Goal: Task Accomplishment & Management: Manage account settings

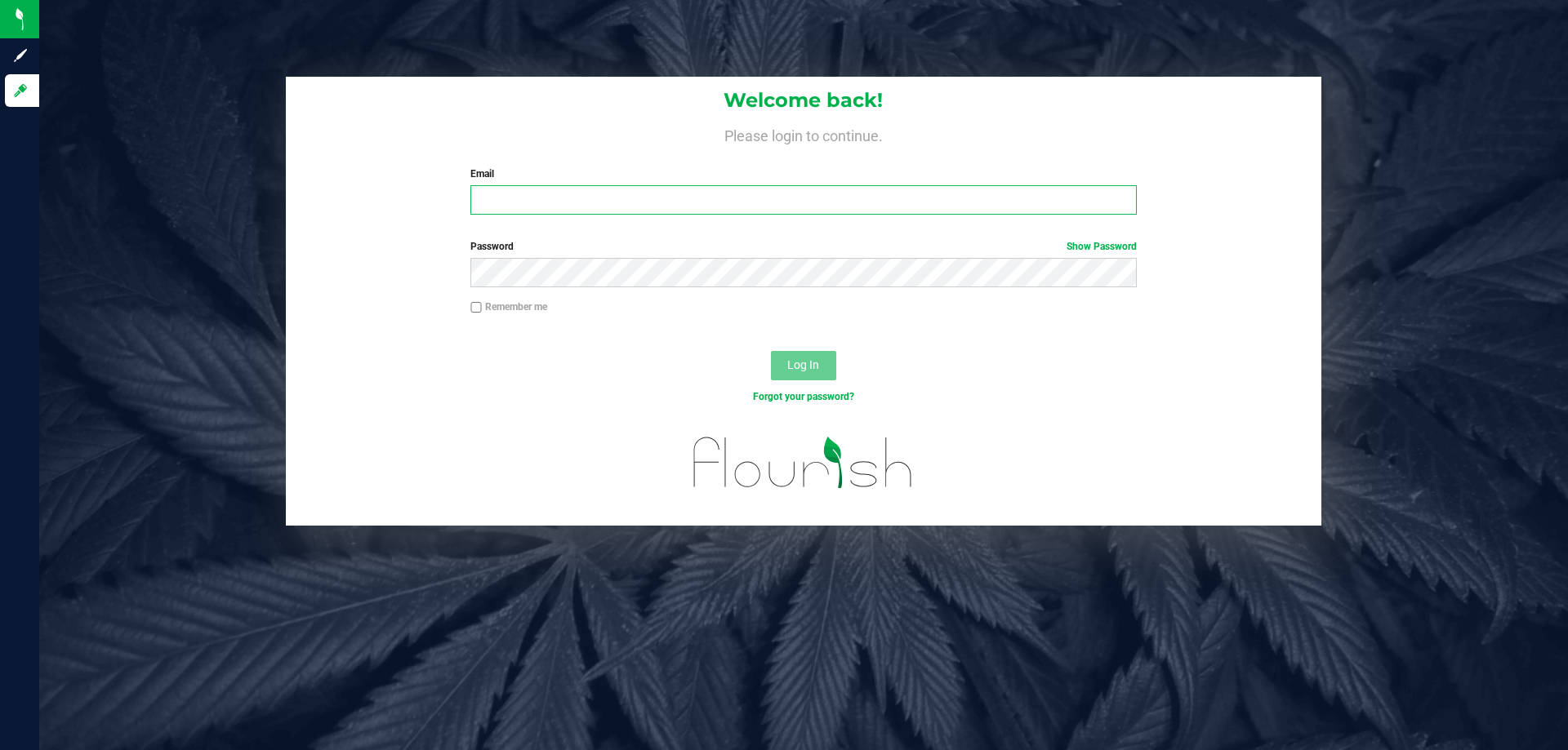
click at [580, 208] on input "Email" at bounding box center [803, 200] width 665 height 30
type input "[EMAIL_ADDRESS][DOMAIN_NAME]"
click at [771, 351] on button "Log In" at bounding box center [804, 365] width 66 height 30
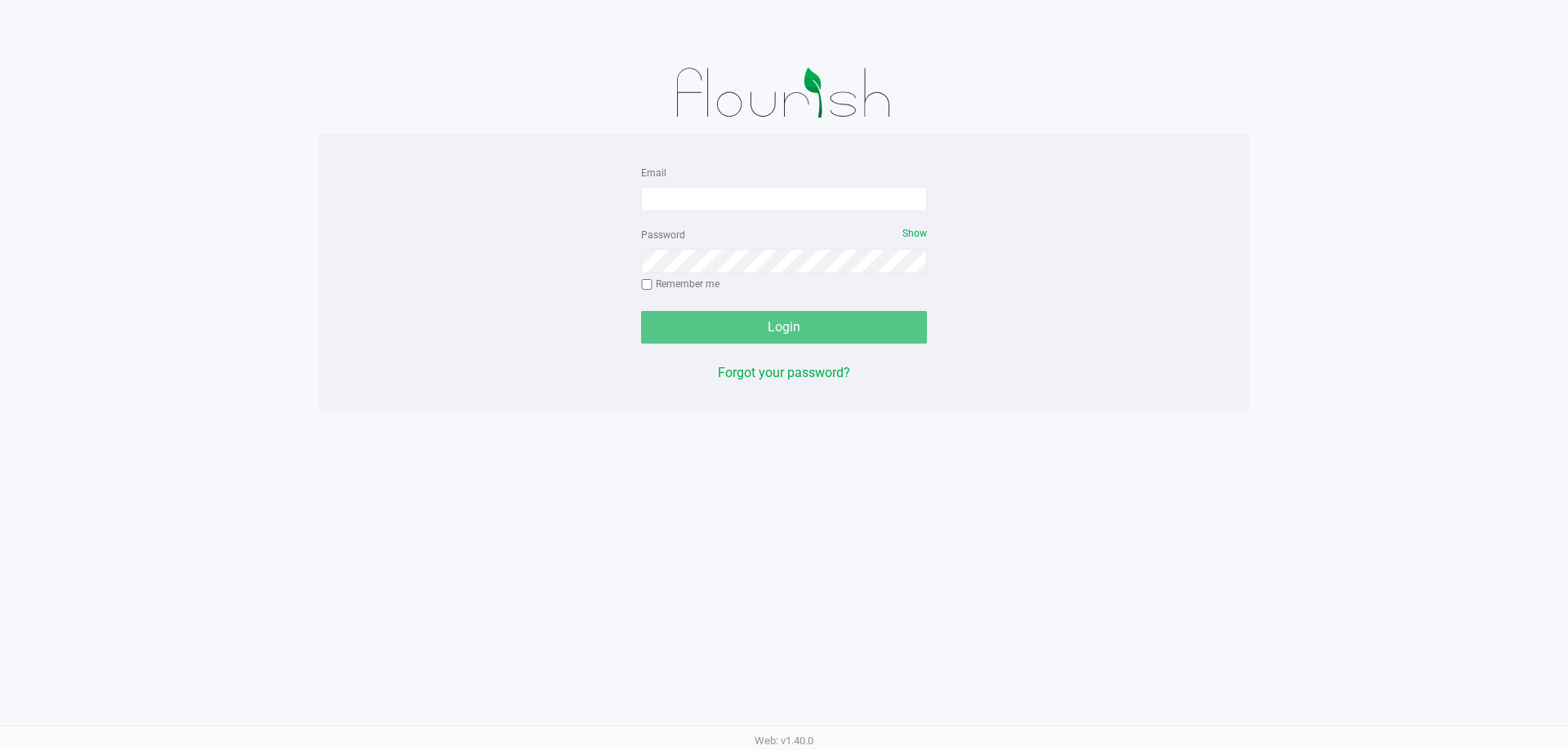
click at [755, 214] on form "Email Password Show Remember me Login" at bounding box center [784, 253] width 286 height 181
click at [754, 201] on input "Email" at bounding box center [784, 199] width 286 height 25
type input "[EMAIL_ADDRESS][DOMAIN_NAME]"
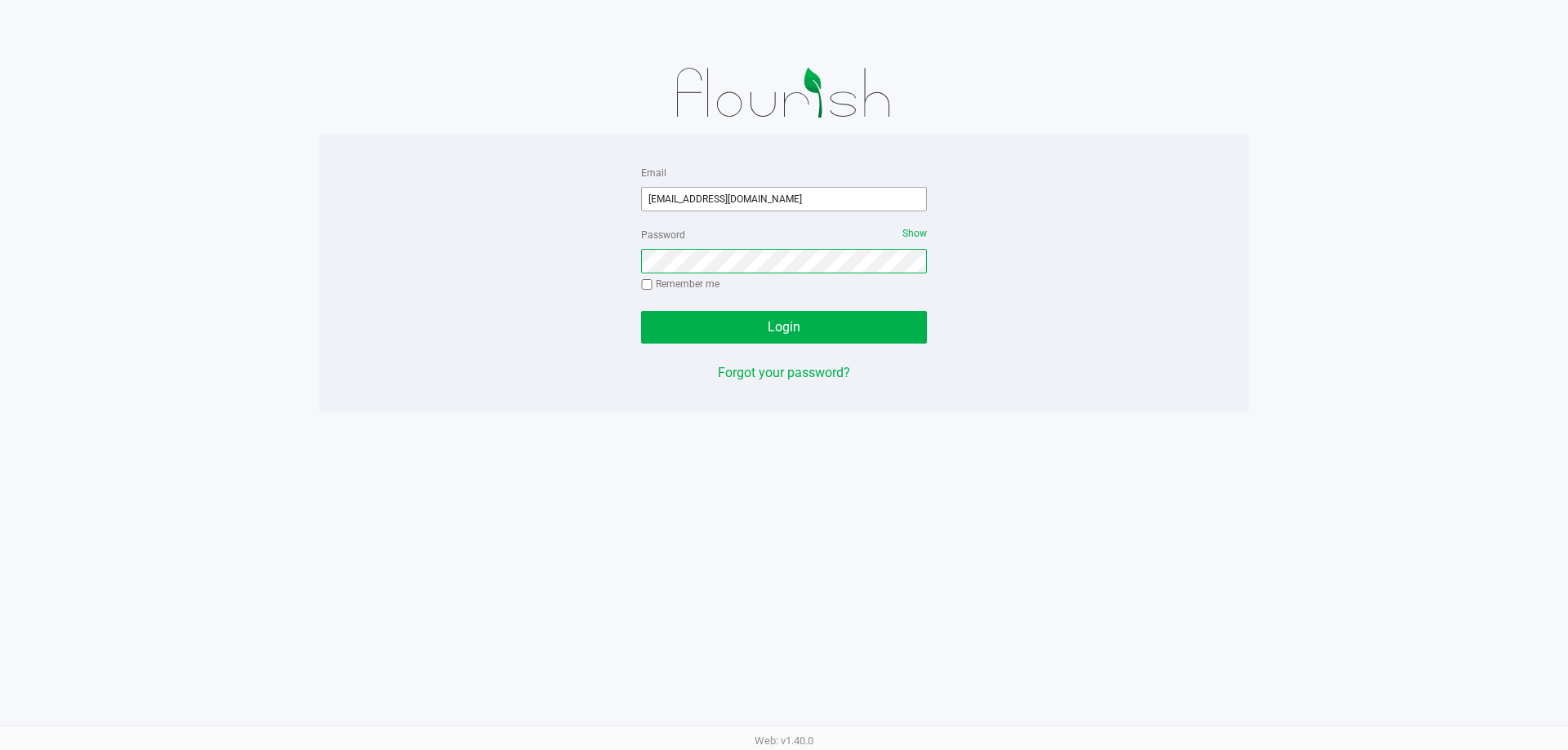
click at [641, 311] on button "Login" at bounding box center [784, 327] width 286 height 32
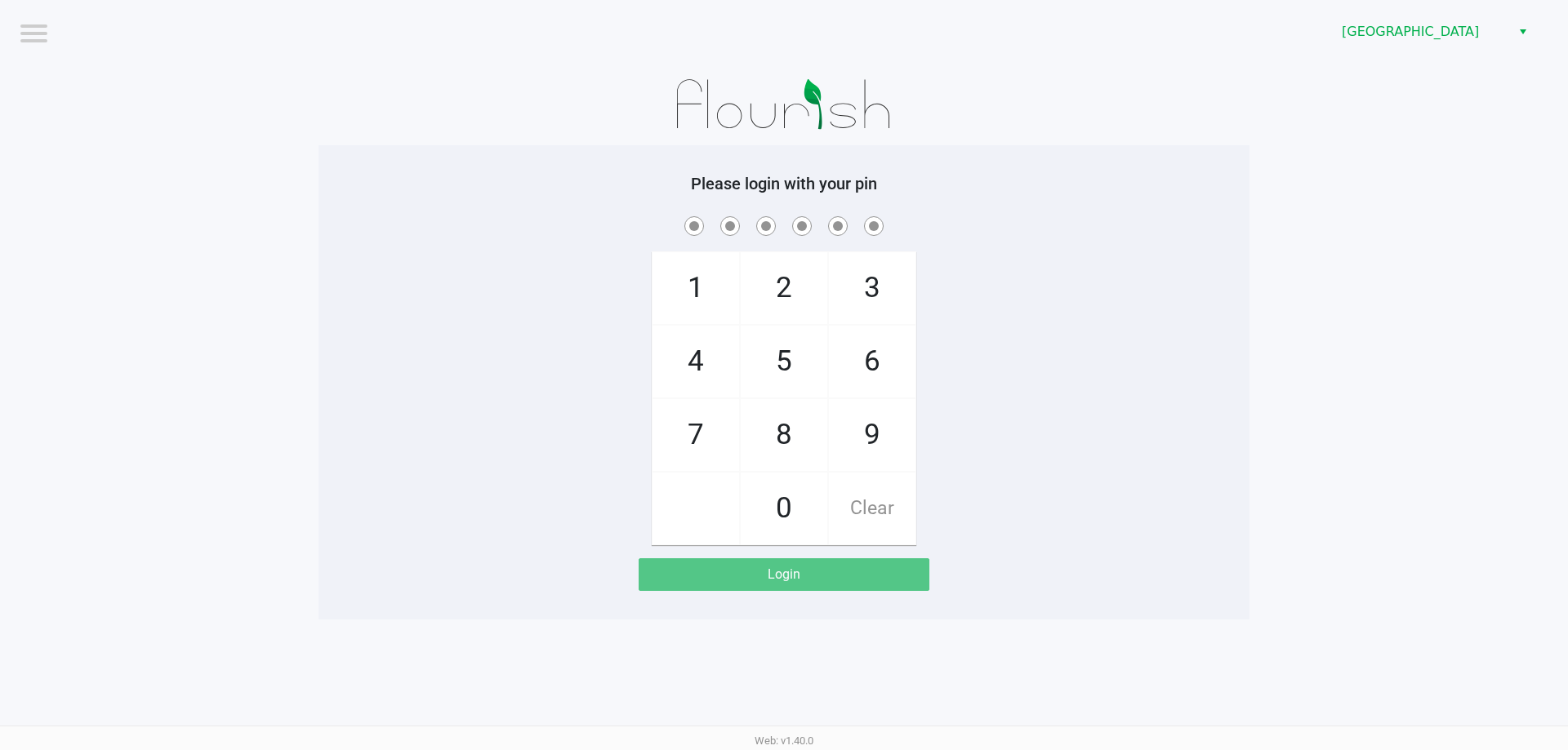
click at [397, 139] on div at bounding box center [784, 105] width 931 height 82
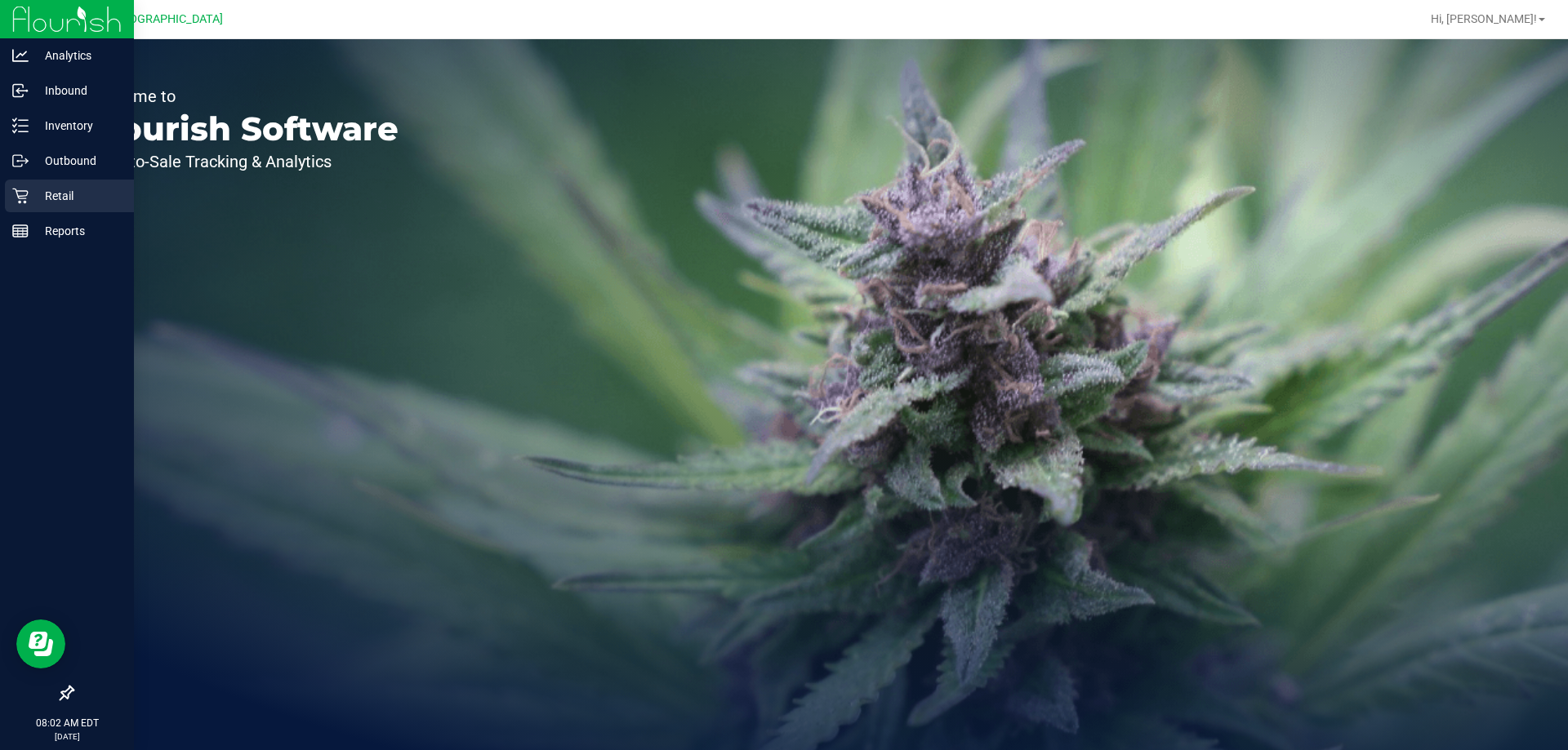
click at [19, 188] on icon at bounding box center [20, 195] width 16 height 16
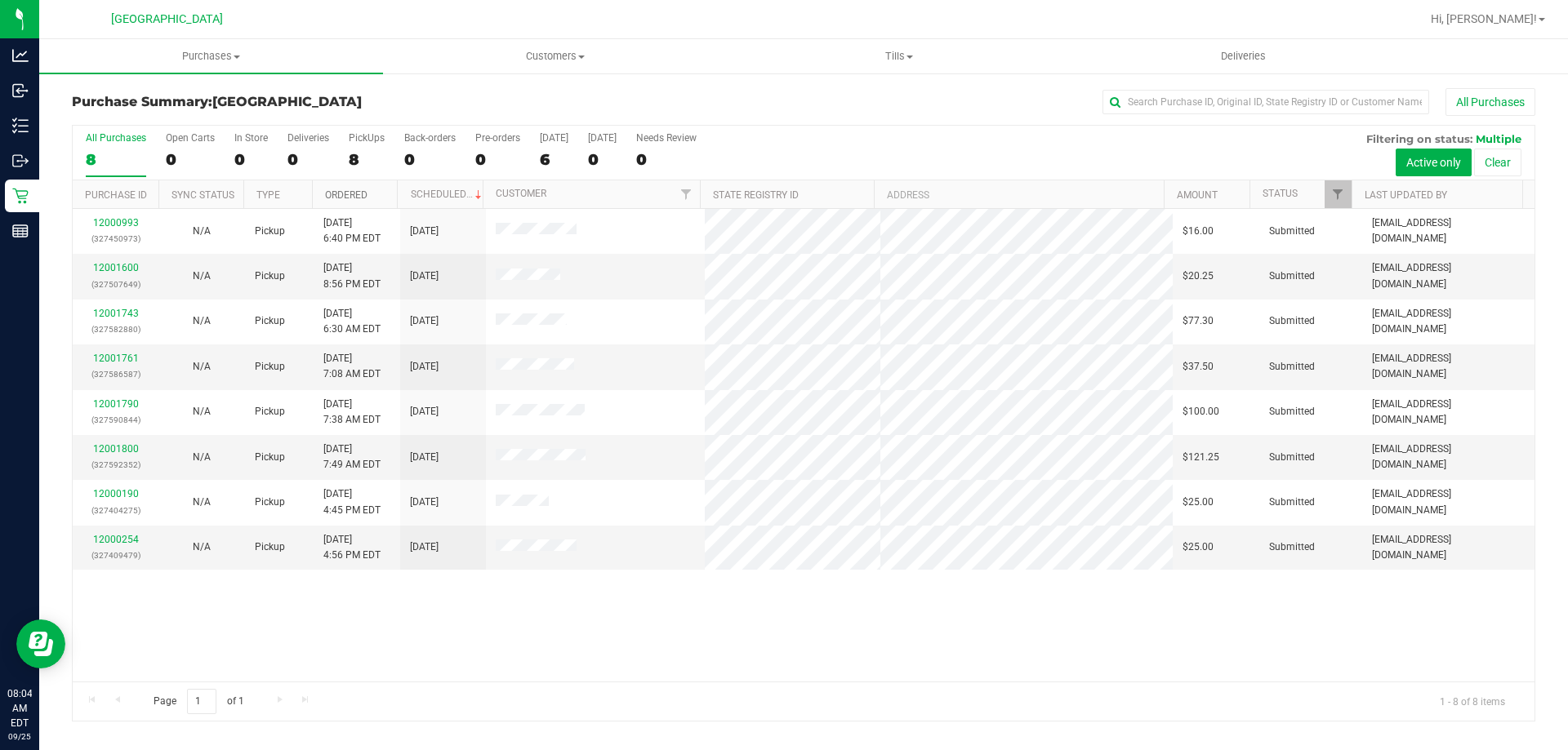
click at [353, 189] on link "Ordered" at bounding box center [346, 195] width 43 height 11
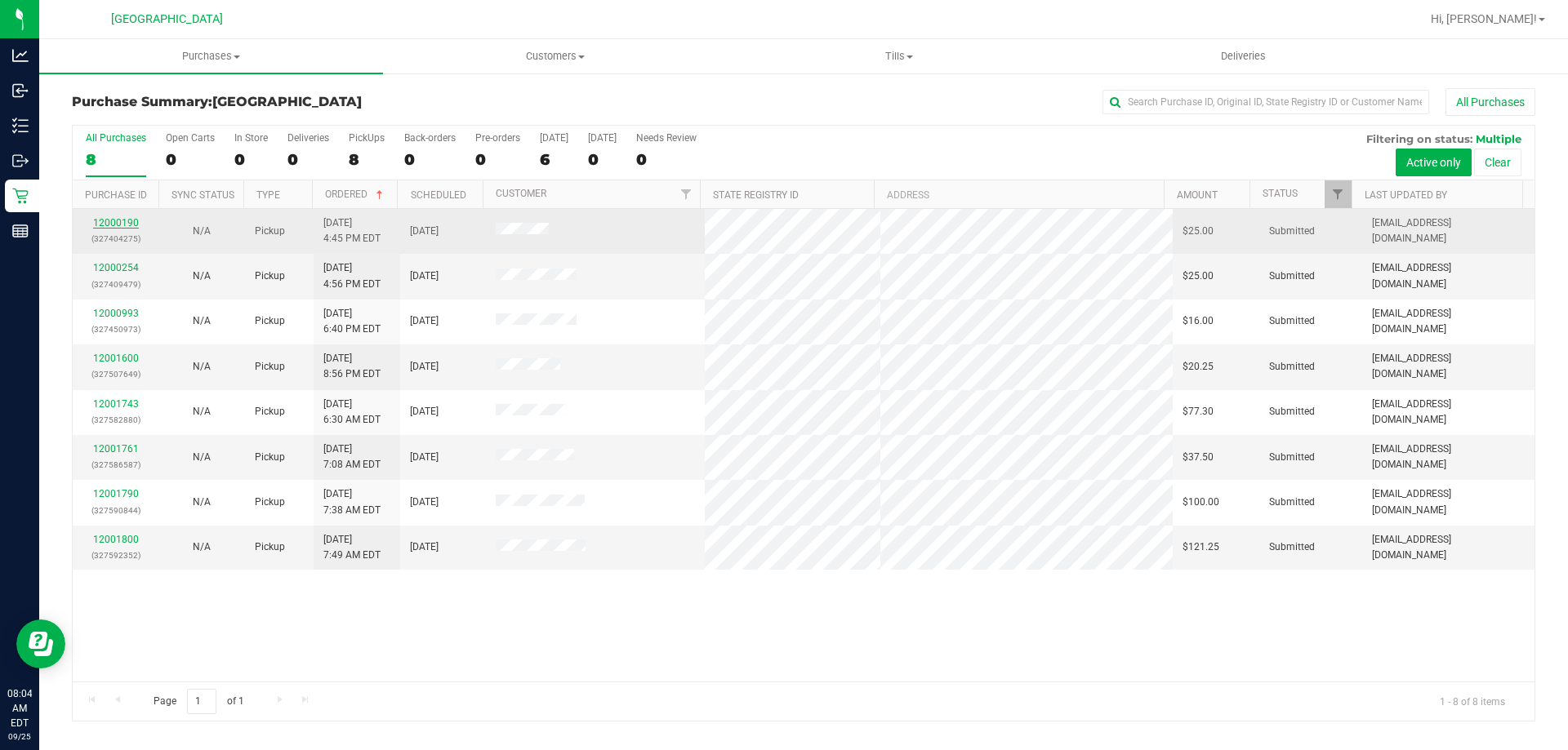
click at [116, 221] on link "12000190" at bounding box center [116, 223] width 46 height 11
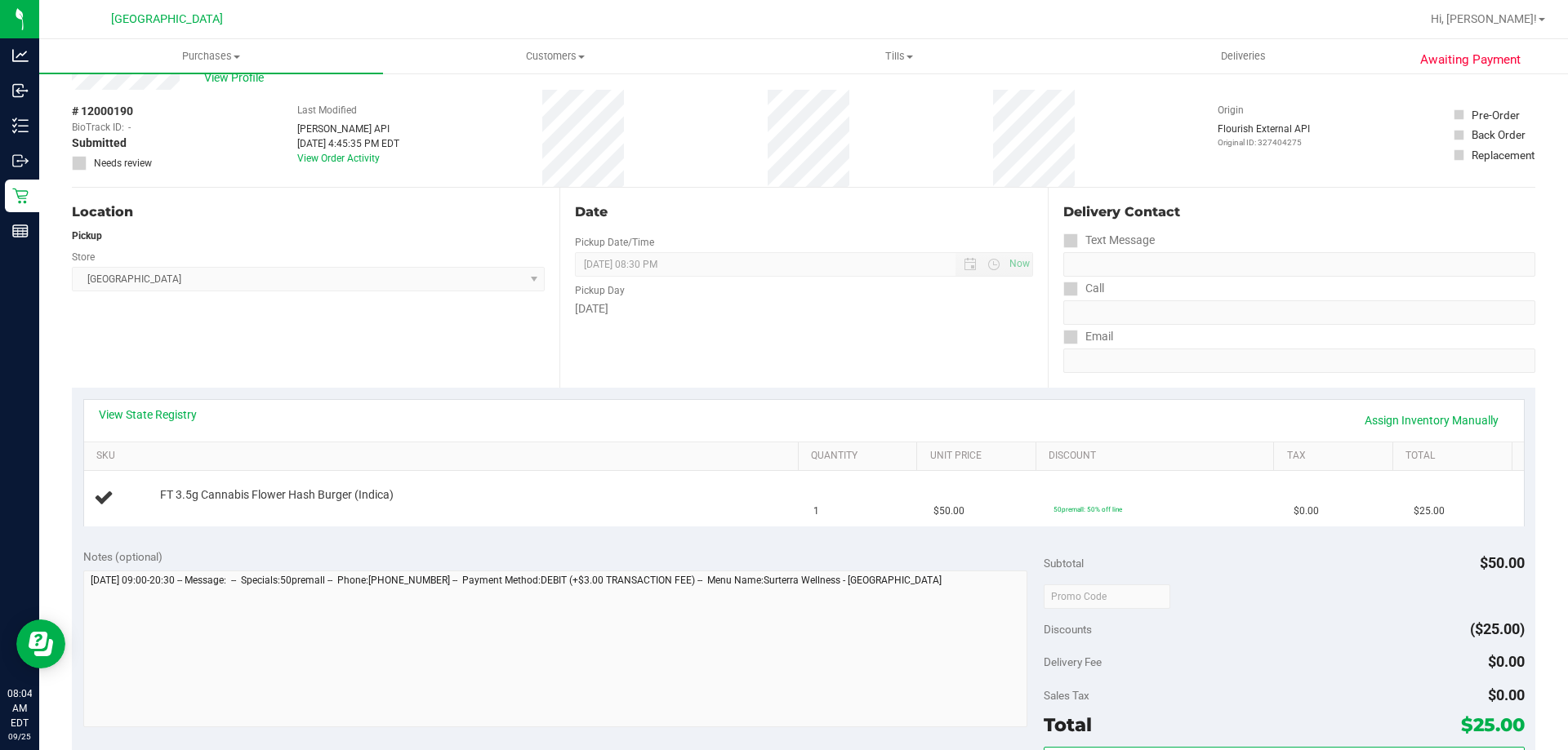
scroll to position [82, 0]
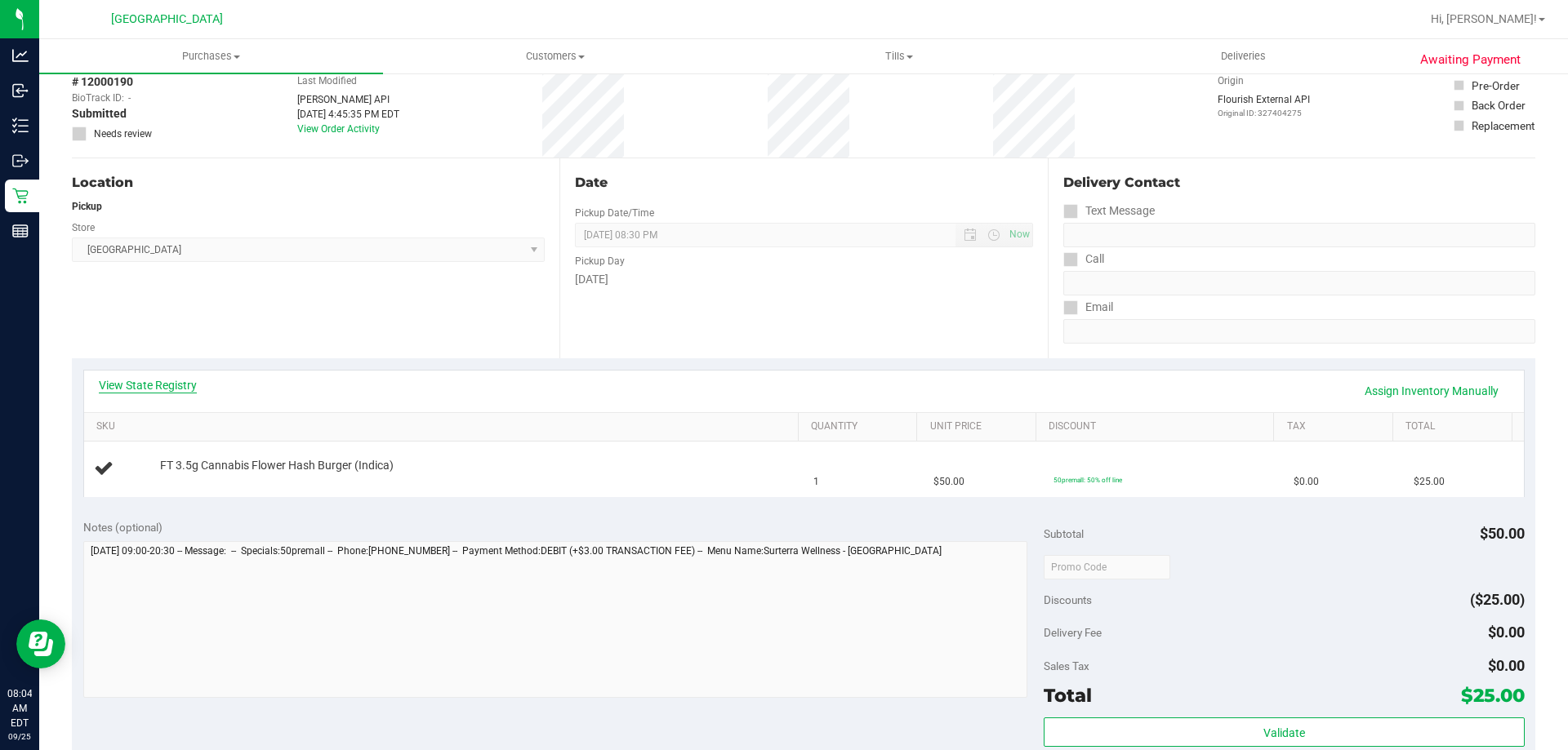
click at [130, 377] on link "View State Registry" at bounding box center [148, 385] width 98 height 16
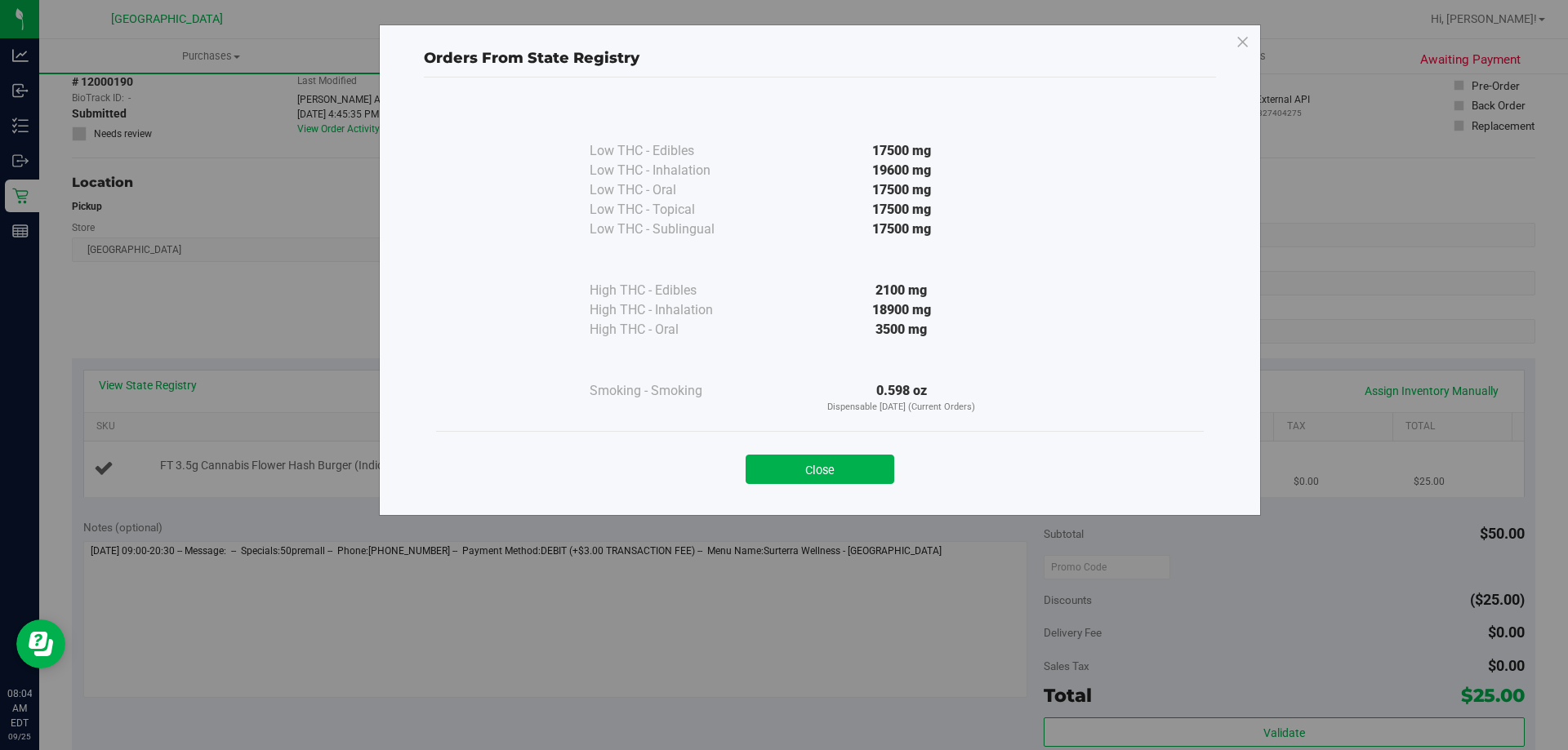
click at [863, 472] on button "Close" at bounding box center [820, 469] width 149 height 30
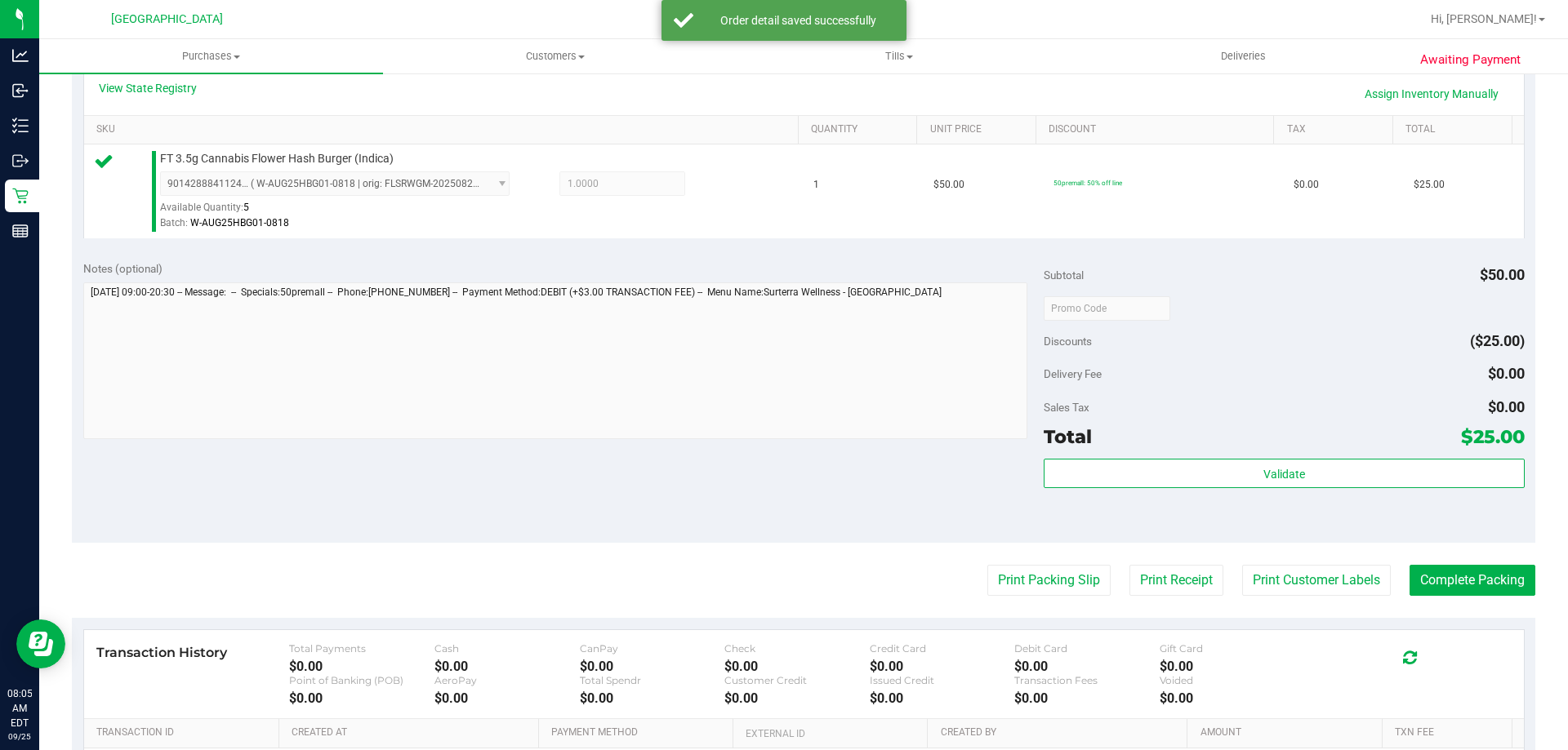
scroll to position [408, 0]
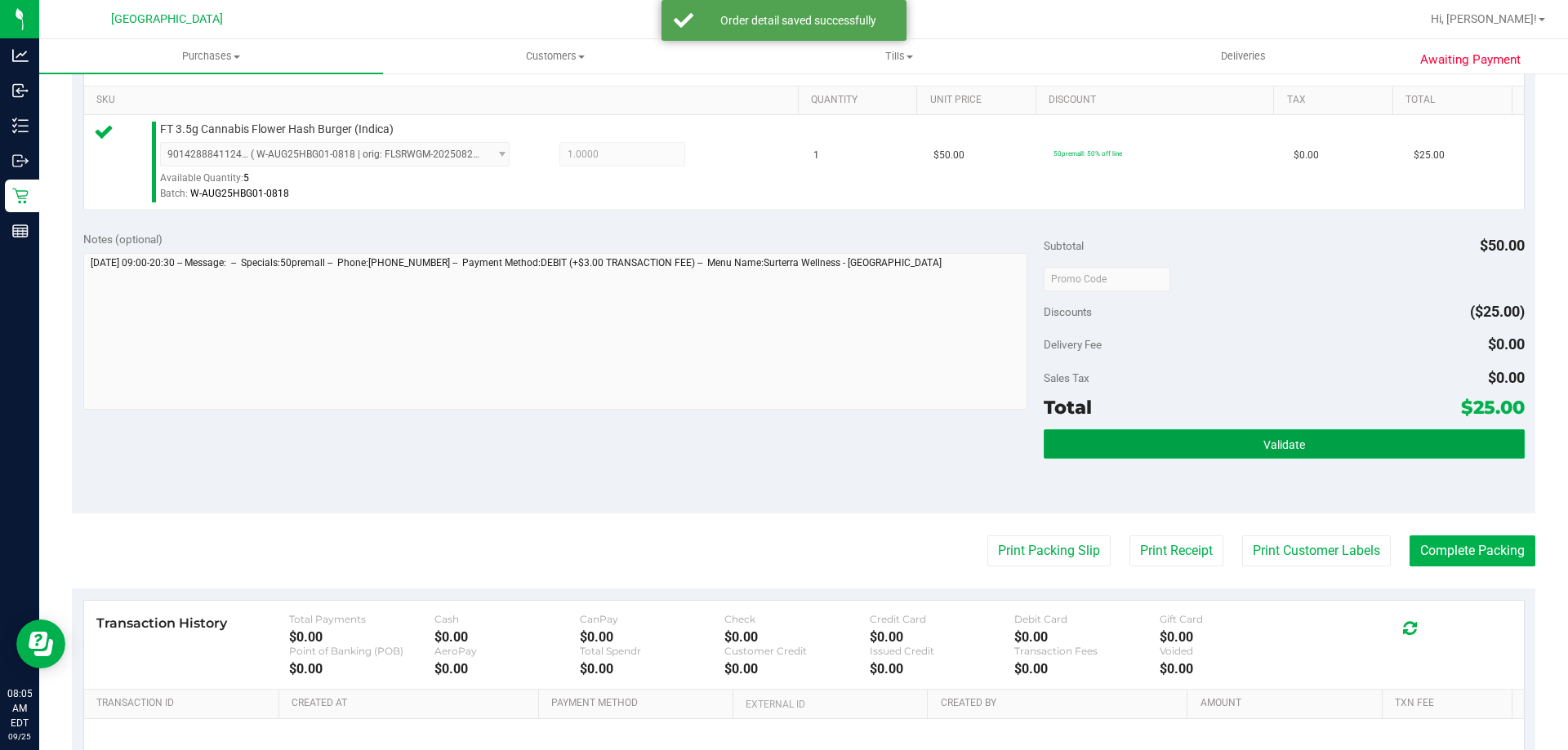
click at [1181, 440] on button "Validate" at bounding box center [1283, 444] width 480 height 30
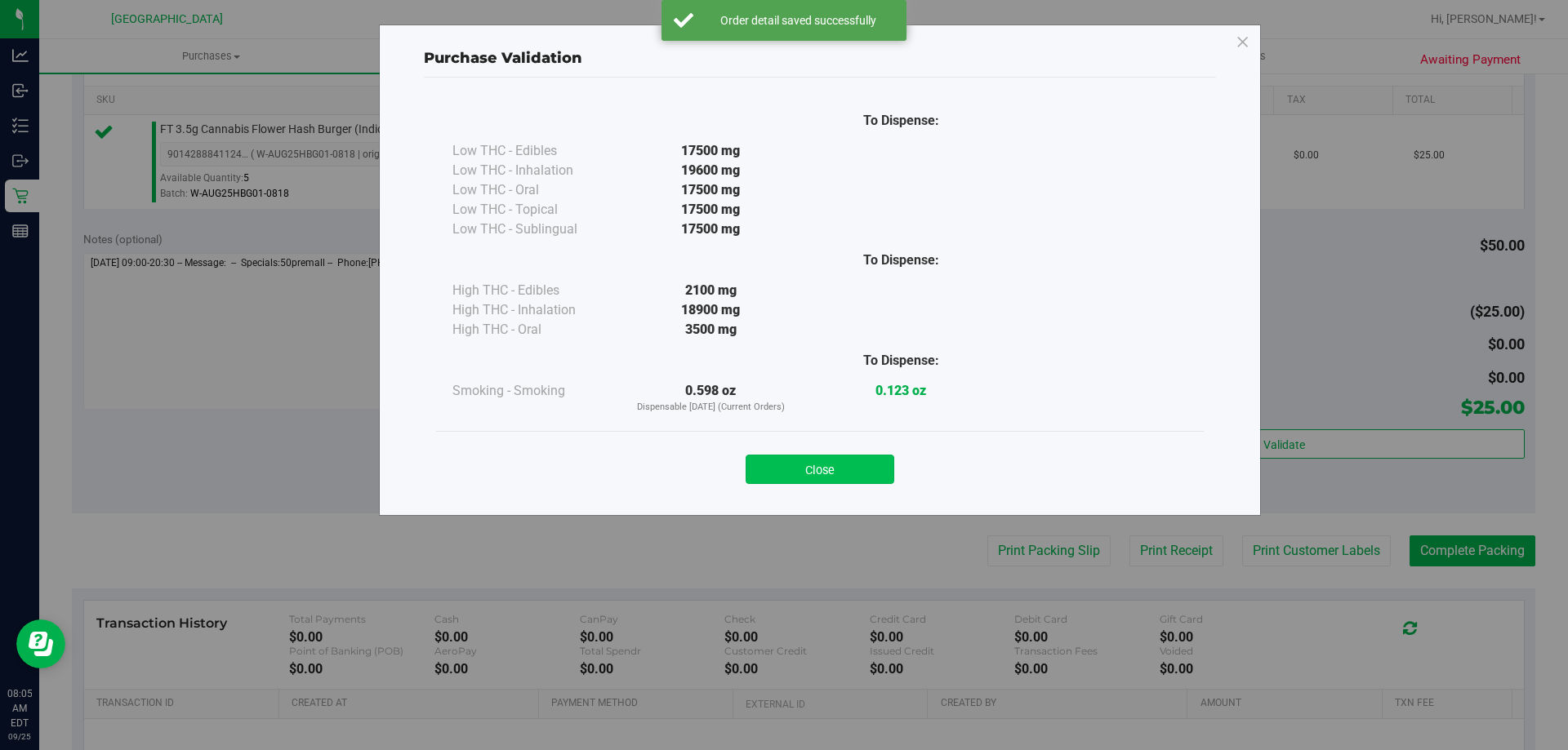
click at [765, 472] on button "Close" at bounding box center [820, 469] width 149 height 30
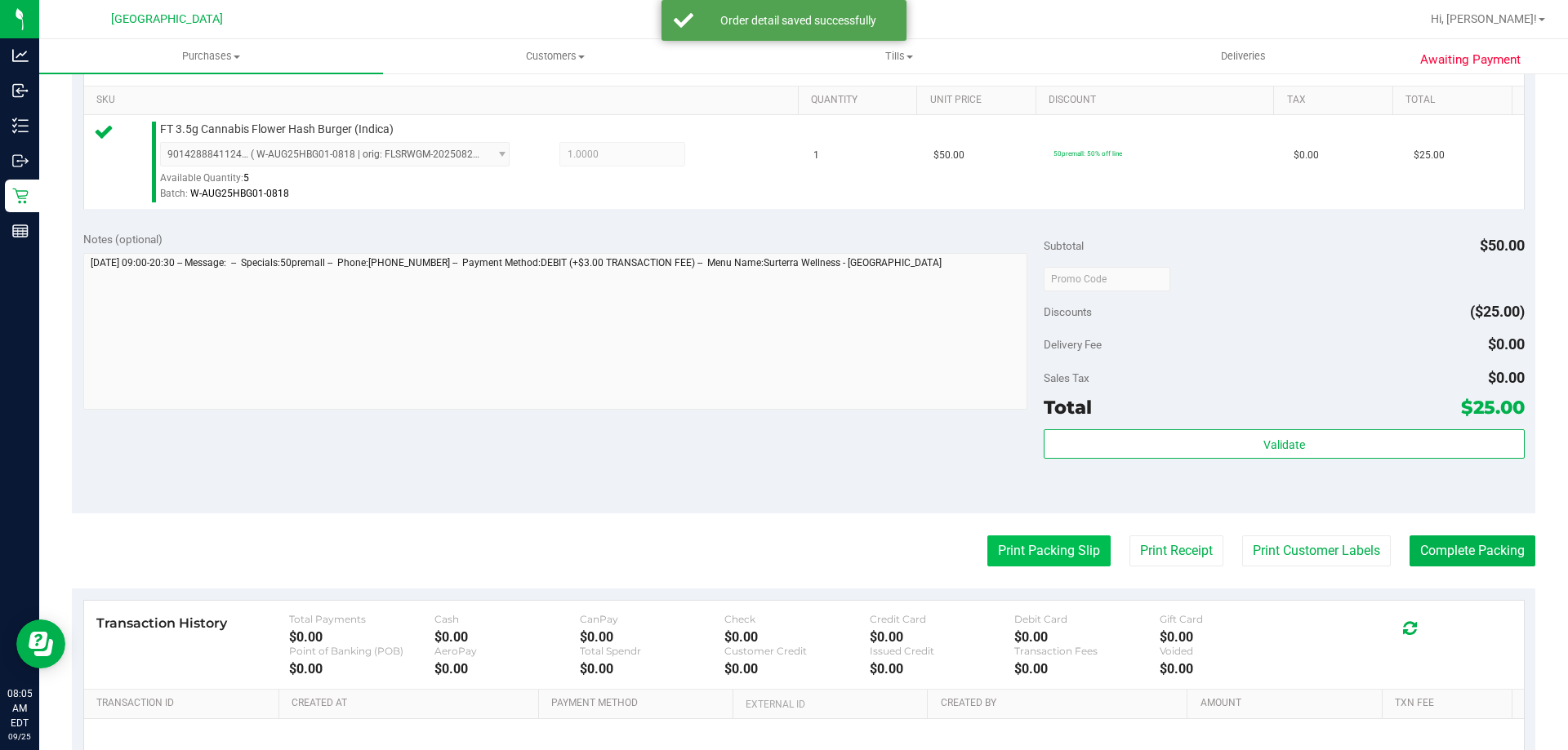
click at [1053, 557] on button "Print Packing Slip" at bounding box center [1049, 551] width 124 height 31
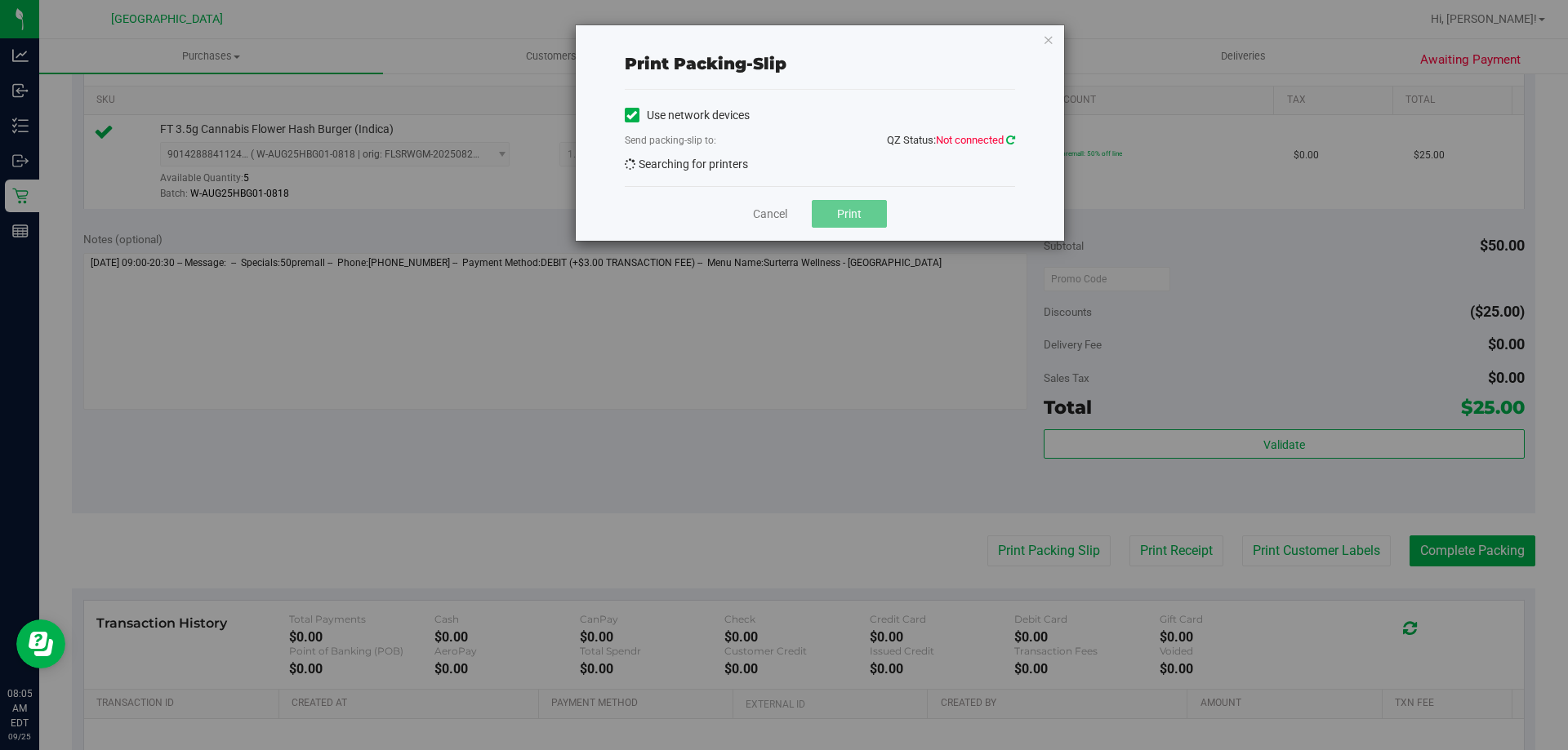
click at [1008, 137] on icon at bounding box center [1010, 140] width 9 height 10
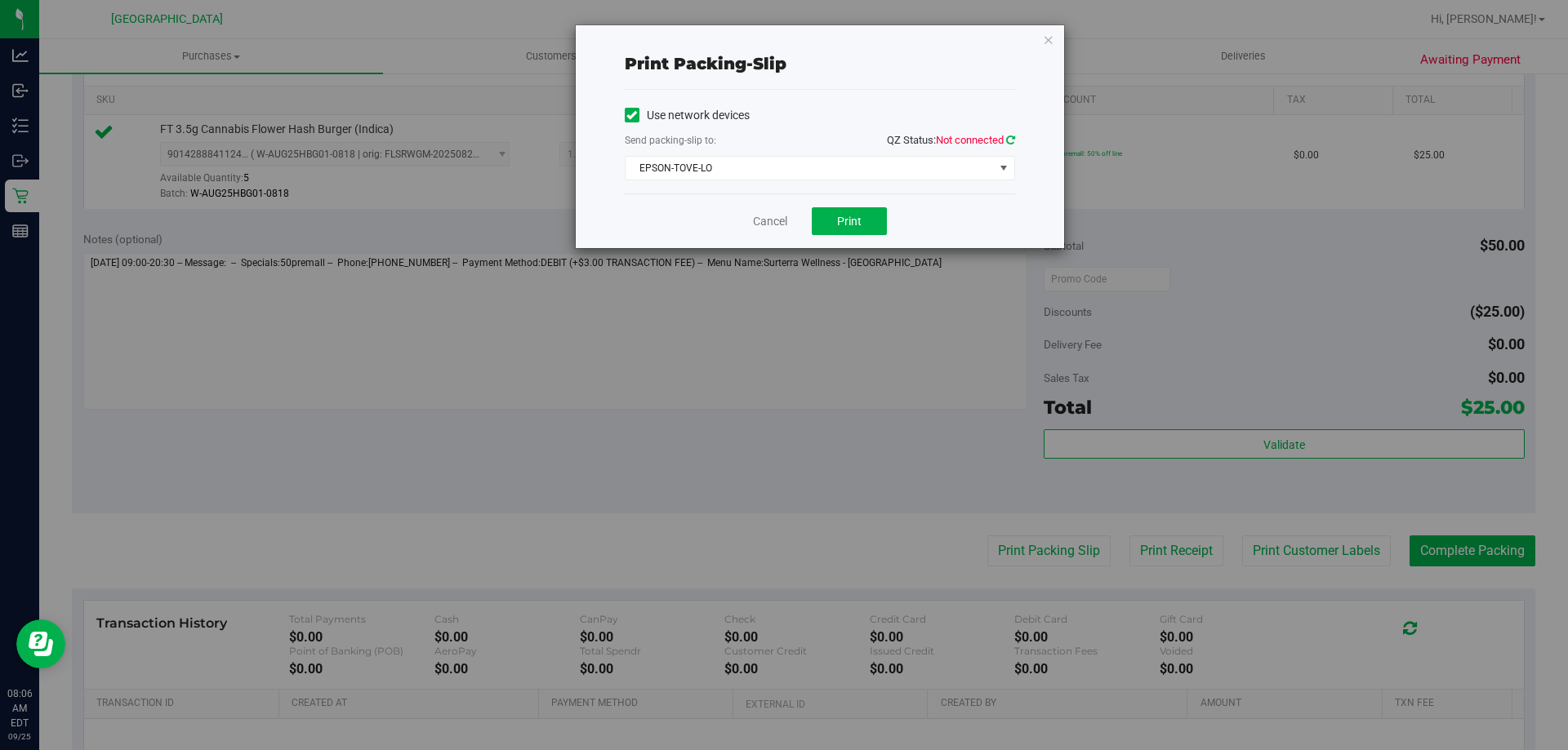
click at [1014, 141] on icon at bounding box center [1010, 140] width 9 height 10
click at [806, 174] on span "EPSON-TOVE-LO" at bounding box center [809, 168] width 368 height 23
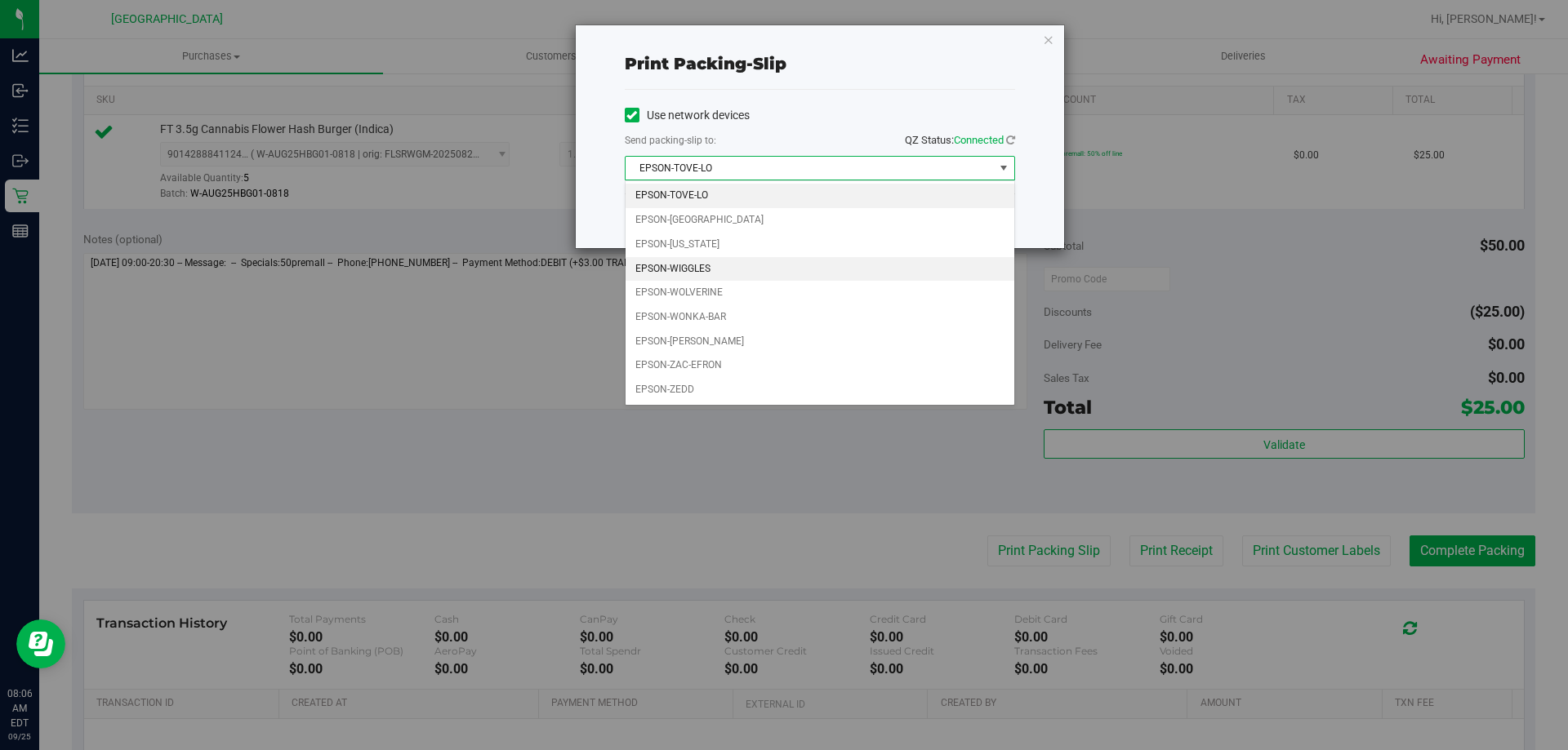
click at [687, 265] on li "EPSON-WIGGLES" at bounding box center [820, 269] width 388 height 25
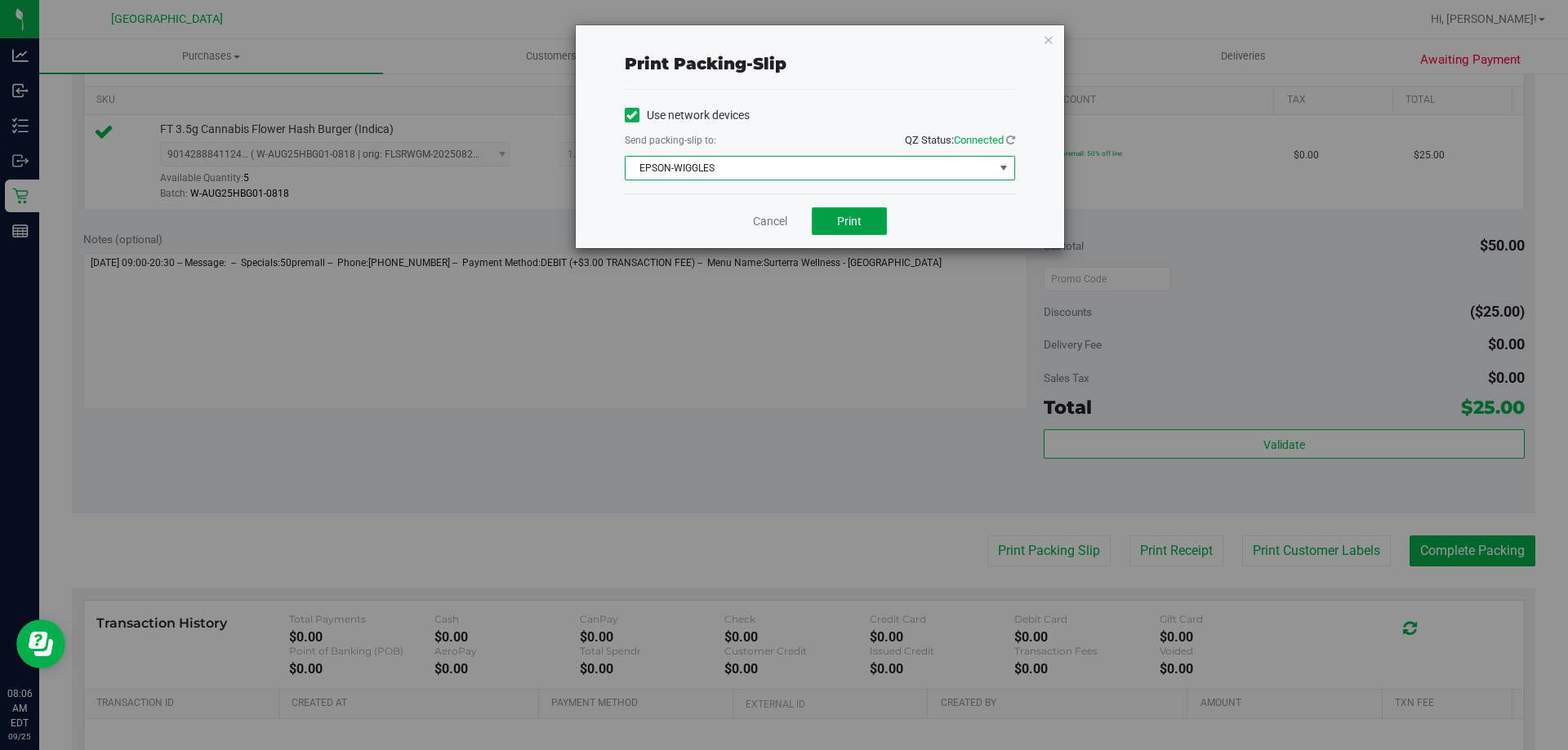
click at [853, 216] on span "Print" at bounding box center [849, 222] width 25 height 13
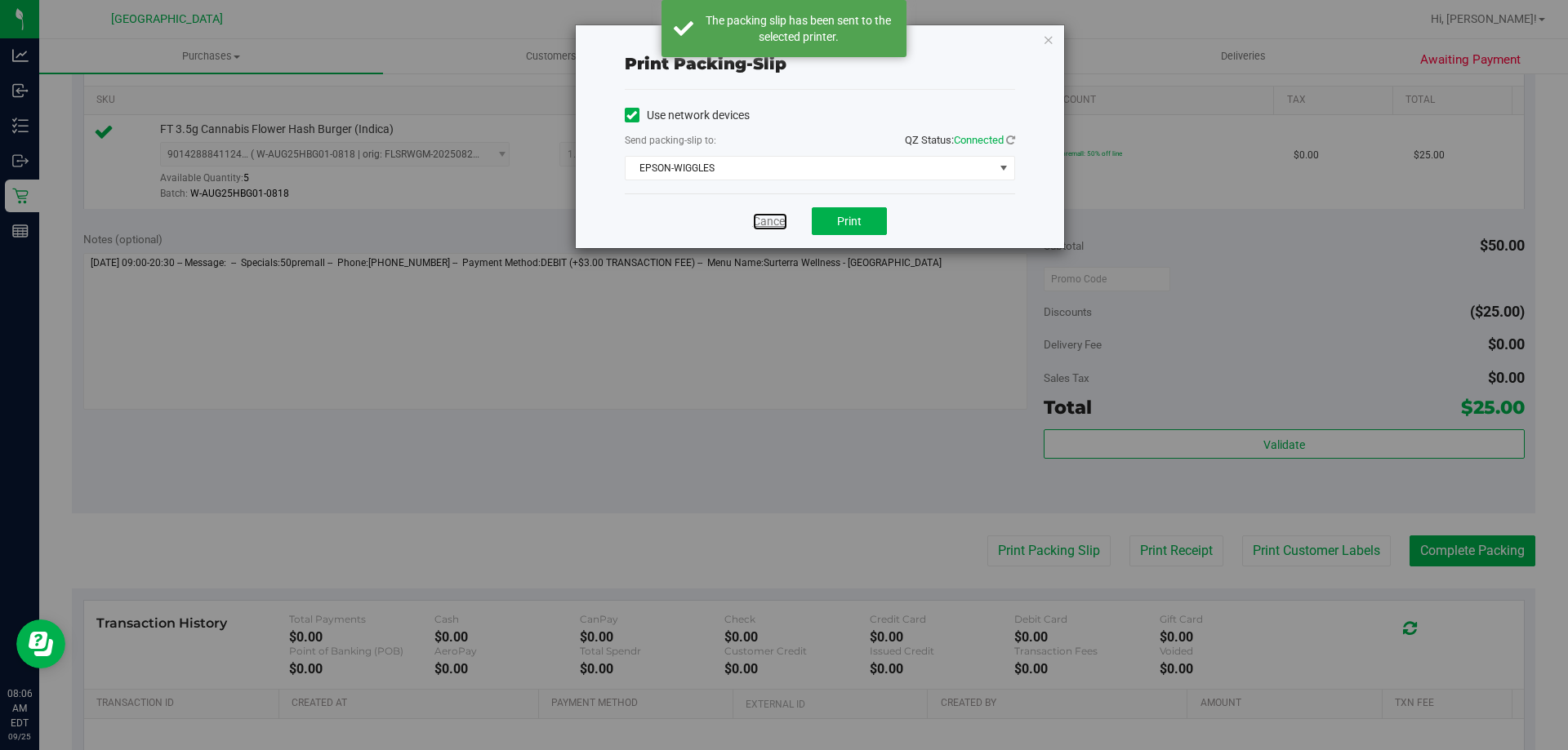
click at [766, 224] on link "Cancel" at bounding box center [770, 222] width 34 height 17
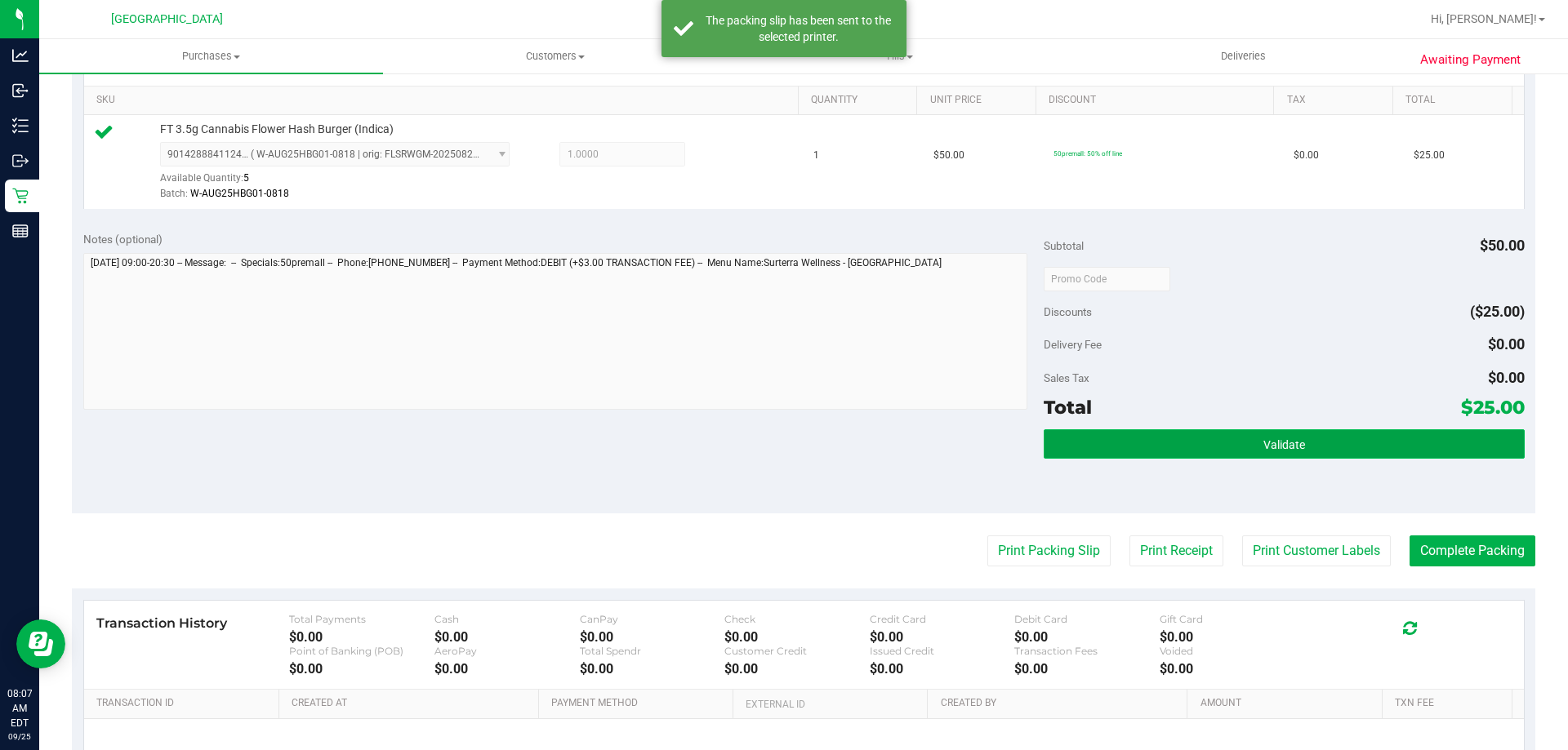
click at [1293, 441] on span "Validate" at bounding box center [1284, 445] width 42 height 13
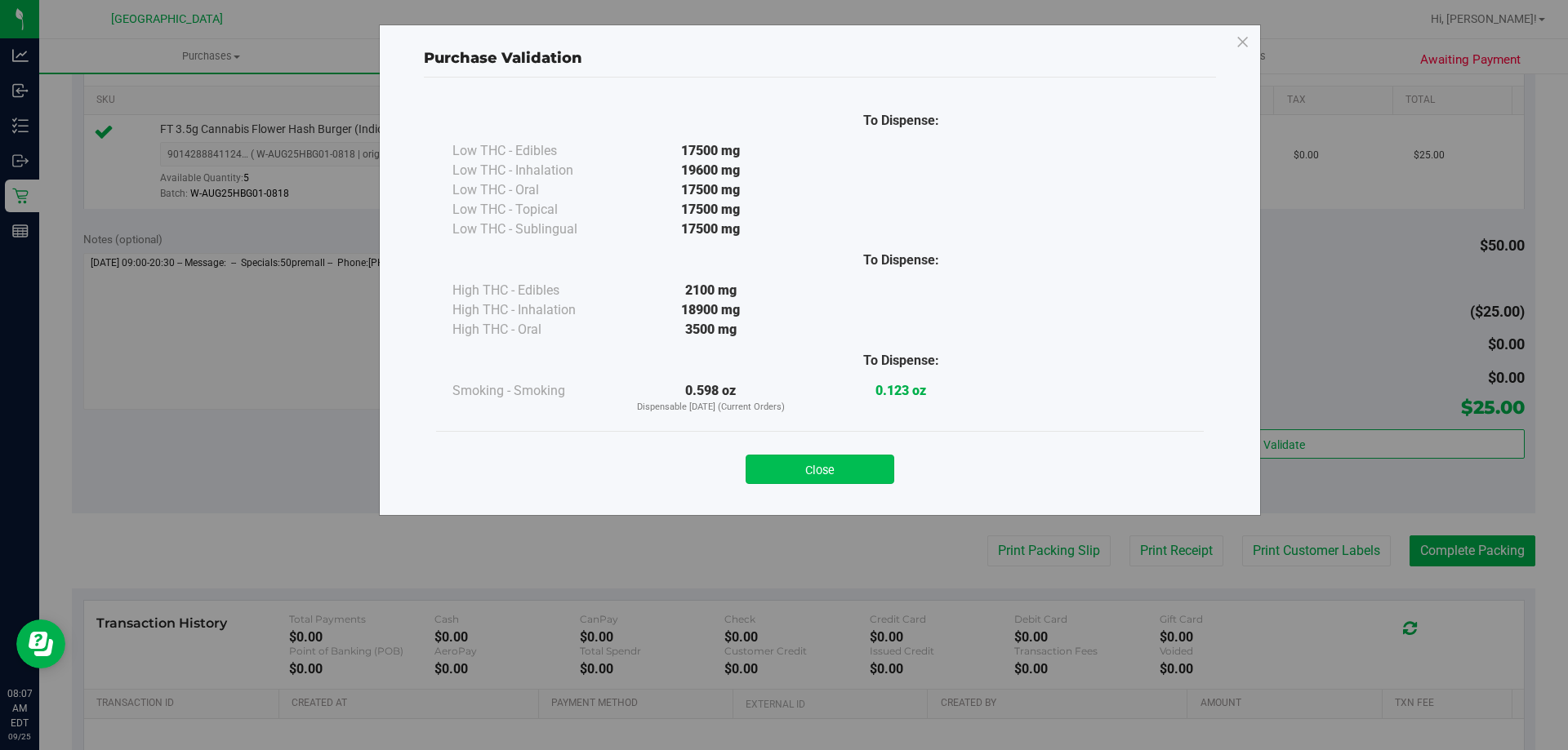
click at [820, 471] on button "Close" at bounding box center [820, 469] width 149 height 30
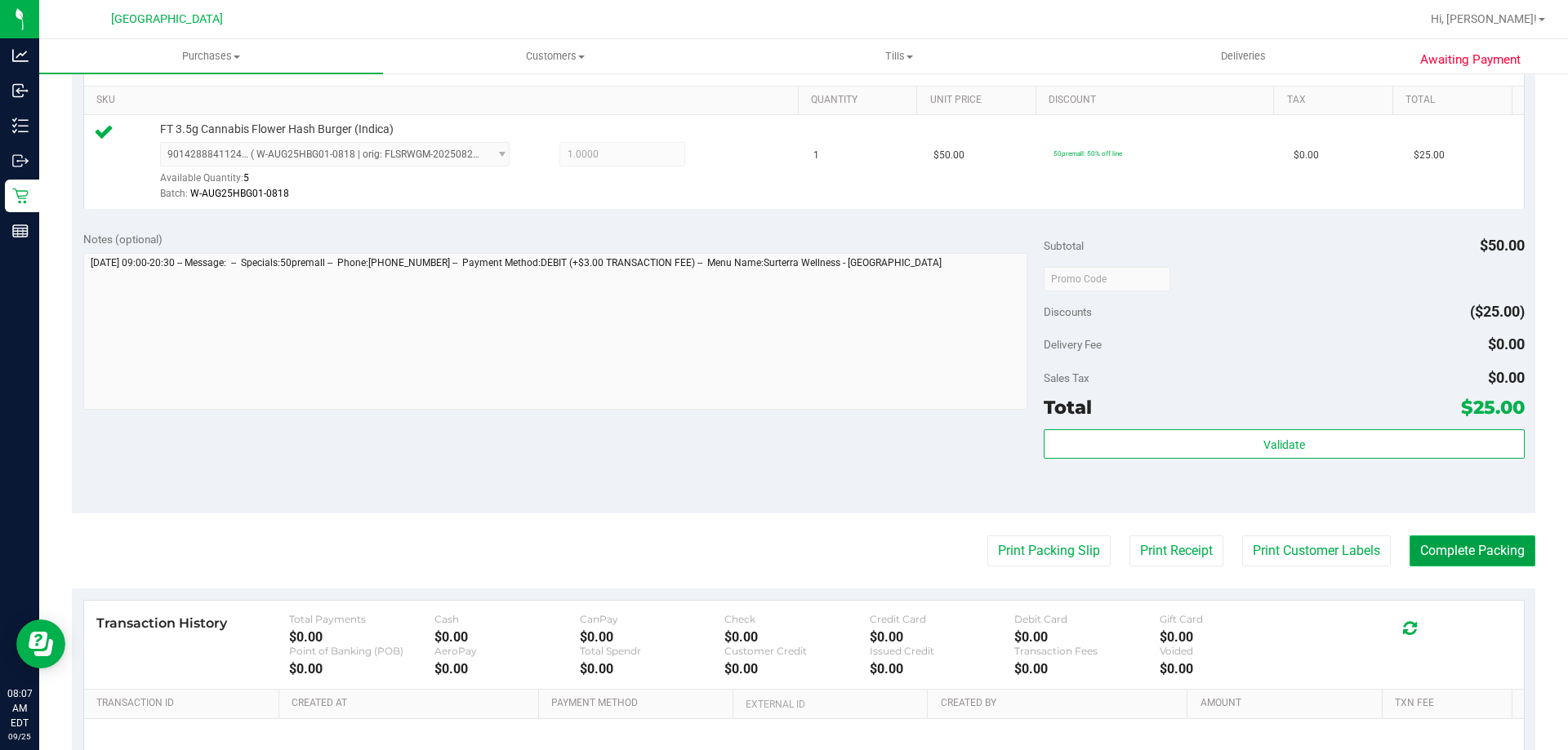
click at [1455, 549] on button "Complete Packing" at bounding box center [1473, 551] width 126 height 31
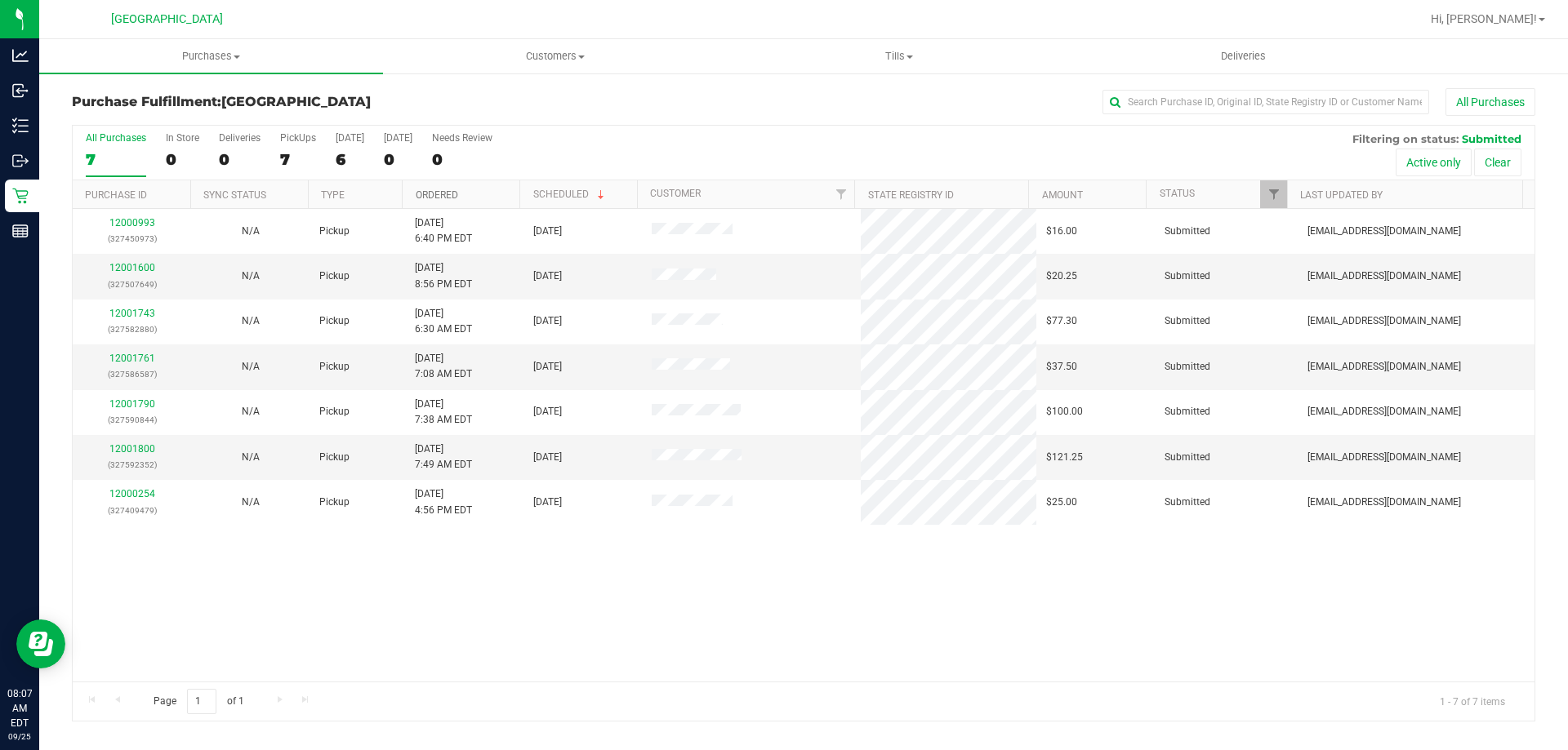
click at [450, 196] on link "Ordered" at bounding box center [437, 195] width 43 height 11
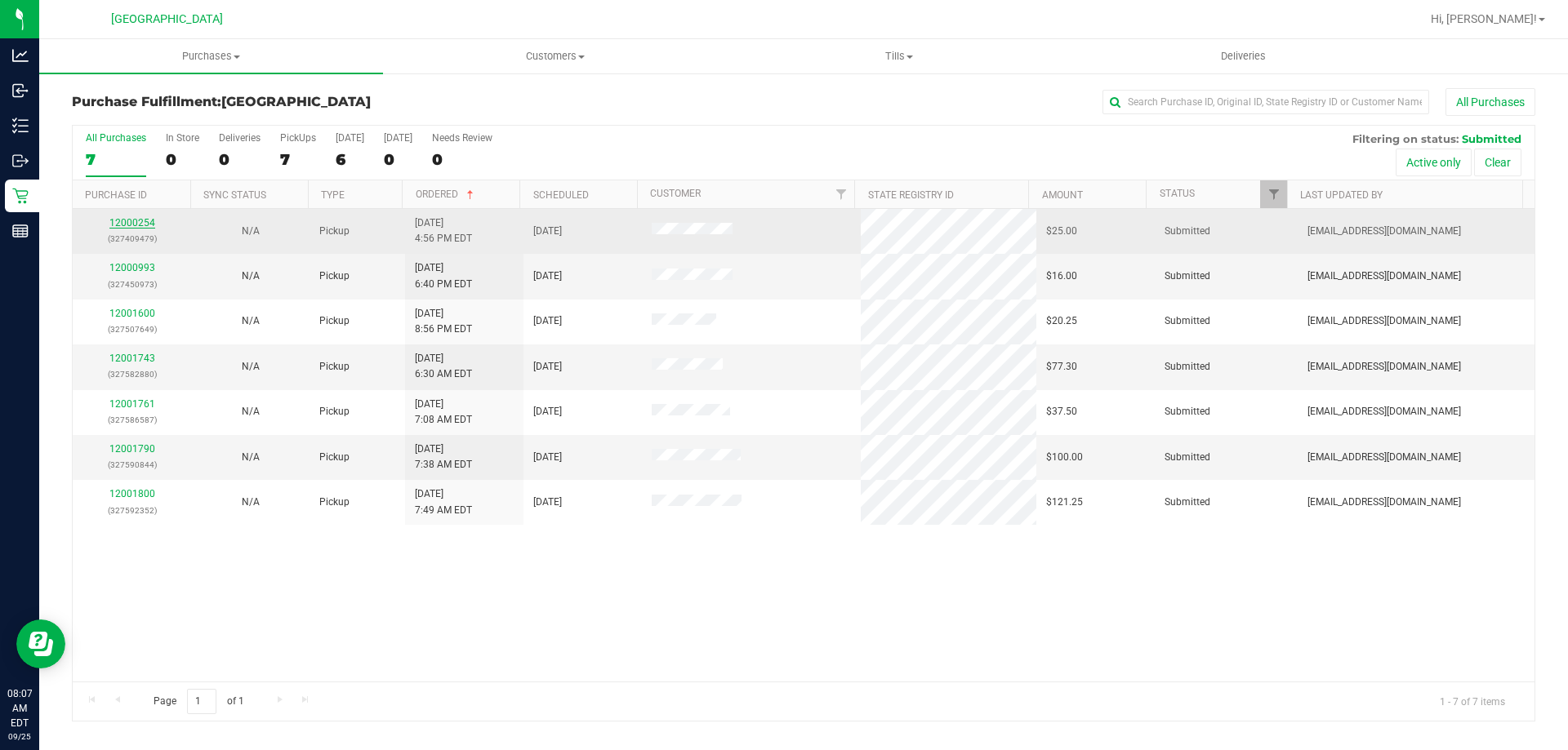
click at [146, 218] on link "12000254" at bounding box center [132, 223] width 46 height 11
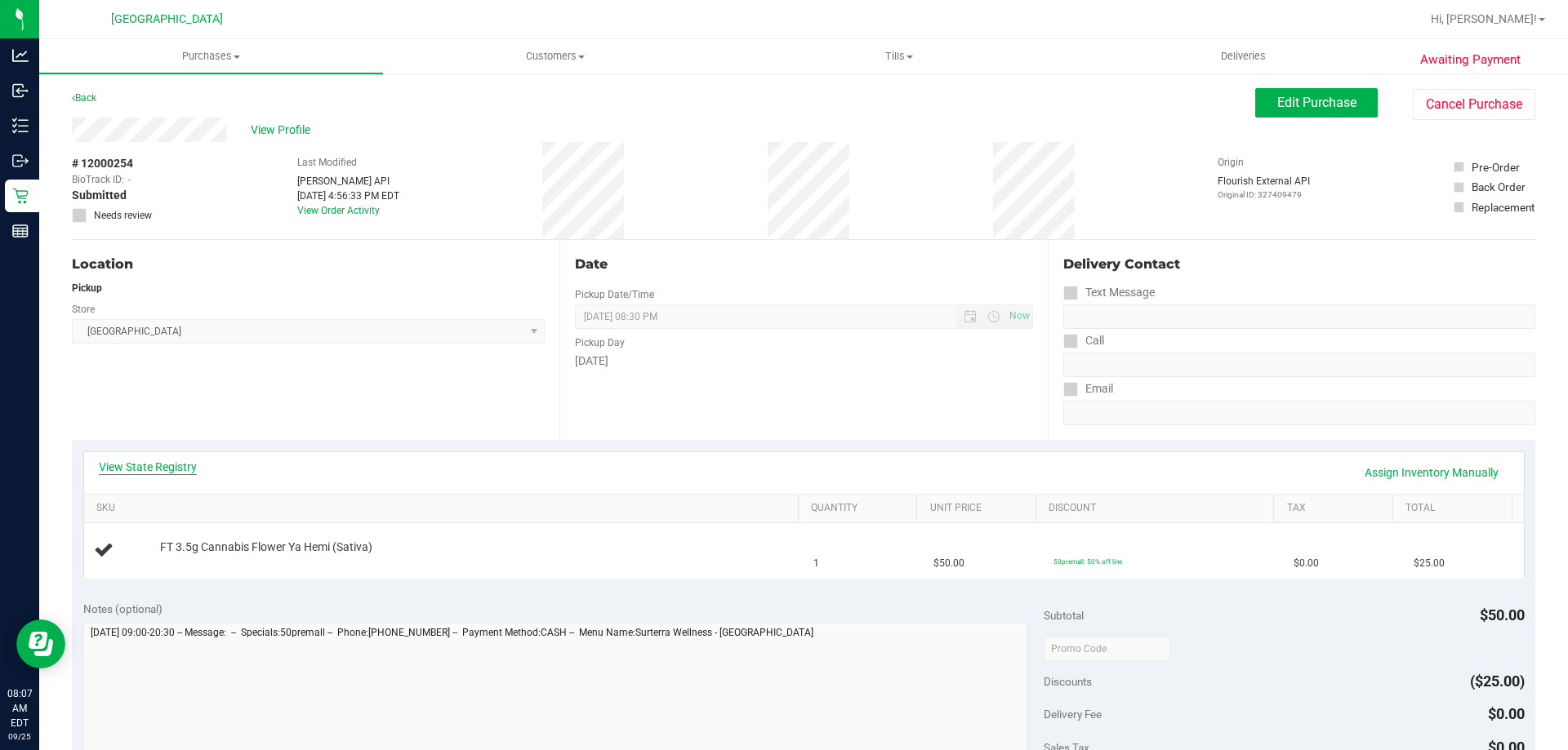
click at [138, 467] on link "View State Registry" at bounding box center [148, 466] width 98 height 16
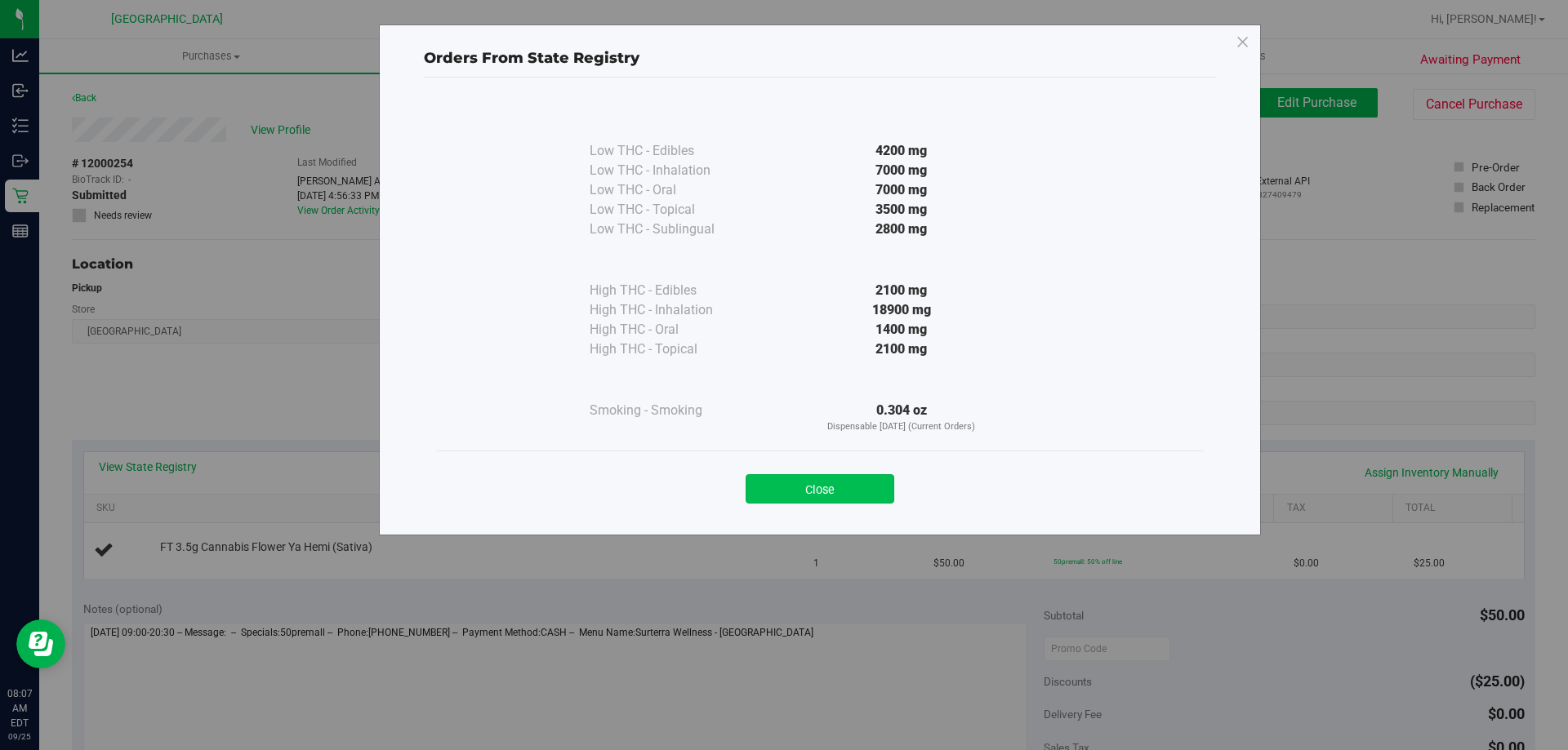
click at [792, 488] on button "Close" at bounding box center [820, 488] width 149 height 30
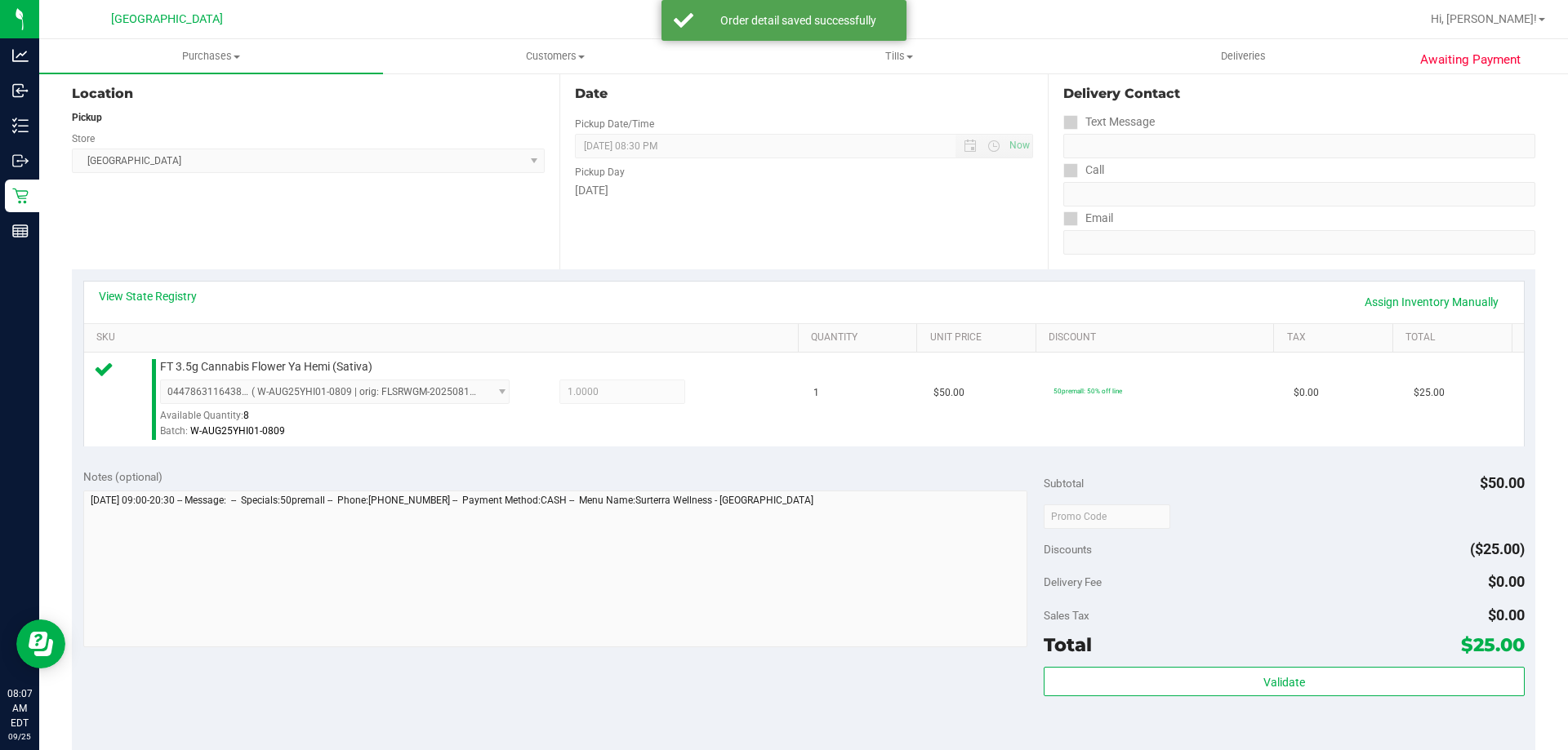
scroll to position [490, 0]
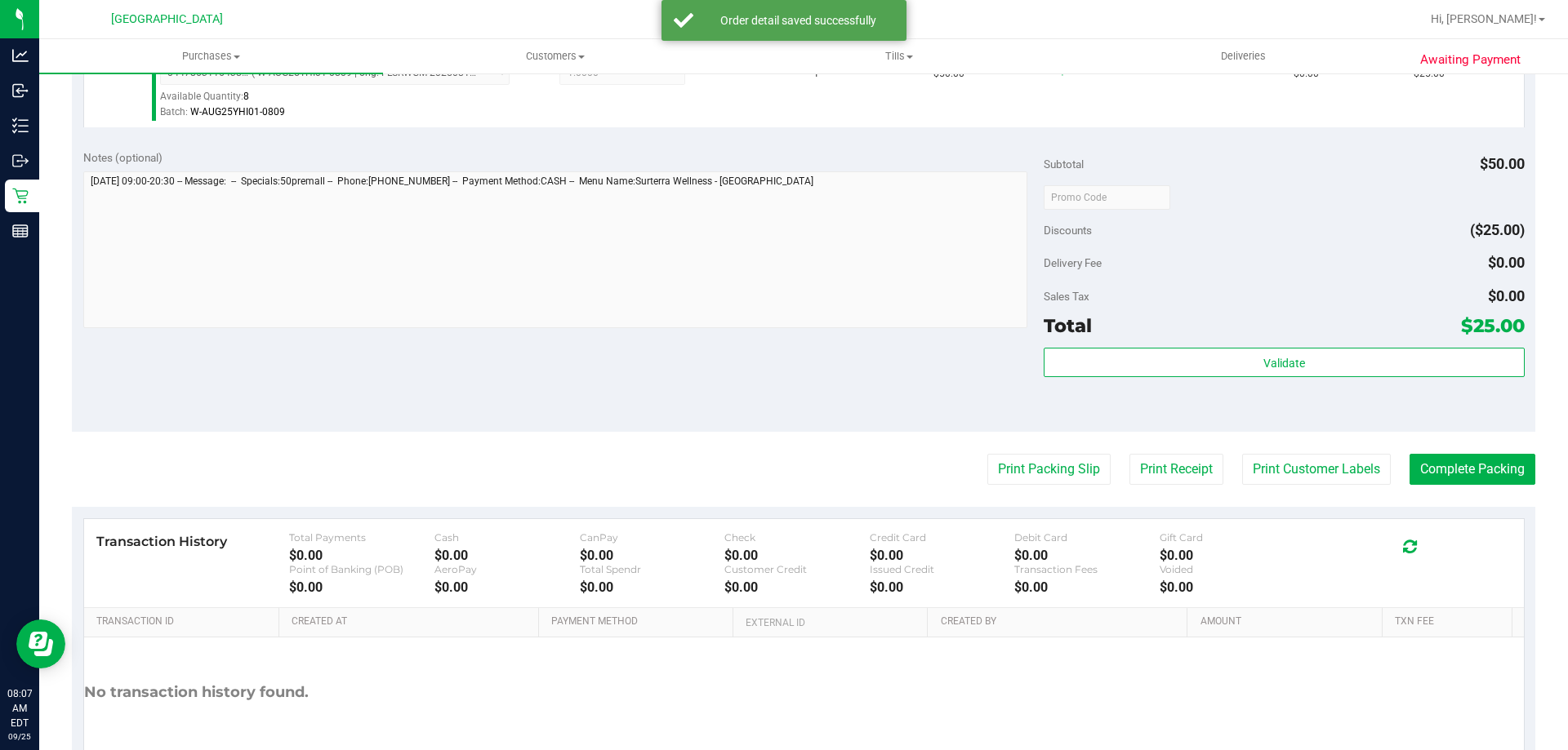
click at [1201, 377] on div "Validate" at bounding box center [1283, 363] width 480 height 31
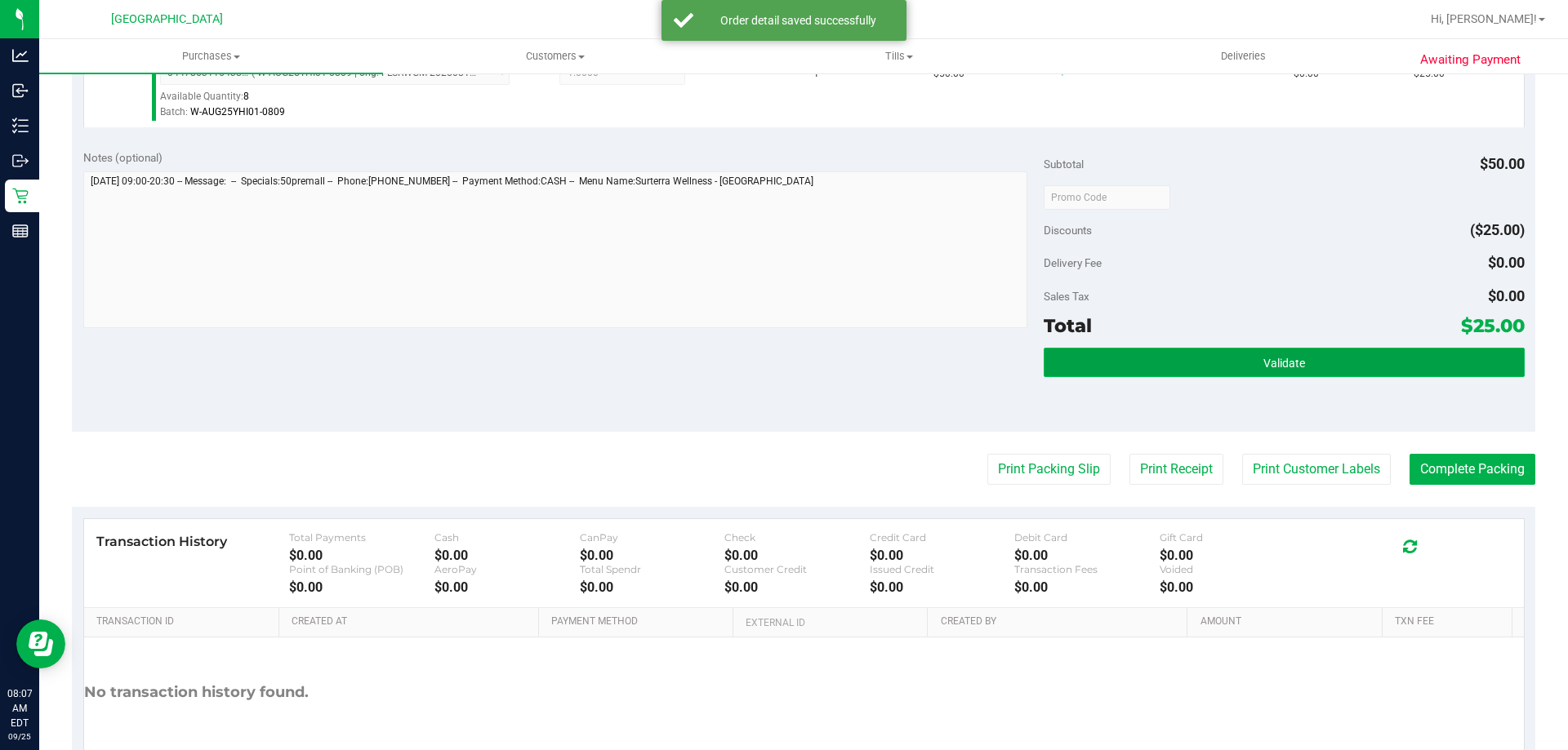
click at [1198, 364] on button "Validate" at bounding box center [1283, 362] width 480 height 30
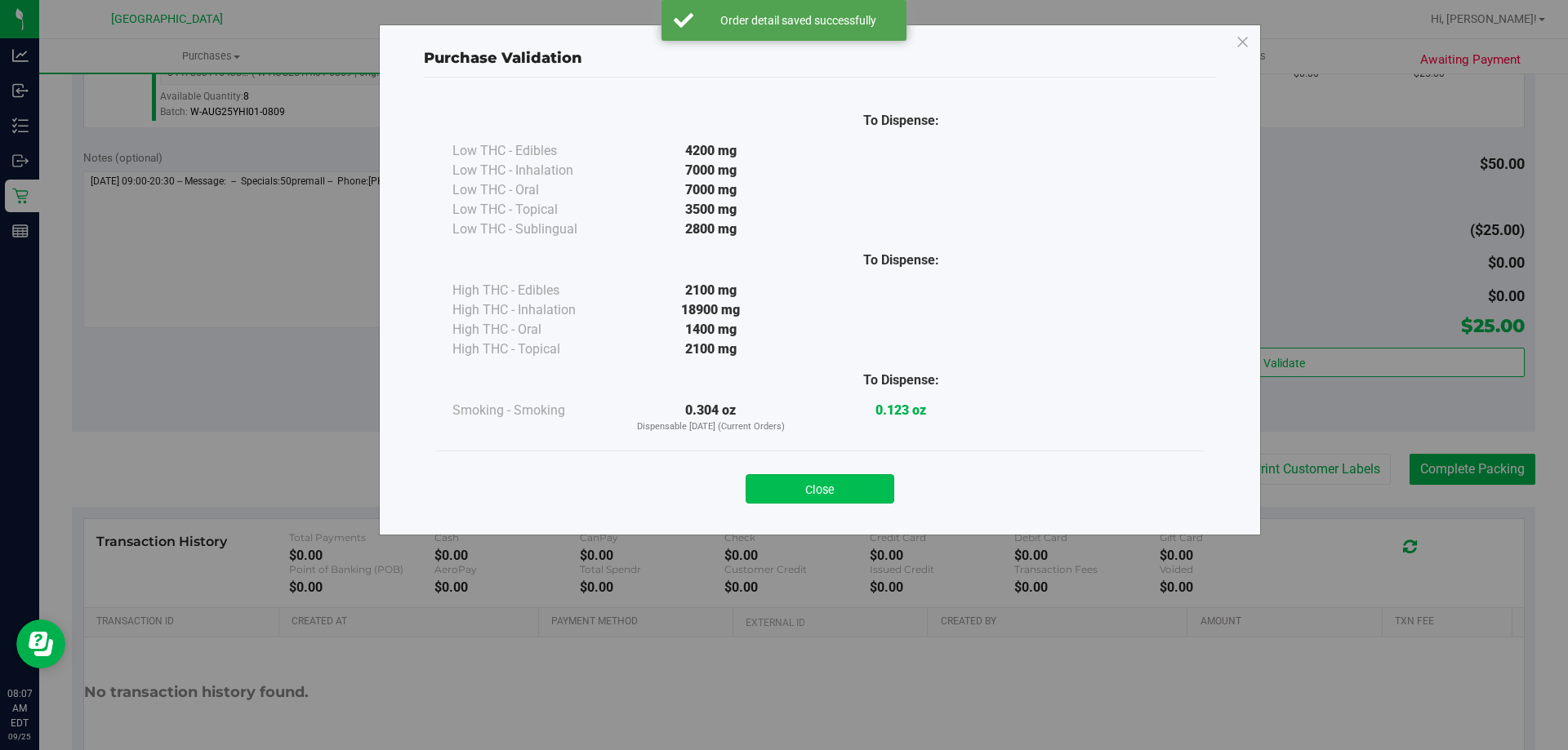
click at [816, 494] on button "Close" at bounding box center [820, 488] width 149 height 30
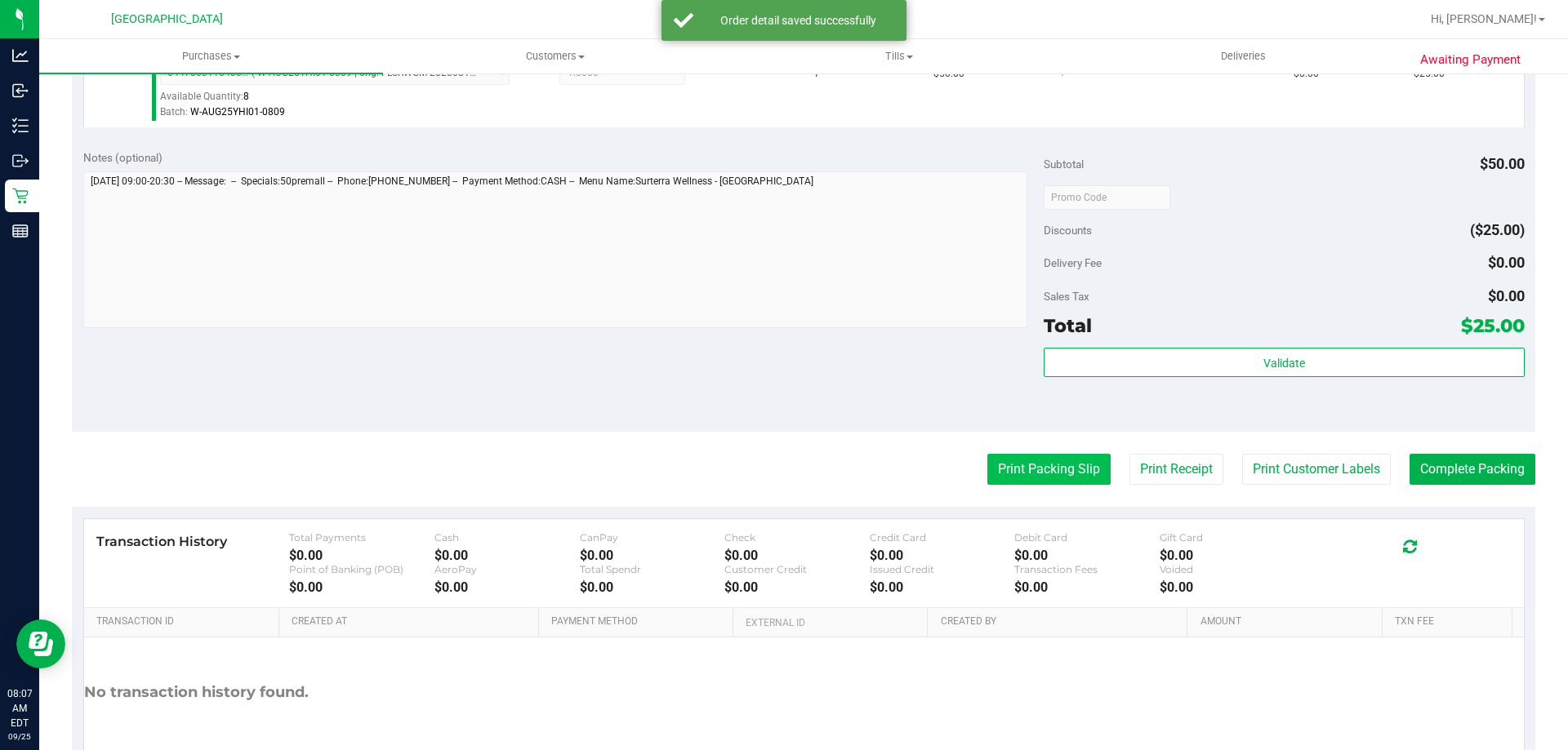
click at [987, 468] on button "Print Packing Slip" at bounding box center [1049, 469] width 124 height 31
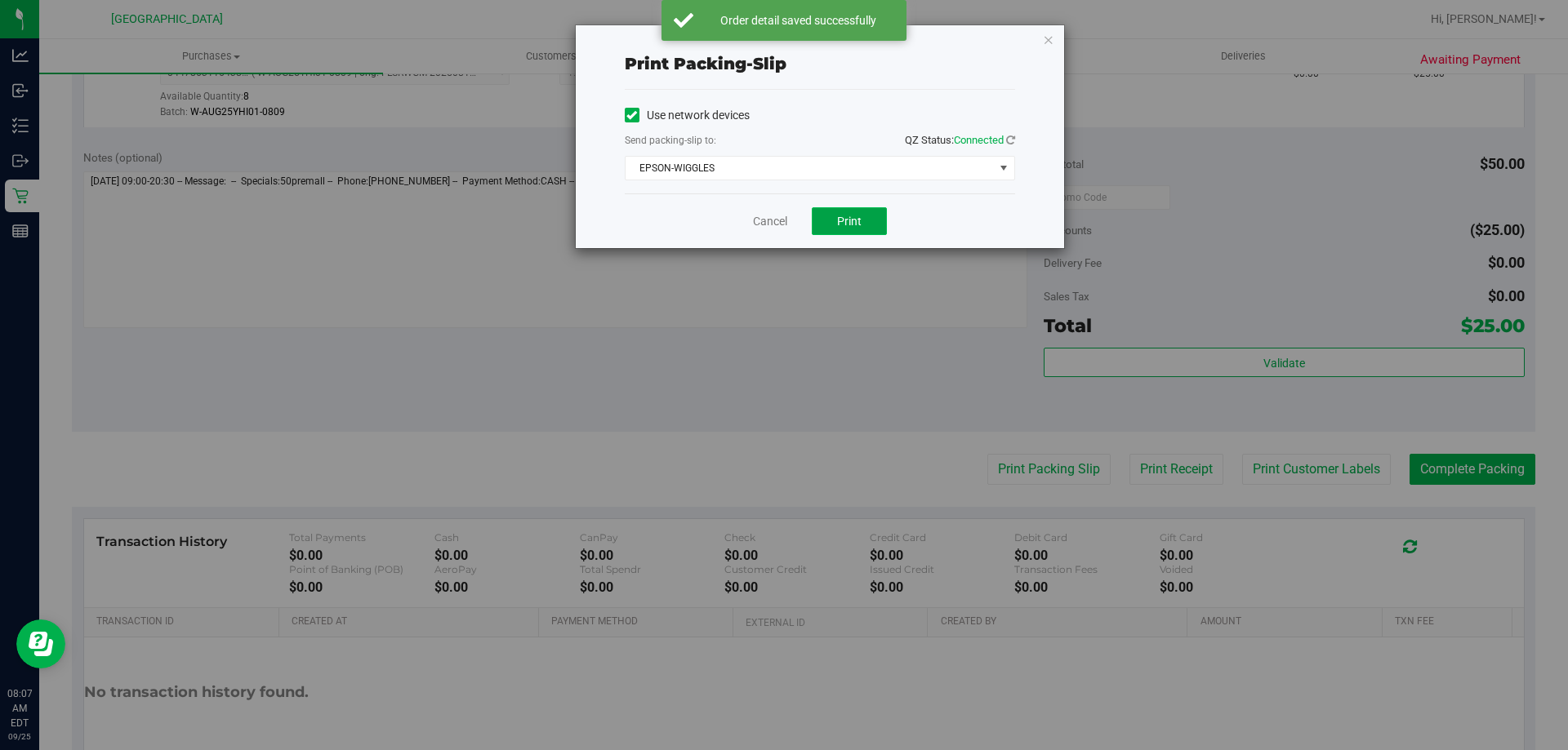
click at [835, 209] on button "Print" at bounding box center [849, 221] width 75 height 28
drag, startPoint x: 759, startPoint y: 225, endPoint x: 937, endPoint y: 269, distance: 183.4
click at [761, 225] on link "Cancel" at bounding box center [770, 222] width 34 height 17
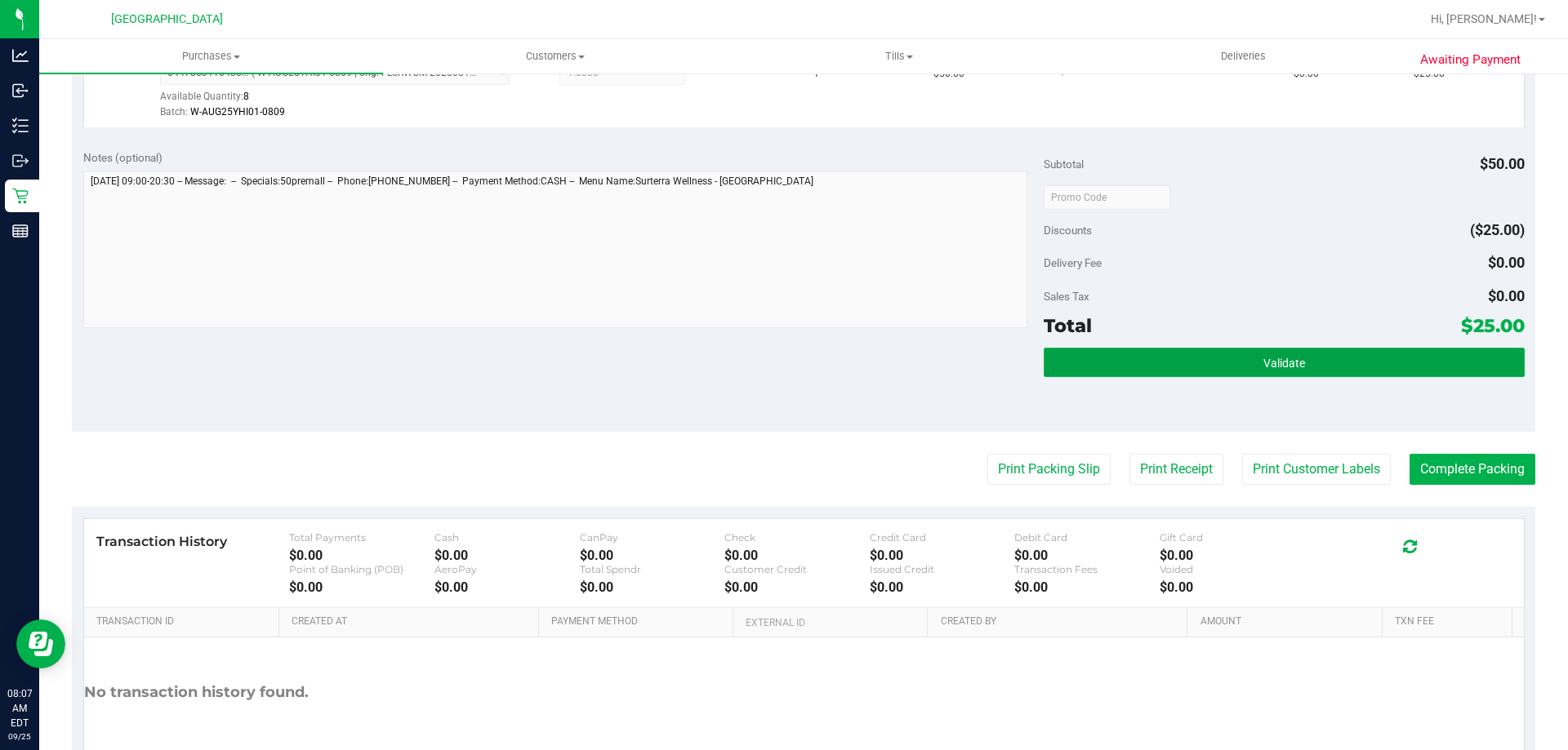
click at [1329, 353] on button "Validate" at bounding box center [1283, 362] width 480 height 30
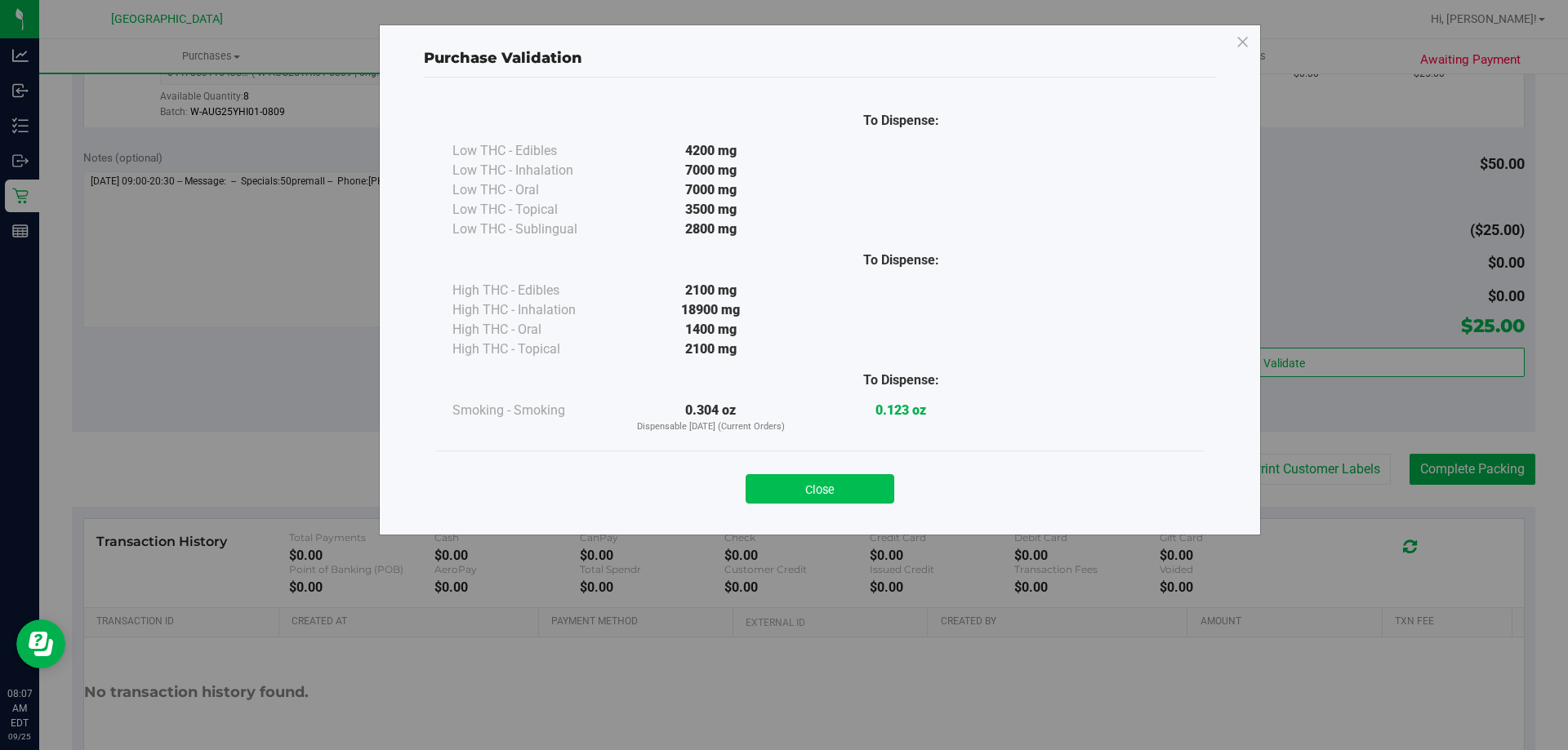
click at [833, 485] on button "Close" at bounding box center [820, 488] width 149 height 30
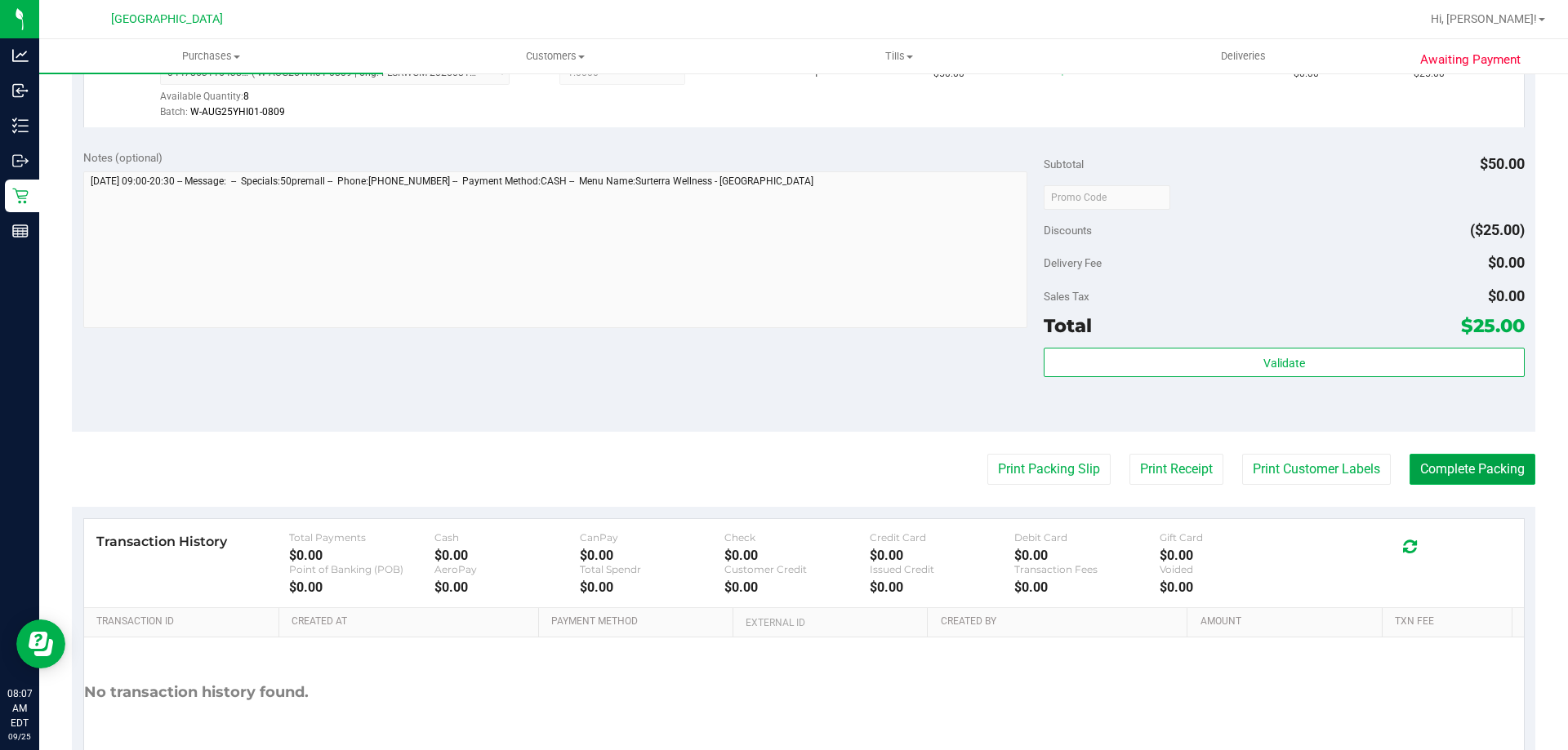
click at [1501, 480] on button "Complete Packing" at bounding box center [1473, 469] width 126 height 31
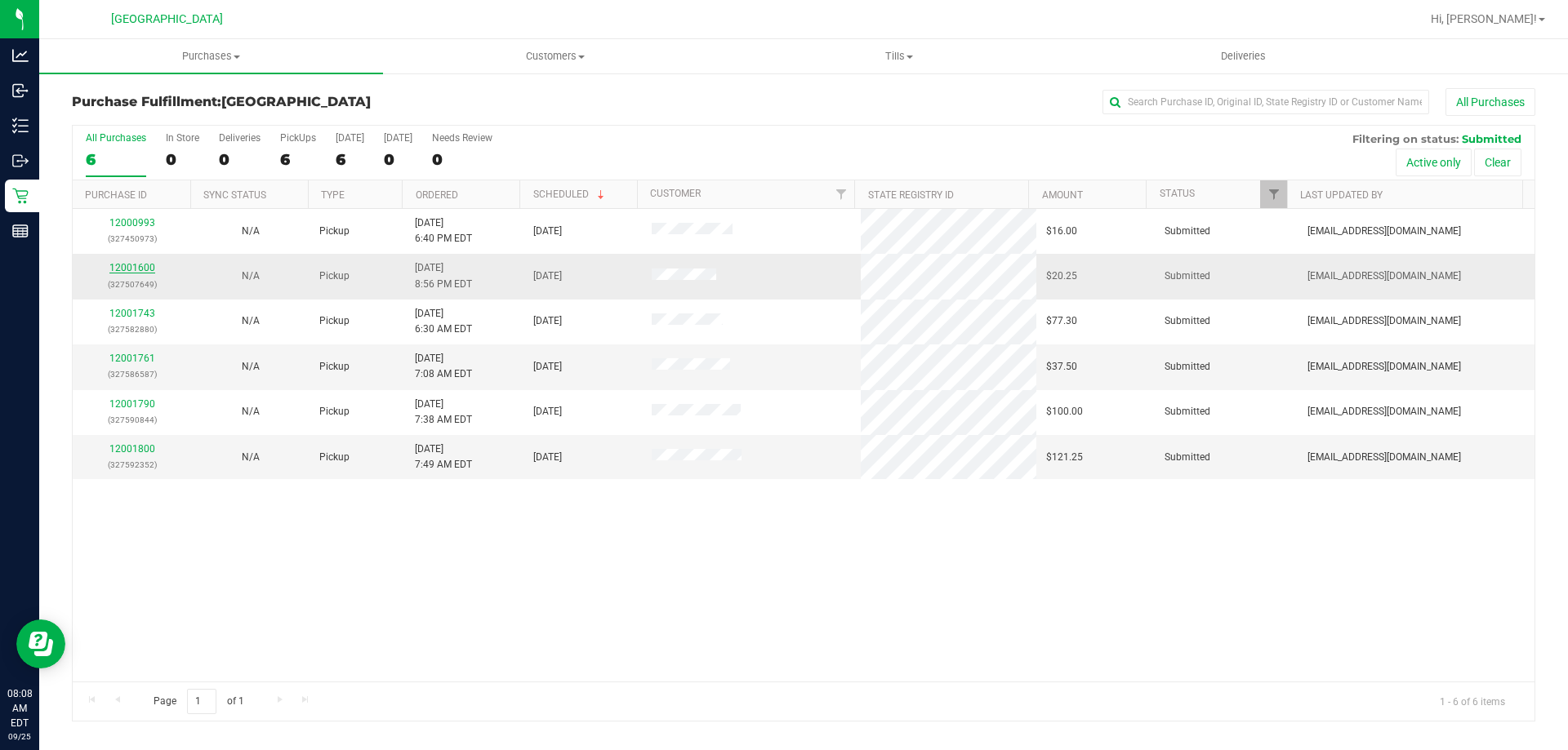
click at [140, 272] on link "12001600" at bounding box center [132, 267] width 46 height 11
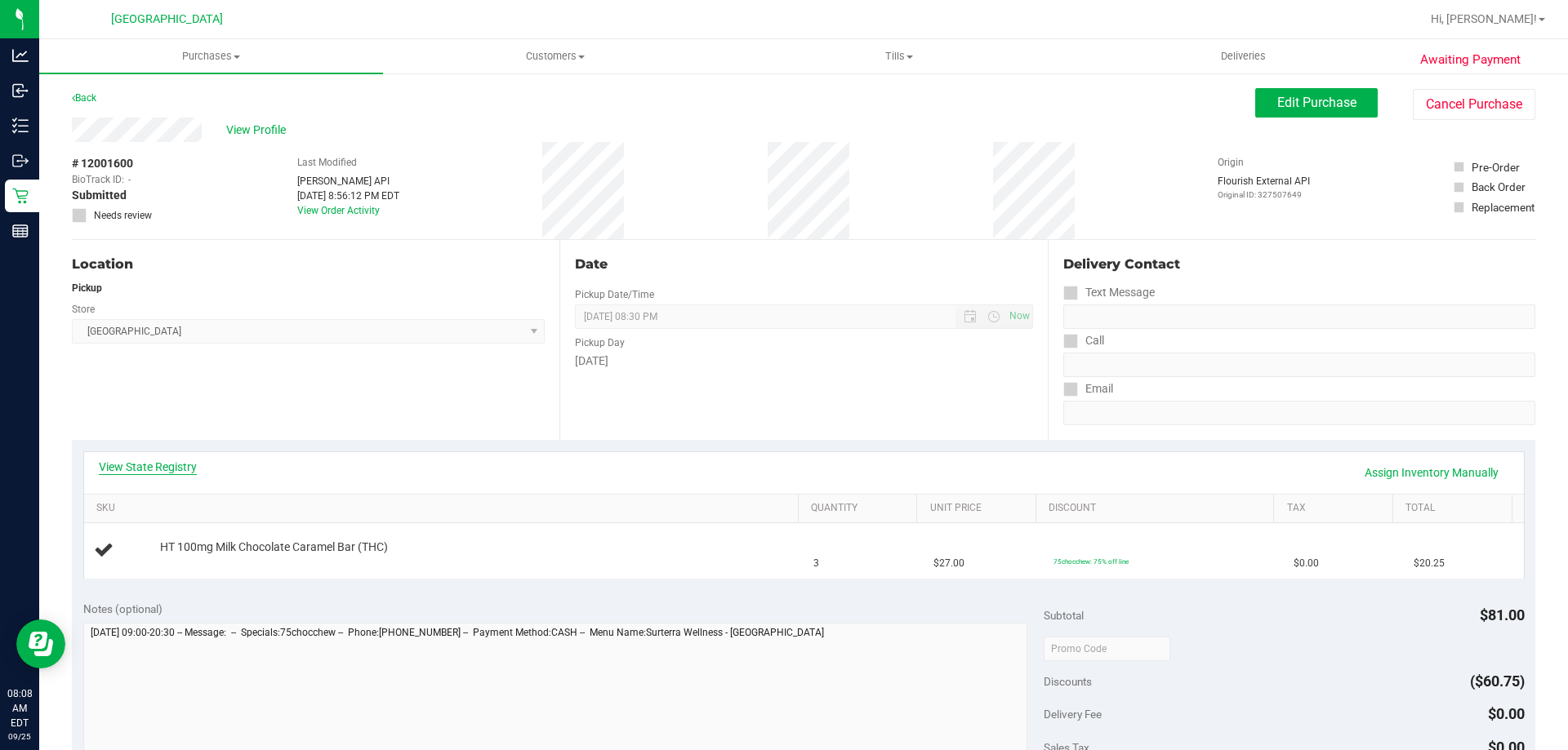
click at [183, 465] on link "View State Registry" at bounding box center [148, 466] width 98 height 16
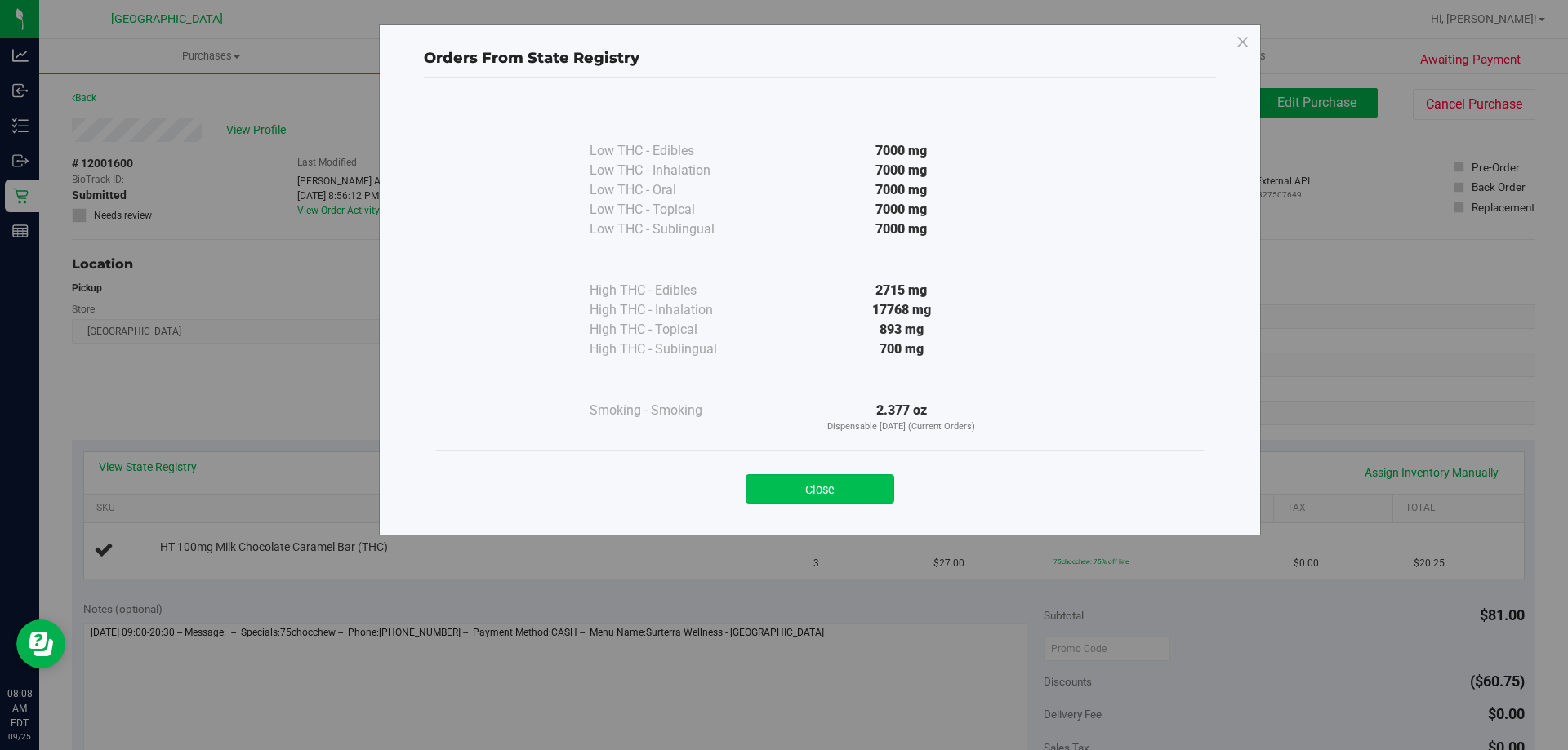
click at [801, 481] on button "Close" at bounding box center [820, 488] width 149 height 30
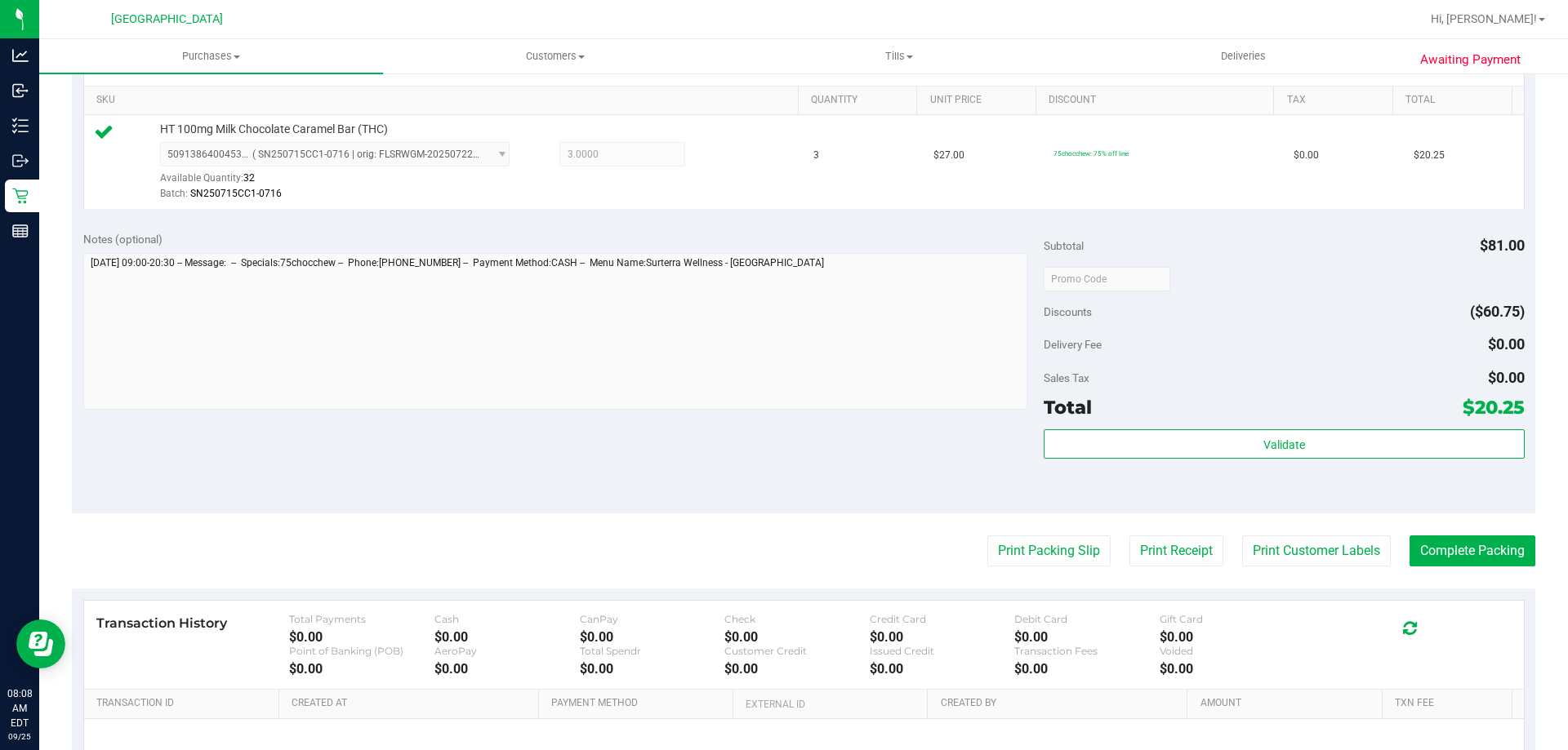
scroll to position [571, 0]
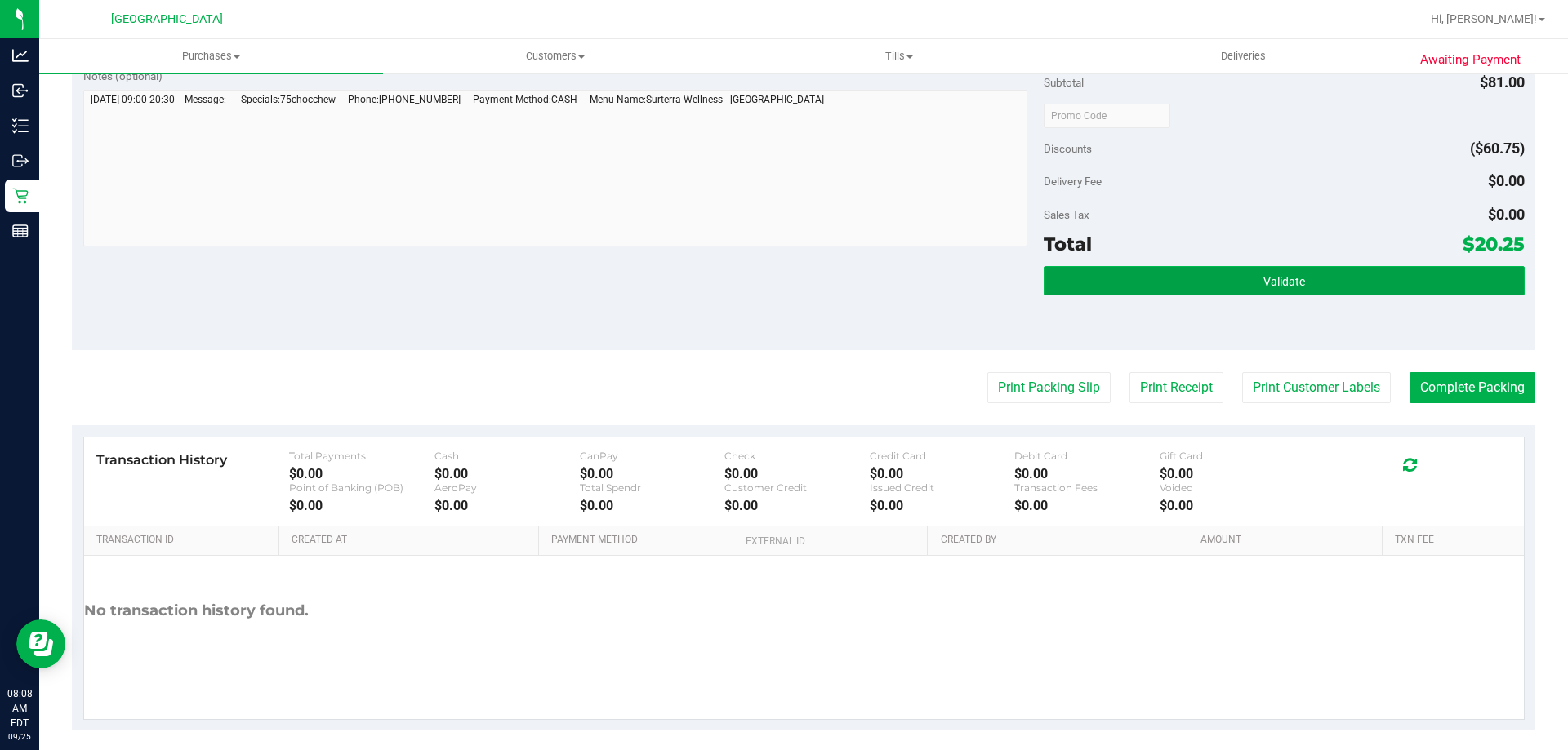
click at [1240, 273] on button "Validate" at bounding box center [1283, 281] width 480 height 30
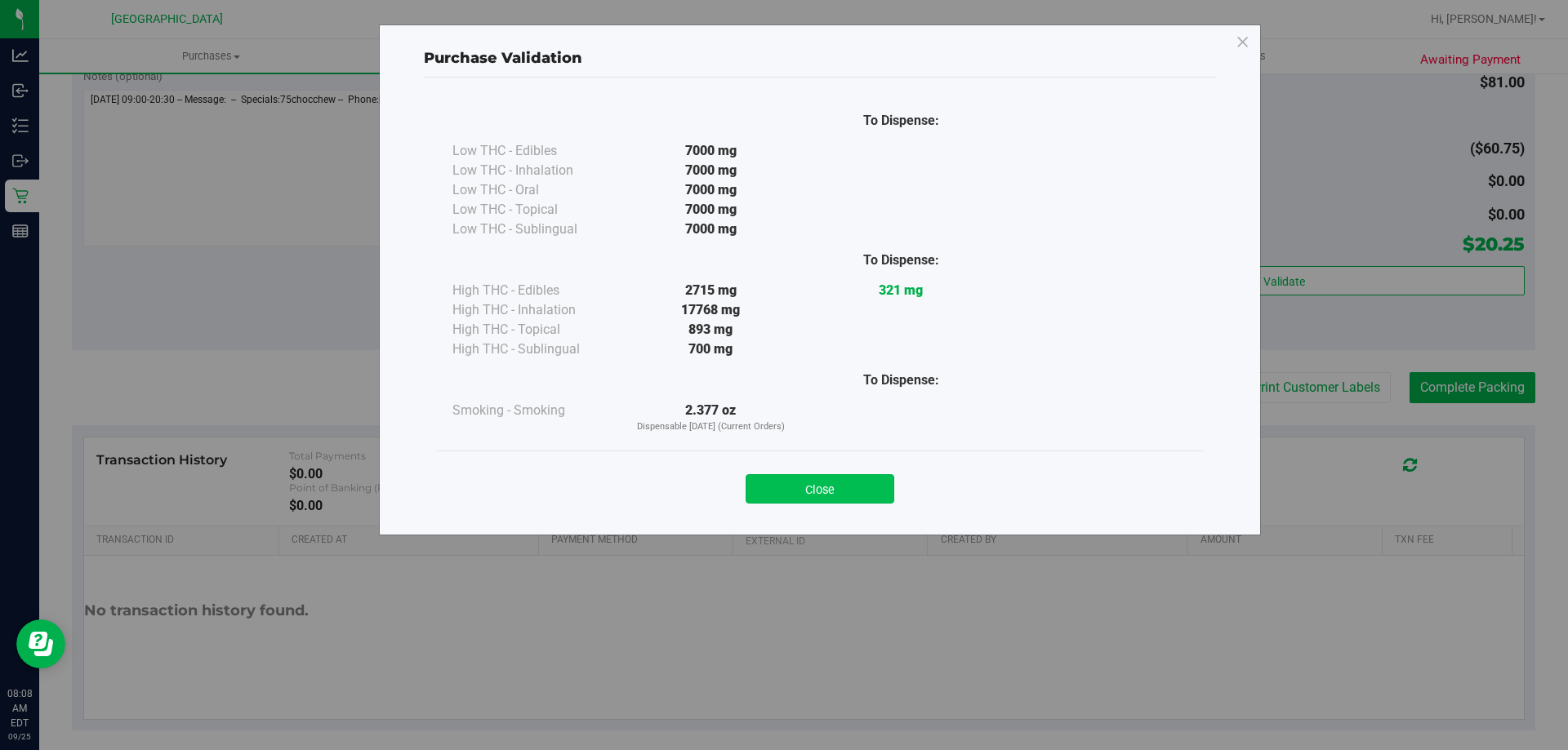
click at [825, 488] on button "Close" at bounding box center [820, 488] width 149 height 30
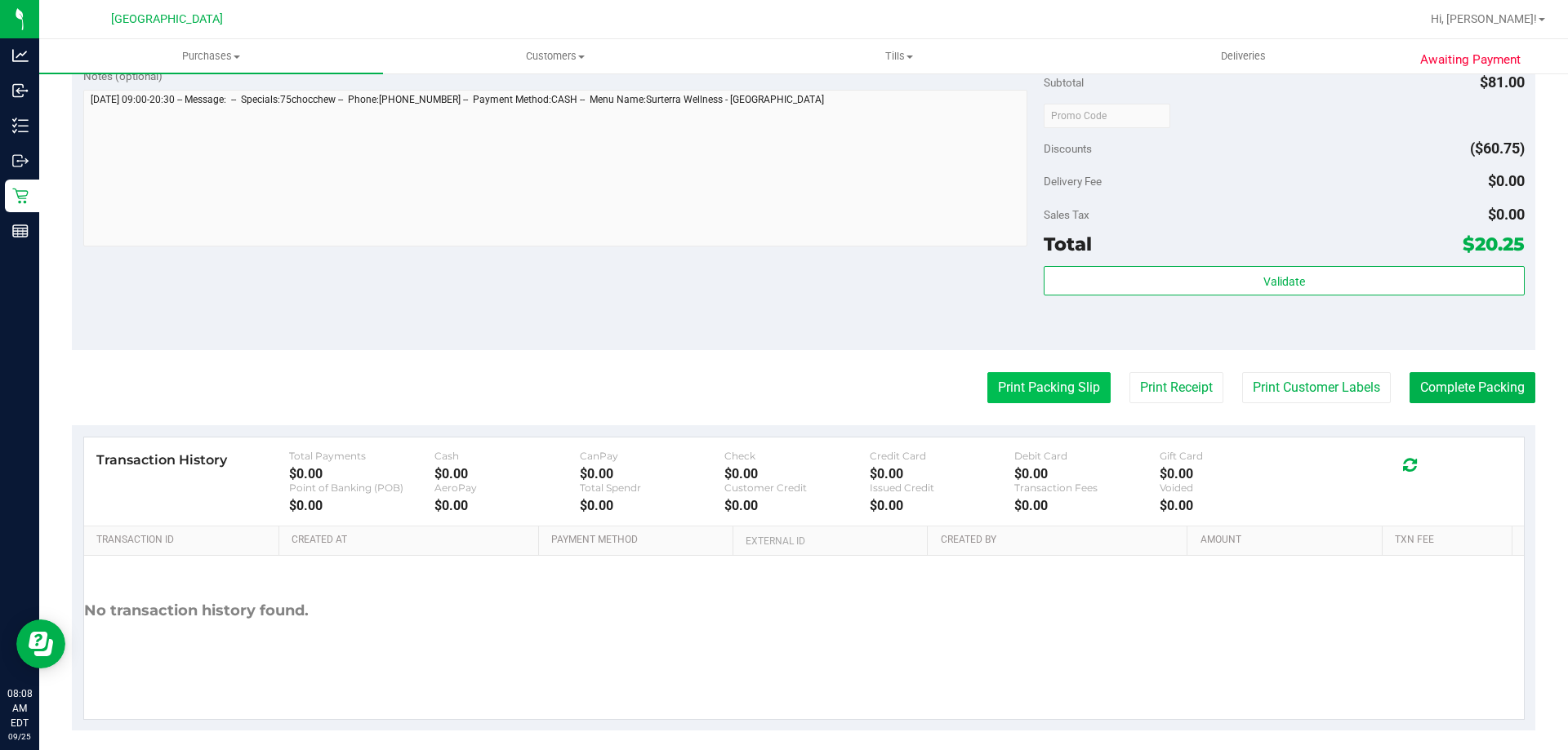
click at [1020, 389] on button "Print Packing Slip" at bounding box center [1049, 387] width 124 height 31
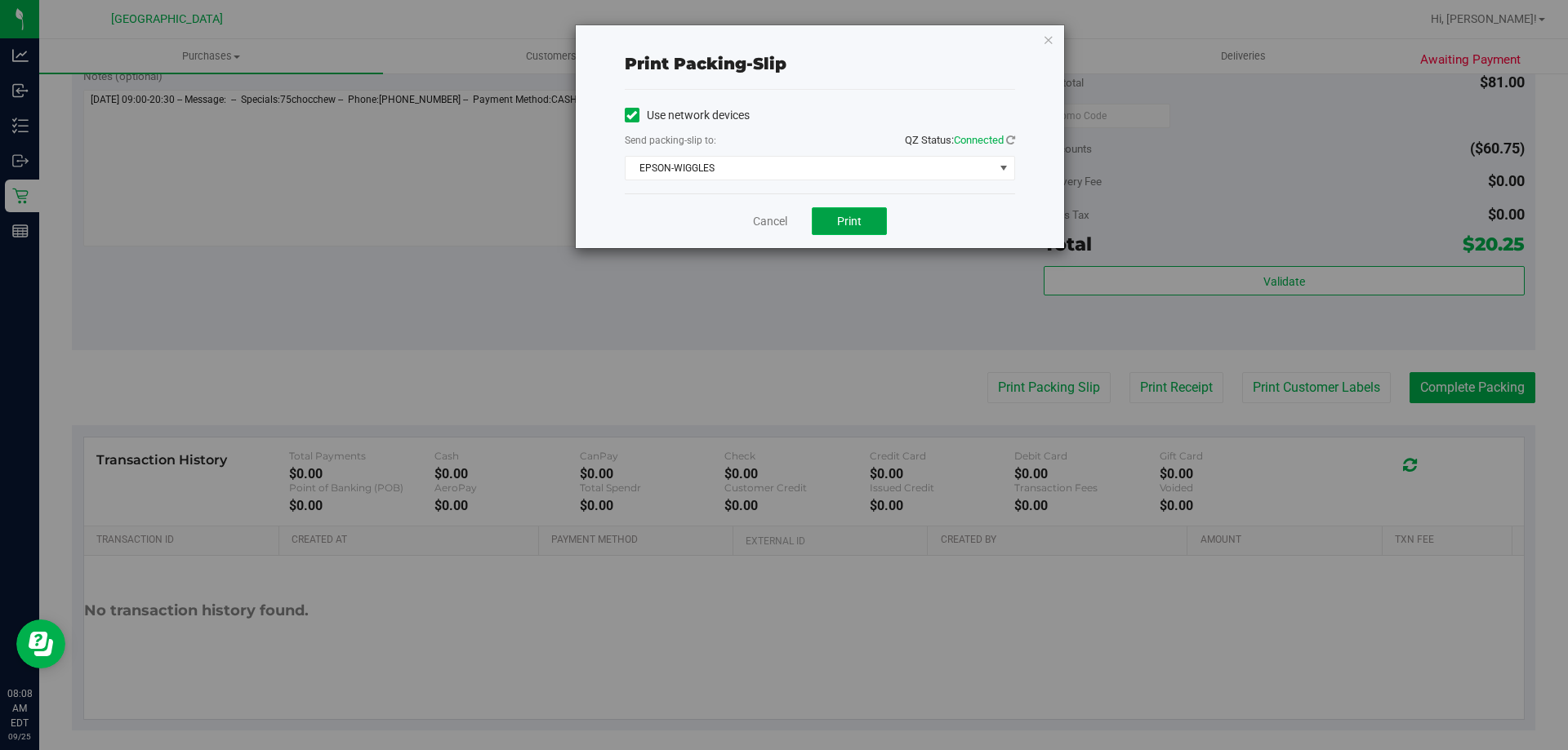
click at [875, 220] on button "Print" at bounding box center [849, 221] width 75 height 28
click at [778, 221] on link "Cancel" at bounding box center [770, 222] width 34 height 17
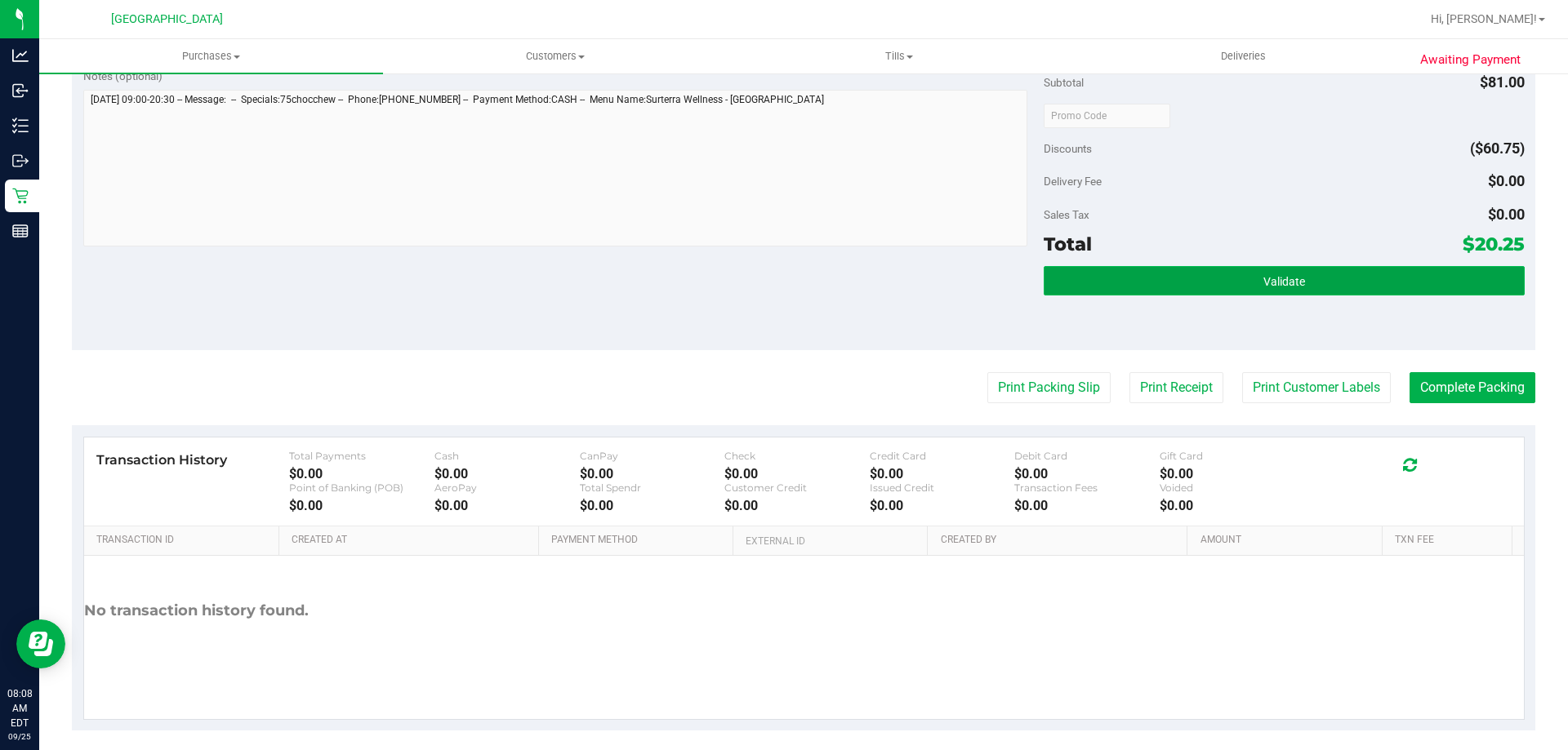
click at [1374, 281] on button "Validate" at bounding box center [1283, 281] width 480 height 30
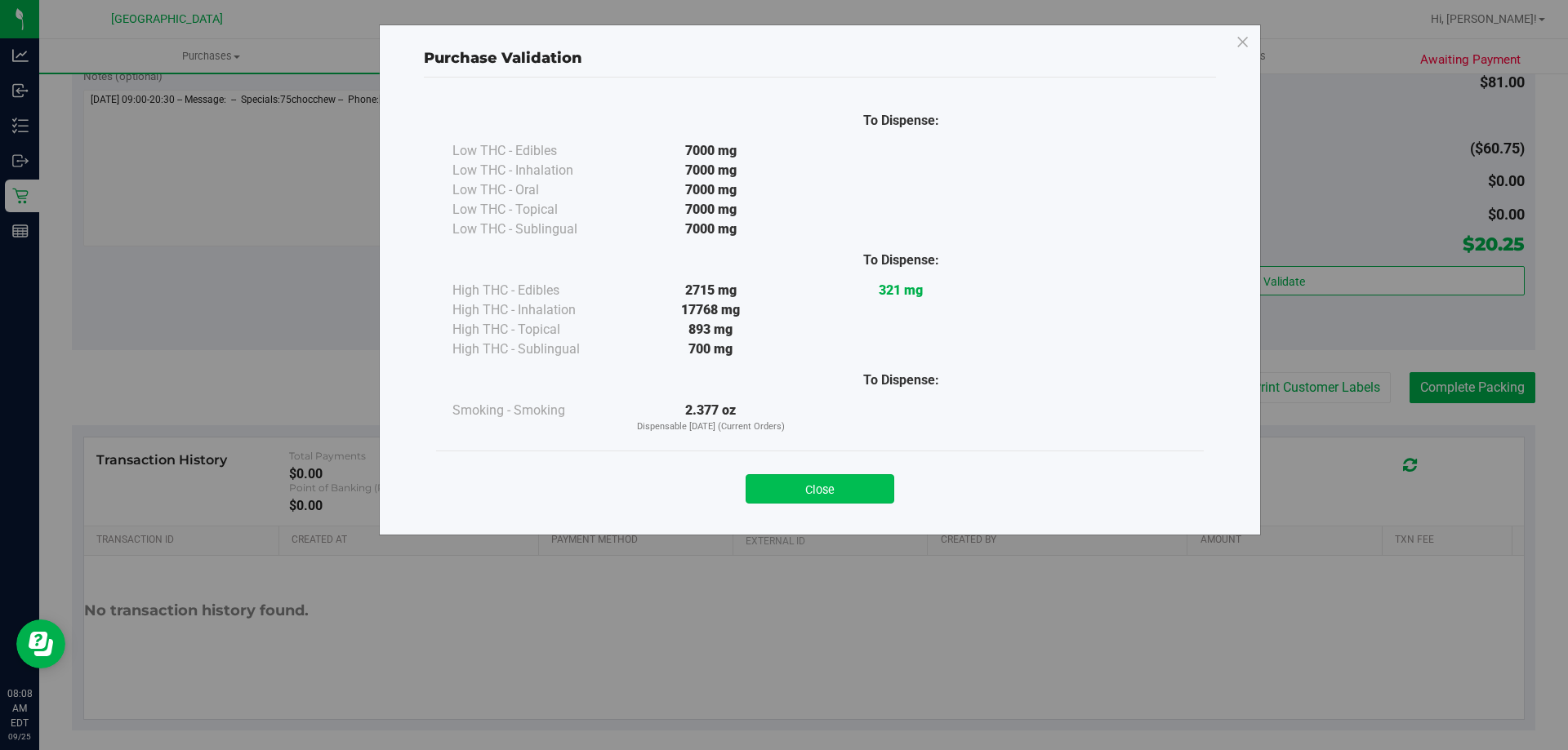
click at [846, 482] on button "Close" at bounding box center [820, 488] width 149 height 30
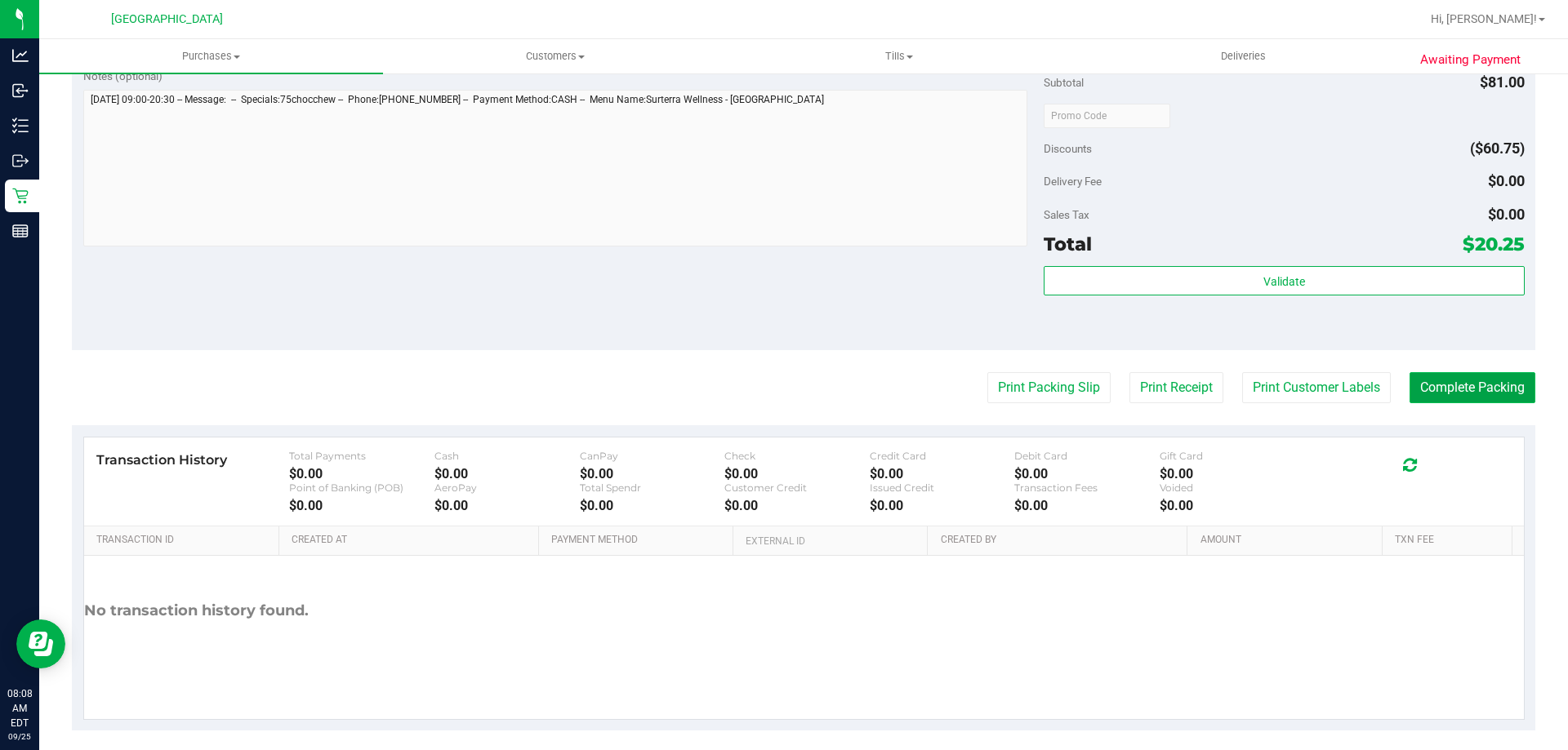
click at [1450, 382] on button "Complete Packing" at bounding box center [1473, 387] width 126 height 31
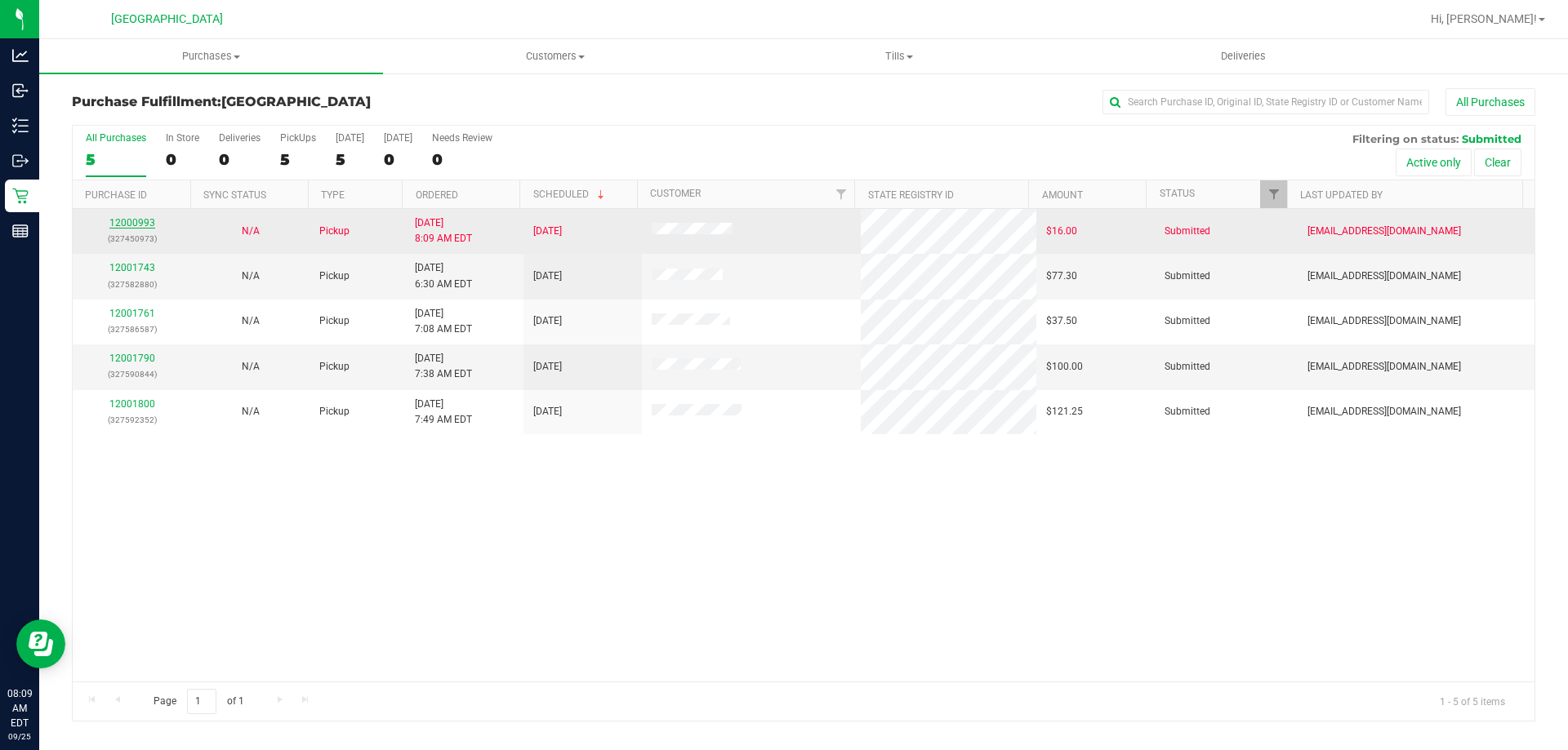
click at [137, 218] on link "12000993" at bounding box center [132, 223] width 46 height 11
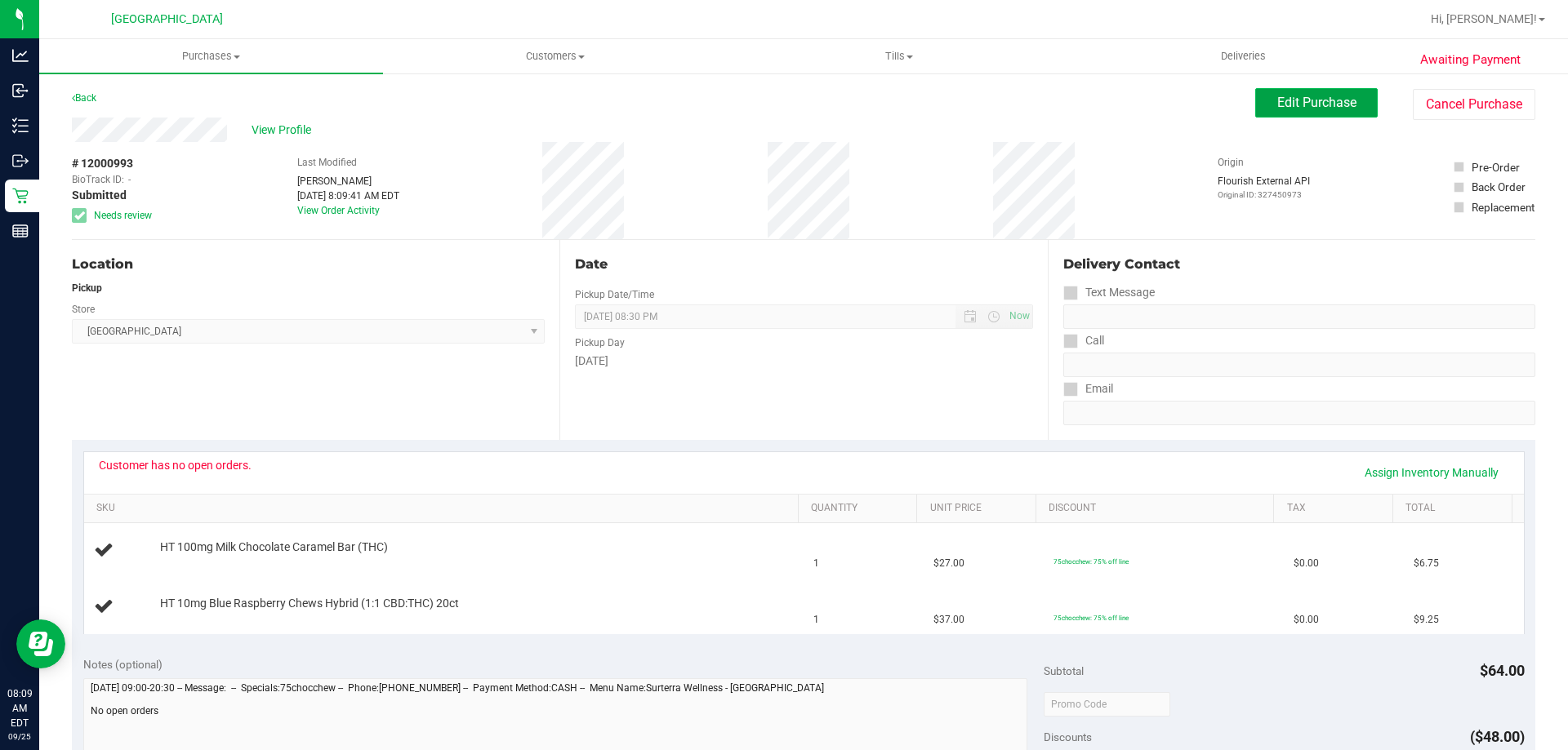
click at [1287, 94] on button "Edit Purchase" at bounding box center [1316, 103] width 123 height 30
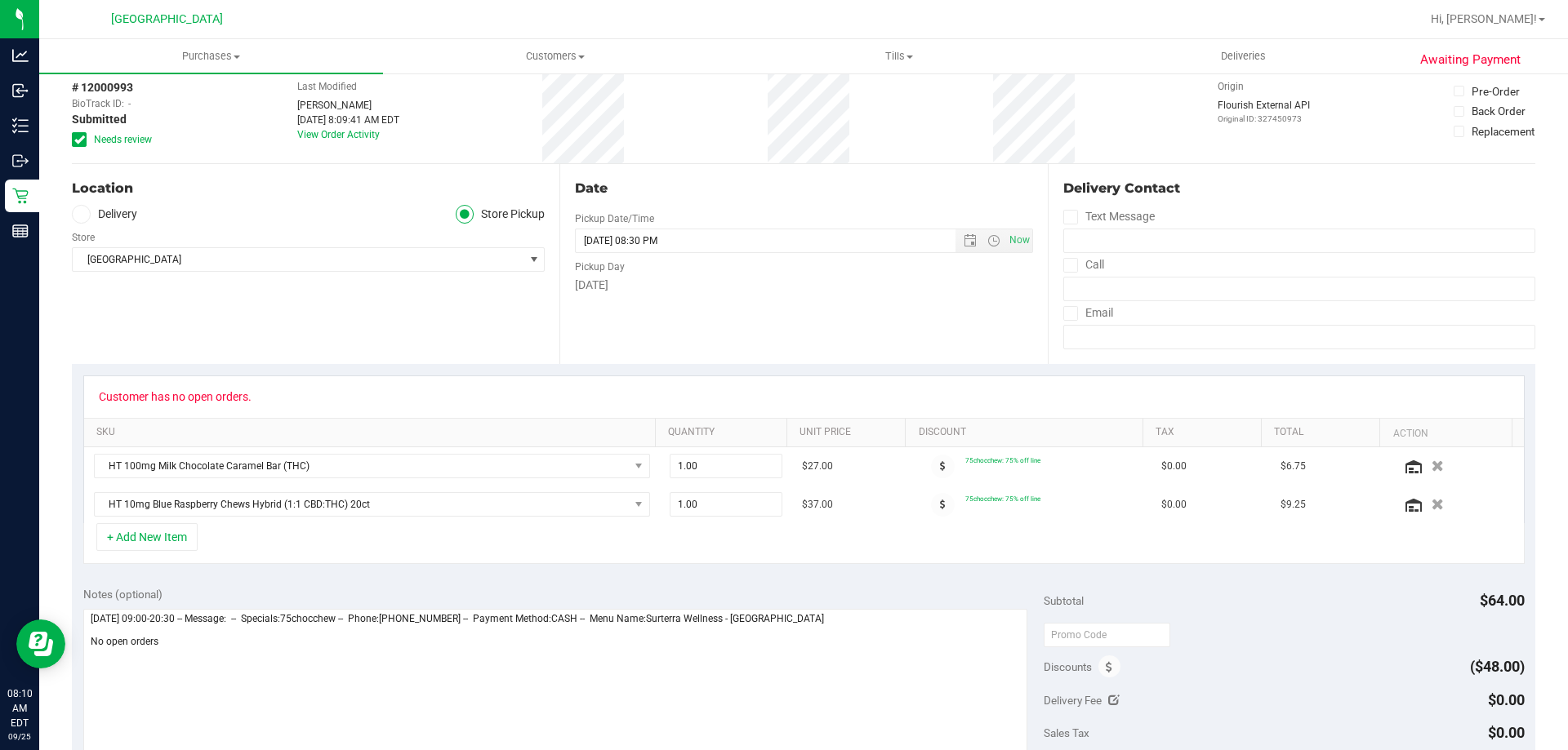
scroll to position [164, 0]
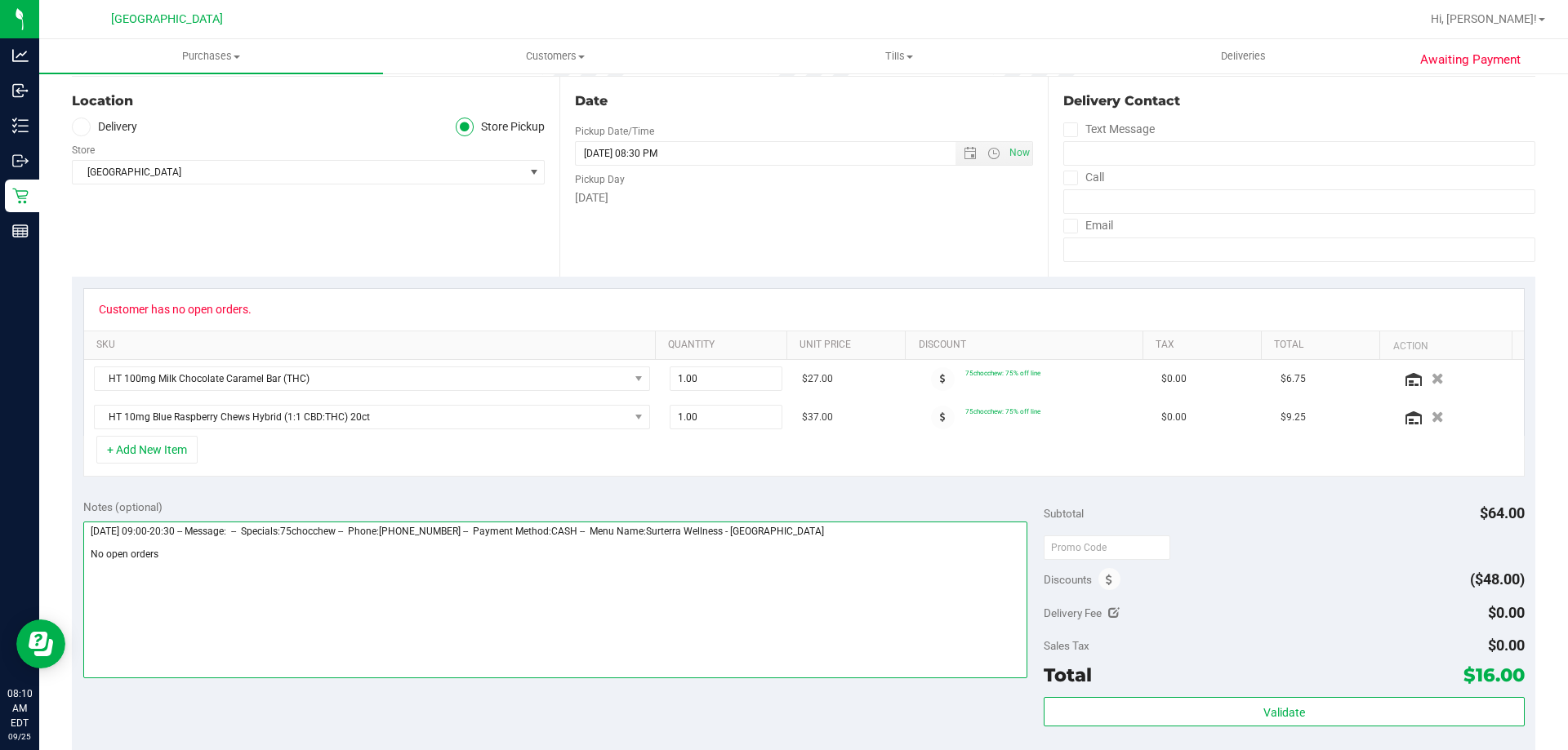
click at [546, 594] on textarea at bounding box center [555, 600] width 944 height 157
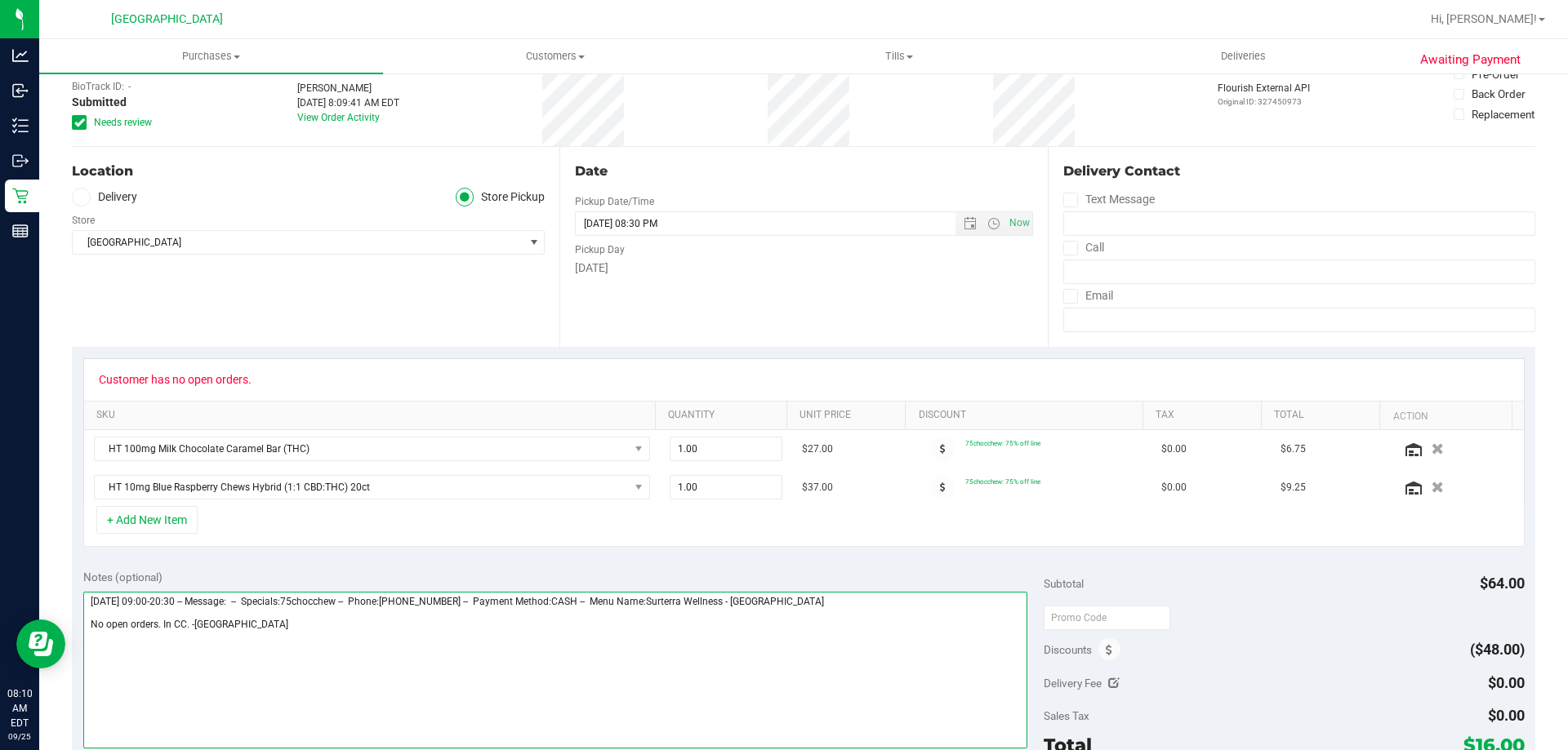
scroll to position [0, 0]
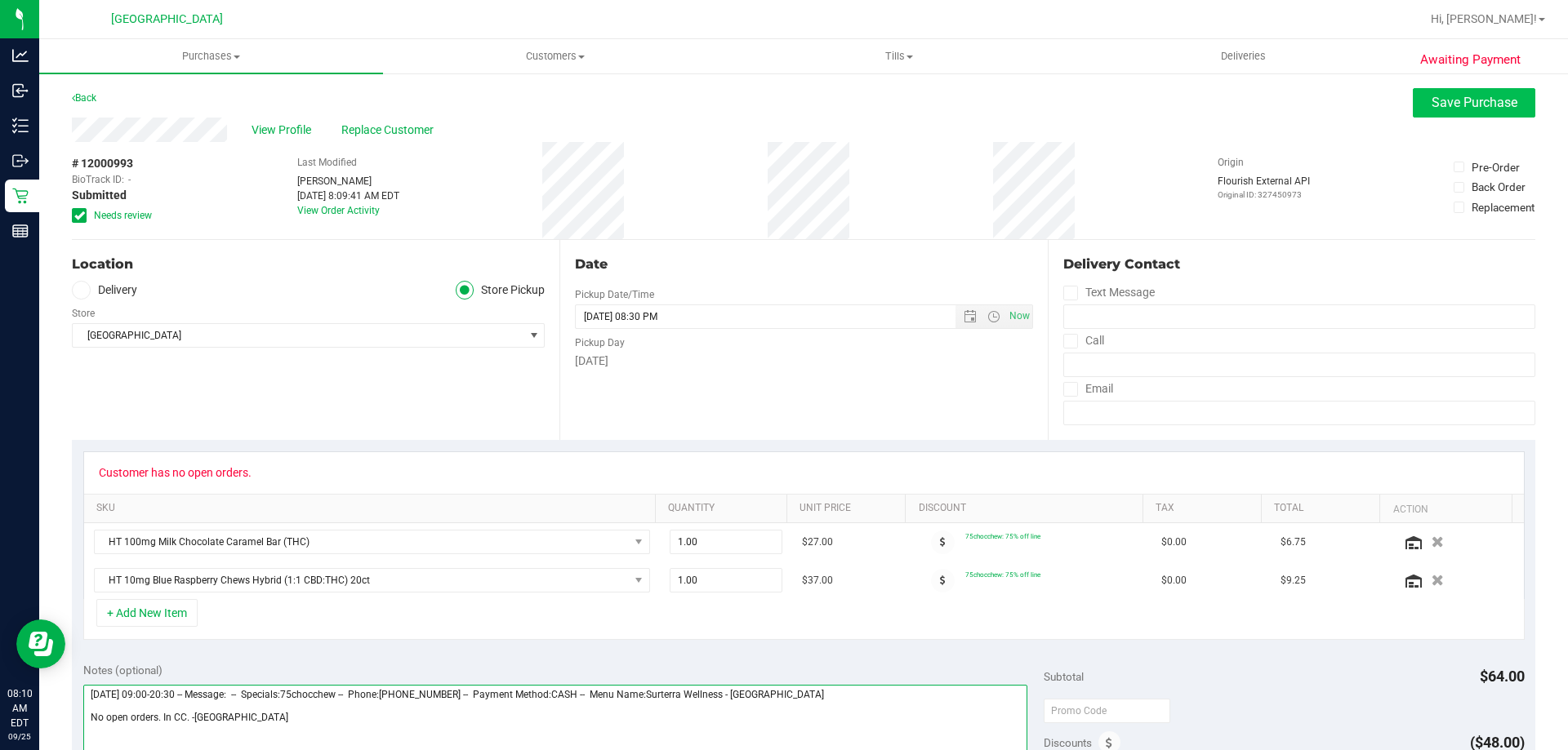
type textarea "Thursday 09/25/2025 09:00-20:30 -- Message: -- Specials:75chocchew -- Phone:386…"
click at [1447, 112] on button "Save Purchase" at bounding box center [1474, 103] width 123 height 30
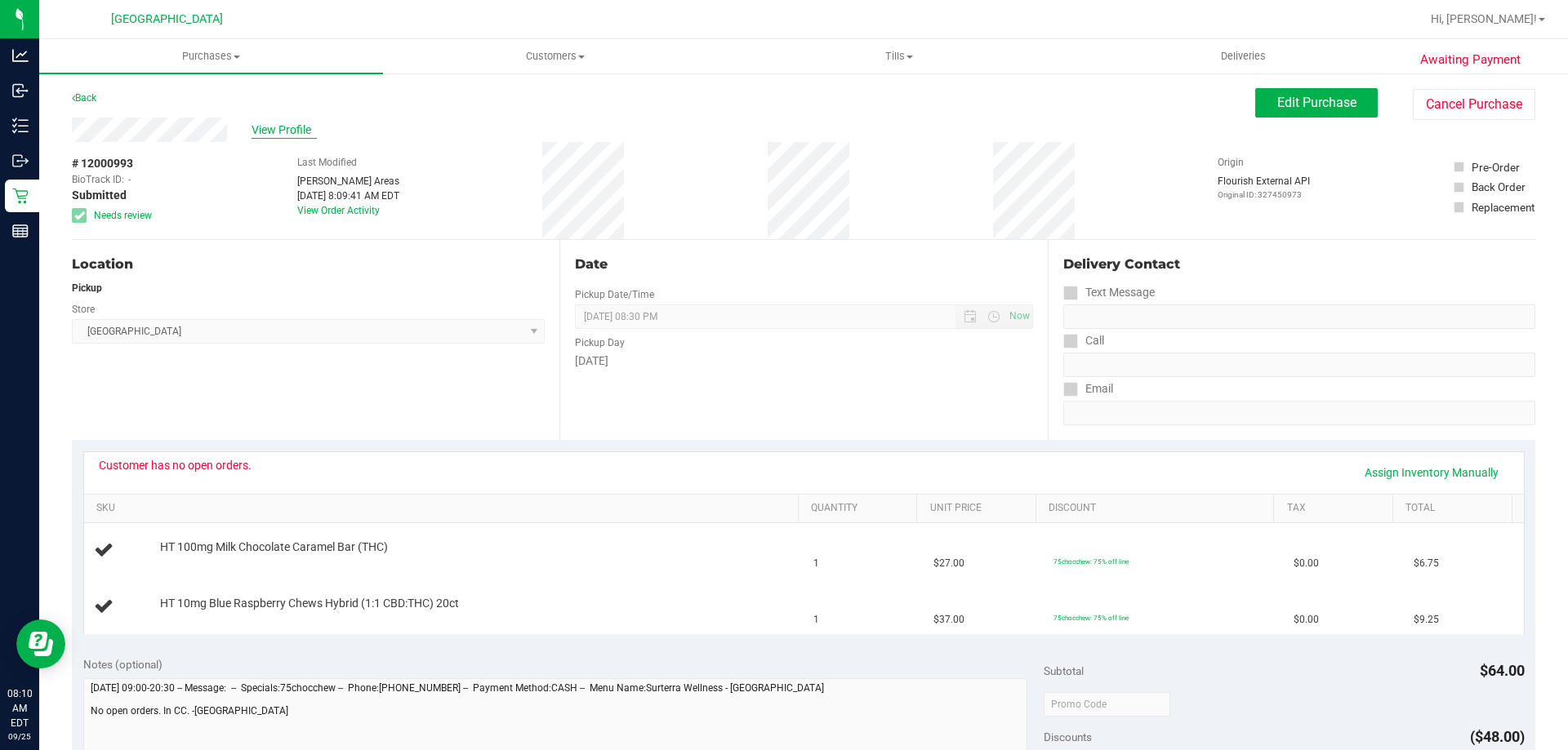
click at [297, 125] on span "View Profile" at bounding box center [284, 130] width 66 height 17
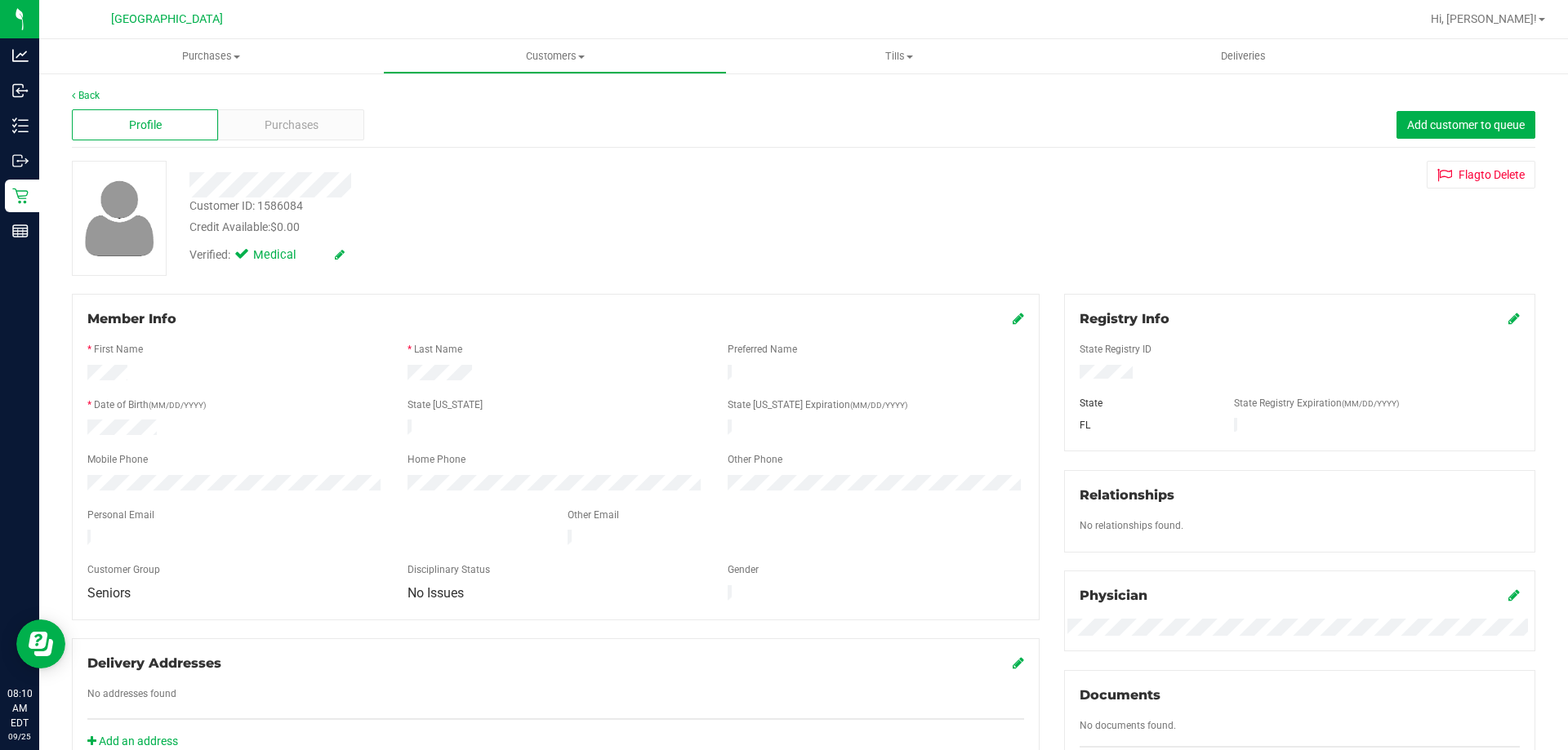
click at [268, 212] on div "Customer ID: 1586084" at bounding box center [246, 207] width 113 height 17
click at [272, 206] on div "Customer ID: 1586084" at bounding box center [246, 207] width 113 height 17
click at [272, 202] on div "Customer ID: 1586084" at bounding box center [246, 207] width 113 height 17
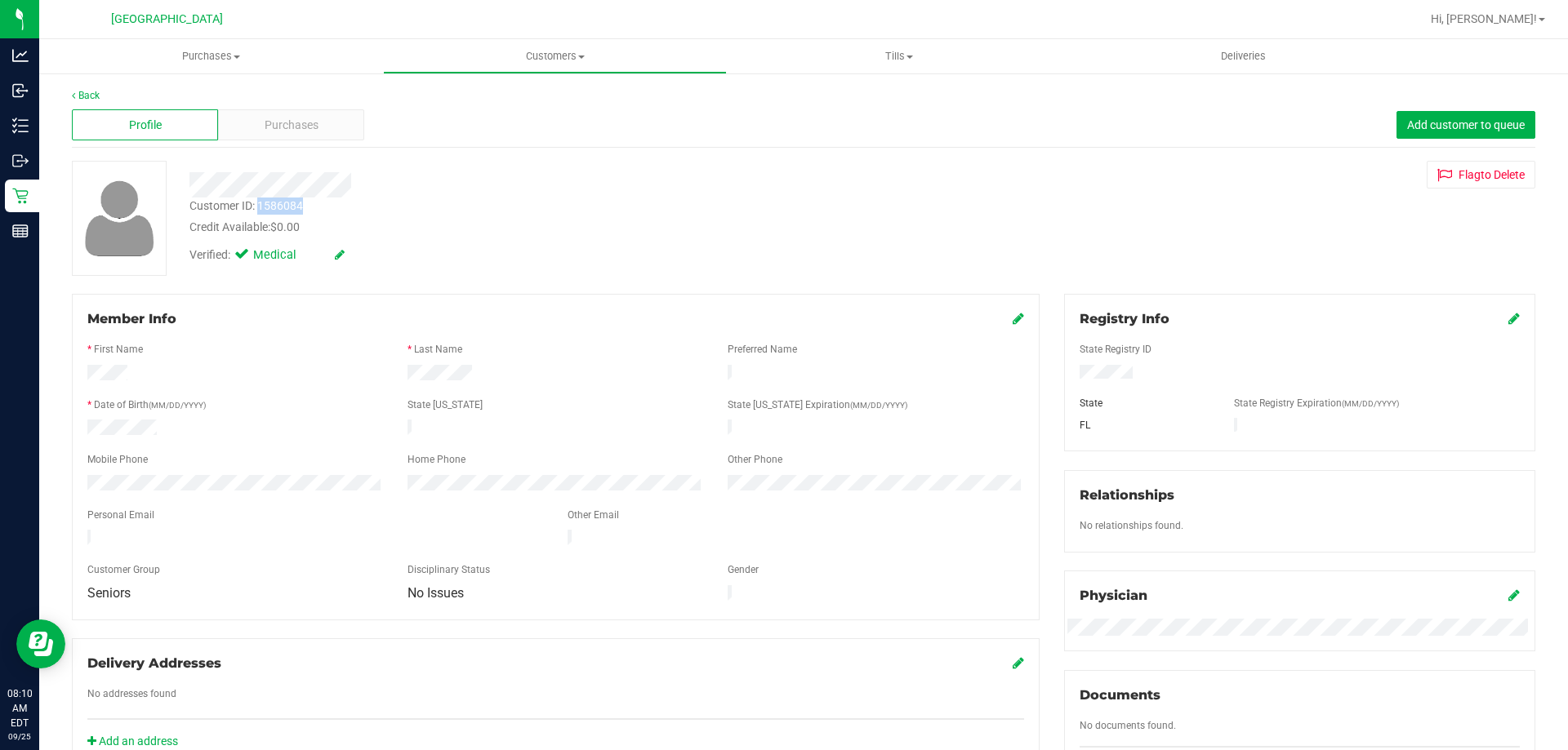
click at [272, 202] on div "Customer ID: 1586084" at bounding box center [246, 207] width 113 height 17
copy div "1586084"
click at [81, 91] on link "Back" at bounding box center [85, 95] width 28 height 11
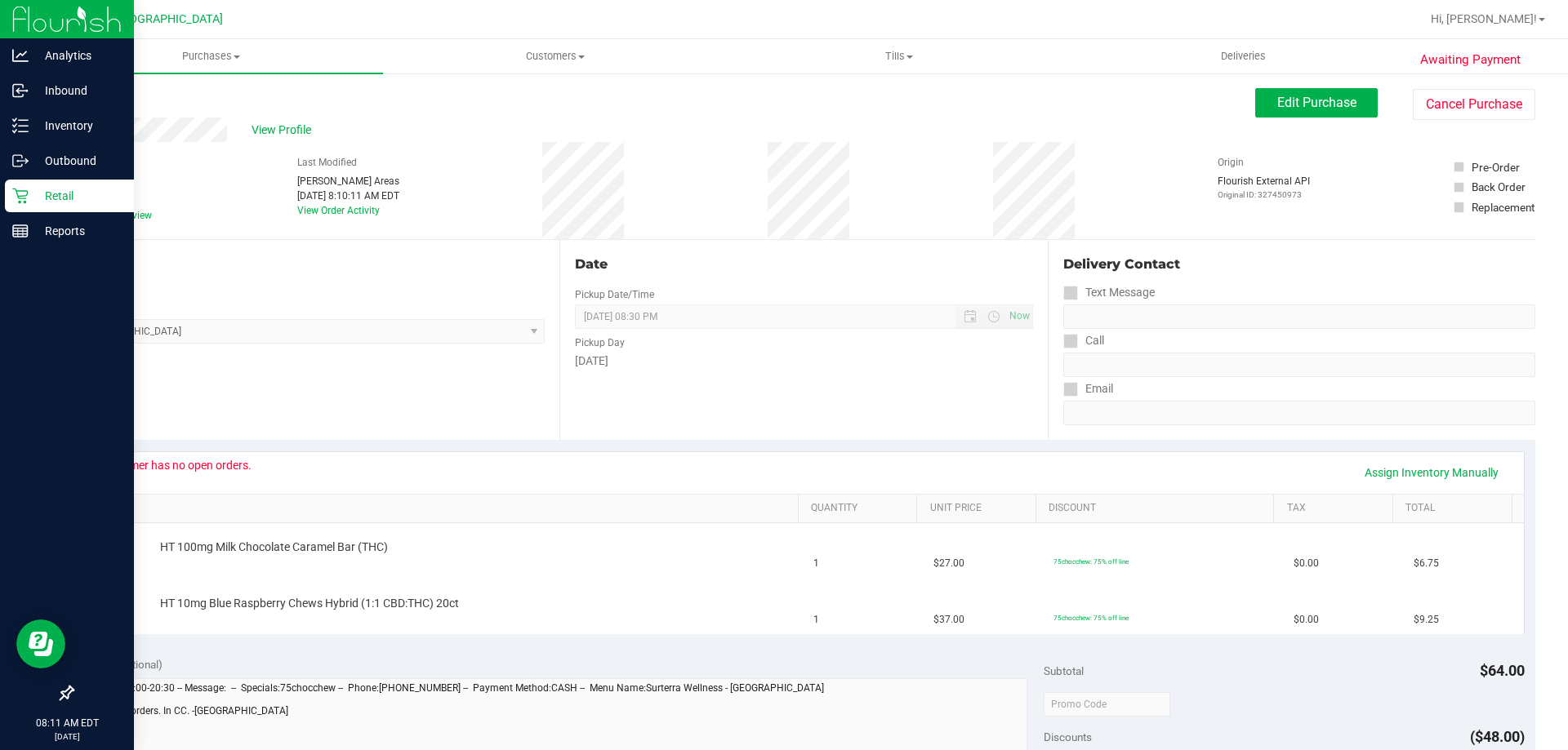
click at [15, 198] on icon at bounding box center [20, 195] width 16 height 16
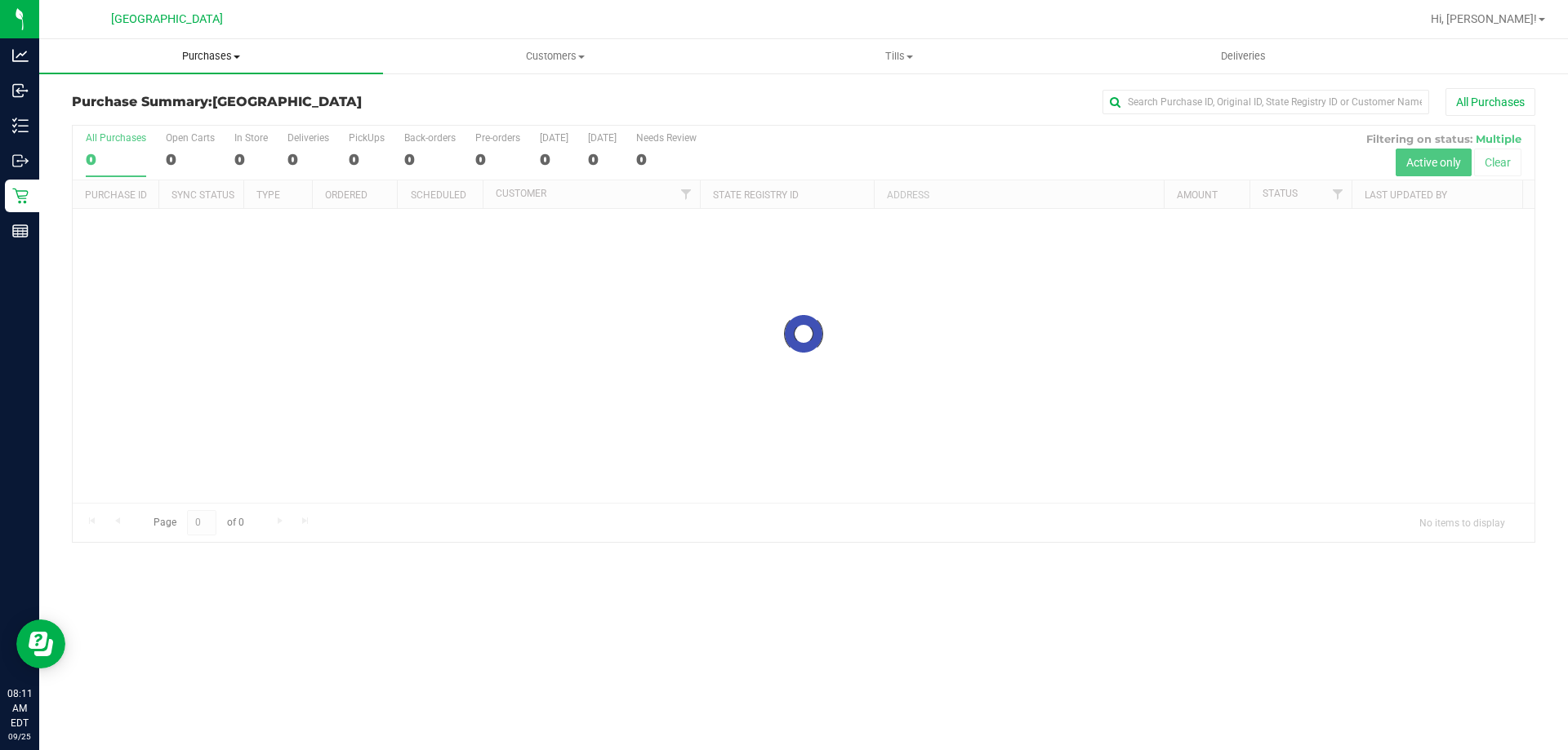
click at [218, 60] on span "Purchases" at bounding box center [210, 55] width 344 height 14
click at [110, 115] on span "Fulfillment" at bounding box center [89, 118] width 101 height 14
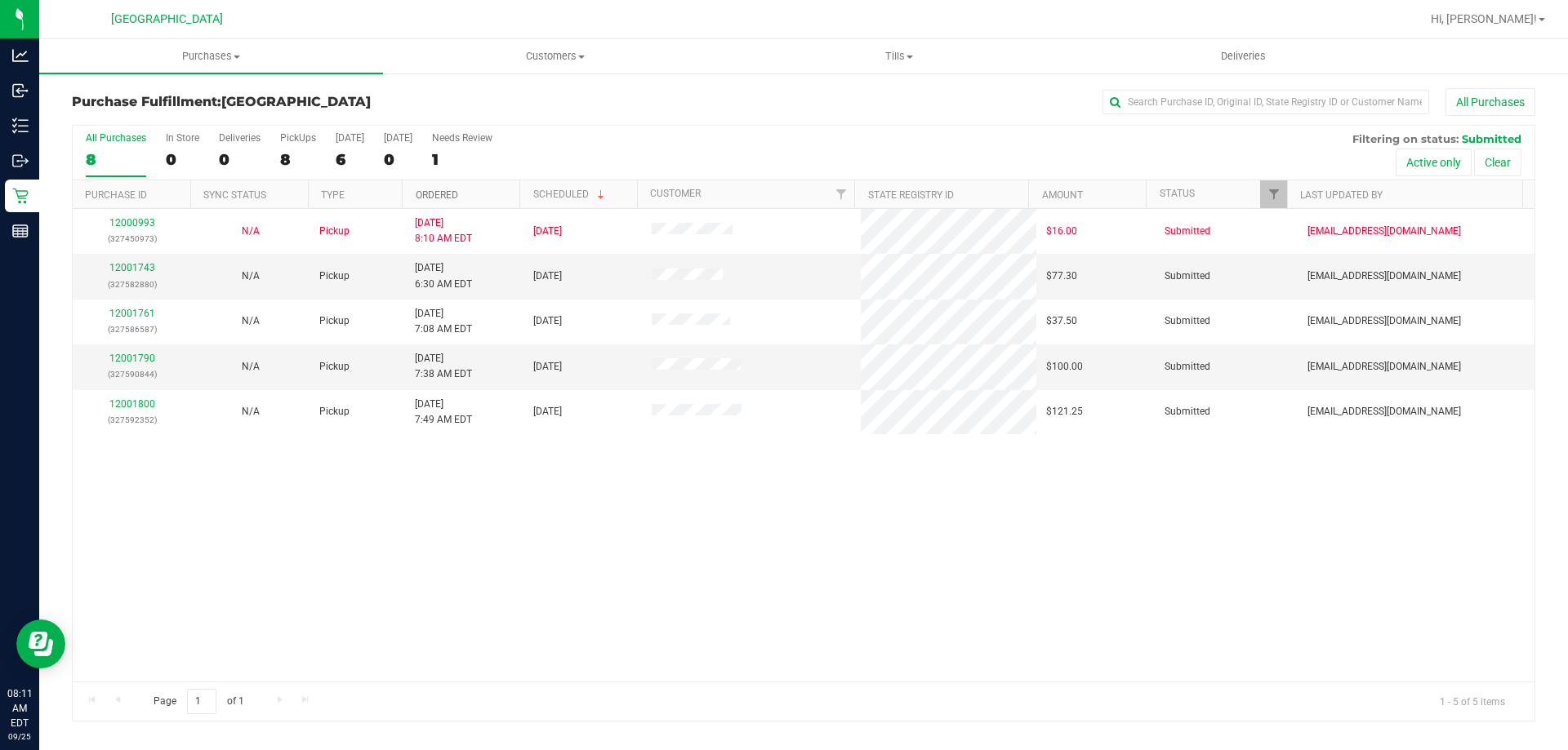
click at [432, 196] on link "Ordered" at bounding box center [437, 195] width 43 height 11
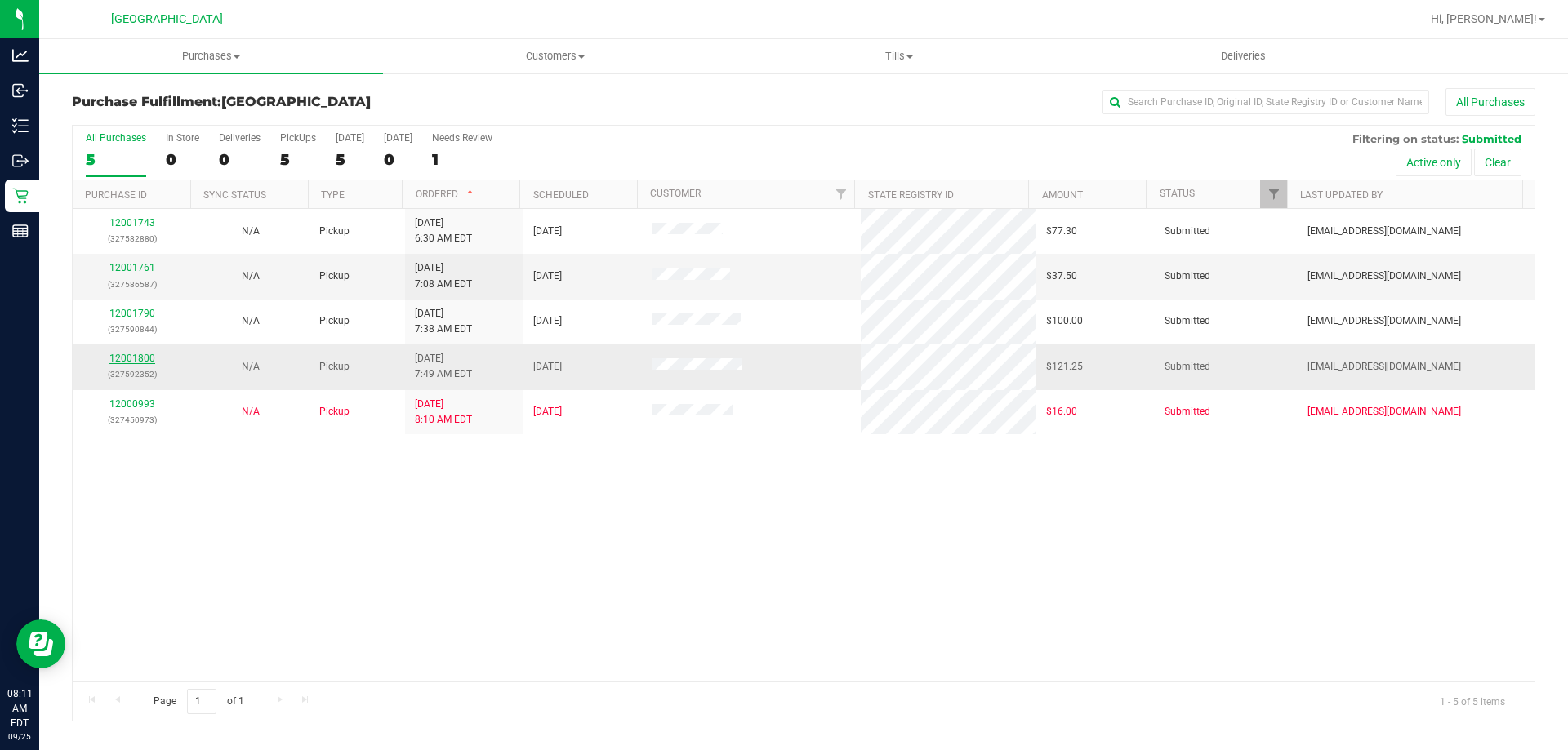
click at [135, 353] on link "12001800" at bounding box center [132, 359] width 46 height 11
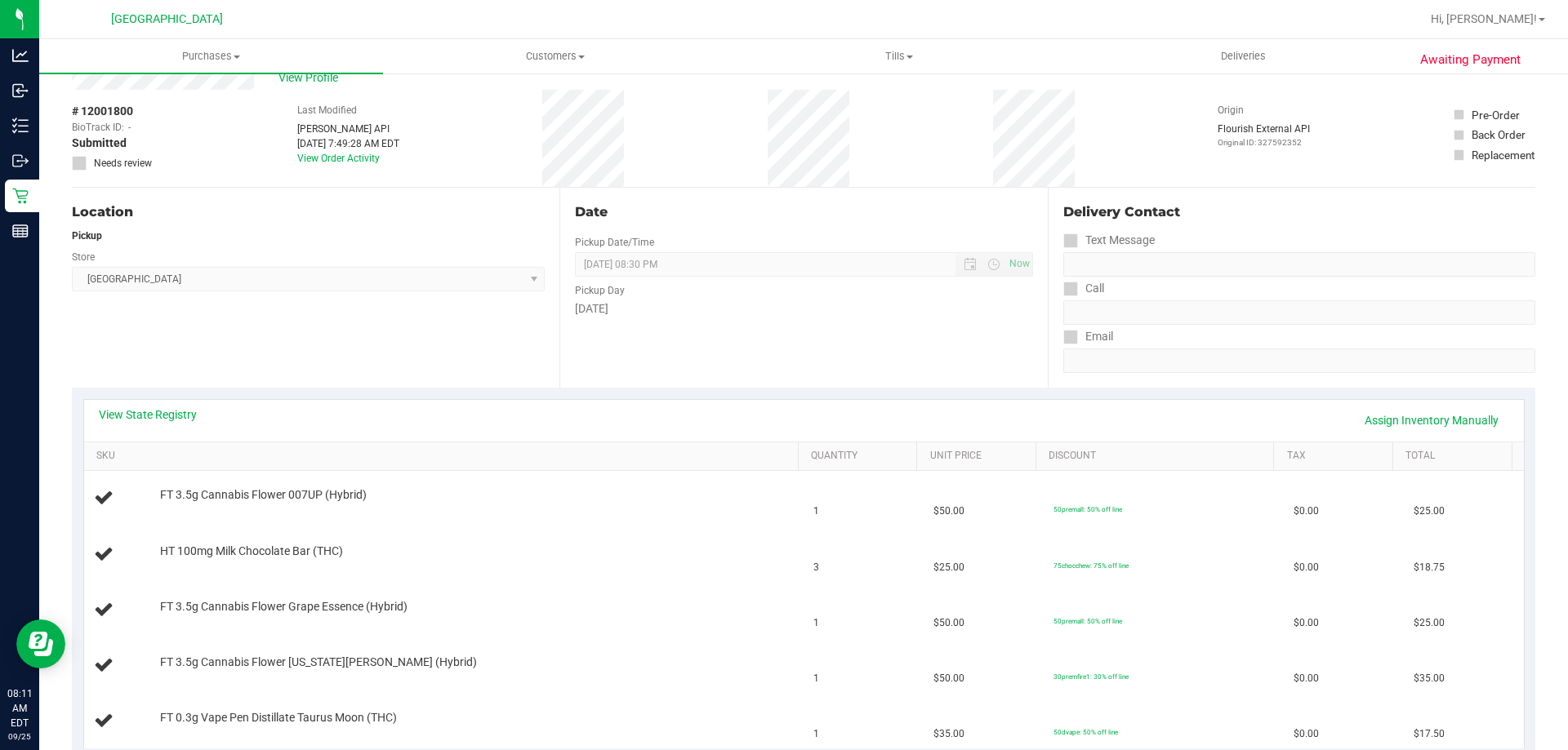
scroll to position [82, 0]
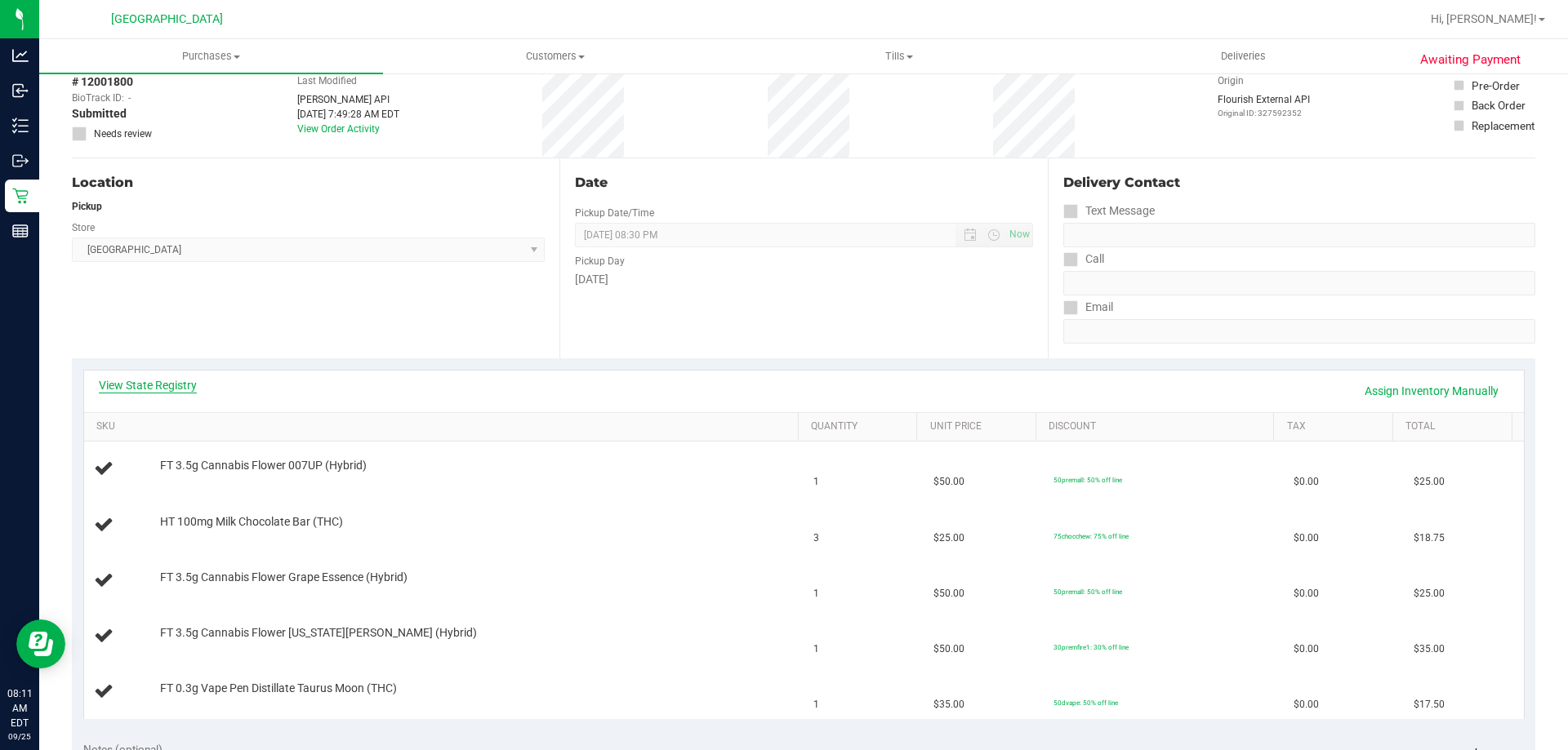
click at [152, 386] on link "View State Registry" at bounding box center [148, 385] width 98 height 16
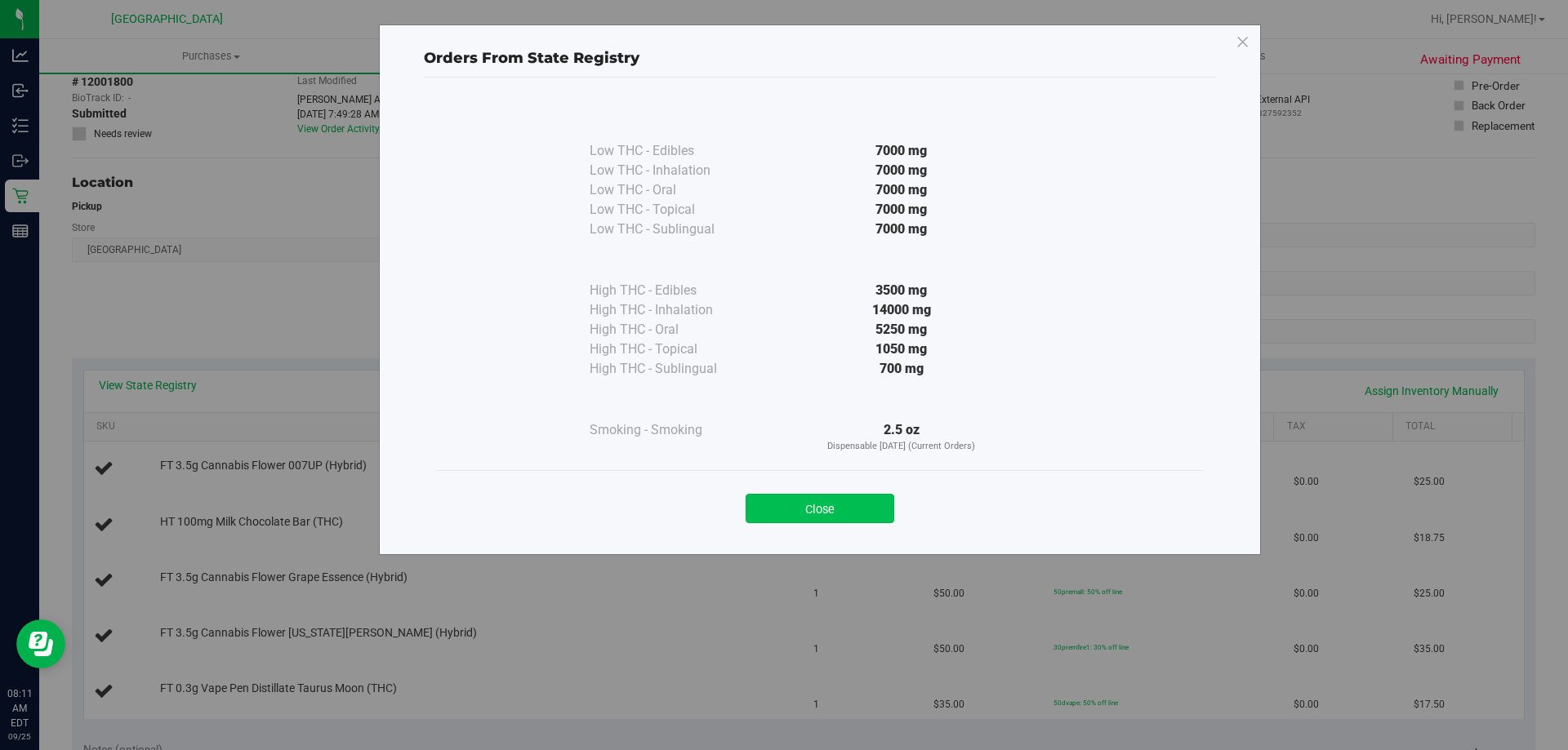
click at [861, 509] on button "Close" at bounding box center [820, 508] width 149 height 30
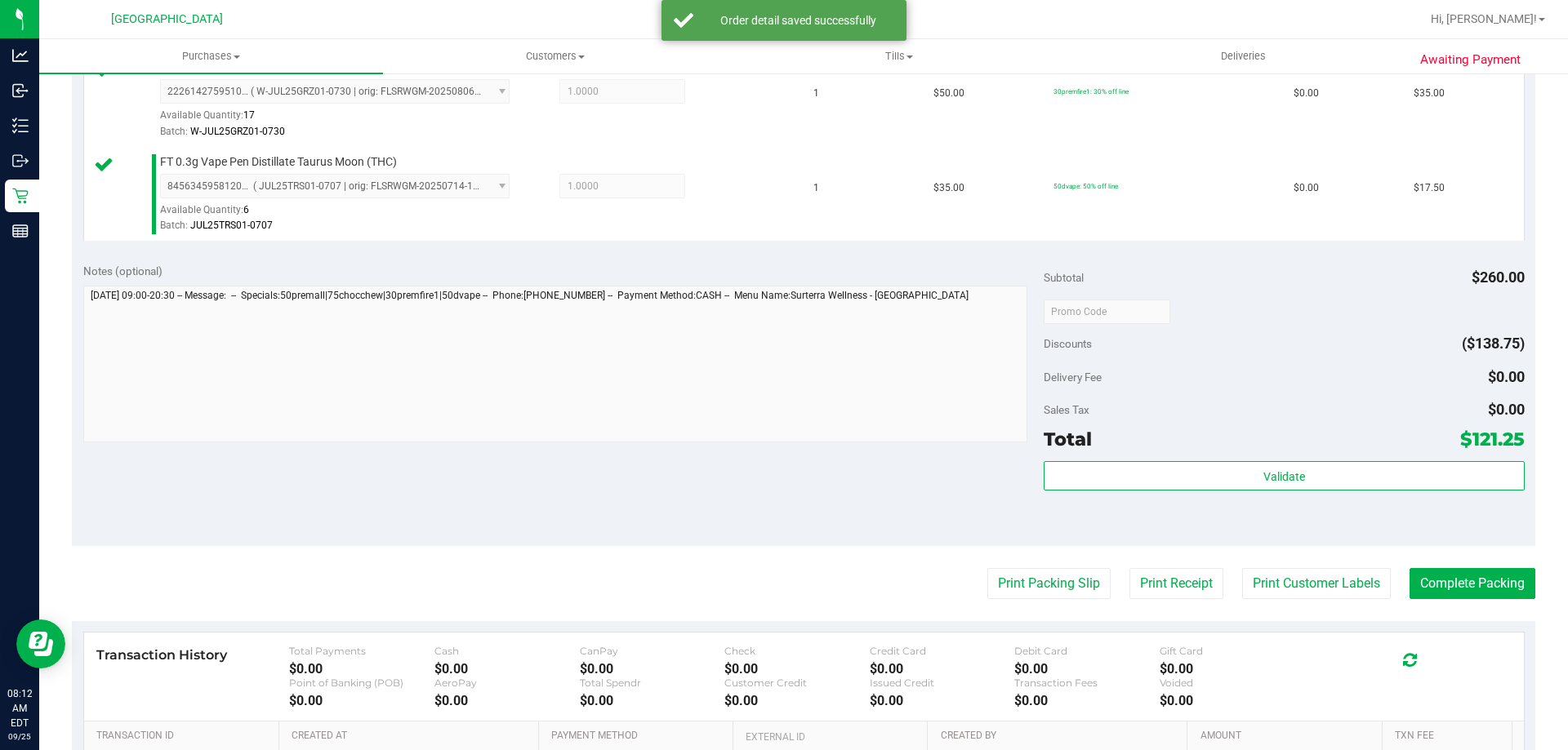
scroll to position [898, 0]
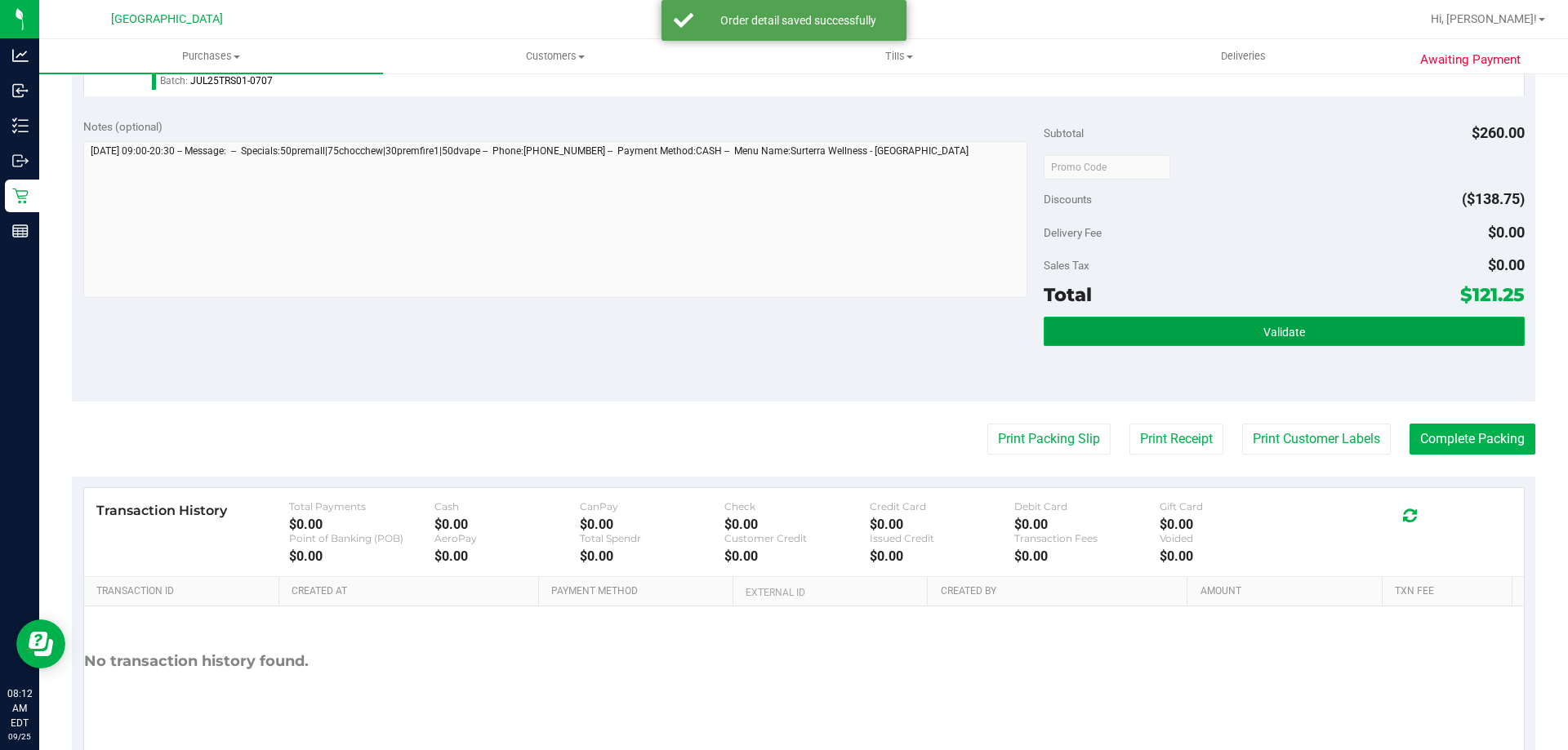
click at [1206, 324] on button "Validate" at bounding box center [1283, 331] width 480 height 30
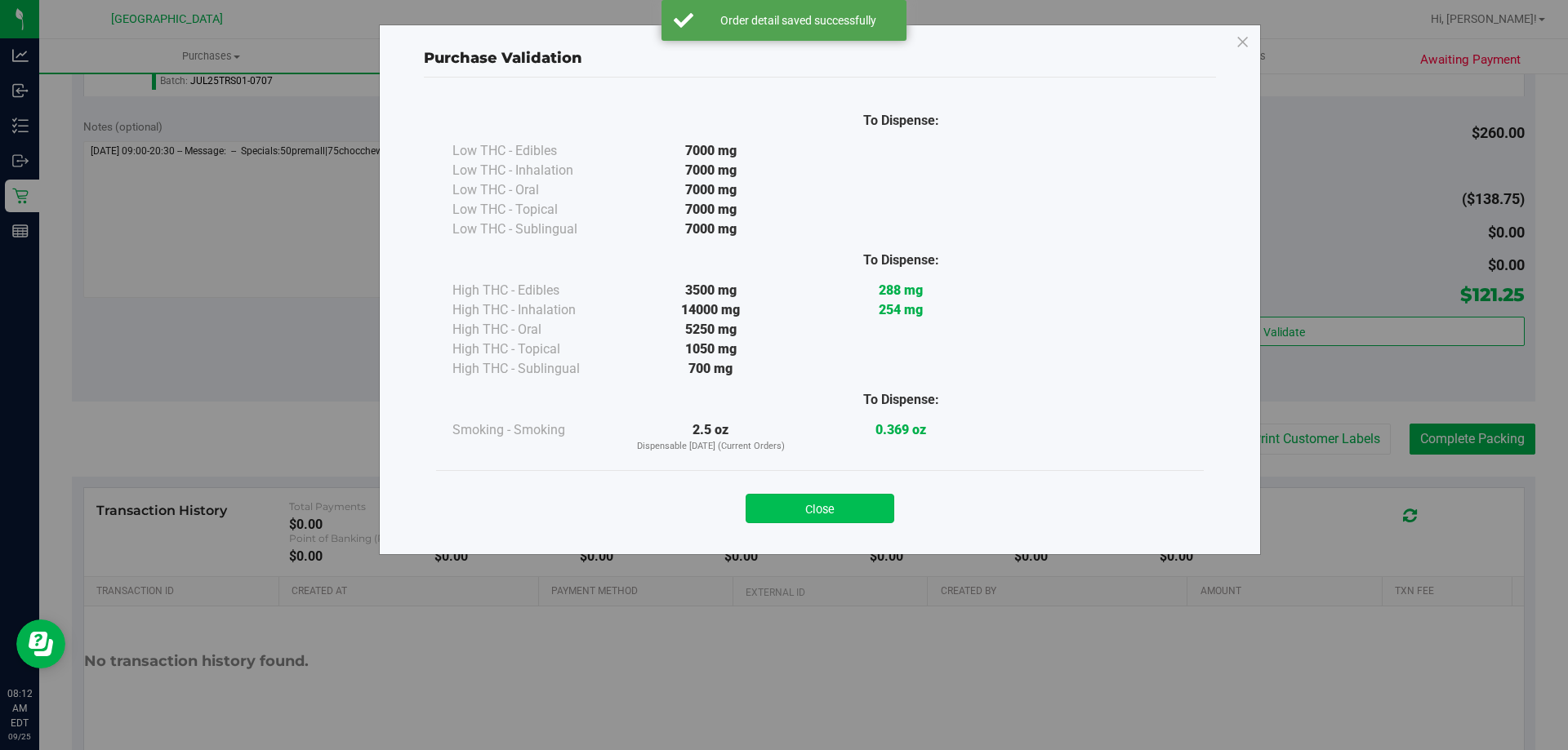
click at [836, 504] on button "Close" at bounding box center [820, 508] width 149 height 30
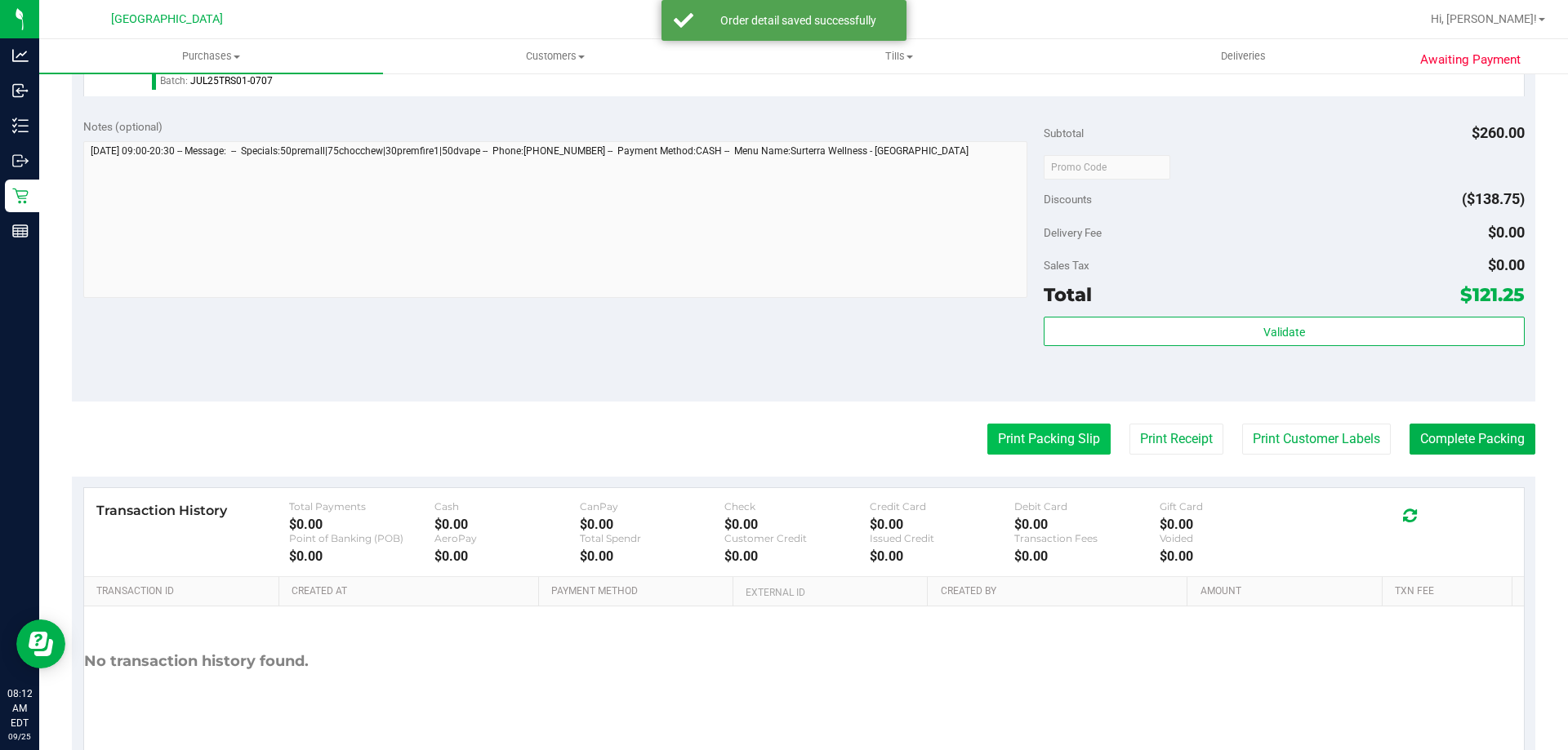
click at [1037, 427] on button "Print Packing Slip" at bounding box center [1049, 439] width 124 height 31
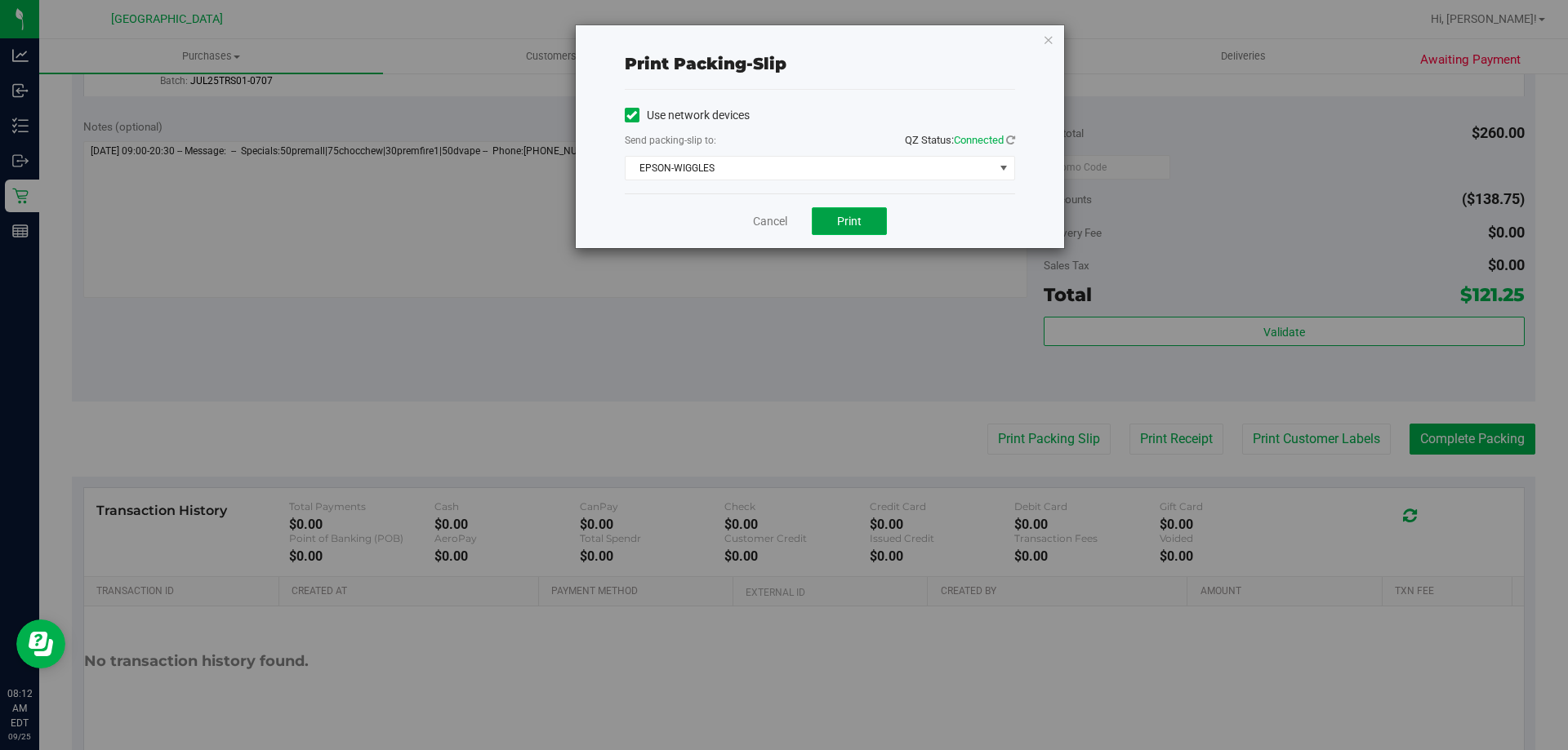
click at [860, 226] on span "Print" at bounding box center [849, 222] width 25 height 13
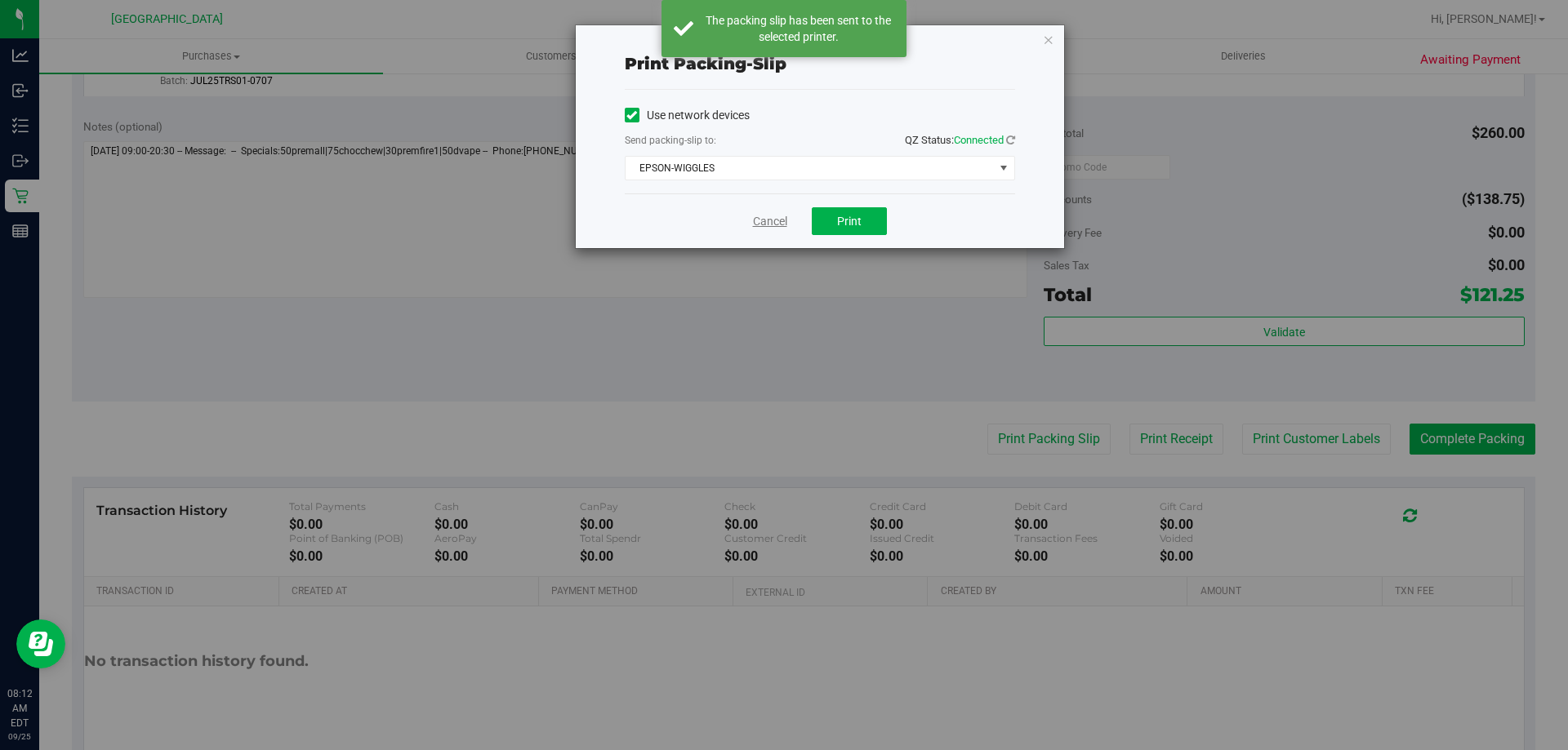
click at [777, 216] on link "Cancel" at bounding box center [770, 222] width 34 height 17
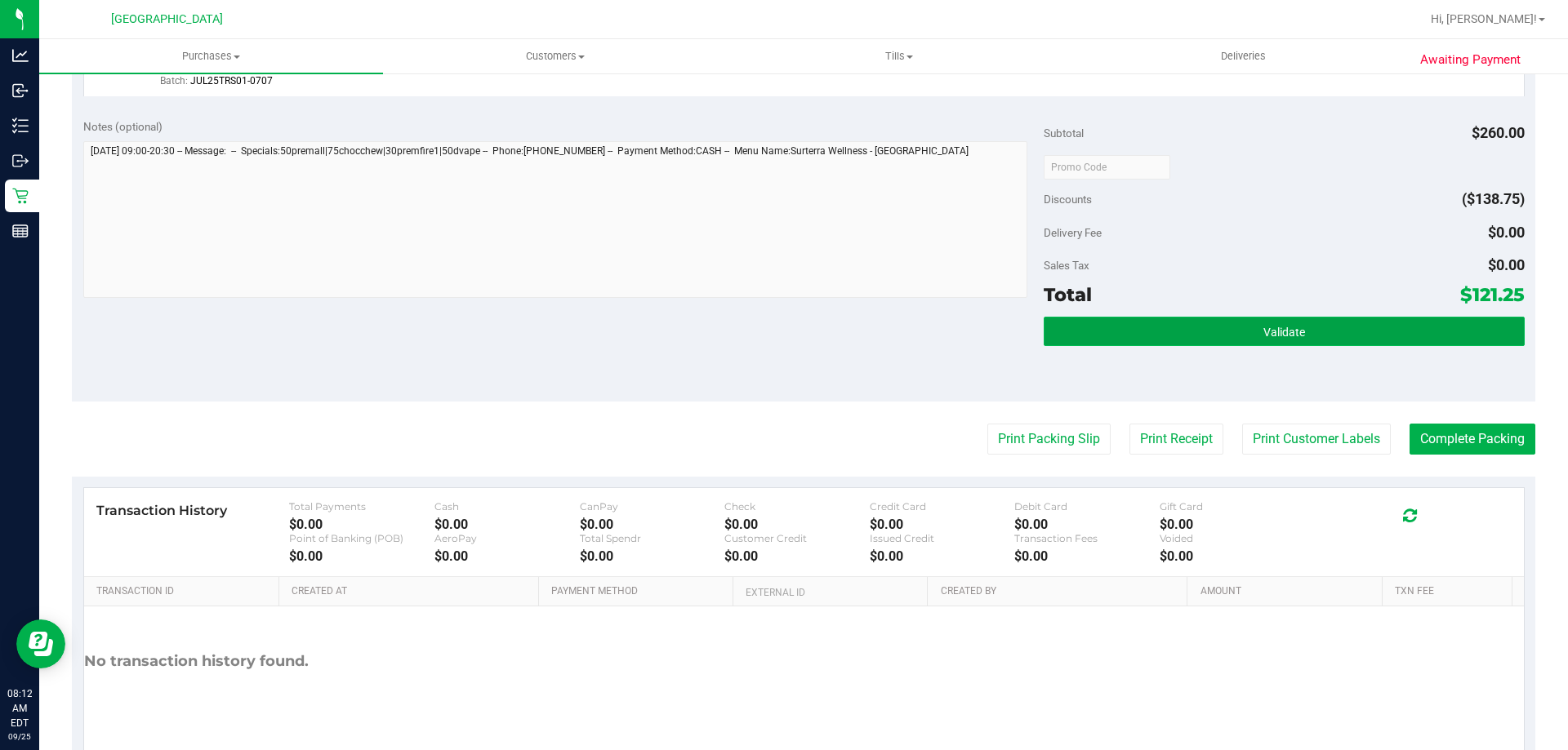
click at [1246, 338] on button "Validate" at bounding box center [1283, 331] width 480 height 30
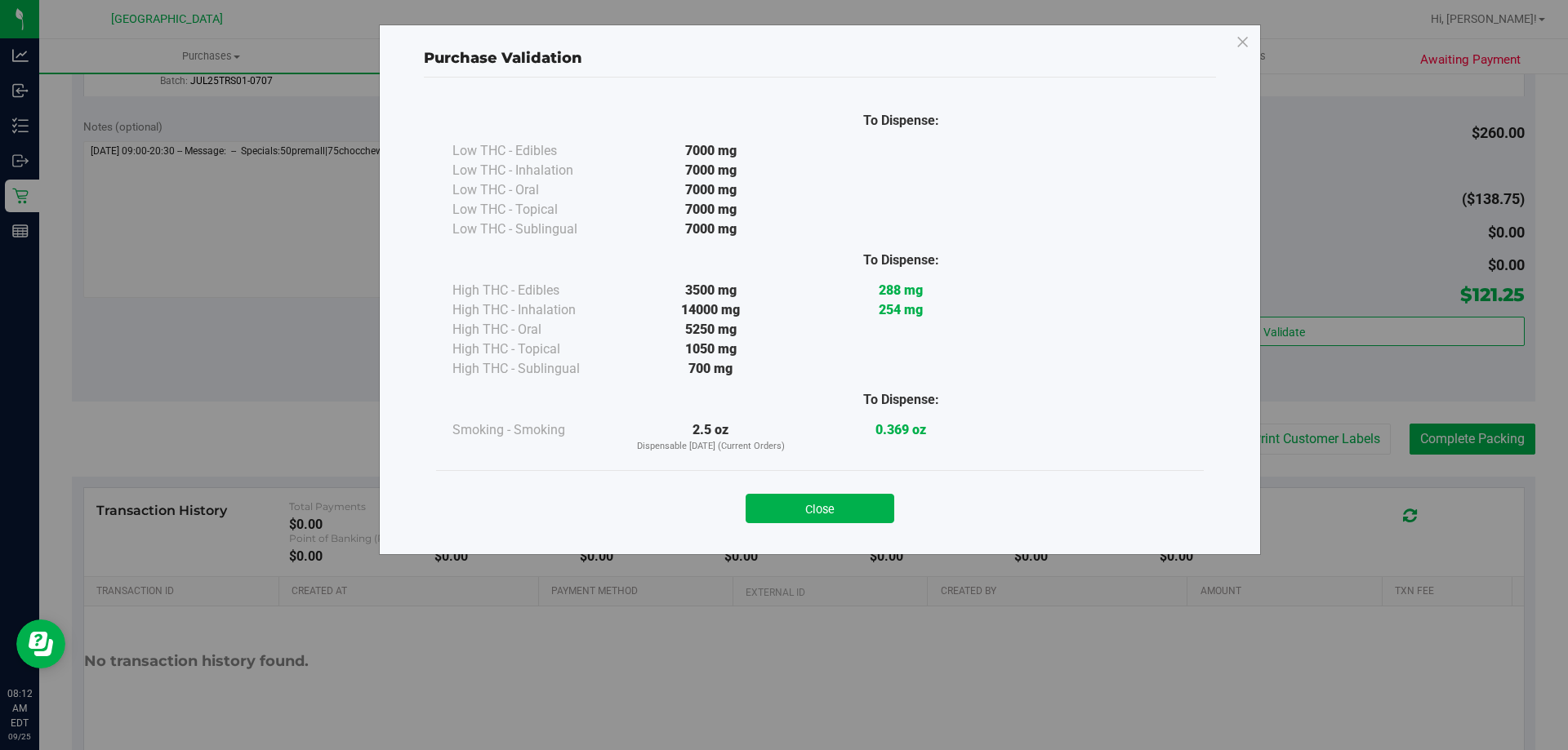
click at [871, 509] on button "Close" at bounding box center [820, 508] width 149 height 30
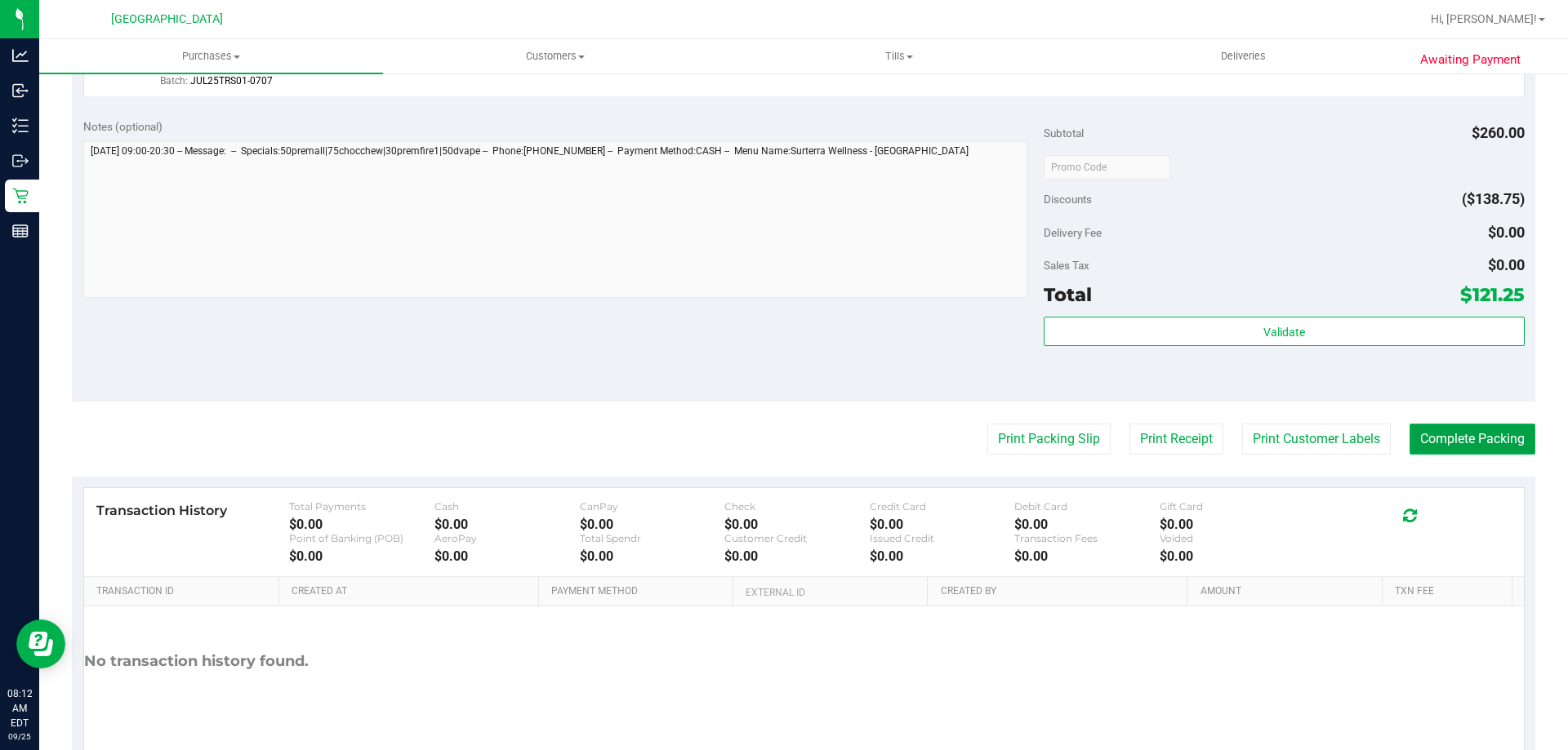
click at [1433, 442] on button "Complete Packing" at bounding box center [1473, 439] width 126 height 31
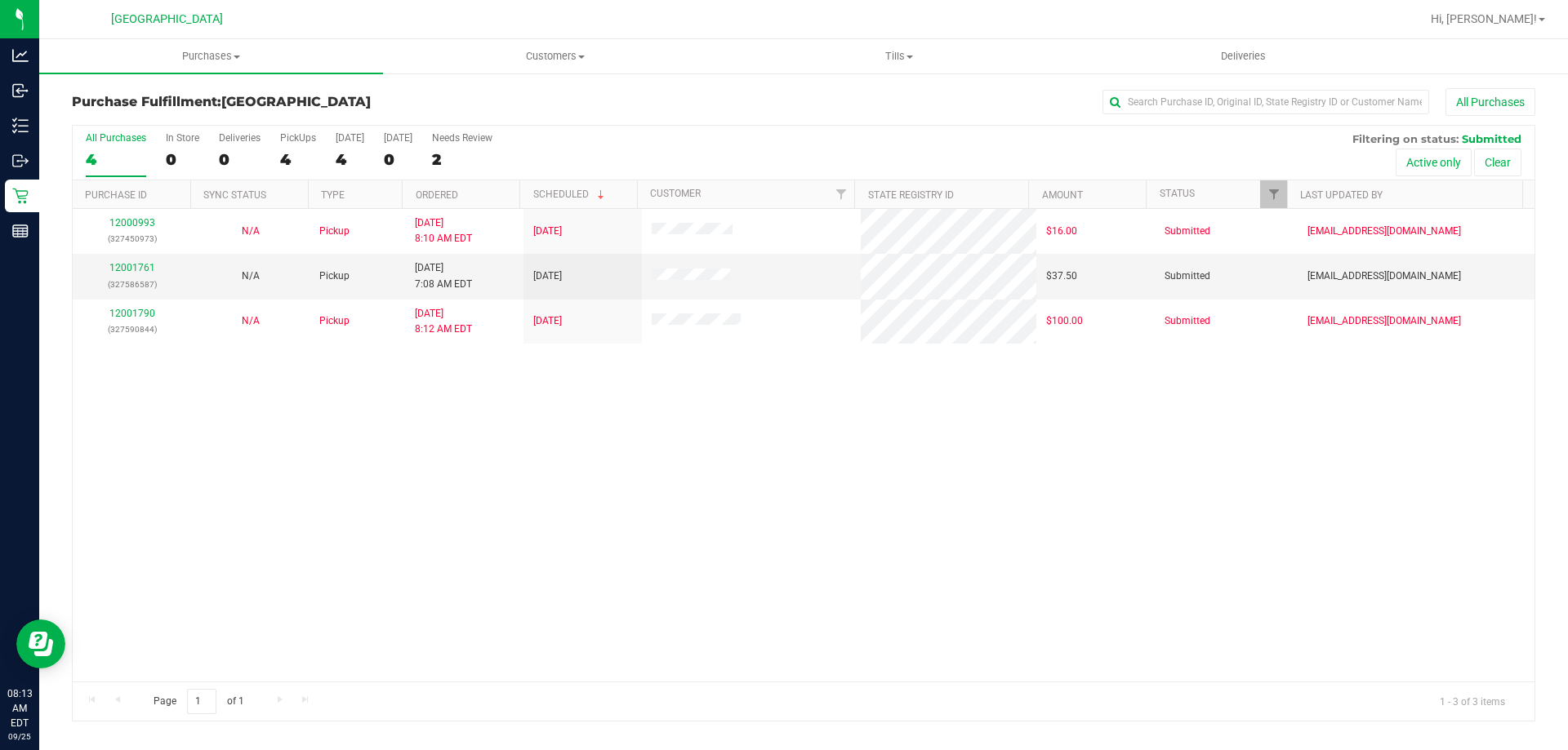
click at [623, 418] on div "12000993 (327450973) N/A Pickup 9/25/2025 8:10 AM EDT 9/25/2025 $16.00 Submitte…" at bounding box center [803, 445] width 1461 height 473
click at [653, 444] on div "12000993 (327450973) N/A Pickup 9/25/2025 8:10 AM EDT 9/25/2025 $16.00 Submitte…" at bounding box center [803, 445] width 1461 height 473
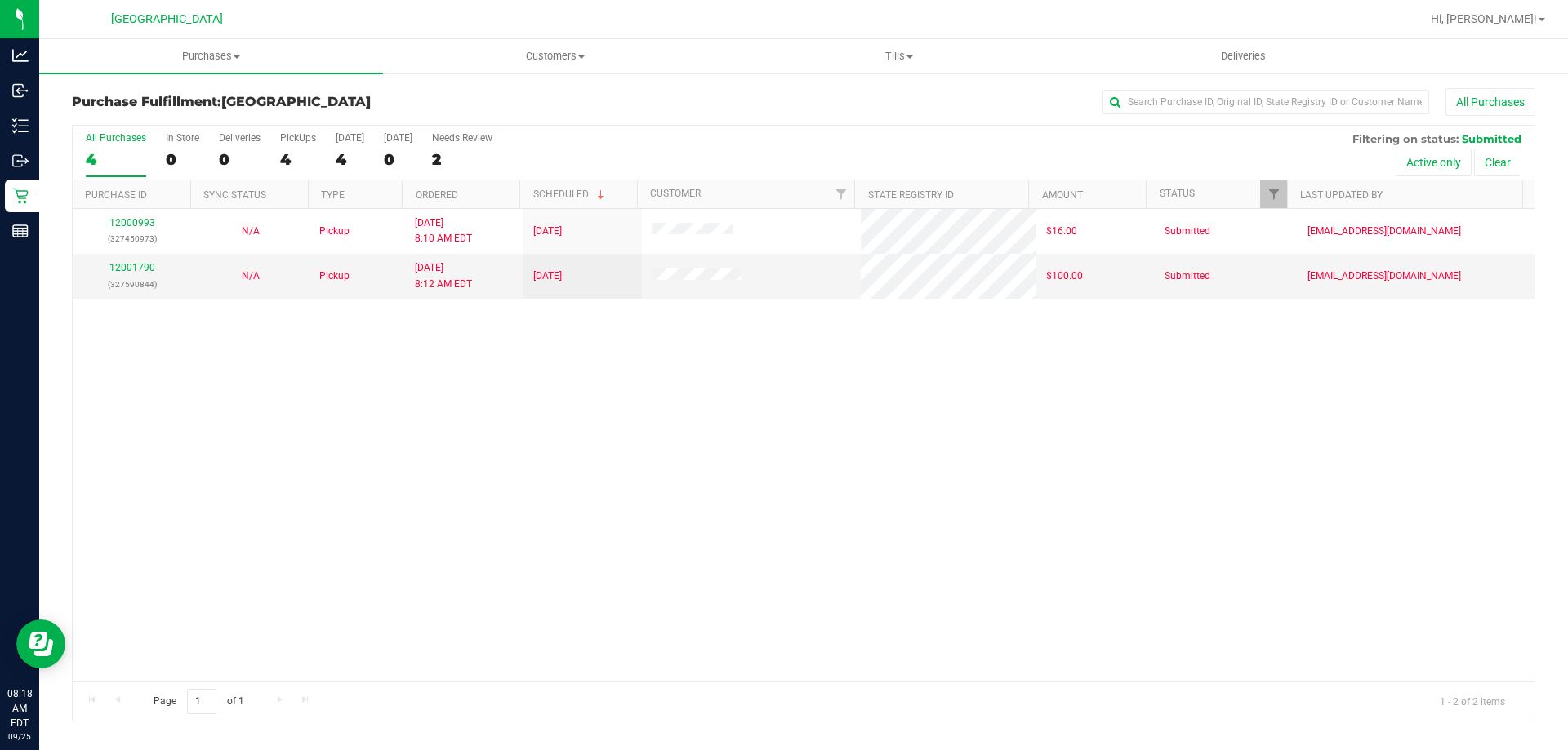
click at [641, 438] on div "12000993 (327450973) N/A Pickup 9/25/2025 8:10 AM EDT 9/25/2025 $16.00 Submitte…" at bounding box center [803, 445] width 1461 height 473
click at [644, 518] on div "12000993 (327450973) N/A Pickup 9/25/2025 8:10 AM EDT 9/25/2025 $16.00 Submitte…" at bounding box center [803, 445] width 1461 height 473
click at [535, 396] on div "12000993 (327450973) N/A Pickup 9/25/2025 8:10 AM EDT 9/25/2025 $16.00 Submitte…" at bounding box center [803, 445] width 1461 height 473
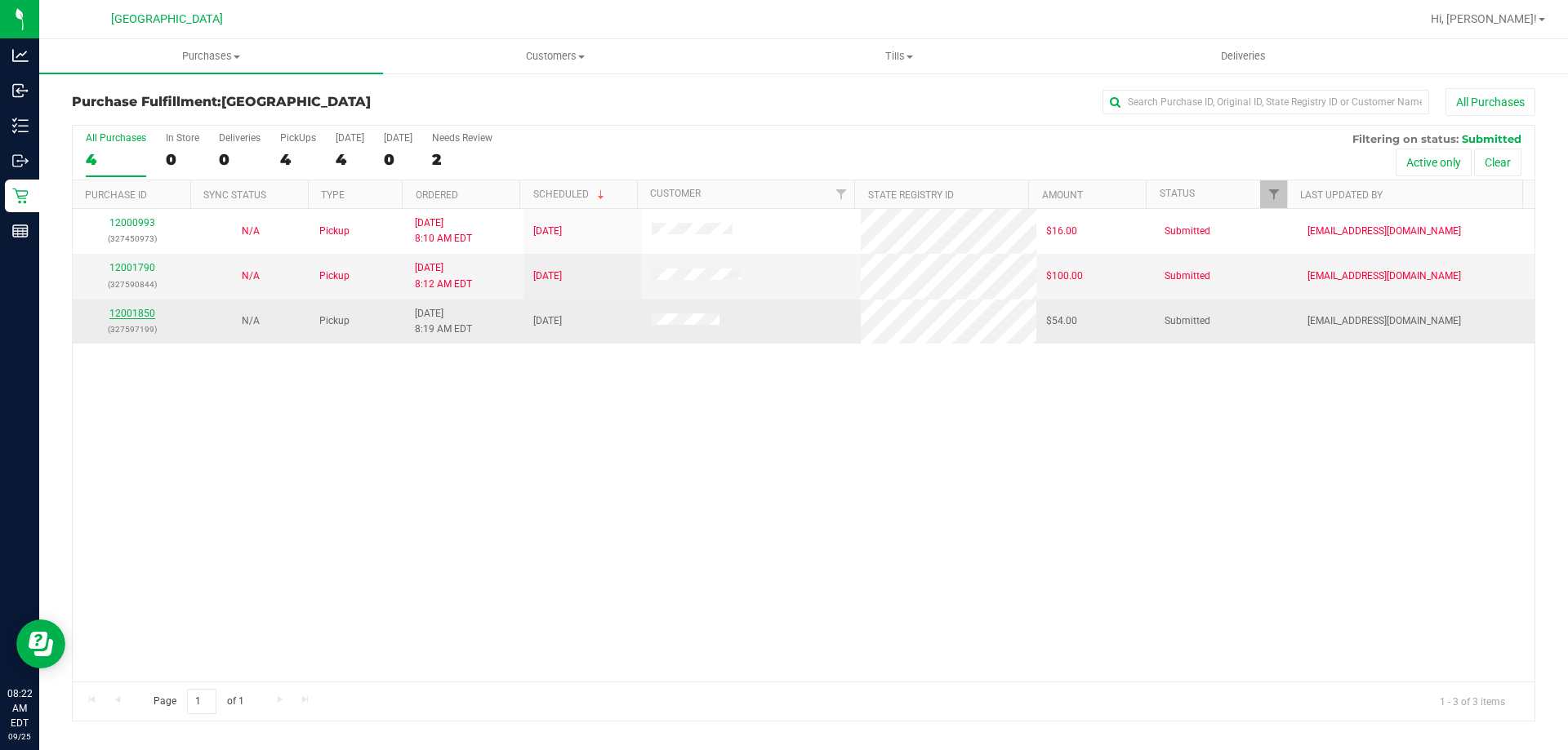
click at [142, 308] on link "12001850" at bounding box center [132, 313] width 46 height 11
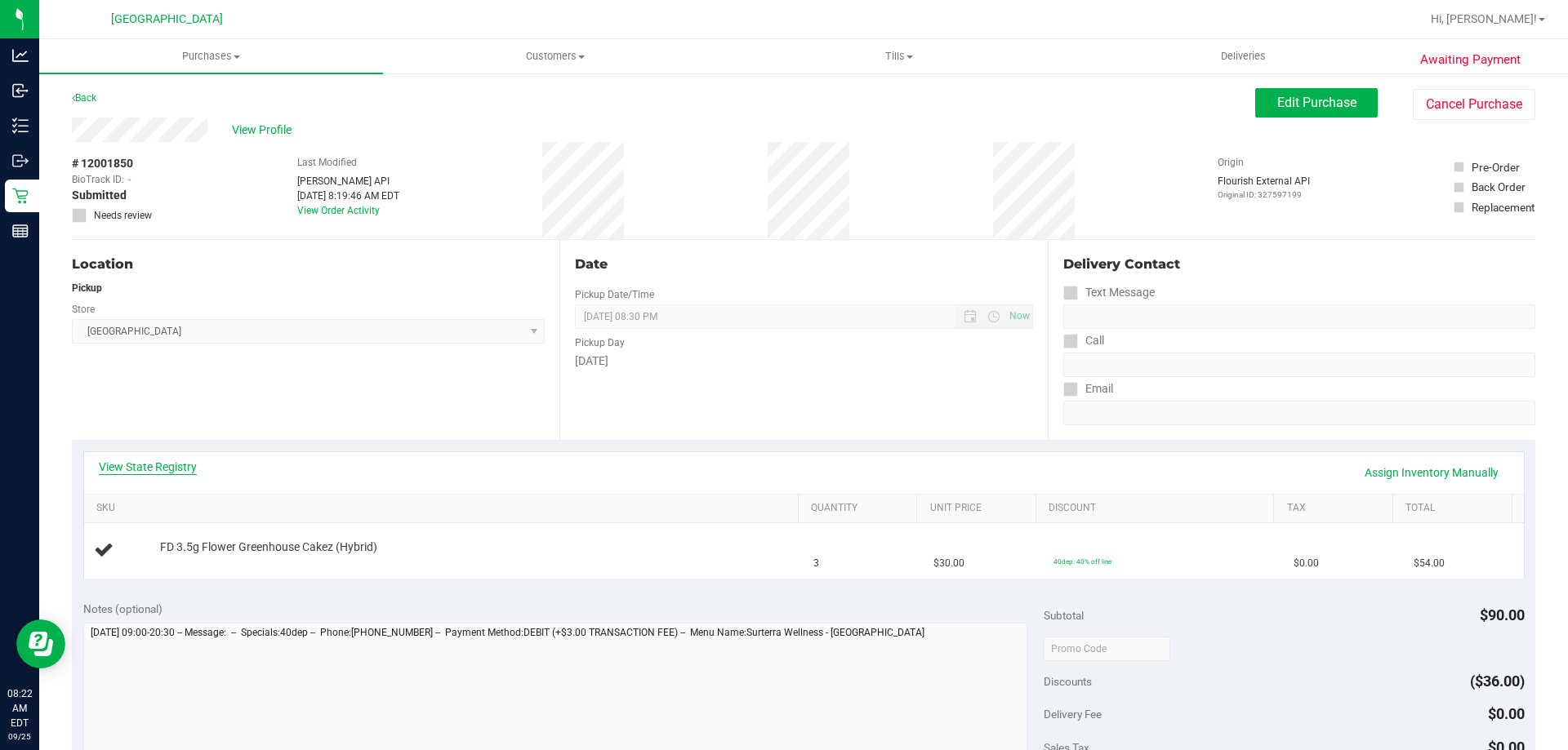
click at [189, 472] on link "View State Registry" at bounding box center [148, 466] width 98 height 16
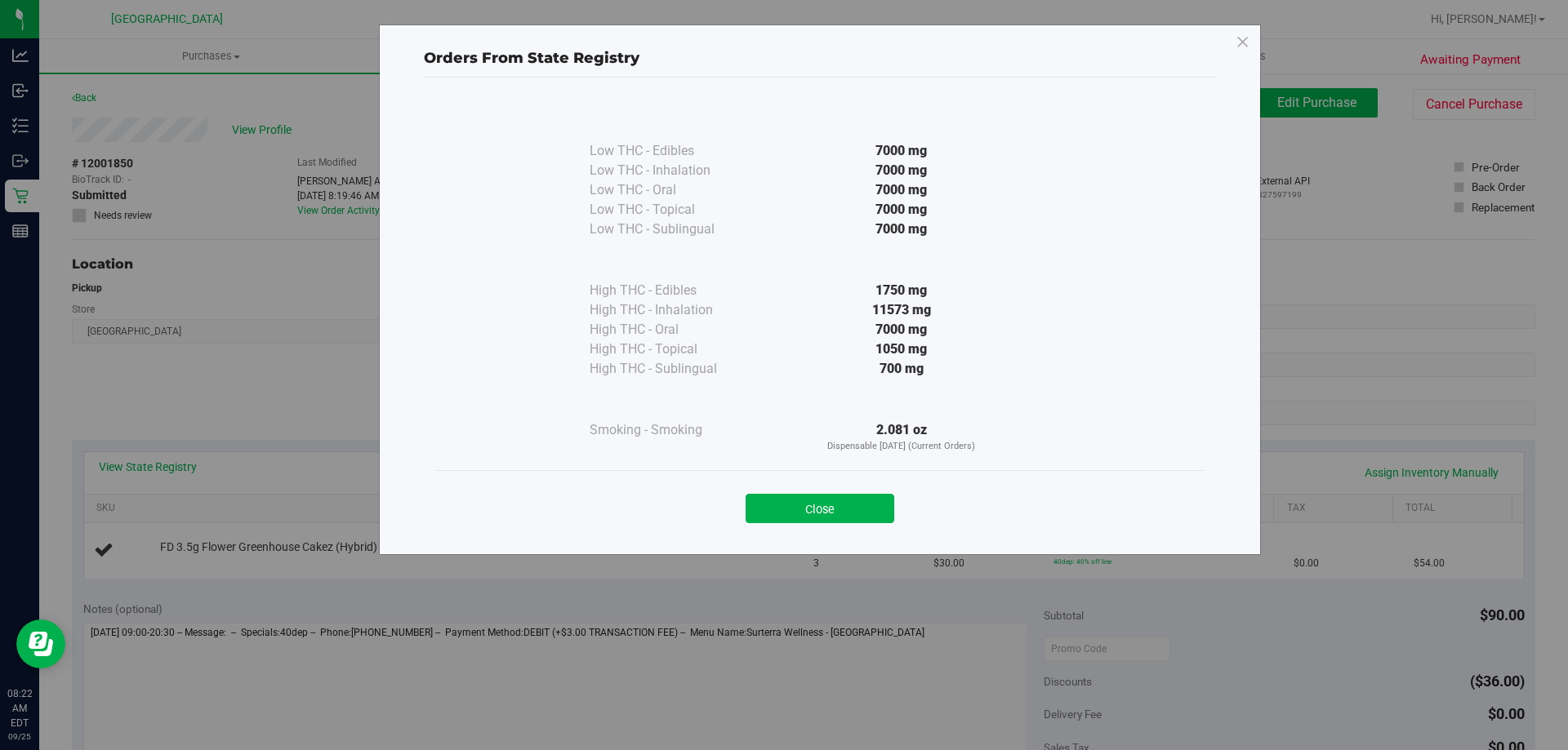
click at [841, 513] on button "Close" at bounding box center [820, 508] width 149 height 30
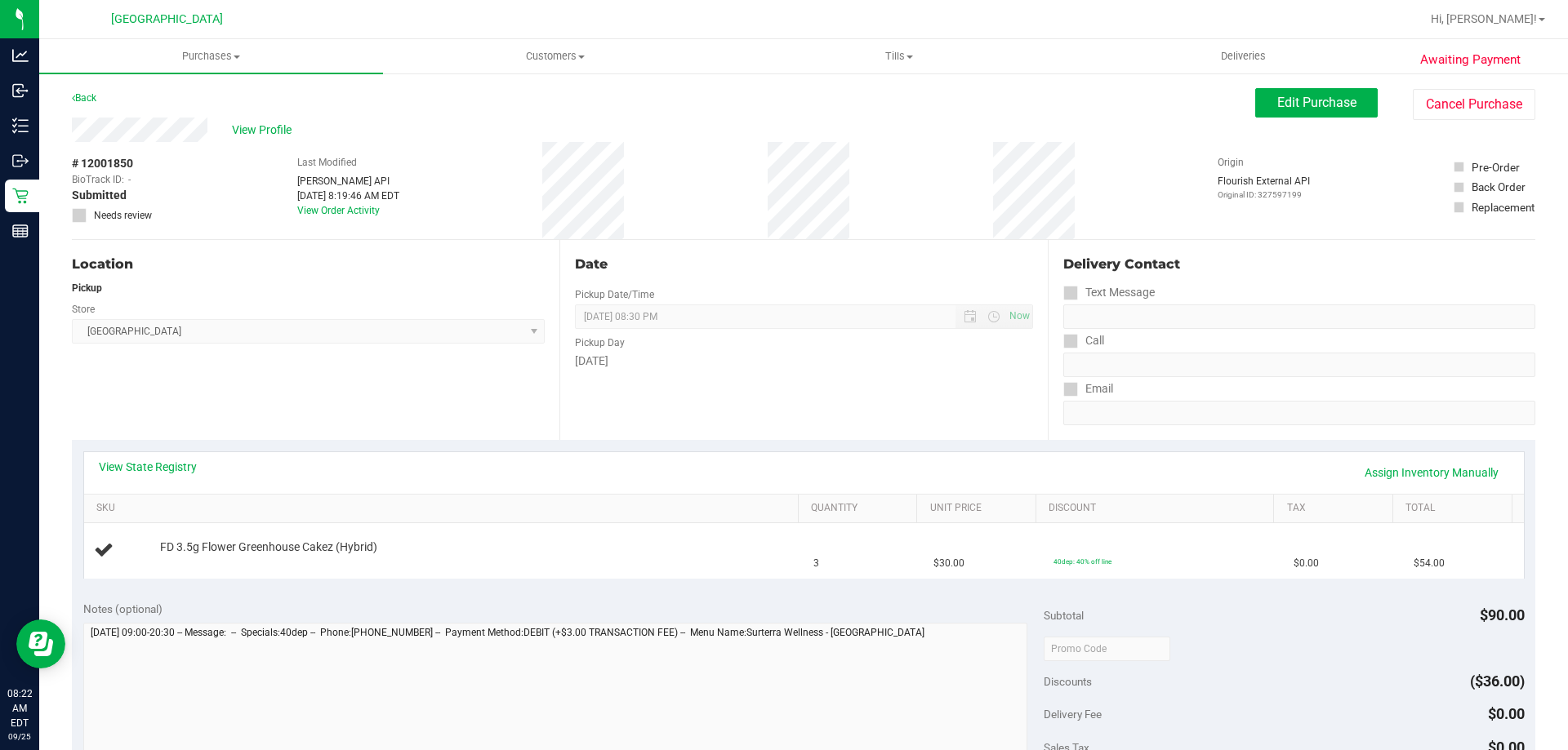
click at [558, 459] on div "View State Registry Assign Inventory Manually" at bounding box center [804, 472] width 1410 height 28
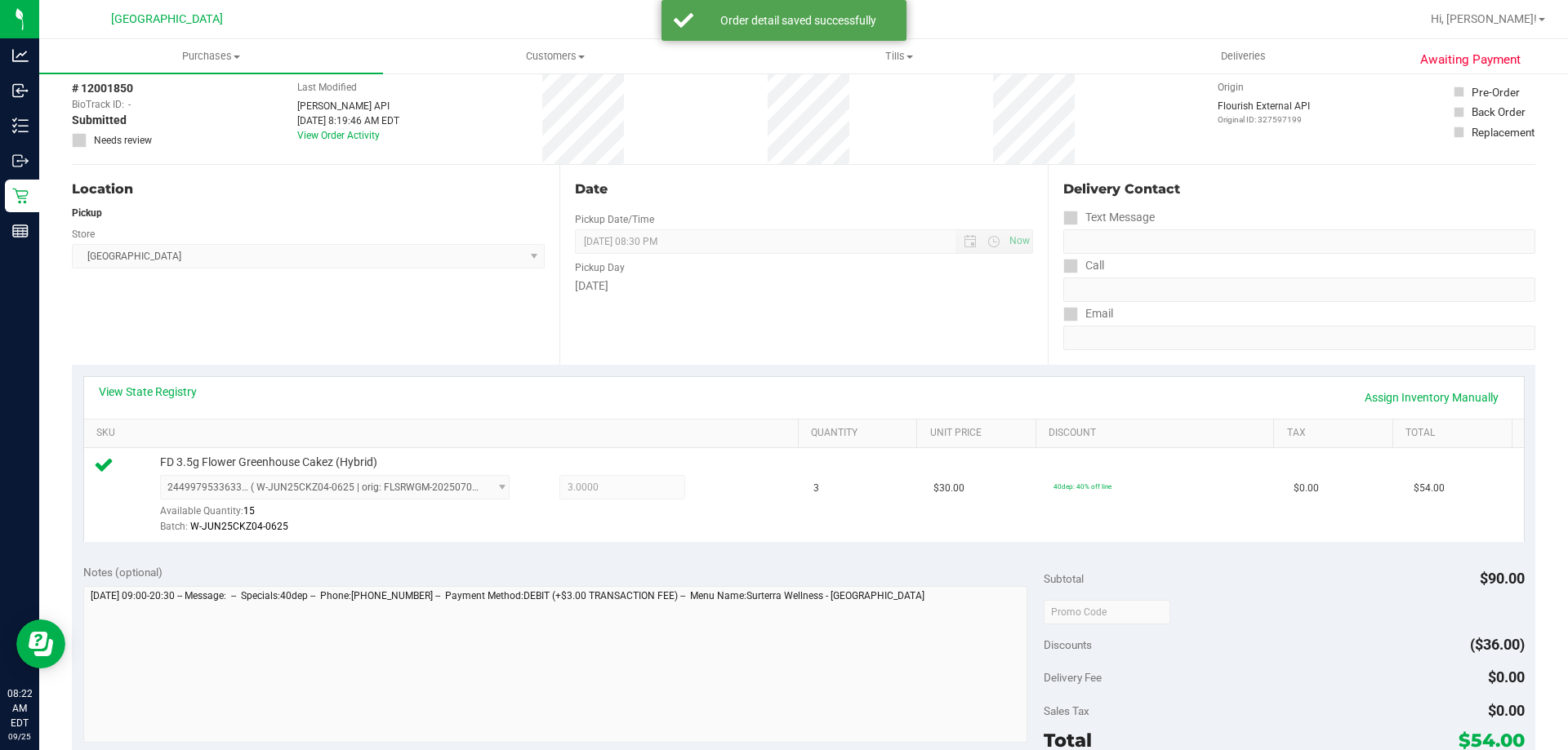
scroll to position [326, 0]
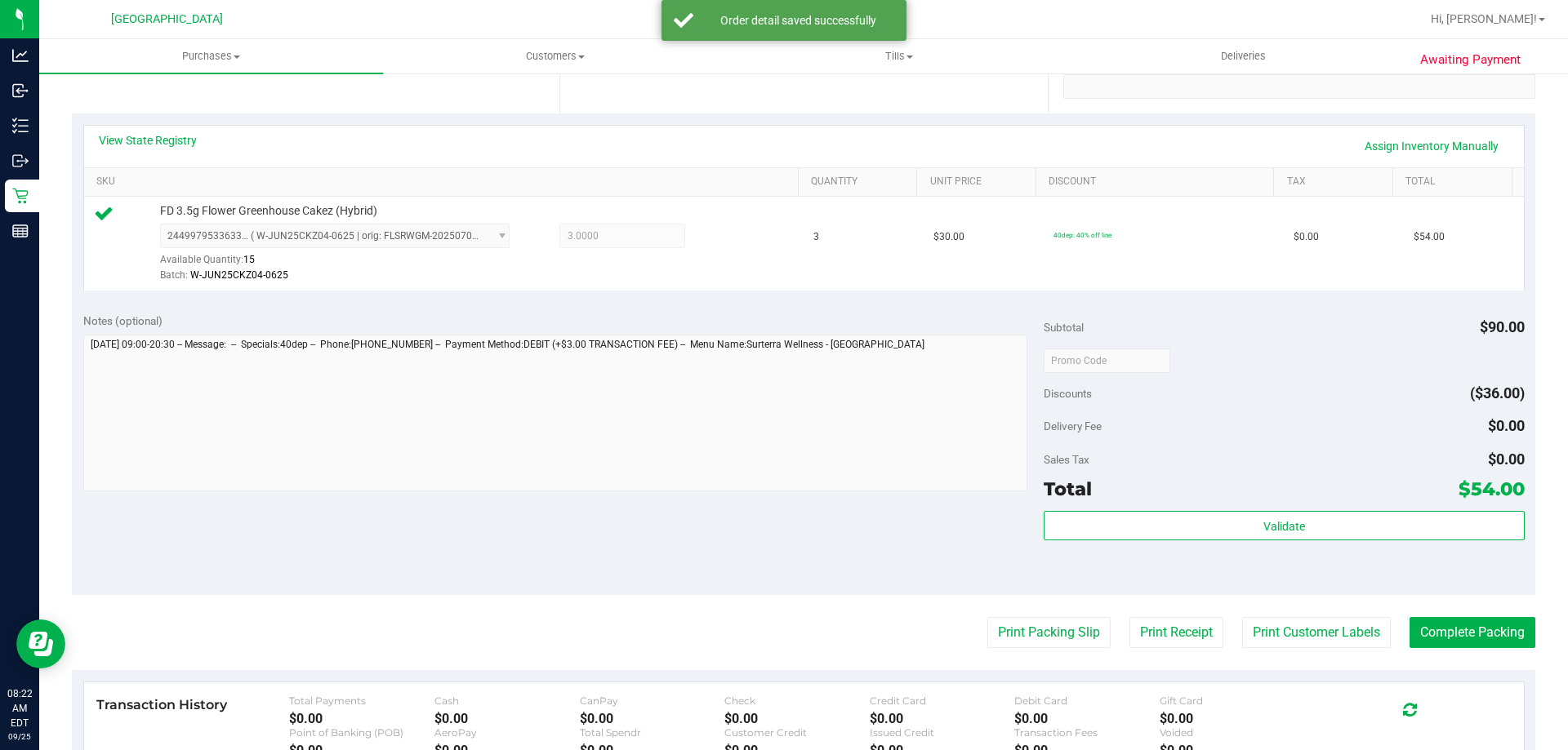
click at [1317, 541] on div "Validate" at bounding box center [1283, 526] width 480 height 31
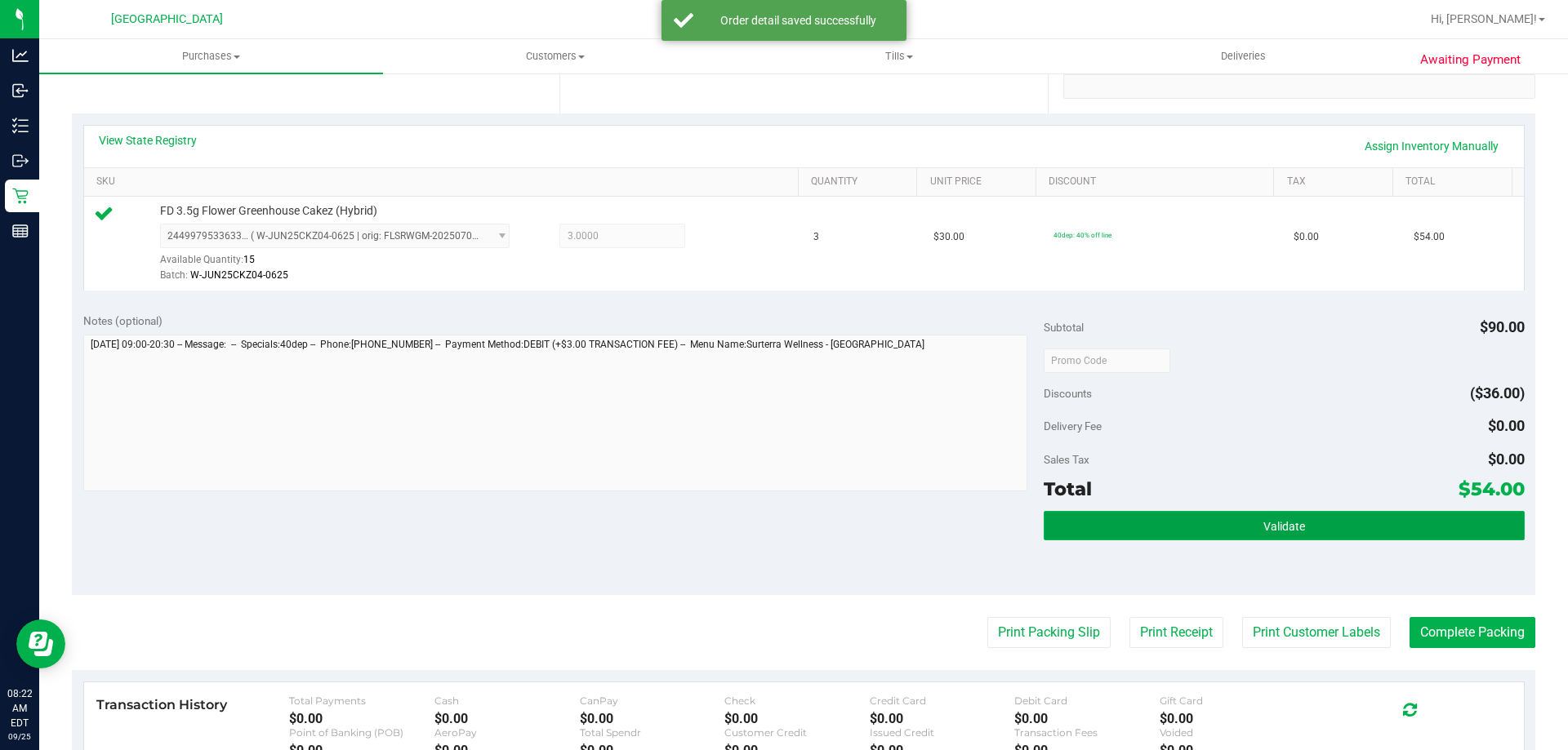
click at [1317, 523] on button "Validate" at bounding box center [1283, 525] width 480 height 30
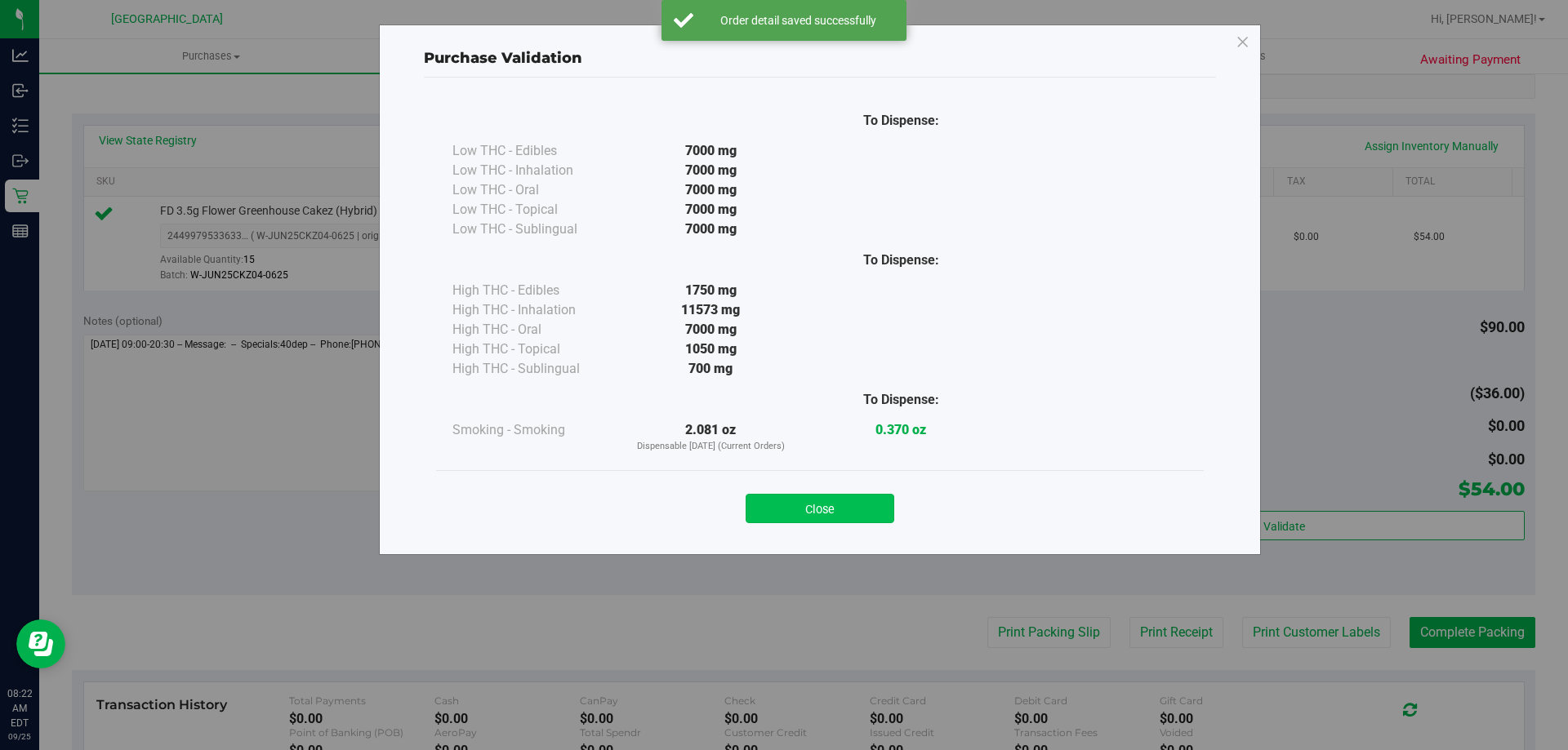
click at [824, 508] on button "Close" at bounding box center [820, 508] width 149 height 30
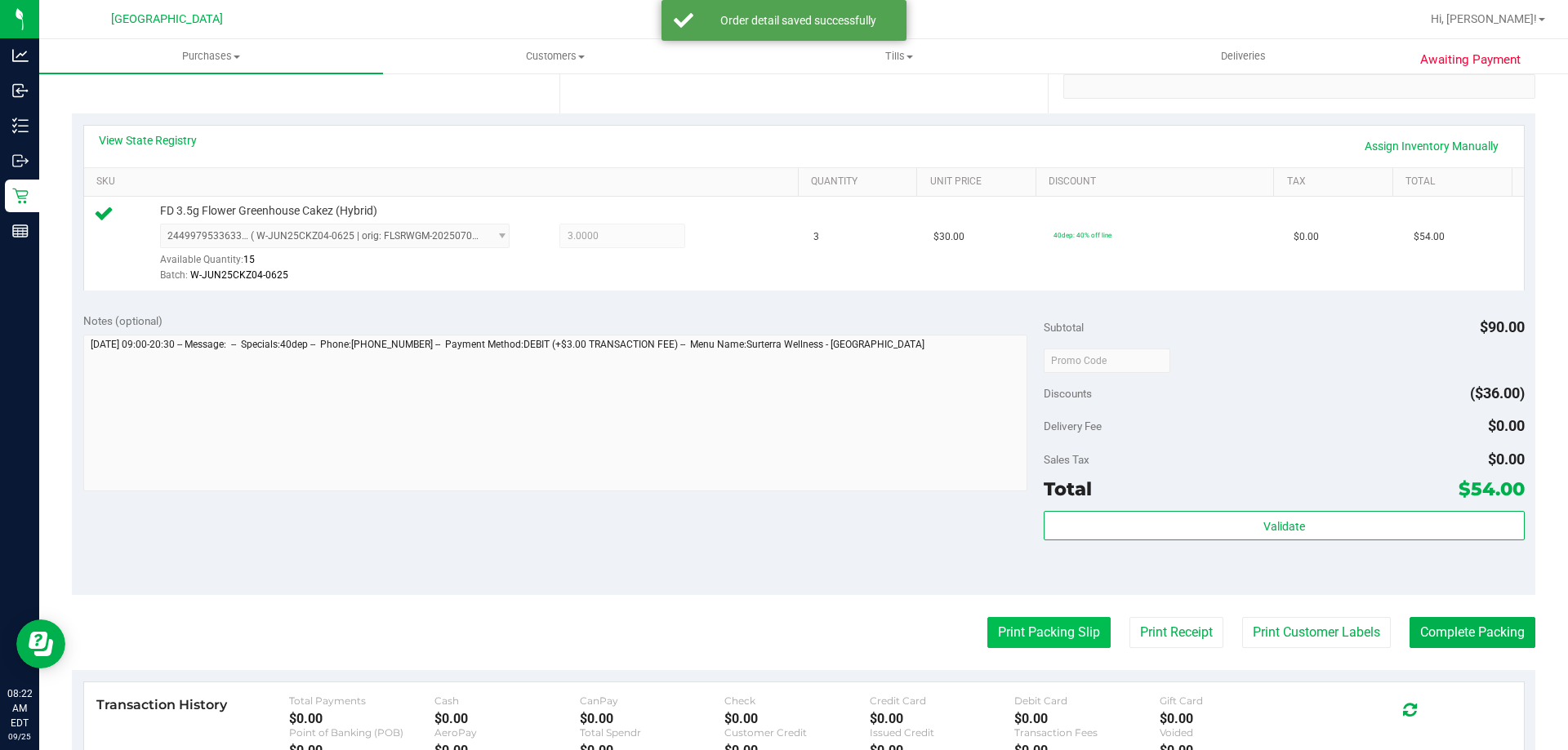
click at [987, 638] on button "Print Packing Slip" at bounding box center [1049, 632] width 124 height 31
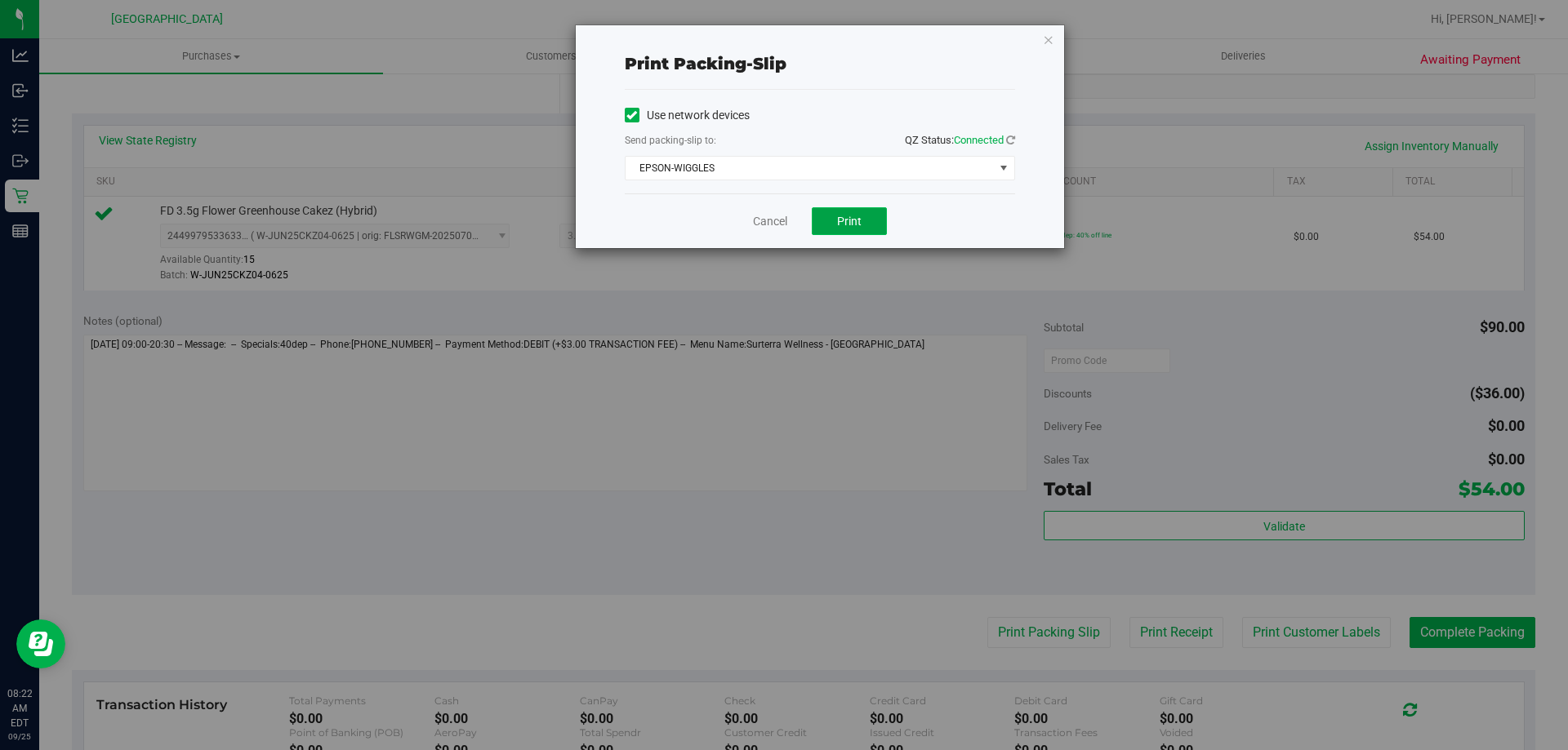
click at [877, 221] on button "Print" at bounding box center [849, 221] width 75 height 28
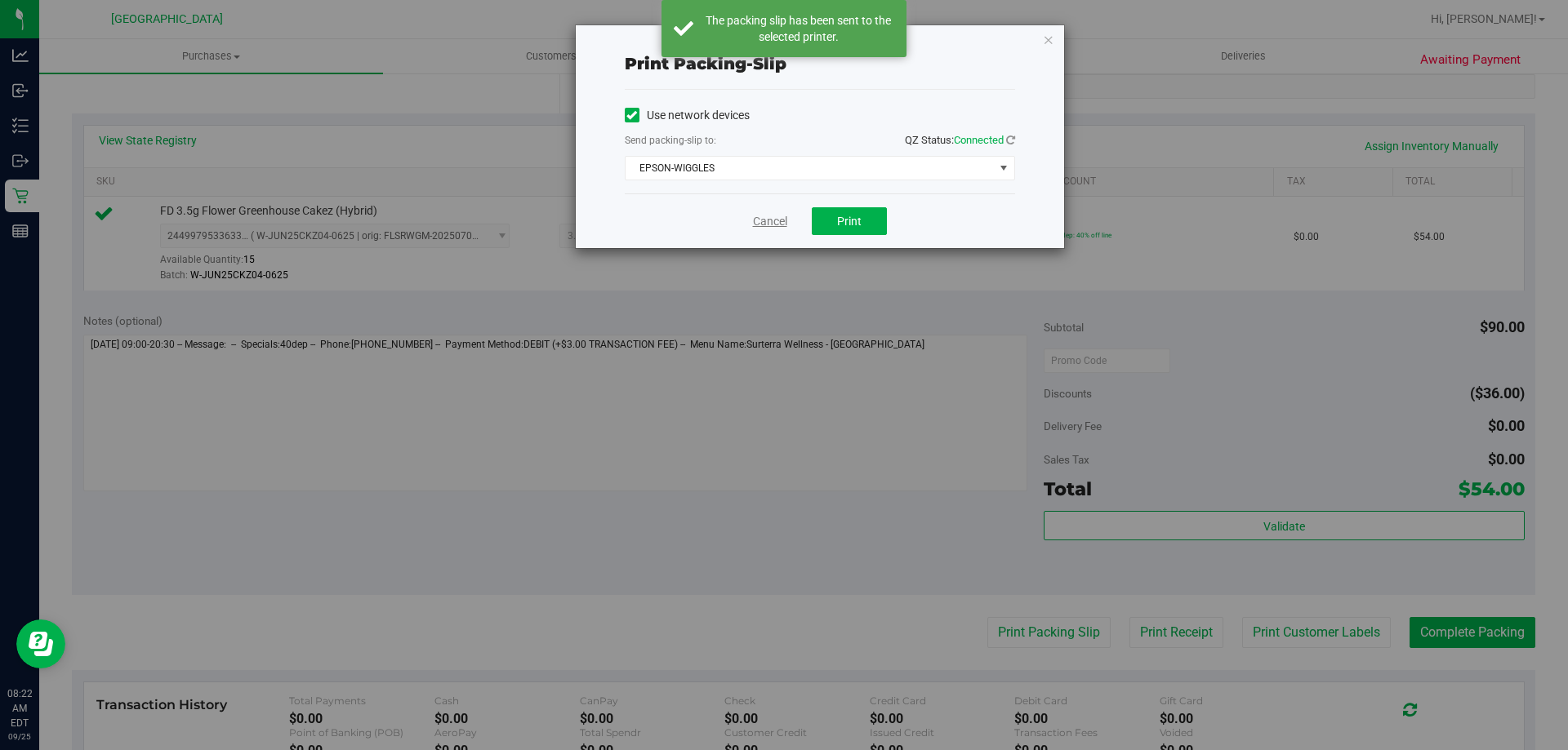
click at [769, 223] on link "Cancel" at bounding box center [770, 222] width 34 height 17
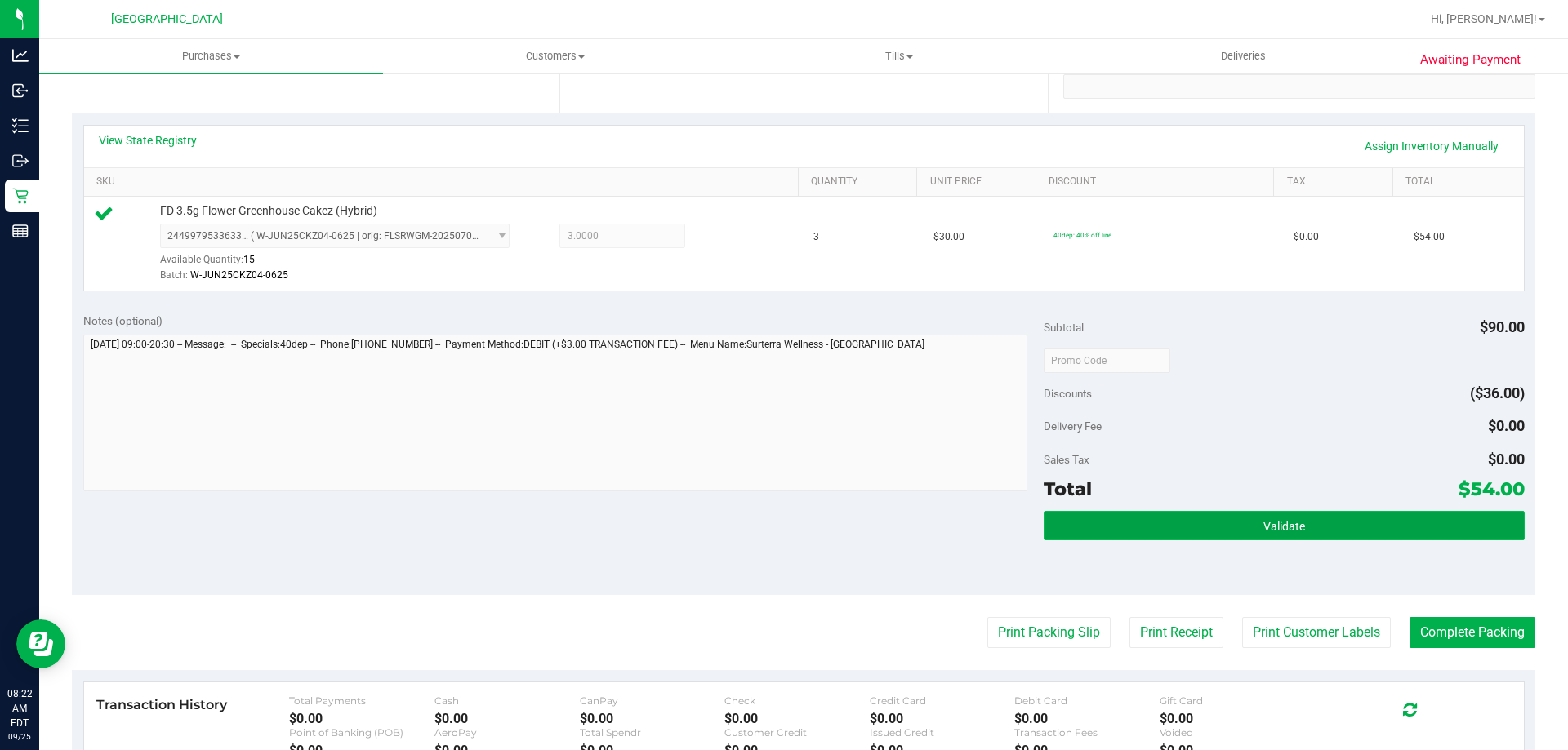
click at [1278, 520] on span "Validate" at bounding box center [1284, 526] width 42 height 13
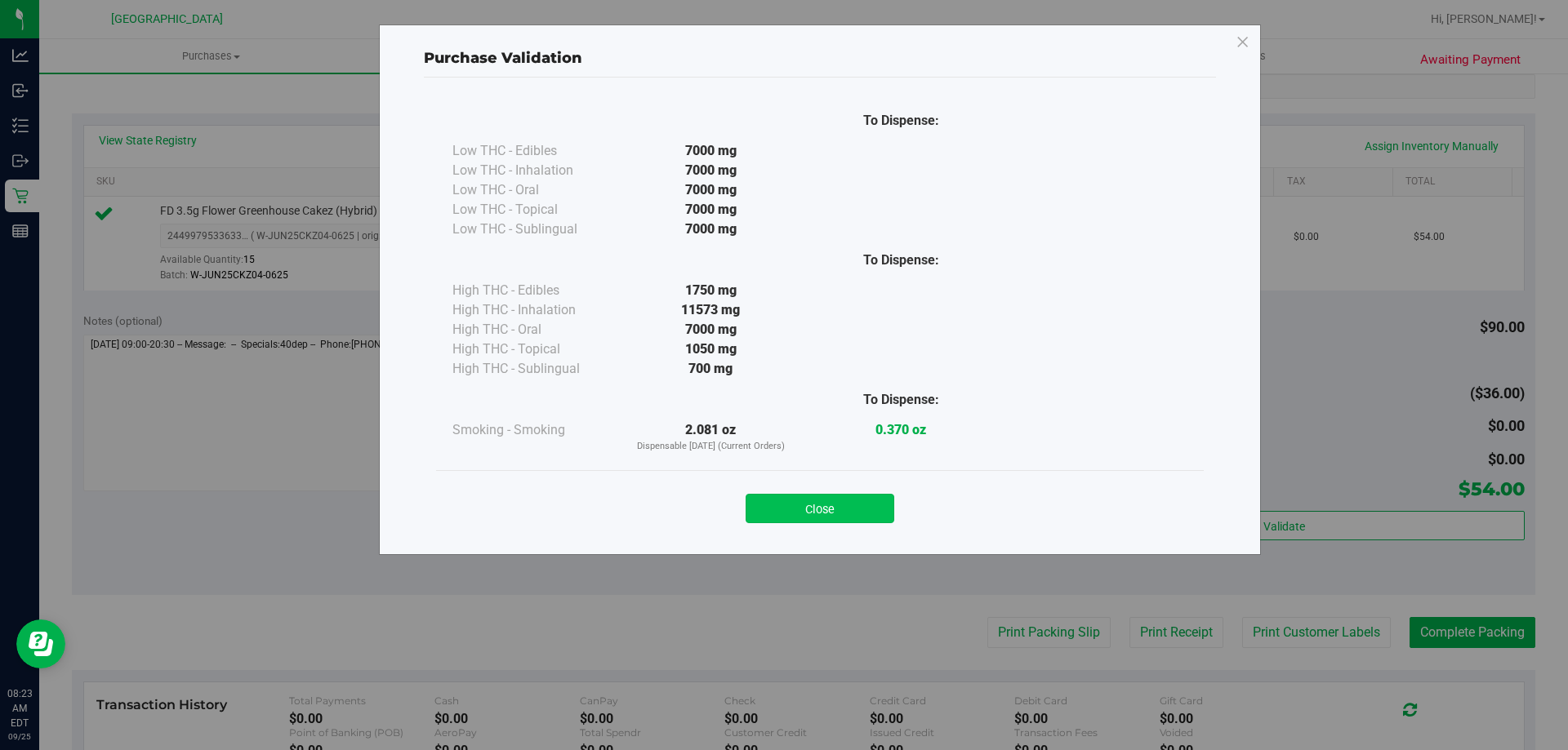
click at [787, 510] on button "Close" at bounding box center [820, 508] width 149 height 30
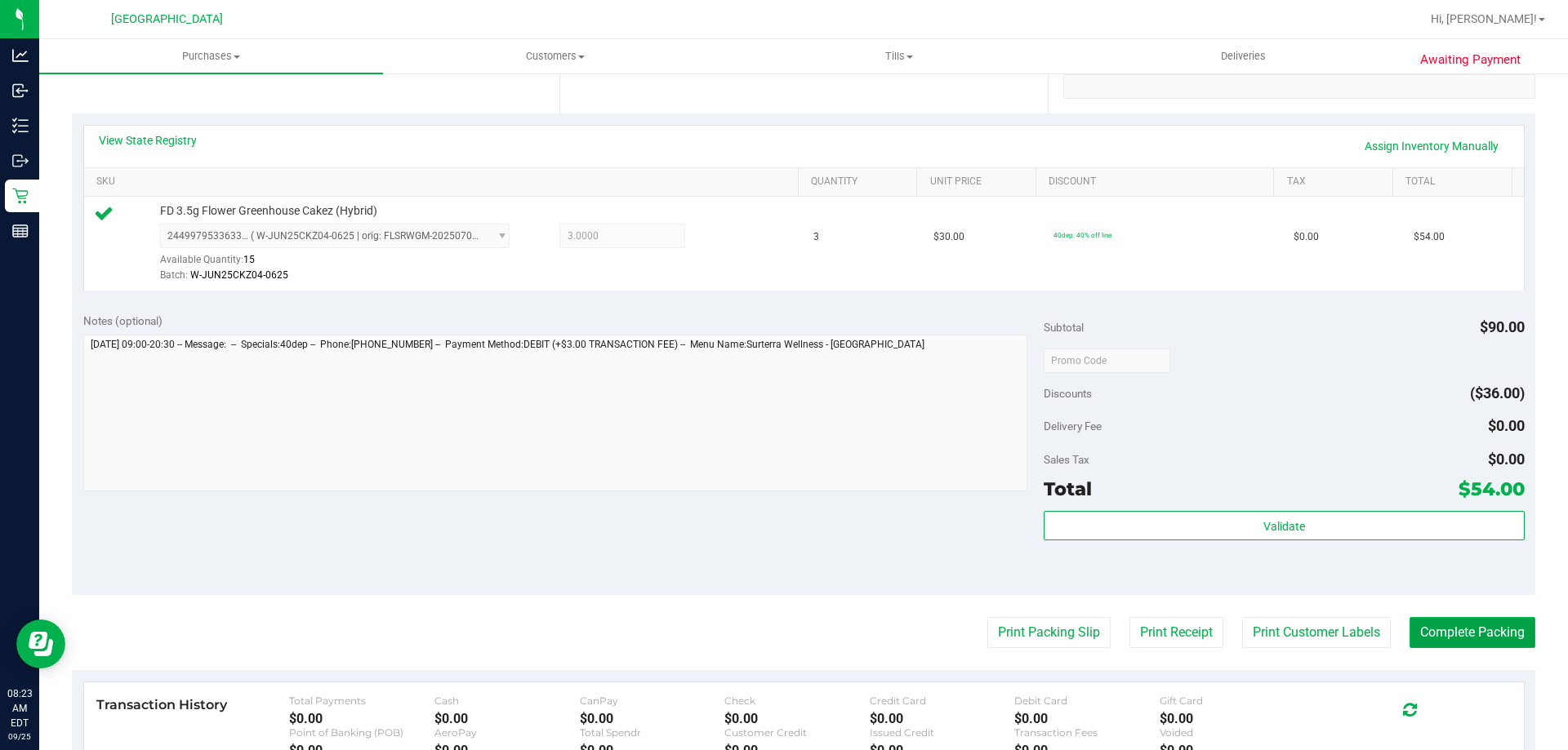
click at [1483, 630] on button "Complete Packing" at bounding box center [1473, 632] width 126 height 31
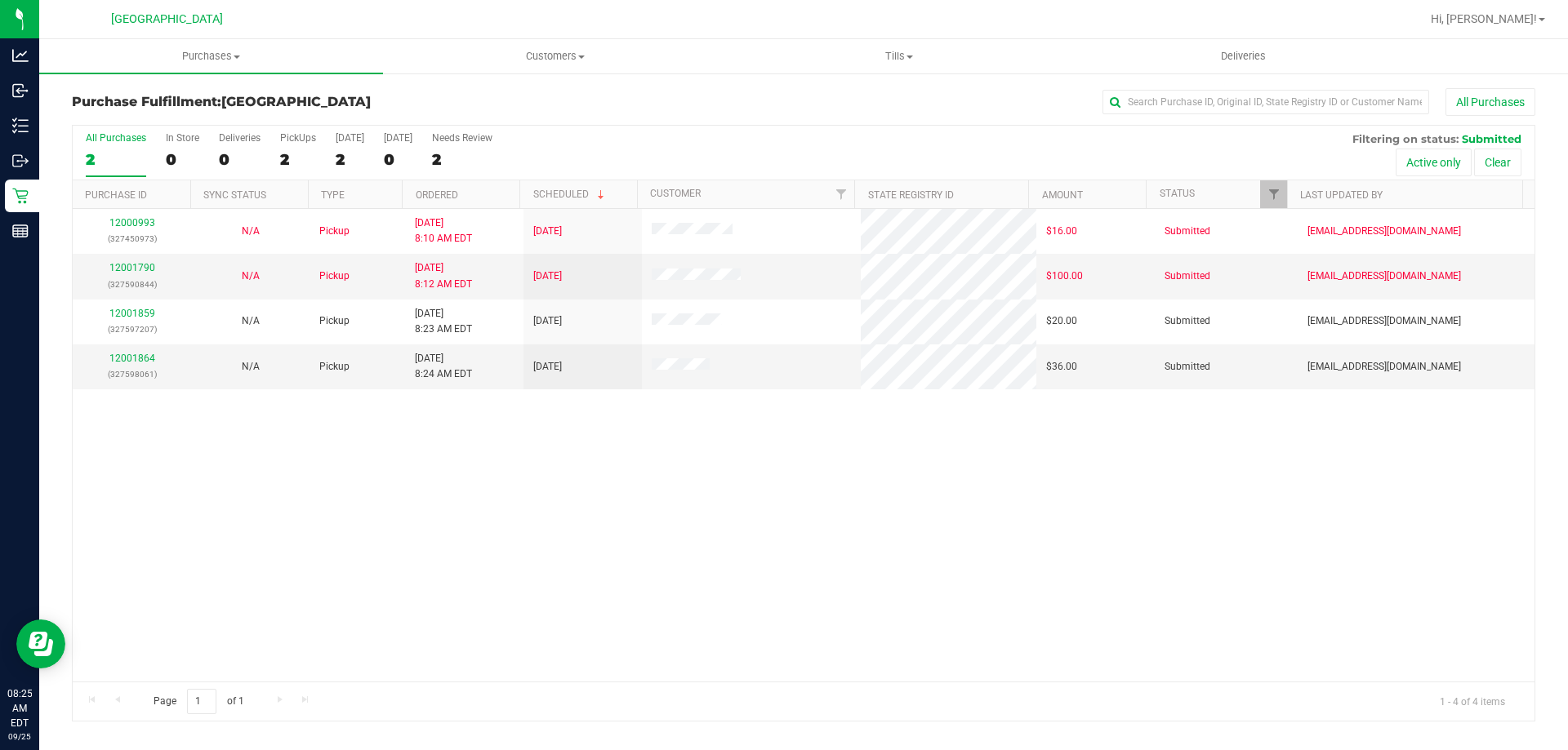
click at [274, 491] on div "12000993 (327450973) N/A Pickup 9/25/2025 8:10 AM EDT 9/25/2025 $16.00 Submitte…" at bounding box center [803, 445] width 1461 height 473
click at [315, 541] on div "12000993 (327450973) N/A Pickup 9/25/2025 8:10 AM EDT 9/25/2025 $16.00 Submitte…" at bounding box center [803, 445] width 1461 height 473
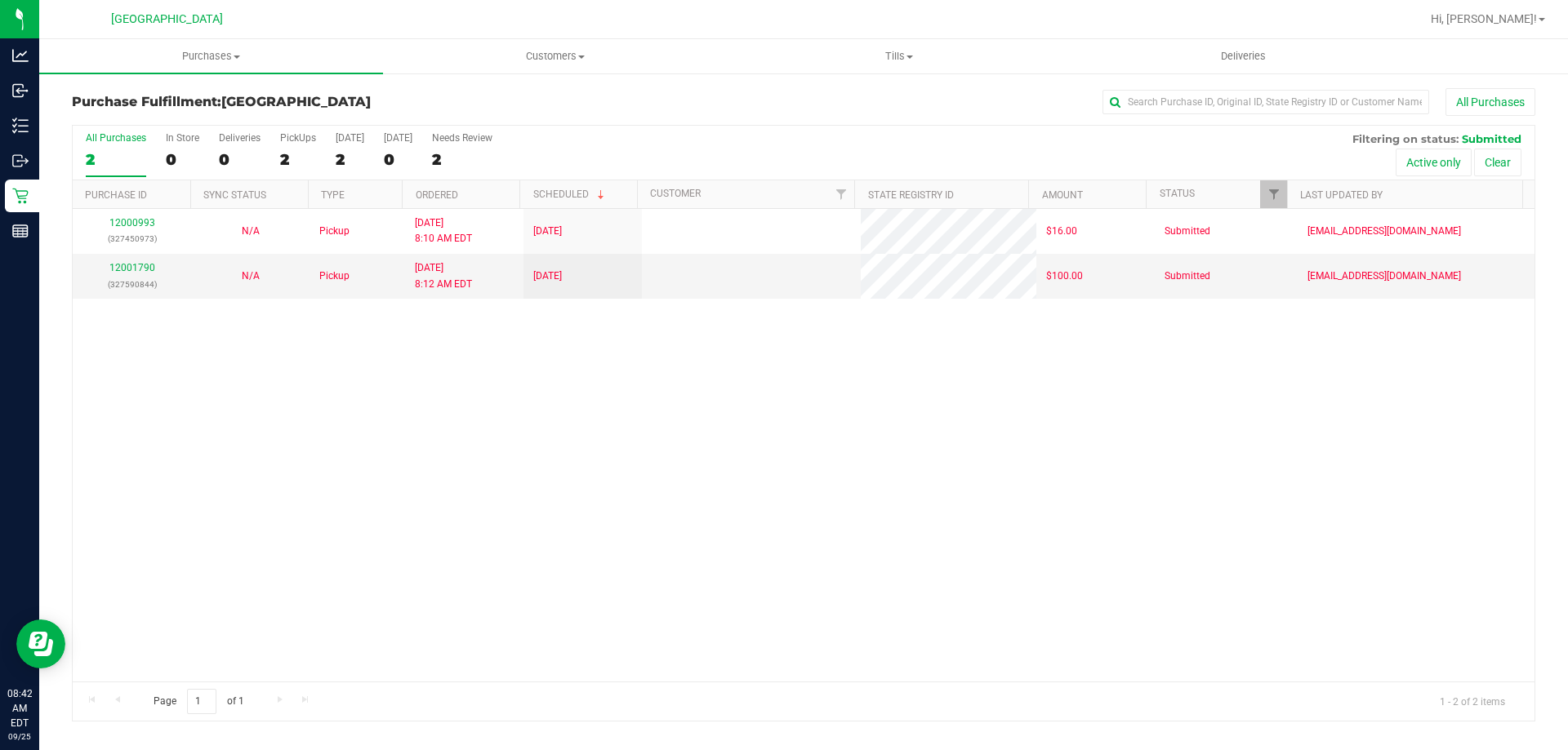
click at [585, 382] on div "12000993 (327450973) N/A Pickup 9/25/2025 8:10 AM EDT 9/25/2025 $16.00 Submitte…" at bounding box center [803, 445] width 1461 height 473
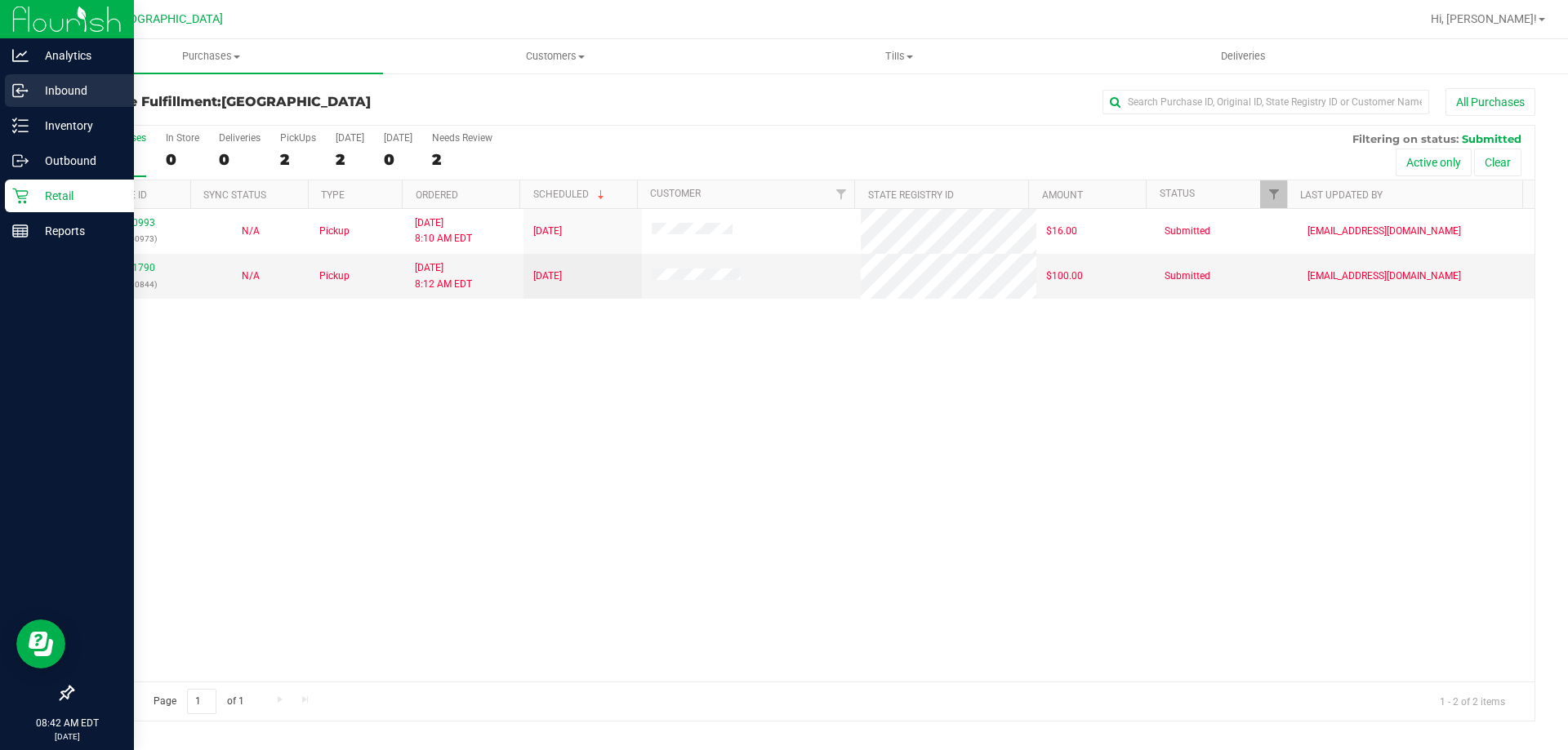
click at [2, 93] on link "Inbound" at bounding box center [67, 91] width 134 height 35
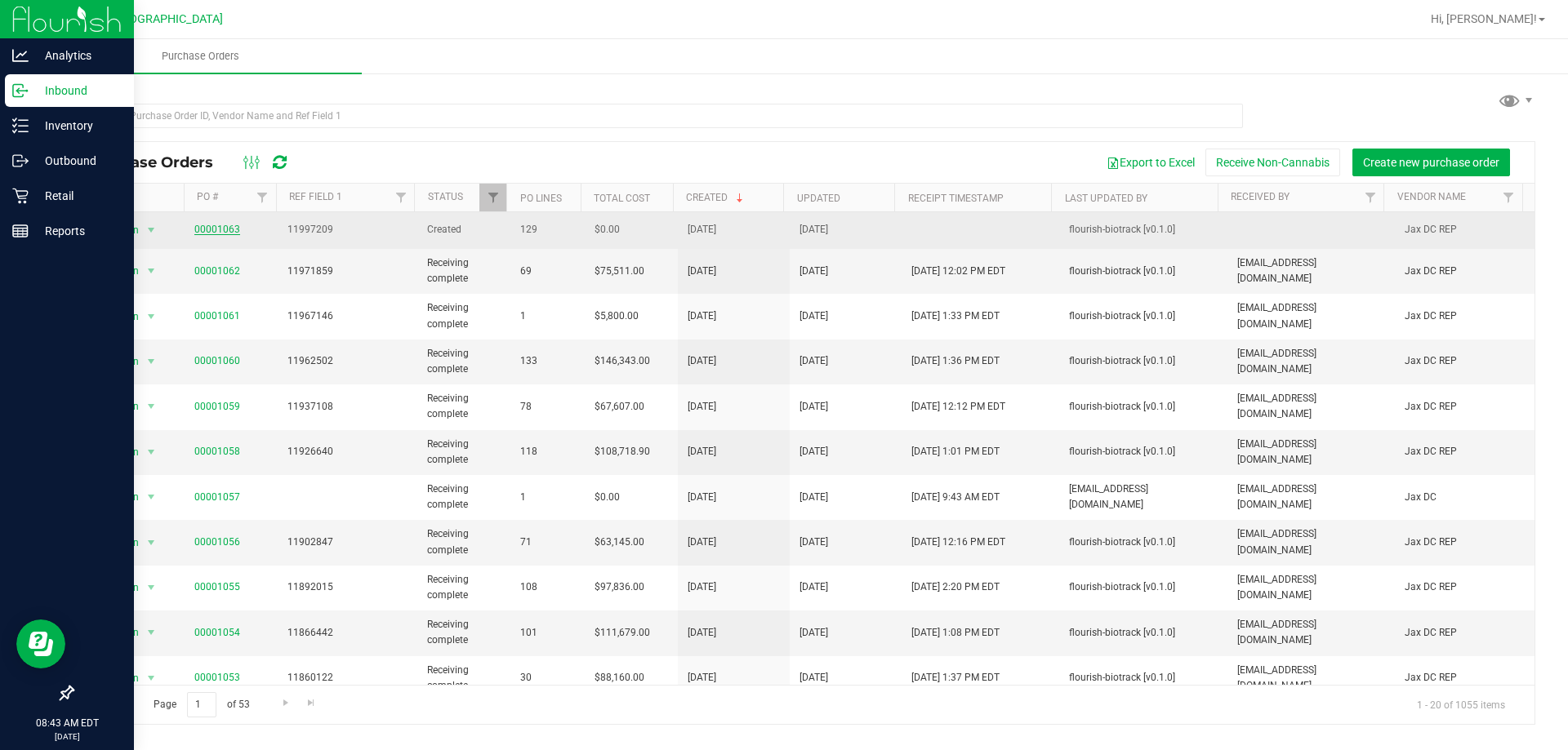
click at [228, 229] on link "00001063" at bounding box center [217, 229] width 46 height 11
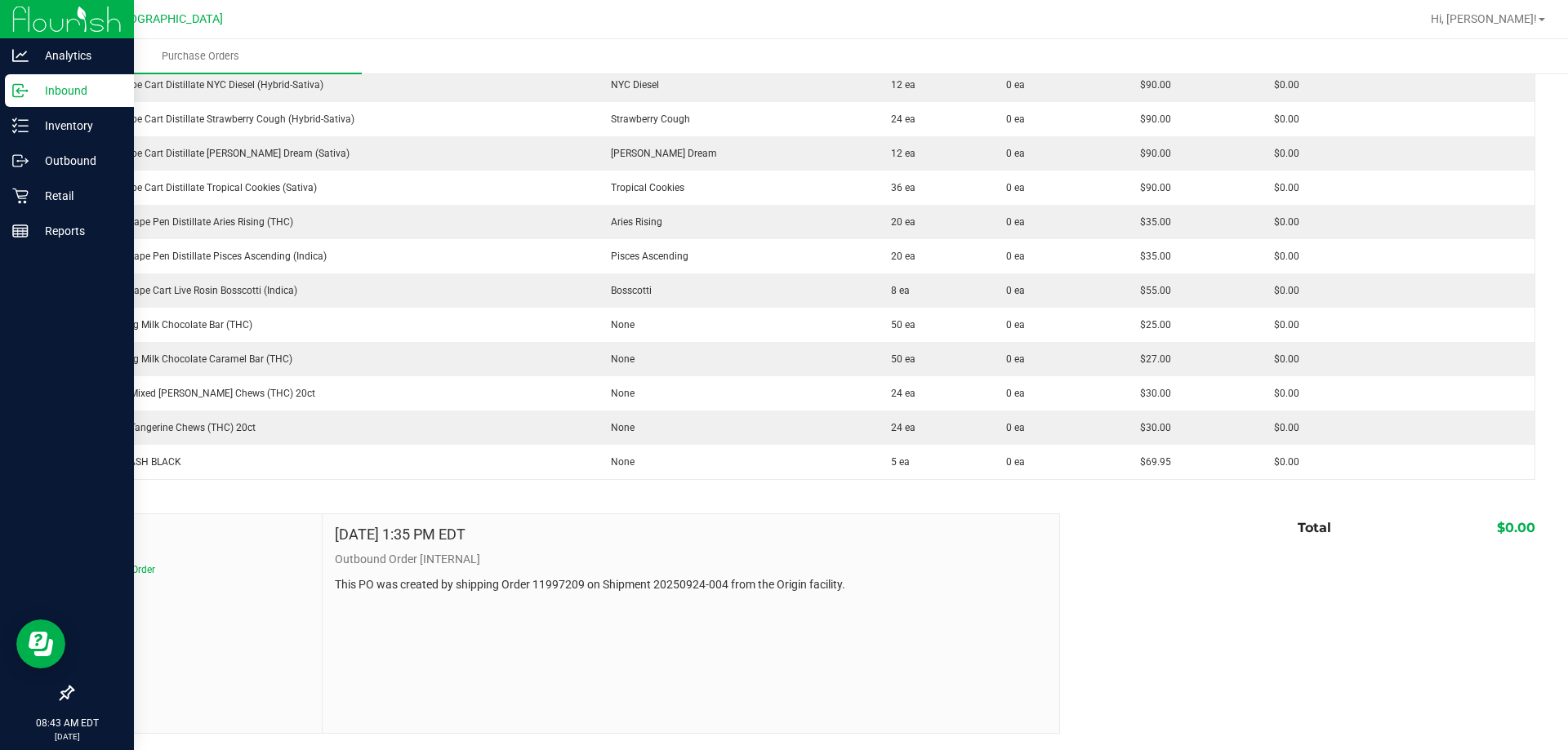
scroll to position [3758, 0]
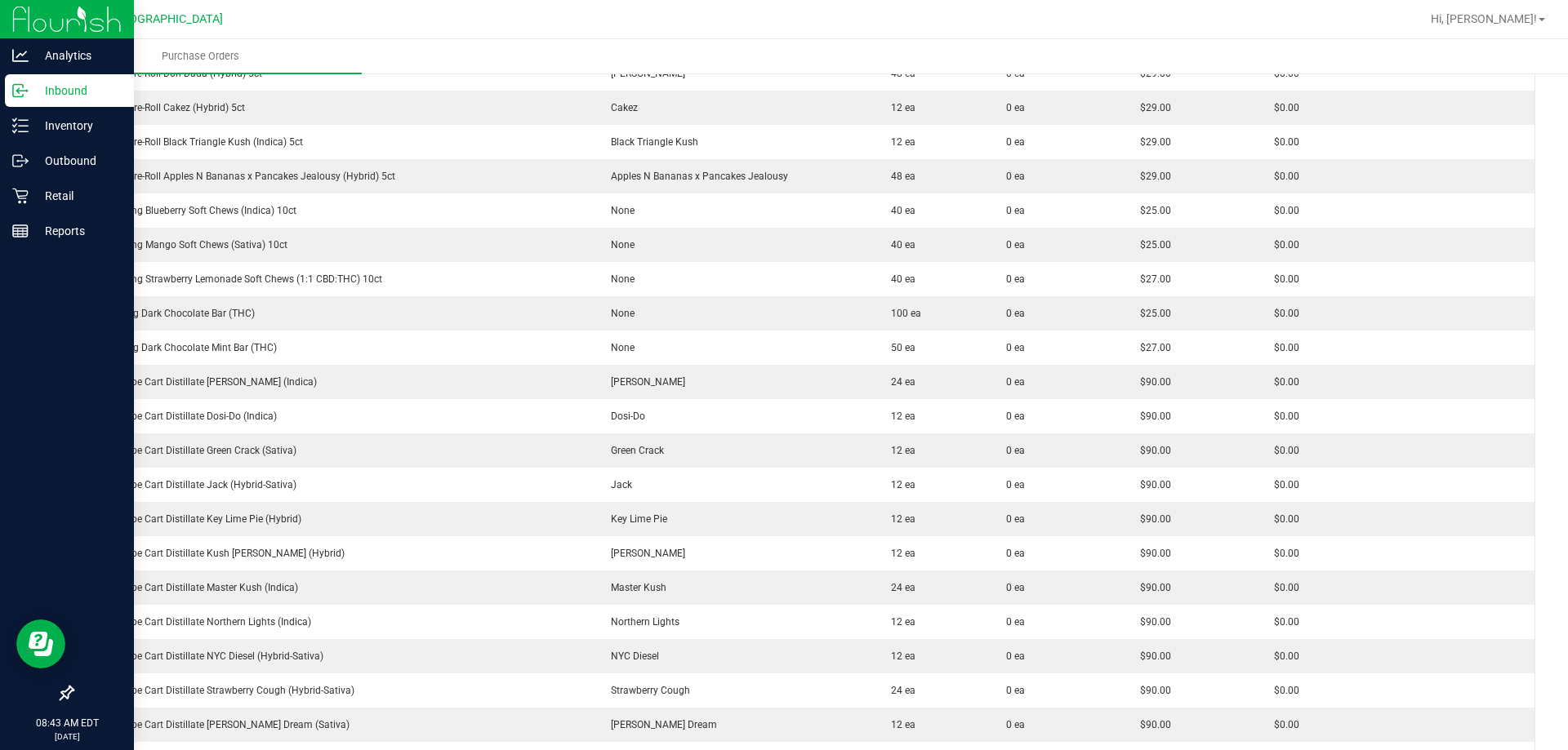
click at [12, 84] on icon at bounding box center [20, 90] width 16 height 16
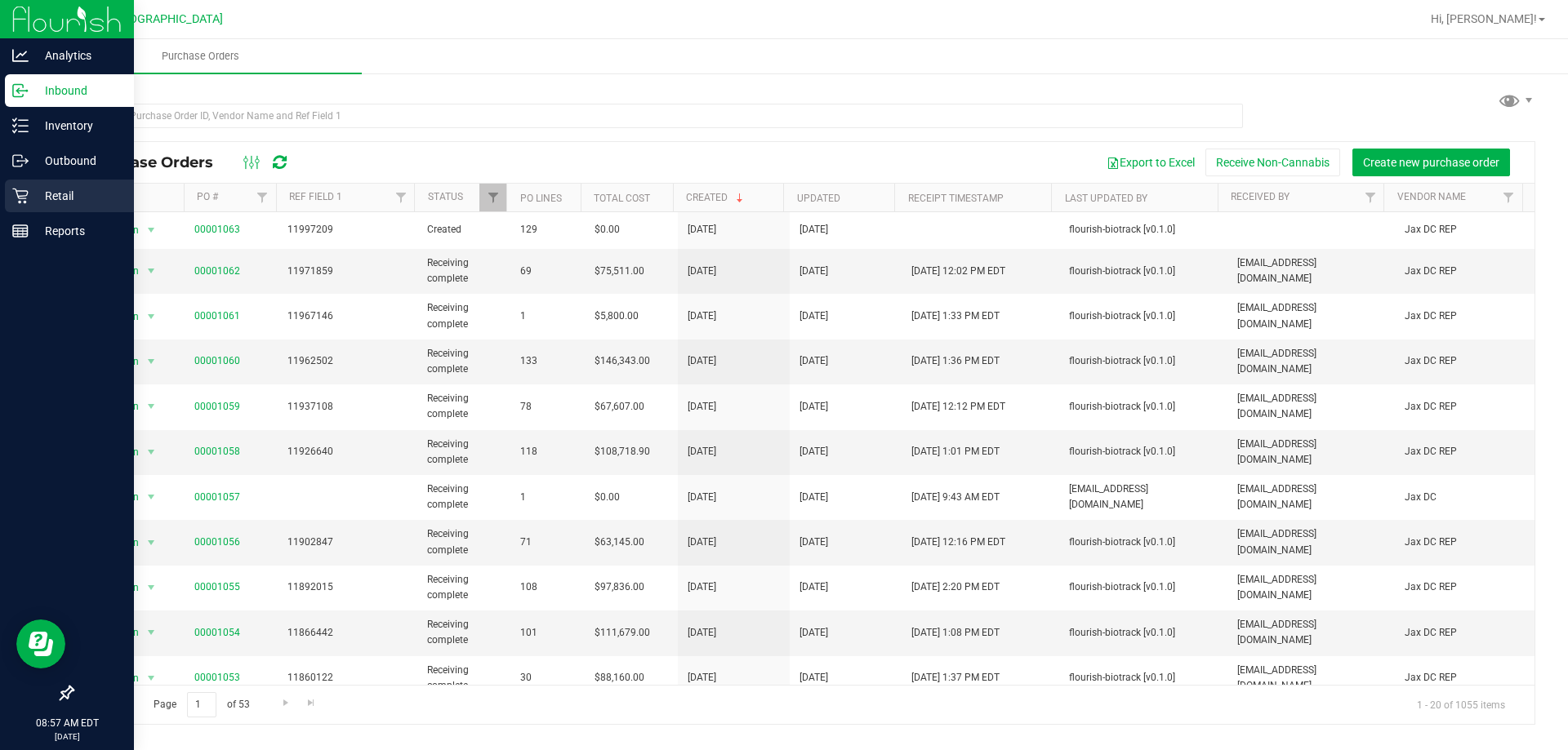
click at [18, 198] on icon at bounding box center [20, 195] width 16 height 16
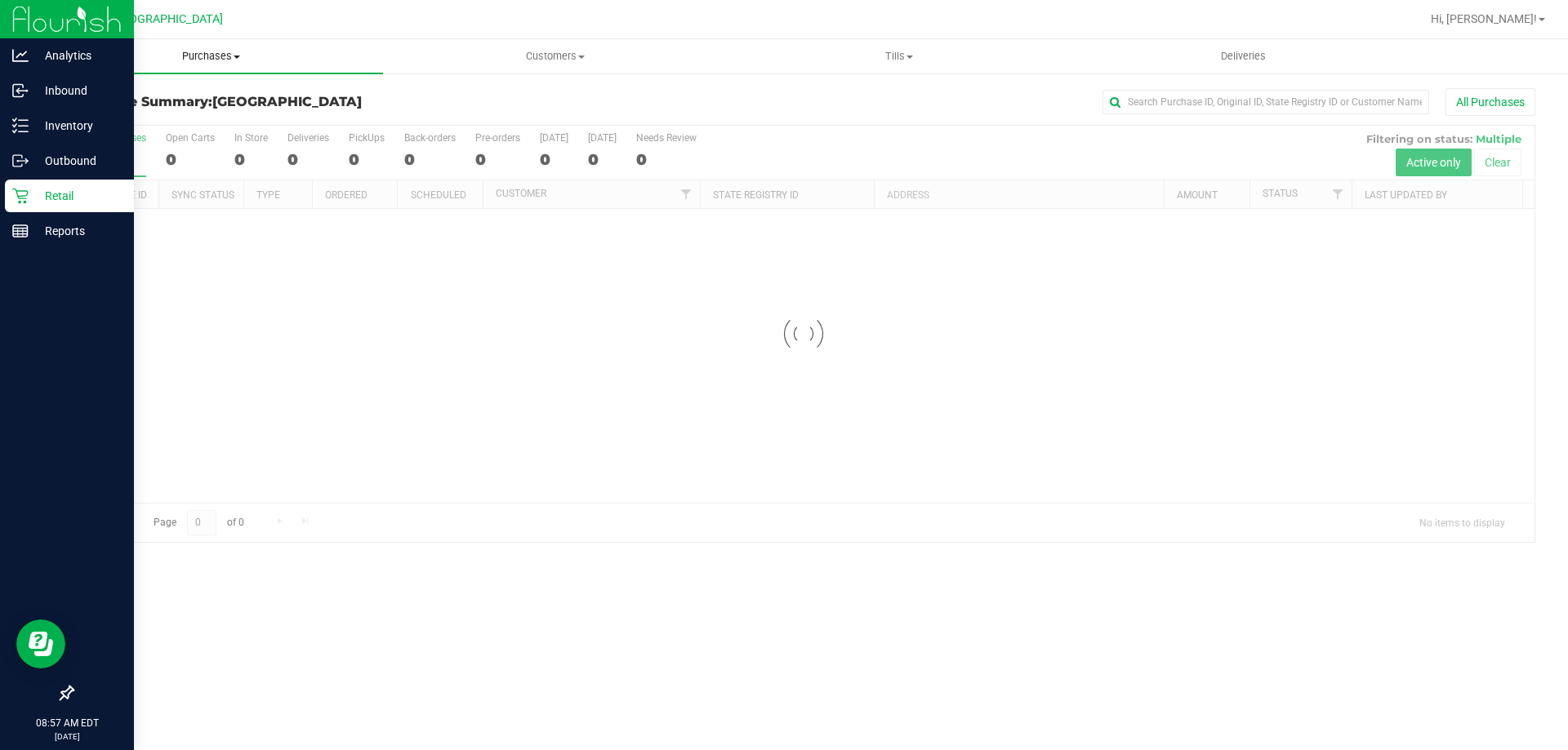
click at [213, 49] on span "Purchases" at bounding box center [210, 55] width 344 height 14
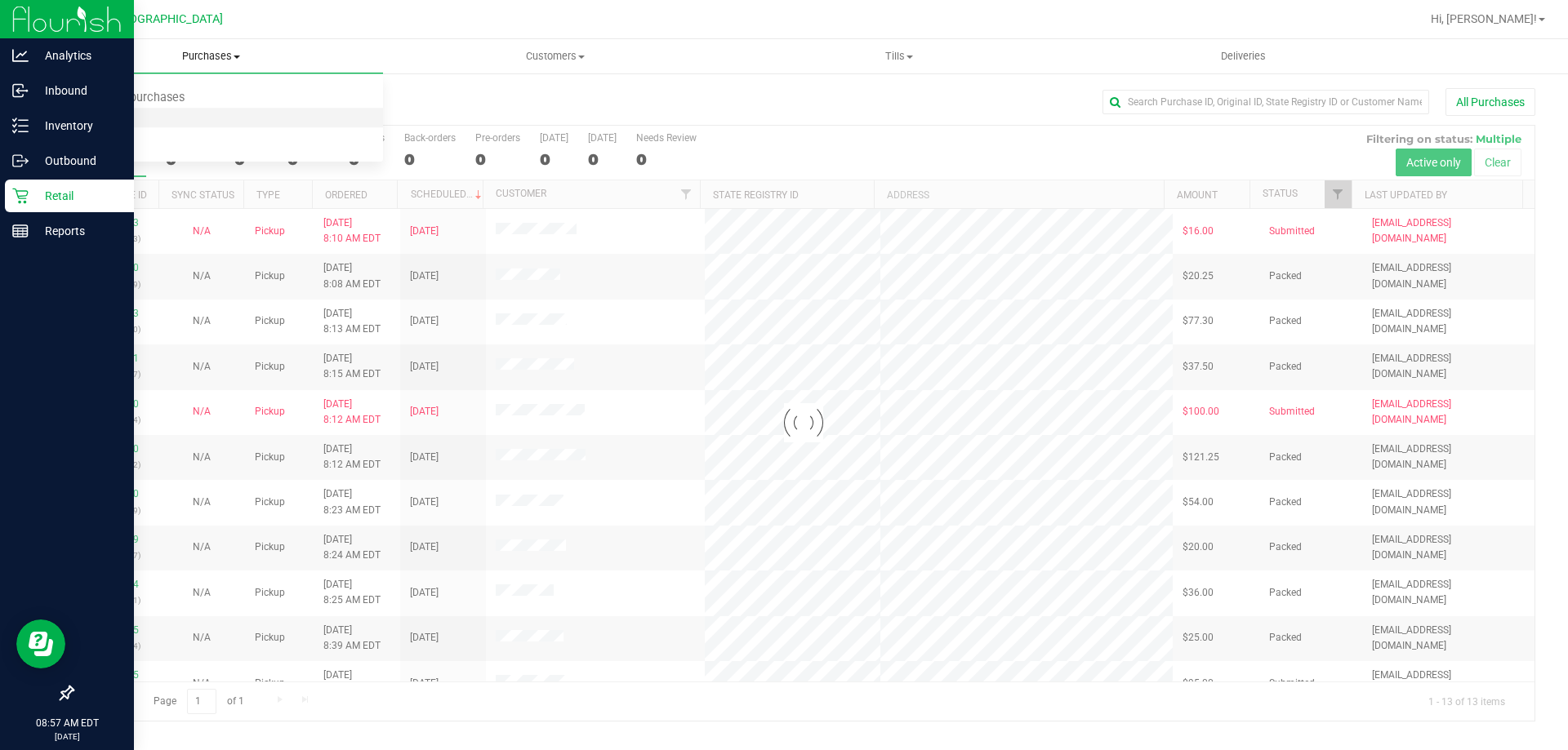
click at [187, 116] on li "Fulfillment" at bounding box center [210, 118] width 344 height 20
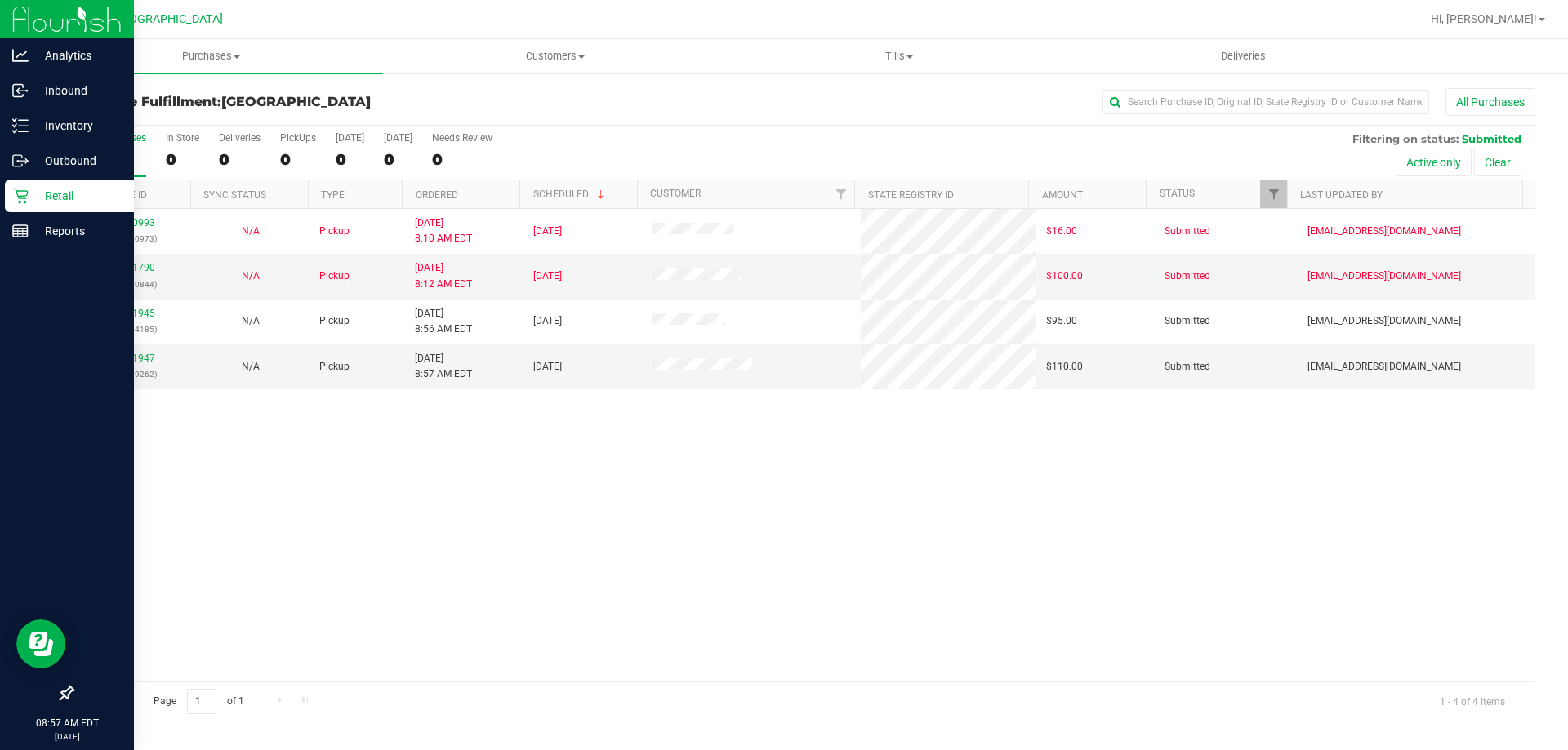
click at [577, 444] on div "12000993 (327450973) N/A Pickup 9/25/2025 8:10 AM EDT 9/25/2025 $16.00 Submitte…" at bounding box center [803, 445] width 1461 height 473
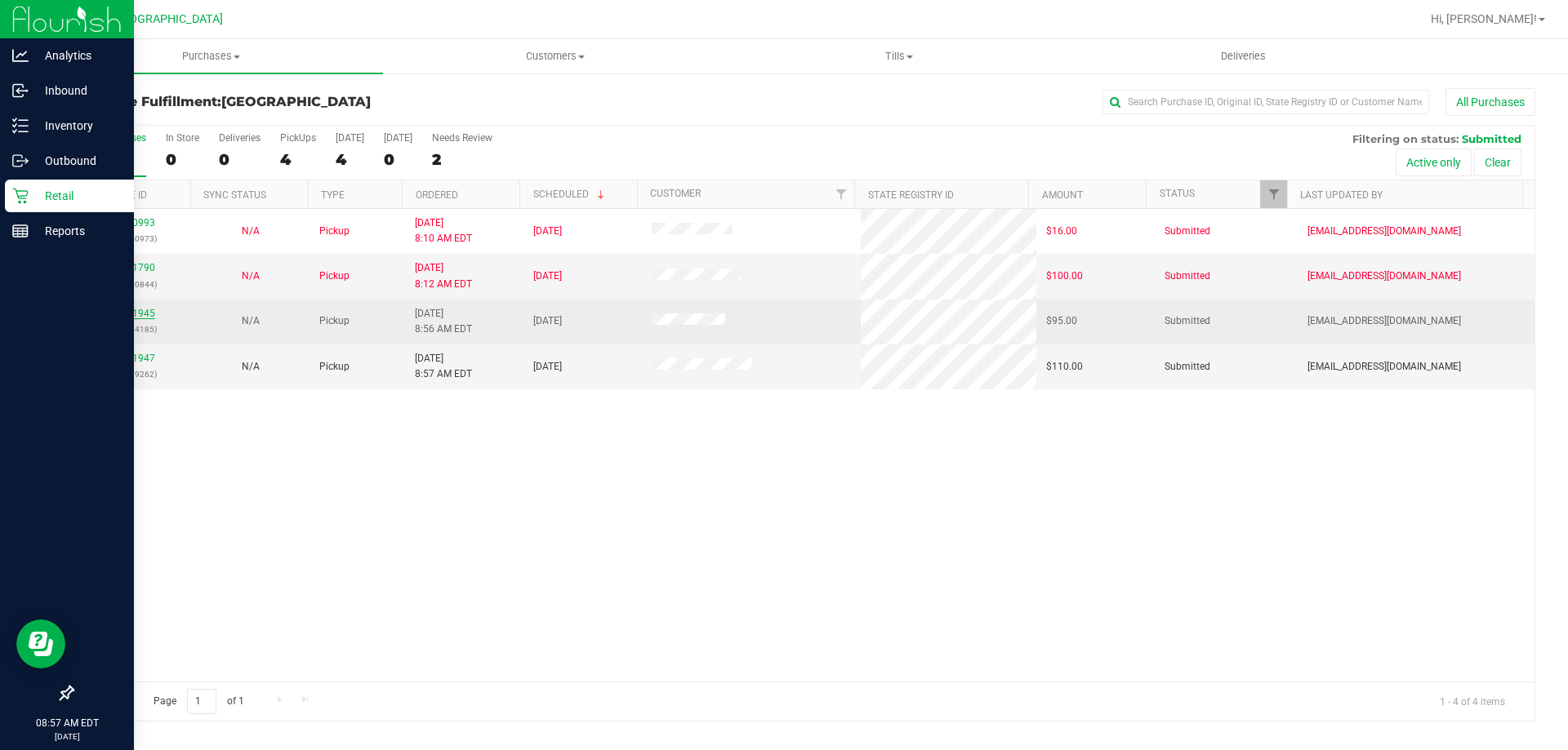
click at [115, 313] on link "12001945" at bounding box center [132, 313] width 46 height 11
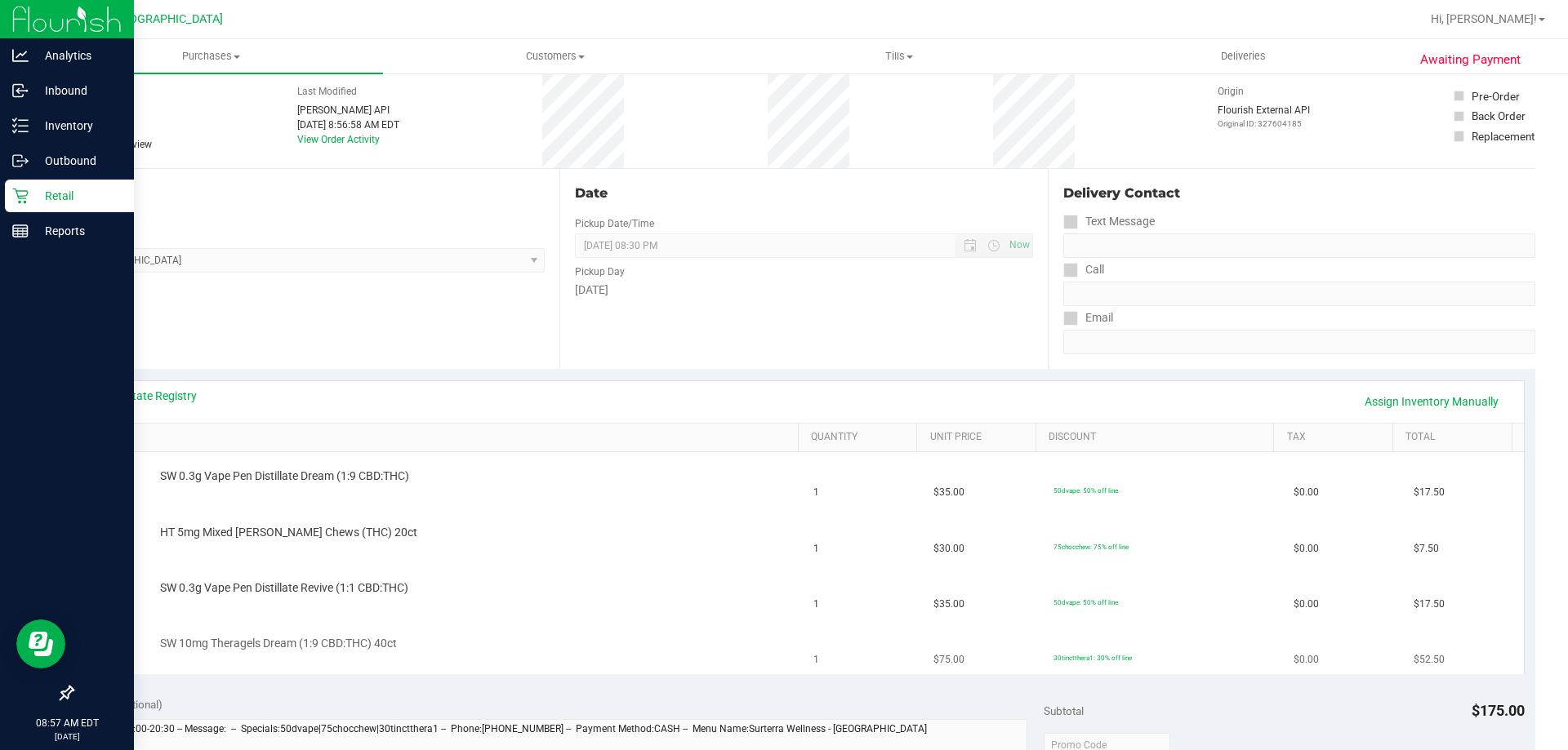
scroll to position [164, 0]
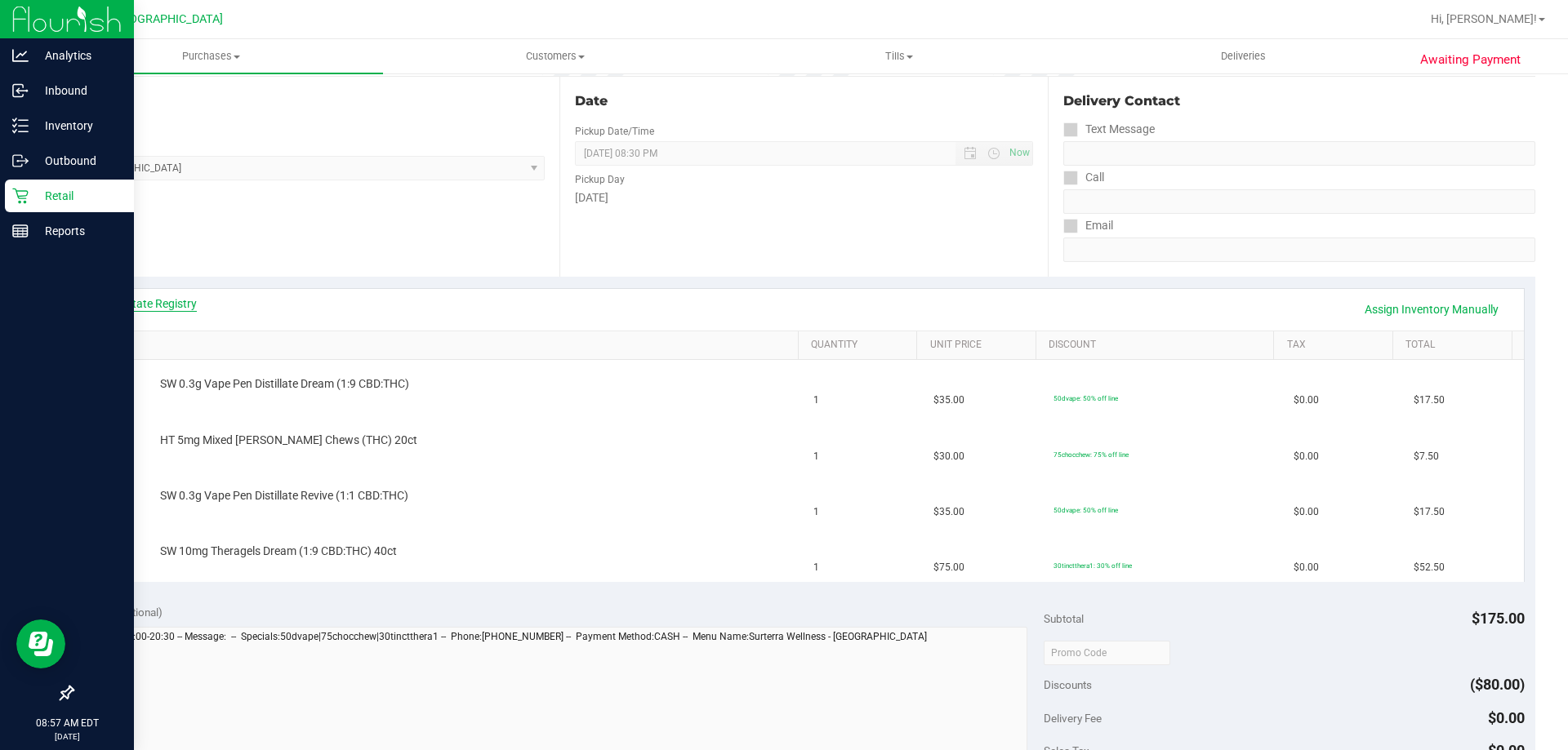
click at [169, 303] on link "View State Registry" at bounding box center [148, 304] width 98 height 16
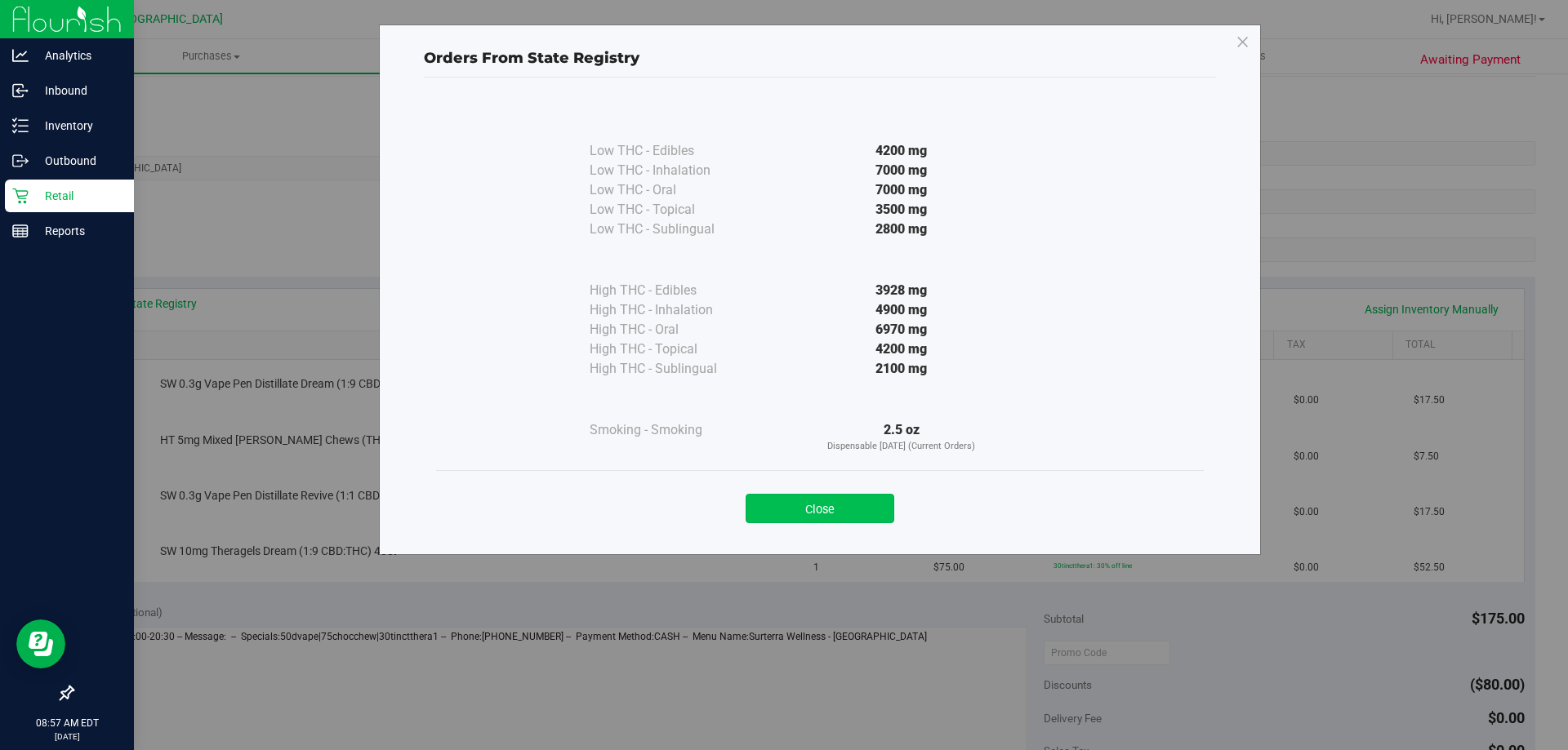
click at [848, 495] on button "Close" at bounding box center [820, 508] width 149 height 30
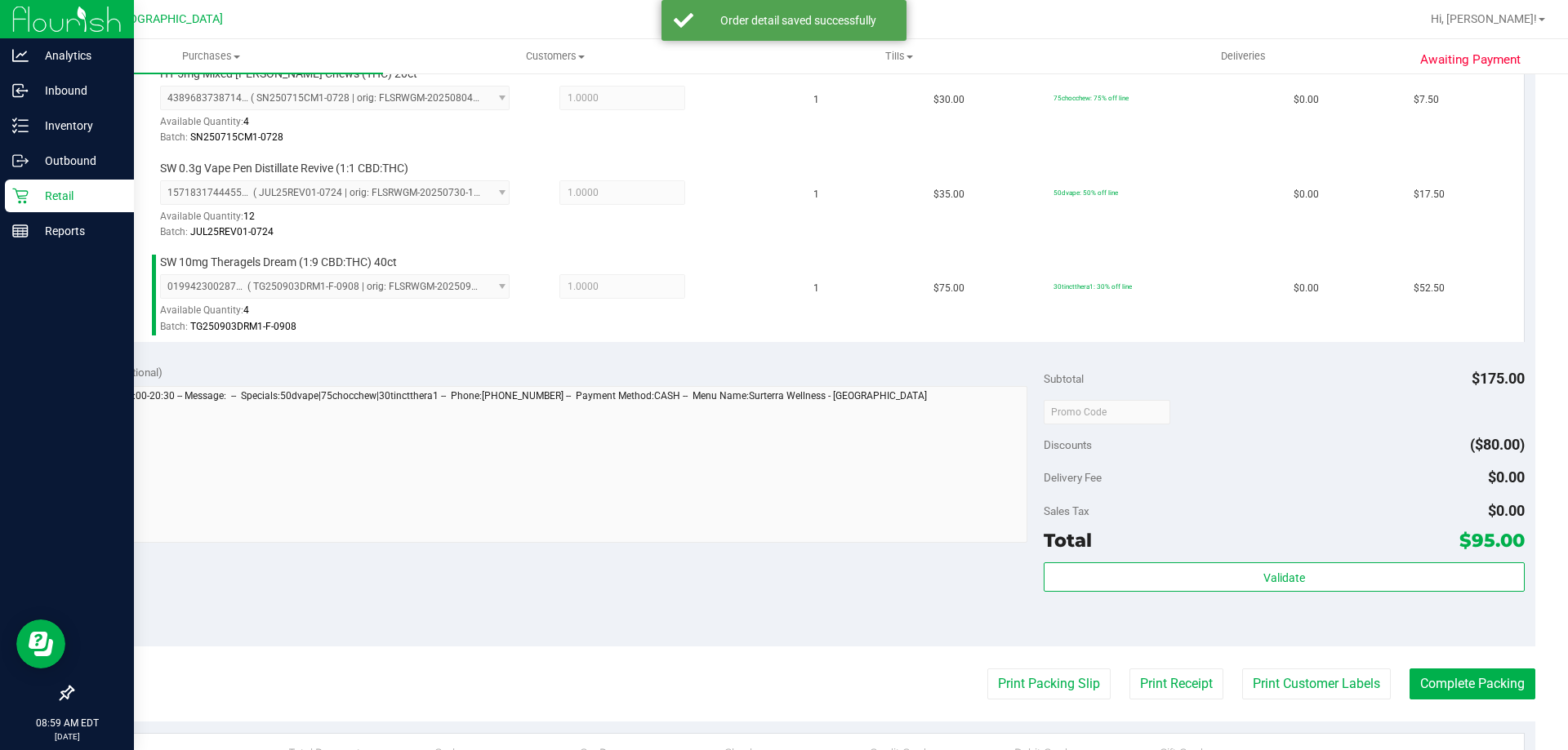
scroll to position [653, 0]
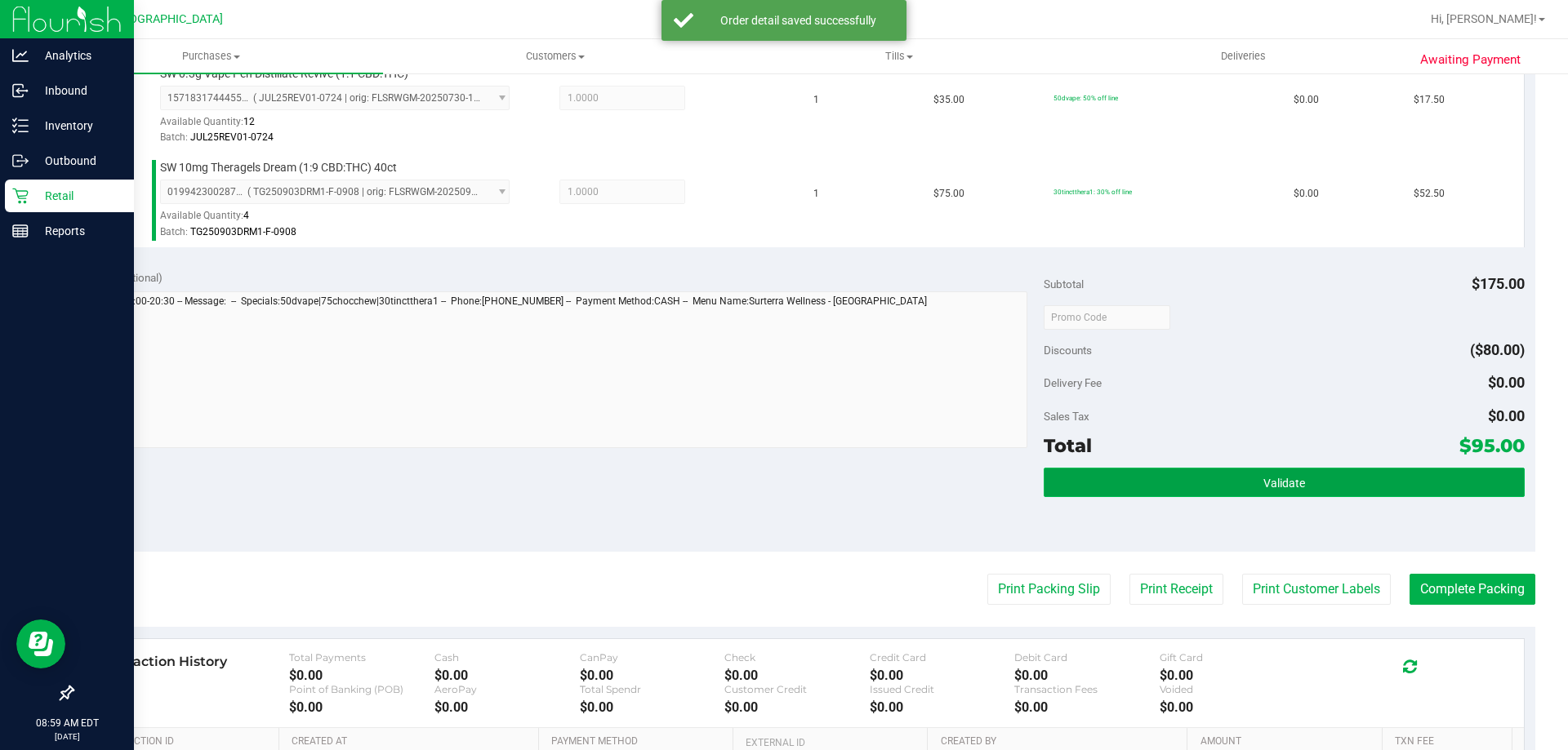
click at [1181, 489] on button "Validate" at bounding box center [1283, 483] width 480 height 30
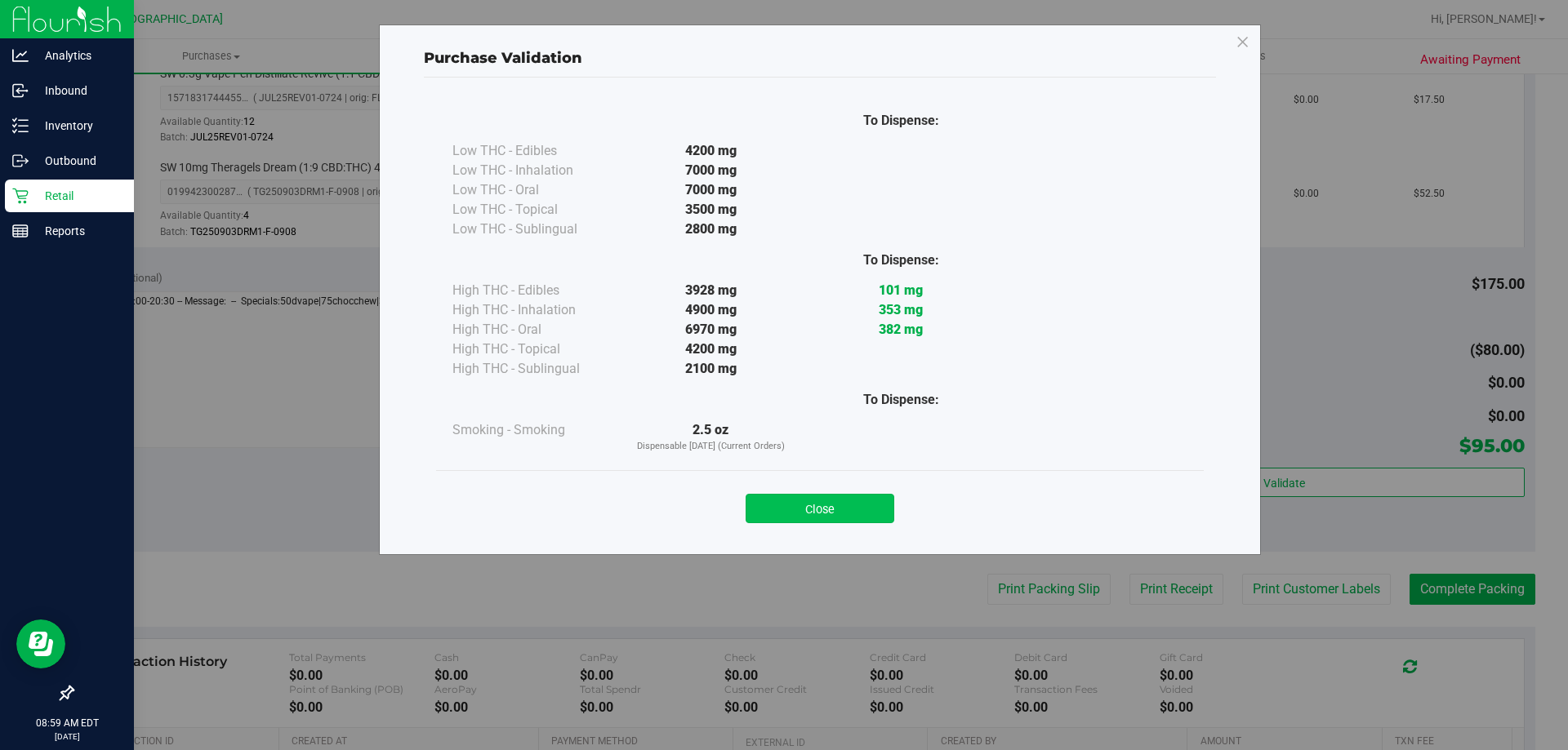
click at [851, 513] on button "Close" at bounding box center [820, 508] width 149 height 30
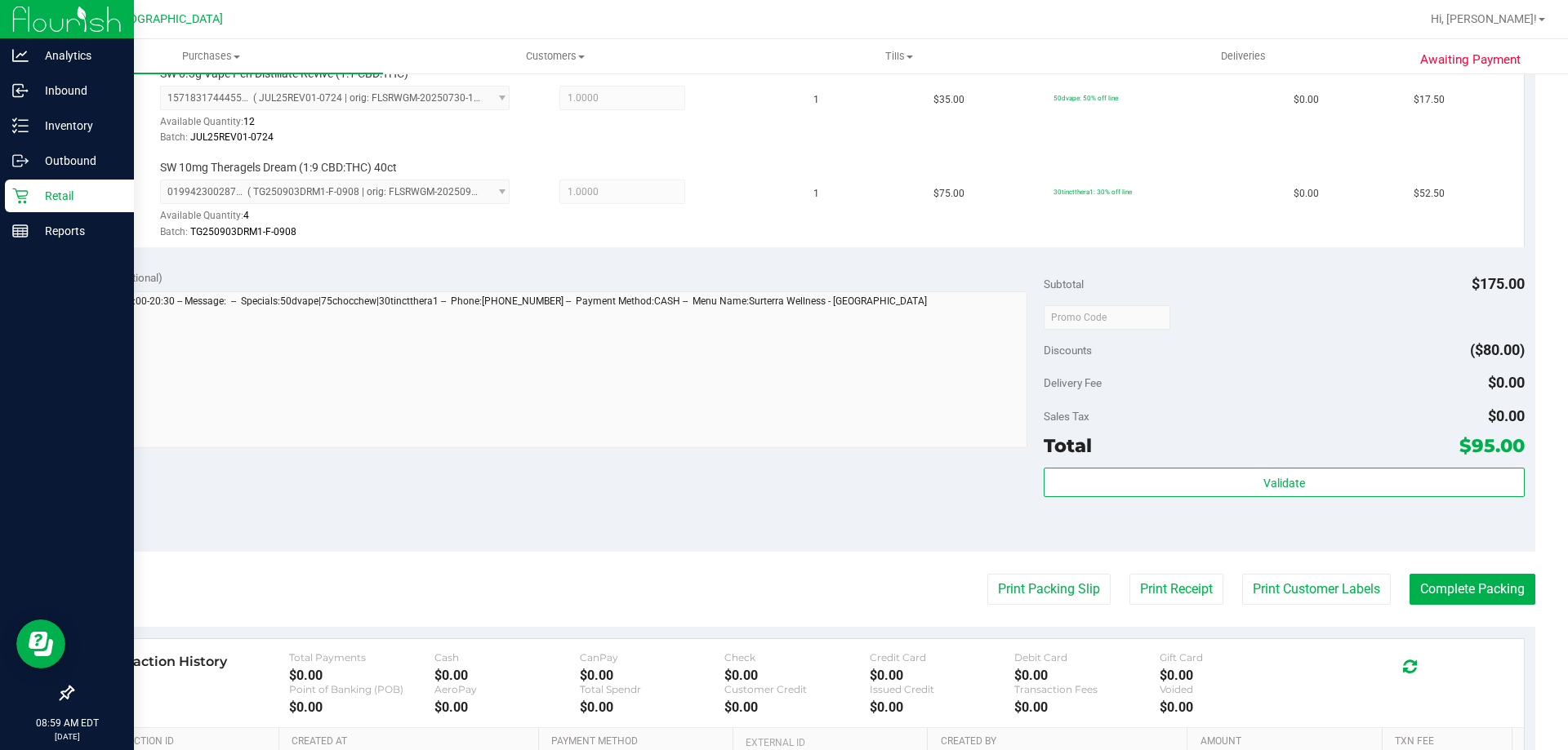
click at [1023, 570] on purchase-details "Back Edit Purchase Cancel Purchase View Profile # 12001945 BioTrack ID: - Submi…" at bounding box center [803, 183] width 1463 height 1497
click at [1028, 584] on button "Print Packing Slip" at bounding box center [1049, 589] width 124 height 31
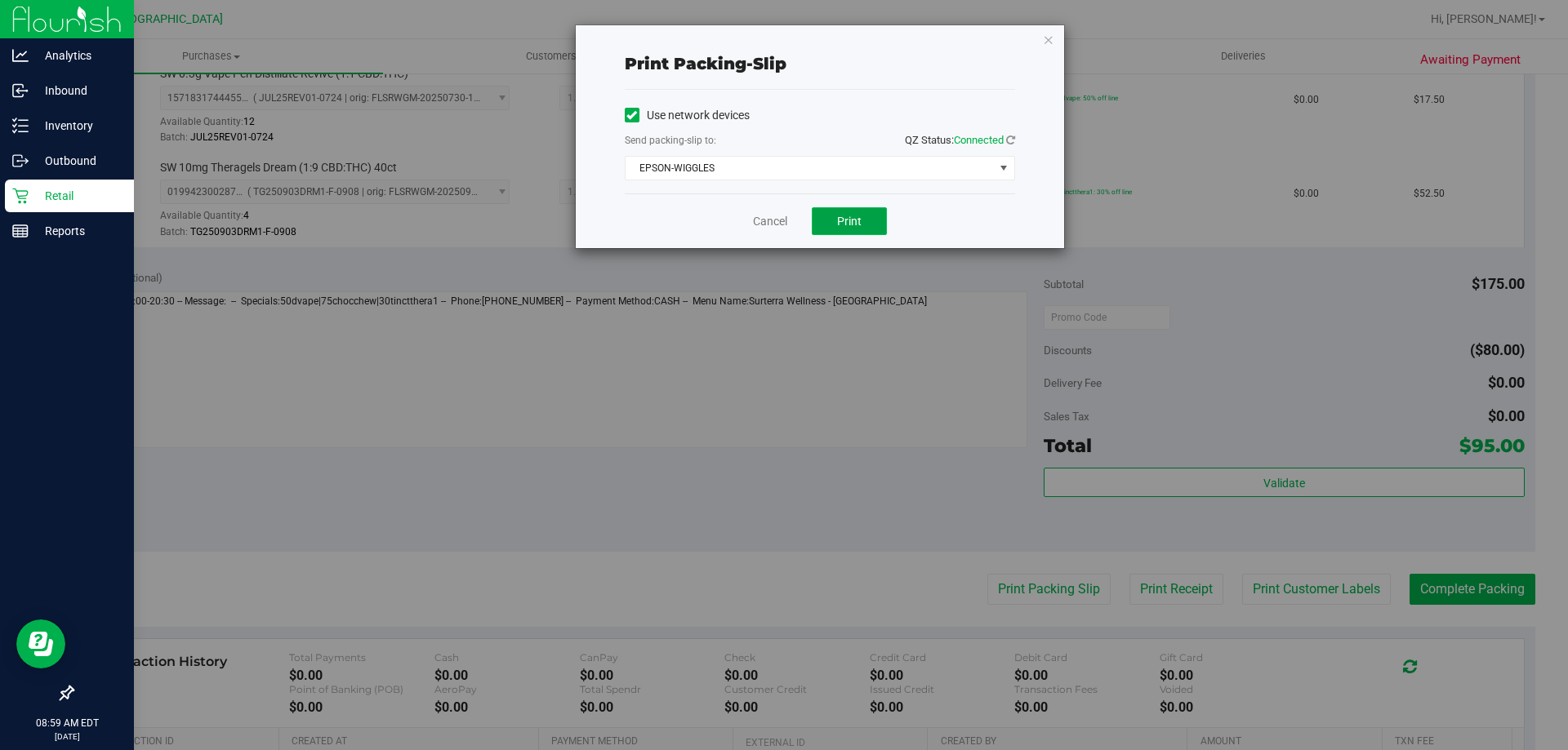
click at [852, 218] on span "Print" at bounding box center [849, 222] width 25 height 13
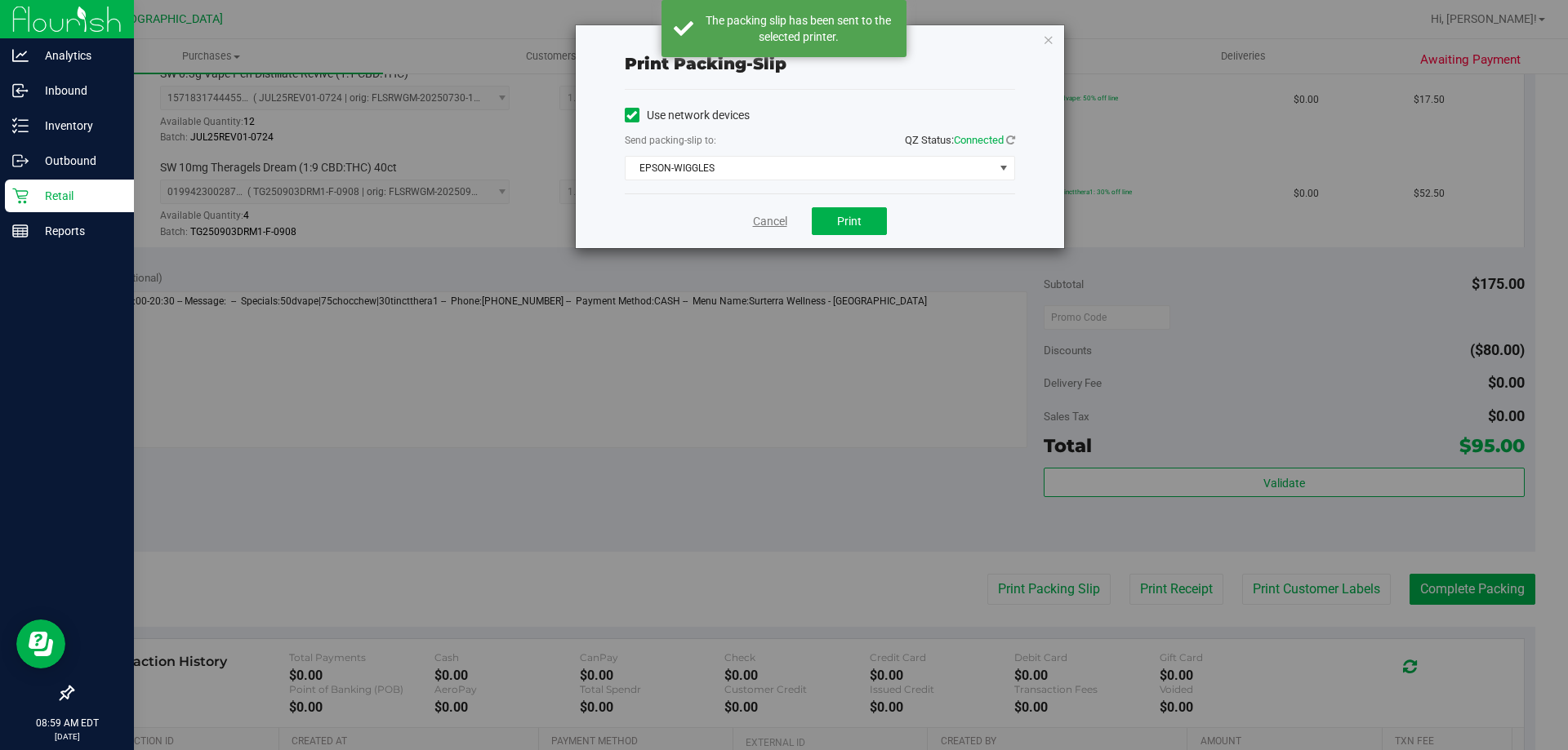
click at [779, 217] on link "Cancel" at bounding box center [770, 222] width 34 height 17
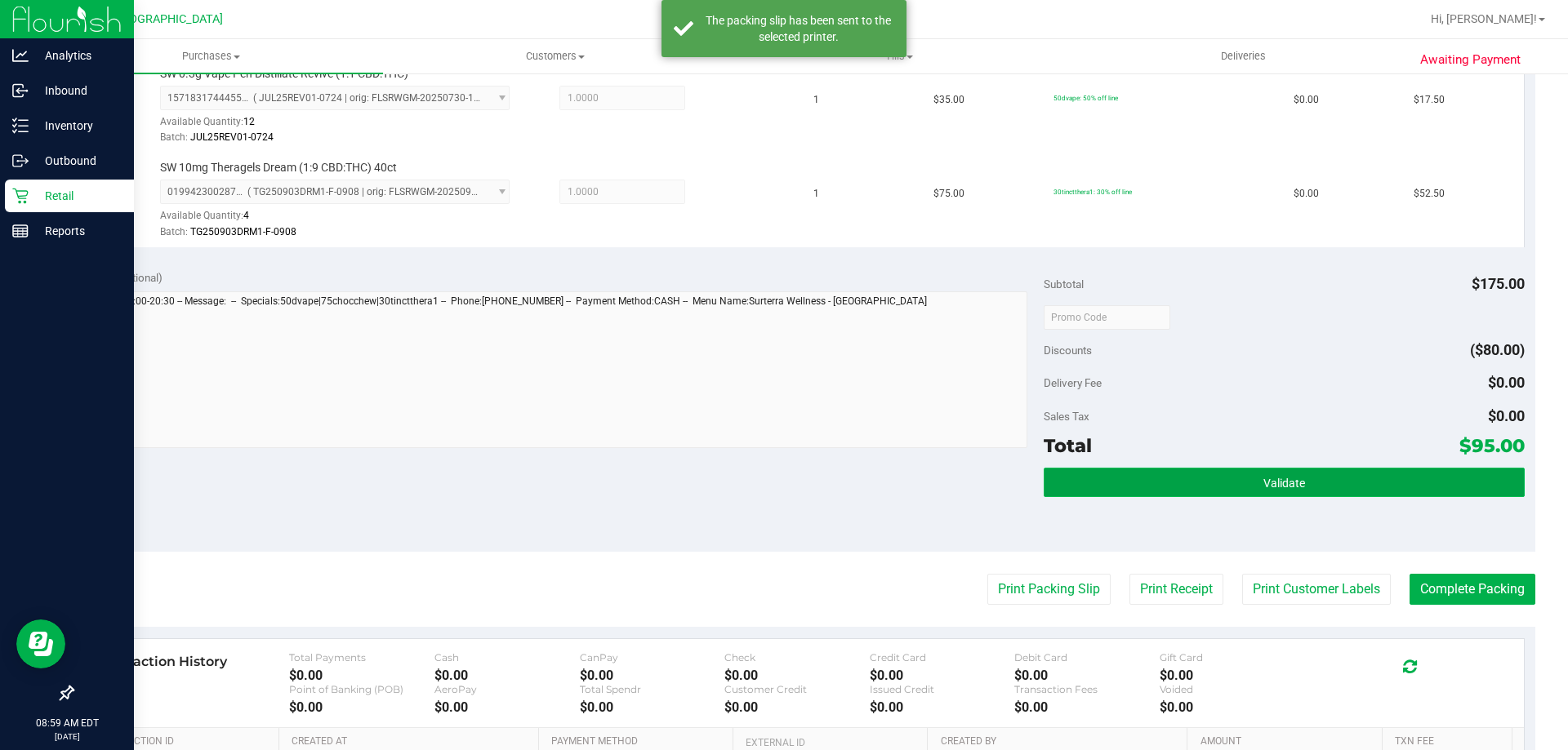
click at [1375, 478] on button "Validate" at bounding box center [1283, 483] width 480 height 30
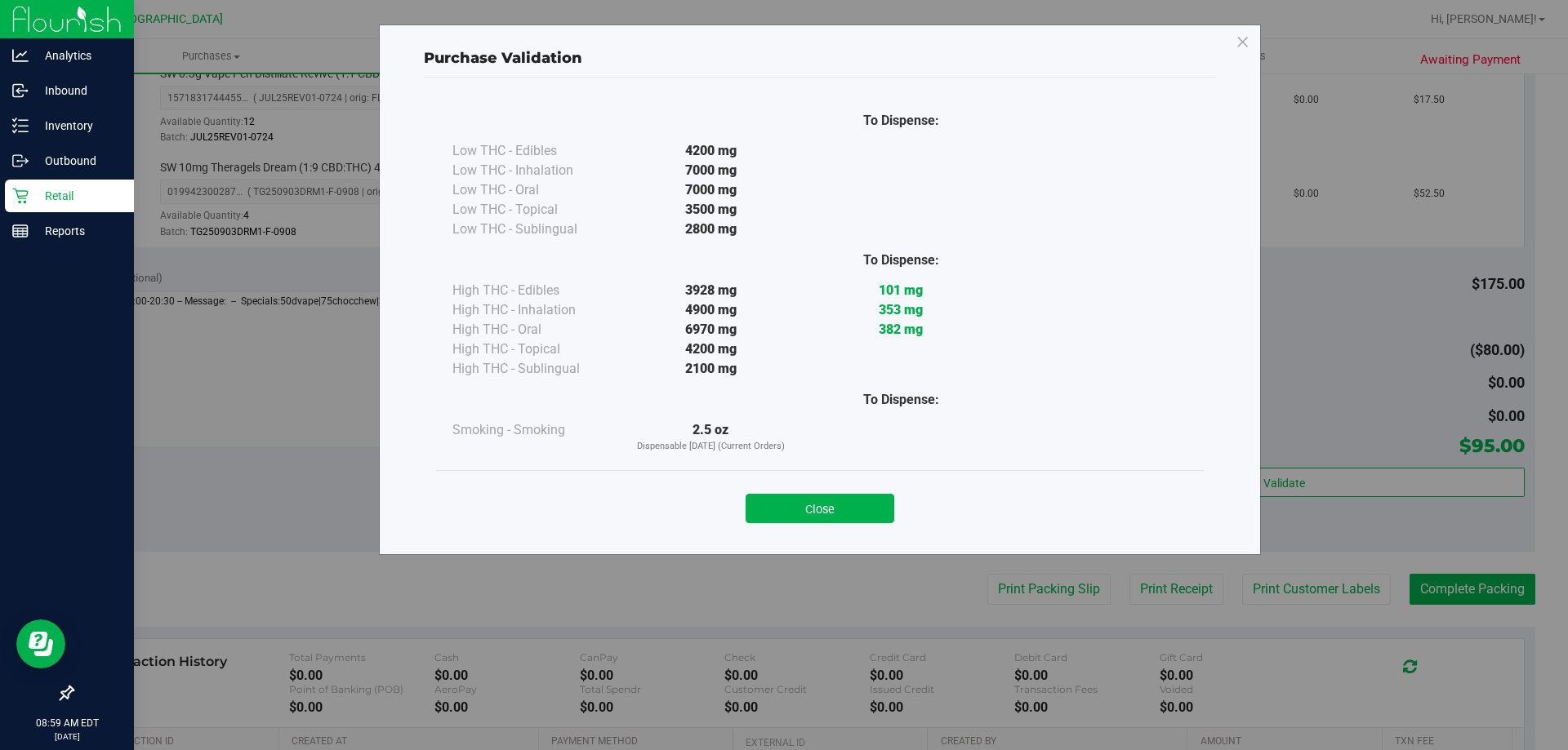
click at [789, 501] on button "Close" at bounding box center [820, 508] width 149 height 30
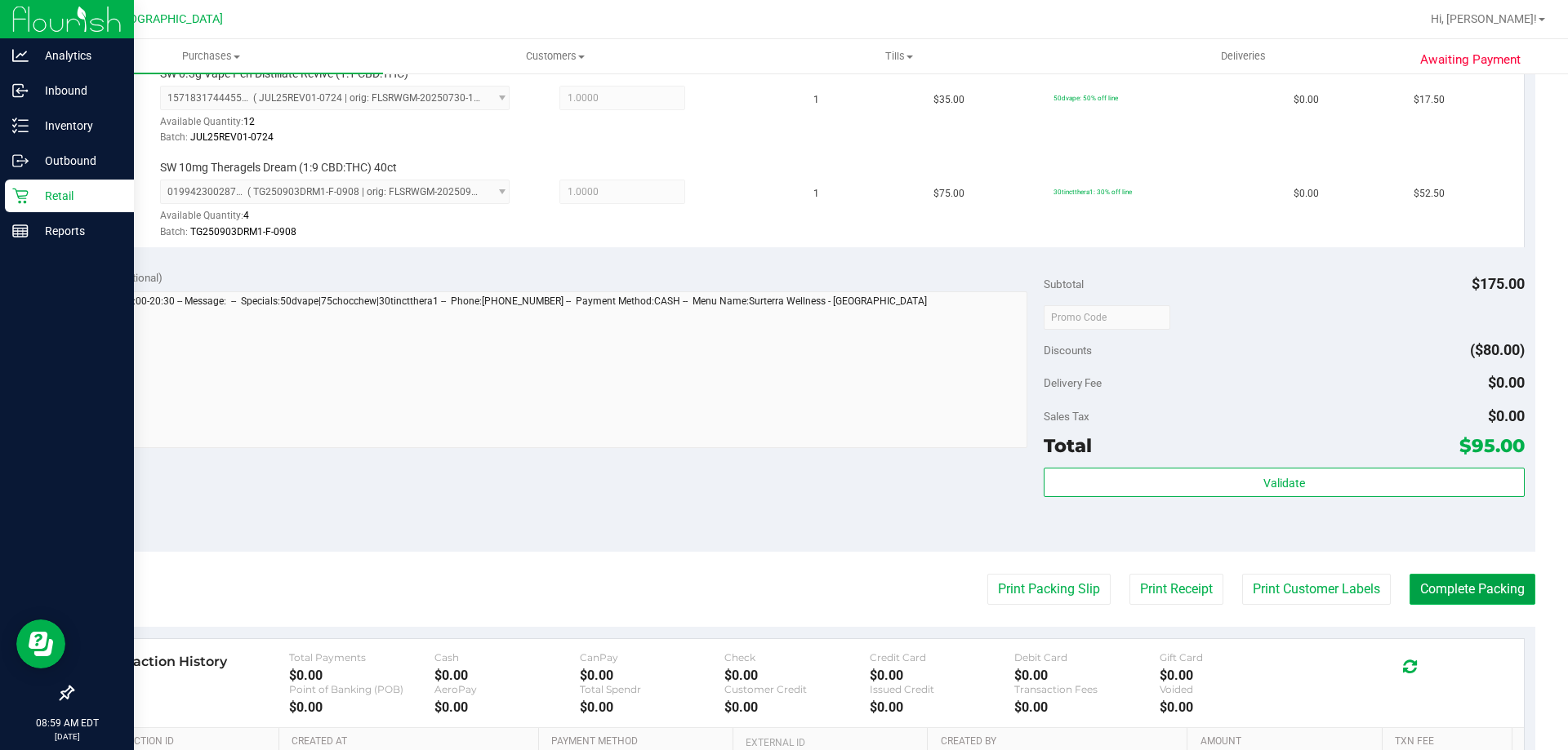
click at [1458, 594] on button "Complete Packing" at bounding box center [1473, 589] width 126 height 31
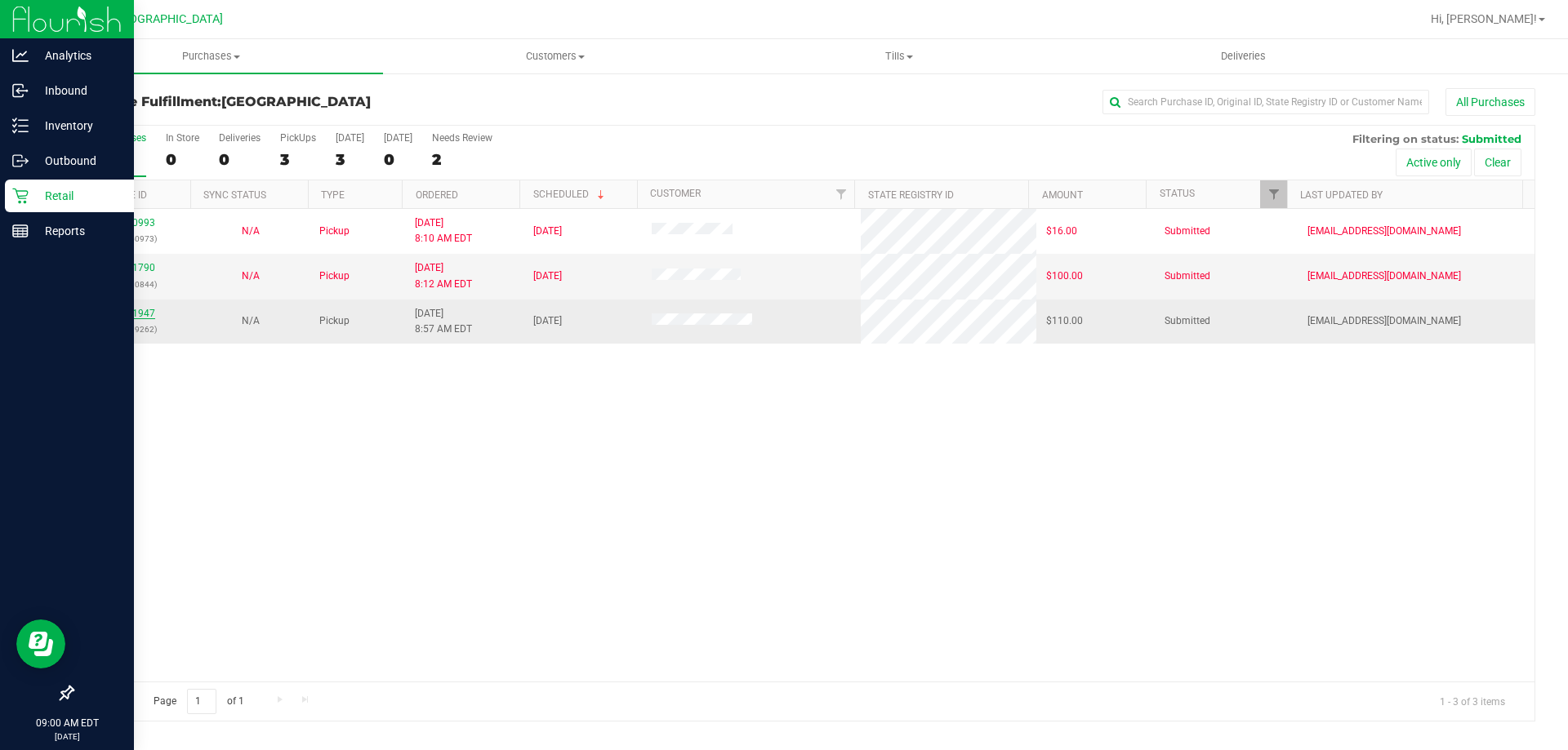
click at [140, 312] on link "12001947" at bounding box center [132, 313] width 46 height 11
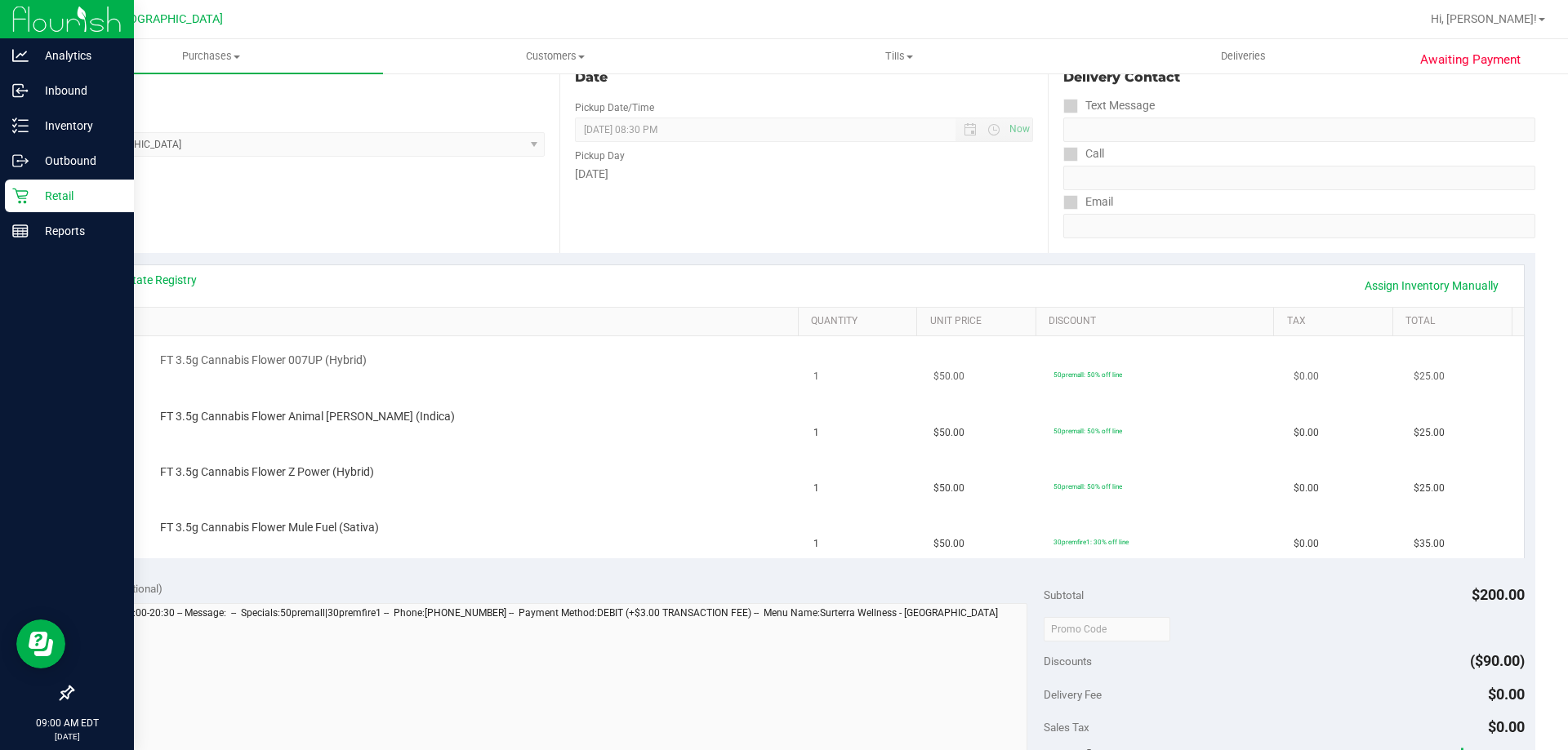
scroll to position [245, 0]
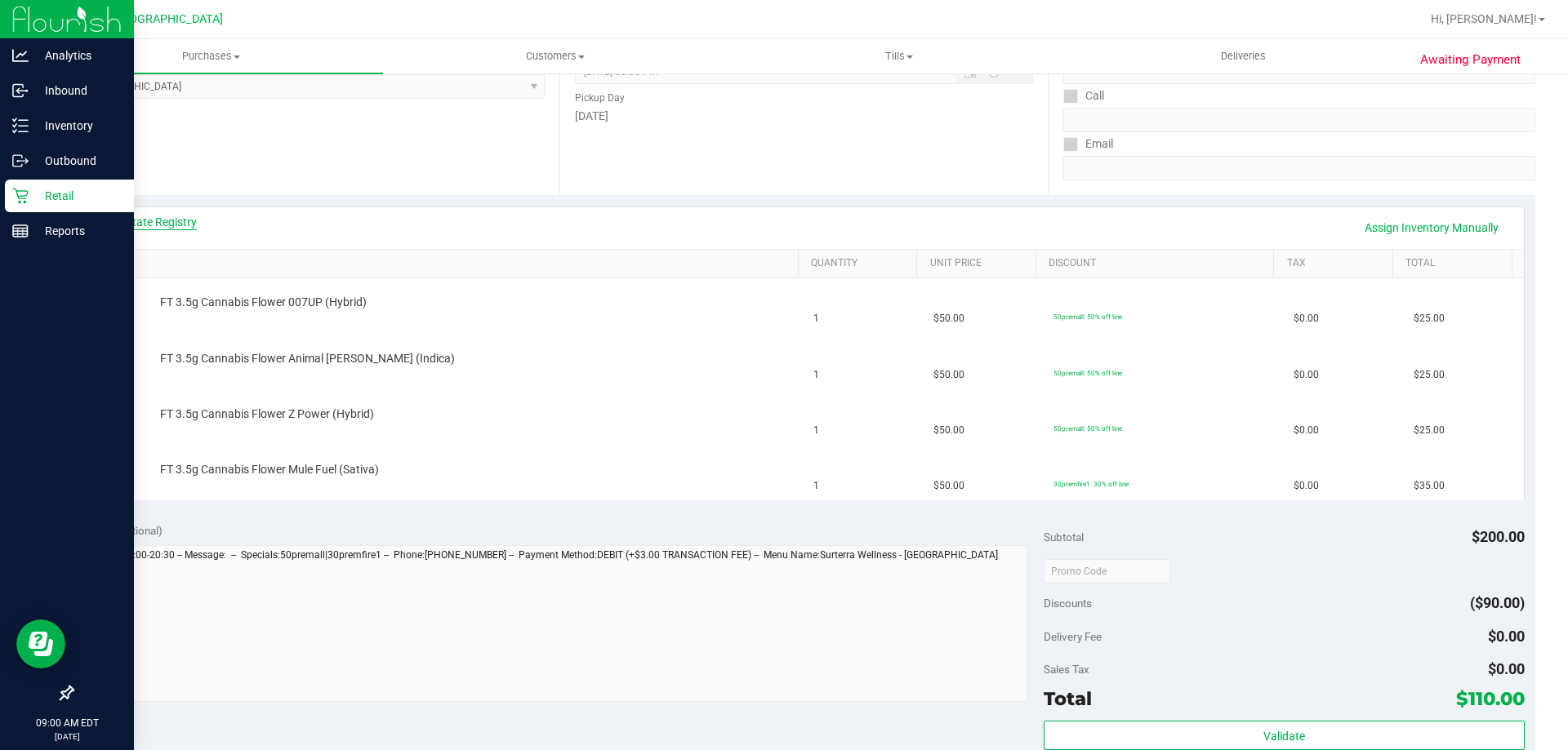
click at [150, 221] on link "View State Registry" at bounding box center [148, 222] width 98 height 16
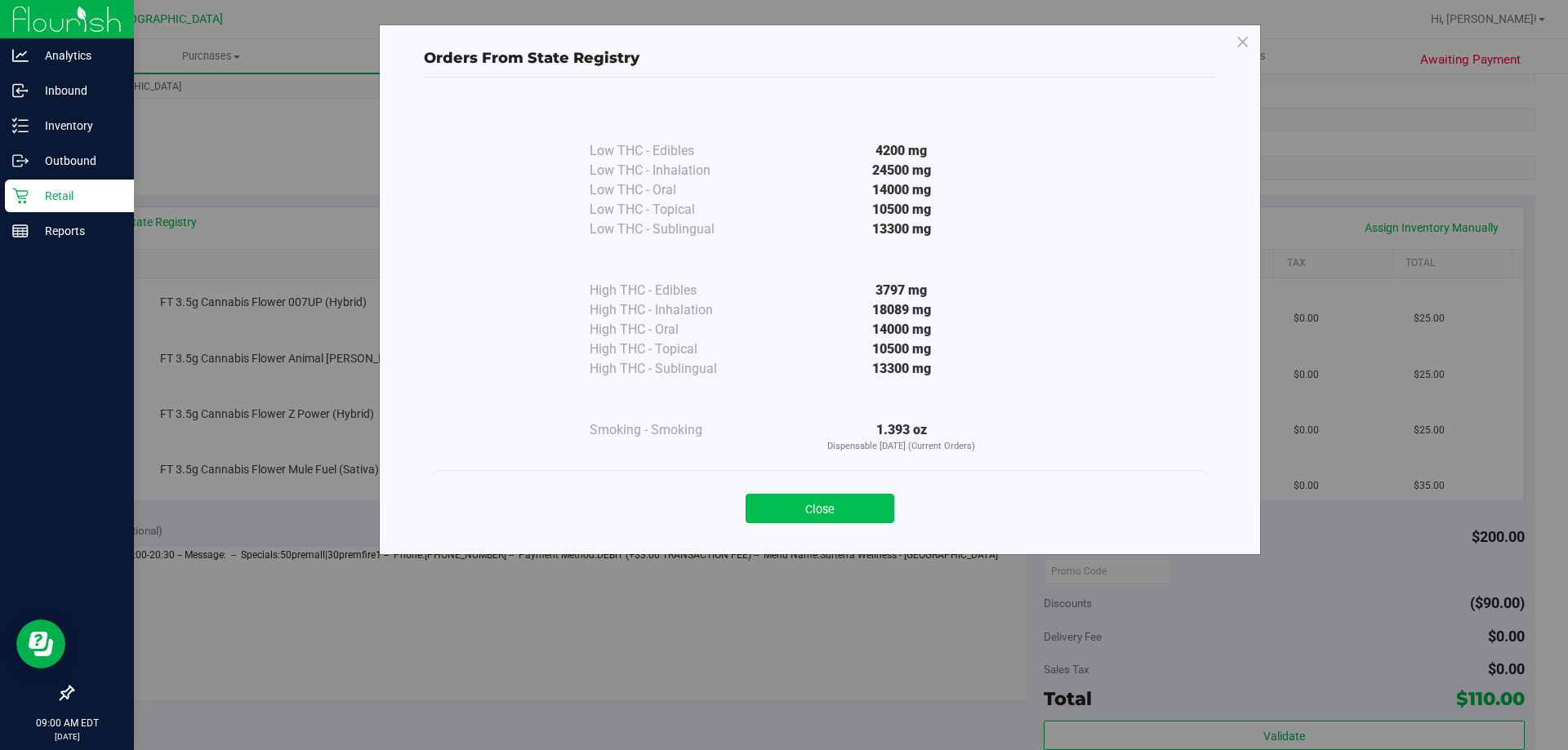
click at [784, 496] on button "Close" at bounding box center [820, 508] width 149 height 30
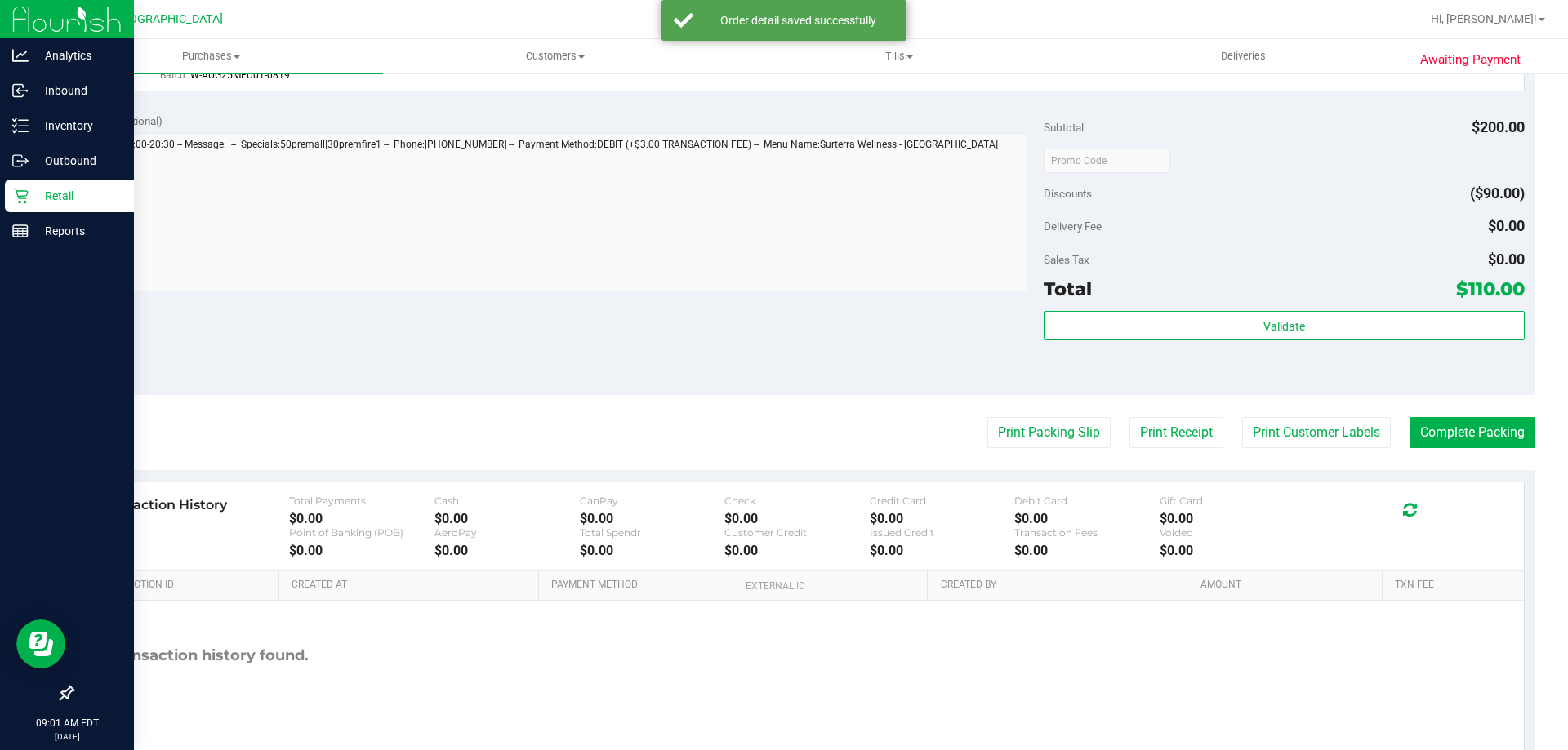
scroll to position [817, 0]
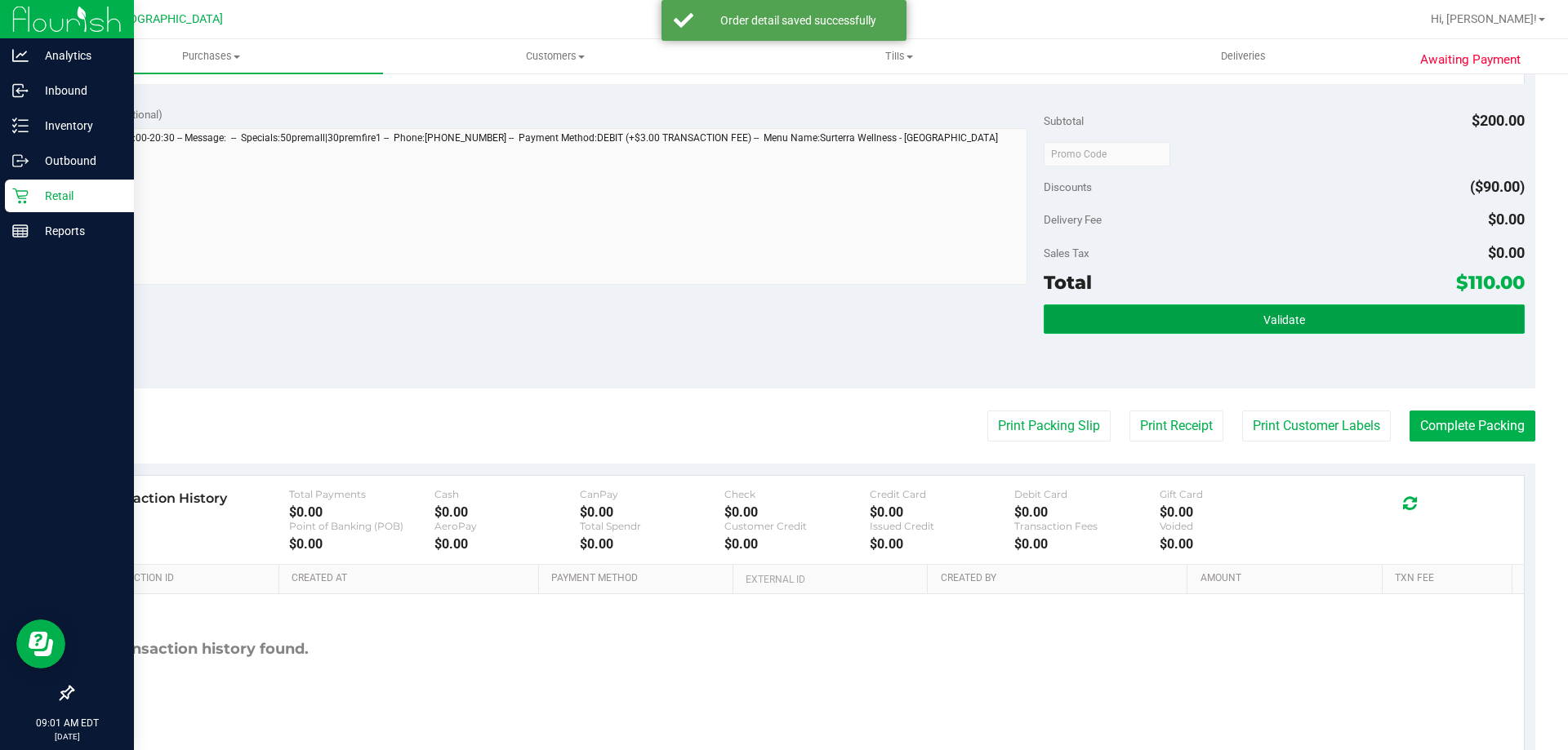
click at [1207, 324] on button "Validate" at bounding box center [1283, 319] width 480 height 30
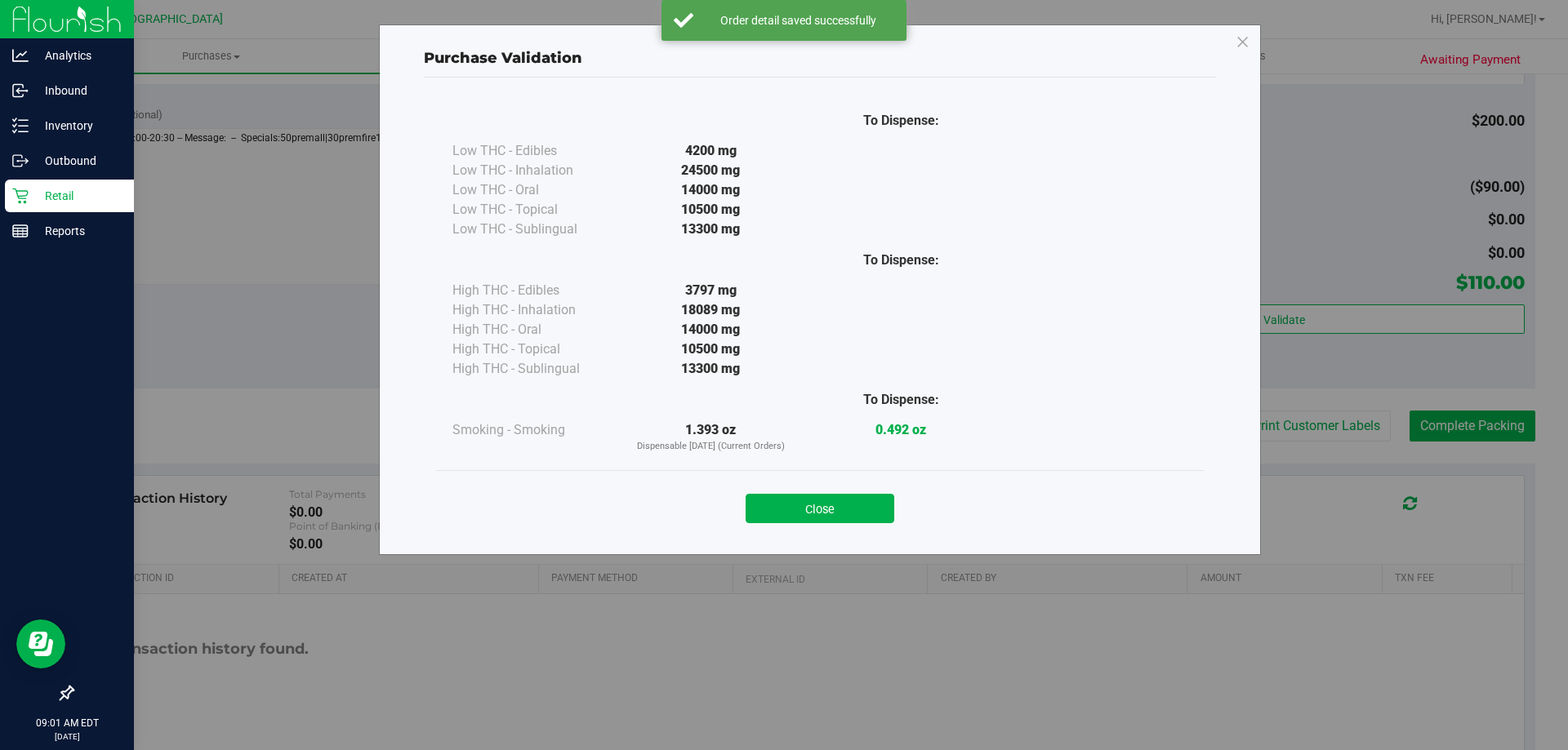
drag, startPoint x: 875, startPoint y: 510, endPoint x: 1064, endPoint y: 485, distance: 190.6
click at [877, 511] on button "Close" at bounding box center [820, 508] width 149 height 30
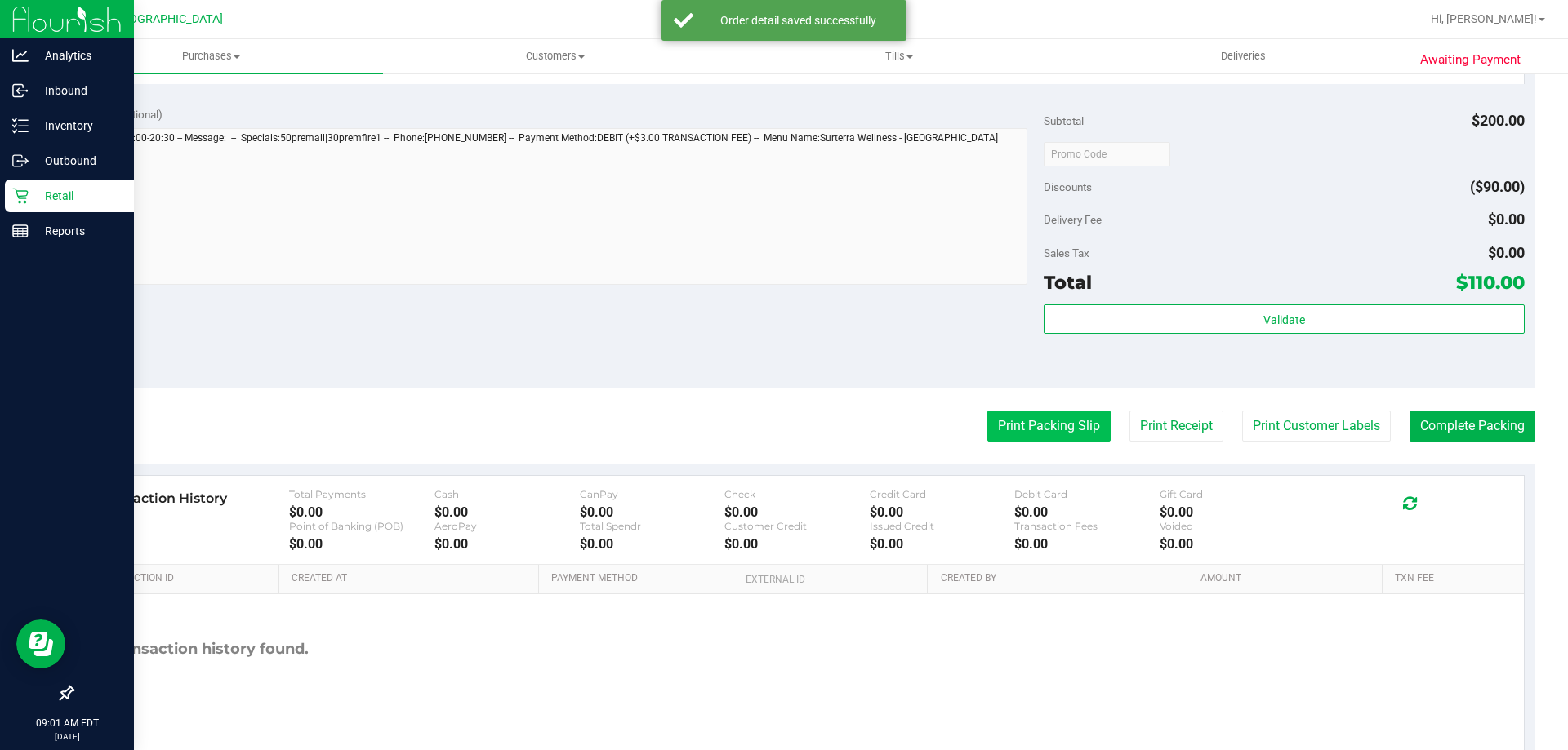
click at [1048, 423] on button "Print Packing Slip" at bounding box center [1049, 425] width 124 height 31
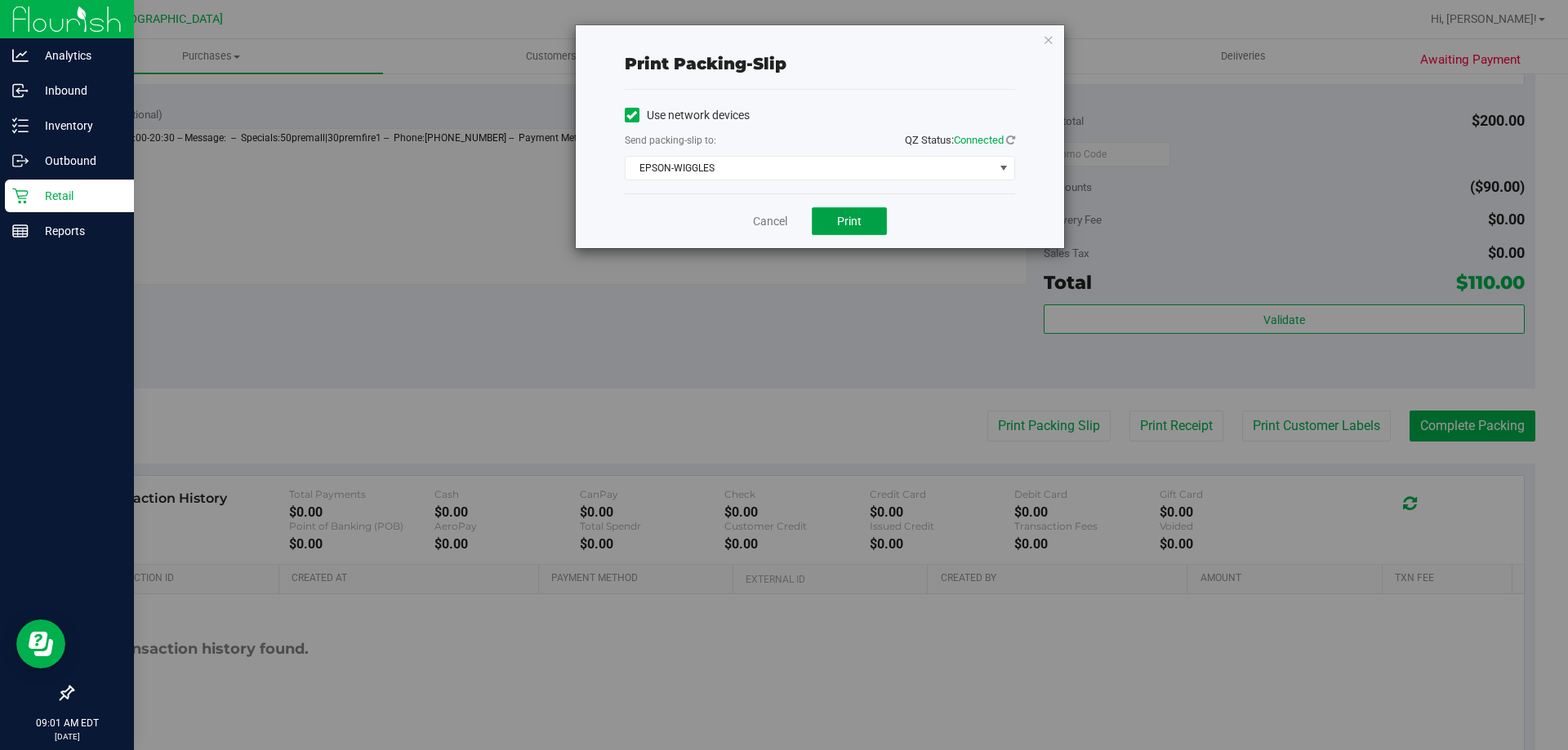
drag, startPoint x: 853, startPoint y: 216, endPoint x: 844, endPoint y: 220, distance: 9.8
click at [852, 217] on span "Print" at bounding box center [849, 222] width 25 height 13
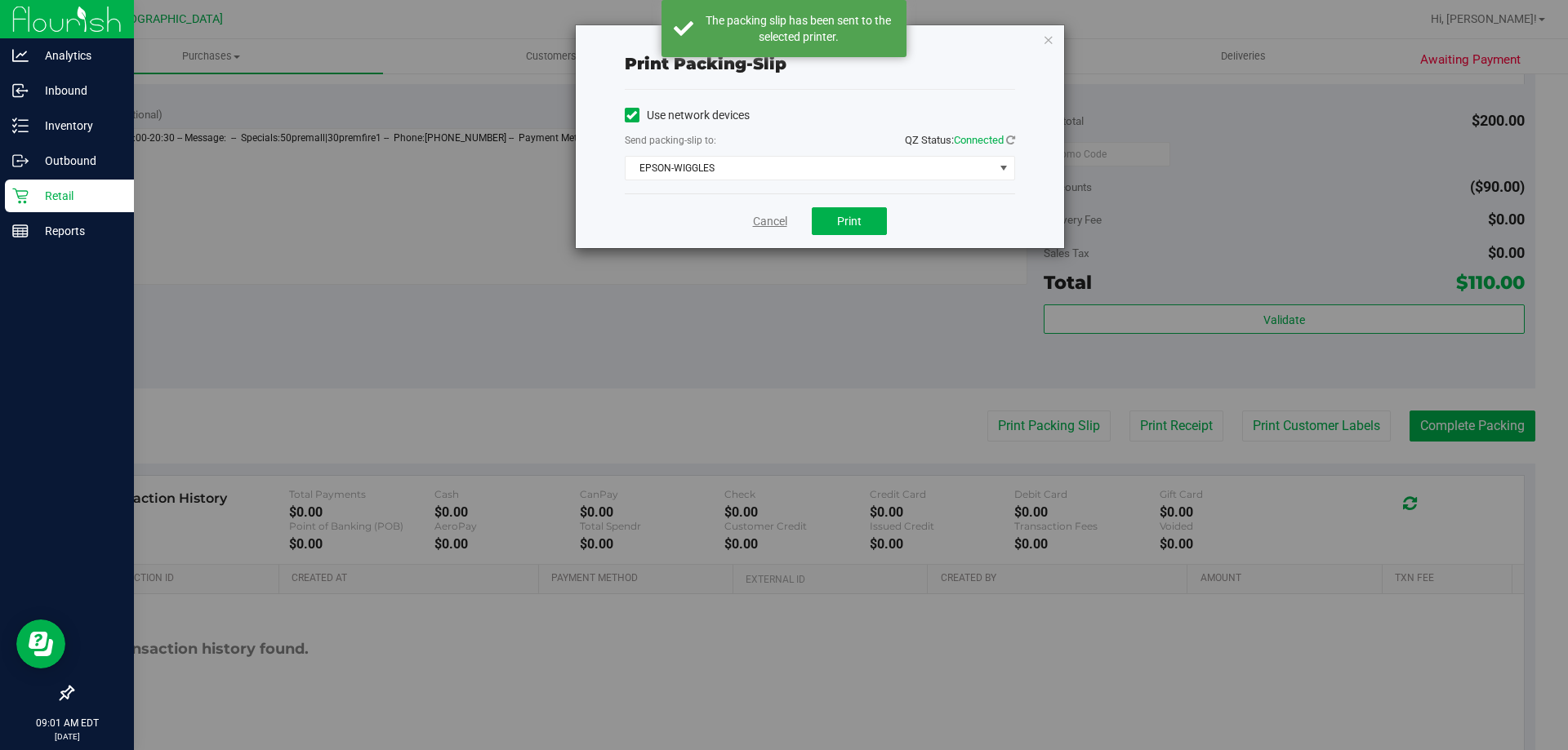
click at [768, 226] on link "Cancel" at bounding box center [770, 222] width 34 height 17
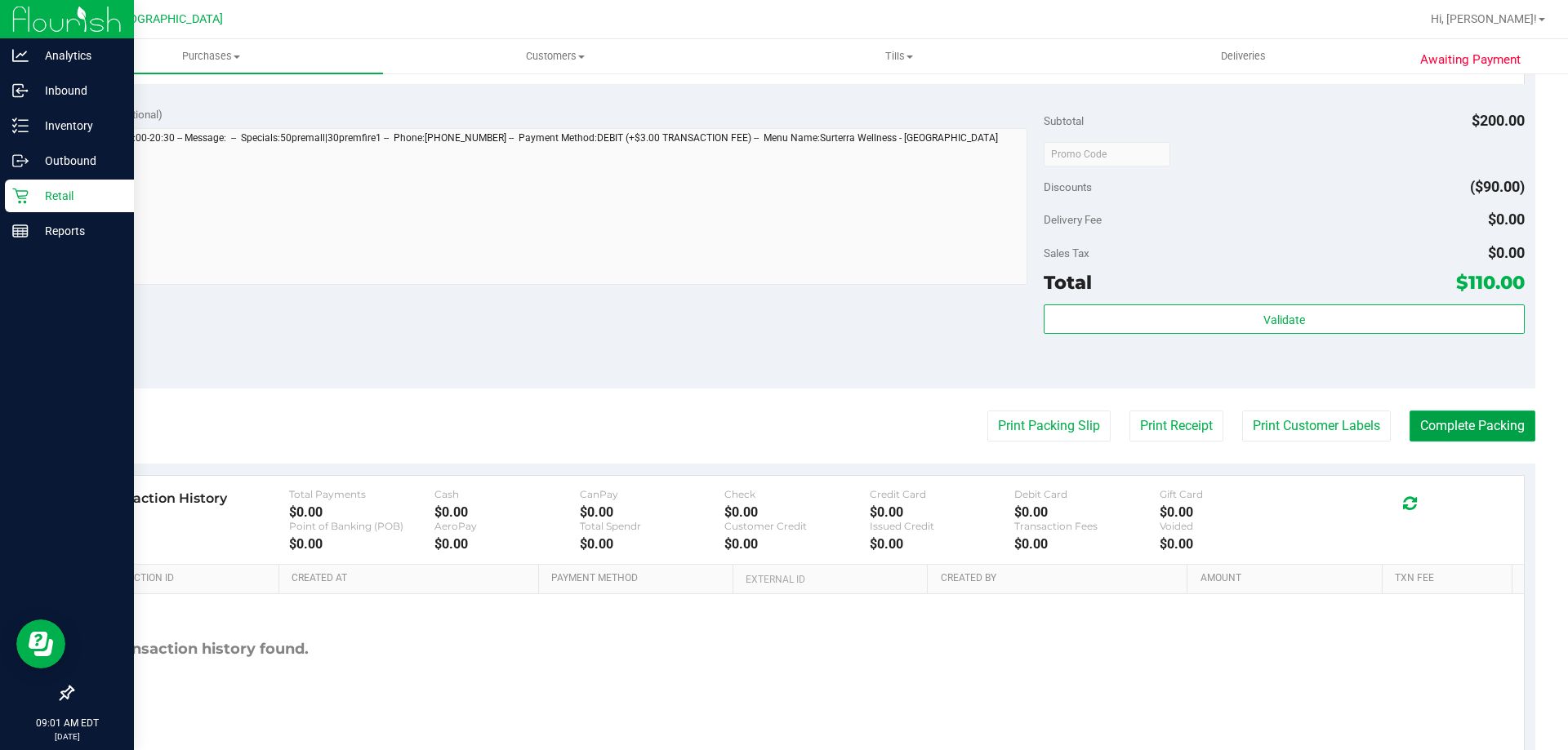
click at [1438, 425] on button "Complete Packing" at bounding box center [1473, 425] width 126 height 31
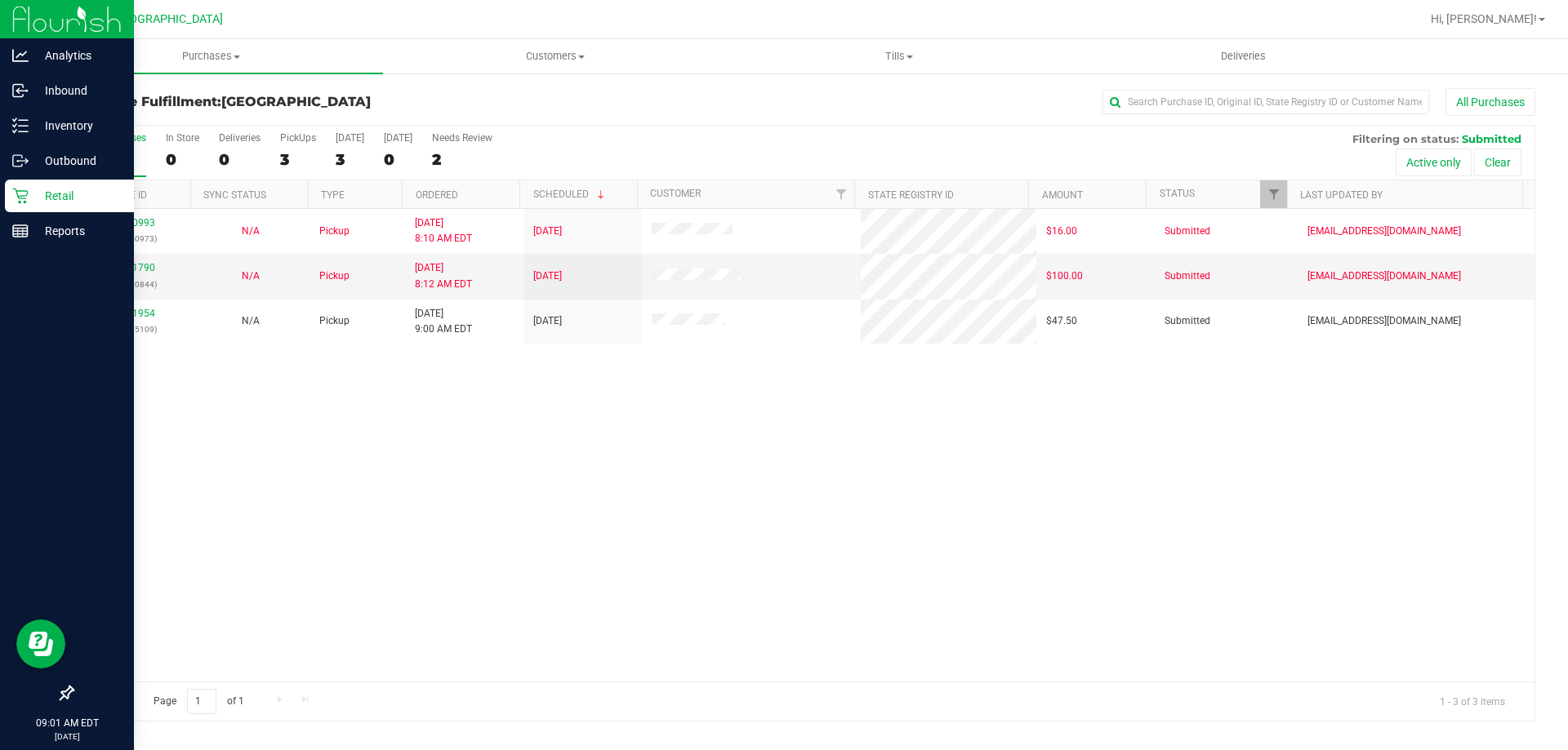
click at [468, 545] on div "12000993 (327450973) N/A Pickup 9/25/2025 8:10 AM EDT 9/25/2025 $16.00 Submitte…" at bounding box center [803, 445] width 1461 height 473
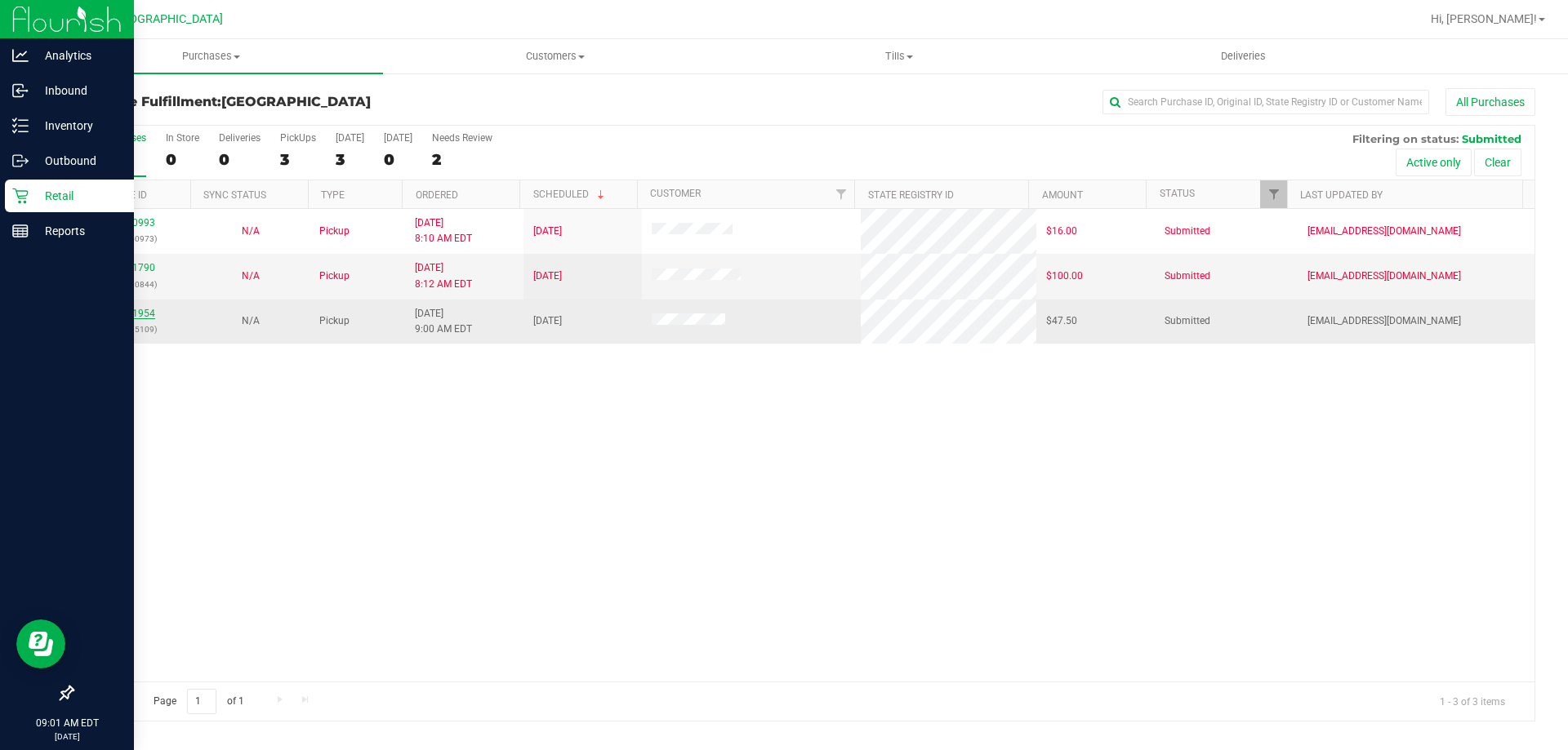
click at [139, 318] on link "12001954" at bounding box center [132, 313] width 46 height 11
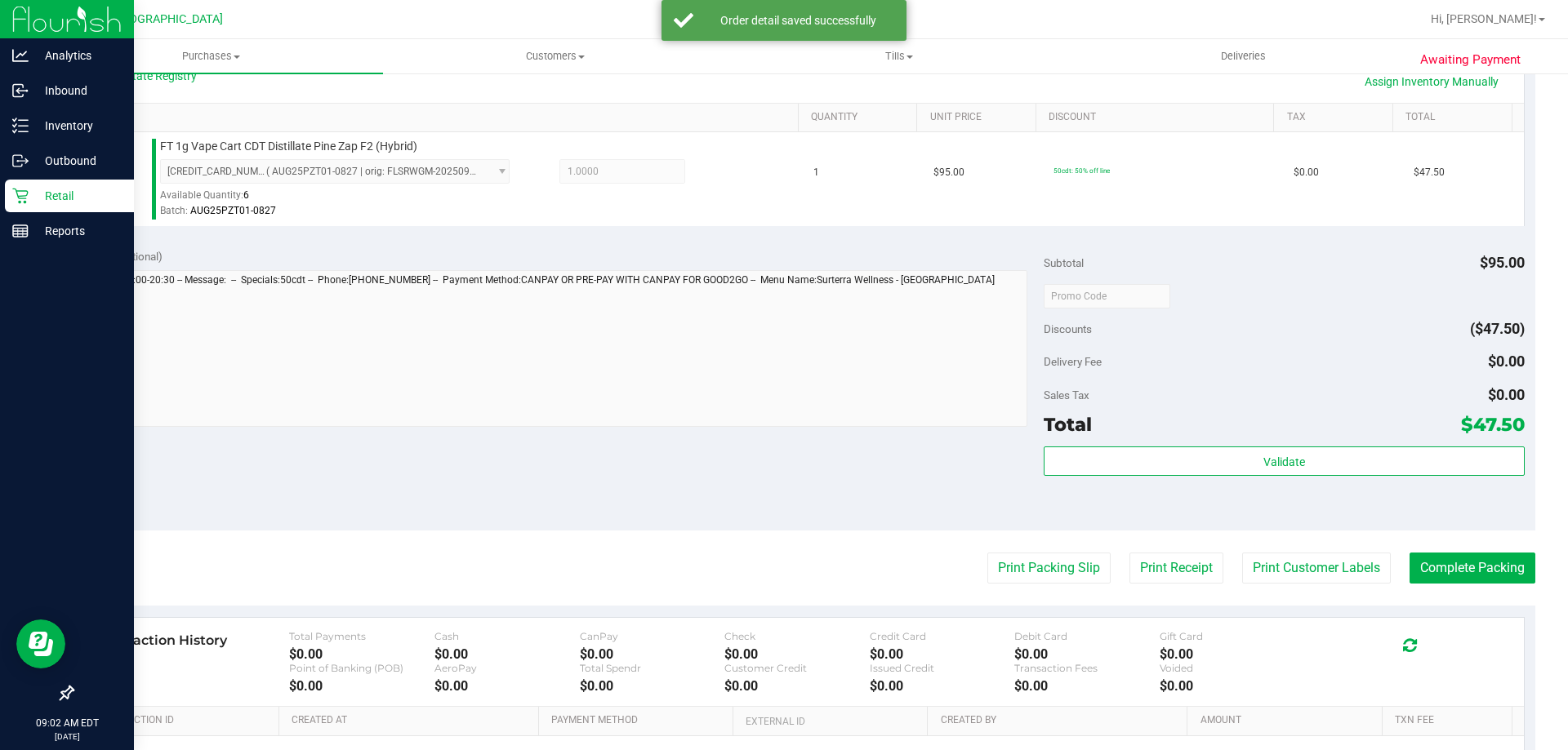
scroll to position [408, 0]
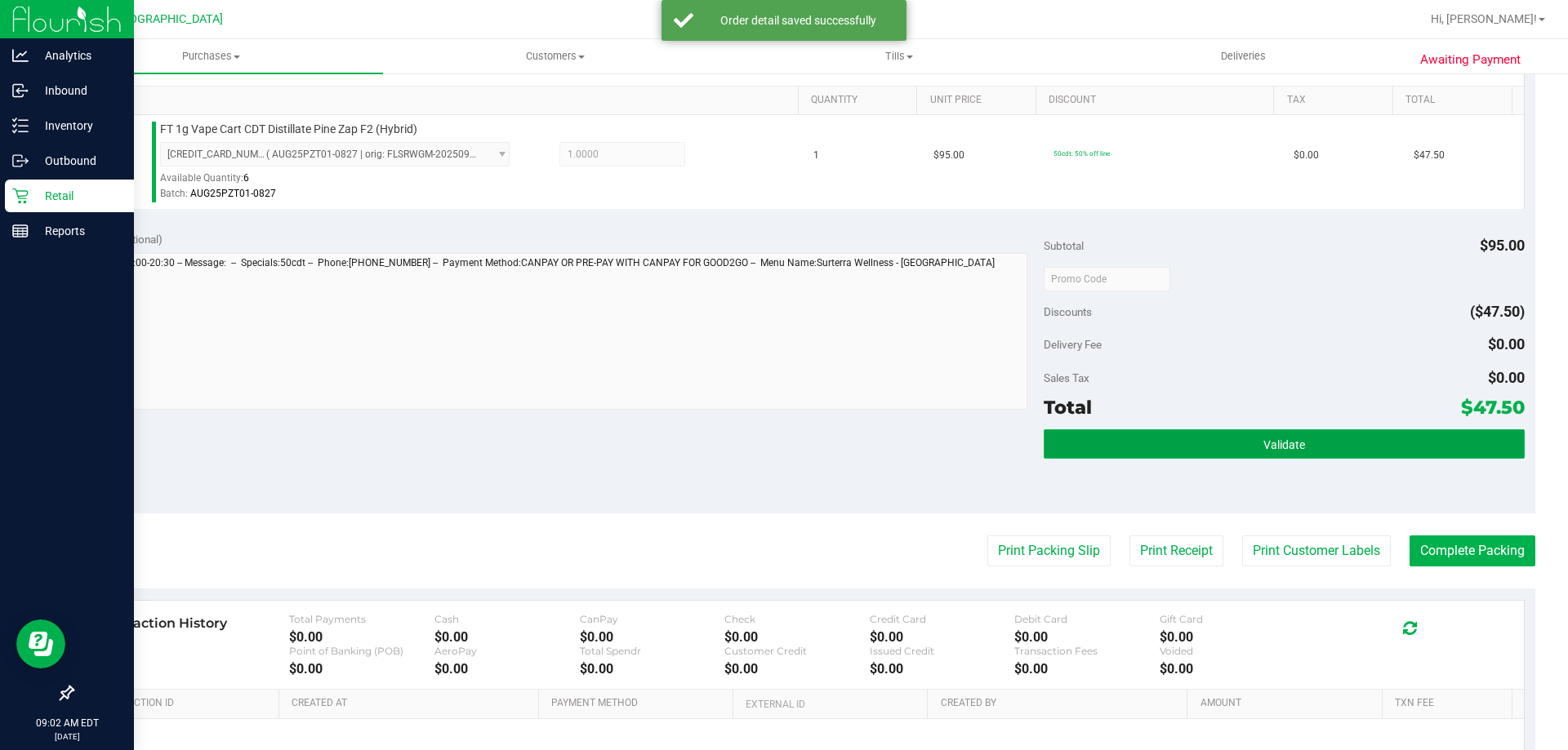
click at [1279, 450] on span "Validate" at bounding box center [1284, 445] width 42 height 13
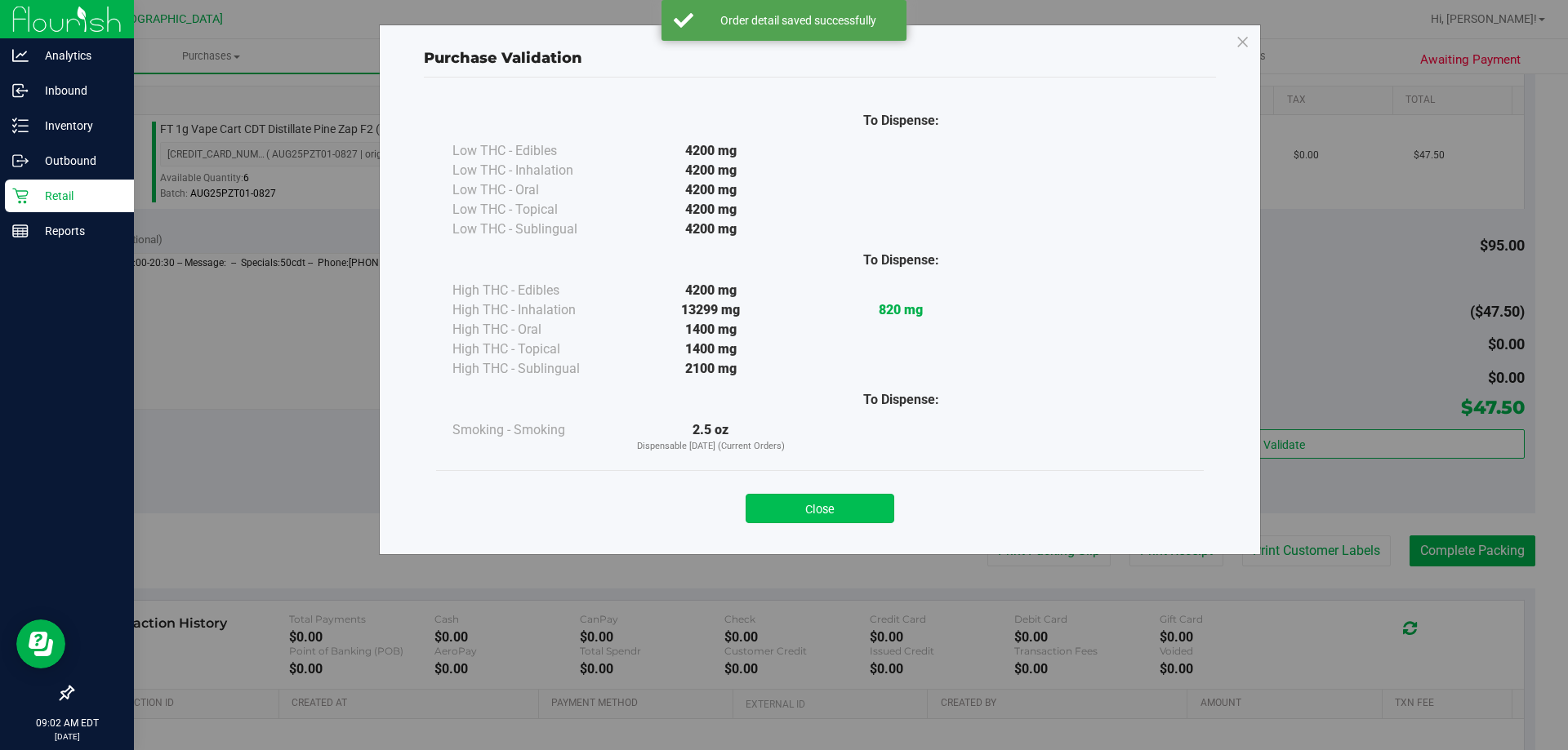
click at [859, 503] on button "Close" at bounding box center [820, 508] width 149 height 30
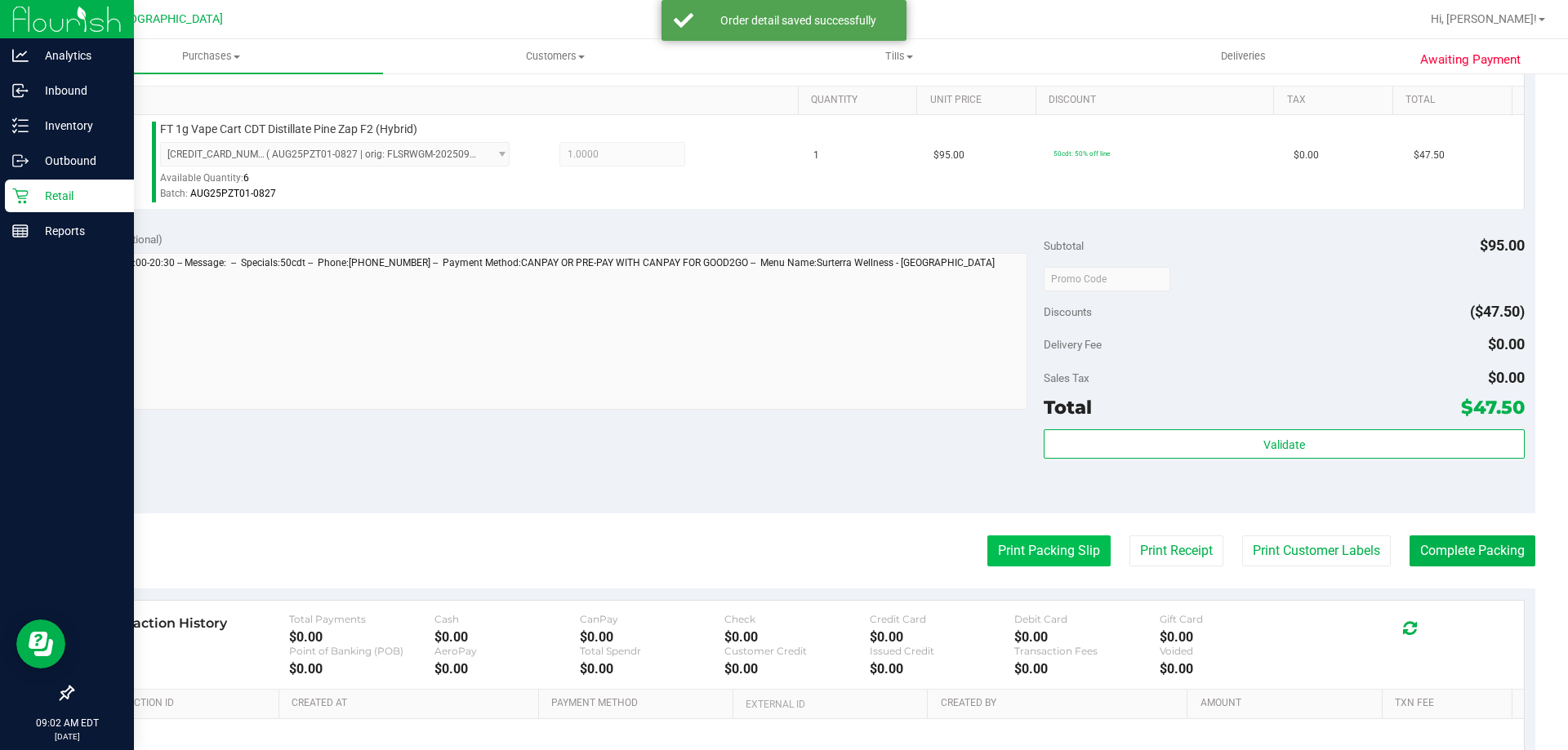
click at [1054, 542] on button "Print Packing Slip" at bounding box center [1049, 551] width 124 height 31
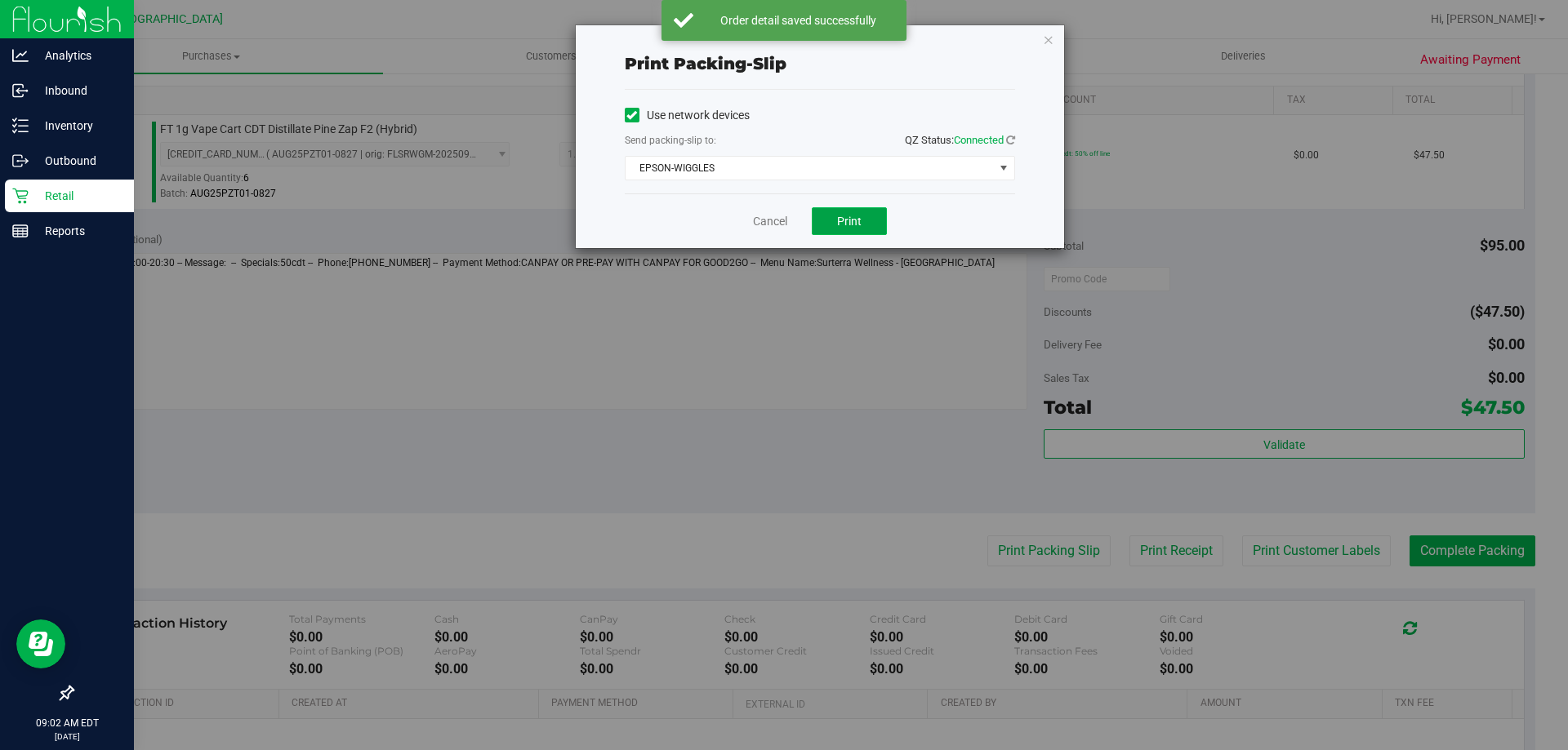
click at [842, 224] on span "Print" at bounding box center [849, 222] width 25 height 13
click at [778, 215] on link "Cancel" at bounding box center [770, 222] width 34 height 17
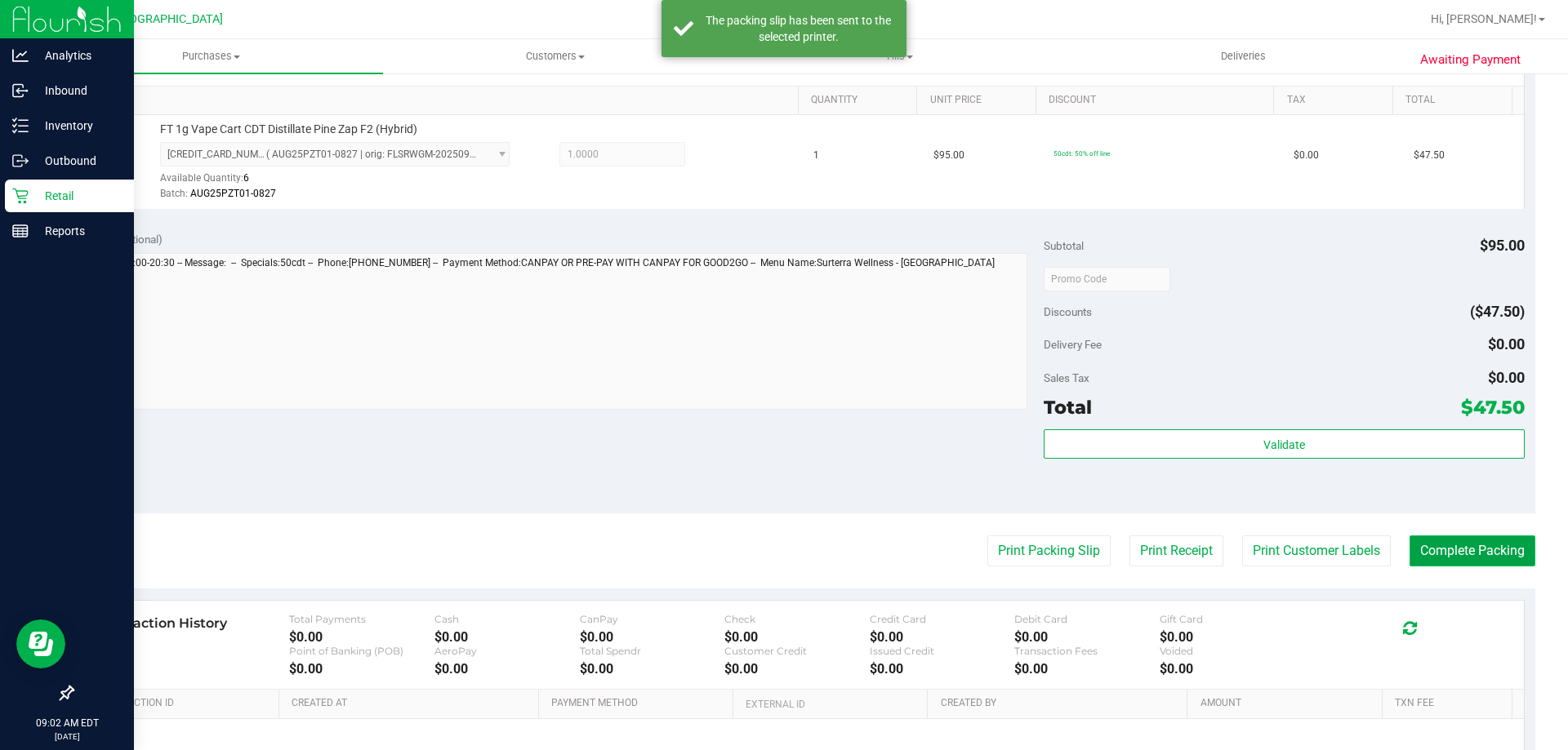
click at [1456, 558] on button "Complete Packing" at bounding box center [1473, 551] width 126 height 31
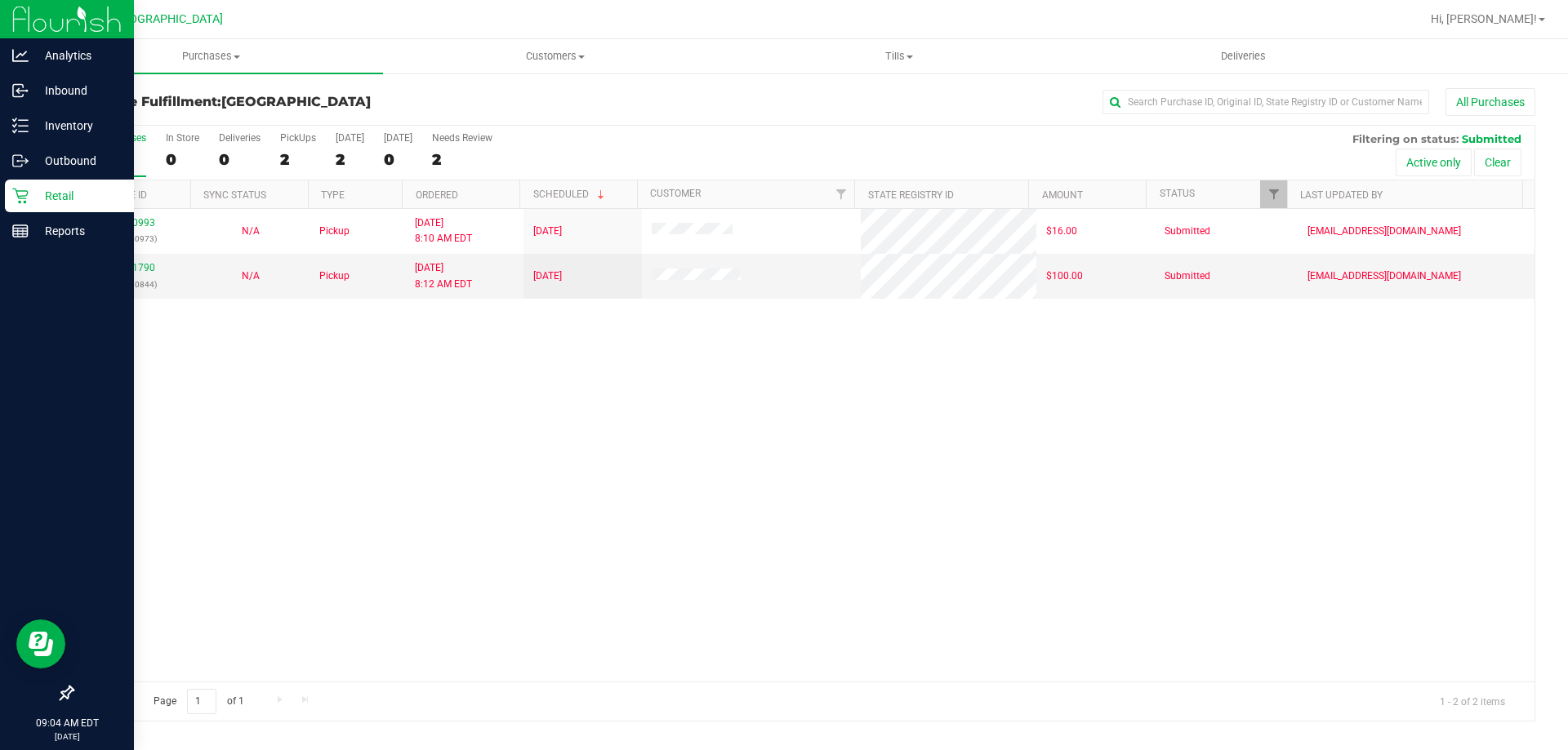
click at [1077, 495] on div "12000993 (327450973) N/A Pickup 9/25/2025 8:10 AM EDT 9/25/2025 $16.00 Submitte…" at bounding box center [803, 445] width 1461 height 473
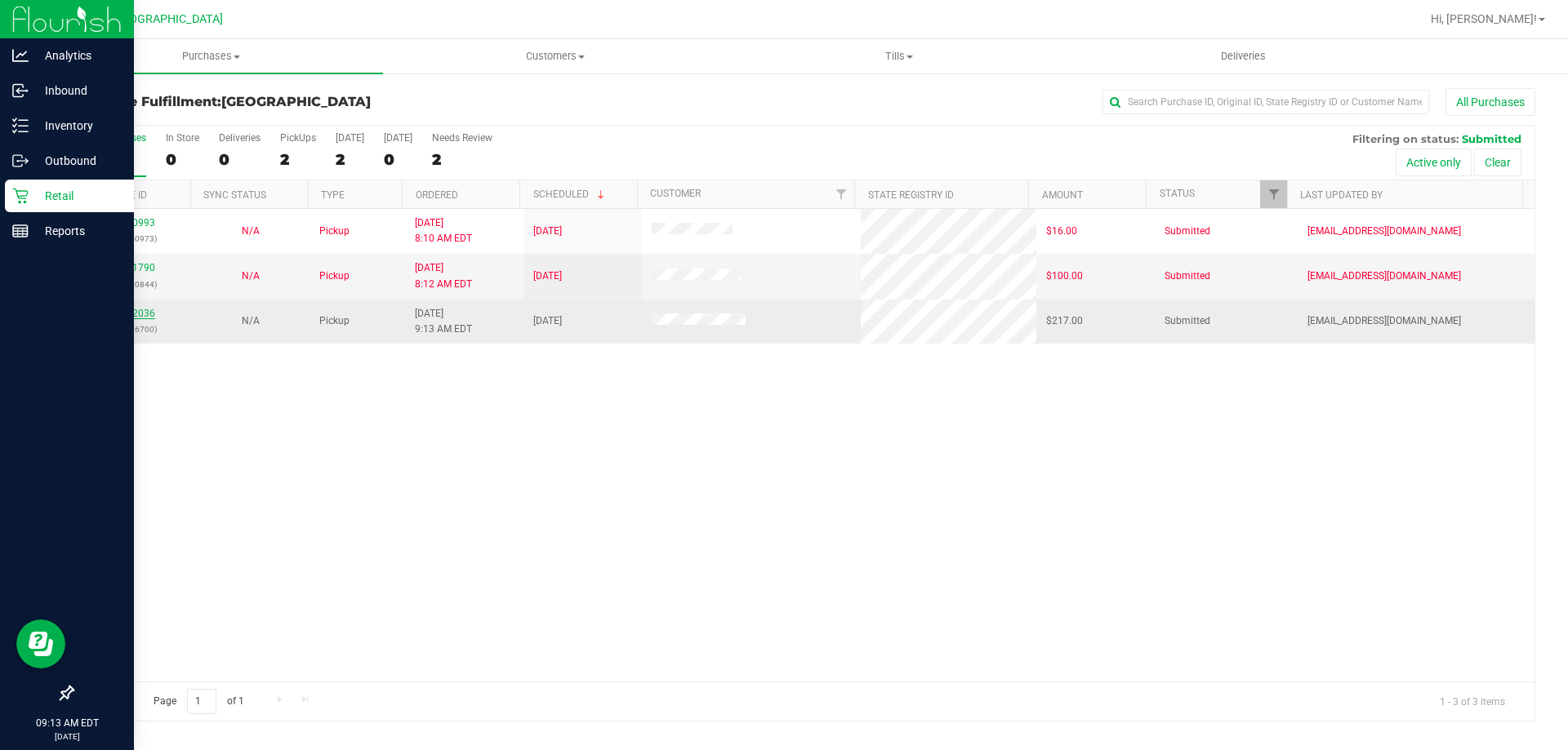
click at [129, 307] on link "12002036" at bounding box center [132, 313] width 46 height 11
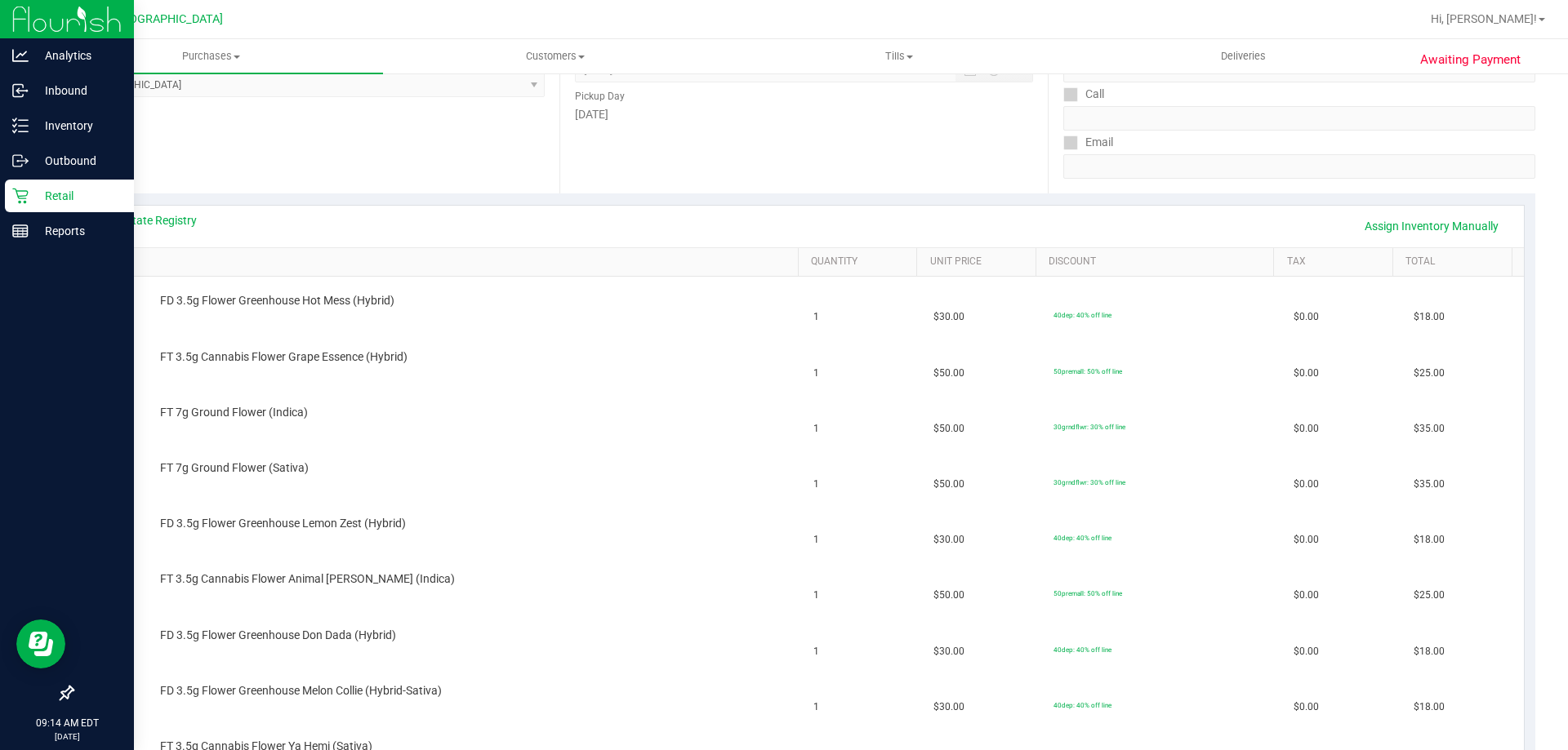
scroll to position [245, 0]
click at [169, 223] on link "View State Registry" at bounding box center [148, 222] width 98 height 16
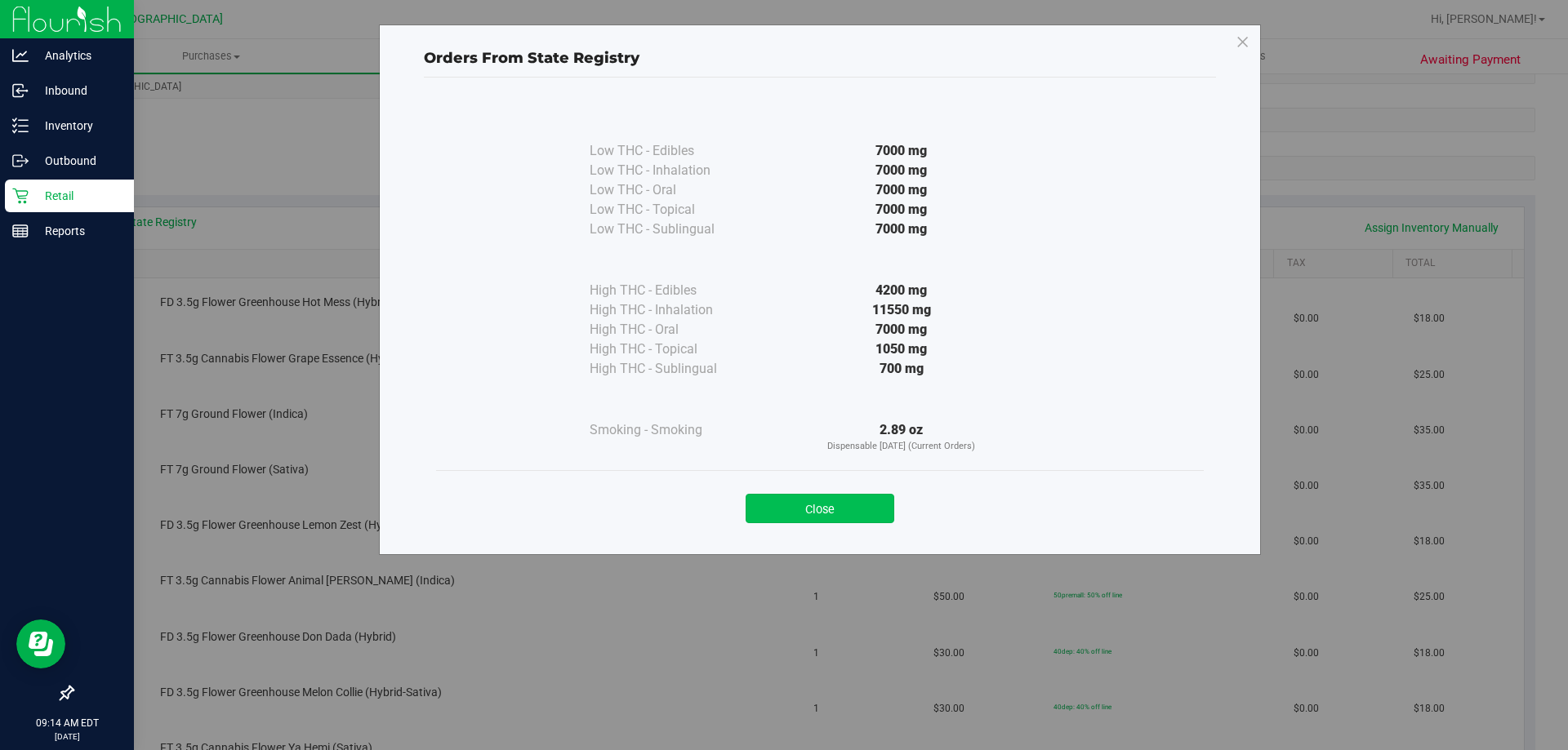
click at [814, 503] on button "Close" at bounding box center [820, 508] width 149 height 30
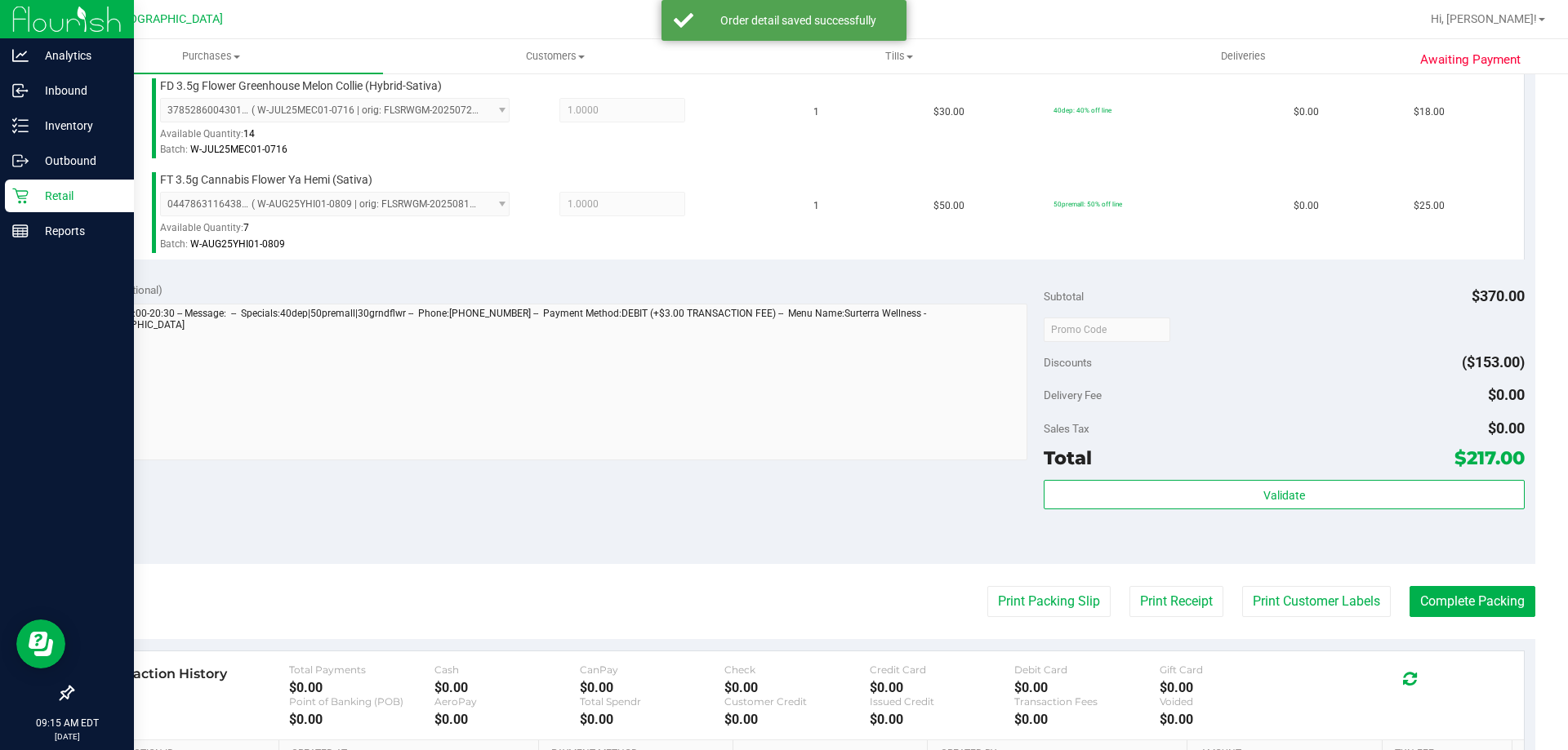
scroll to position [1143, 0]
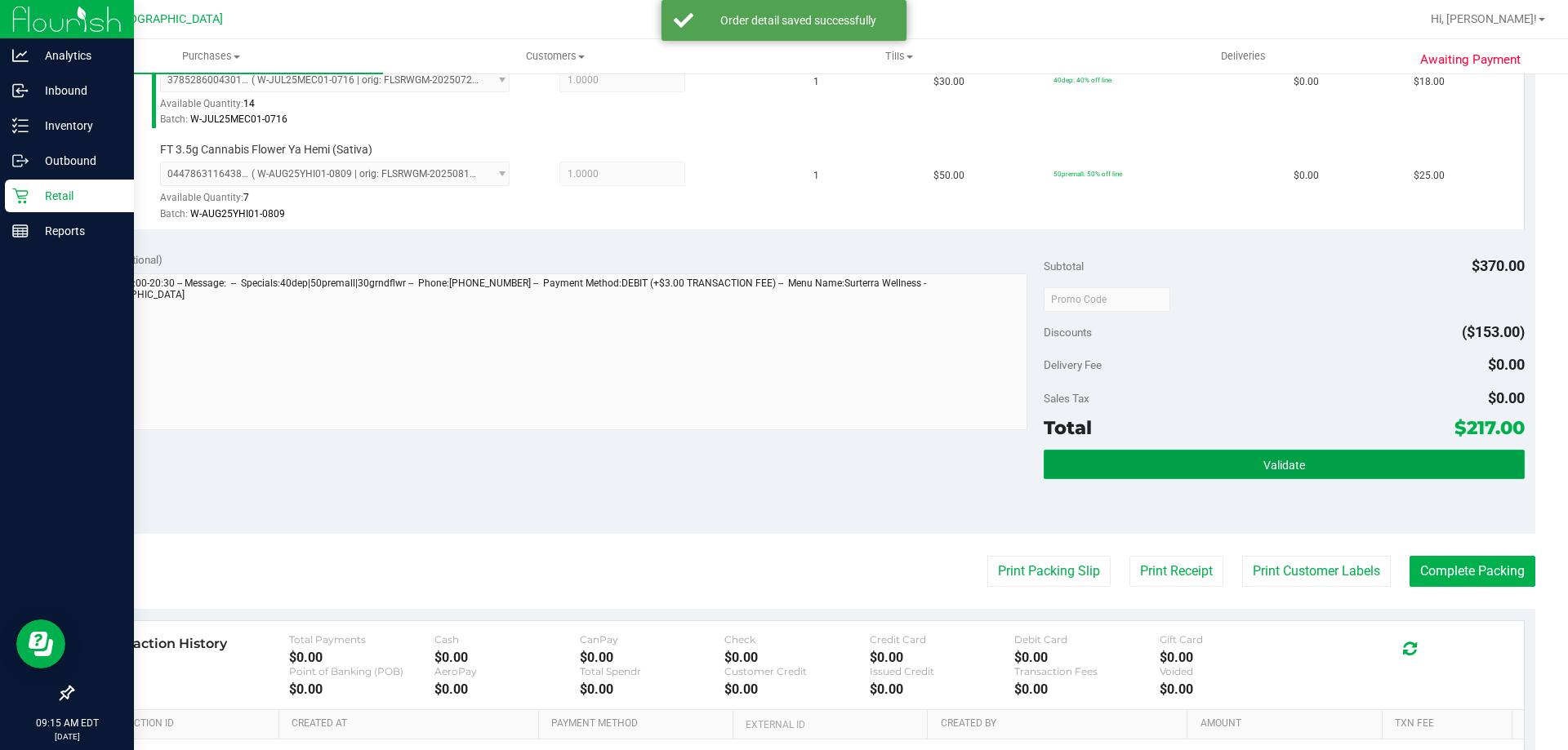
click at [1065, 454] on button "Validate" at bounding box center [1283, 464] width 480 height 30
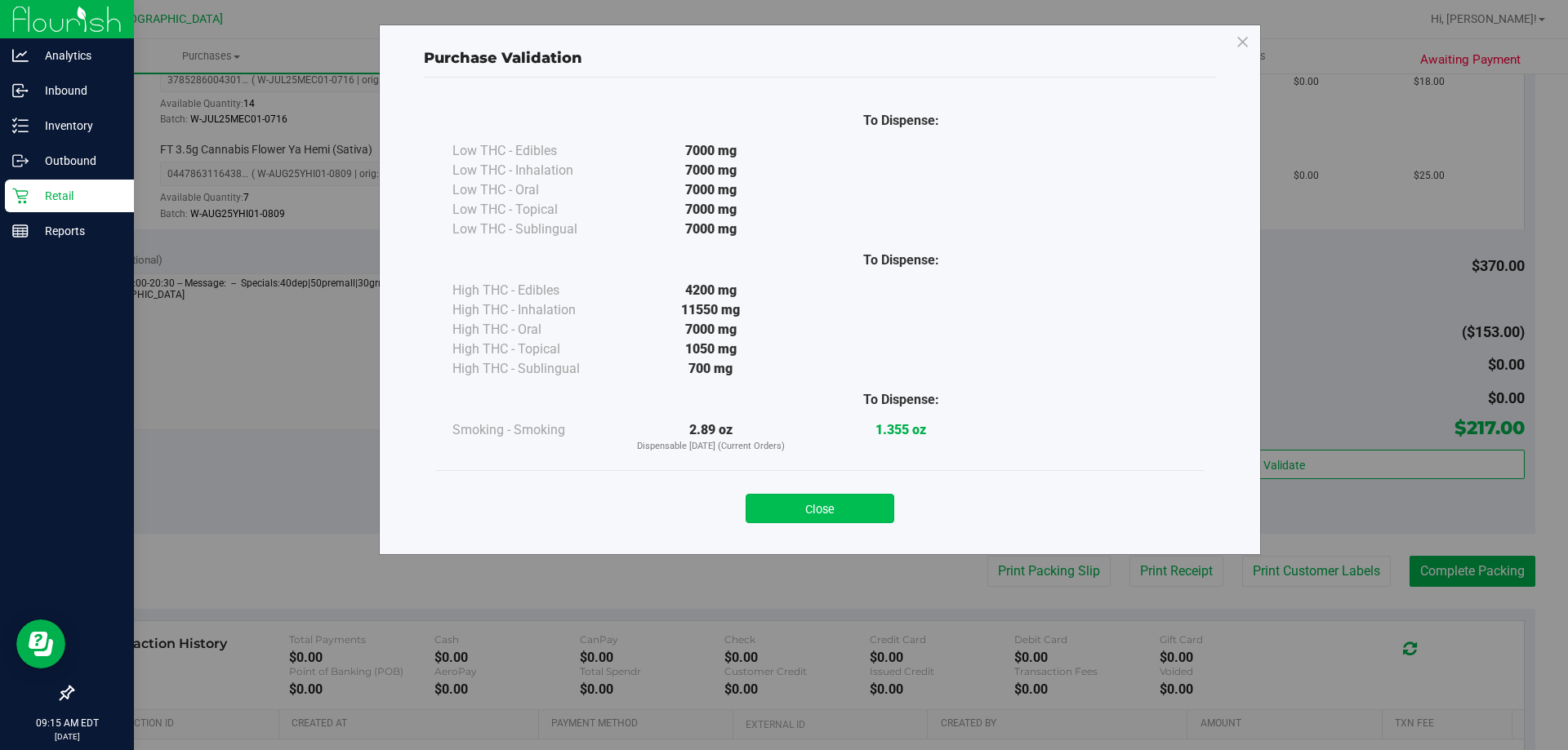
click at [795, 505] on button "Close" at bounding box center [820, 508] width 149 height 30
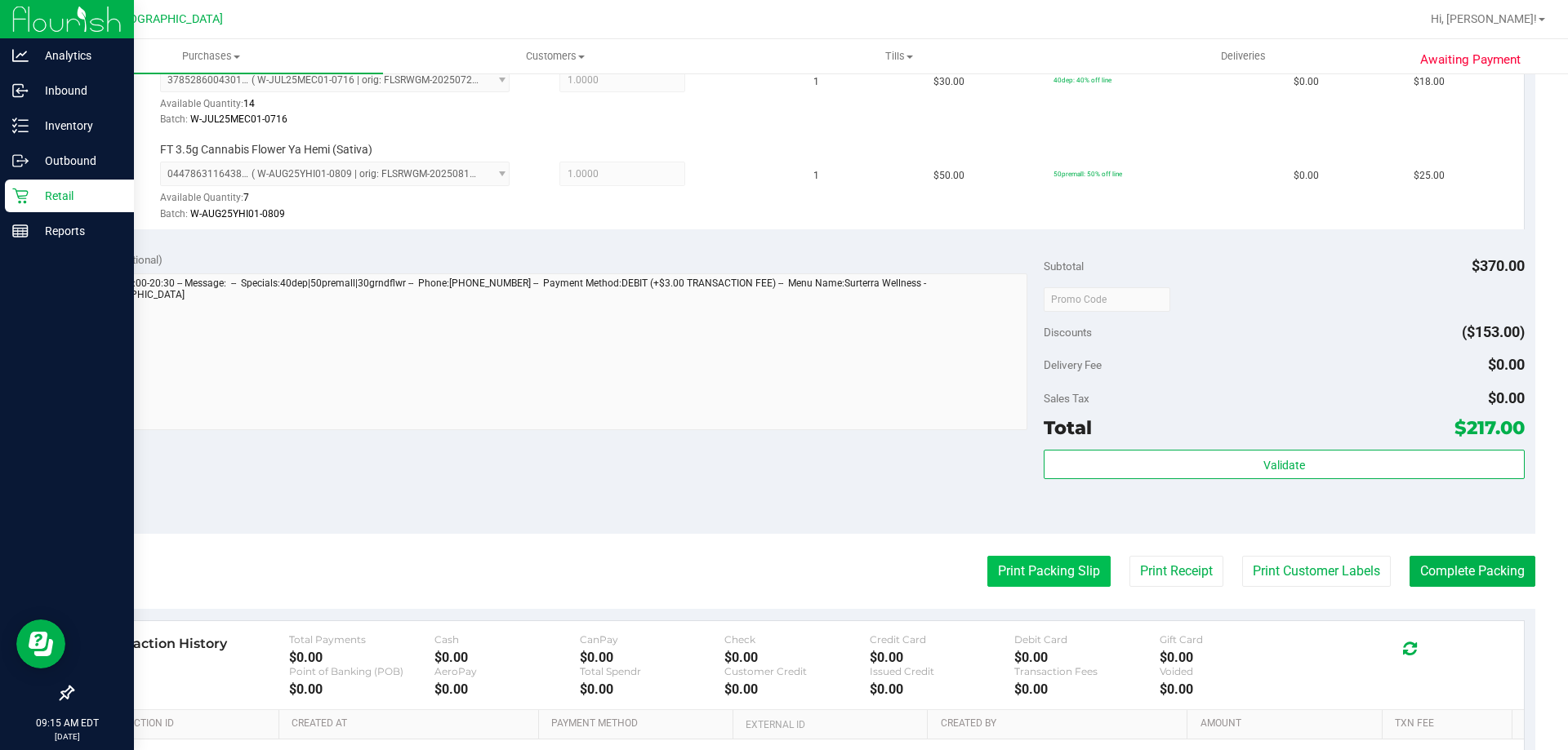
click at [1022, 571] on button "Print Packing Slip" at bounding box center [1049, 571] width 124 height 31
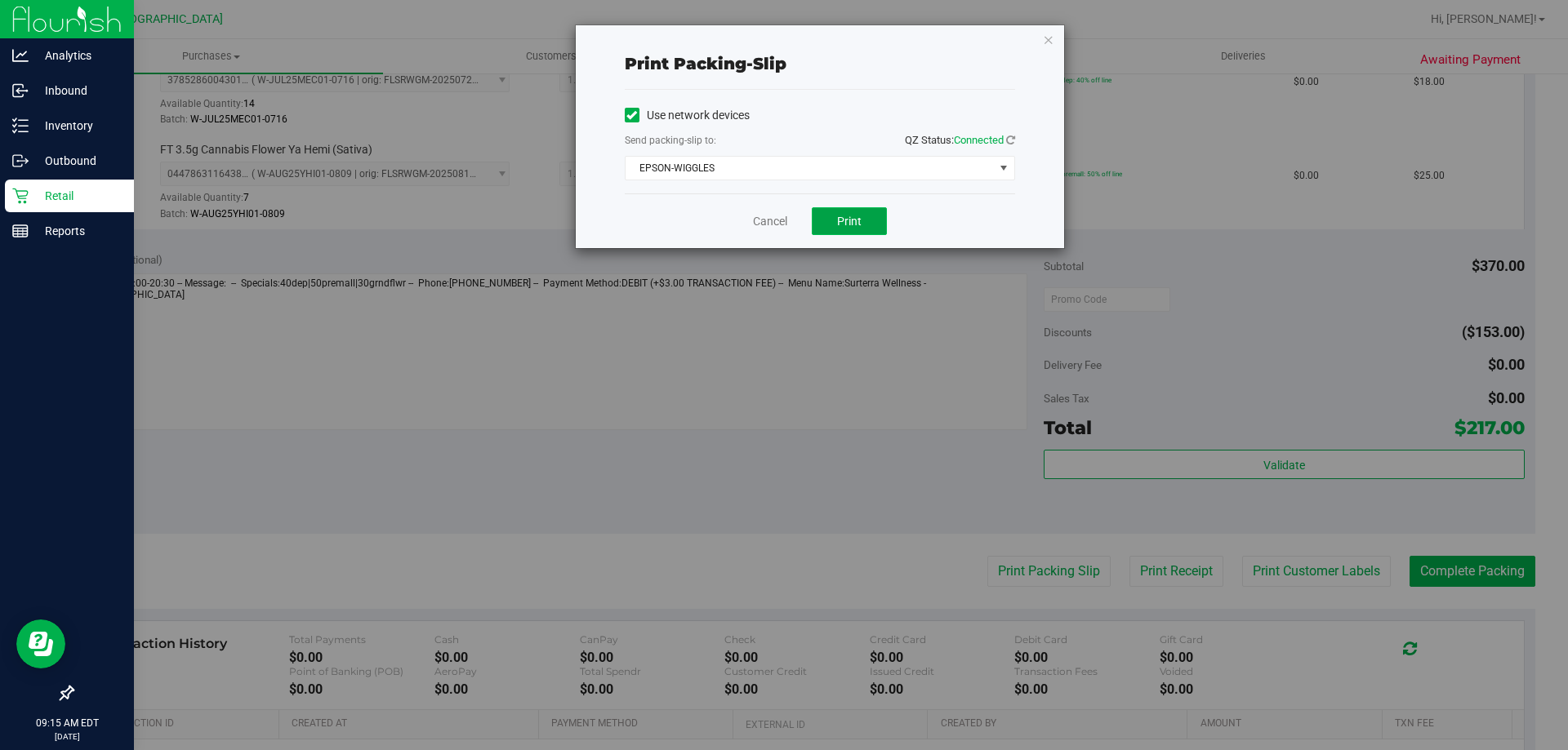
click at [870, 219] on button "Print" at bounding box center [849, 221] width 75 height 28
click at [763, 216] on link "Cancel" at bounding box center [770, 222] width 34 height 17
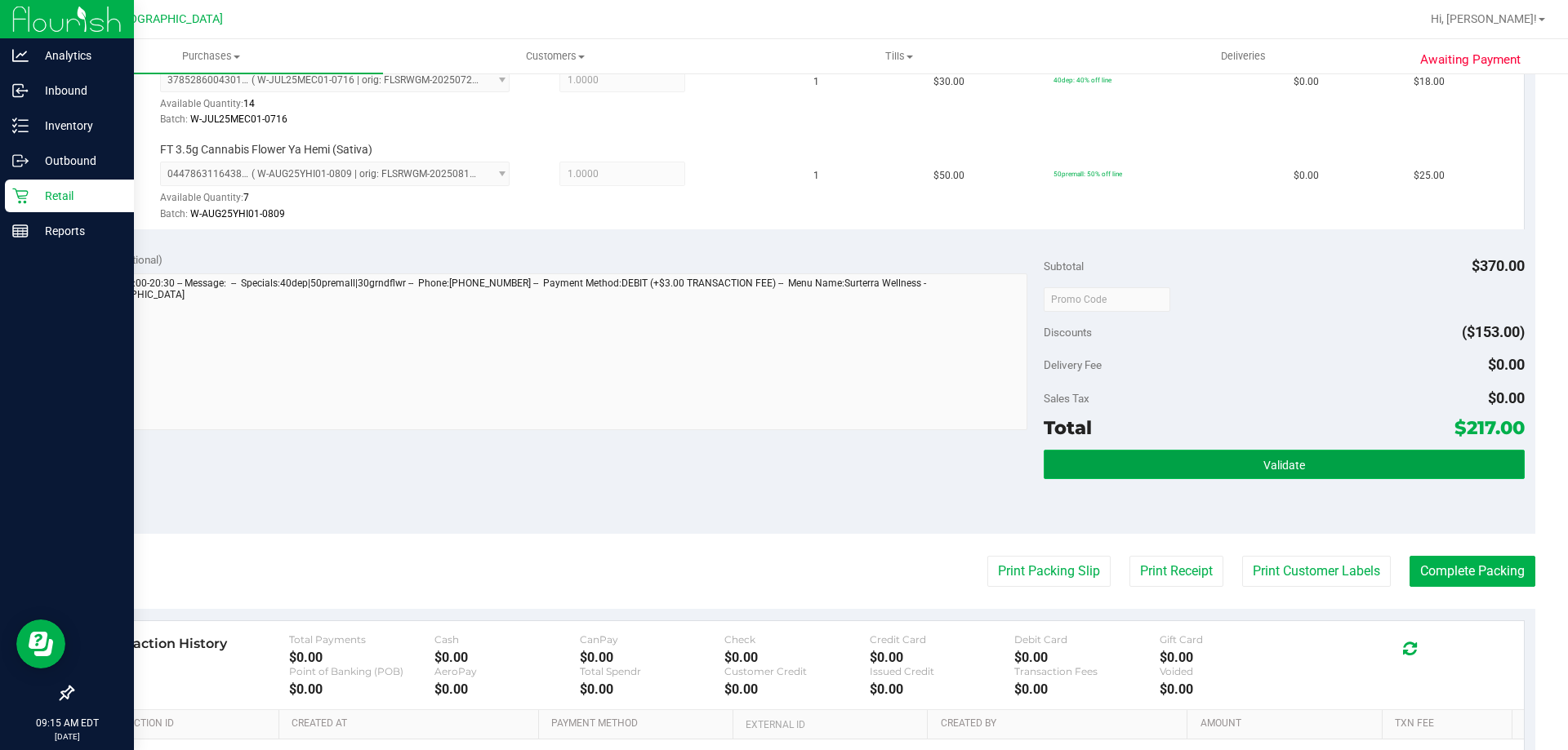
click at [1249, 451] on button "Validate" at bounding box center [1283, 464] width 480 height 30
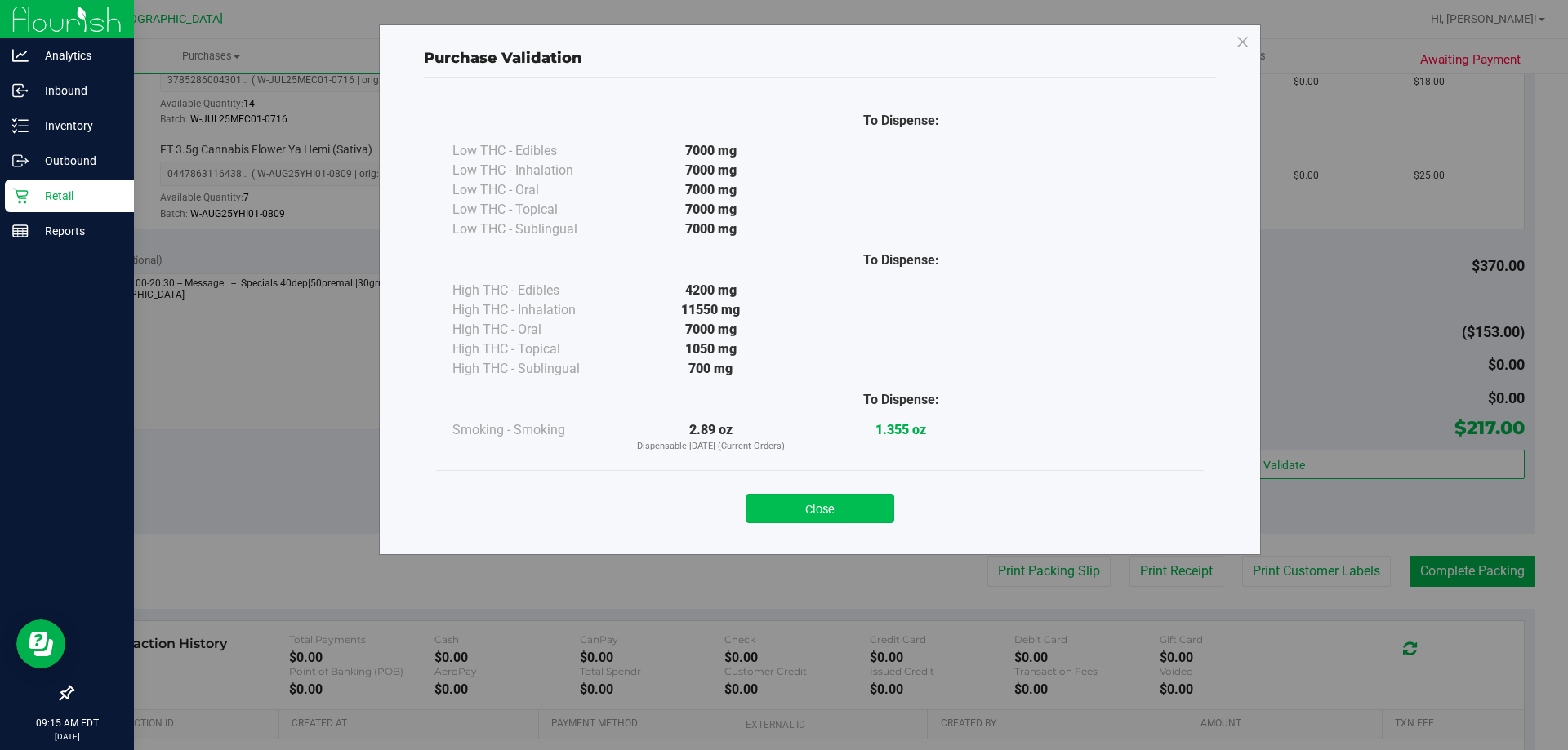
click at [825, 502] on button "Close" at bounding box center [820, 508] width 149 height 30
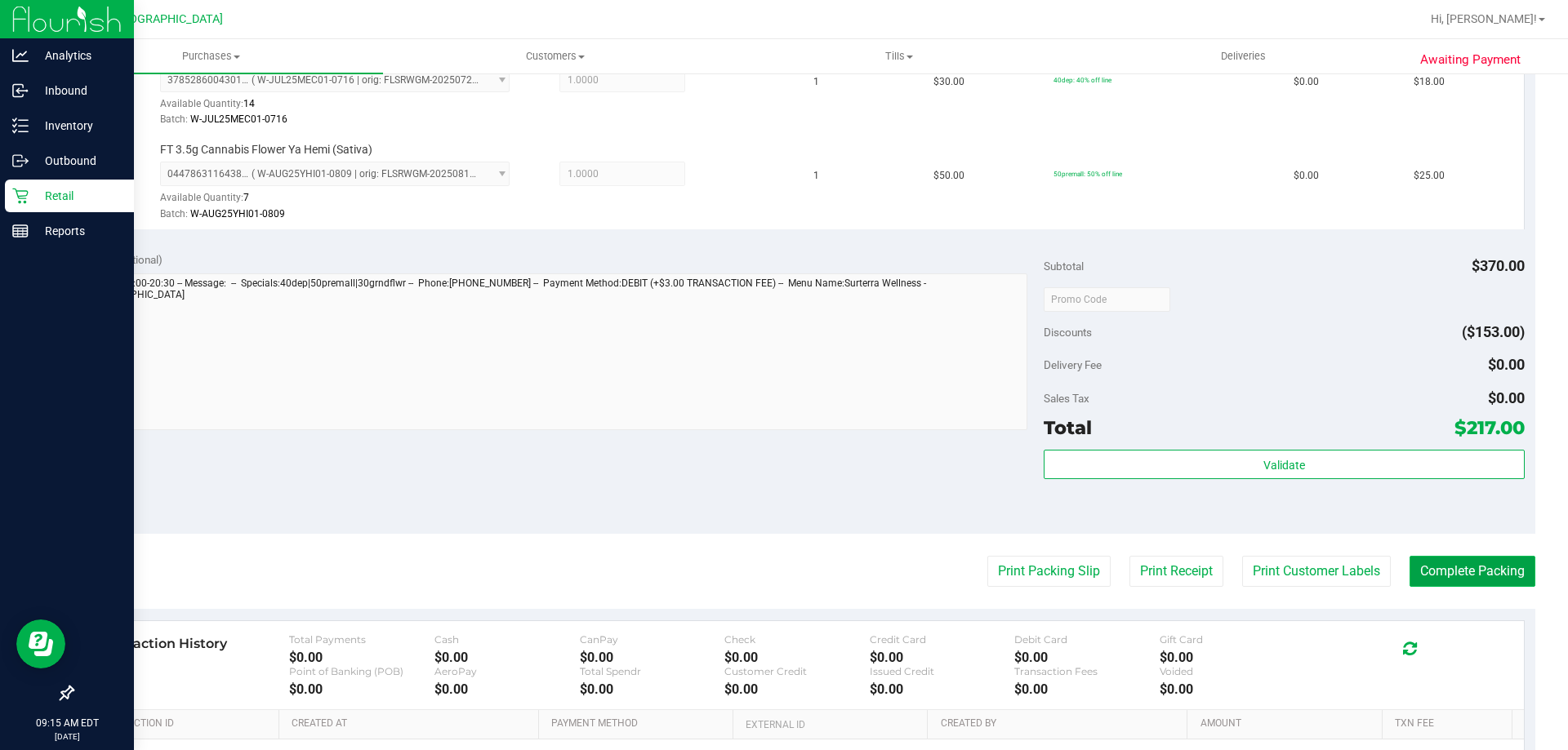
click at [1456, 565] on button "Complete Packing" at bounding box center [1473, 571] width 126 height 31
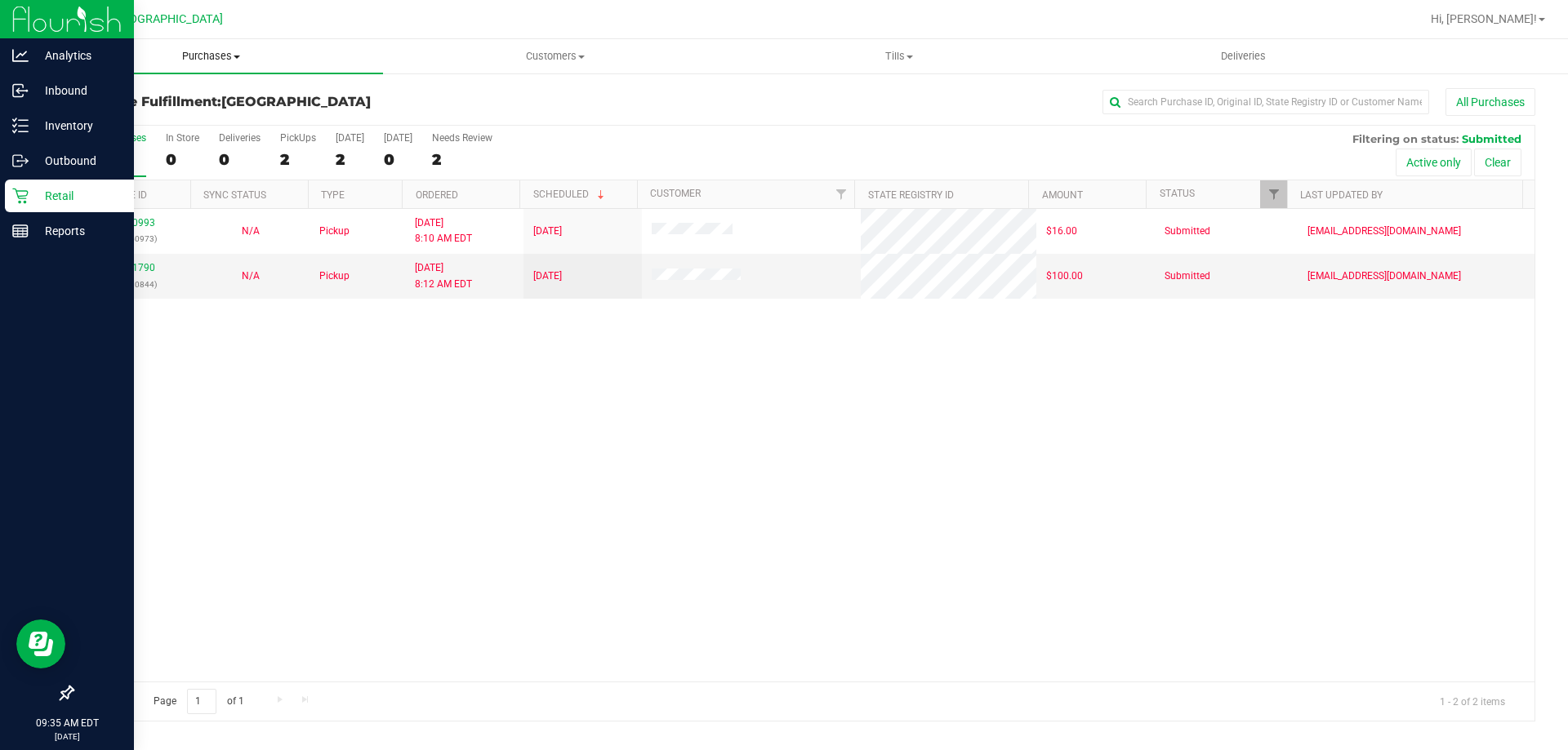
click at [184, 58] on span "Purchases" at bounding box center [210, 55] width 344 height 14
click at [113, 118] on span "Fulfillment" at bounding box center [89, 118] width 101 height 14
click at [525, 477] on div "12000993 (327450973) N/A Pickup 9/25/2025 8:10 AM EDT 9/25/2025 $16.00 Submitte…" at bounding box center [803, 445] width 1461 height 473
click at [508, 347] on div "12000993 (327450973) N/A Pickup 9/25/2025 8:10 AM EDT 9/25/2025 $16.00 Submitte…" at bounding box center [803, 445] width 1461 height 473
click at [531, 331] on div "12000993 (327450973) N/A Pickup 9/25/2025 8:10 AM EDT 9/25/2025 $16.00 Submitte…" at bounding box center [803, 445] width 1461 height 473
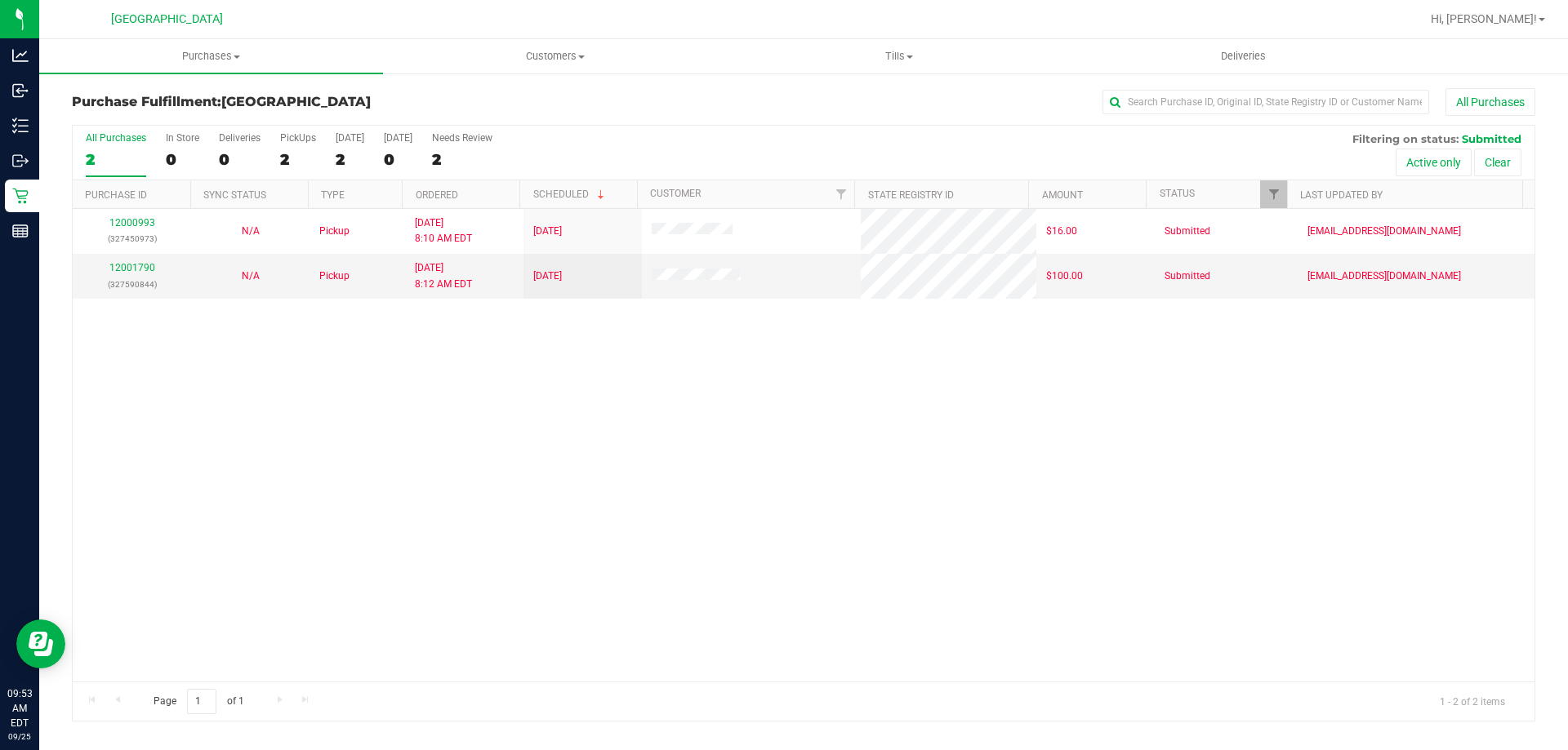
click at [619, 477] on div "12000993 (327450973) N/A Pickup 9/25/2025 8:10 AM EDT 9/25/2025 $16.00 Submitte…" at bounding box center [803, 445] width 1461 height 473
click at [234, 50] on span "Purchases" at bounding box center [210, 55] width 344 height 14
click at [173, 109] on li "Fulfillment" at bounding box center [210, 118] width 344 height 20
drag, startPoint x: 796, startPoint y: 411, endPoint x: 806, endPoint y: 410, distance: 10.0
click at [801, 410] on div "12000993 (327450973) N/A Pickup 9/25/2025 8:10 AM EDT 9/25/2025 $16.00 Submitte…" at bounding box center [803, 445] width 1461 height 473
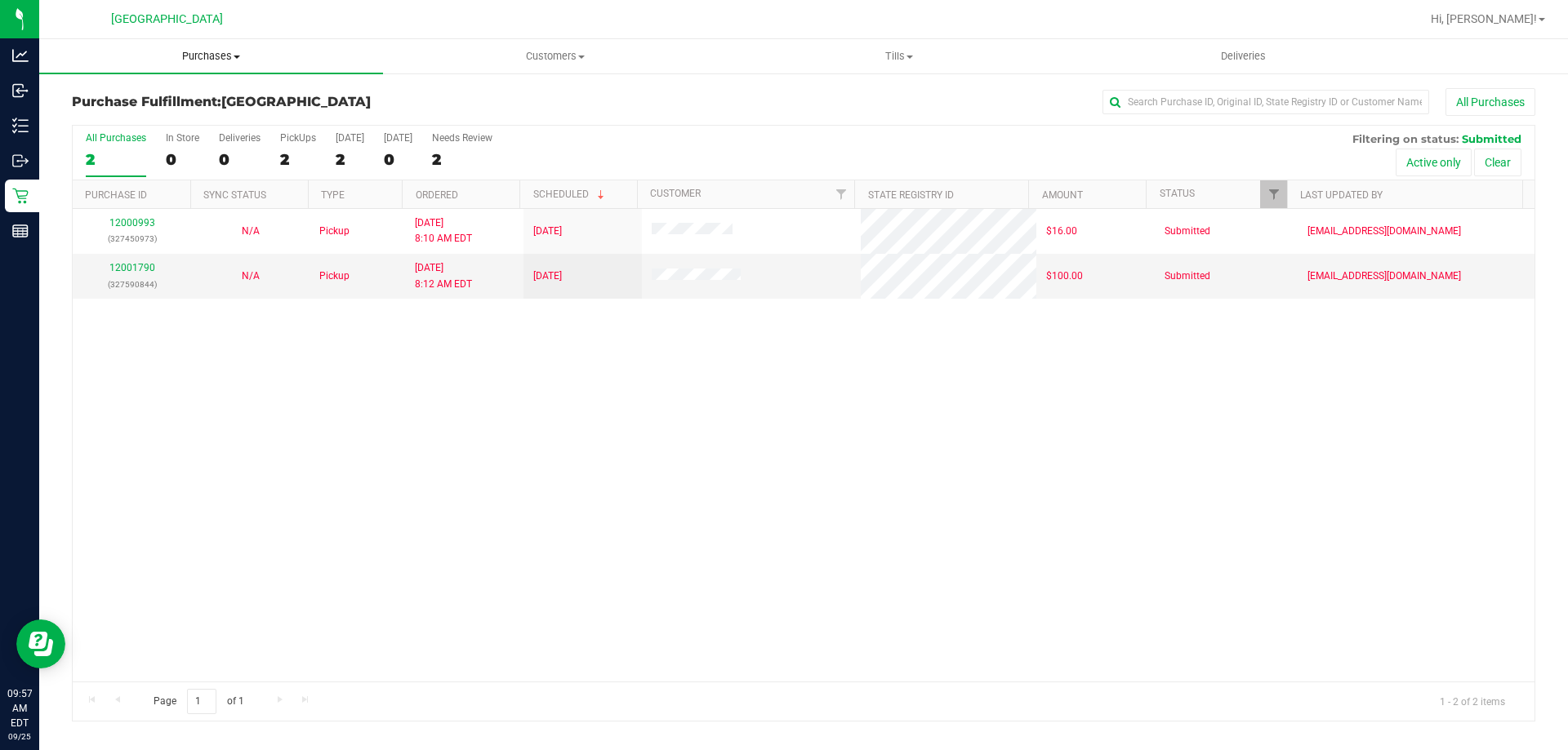
click at [187, 56] on span "Purchases" at bounding box center [210, 55] width 344 height 14
click at [166, 122] on li "Fulfillment" at bounding box center [210, 118] width 344 height 20
click at [1111, 459] on div "12000993 (327450973) N/A Pickup 9/25/2025 8:10 AM EDT 9/25/2025 $16.00 Submitte…" at bounding box center [803, 445] width 1461 height 473
click at [1140, 474] on div "12000993 (327450973) N/A Pickup 9/25/2025 8:10 AM EDT 9/25/2025 $16.00 Submitte…" at bounding box center [803, 445] width 1461 height 473
click at [830, 523] on div "12000993 (327450973) N/A Pickup 9/25/2025 8:10 AM EDT 9/25/2025 $16.00 Submitte…" at bounding box center [803, 445] width 1461 height 473
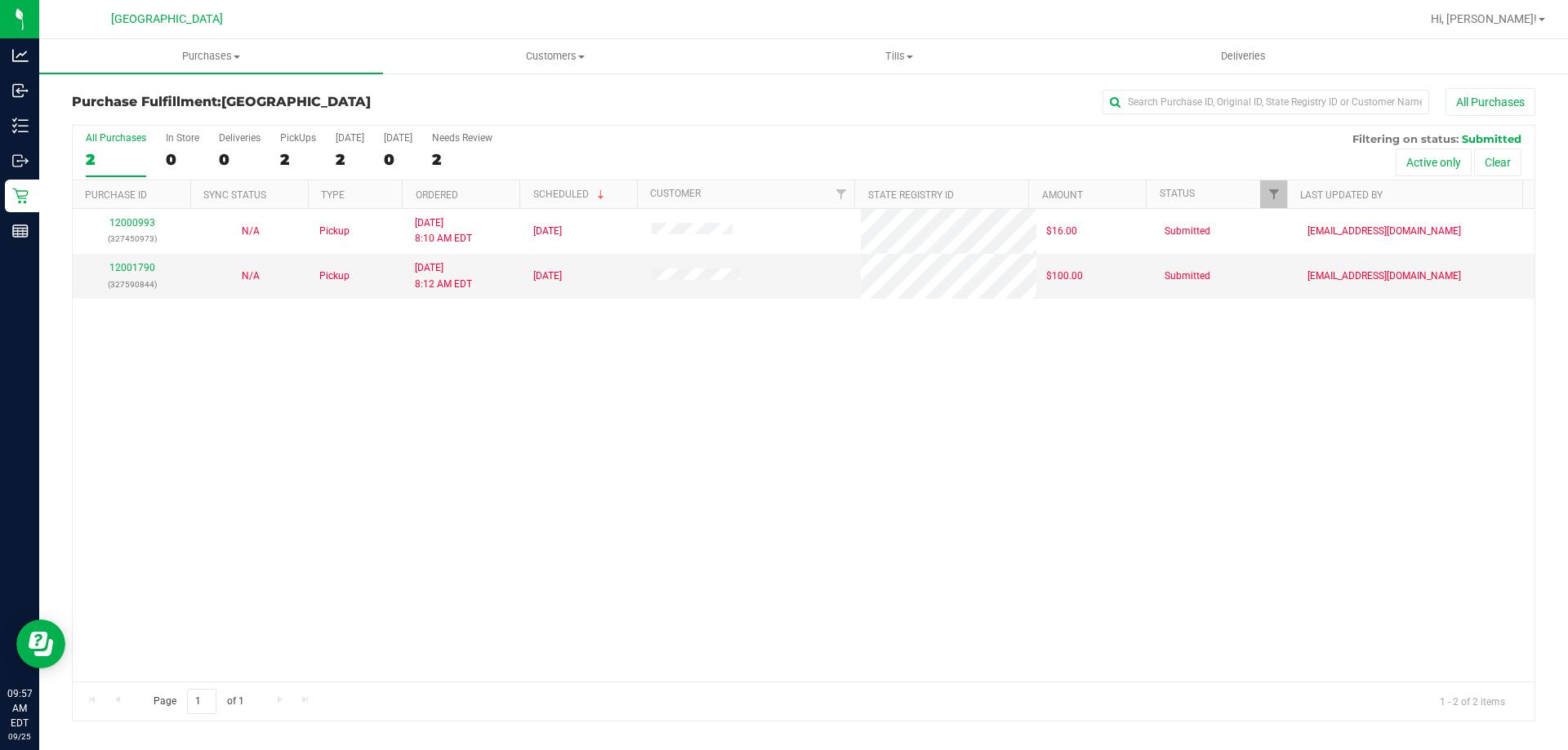
click at [830, 508] on div "12000993 (327450973) N/A Pickup 9/25/2025 8:10 AM EDT 9/25/2025 $16.00 Submitte…" at bounding box center [803, 445] width 1461 height 473
click at [203, 47] on uib-tab-heading "Purchases Summary of purchases Fulfillment All purchases" at bounding box center [210, 56] width 344 height 34
click at [154, 109] on li "Fulfillment" at bounding box center [210, 118] width 344 height 20
click at [796, 387] on div "12000993 (327450973) N/A Pickup 9/25/2025 8:10 AM EDT 9/25/2025 $16.00 Submitte…" at bounding box center [803, 445] width 1461 height 473
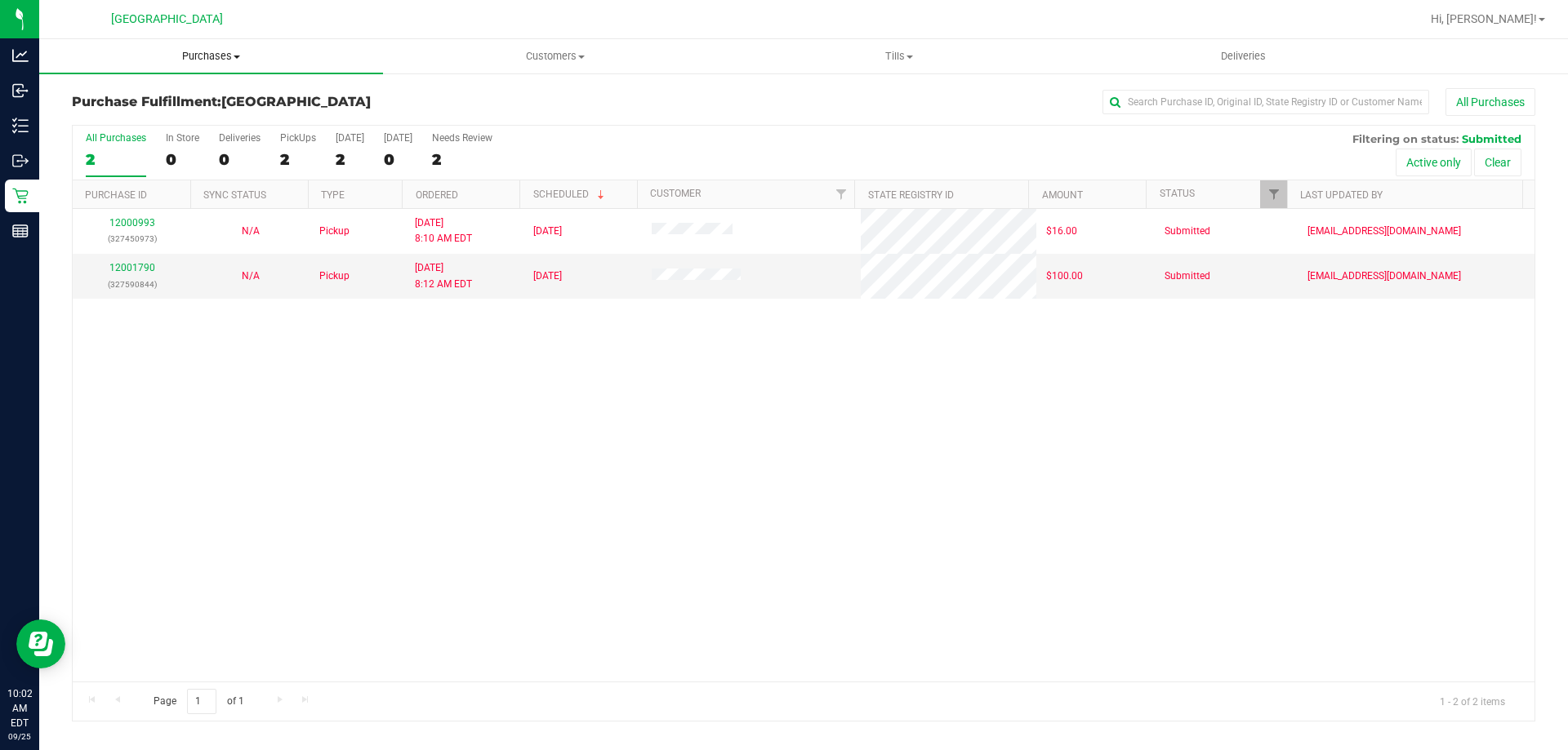
click at [190, 54] on span "Purchases" at bounding box center [210, 55] width 344 height 14
click at [163, 125] on li "Fulfillment" at bounding box center [210, 118] width 344 height 20
drag, startPoint x: 420, startPoint y: 390, endPoint x: 294, endPoint y: 19, distance: 391.8
click at [421, 389] on div "12000993 (327450973) N/A Pickup 9/25/2025 8:10 AM EDT 9/25/2025 $16.00 Submitte…" at bounding box center [803, 445] width 1461 height 473
click at [733, 405] on div "12000993 (327450973) N/A Pickup 9/25/2025 8:10 AM EDT 9/25/2025 $16.00 Submitte…" at bounding box center [803, 445] width 1461 height 473
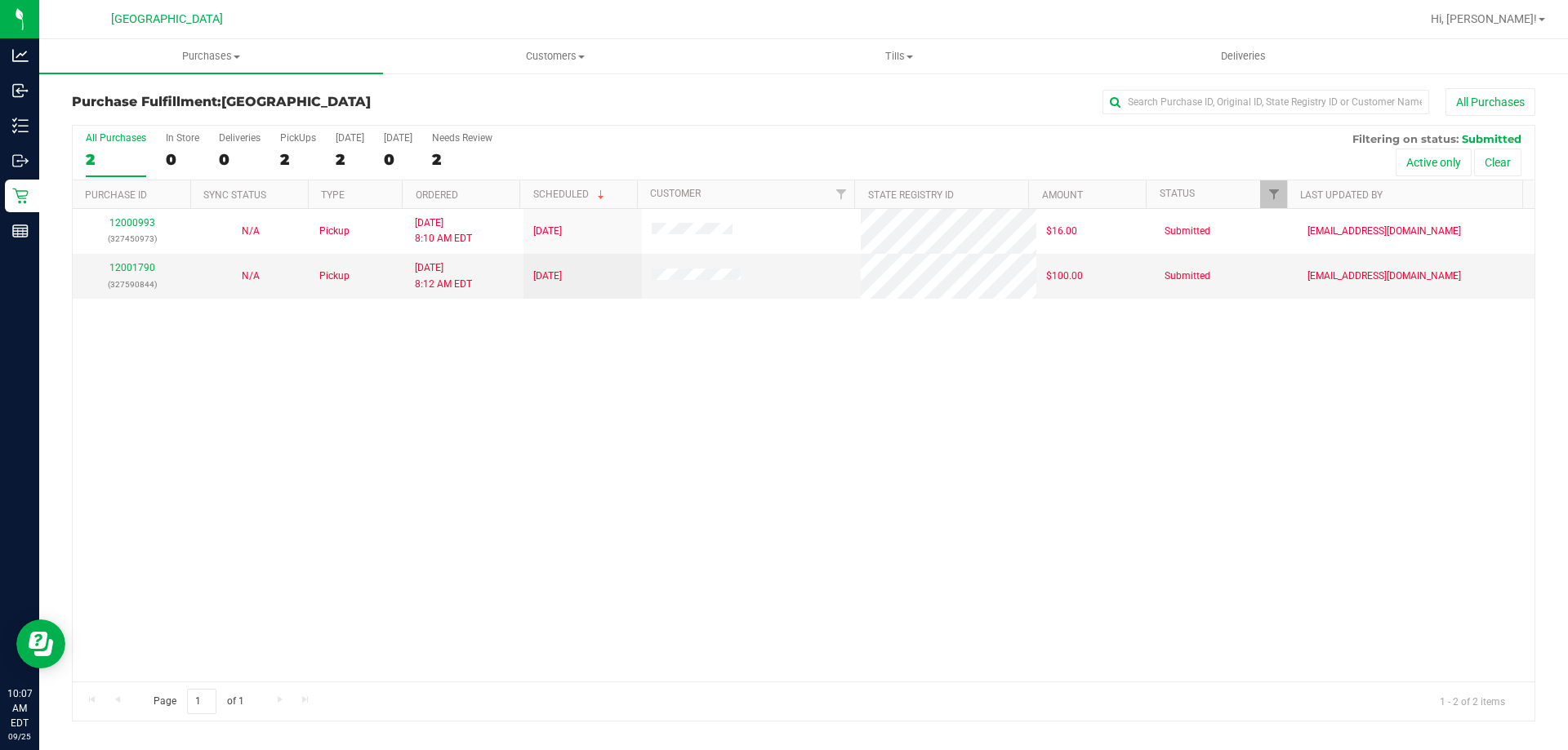
click at [715, 465] on div "12000993 (327450973) N/A Pickup 9/25/2025 8:10 AM EDT 9/25/2025 $16.00 Submitte…" at bounding box center [803, 445] width 1461 height 473
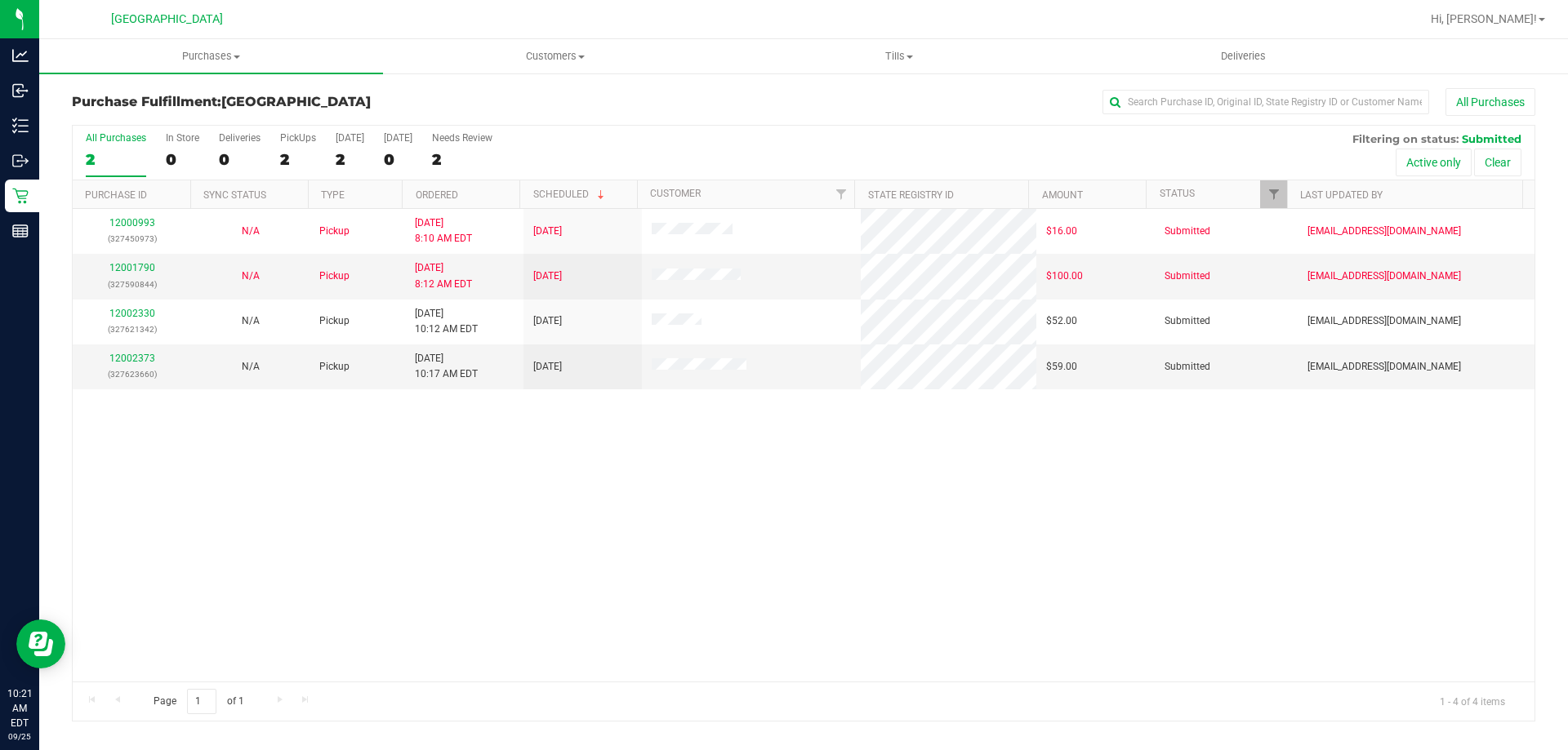
click at [686, 565] on div "12000993 (327450973) N/A Pickup 9/25/2025 8:10 AM EDT 9/25/2025 $16.00 Submitte…" at bounding box center [803, 445] width 1461 height 473
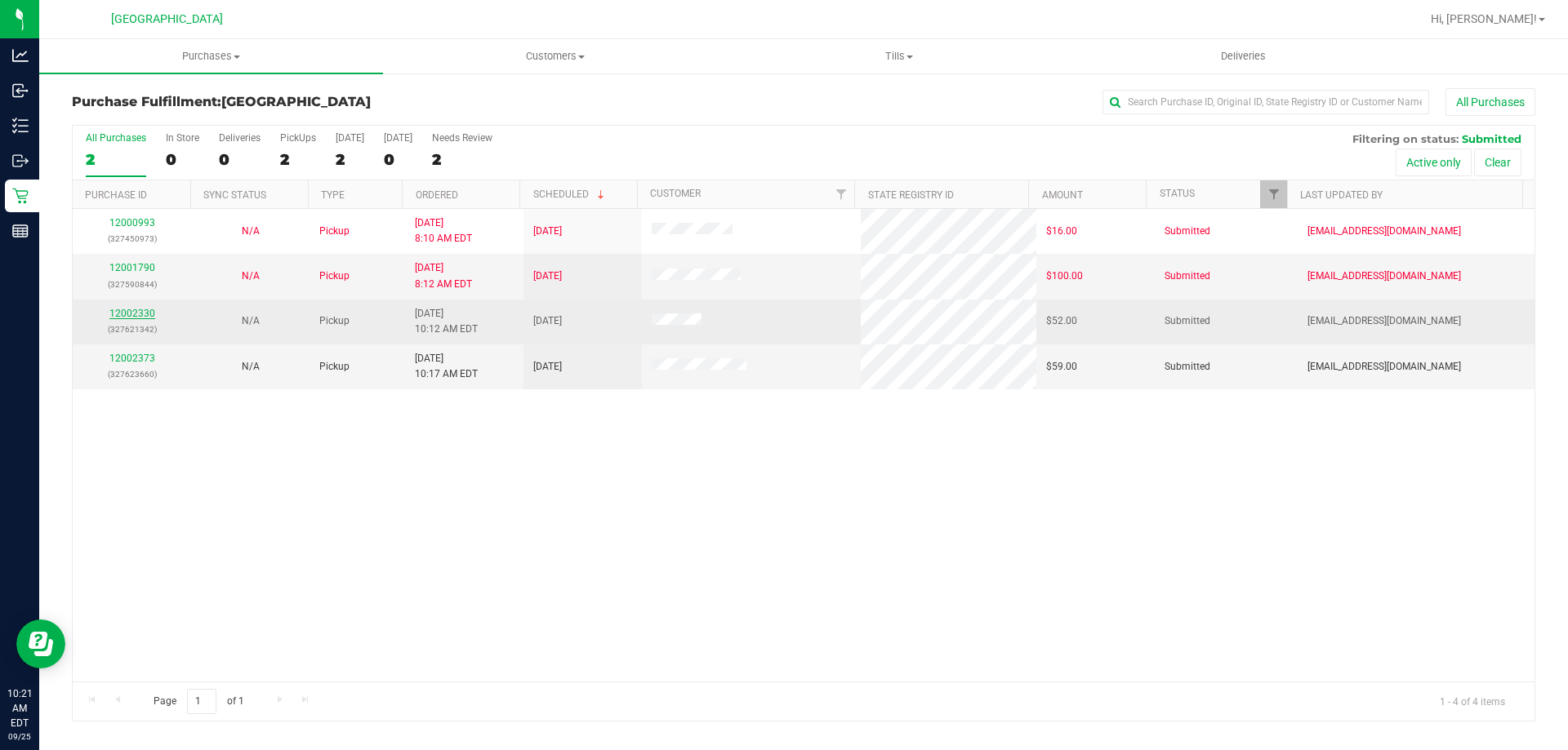
click at [143, 314] on link "12002330" at bounding box center [132, 313] width 46 height 11
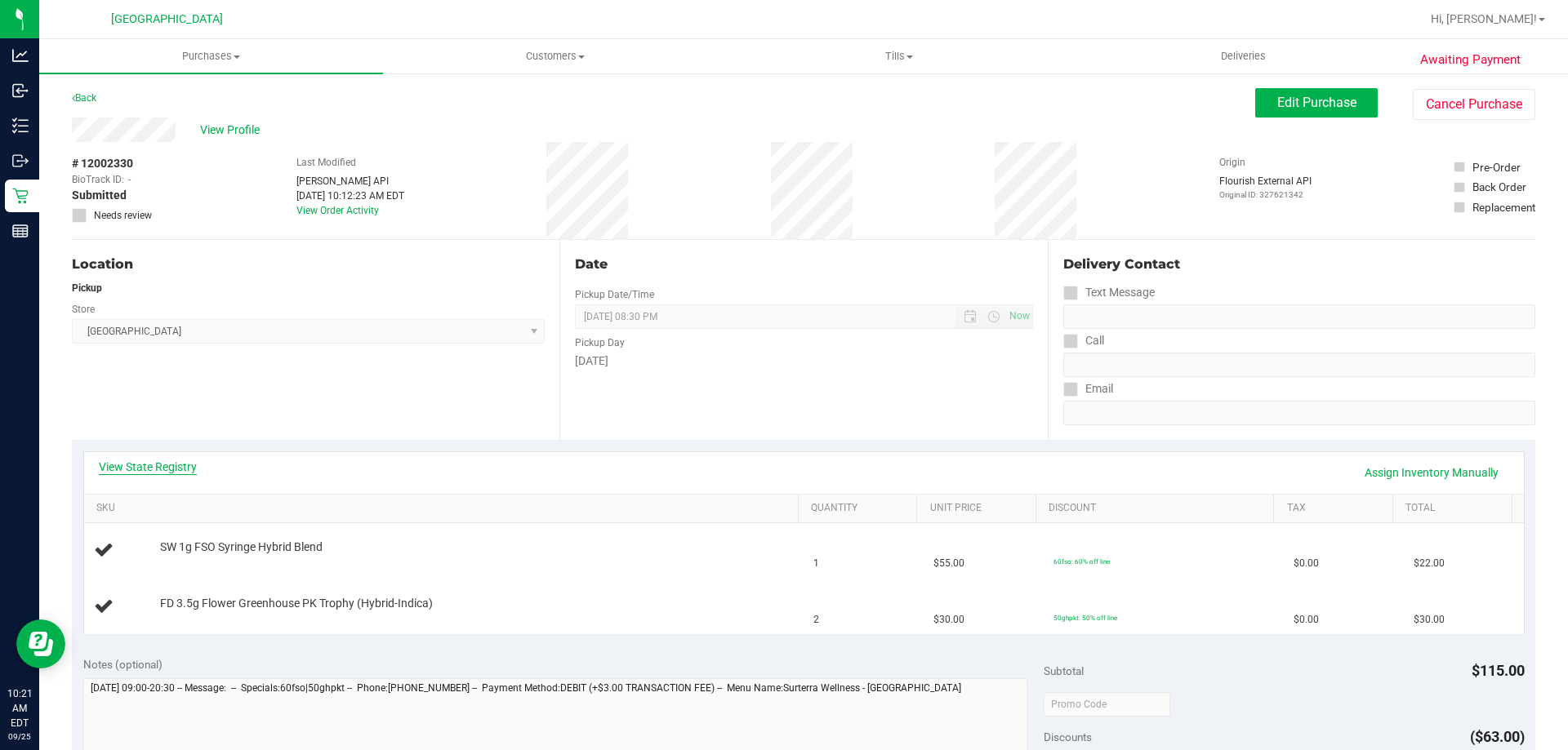
click at [165, 469] on link "View State Registry" at bounding box center [148, 466] width 98 height 16
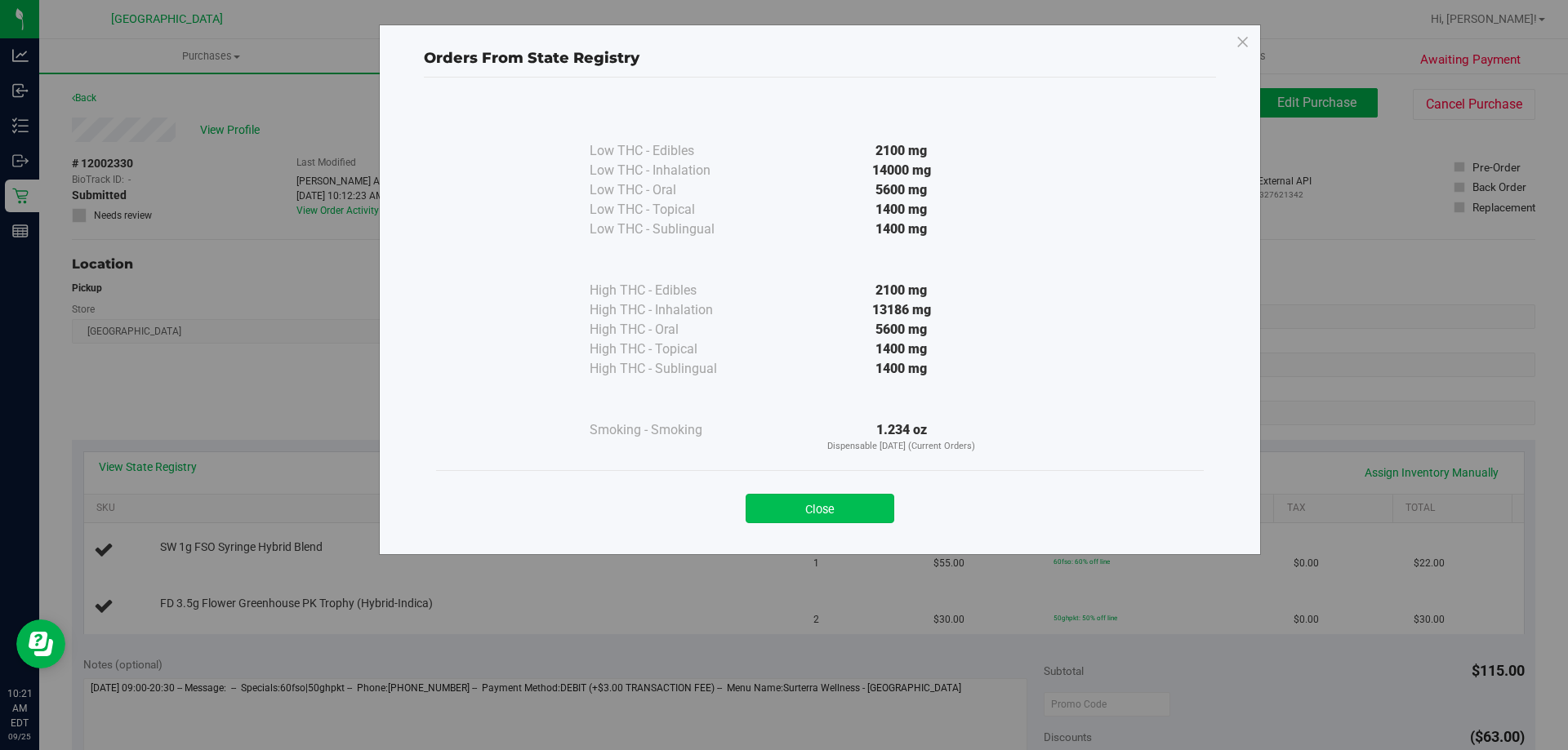
drag, startPoint x: 845, startPoint y: 505, endPoint x: 836, endPoint y: 507, distance: 9.2
click at [843, 505] on button "Close" at bounding box center [820, 508] width 149 height 30
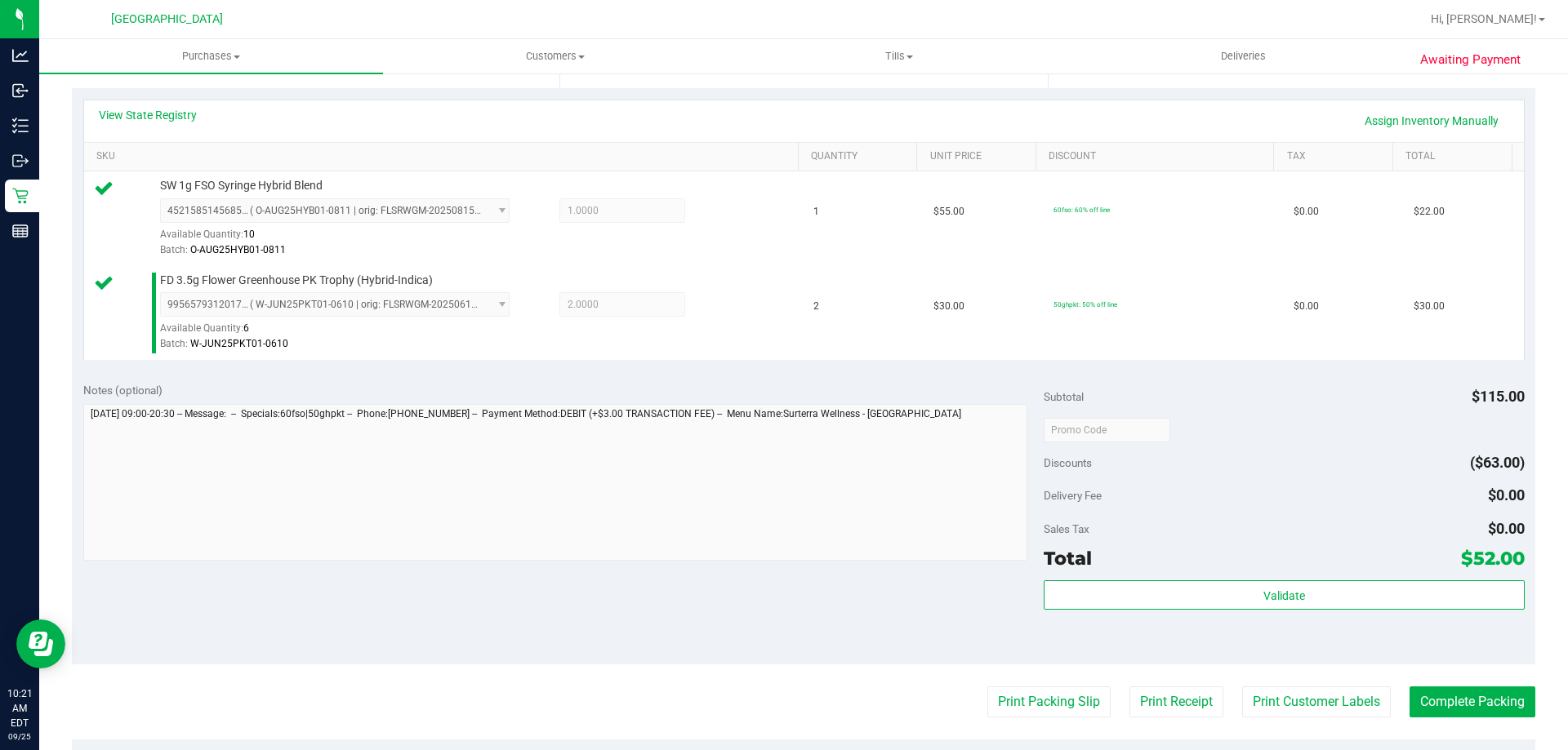
scroll to position [408, 0]
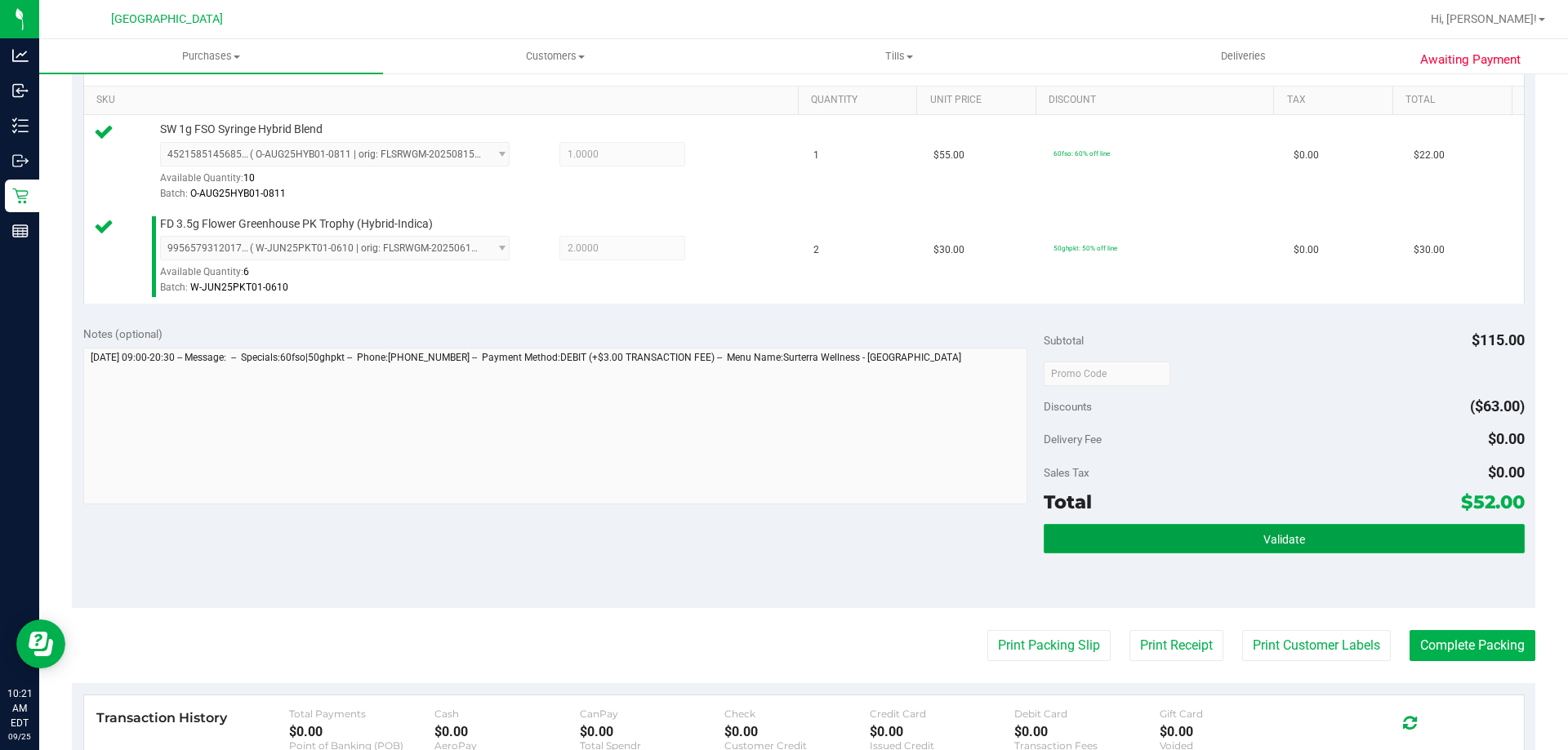
click at [1190, 532] on button "Validate" at bounding box center [1283, 539] width 480 height 30
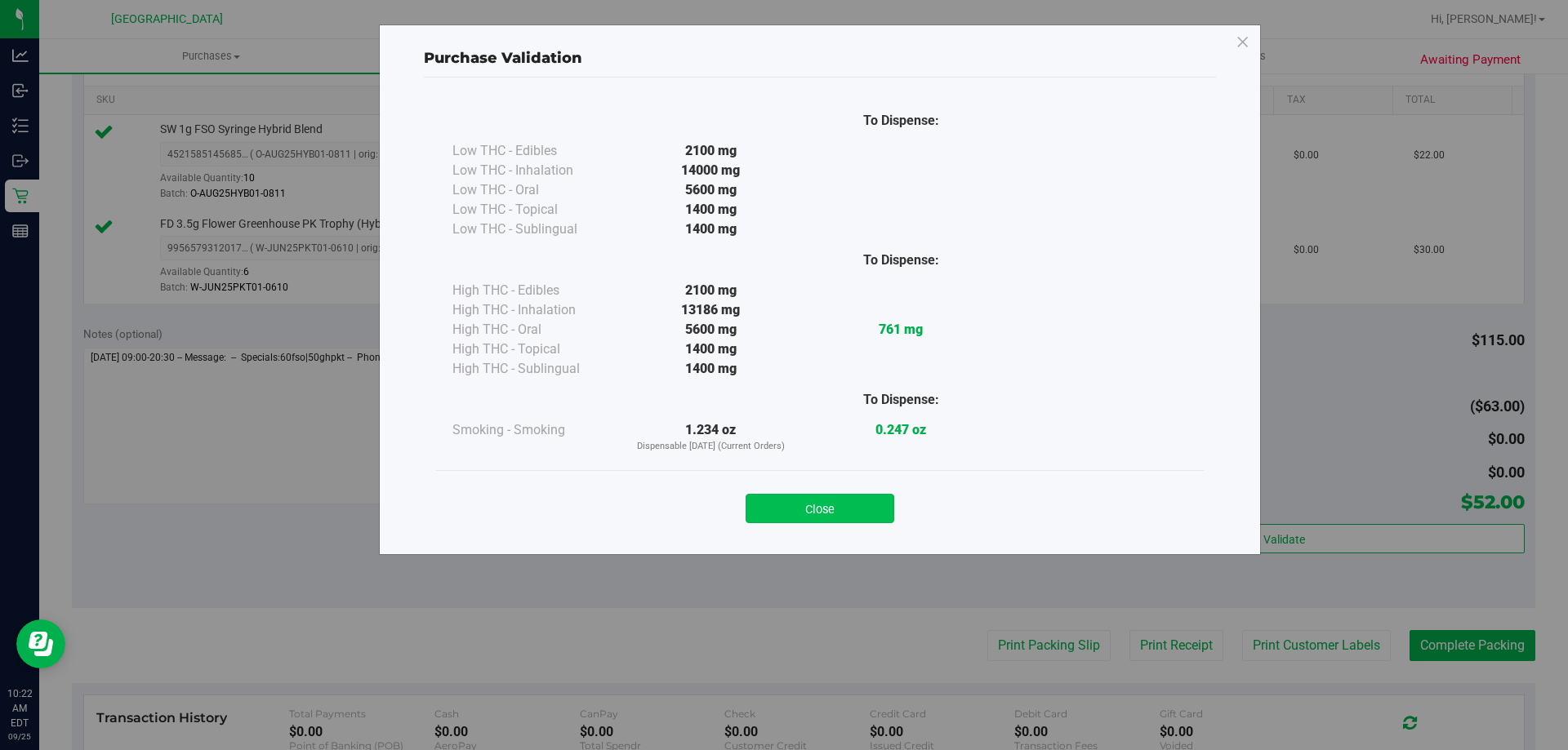
click at [842, 500] on button "Close" at bounding box center [820, 508] width 149 height 30
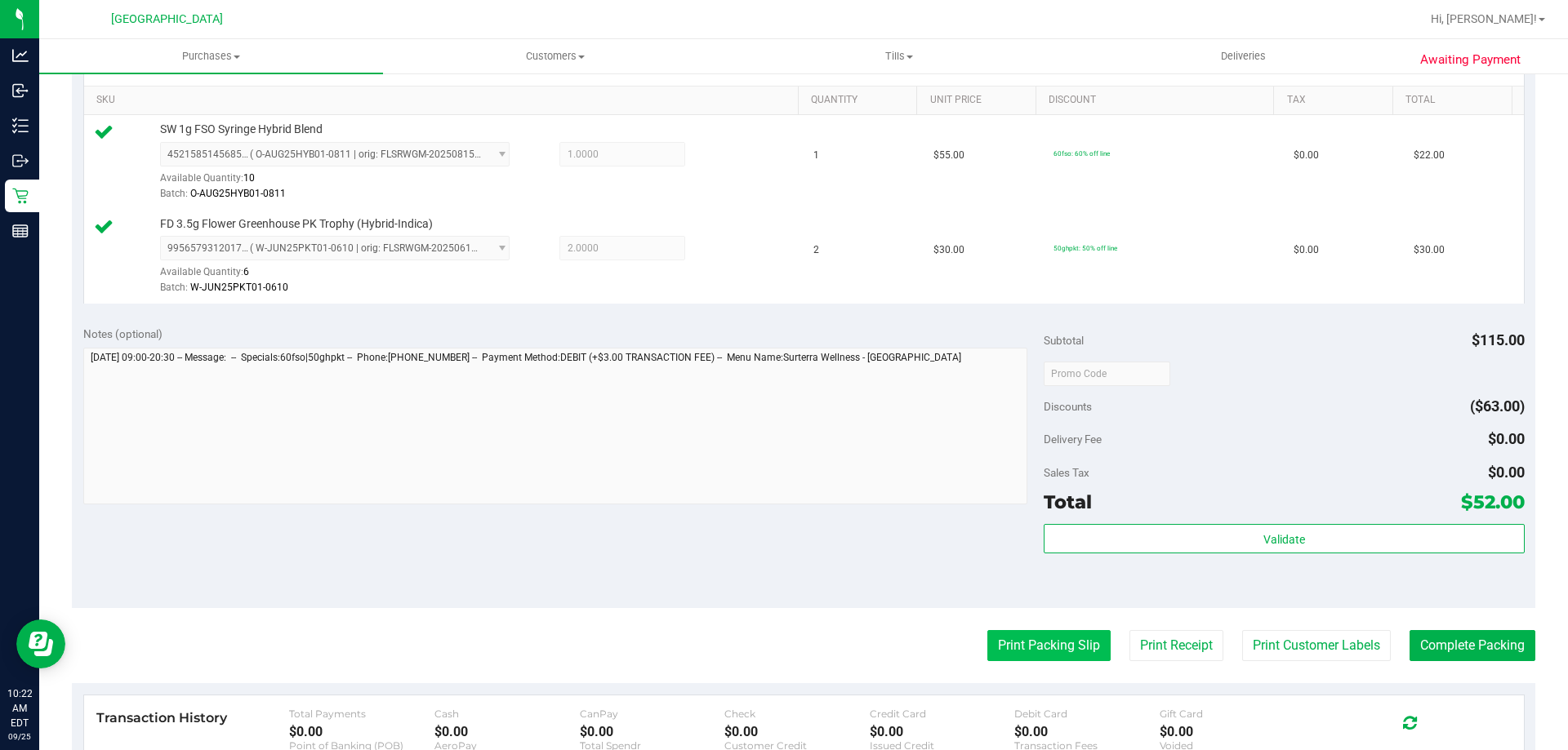
click at [1033, 658] on button "Print Packing Slip" at bounding box center [1049, 645] width 124 height 31
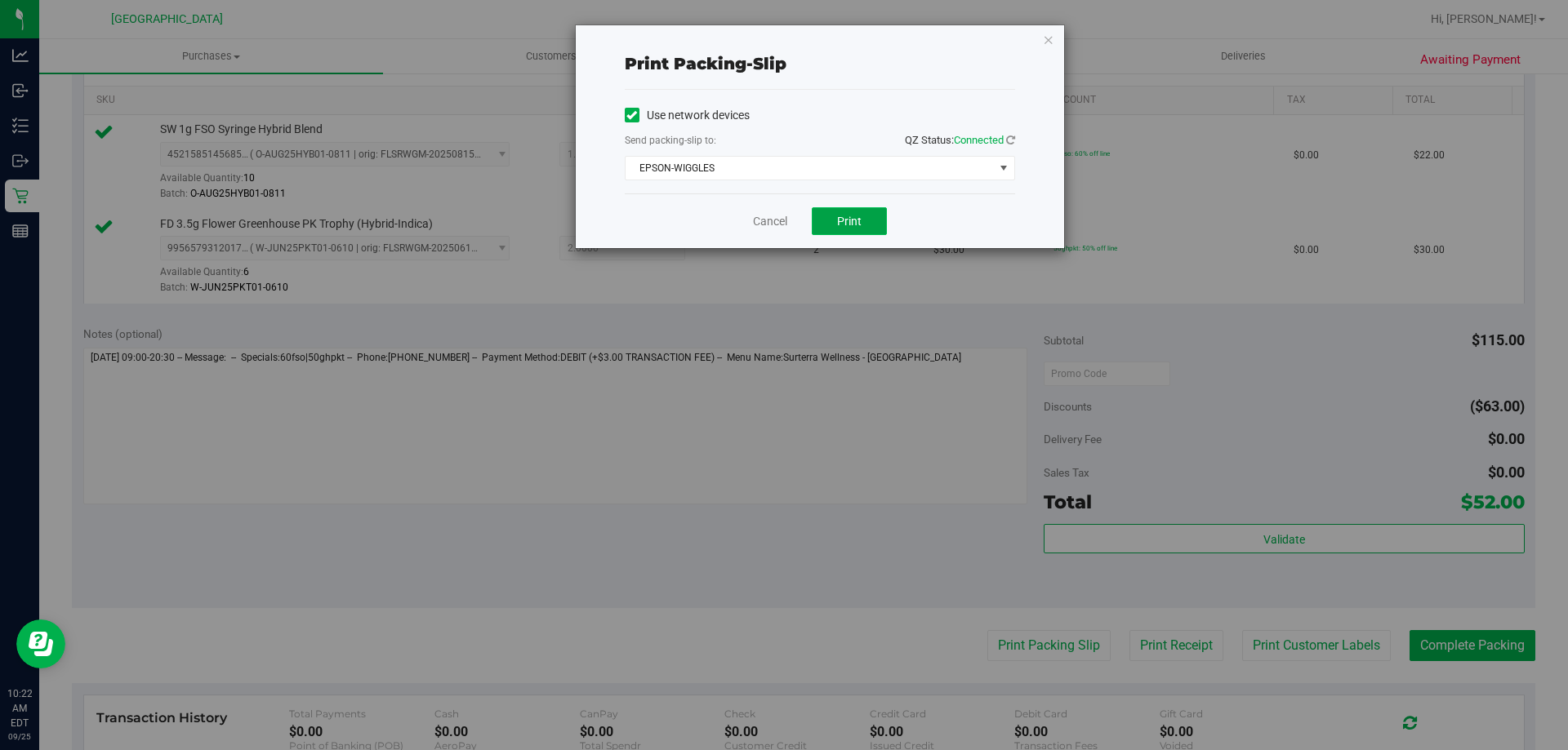
click at [854, 217] on span "Print" at bounding box center [849, 222] width 25 height 13
click at [769, 218] on link "Cancel" at bounding box center [770, 222] width 34 height 17
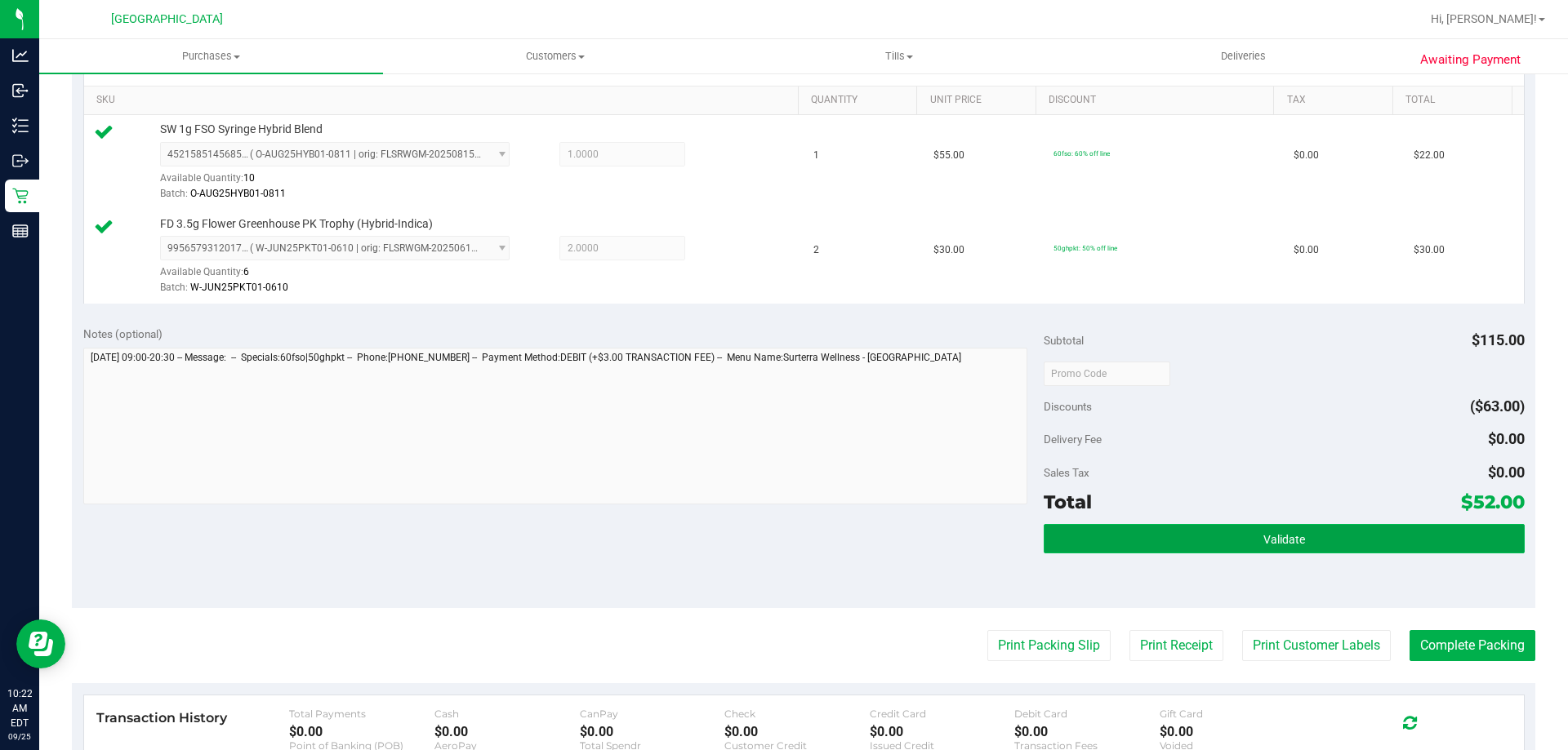
click at [1135, 527] on button "Validate" at bounding box center [1283, 539] width 480 height 30
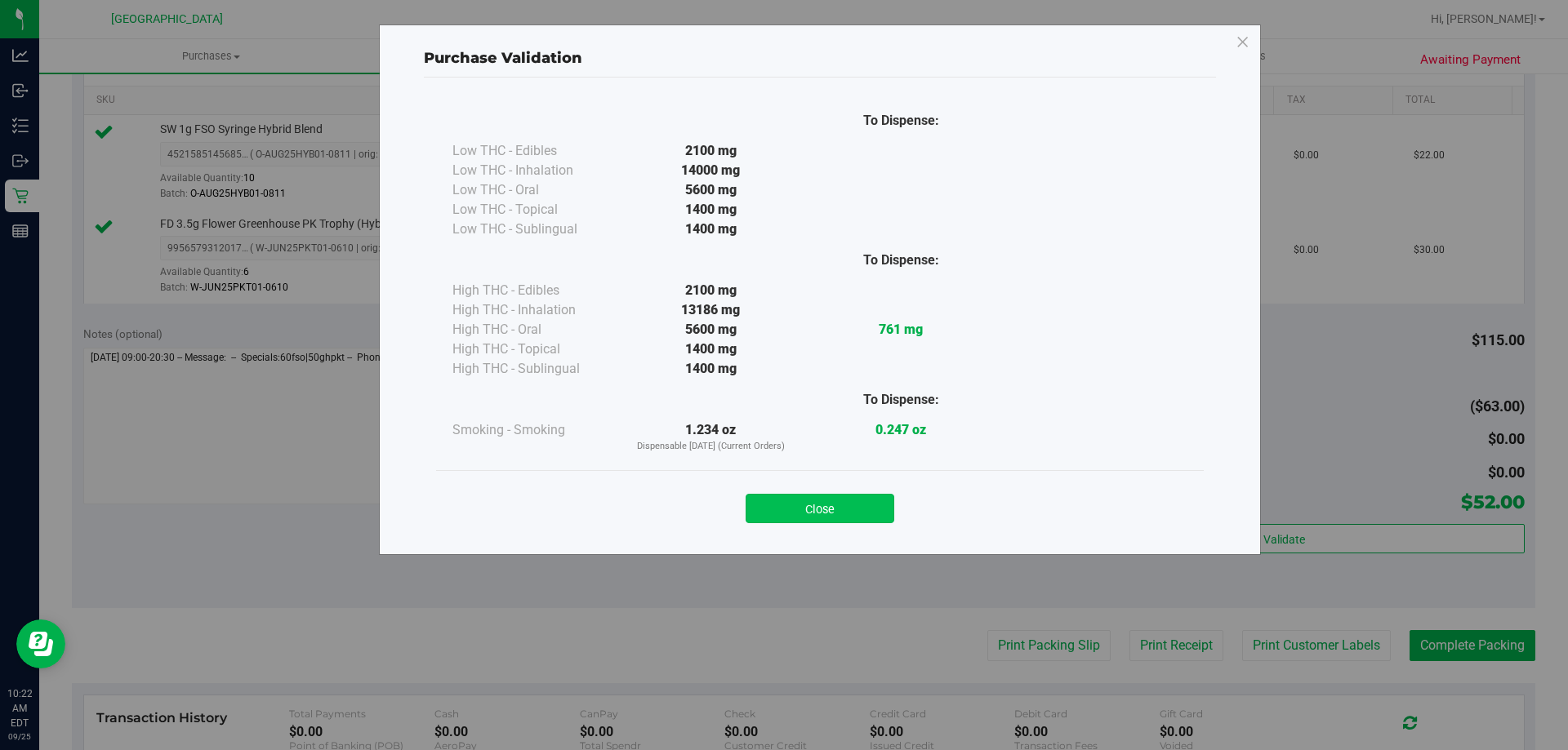
click at [795, 512] on button "Close" at bounding box center [820, 508] width 149 height 30
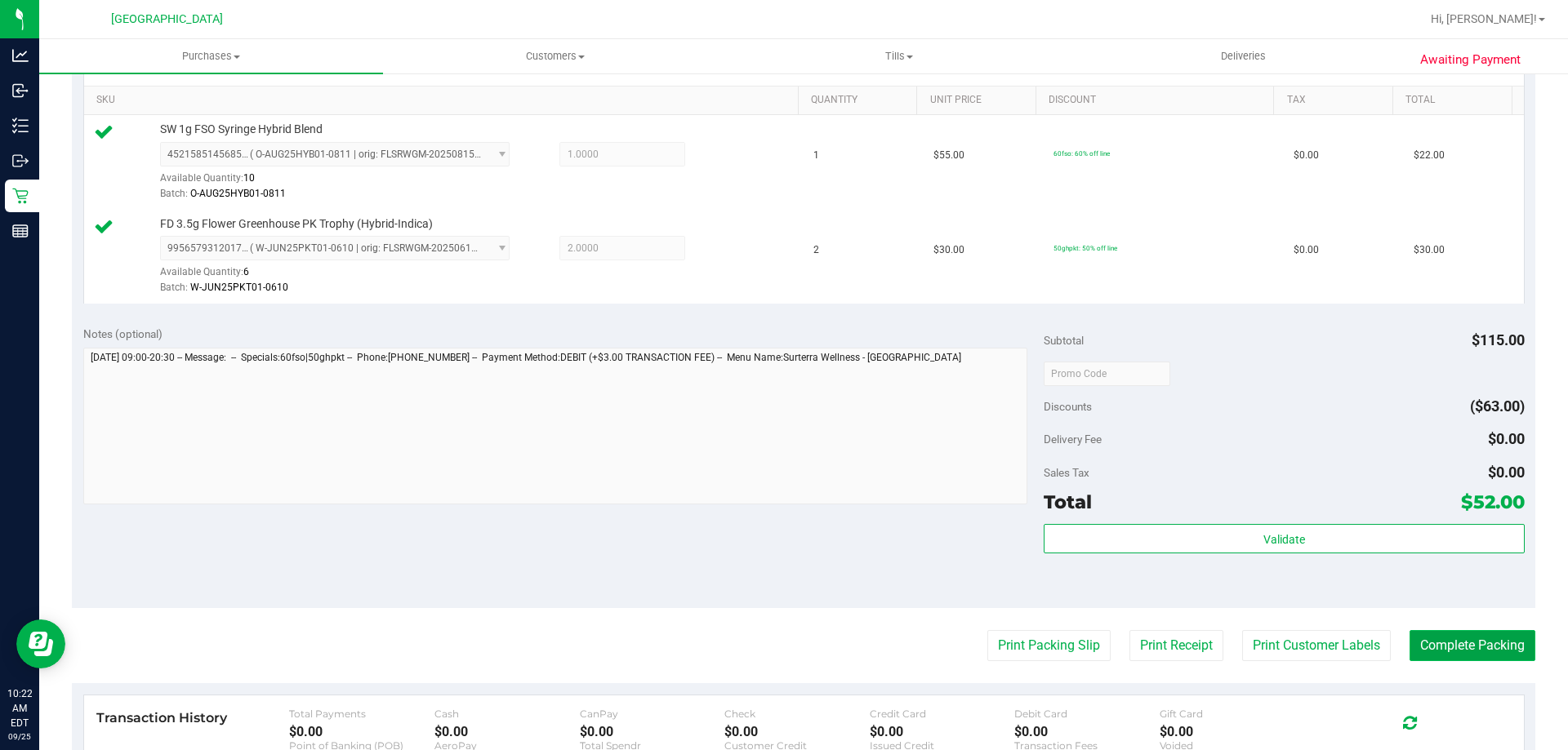
click at [1492, 653] on button "Complete Packing" at bounding box center [1473, 645] width 126 height 31
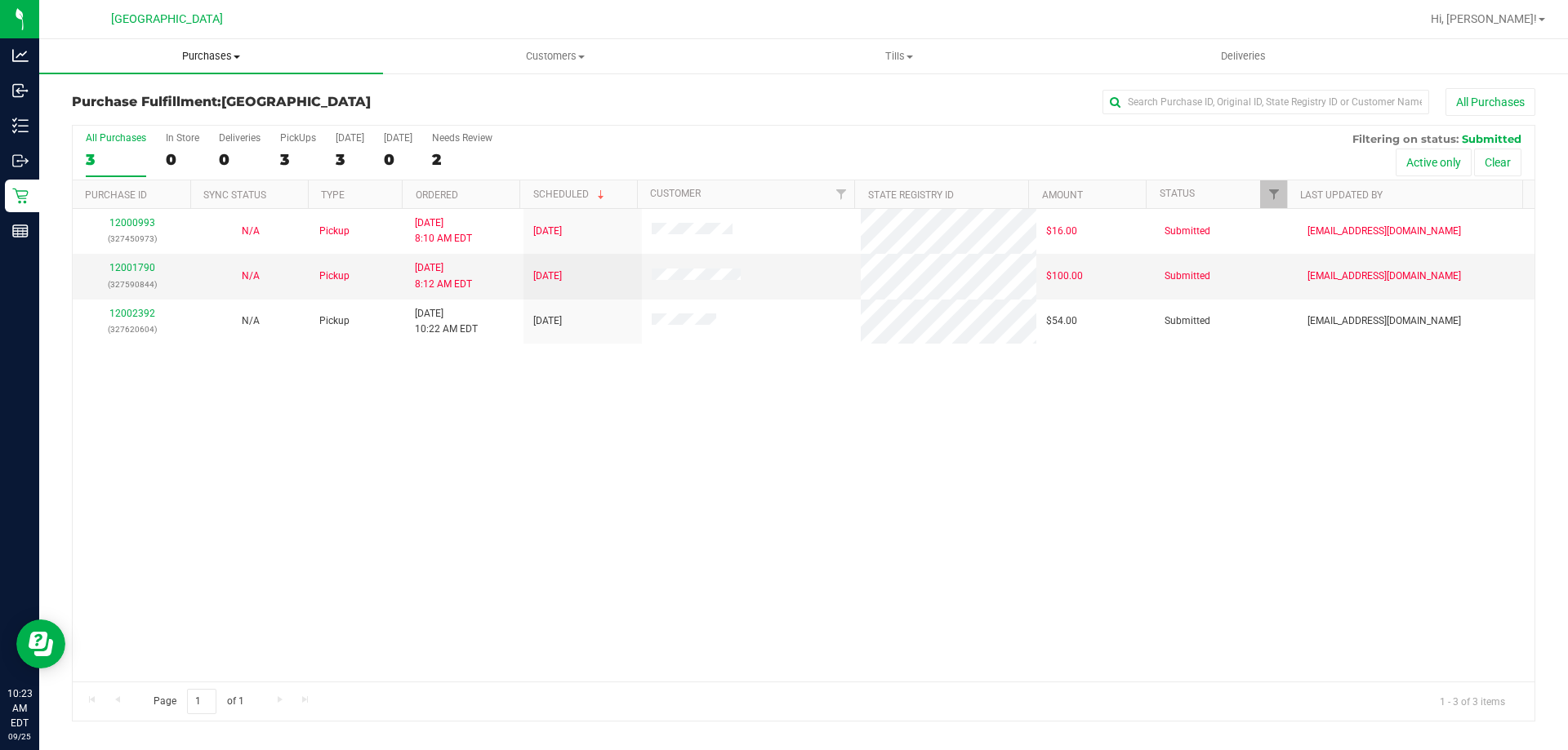
click at [202, 66] on uib-tab-heading "Purchases Summary of purchases Fulfillment All purchases" at bounding box center [210, 56] width 344 height 34
click at [135, 118] on span "Fulfillment" at bounding box center [89, 118] width 101 height 14
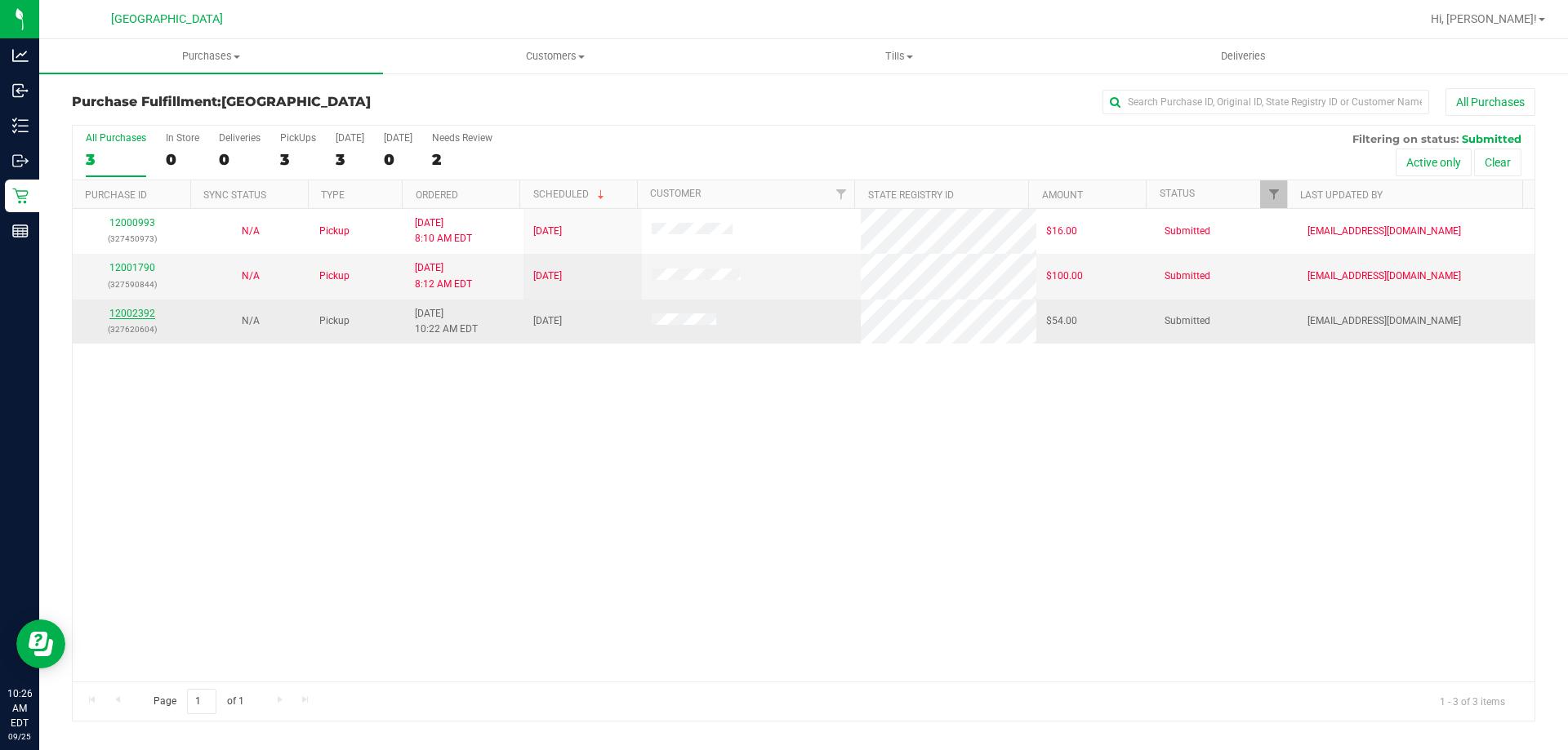
click at [126, 317] on link "12002392" at bounding box center [132, 313] width 46 height 11
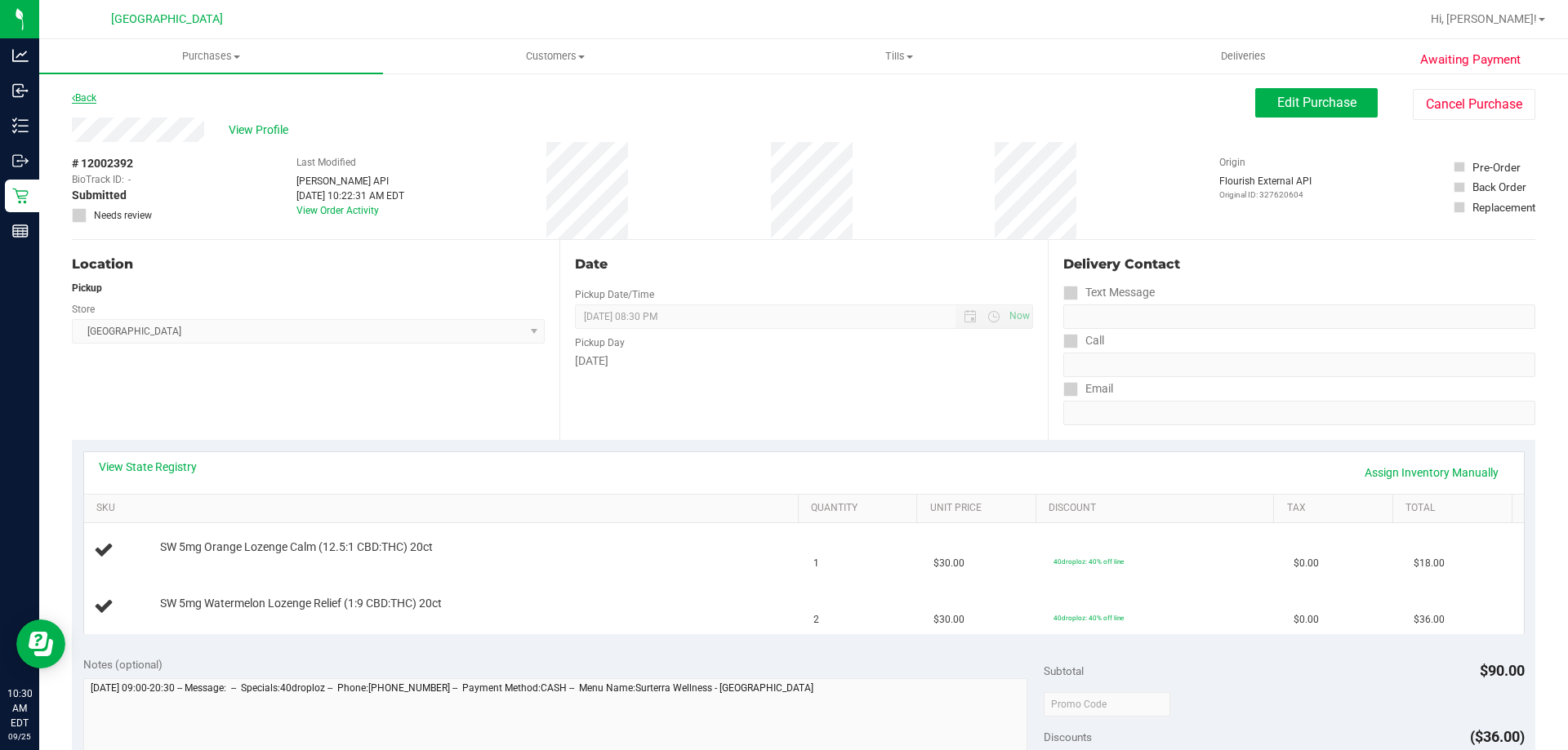
click at [84, 96] on link "Back" at bounding box center [84, 98] width 25 height 11
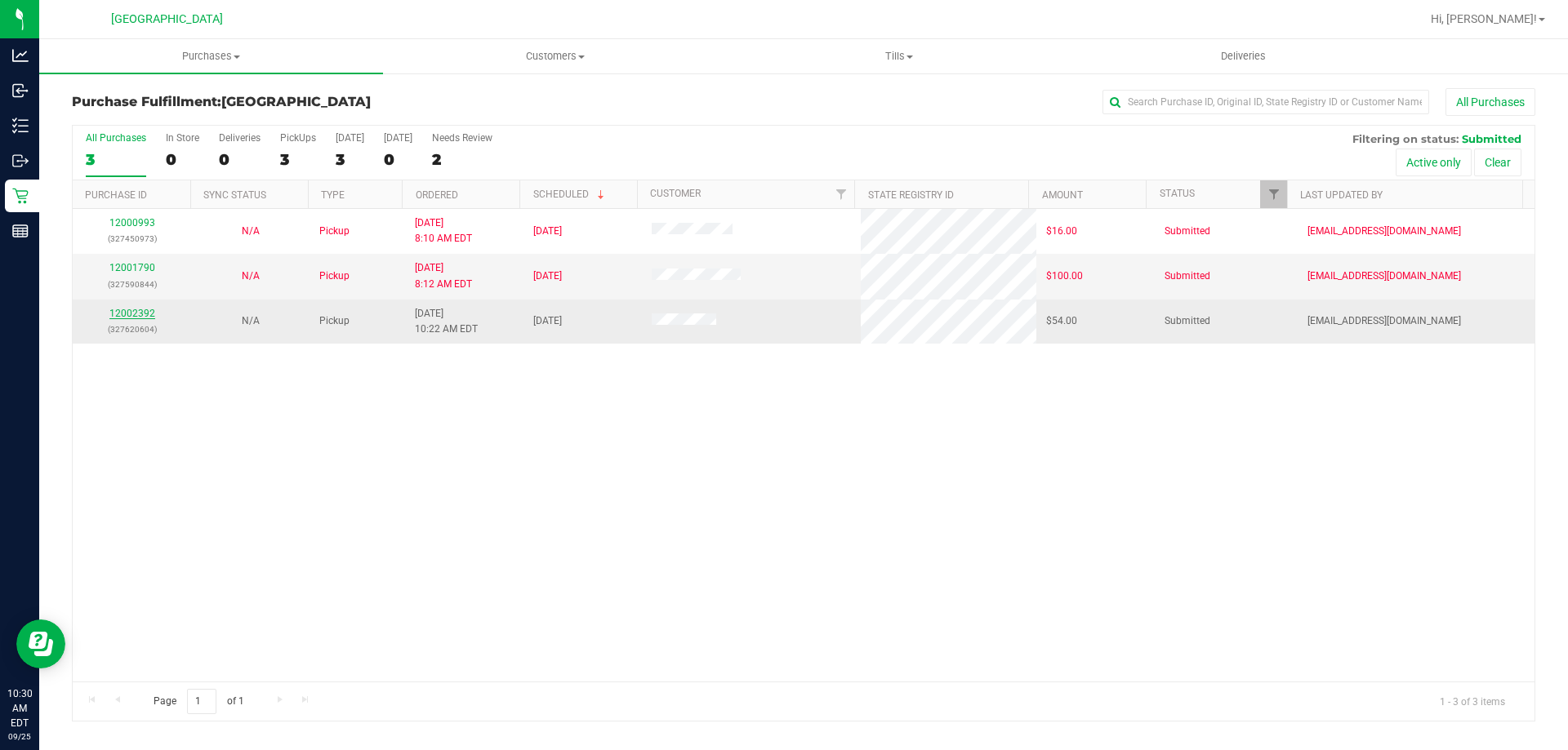
click at [146, 310] on link "12002392" at bounding box center [132, 313] width 46 height 11
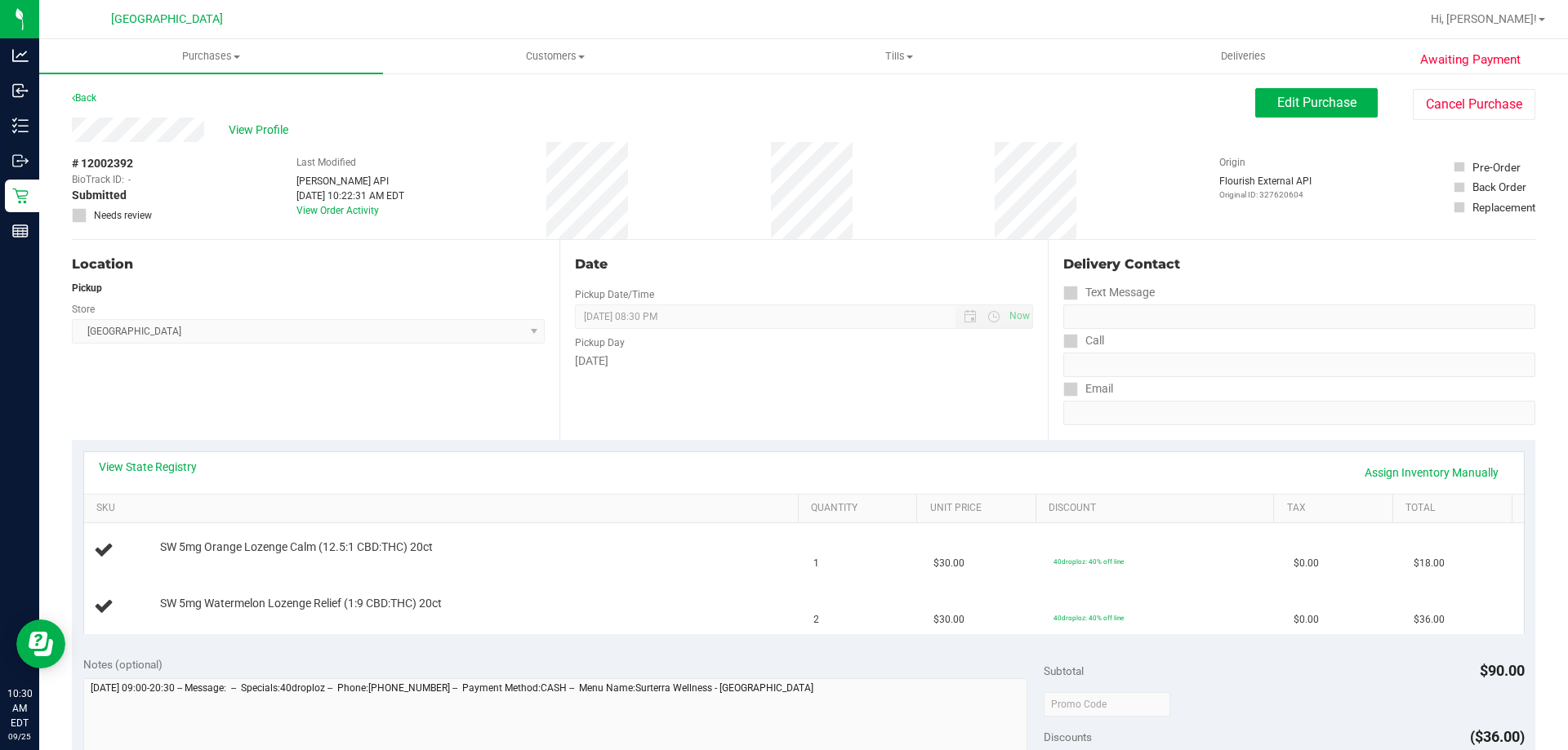
scroll to position [82, 0]
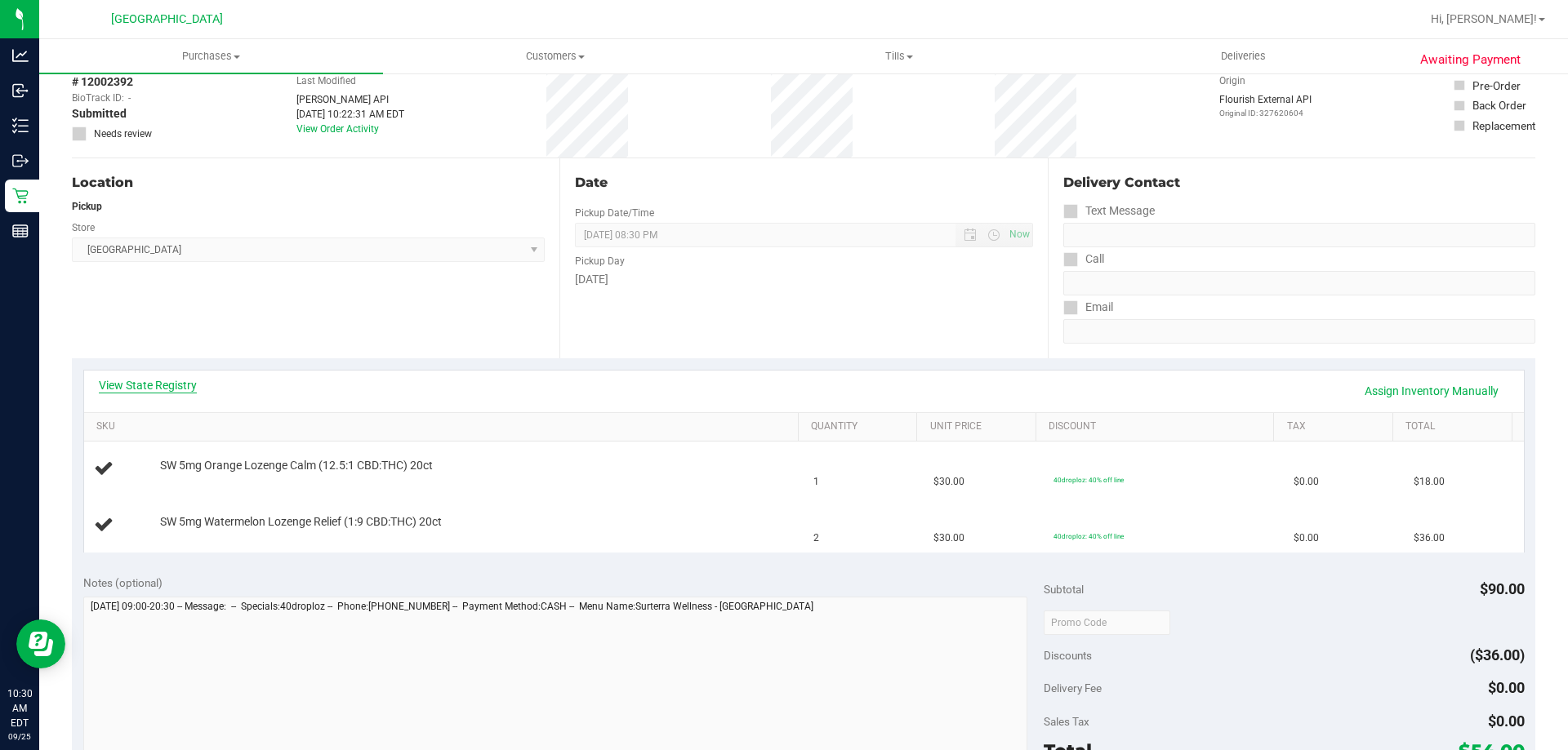
click at [147, 382] on link "View State Registry" at bounding box center [148, 385] width 98 height 16
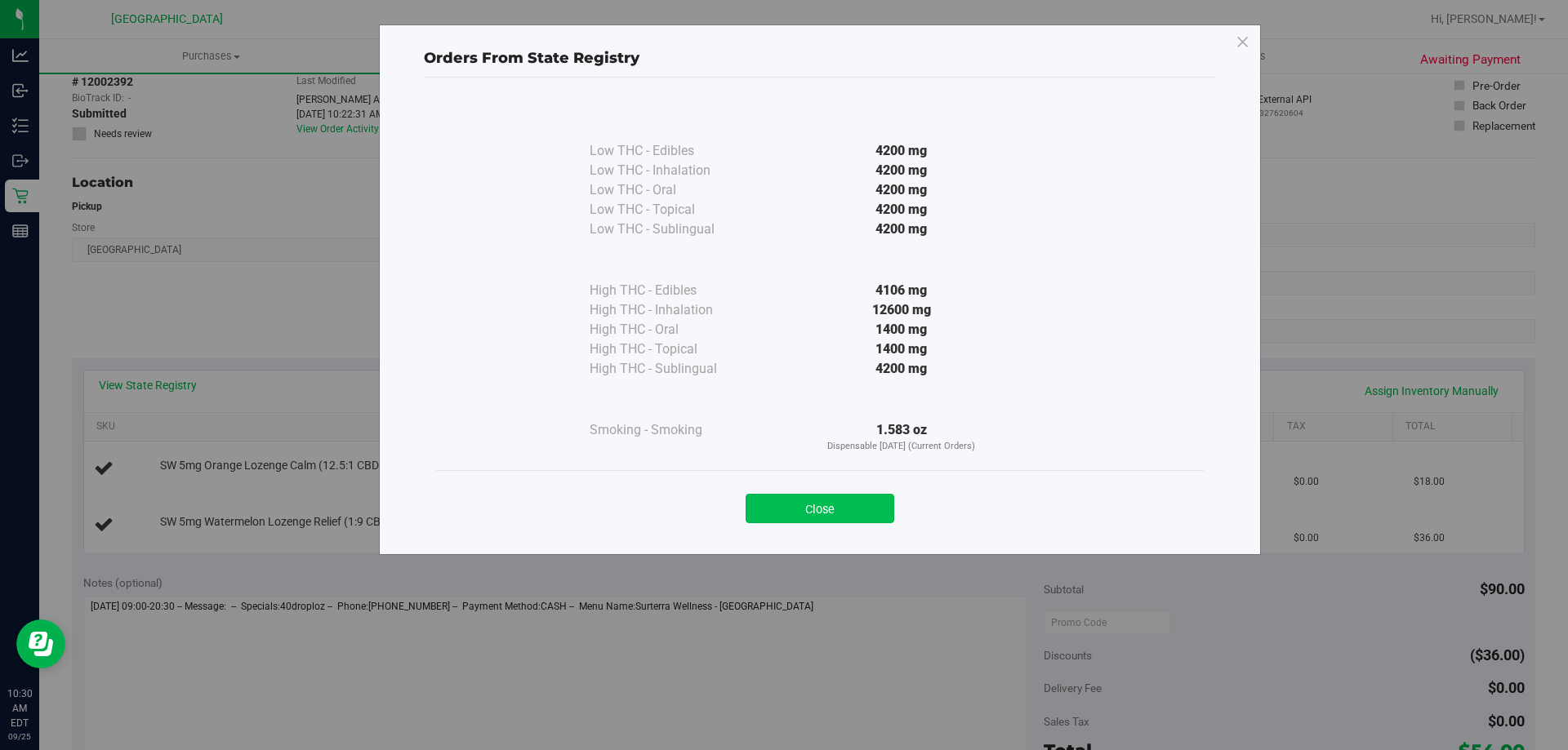
click at [785, 507] on button "Close" at bounding box center [820, 508] width 149 height 30
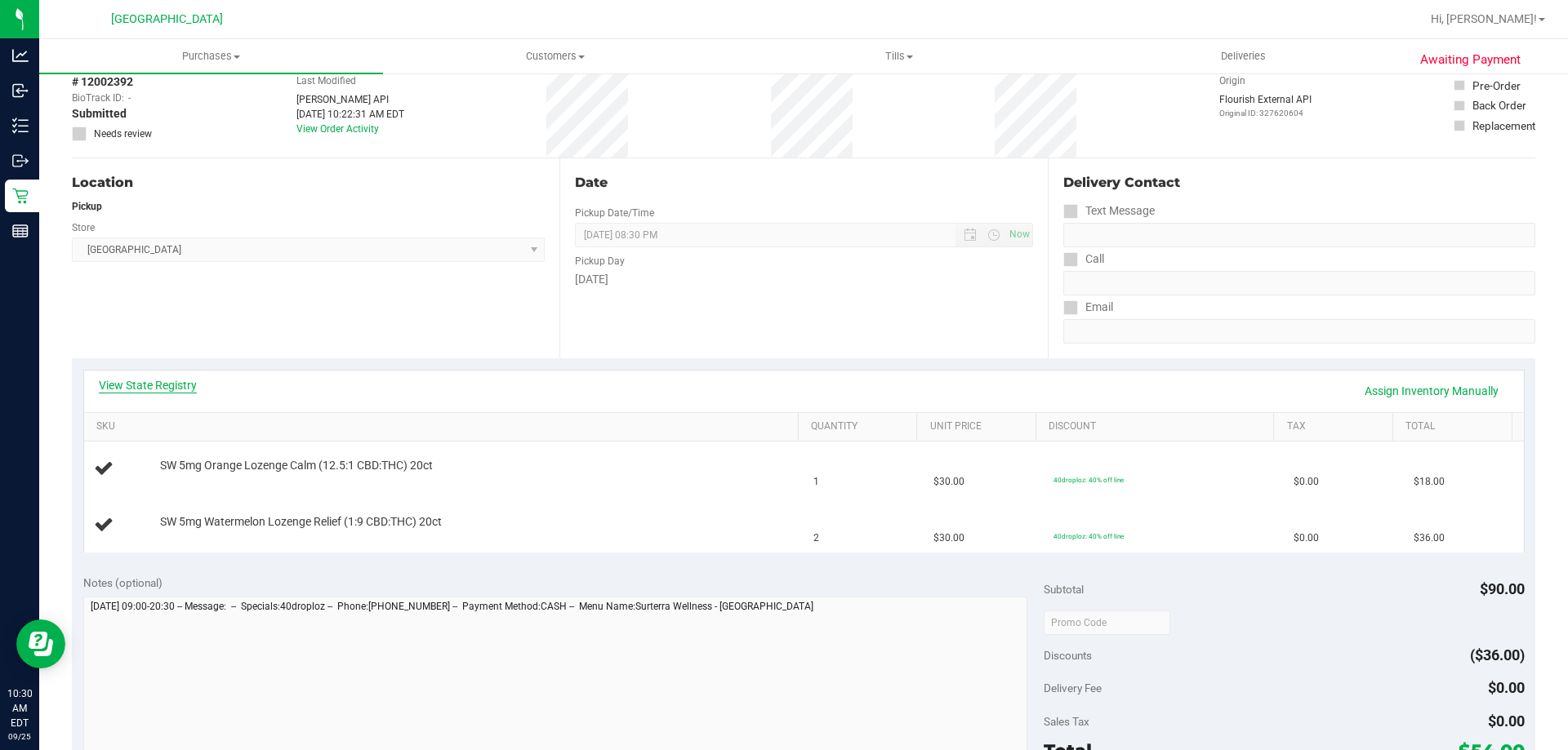
click at [161, 384] on link "View State Registry" at bounding box center [148, 385] width 98 height 16
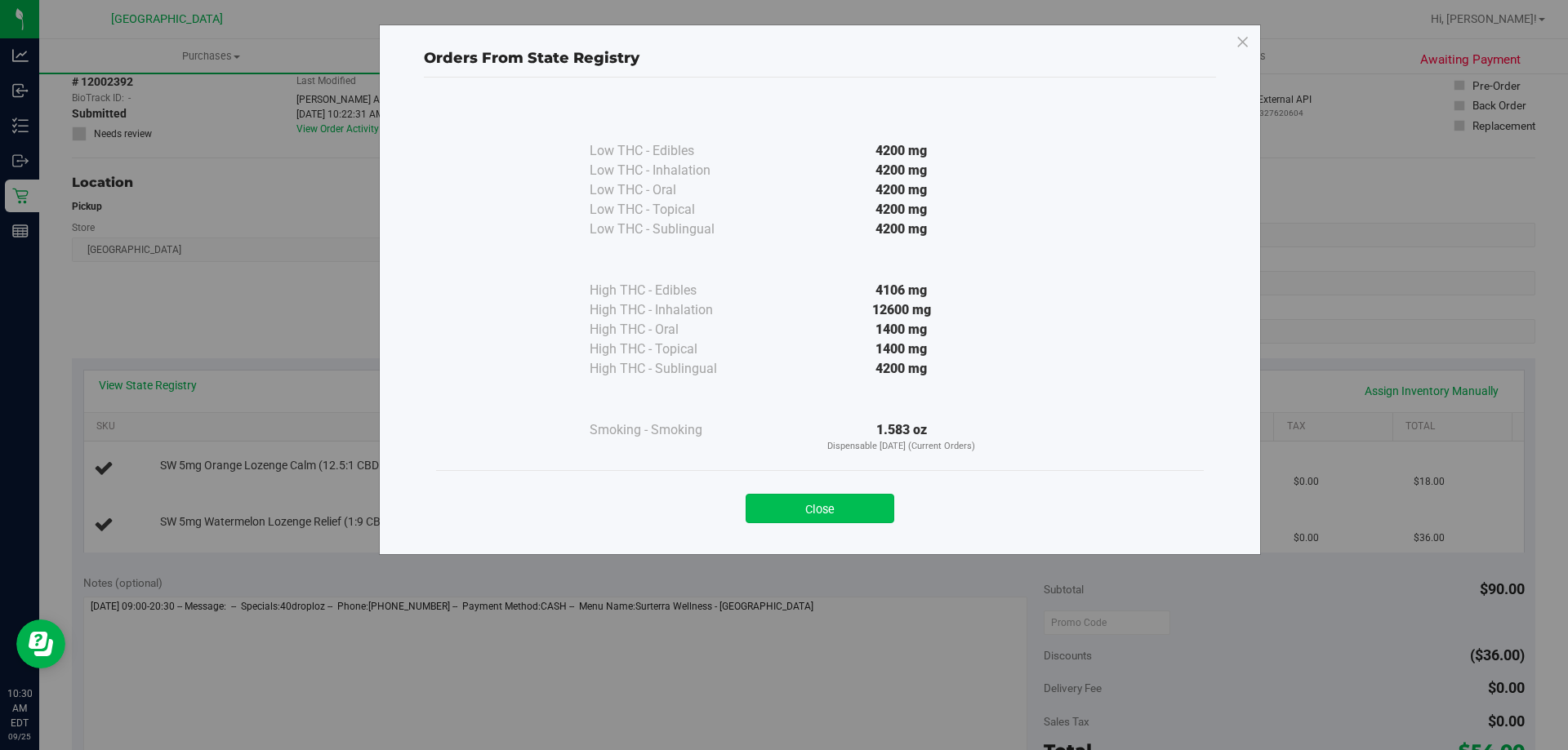
click at [824, 501] on button "Close" at bounding box center [820, 508] width 149 height 30
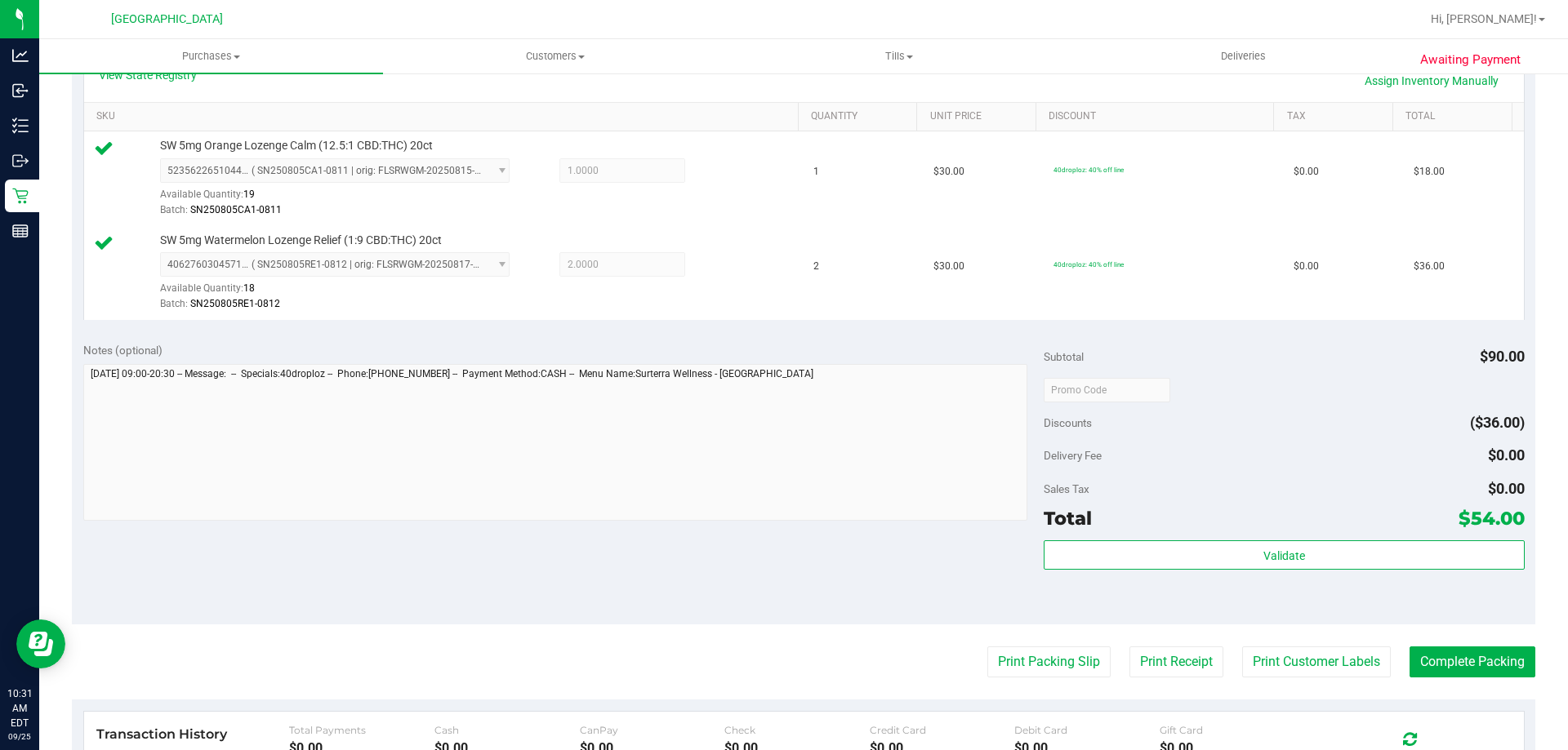
scroll to position [490, 0]
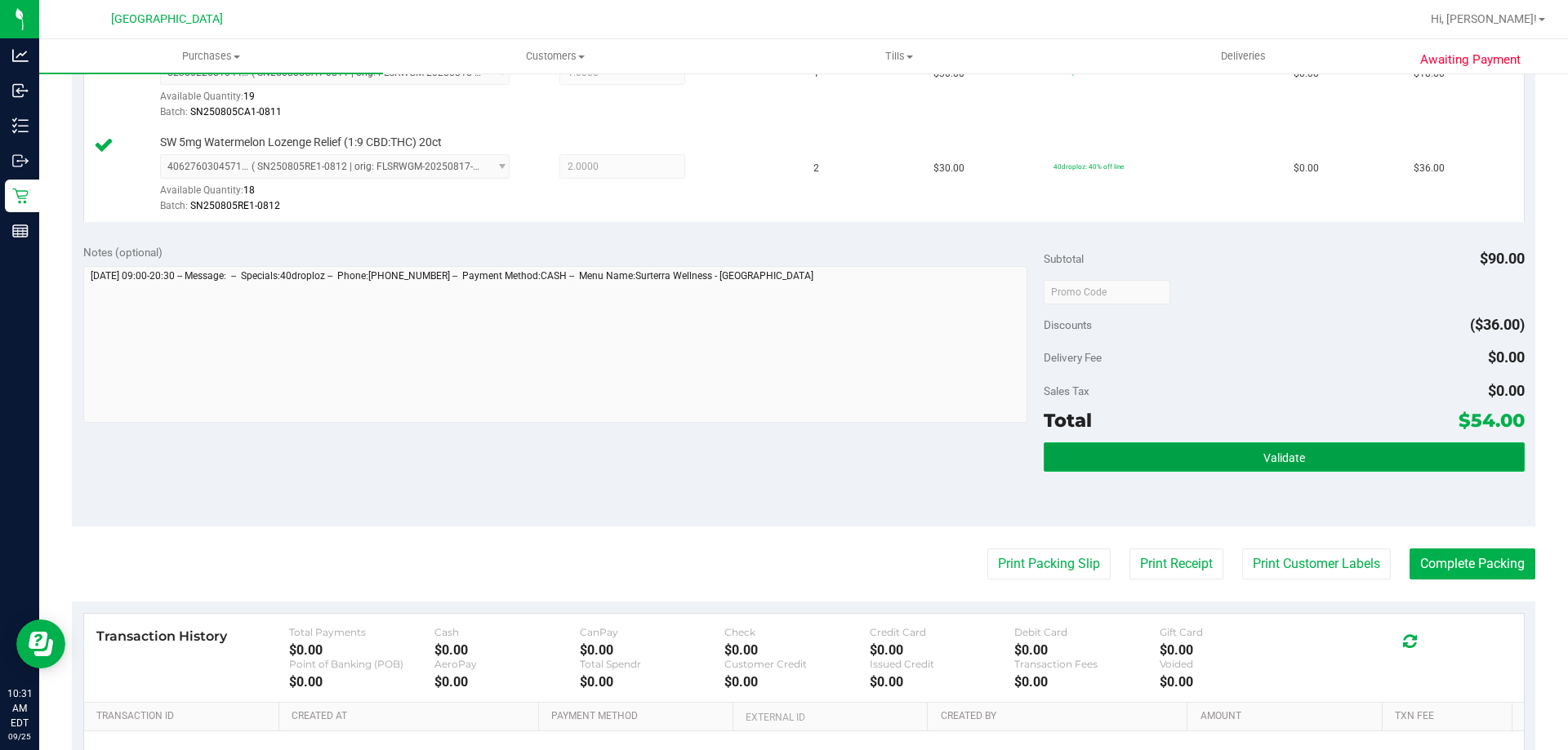
click at [1342, 464] on button "Validate" at bounding box center [1283, 457] width 480 height 30
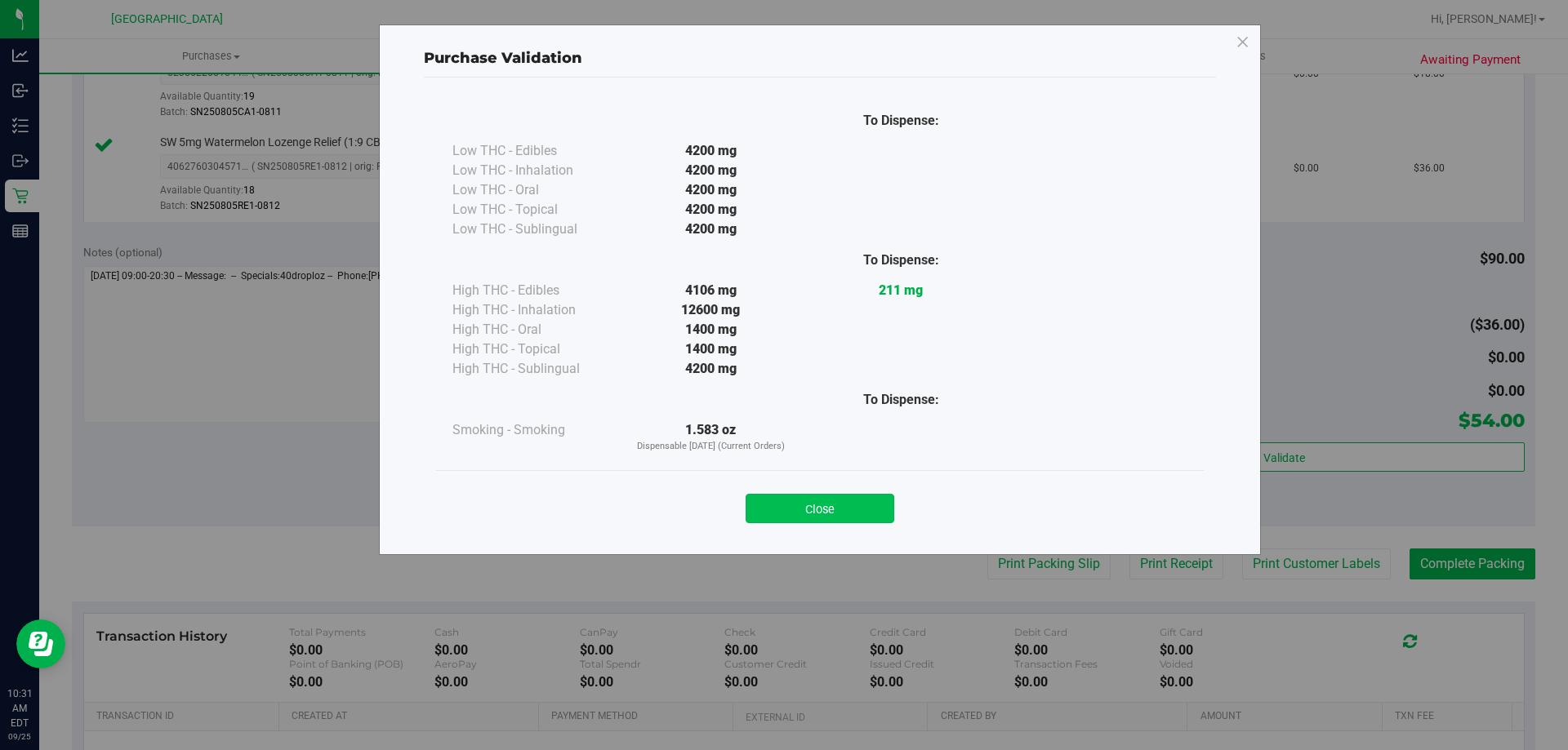
click at [784, 501] on button "Close" at bounding box center [820, 508] width 149 height 30
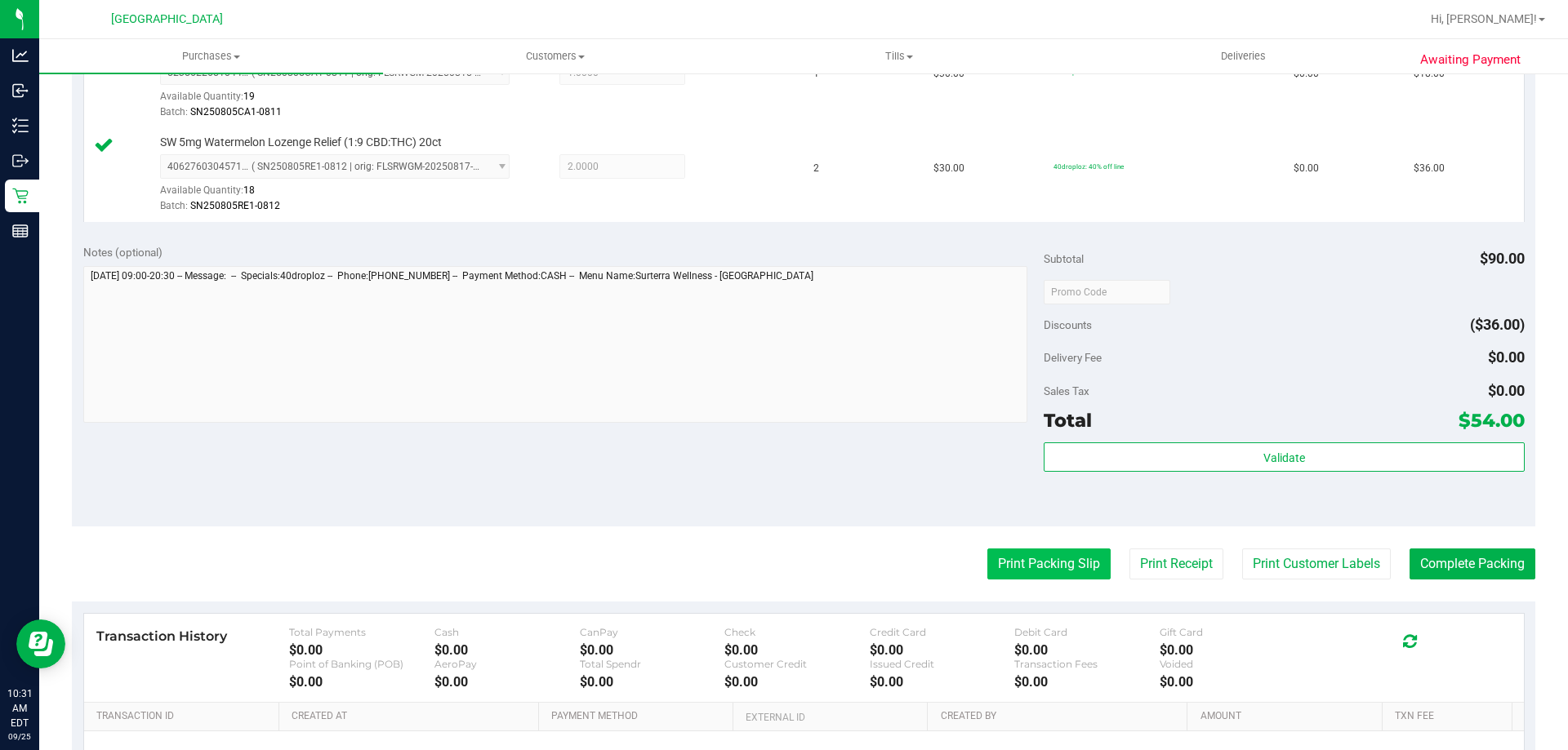
click at [1037, 572] on button "Print Packing Slip" at bounding box center [1049, 563] width 124 height 31
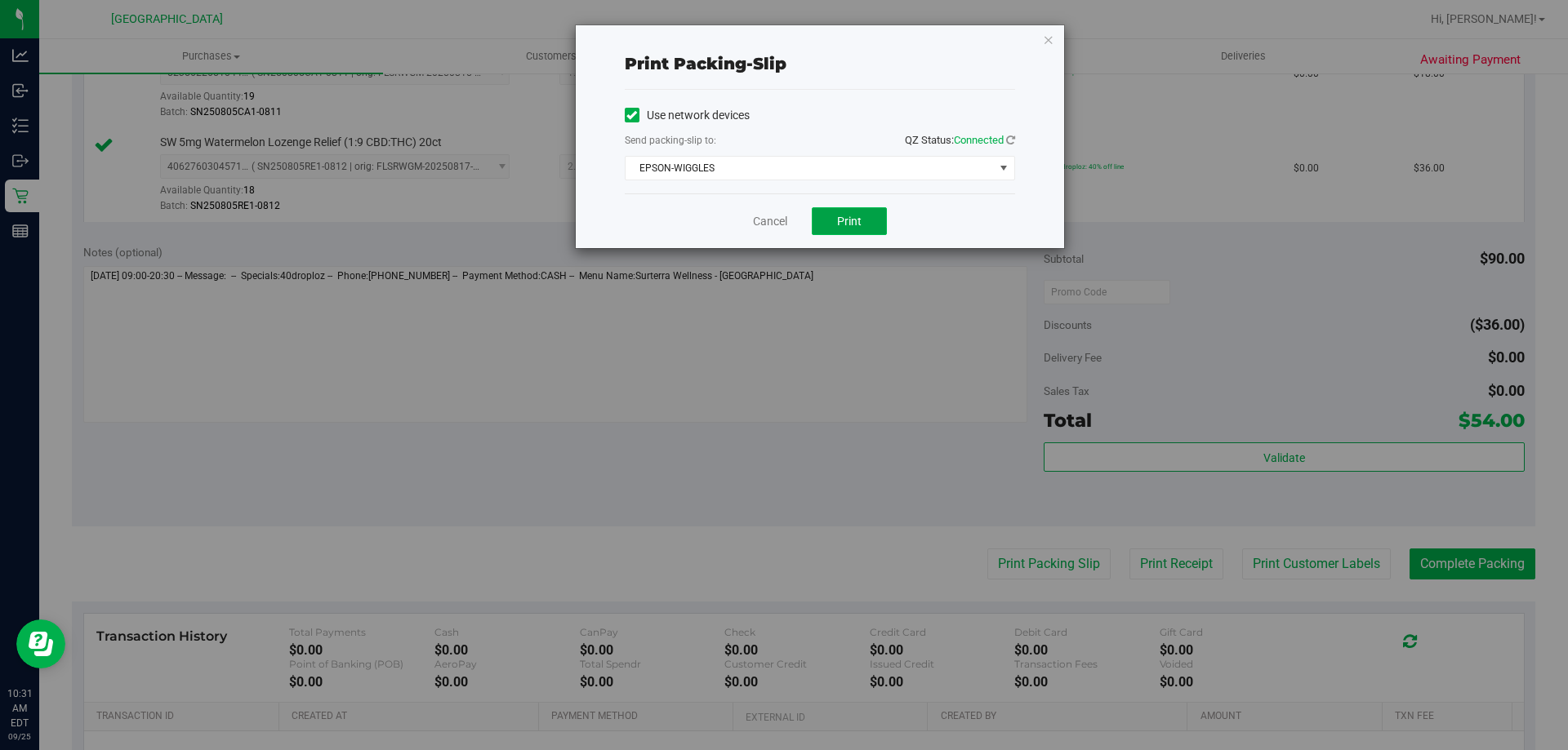
click at [844, 221] on span "Print" at bounding box center [849, 222] width 25 height 13
click at [767, 223] on link "Cancel" at bounding box center [770, 222] width 34 height 17
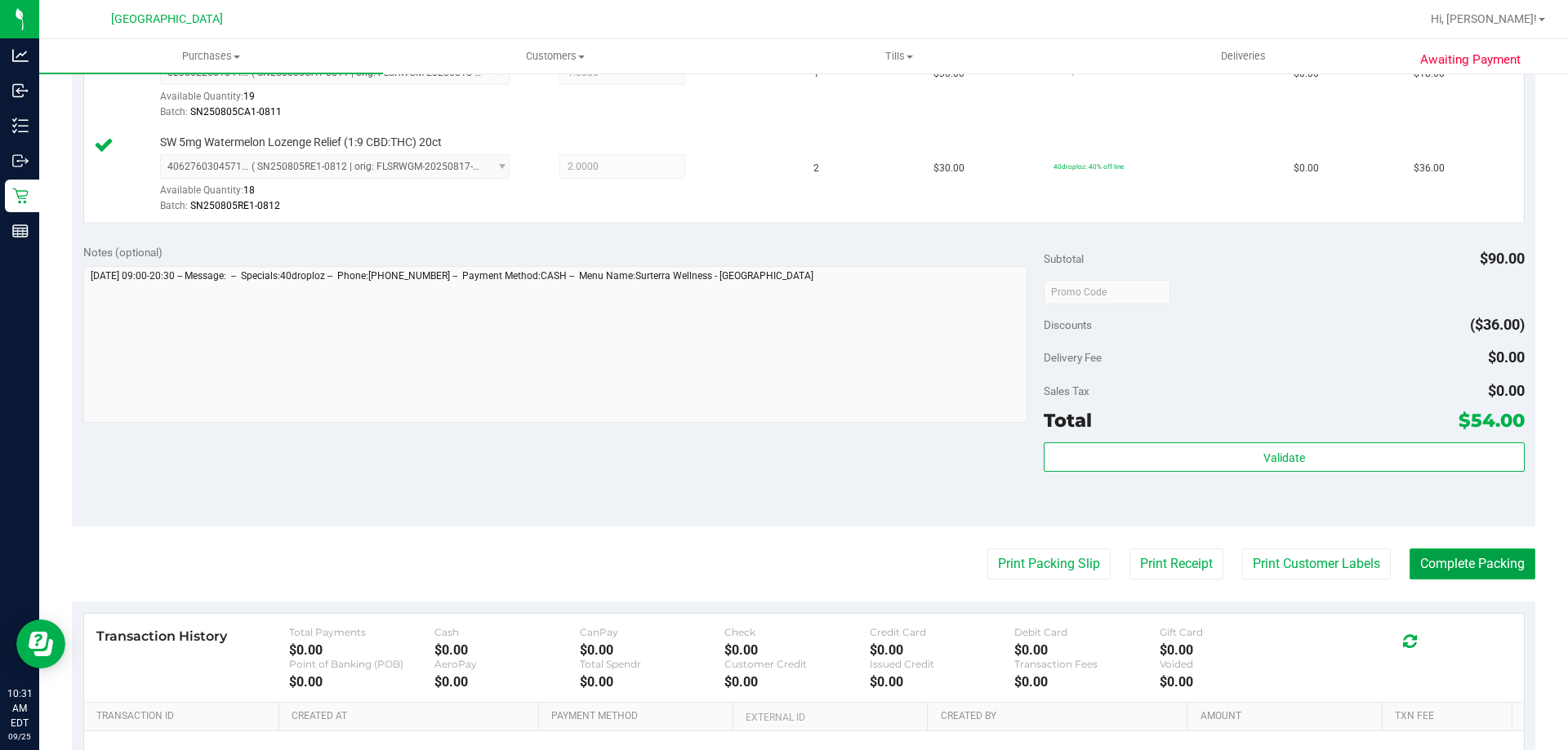
click at [1438, 560] on button "Complete Packing" at bounding box center [1473, 563] width 126 height 31
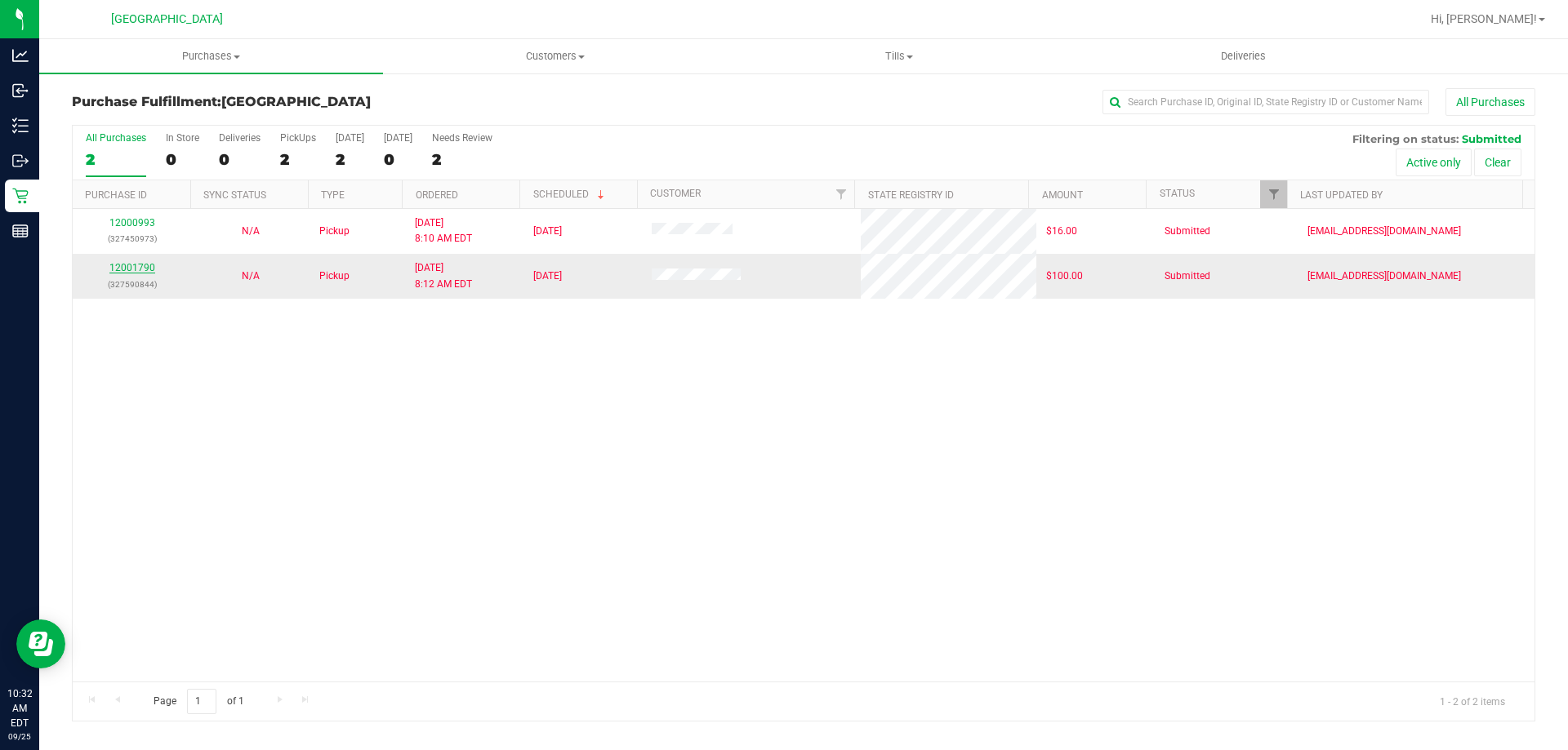
click at [137, 263] on link "12001790" at bounding box center [132, 267] width 46 height 11
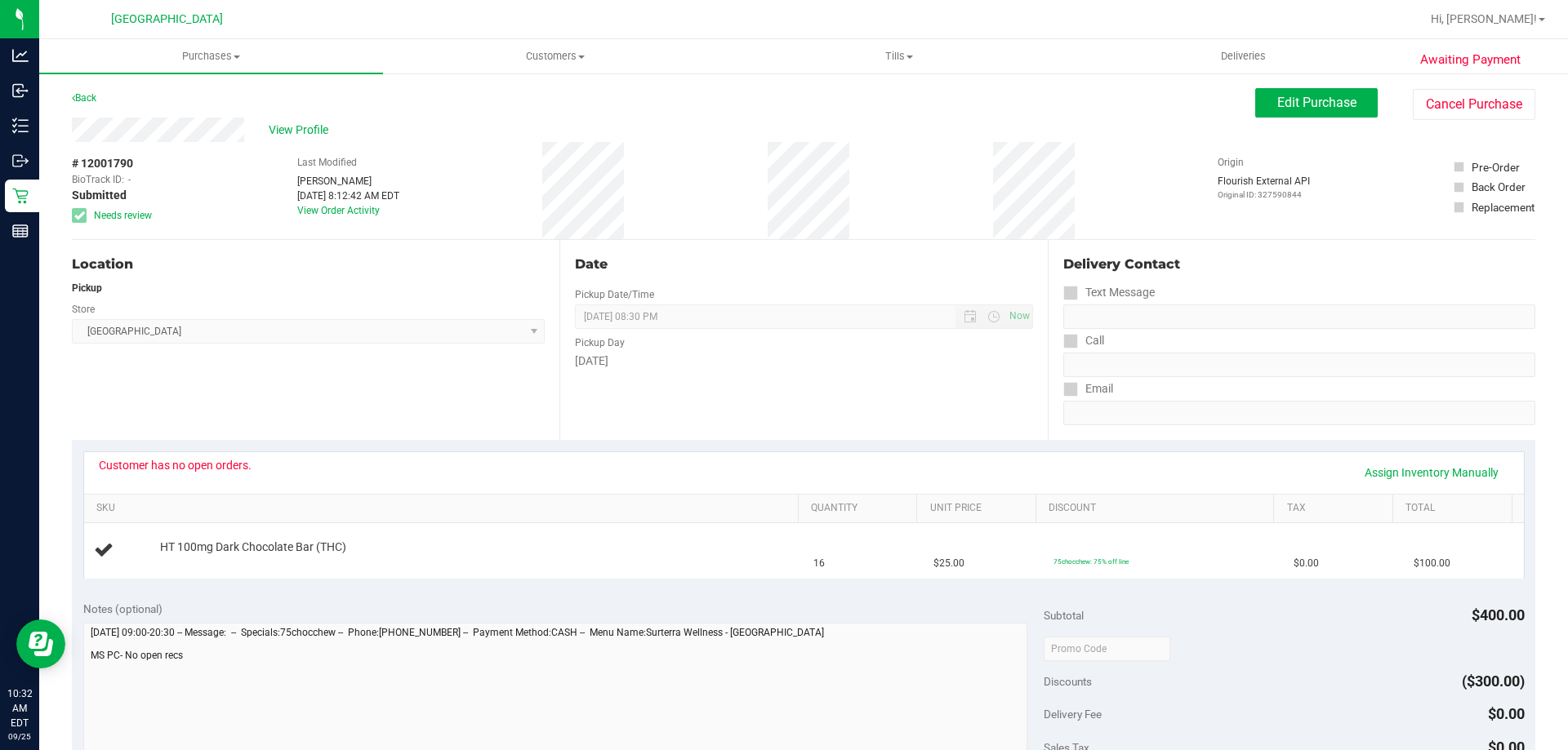
click at [316, 113] on div "Back Edit Purchase Cancel Purchase" at bounding box center [803, 103] width 1463 height 30
click at [313, 124] on span "View Profile" at bounding box center [301, 130] width 66 height 17
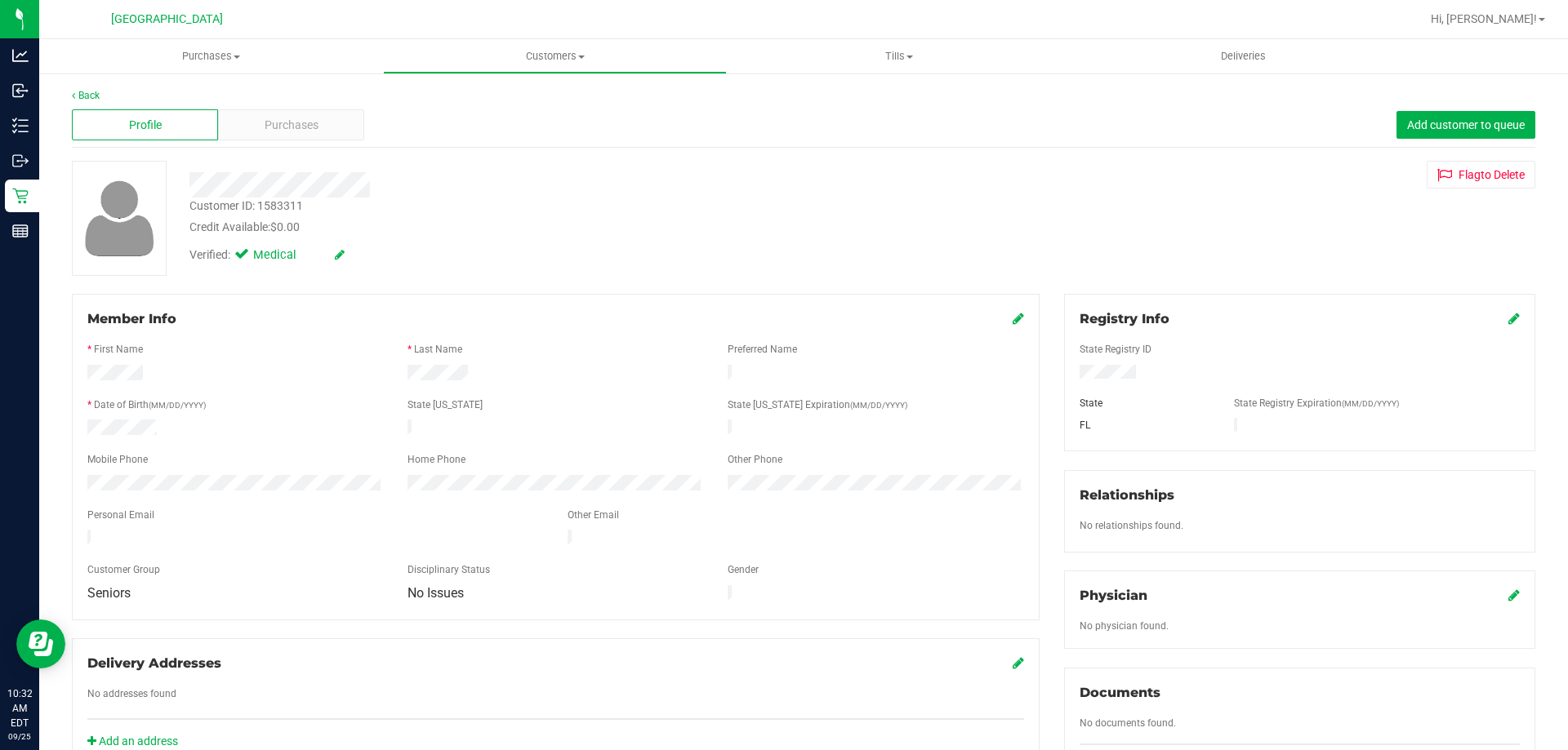
click at [290, 206] on div "Customer ID: 1583311" at bounding box center [246, 207] width 113 height 17
copy div "1583311"
click at [102, 99] on div "Back" at bounding box center [803, 95] width 1463 height 14
click at [97, 96] on link "Back" at bounding box center [85, 95] width 28 height 11
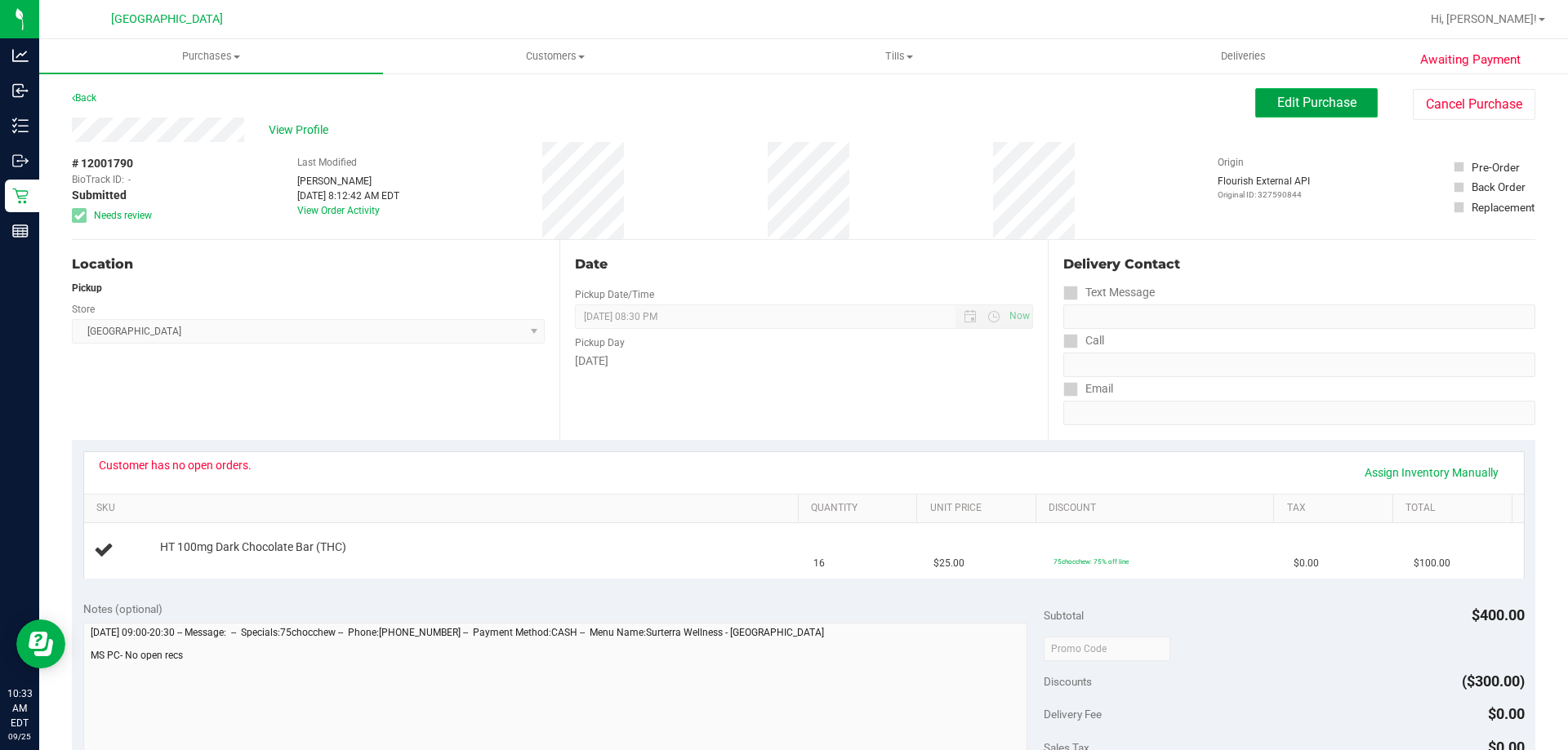
click at [1256, 95] on button "Edit Purchase" at bounding box center [1316, 103] width 123 height 30
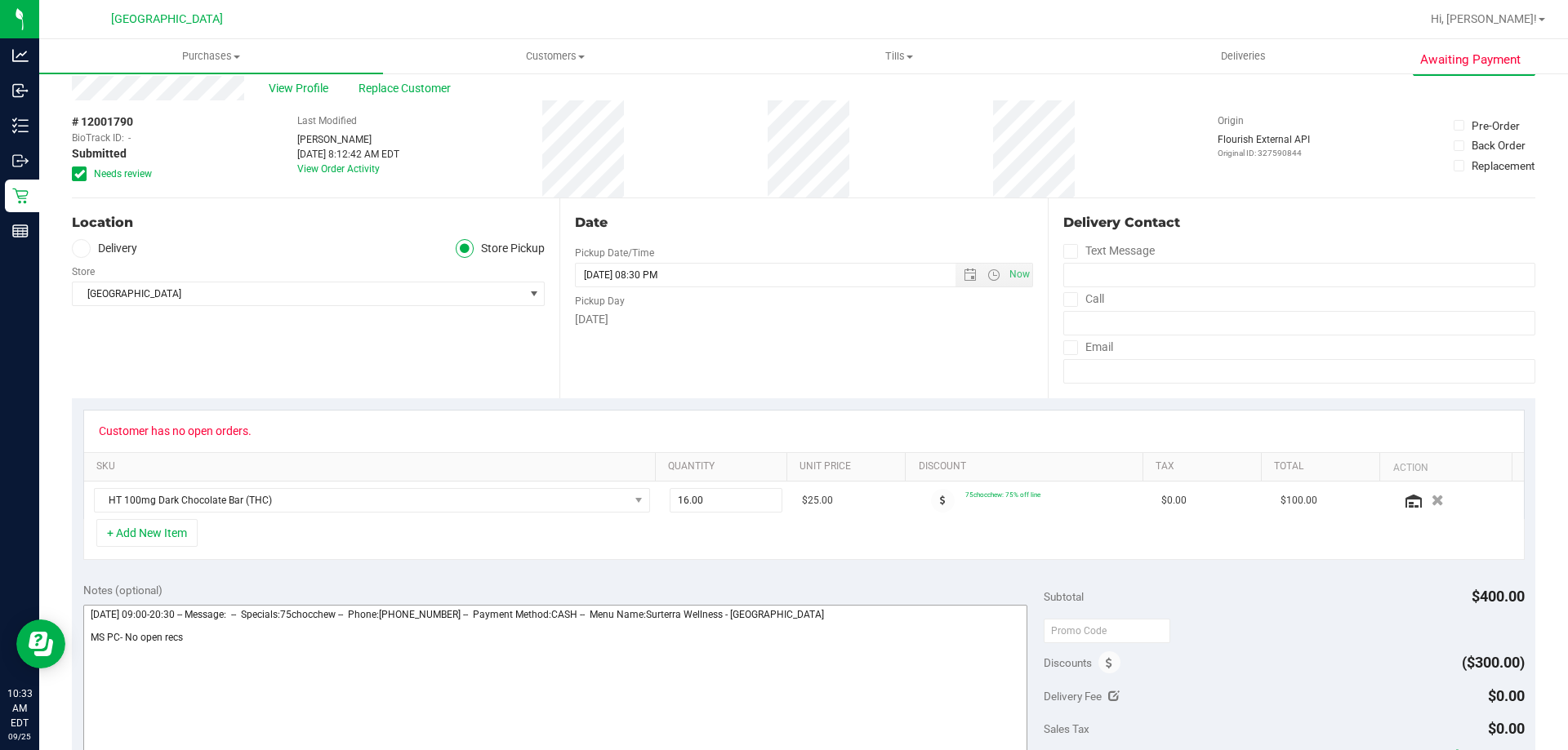
scroll to position [82, 0]
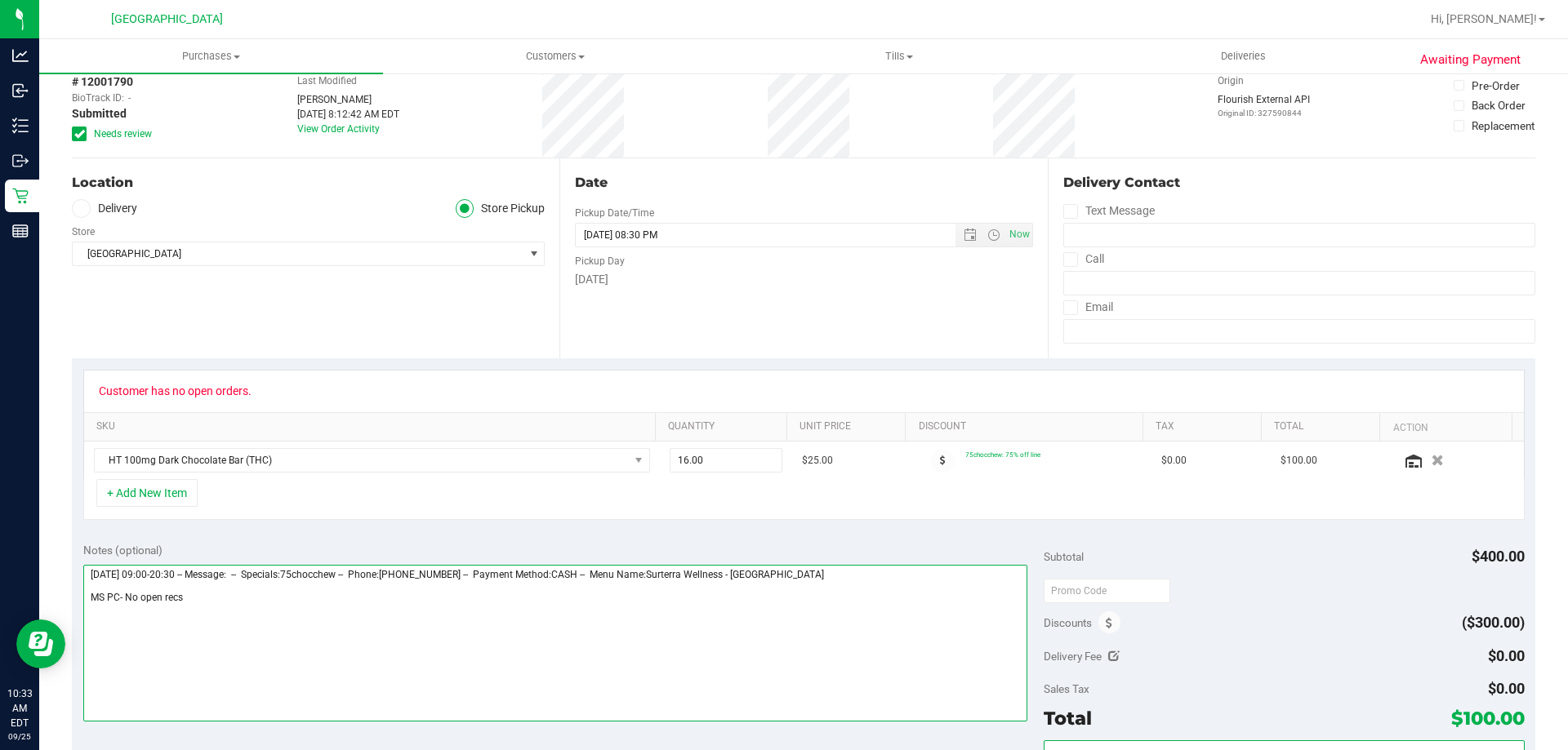
click at [243, 597] on textarea at bounding box center [555, 643] width 944 height 157
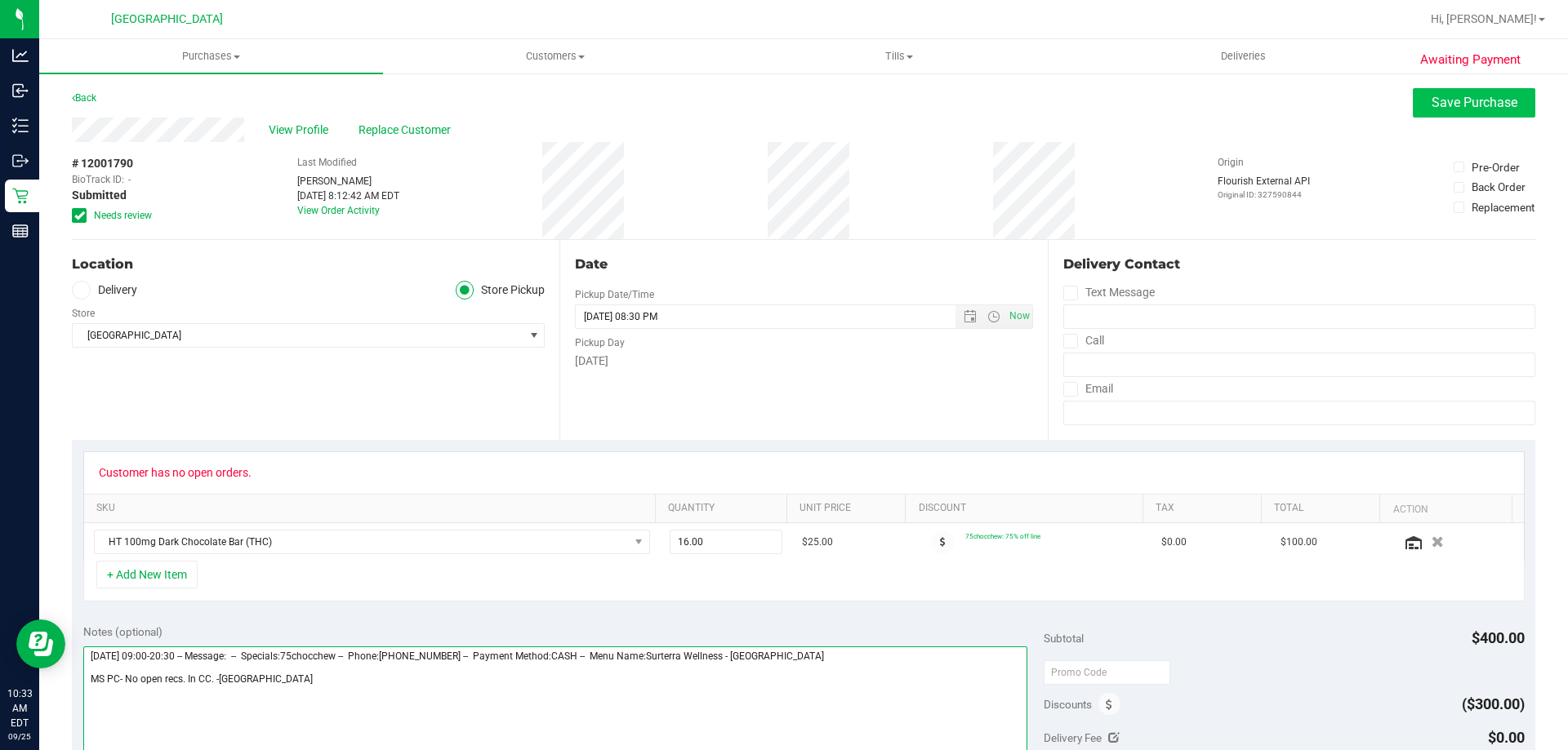
type textarea "Thursday 09/25/2025 09:00-20:30 -- Message: -- Specials:75chocchew -- Phone:708…"
click at [1469, 107] on span "Save Purchase" at bounding box center [1475, 103] width 86 height 15
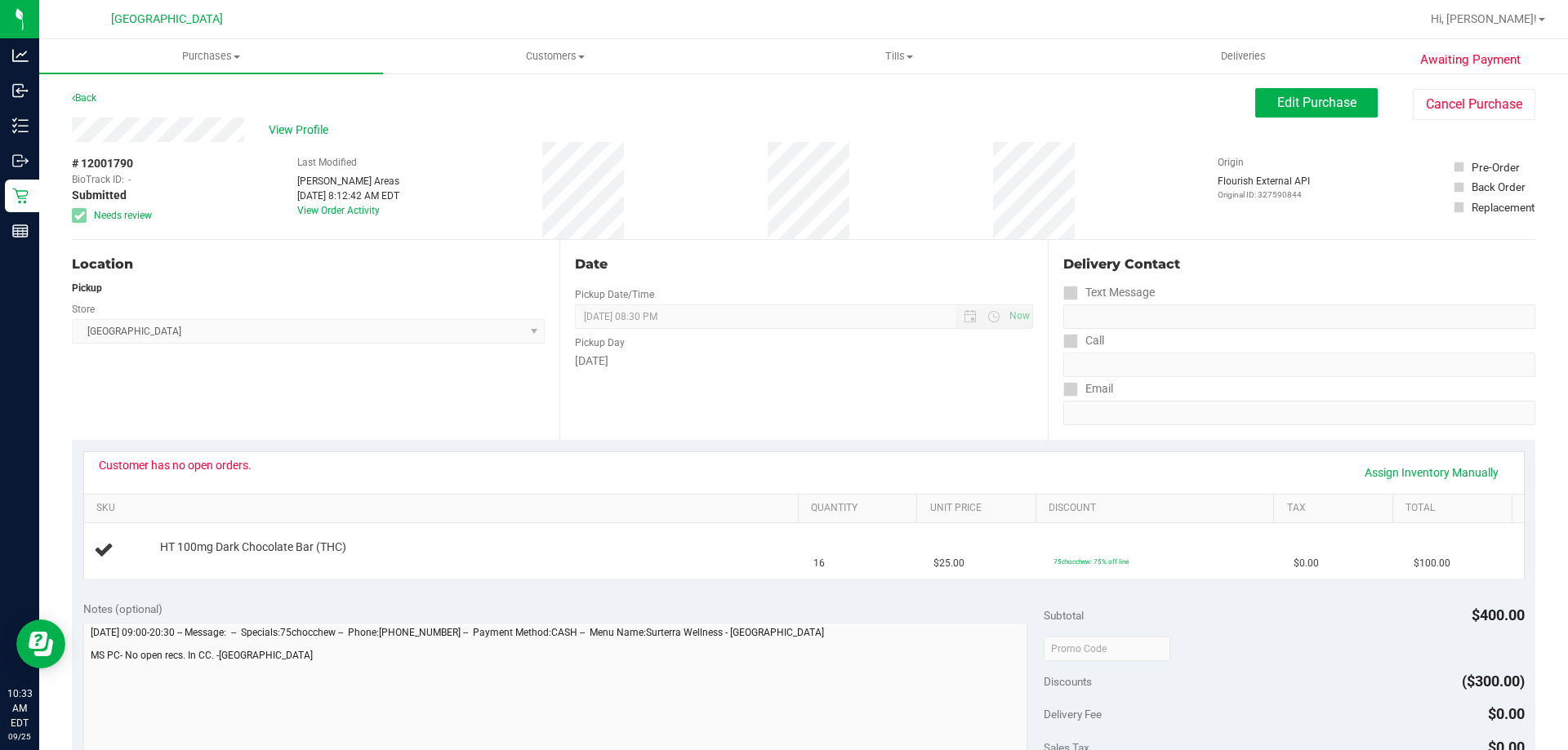
click at [86, 95] on link "Back" at bounding box center [84, 98] width 25 height 11
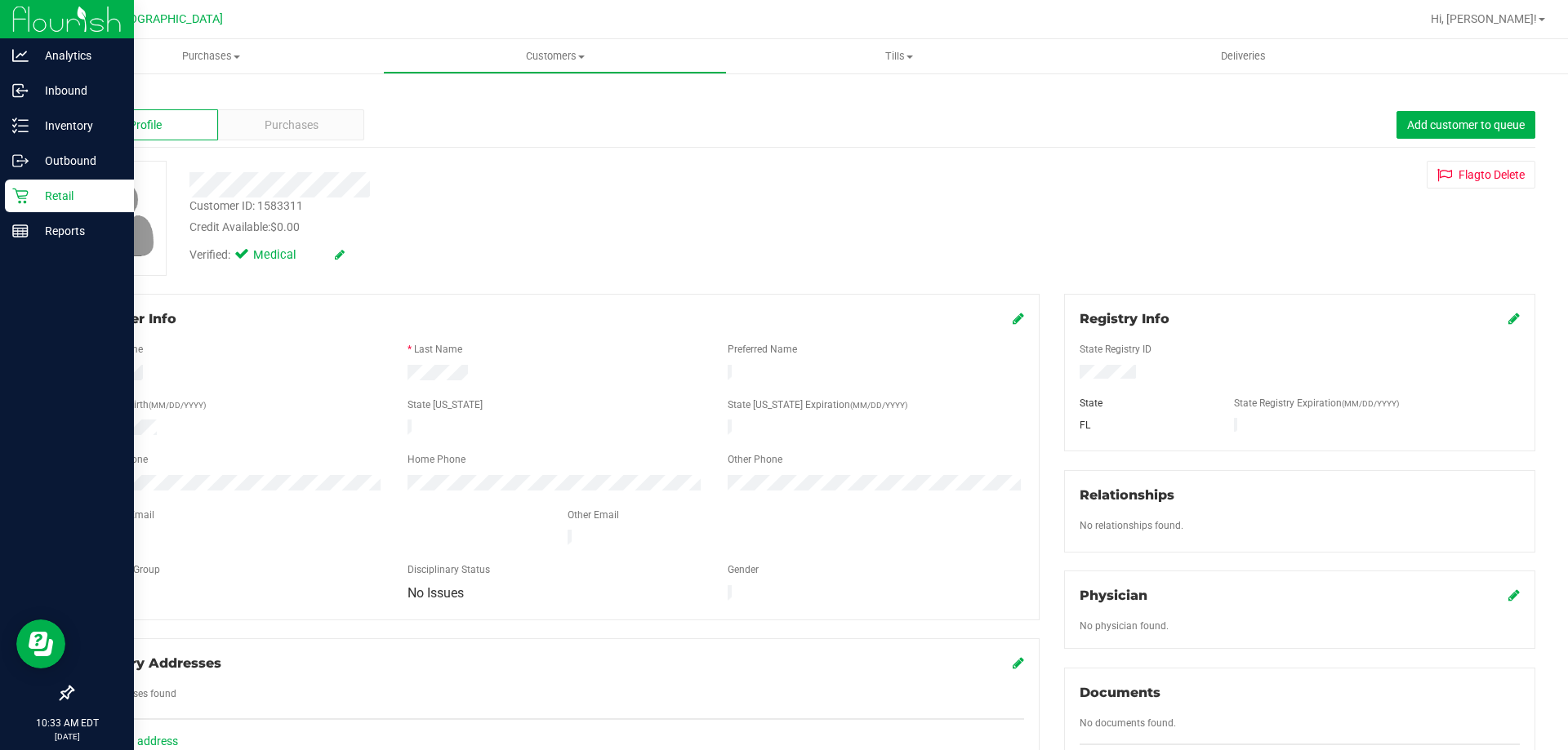
click at [26, 195] on icon at bounding box center [20, 195] width 16 height 16
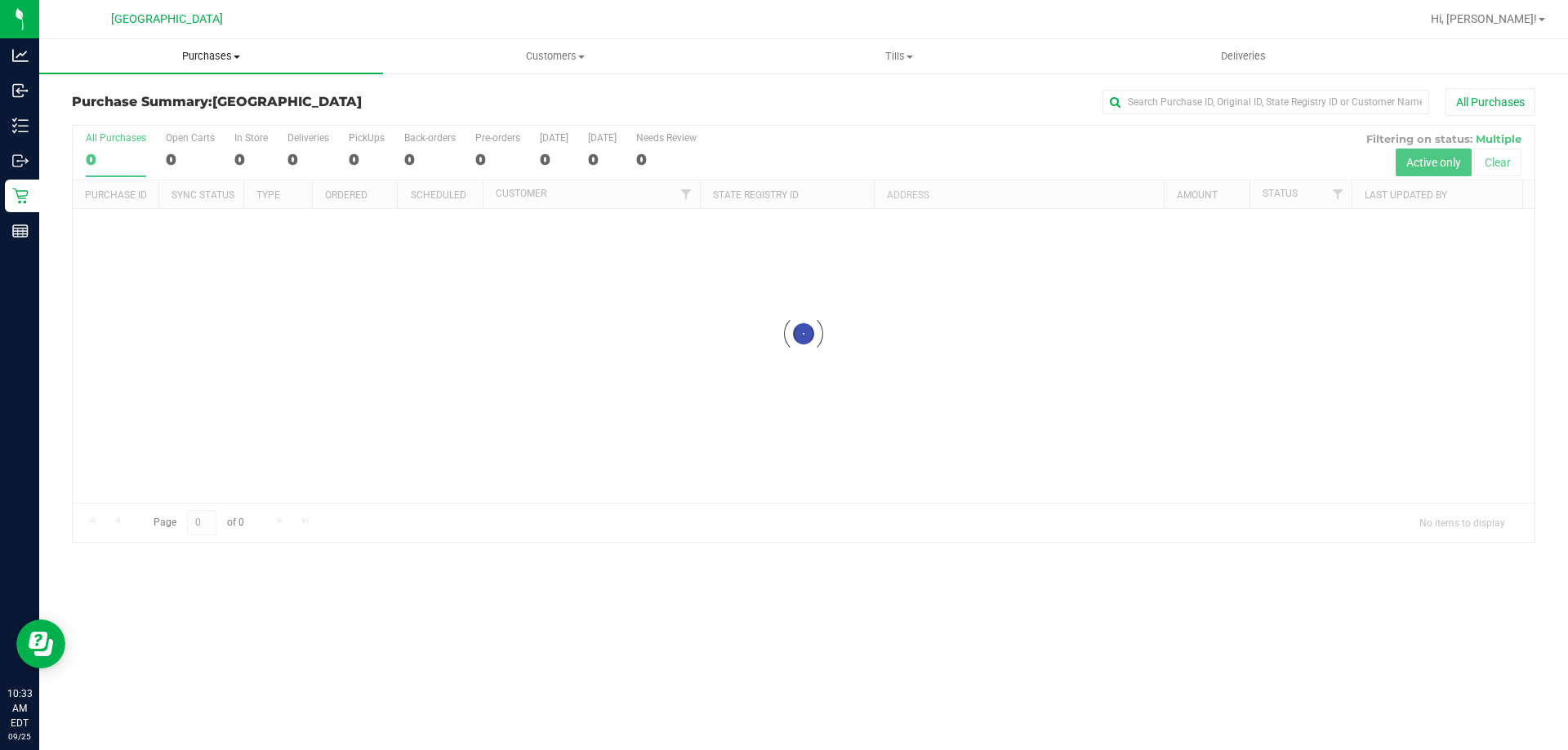
click at [187, 58] on span "Purchases" at bounding box center [210, 55] width 344 height 14
click at [158, 119] on li "Fulfillment" at bounding box center [210, 118] width 344 height 20
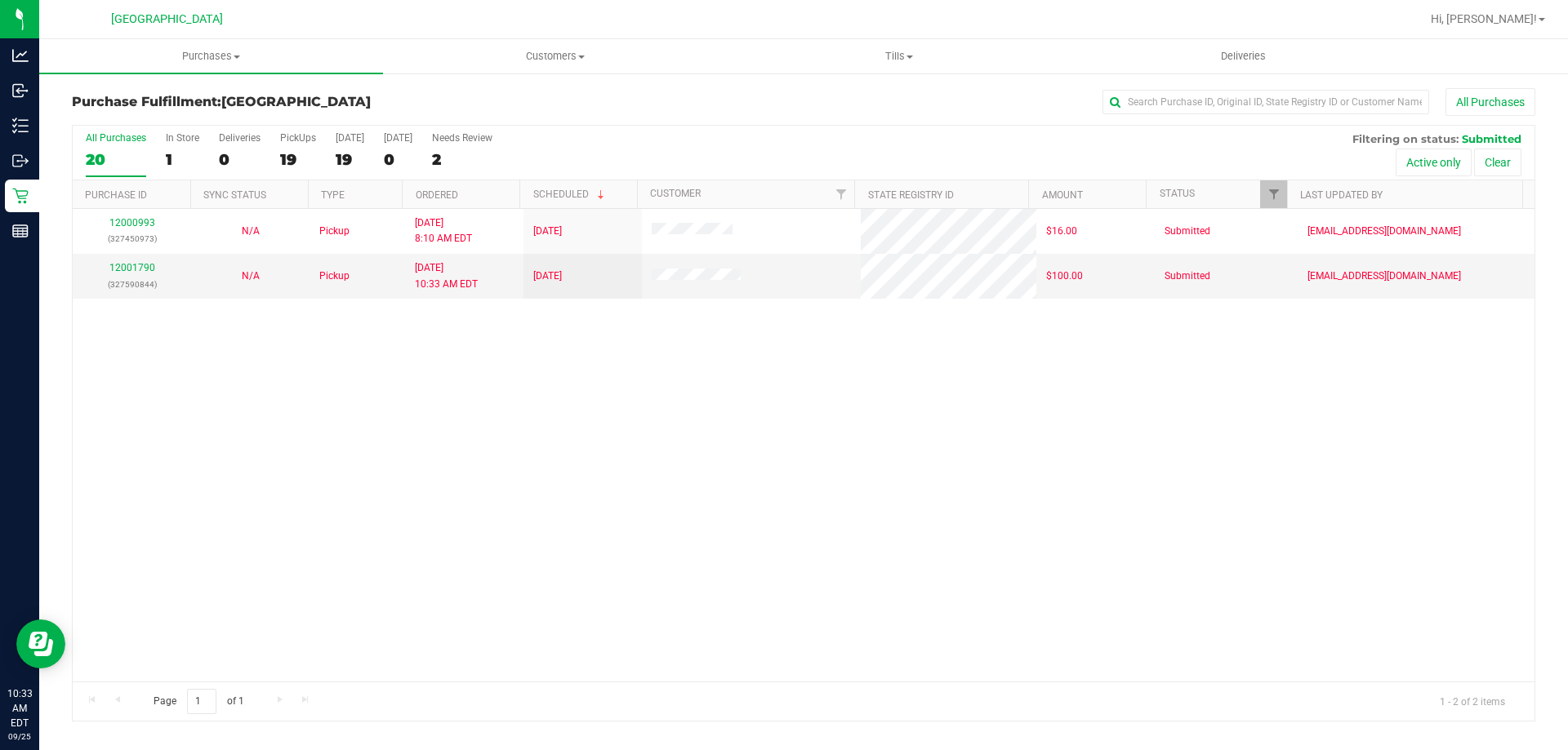
click at [911, 358] on div "12000993 (327450973) N/A Pickup 9/25/2025 8:10 AM EDT 9/25/2025 $16.00 Submitte…" at bounding box center [803, 445] width 1461 height 473
click at [451, 421] on div "12000993 (327450973) N/A Pickup 9/25/2025 8:10 AM EDT 9/25/2025 $16.00 Submitte…" at bounding box center [803, 445] width 1461 height 473
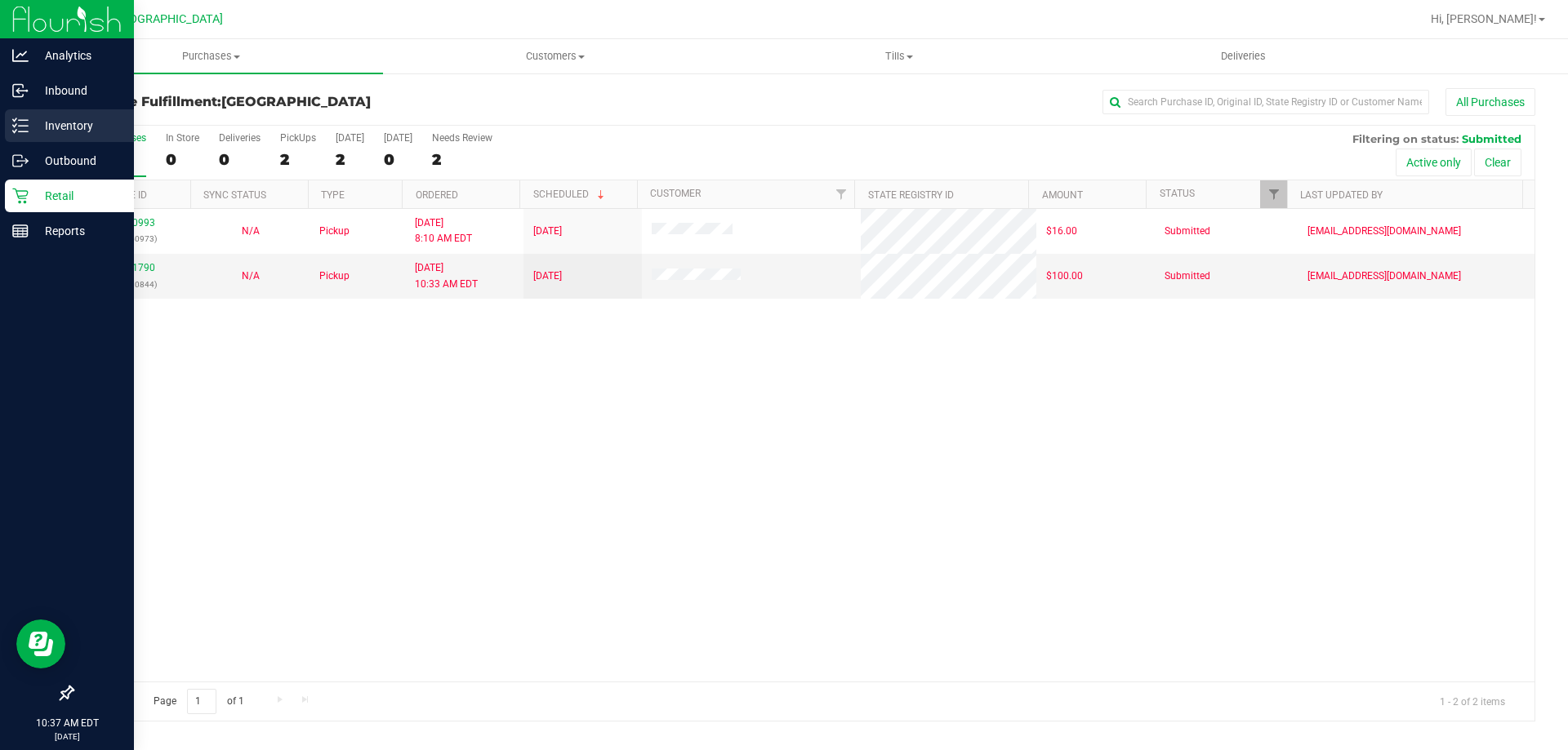
click at [37, 122] on p "Inventory" at bounding box center [77, 126] width 98 height 20
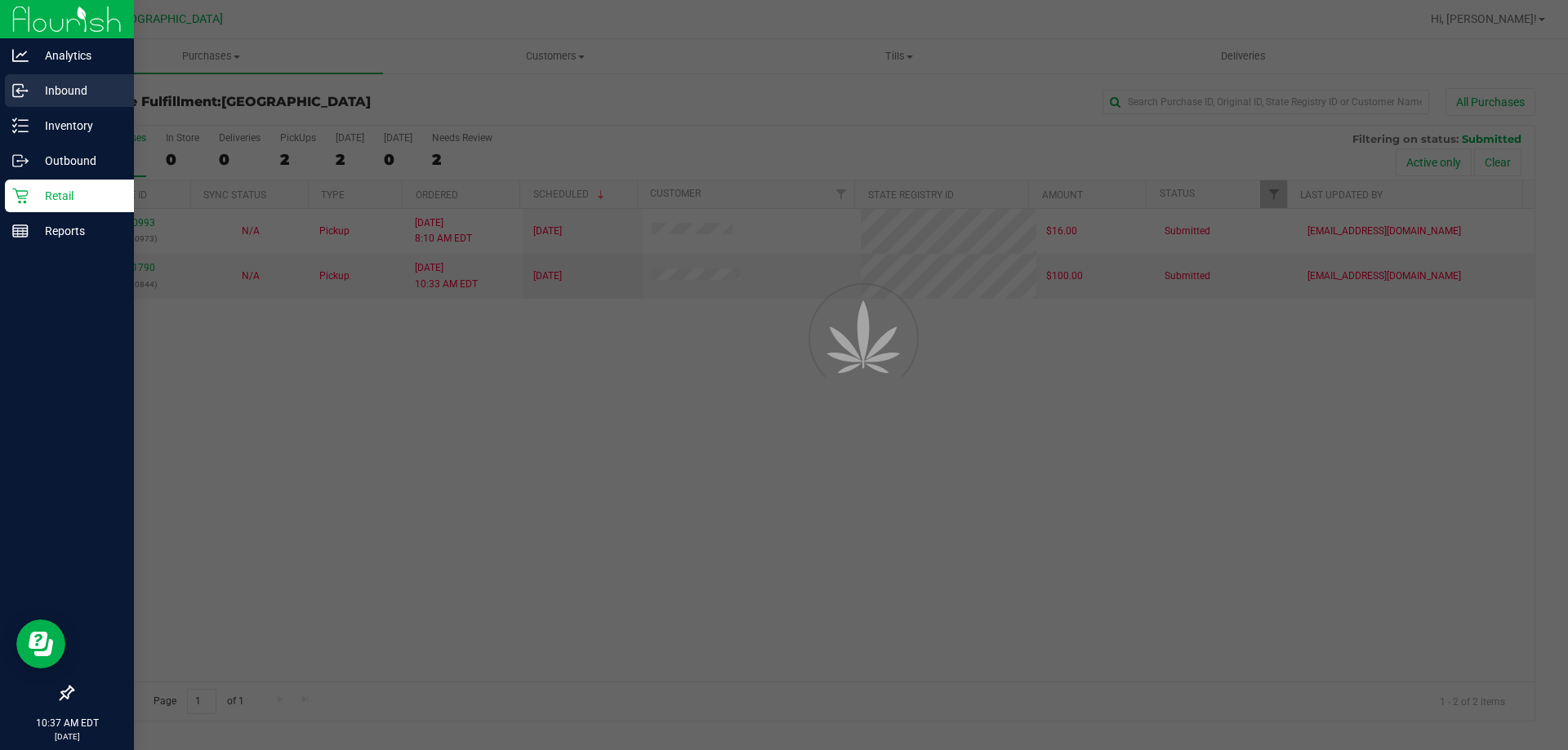
click at [39, 94] on p "Inbound" at bounding box center [77, 90] width 98 height 20
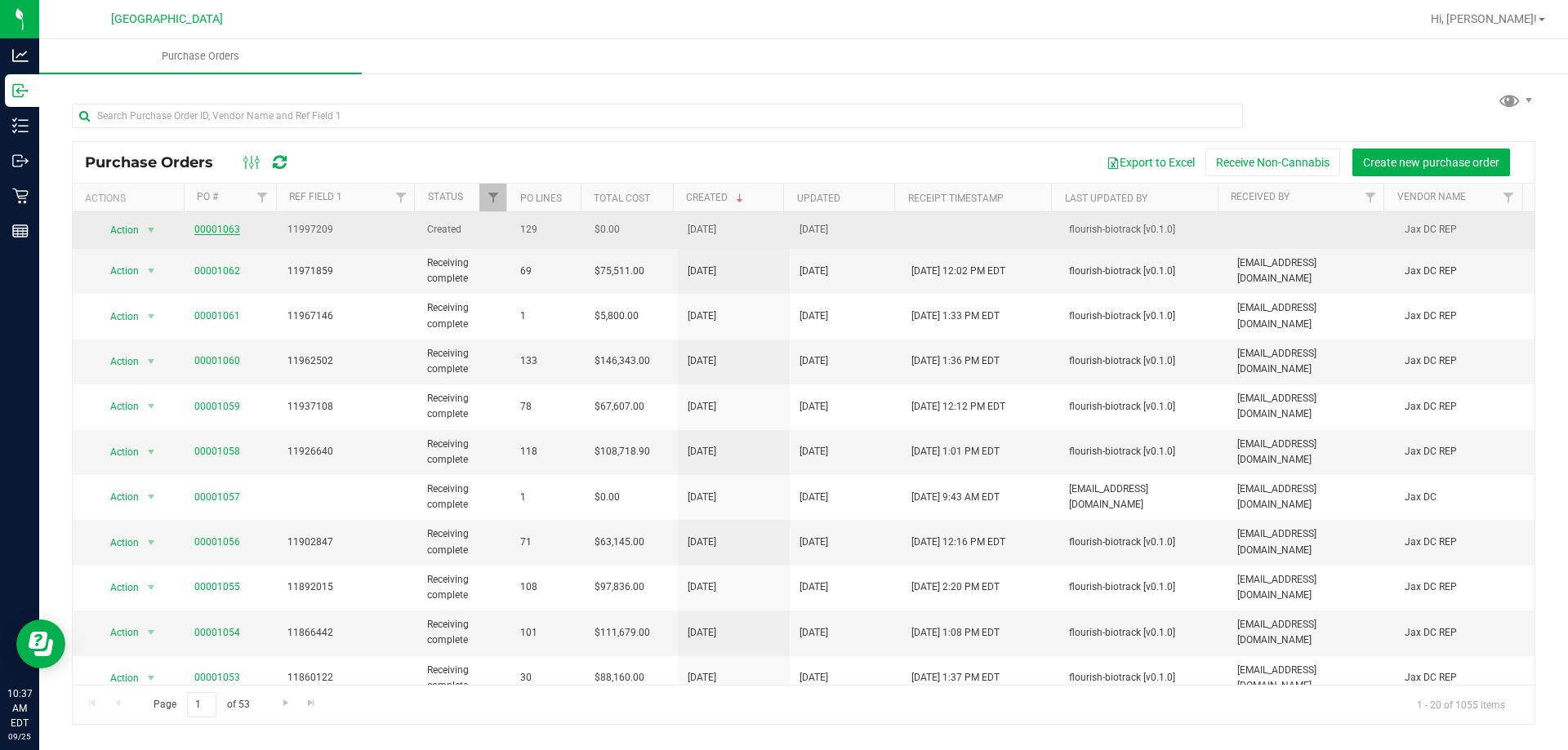
click at [204, 231] on link "00001063" at bounding box center [217, 229] width 46 height 11
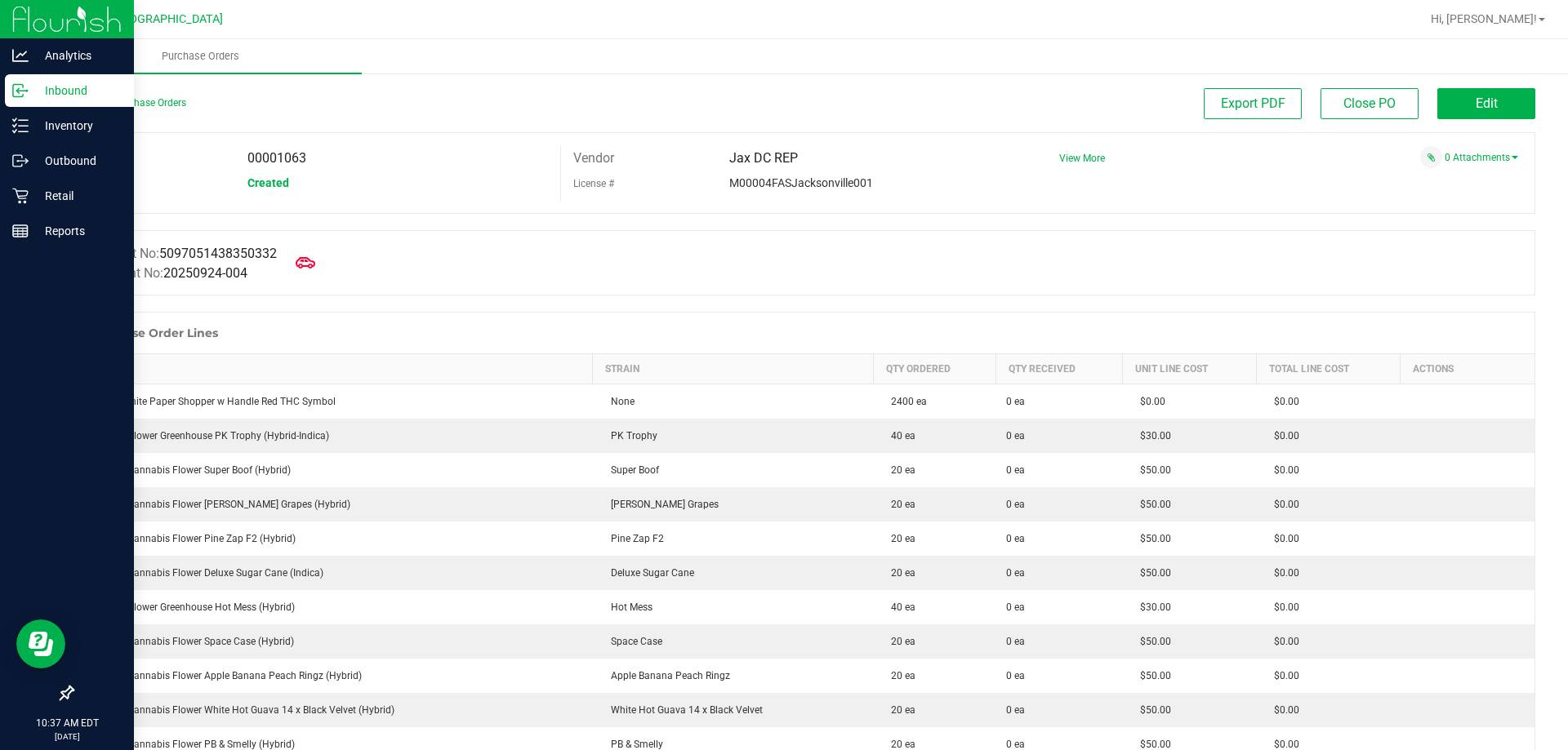
click at [26, 86] on icon at bounding box center [20, 90] width 16 height 16
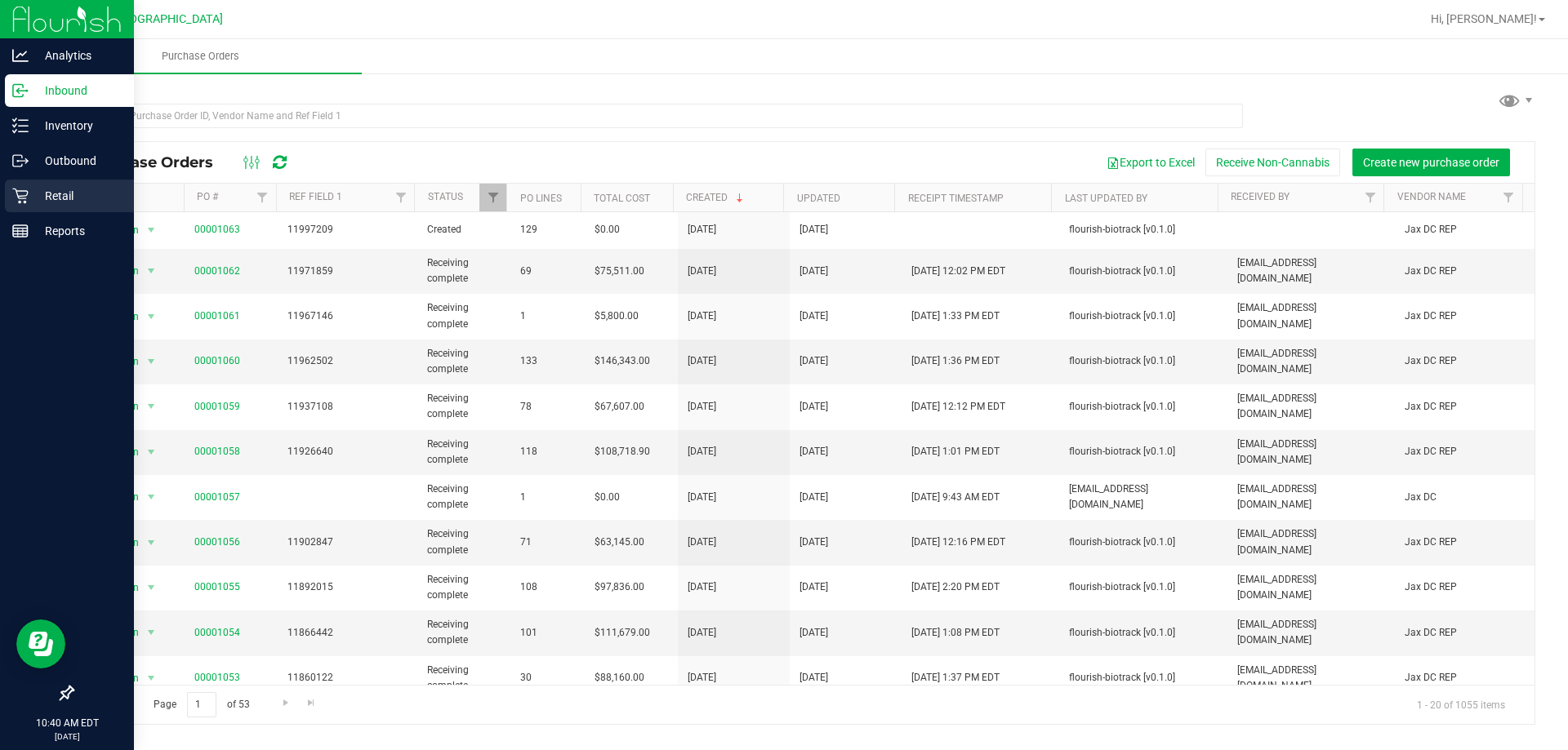
click at [15, 199] on icon at bounding box center [20, 195] width 16 height 16
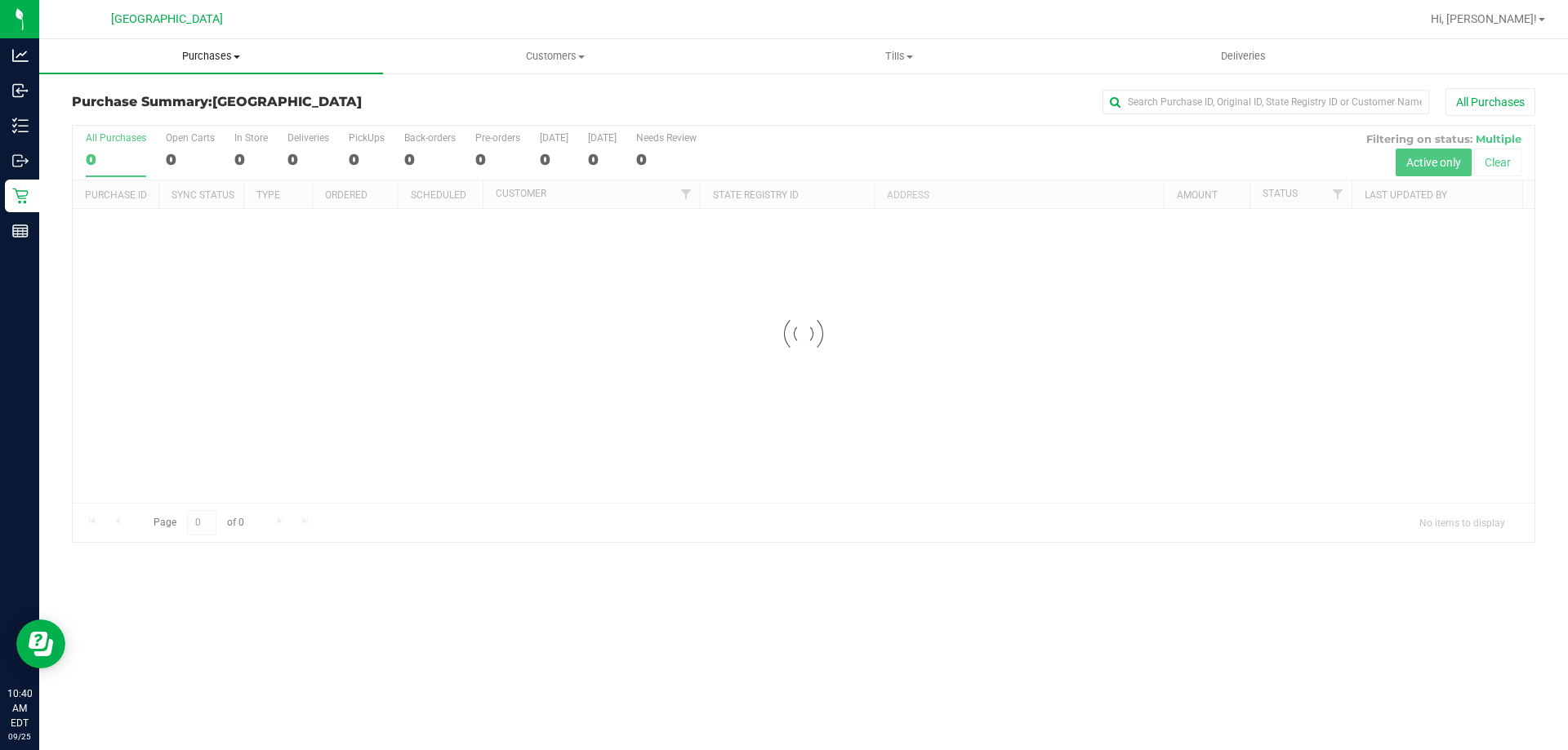
click at [175, 59] on span "Purchases" at bounding box center [210, 55] width 344 height 14
click at [129, 111] on span "Fulfillment" at bounding box center [89, 118] width 101 height 14
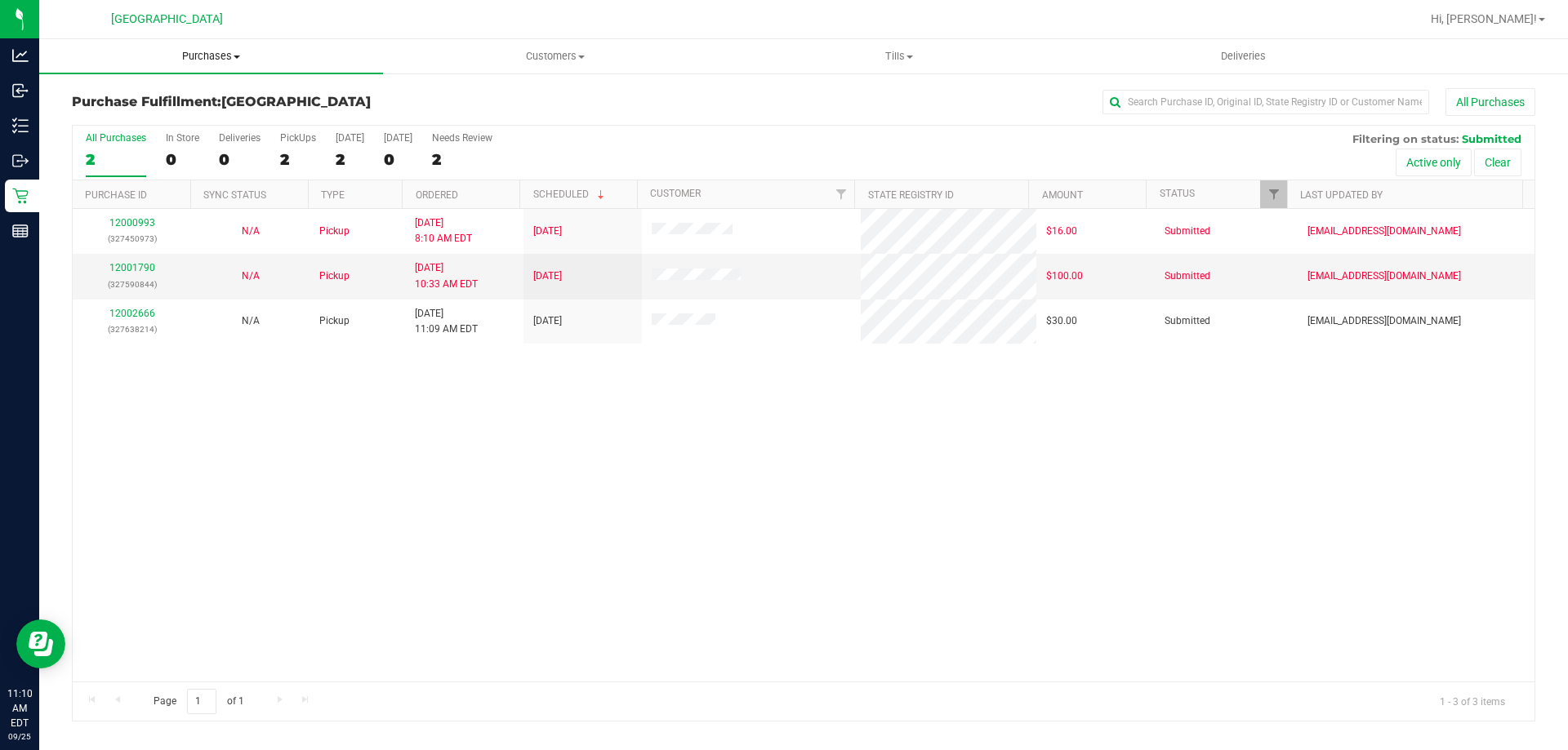
click at [204, 58] on span "Purchases" at bounding box center [210, 55] width 344 height 14
click at [77, 116] on span "Fulfillment" at bounding box center [89, 118] width 101 height 14
click at [597, 461] on div "12000993 (327450973) N/A Pickup 9/25/2025 8:10 AM EDT 9/25/2025 $16.00 Submitte…" at bounding box center [803, 445] width 1461 height 473
click at [426, 461] on div "12000993 (327450973) N/A Pickup 9/25/2025 8:10 AM EDT 9/25/2025 $16.00 Submitte…" at bounding box center [803, 445] width 1461 height 473
click at [439, 466] on div "12000993 (327450973) N/A Pickup 9/25/2025 8:10 AM EDT 9/25/2025 $16.00 Submitte…" at bounding box center [803, 445] width 1461 height 473
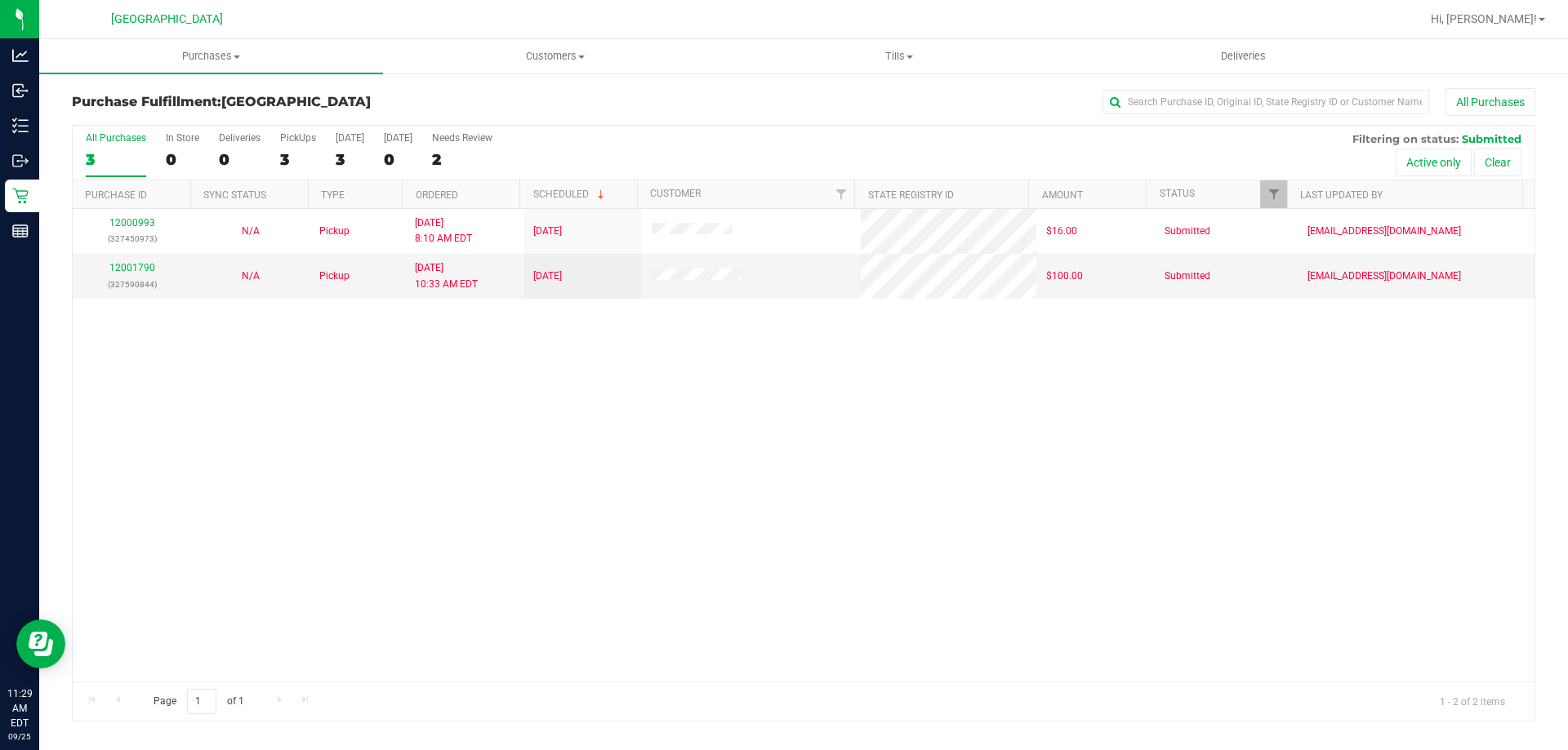
click at [439, 466] on div "12000993 (327450973) N/A Pickup 9/25/2025 8:10 AM EDT 9/25/2025 $16.00 Submitte…" at bounding box center [803, 445] width 1461 height 473
click at [436, 496] on div "12000993 (327450973) N/A Pickup 9/25/2025 8:10 AM EDT 9/25/2025 $16.00 Submitte…" at bounding box center [803, 445] width 1461 height 473
click at [447, 502] on div "12000993 (327450973) N/A Pickup 9/25/2025 8:10 AM EDT 9/25/2025 $16.00 Submitte…" at bounding box center [803, 445] width 1461 height 473
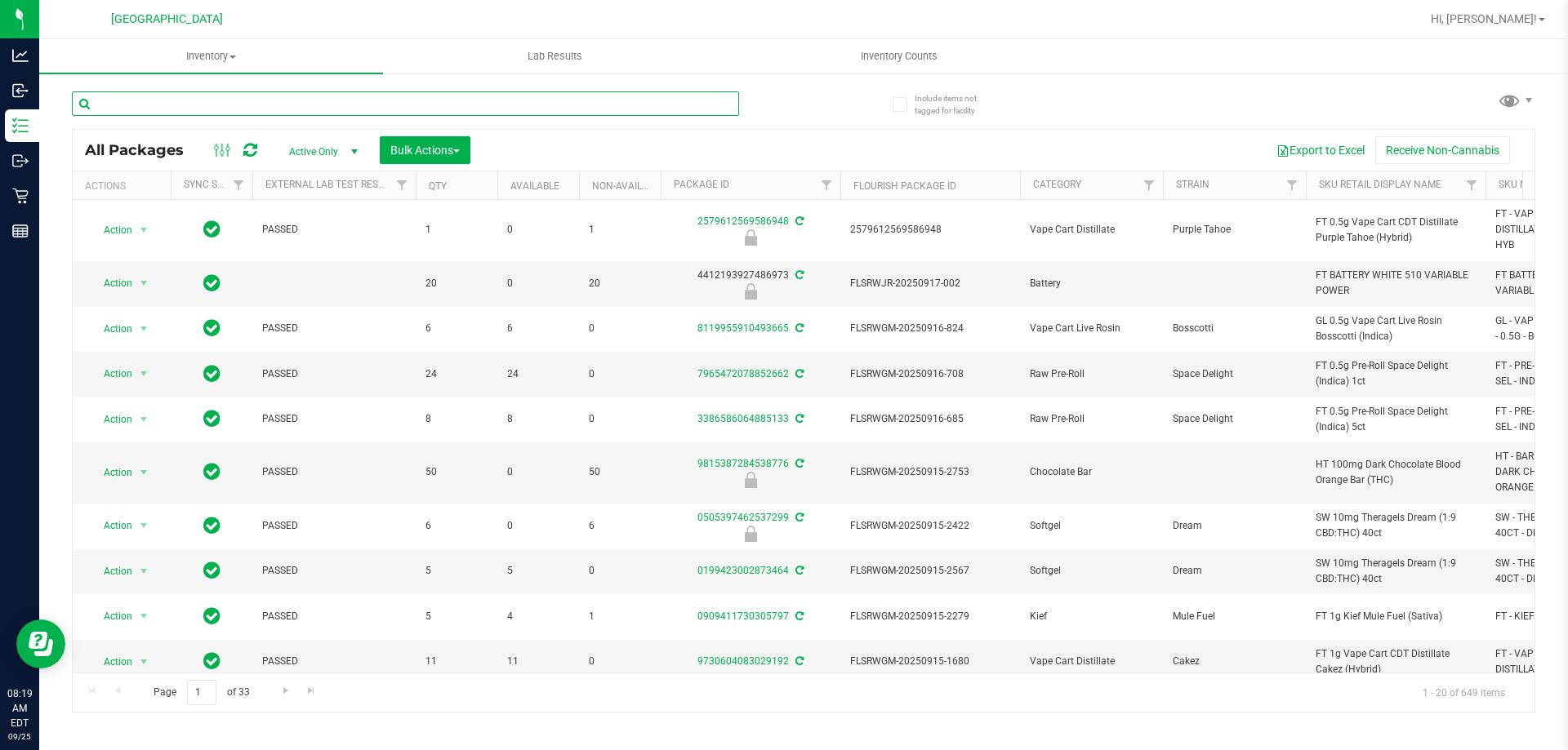
drag, startPoint x: 300, startPoint y: 99, endPoint x: 285, endPoint y: 104, distance: 15.8
click at [285, 104] on input "text" at bounding box center [405, 104] width 667 height 25
click at [284, 105] on input "text" at bounding box center [405, 104] width 667 height 25
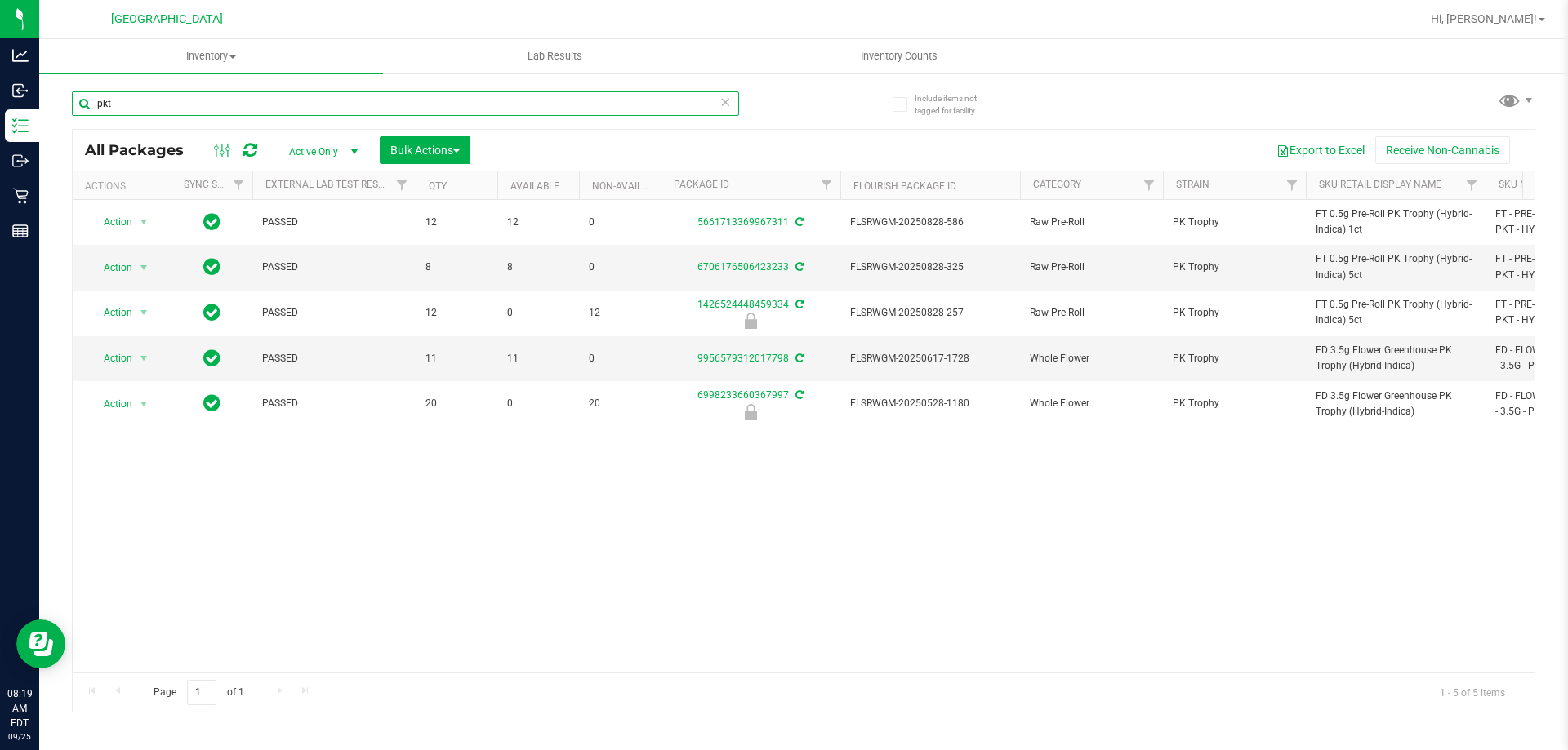
click at [486, 103] on input "pkt" at bounding box center [405, 104] width 667 height 25
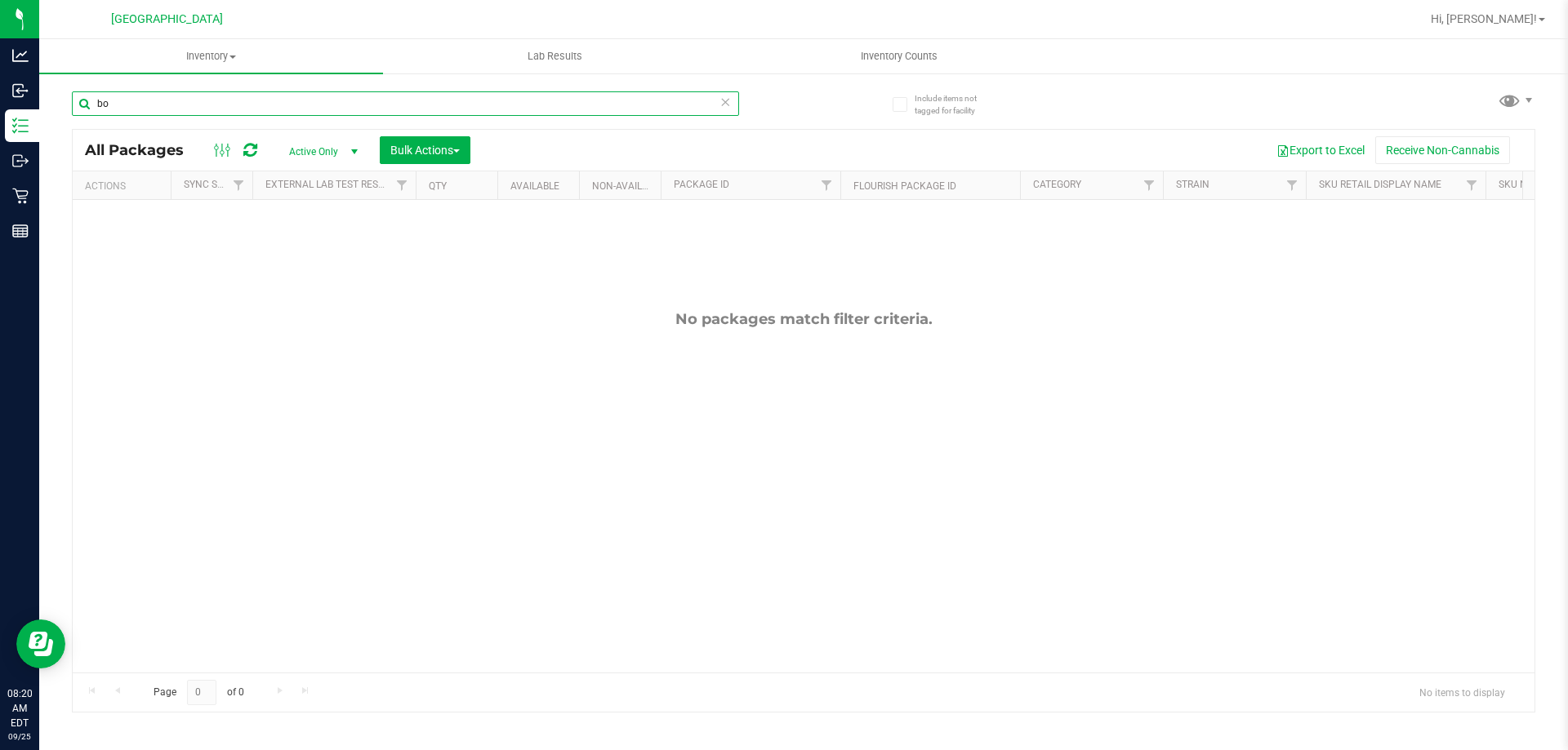
type input "b"
type input "g"
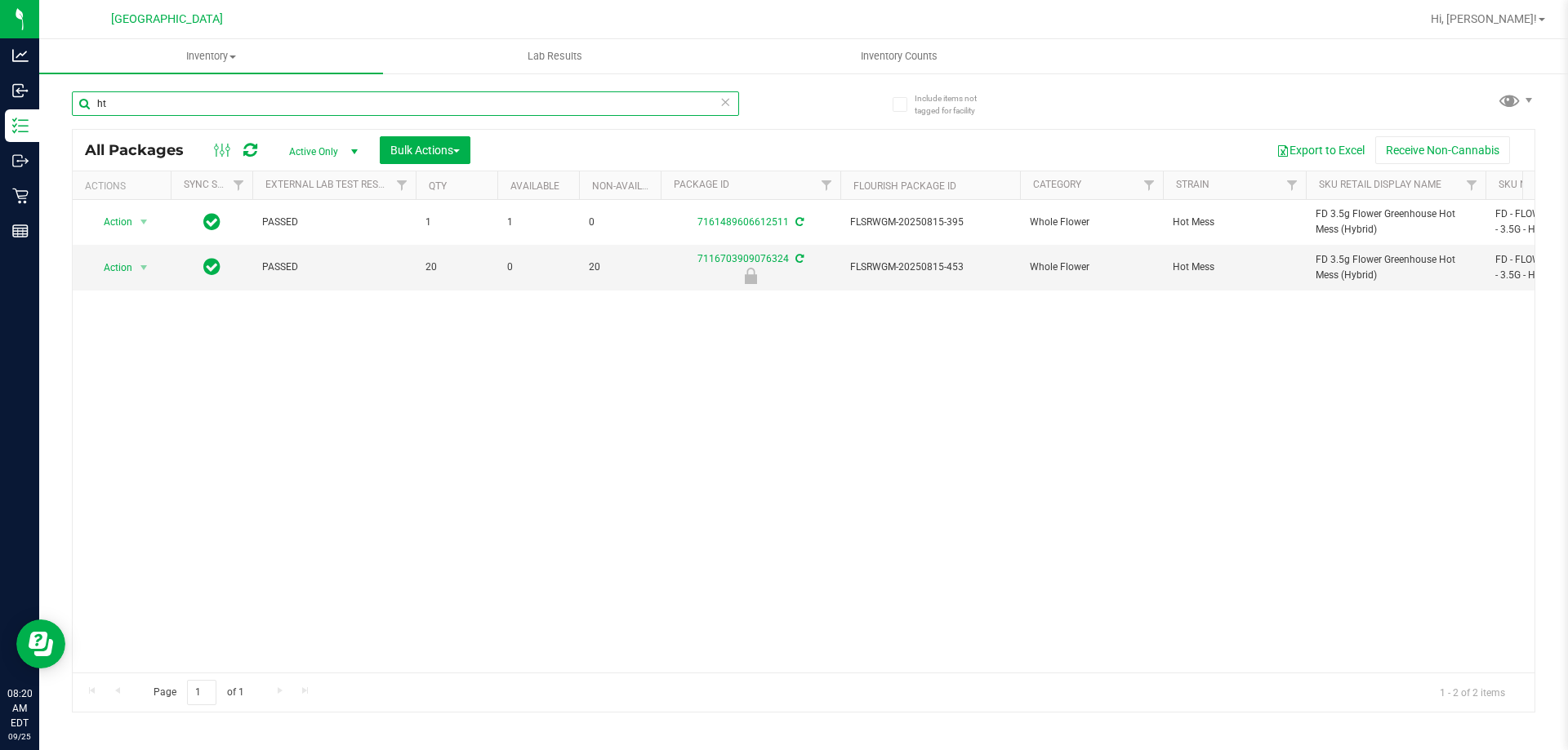
type input "h"
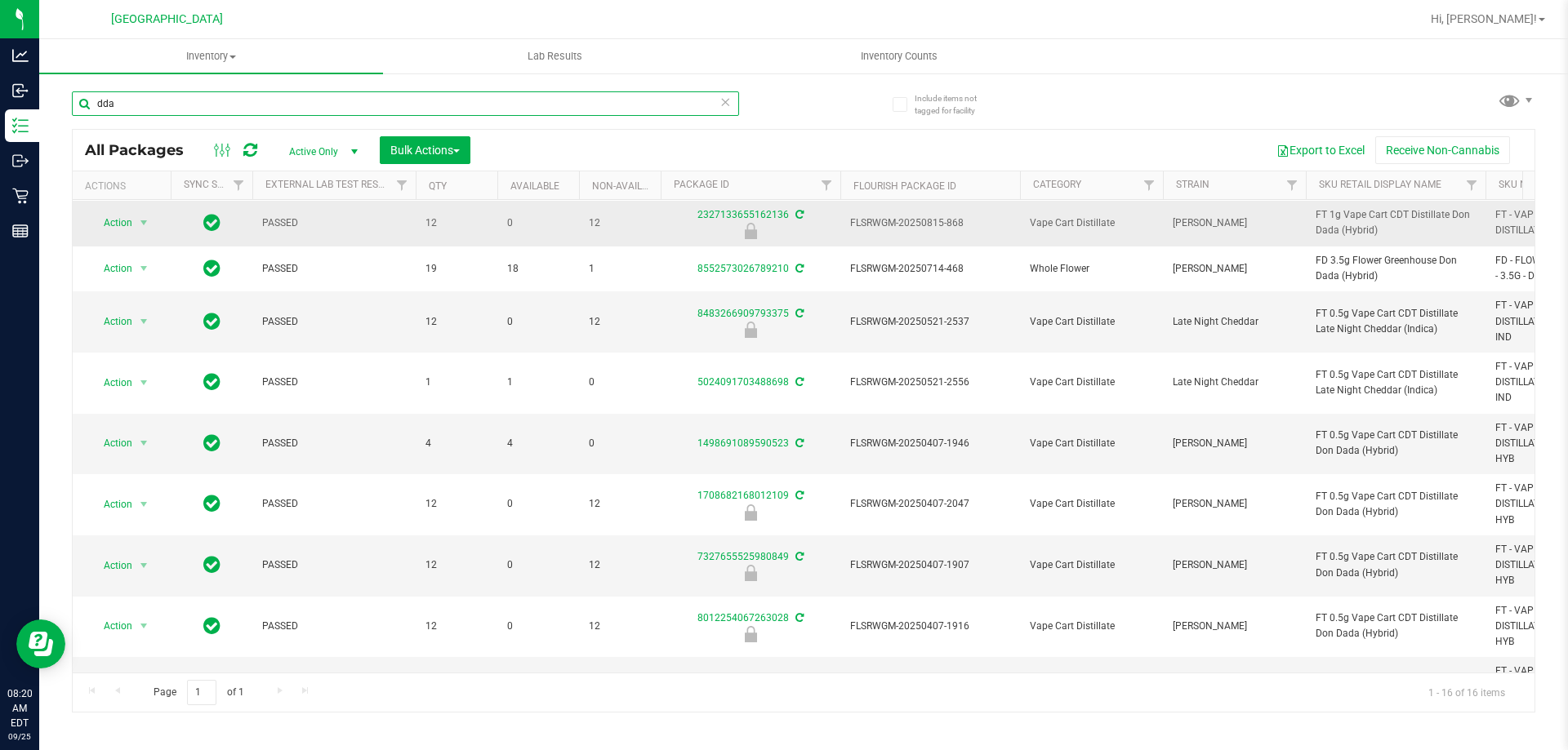
scroll to position [164, 0]
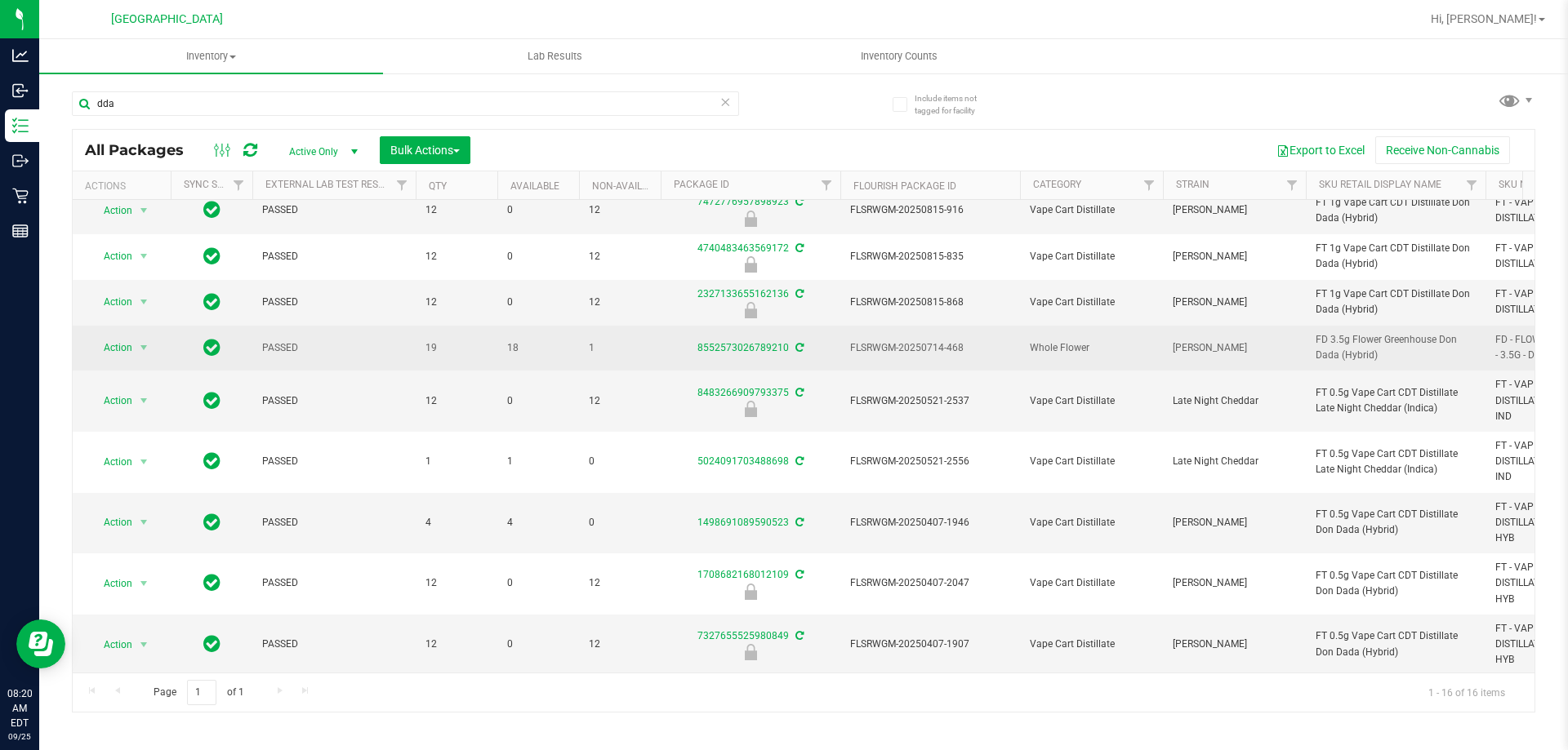
click at [1363, 364] on span "FD 3.5g Flower Greenhouse Don Dada (Hybrid)" at bounding box center [1396, 347] width 160 height 31
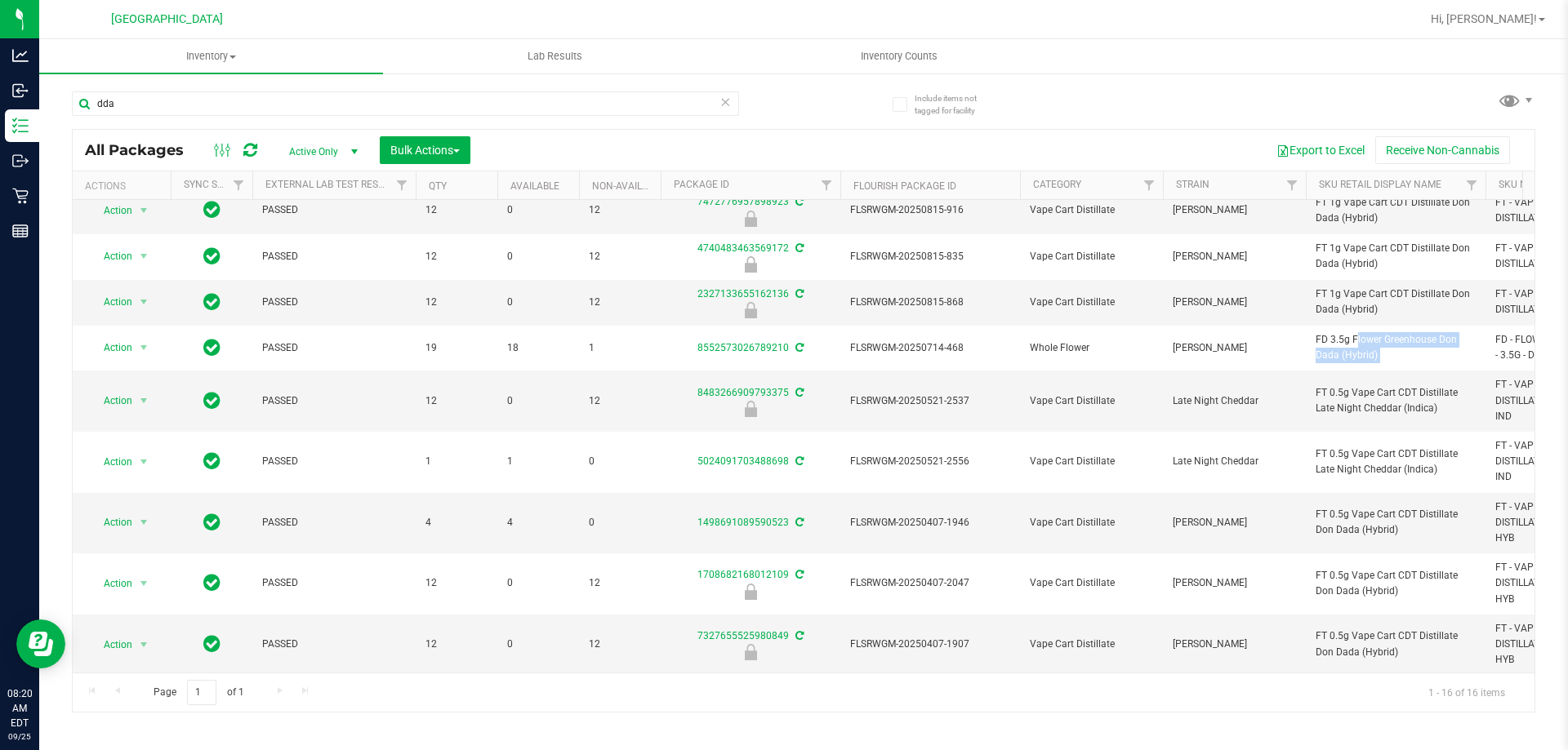
copy tr "FD 3.5g Flower Greenhouse Don Dada (Hybrid)"
click at [297, 107] on input "dda" at bounding box center [405, 104] width 667 height 25
paste input "FD 3.5g Flower Greenhouse Don Dada (Hybrid)"
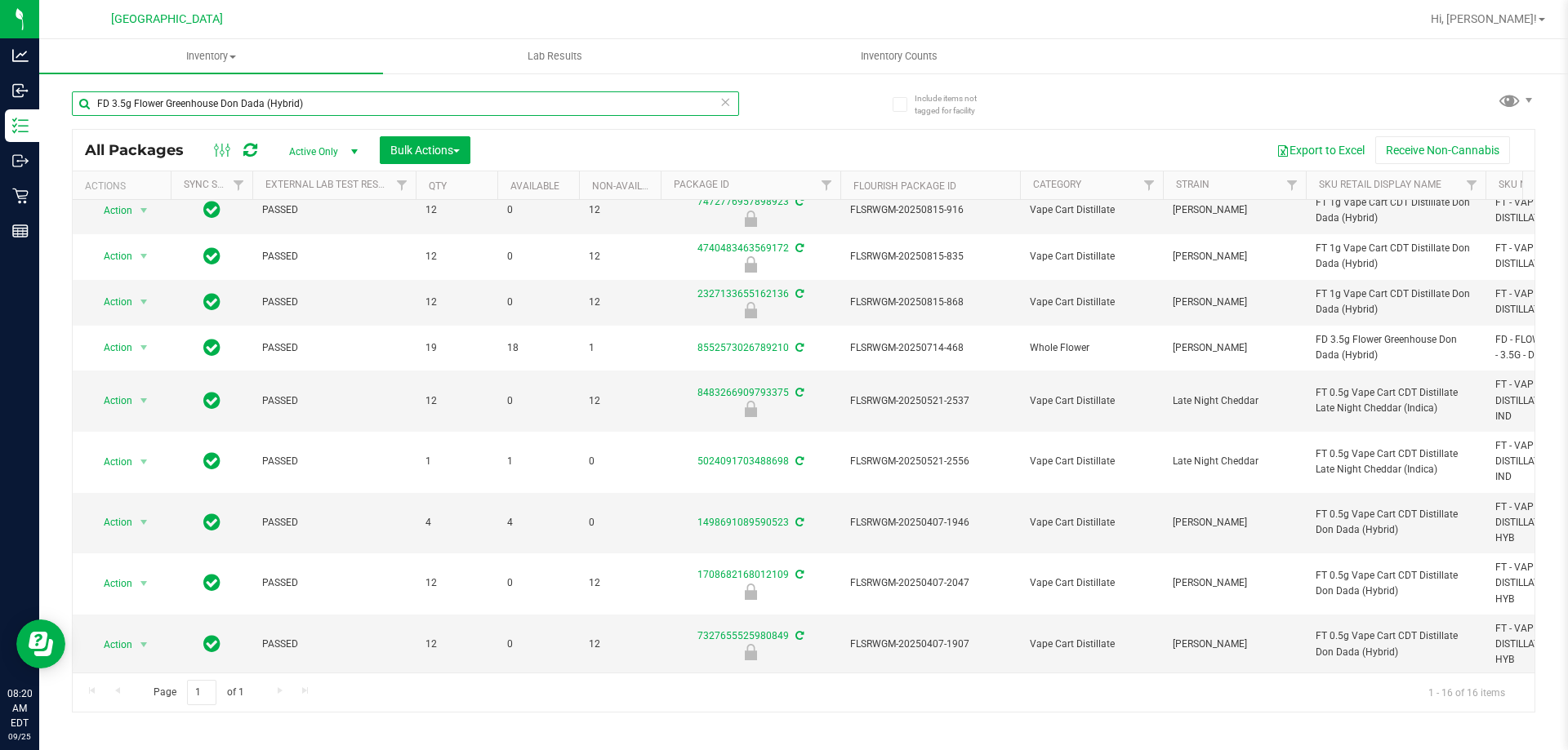
type input "FD 3.5g Flower Greenhouse Don Dada (Hybrid)"
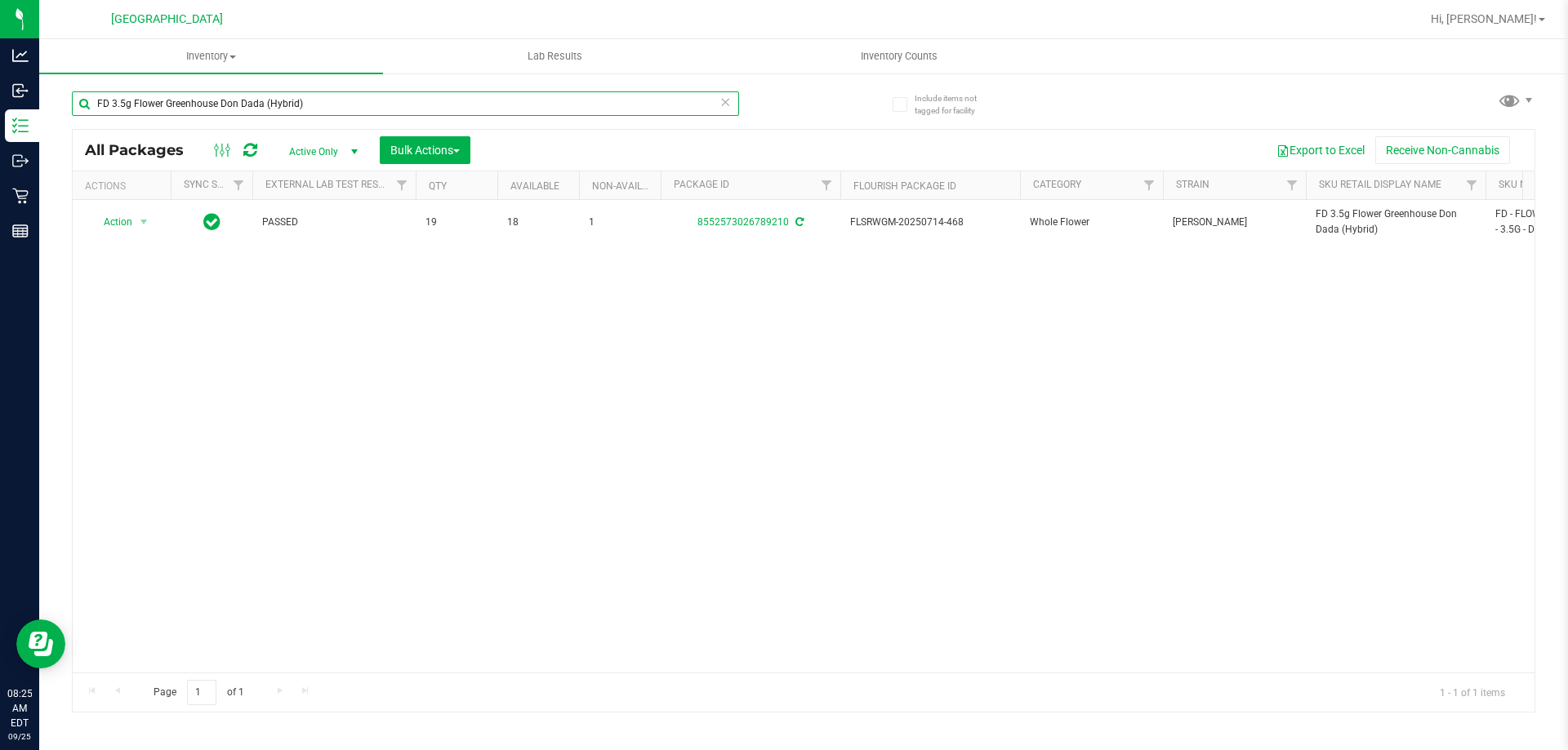
click at [388, 112] on input "FD 3.5g Flower Greenhouse Don Dada (Hybrid)" at bounding box center [405, 104] width 667 height 25
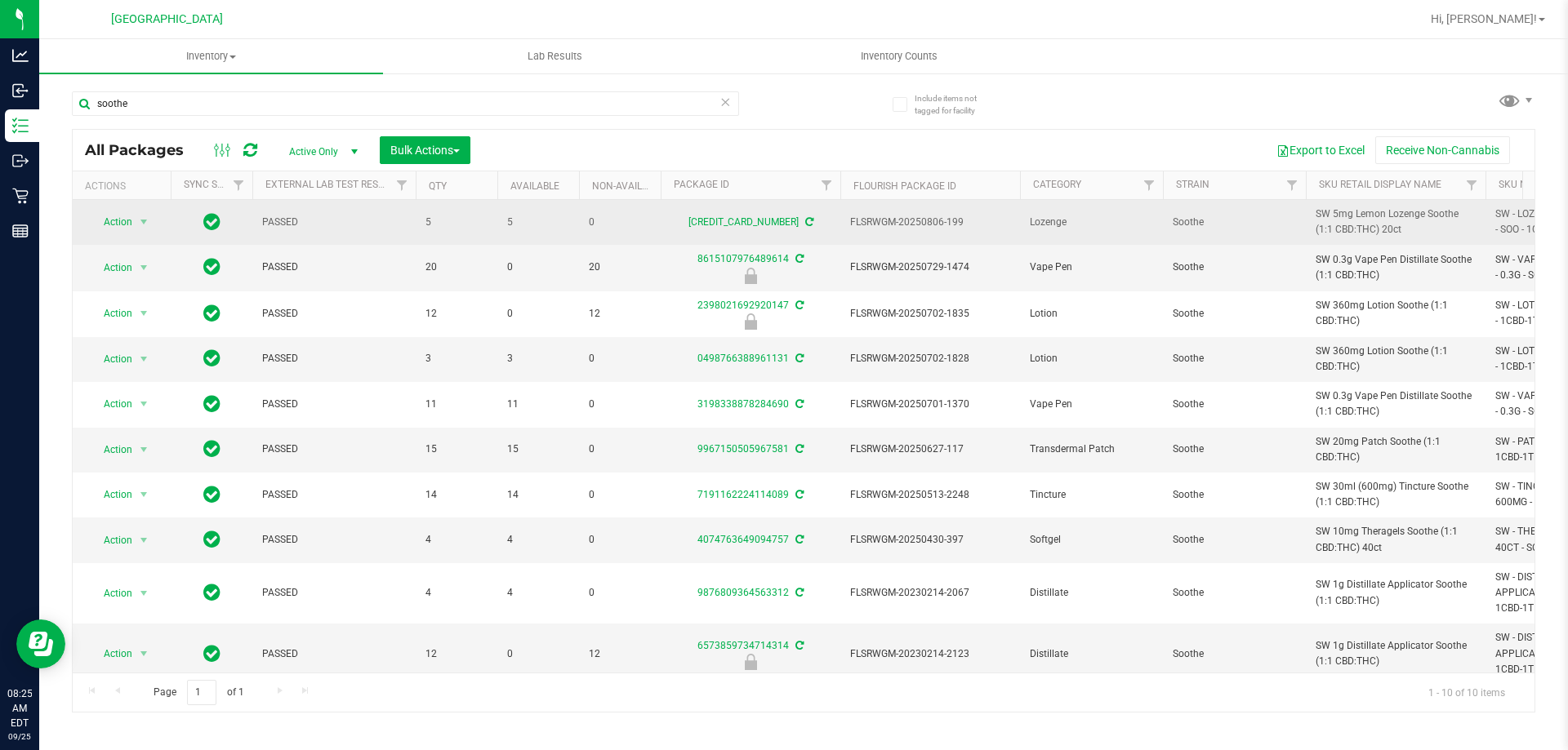
click at [1375, 235] on span "SW 5mg Lemon Lozenge Soothe (1:1 CBD:THC) 20ct" at bounding box center [1396, 222] width 160 height 31
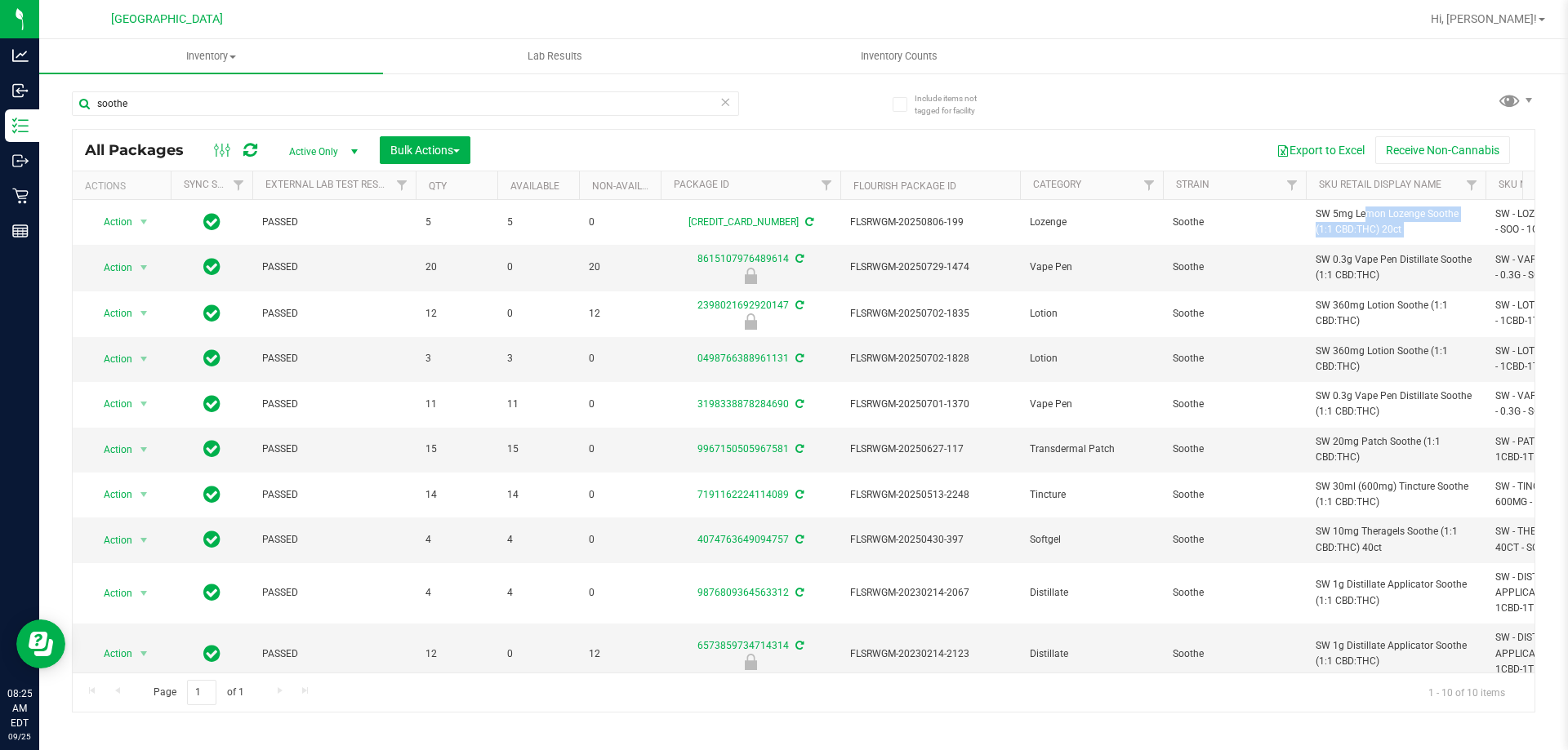
copy tr "SW 5mg Lemon Lozenge Soothe (1:1 CBD:THC) 20ct"
click at [480, 107] on input "soothe" at bounding box center [405, 104] width 667 height 25
paste input "SW 5mg Lemon Lozenge Soothe (1:1 CBD:THC) 20ct"
click at [480, 107] on input "soothe" at bounding box center [405, 104] width 667 height 25
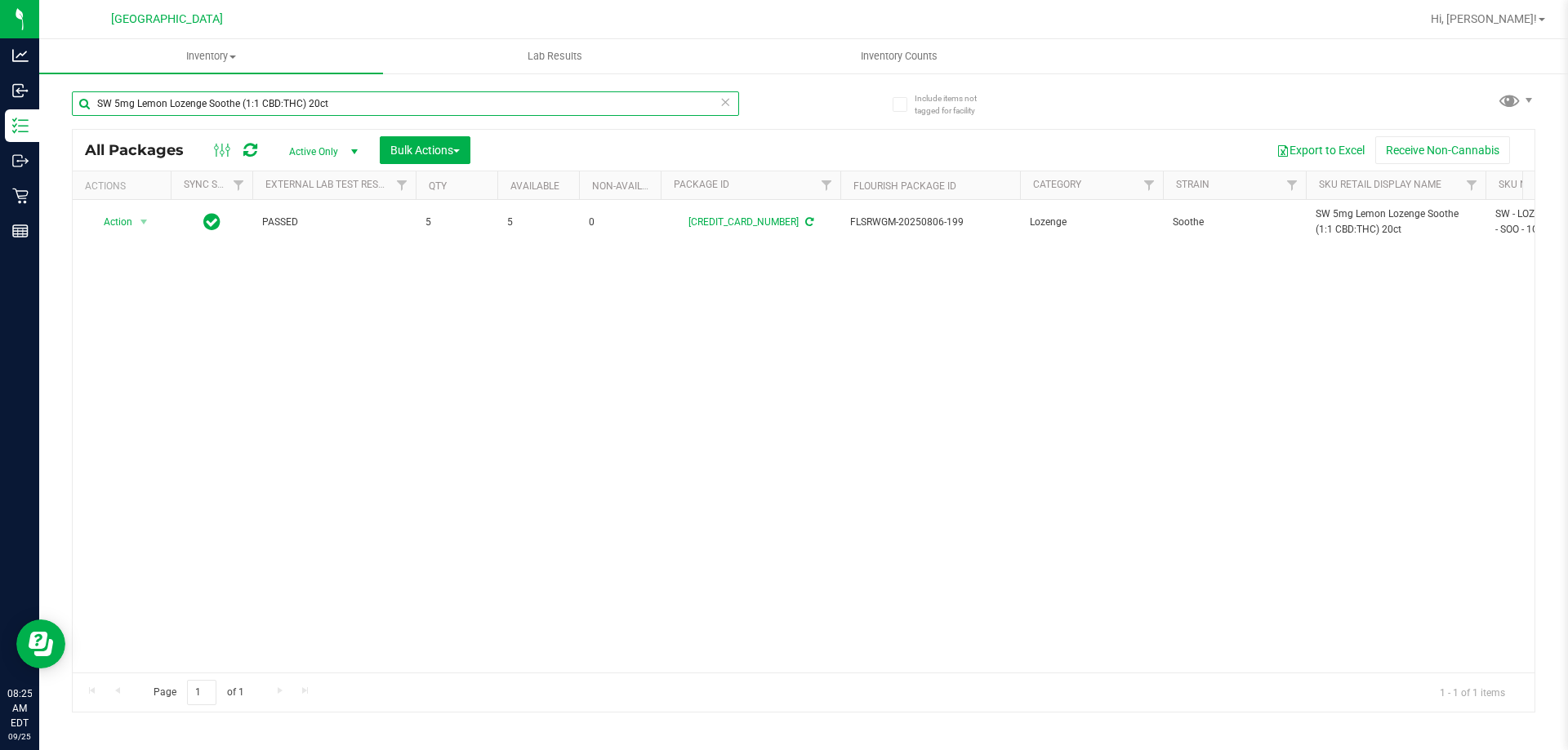
click at [523, 96] on input "SW 5mg Lemon Lozenge Soothe (1:1 CBD:THC) 20ct" at bounding box center [405, 104] width 667 height 25
type input "watermelon"
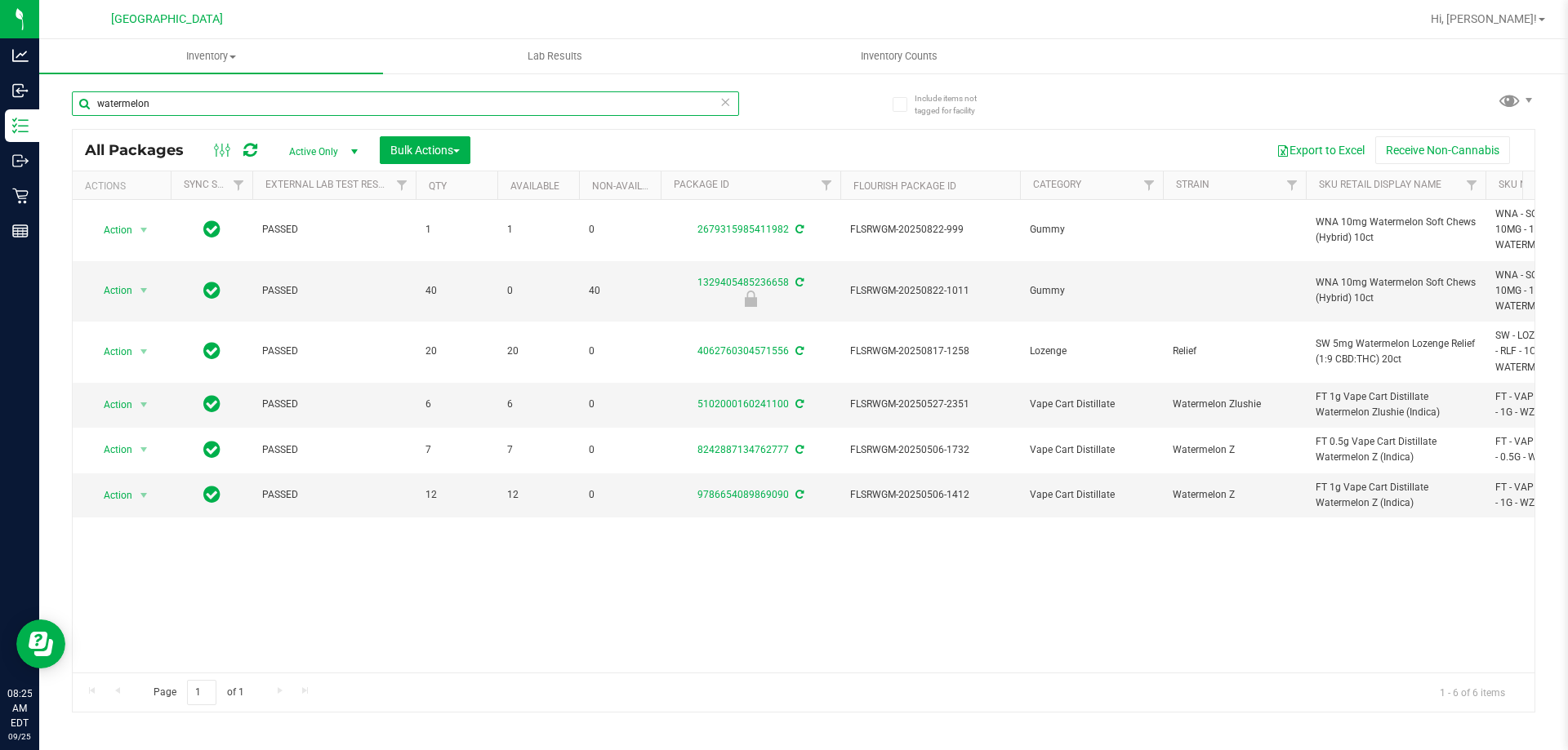
click at [283, 101] on input "watermelon" at bounding box center [405, 104] width 667 height 25
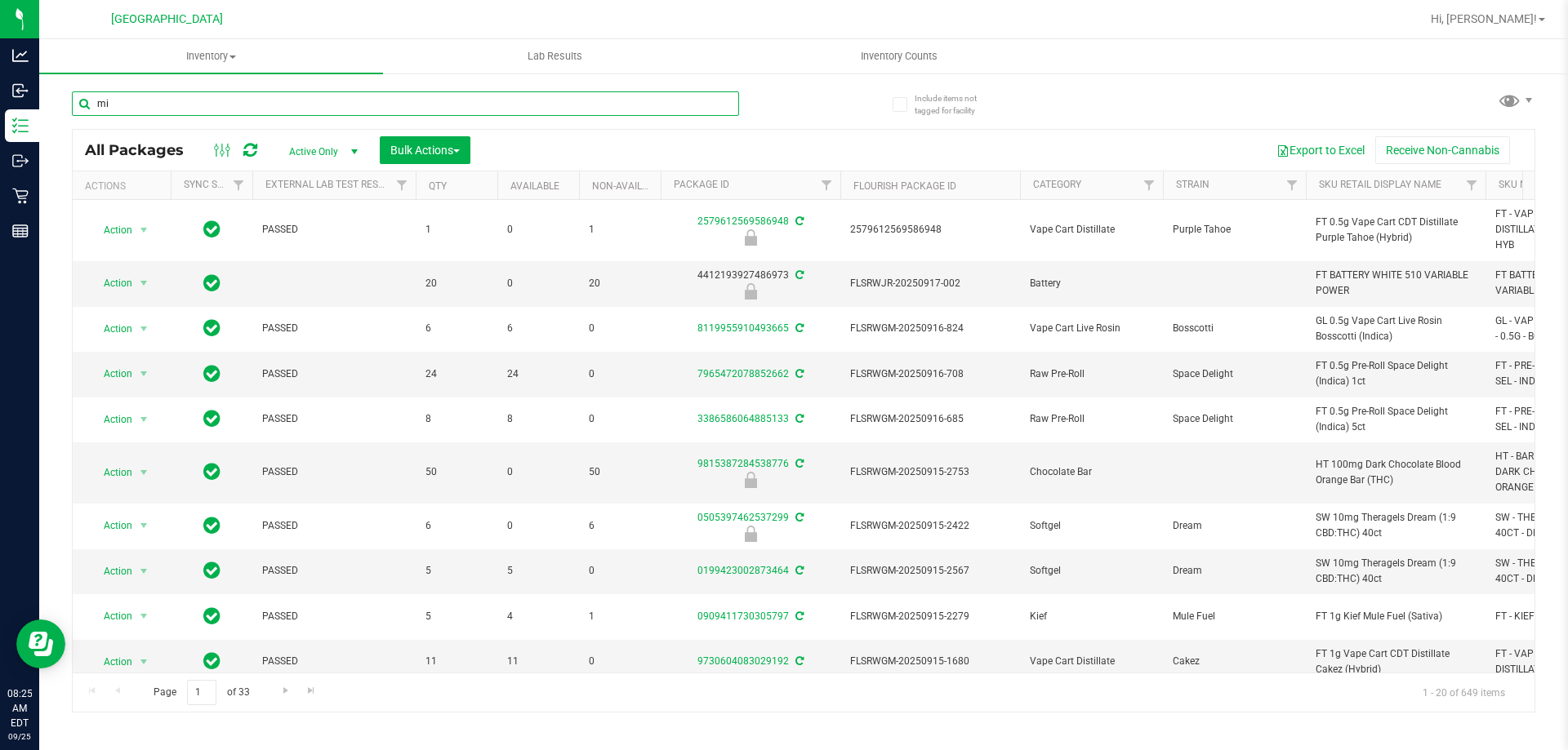
type input "m"
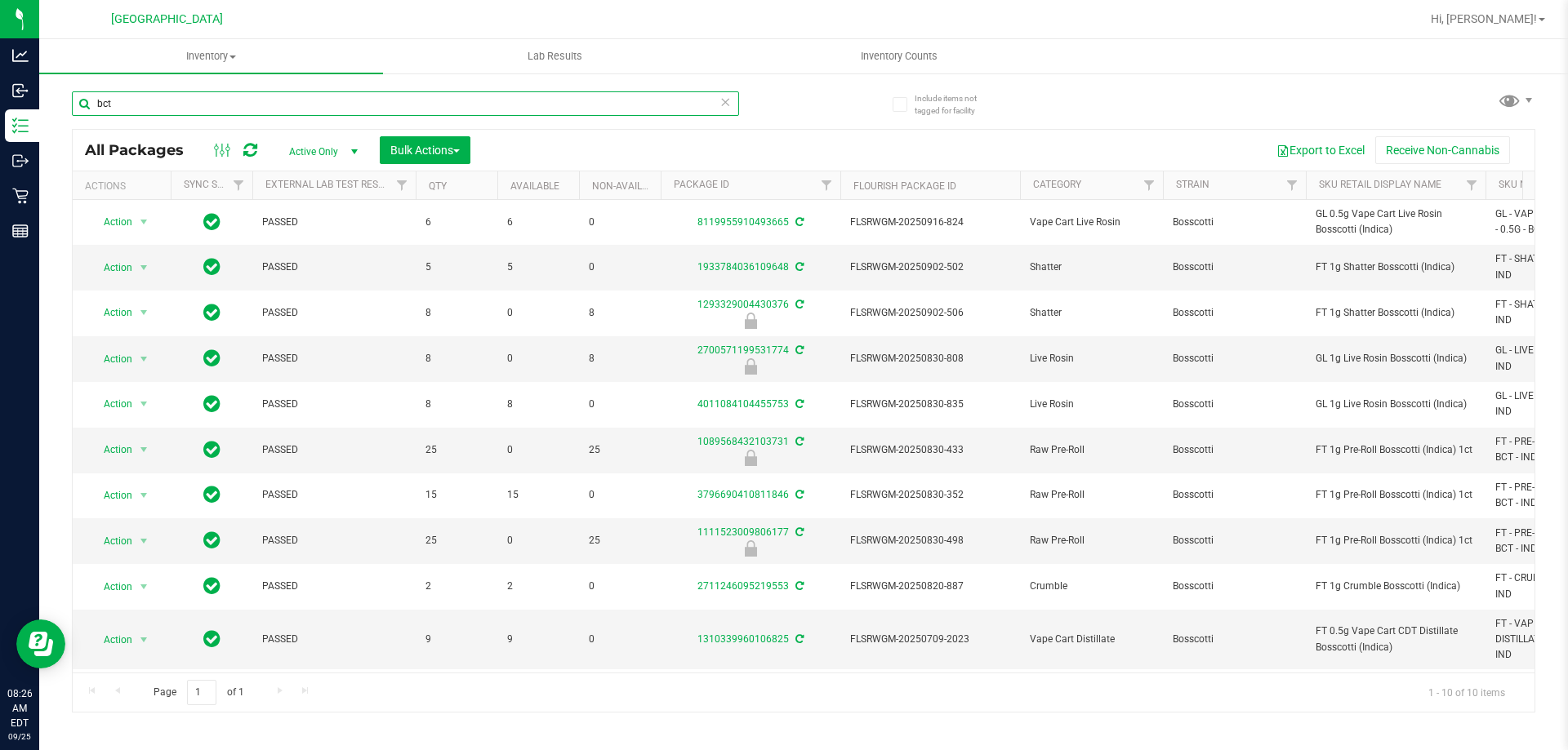
click at [565, 93] on input "bct" at bounding box center [405, 104] width 667 height 25
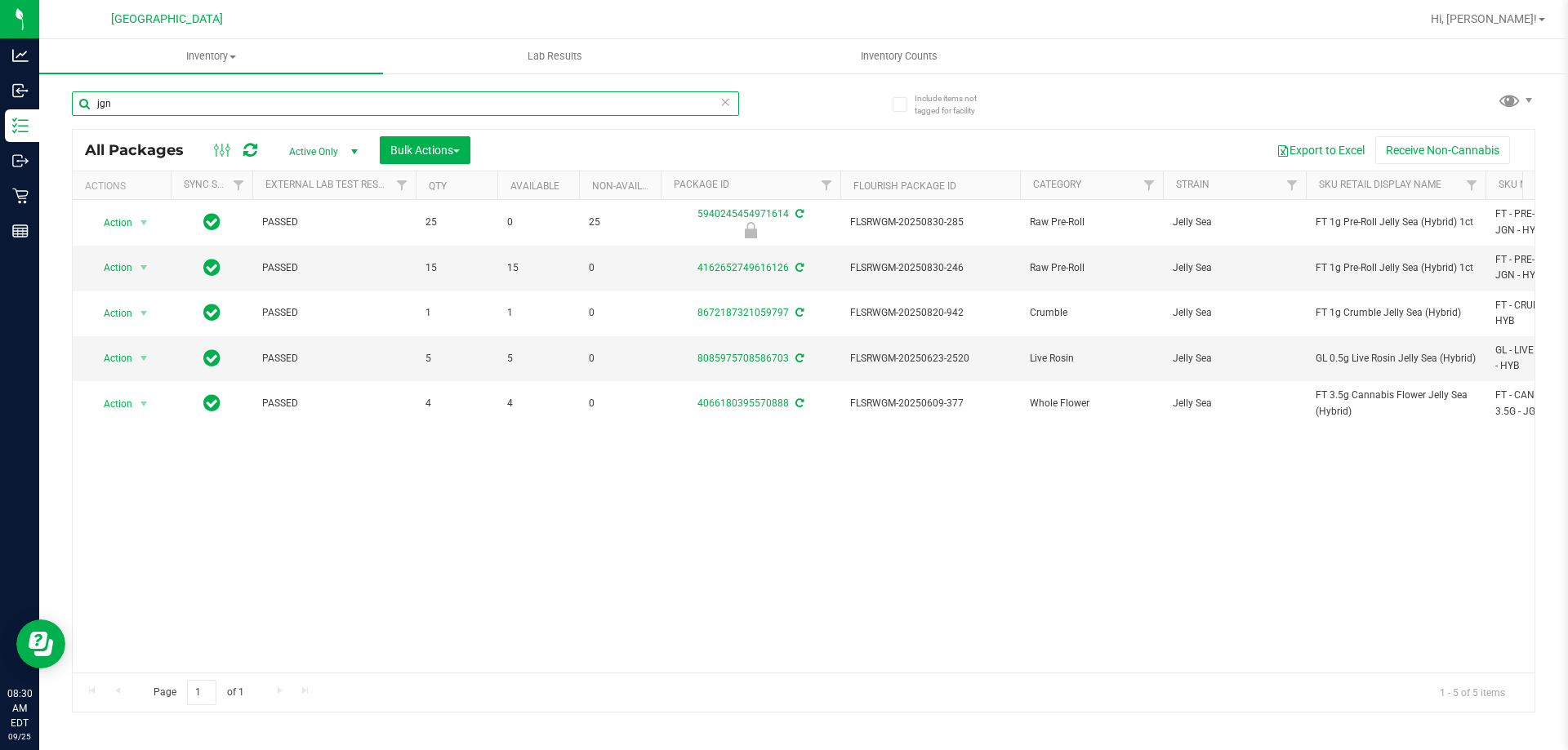
click at [308, 91] on input "jgn" at bounding box center [405, 104] width 667 height 25
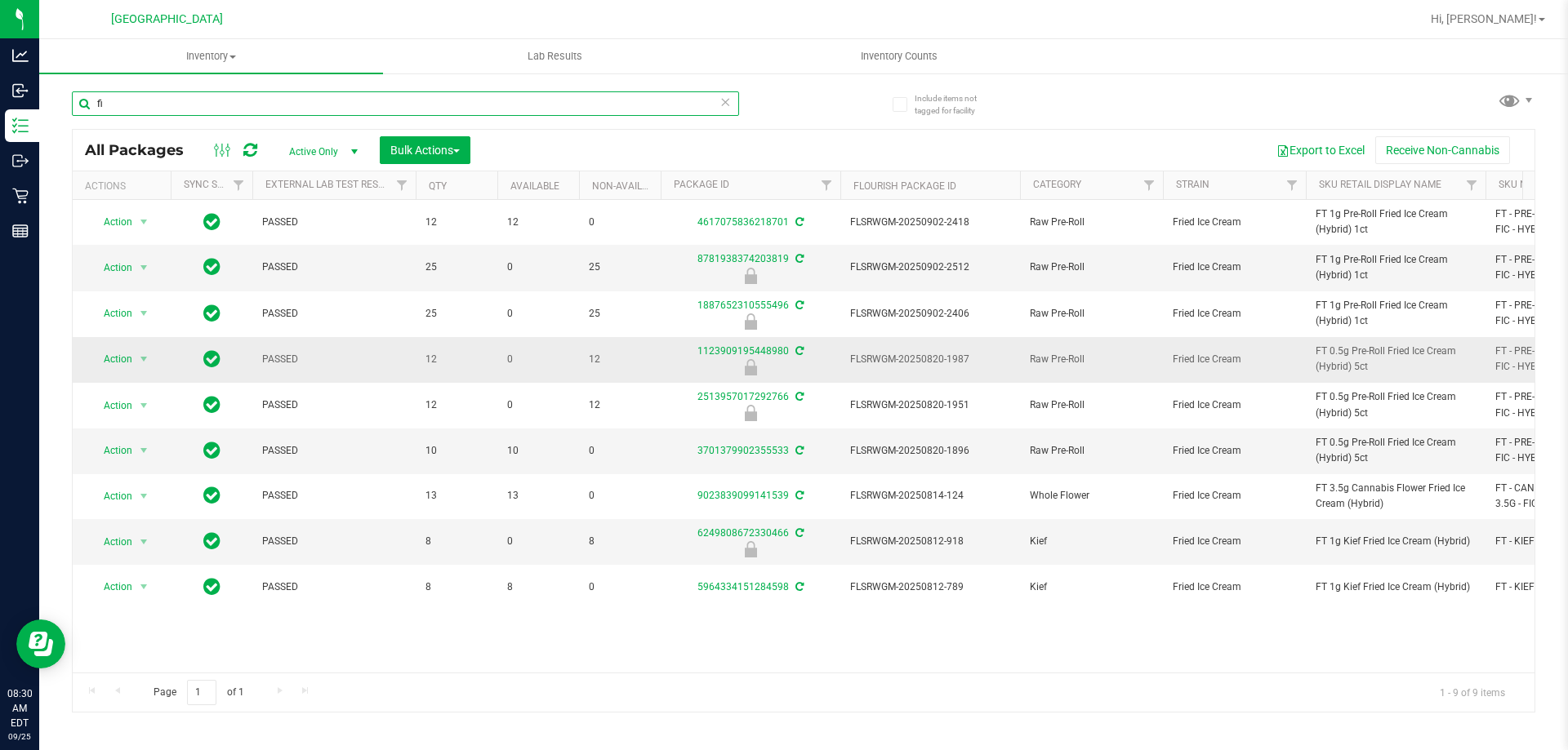
type input "f"
type input "pex"
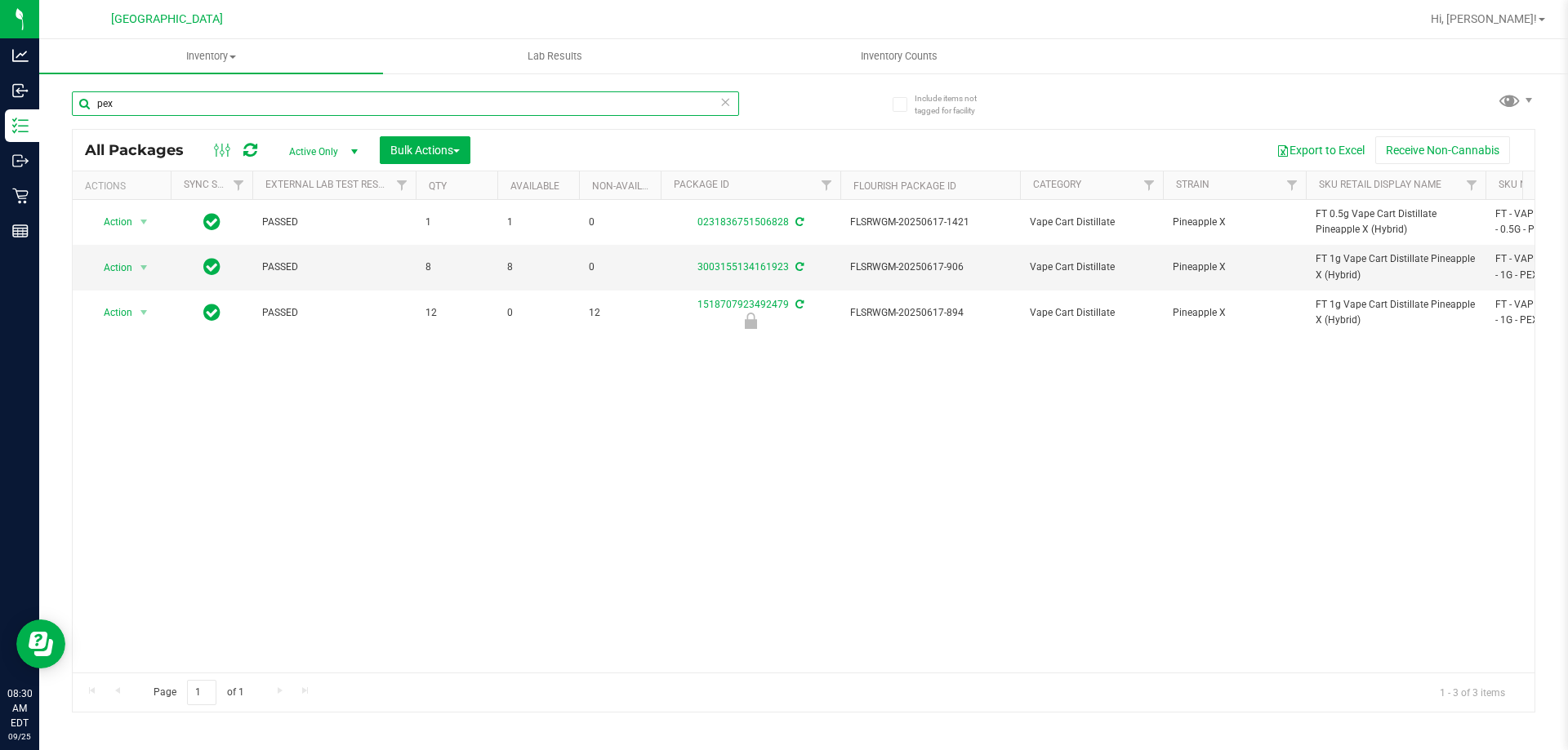
click at [563, 101] on input "pex" at bounding box center [405, 104] width 667 height 25
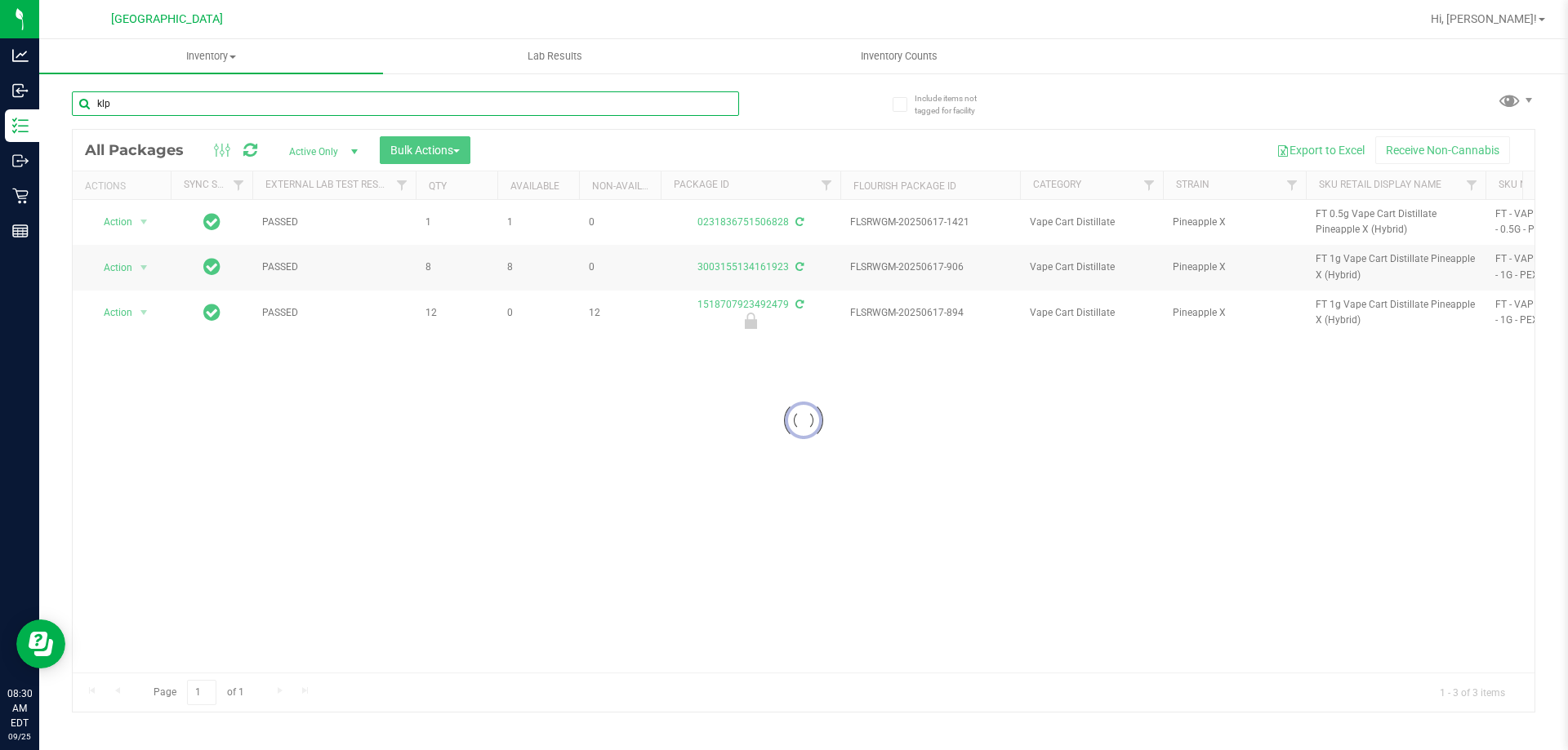
type input "klp"
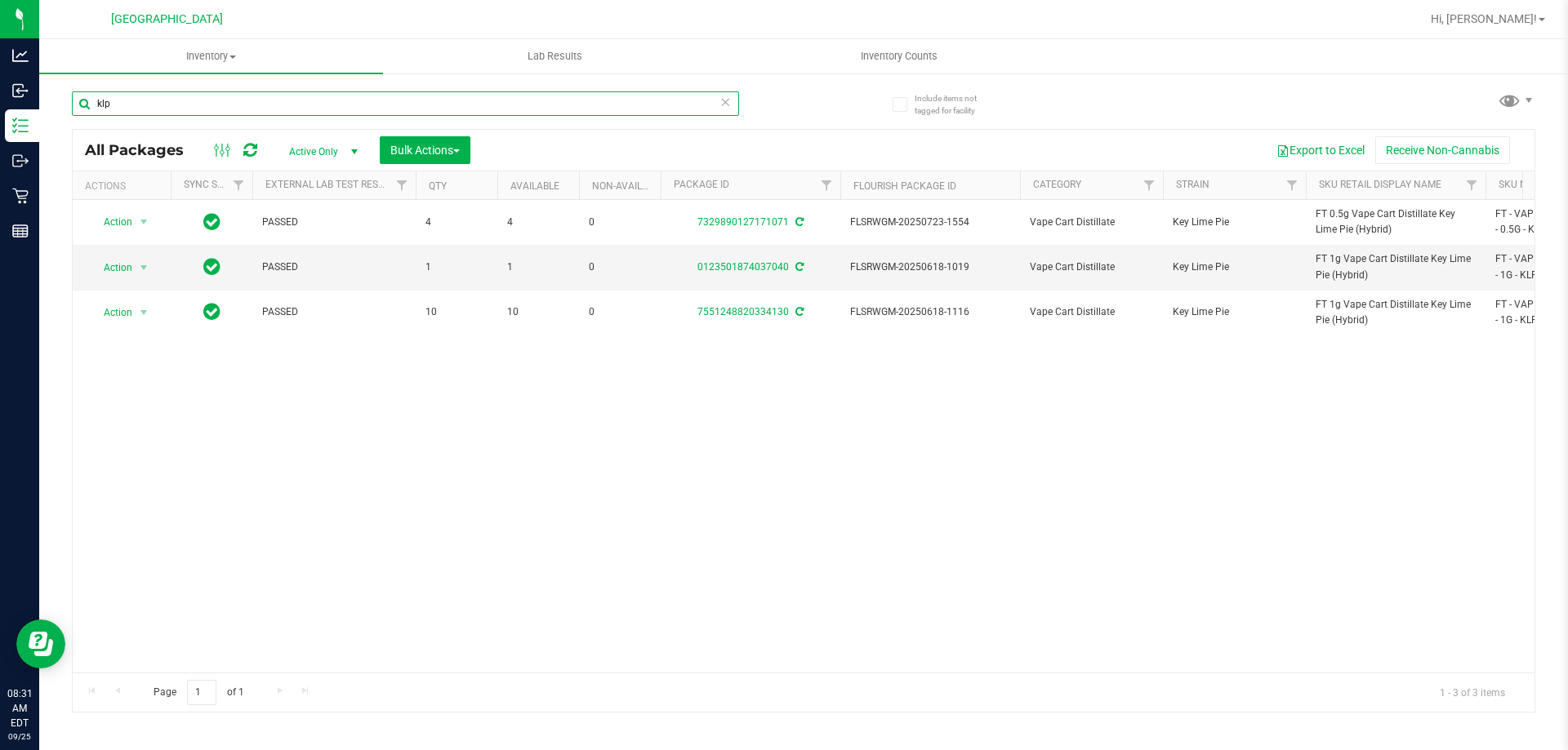
click at [574, 93] on input "klp" at bounding box center [405, 104] width 667 height 25
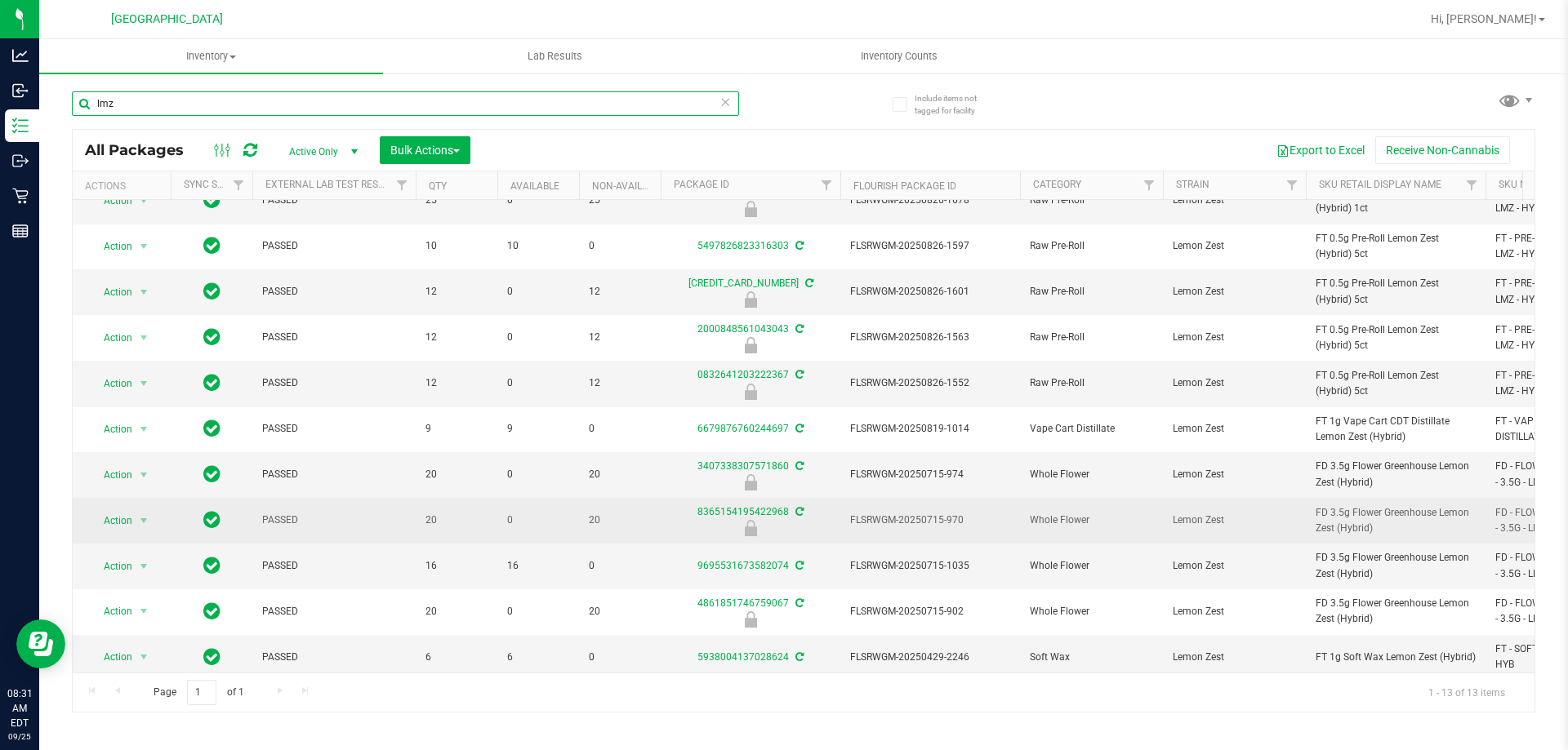
scroll to position [163, 0]
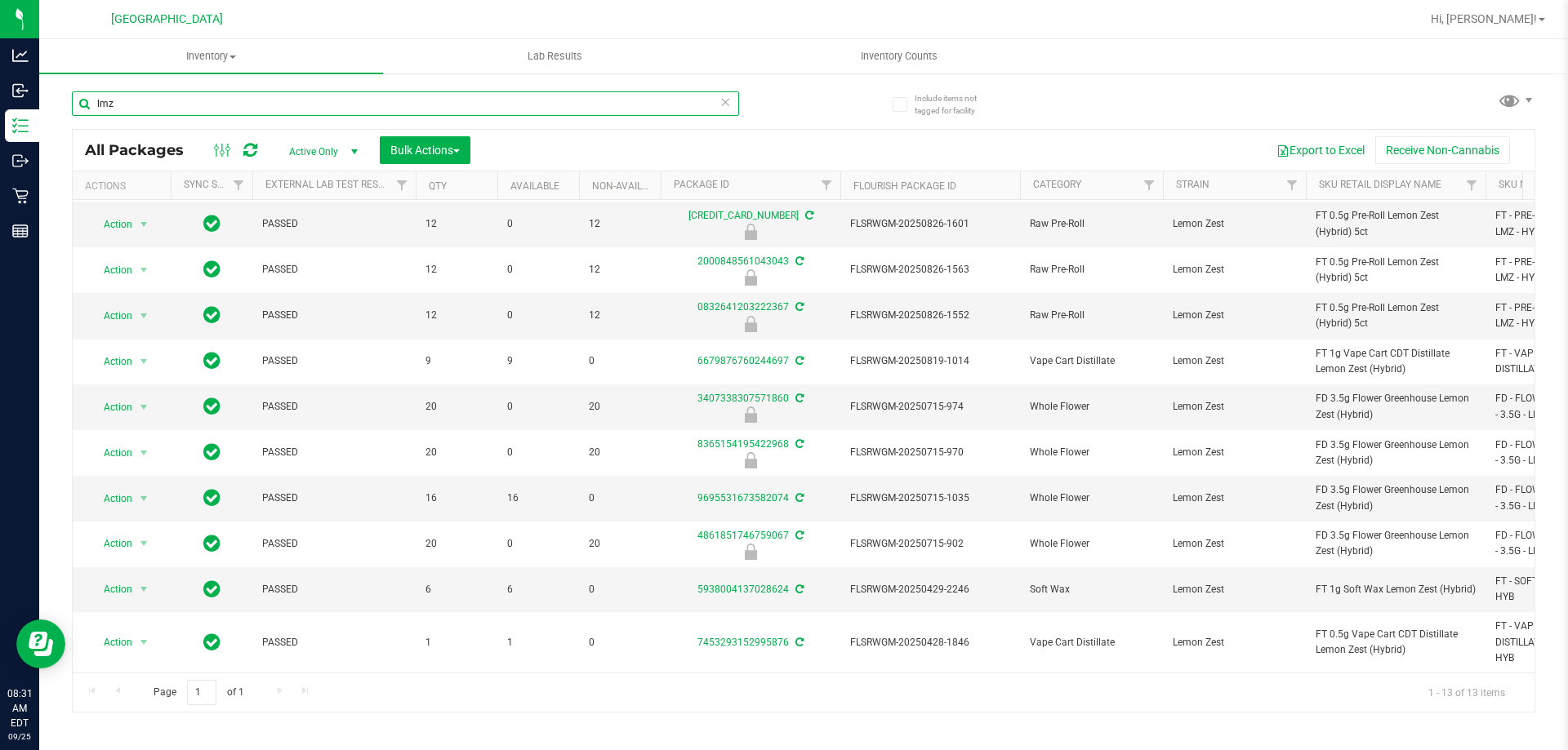
click at [523, 91] on input "lmz" at bounding box center [405, 104] width 667 height 25
type input "pbs"
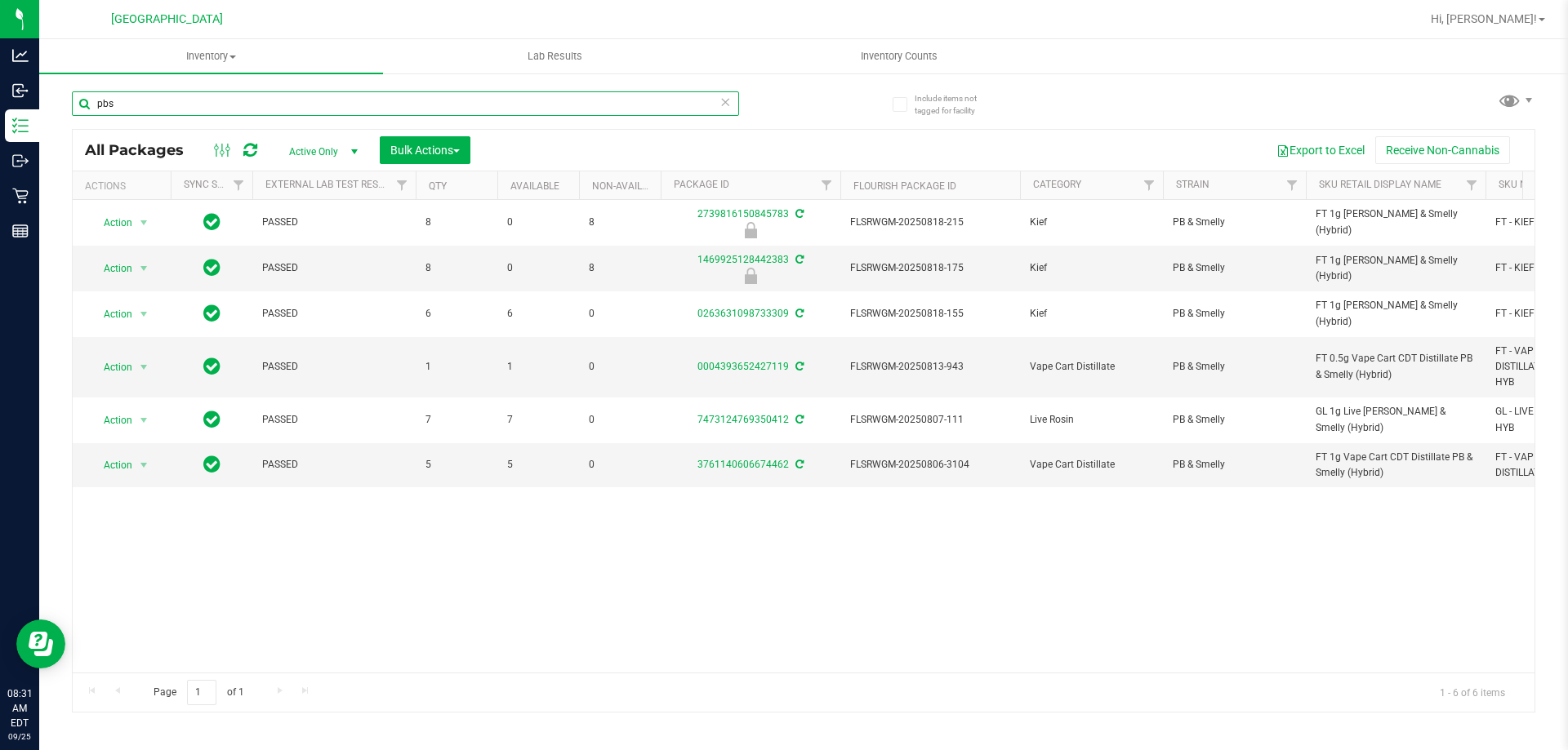
click at [568, 109] on input "pbs" at bounding box center [405, 104] width 667 height 25
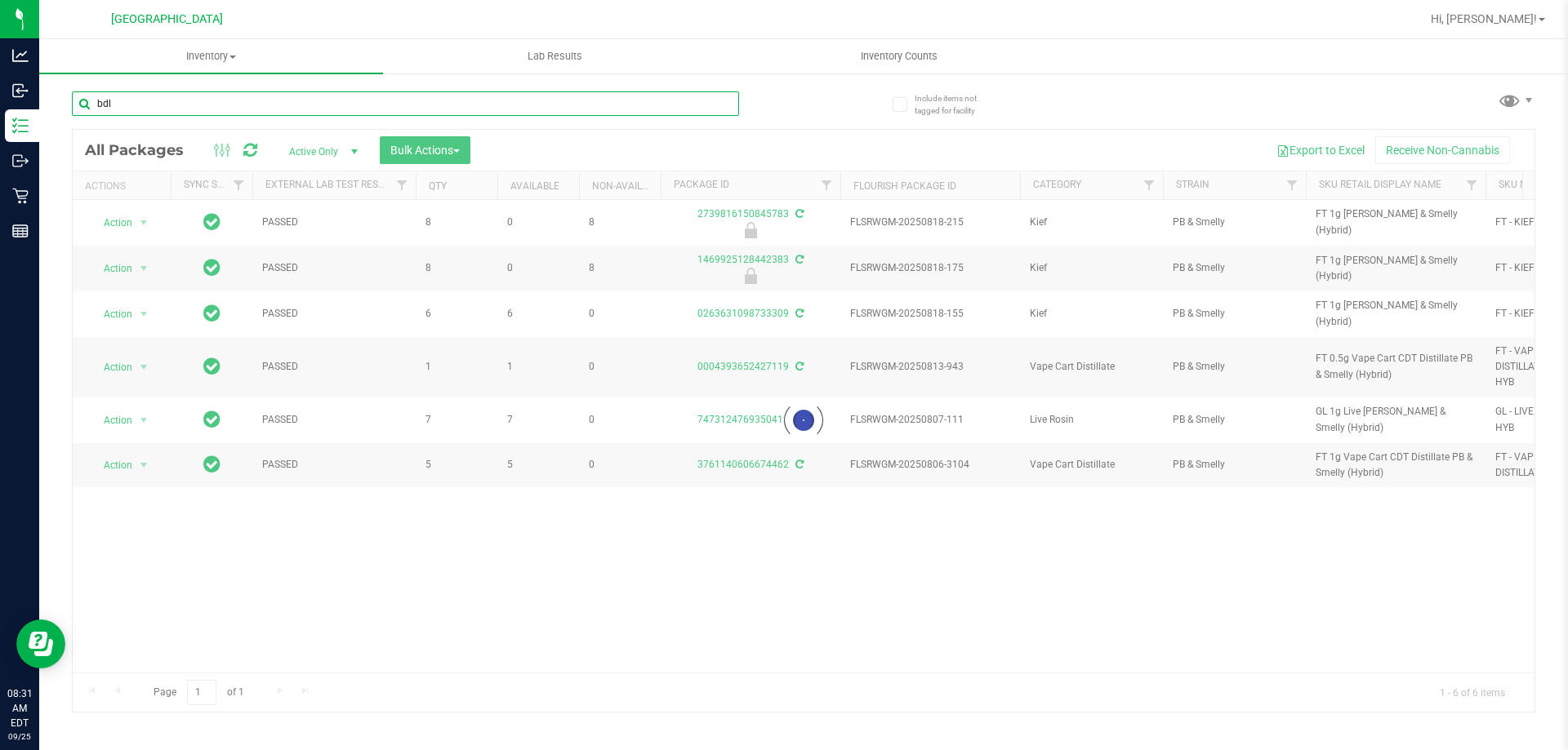
type input "bdl"
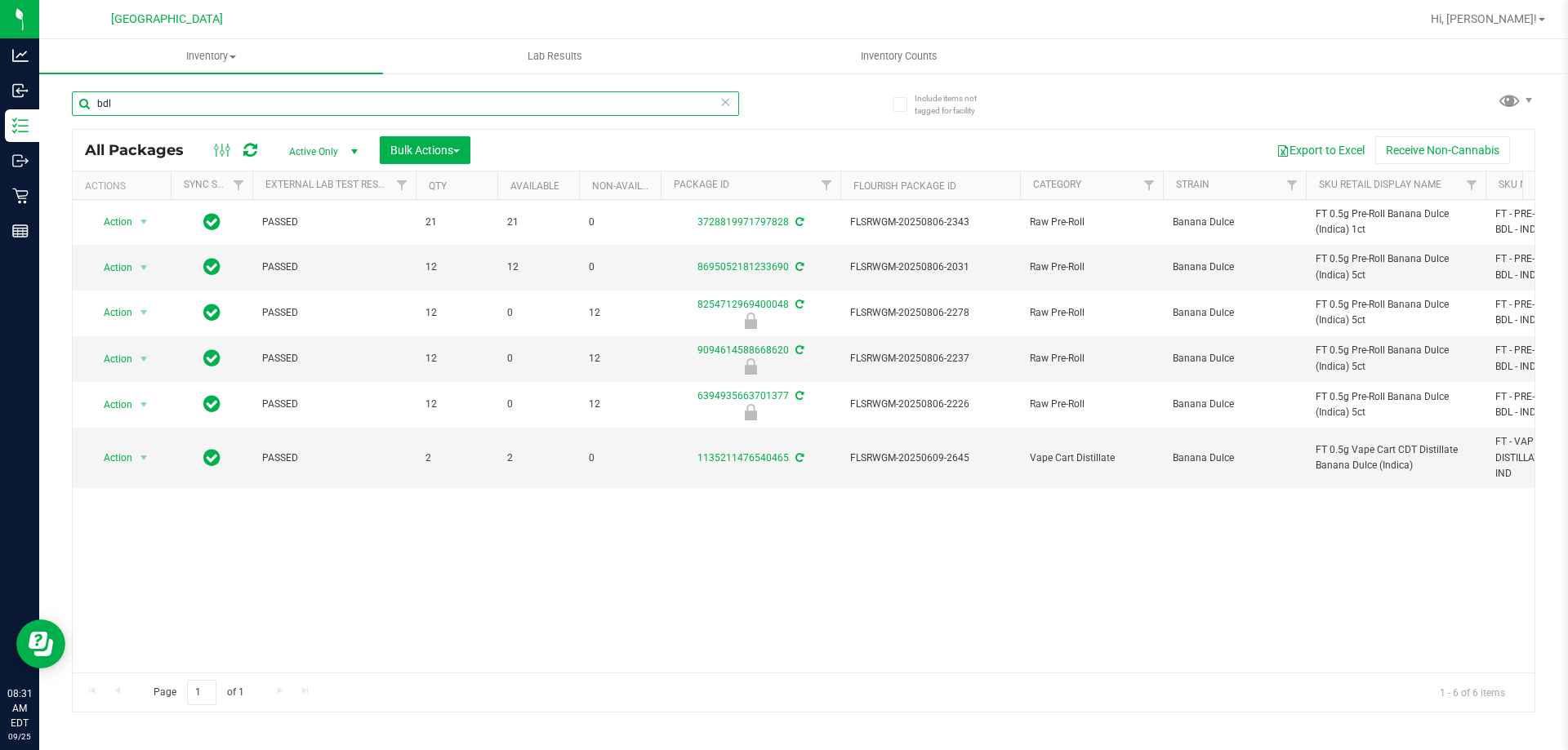
click at [503, 95] on input "bdl" at bounding box center [405, 104] width 667 height 25
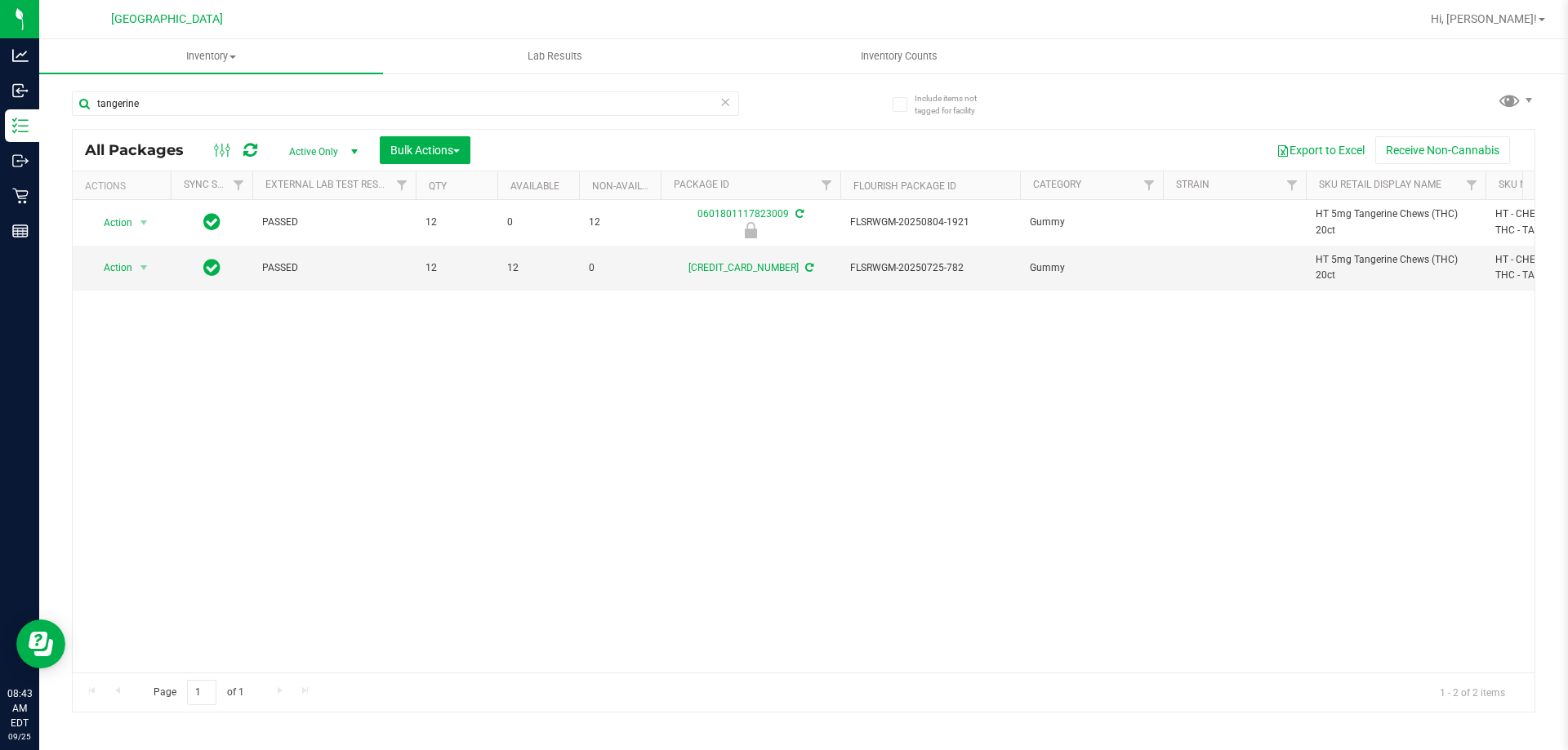
click at [495, 325] on div "Action Action Edit attributes Global inventory Locate package Package audit log…" at bounding box center [803, 436] width 1461 height 473
click at [279, 103] on input "tangerine" at bounding box center [405, 104] width 667 height 25
type input "htm"
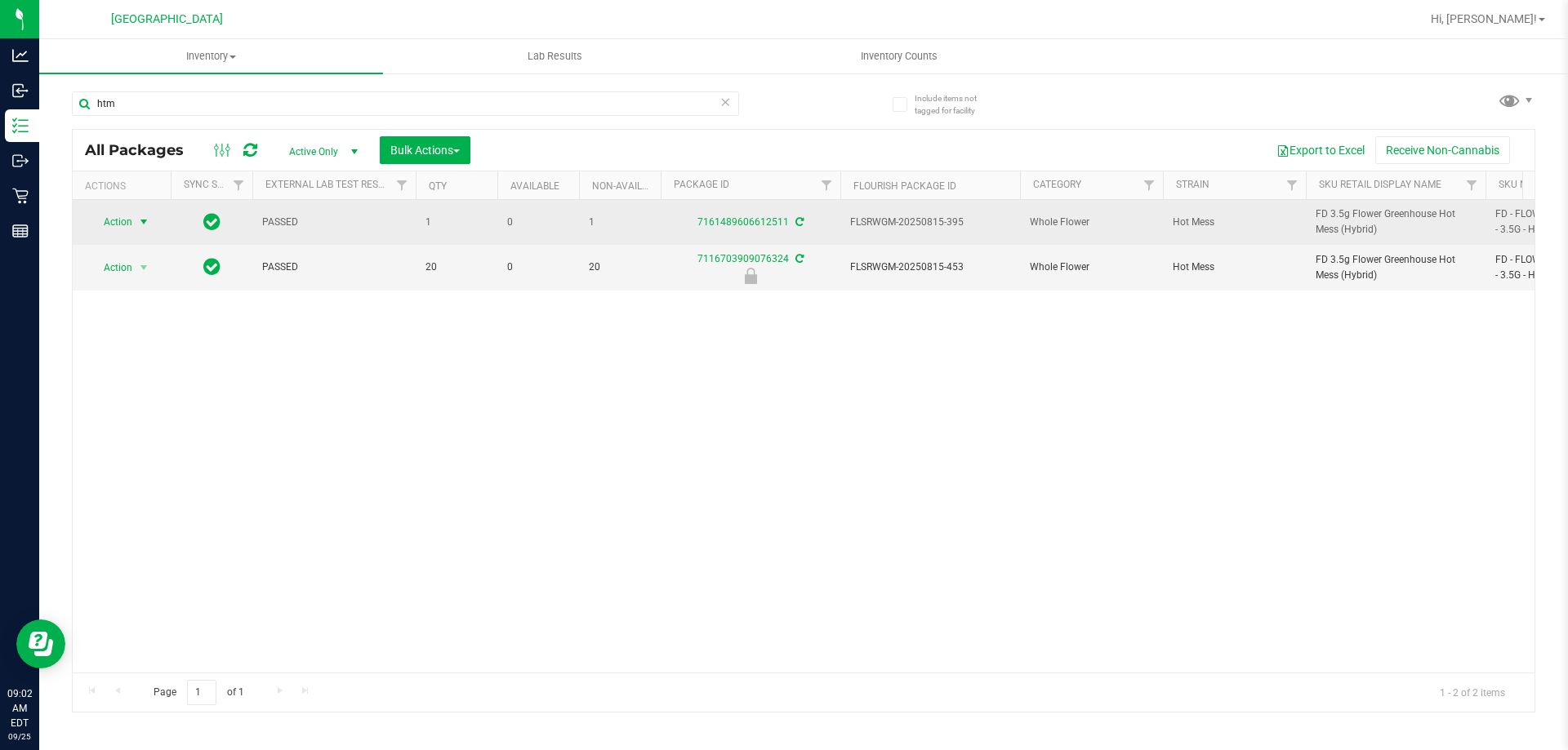
click at [113, 225] on span "Action" at bounding box center [110, 222] width 44 height 23
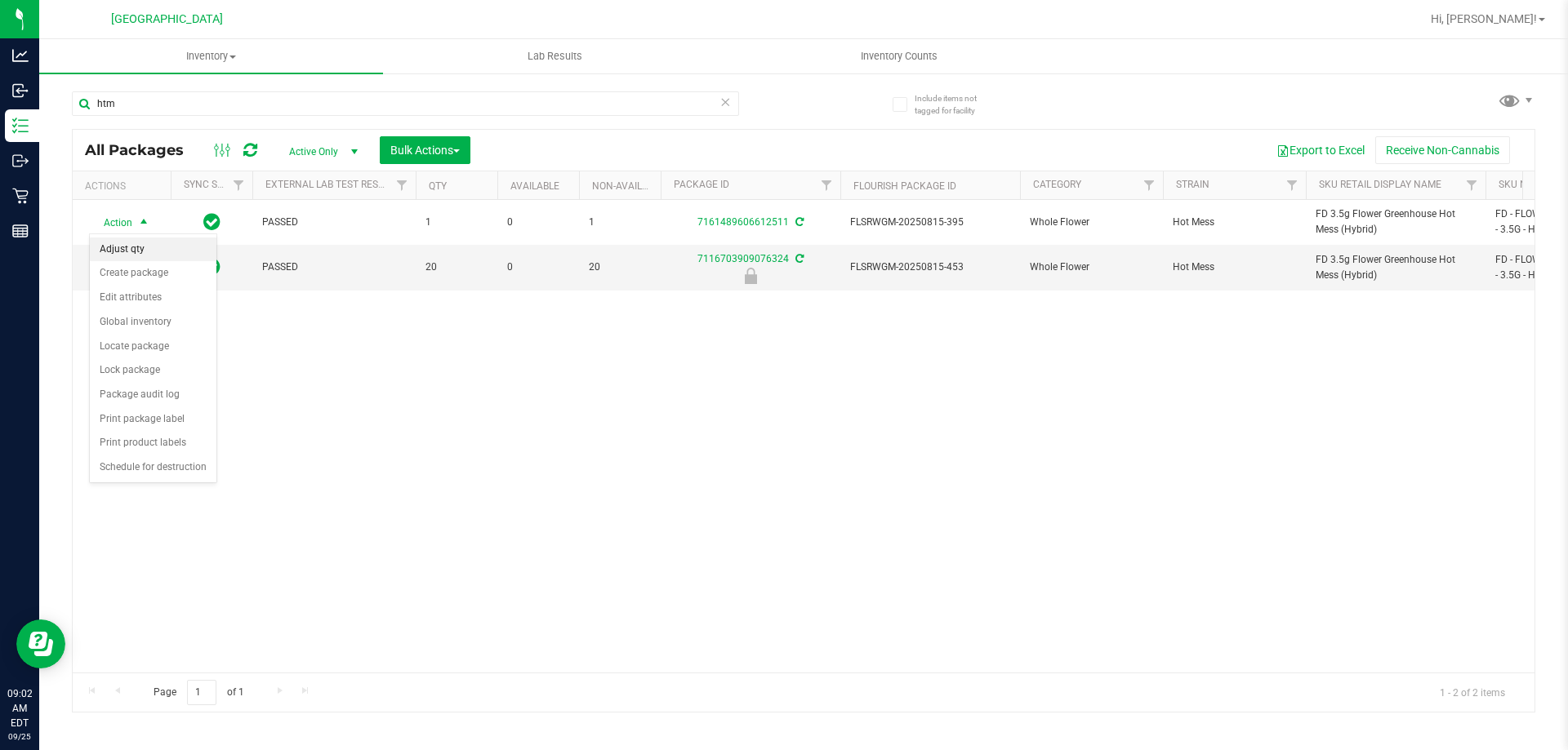
click at [159, 253] on li "Adjust qty" at bounding box center [152, 250] width 127 height 25
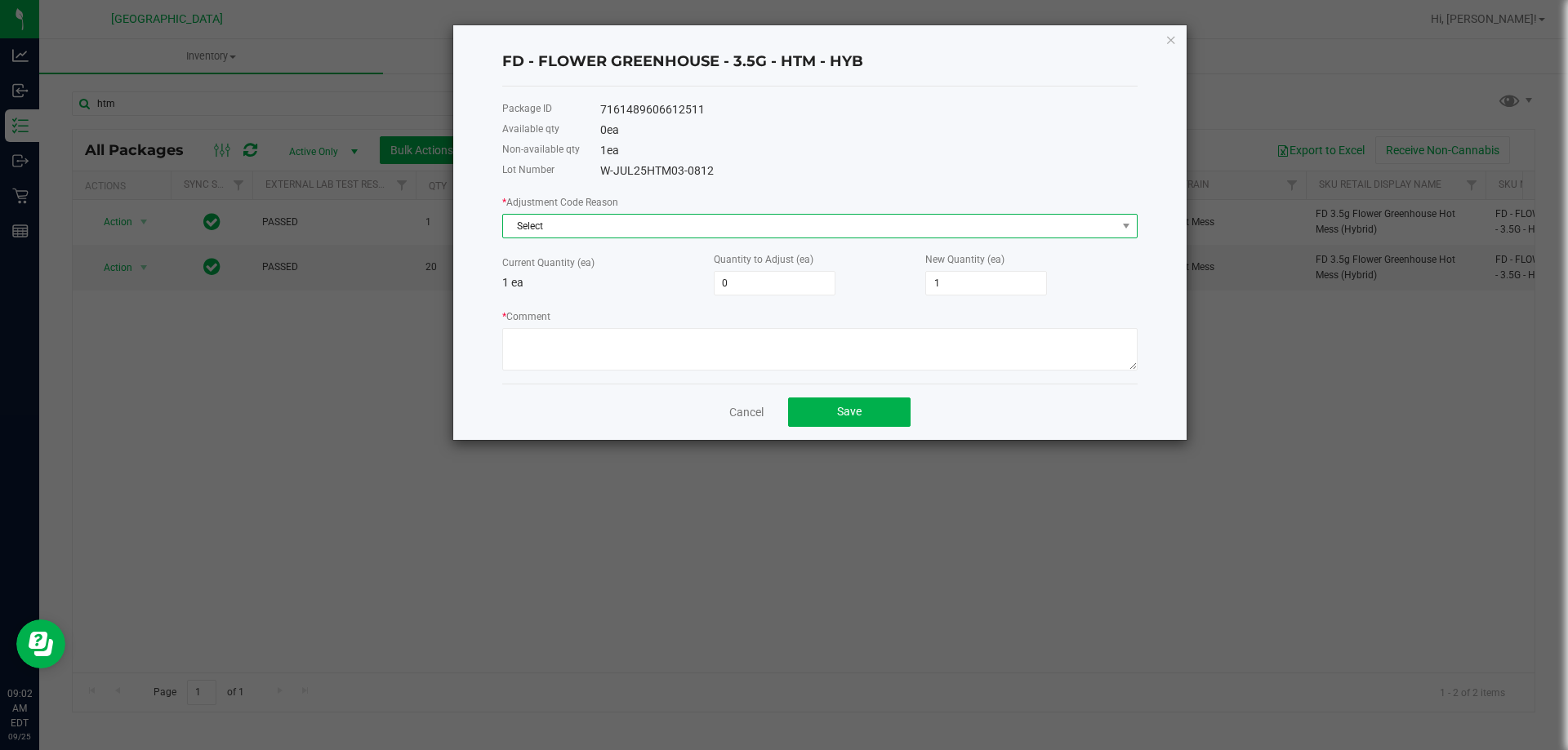
click at [586, 225] on span "Select" at bounding box center [809, 227] width 613 height 23
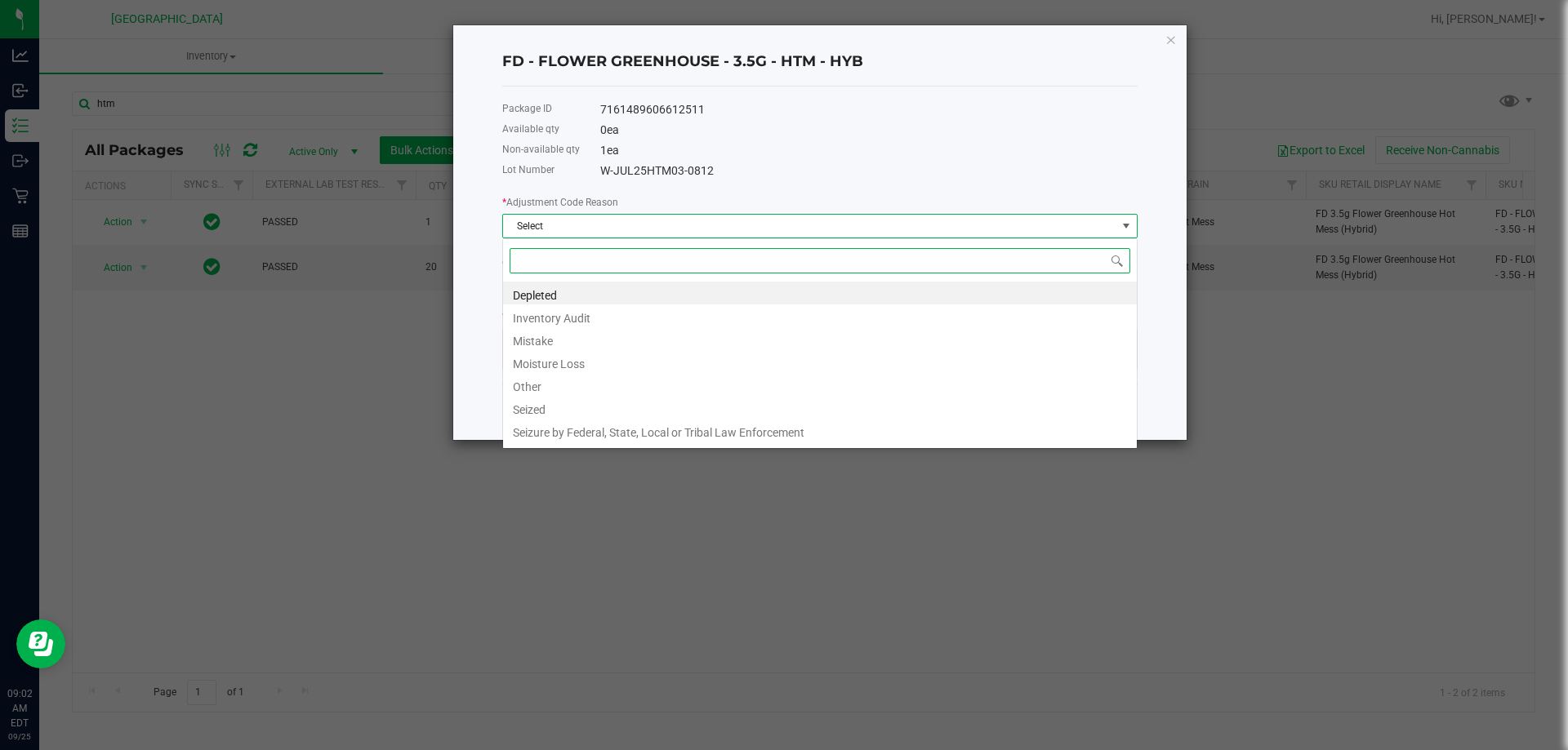
scroll to position [25, 635]
drag, startPoint x: 564, startPoint y: 337, endPoint x: 637, endPoint y: 332, distance: 73.2
click at [564, 338] on li "Mistake" at bounding box center [820, 339] width 634 height 23
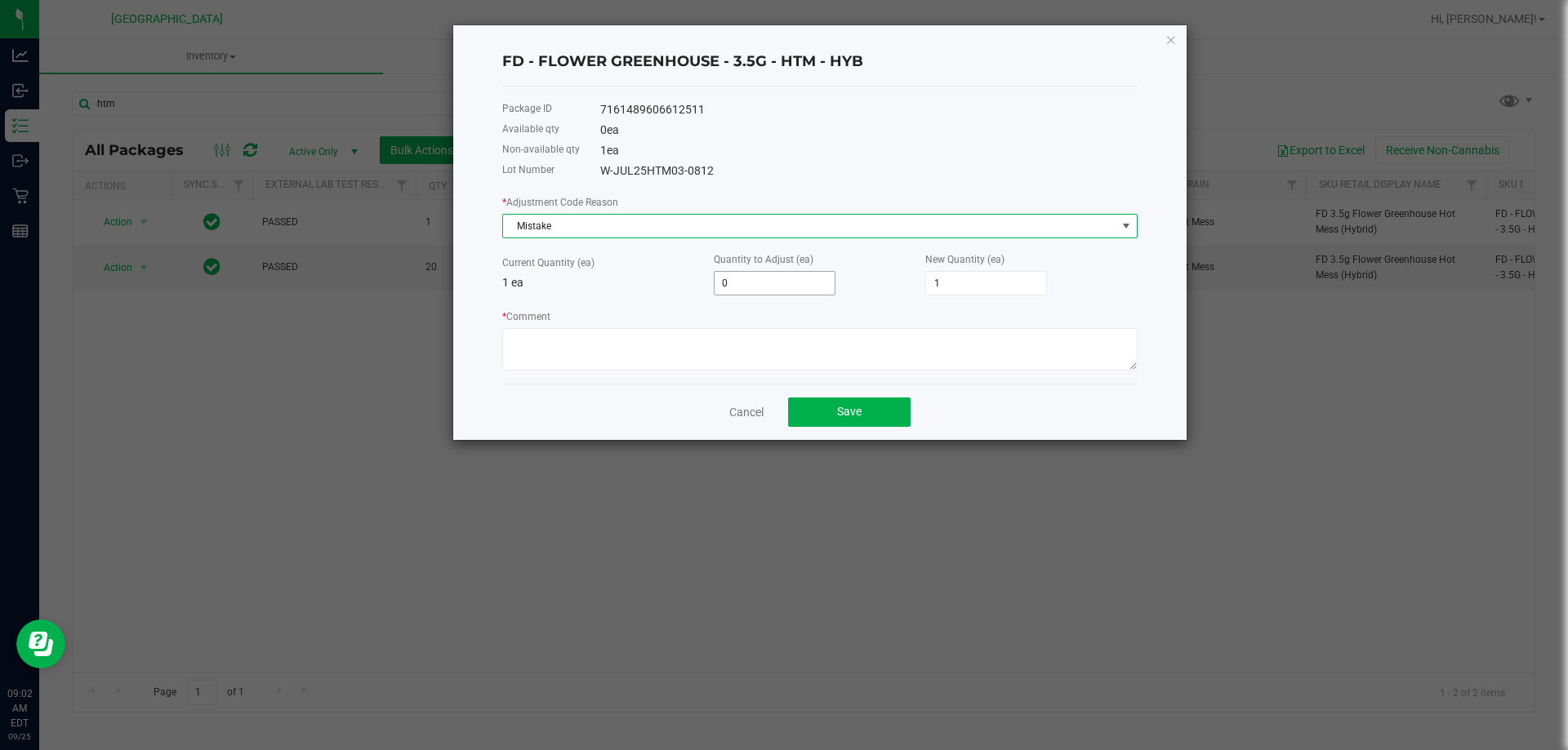
click at [803, 280] on input "0" at bounding box center [775, 284] width 120 height 23
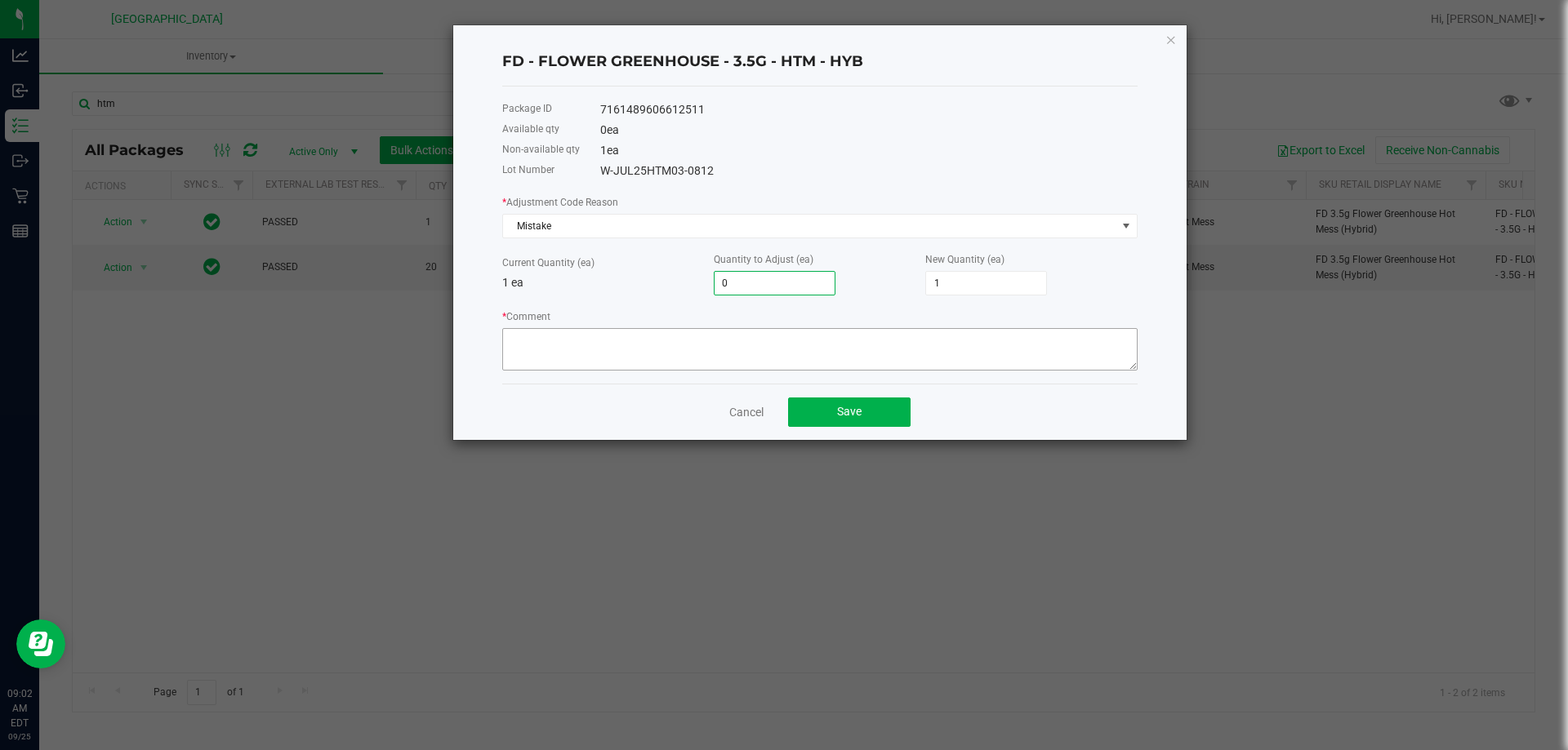
type input "1"
type input "2"
type input "1"
click at [744, 343] on textarea "* Comment" at bounding box center [820, 349] width 635 height 43
type textarea "Allocation Error, +1"
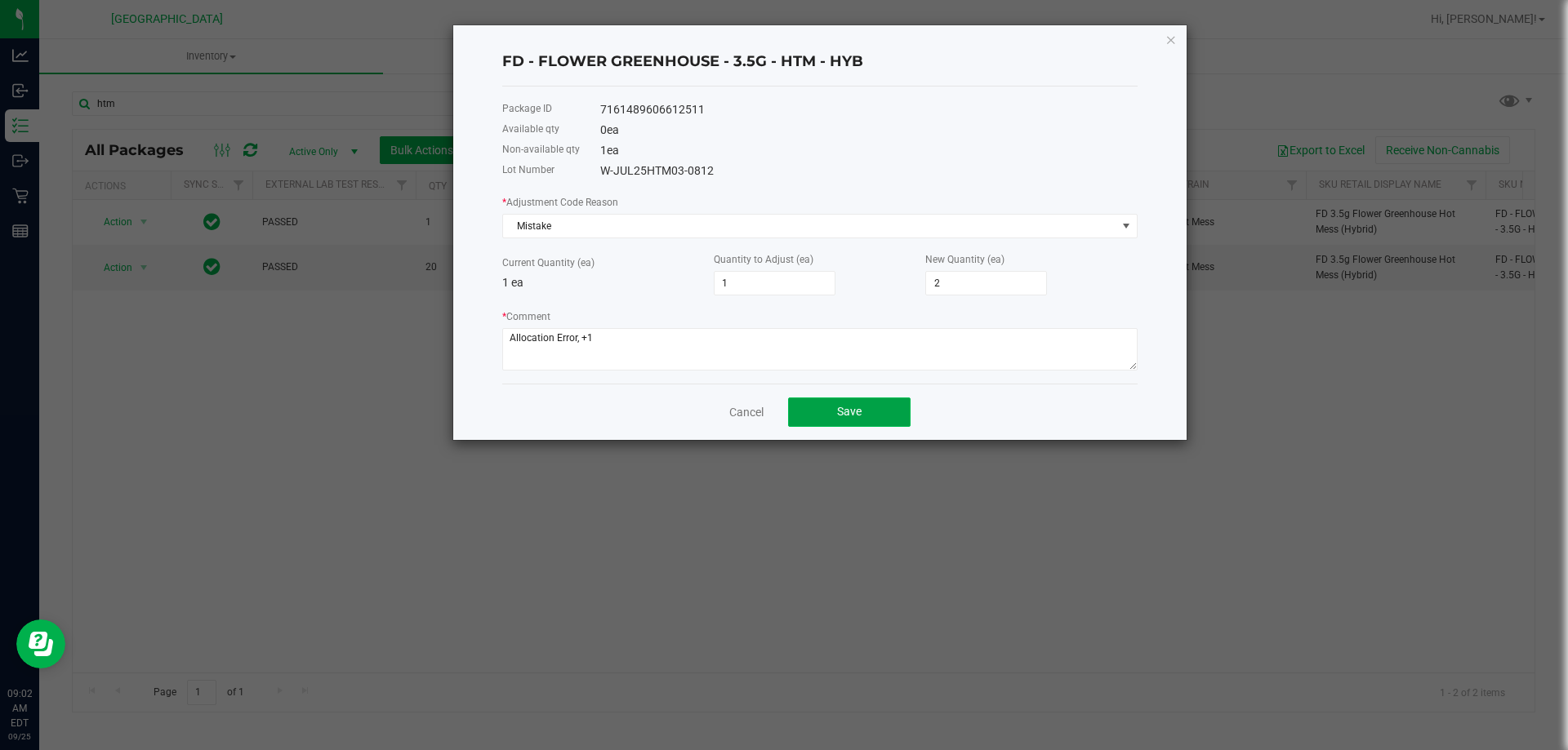
click at [837, 405] on span "Save" at bounding box center [849, 411] width 25 height 13
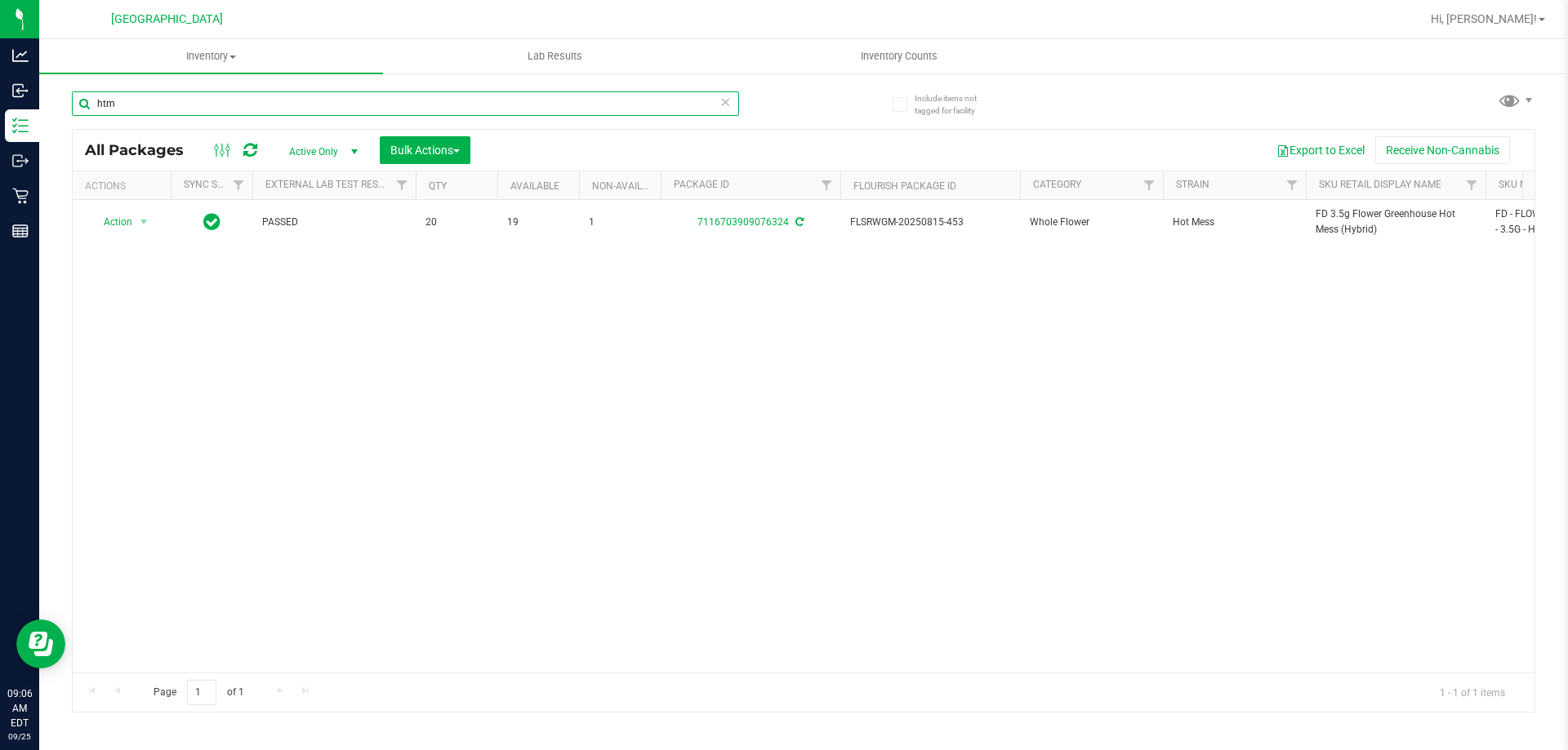
click at [546, 108] on input "htm" at bounding box center [405, 104] width 667 height 25
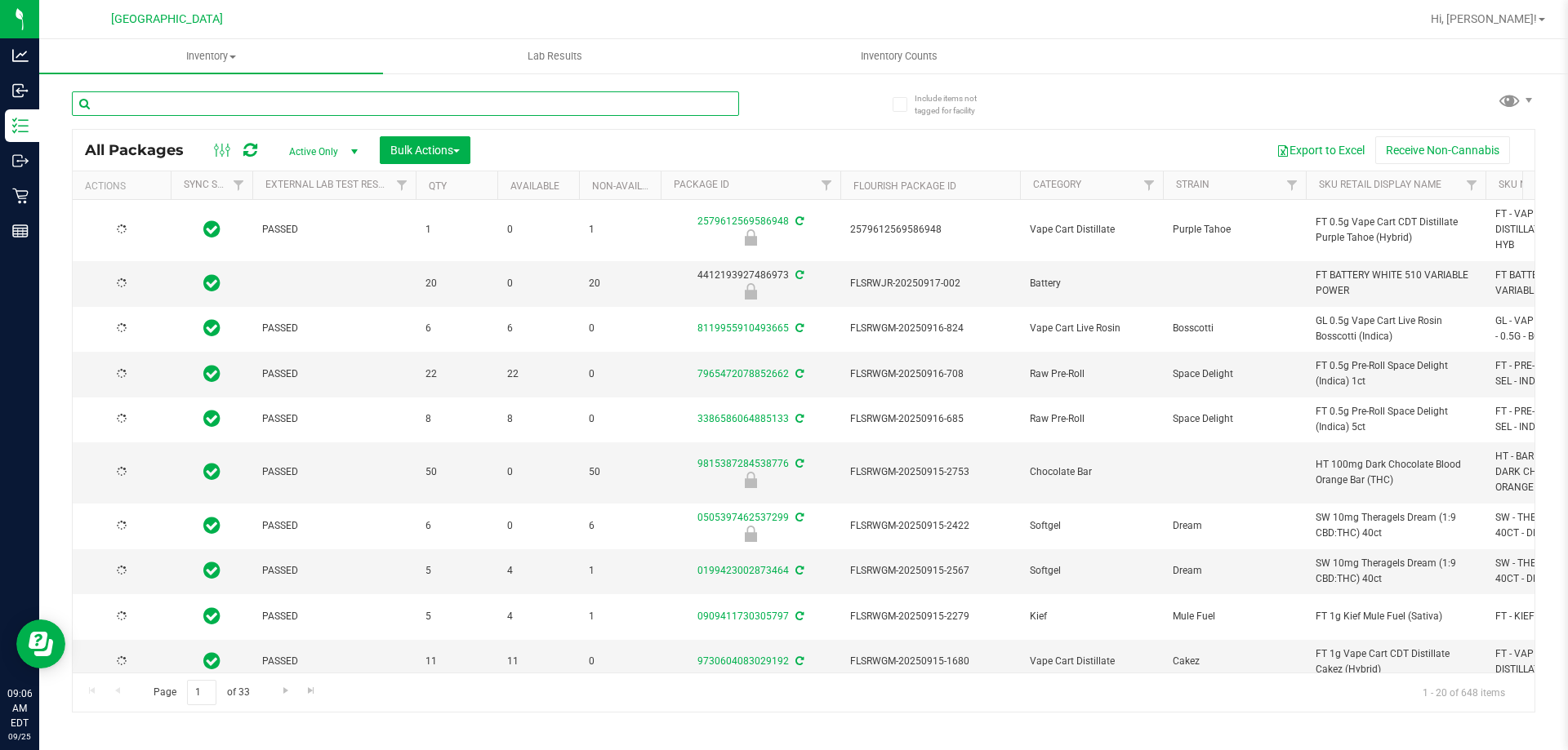
type input "[DATE]"
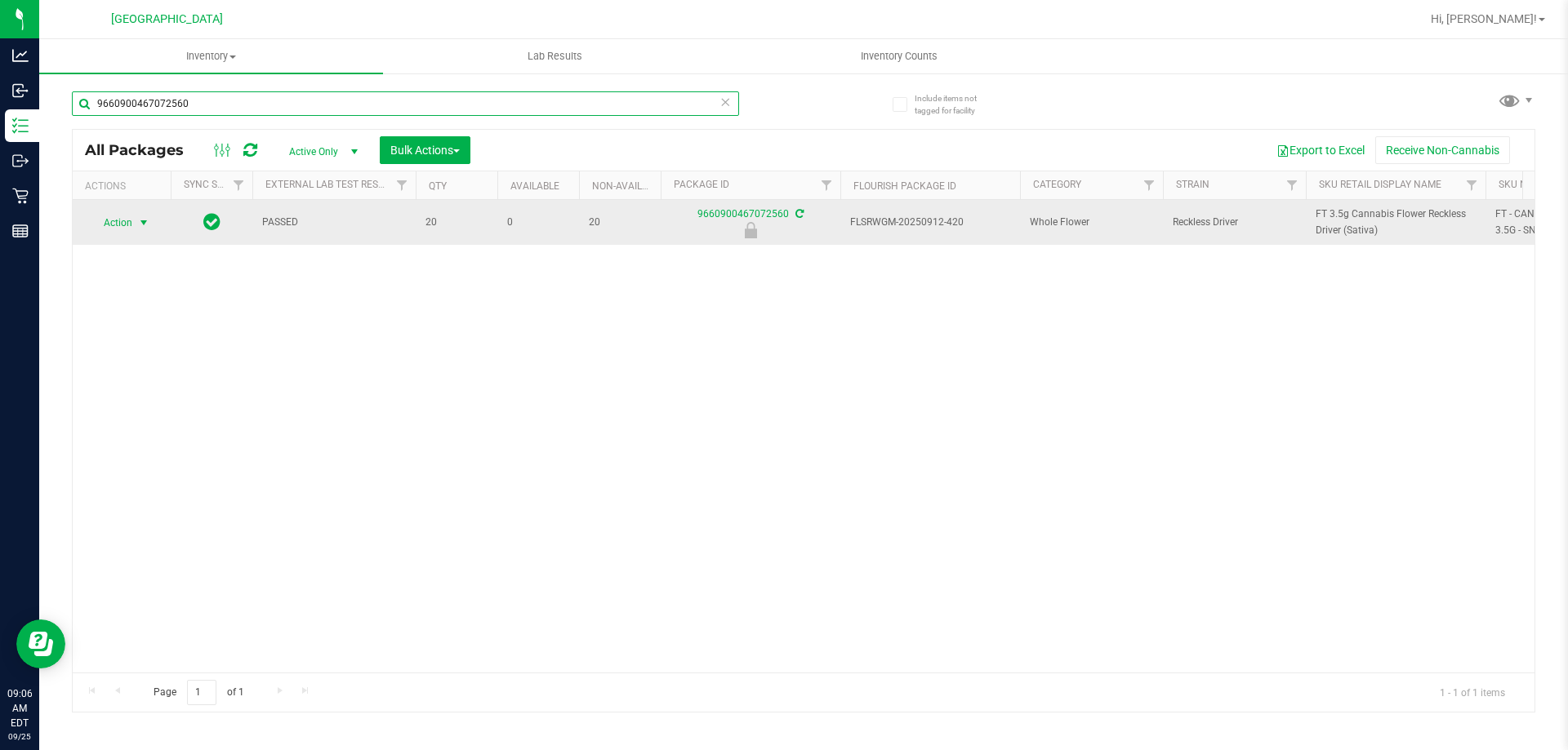
type input "9660900467072560"
click at [129, 222] on span "Action" at bounding box center [110, 223] width 44 height 23
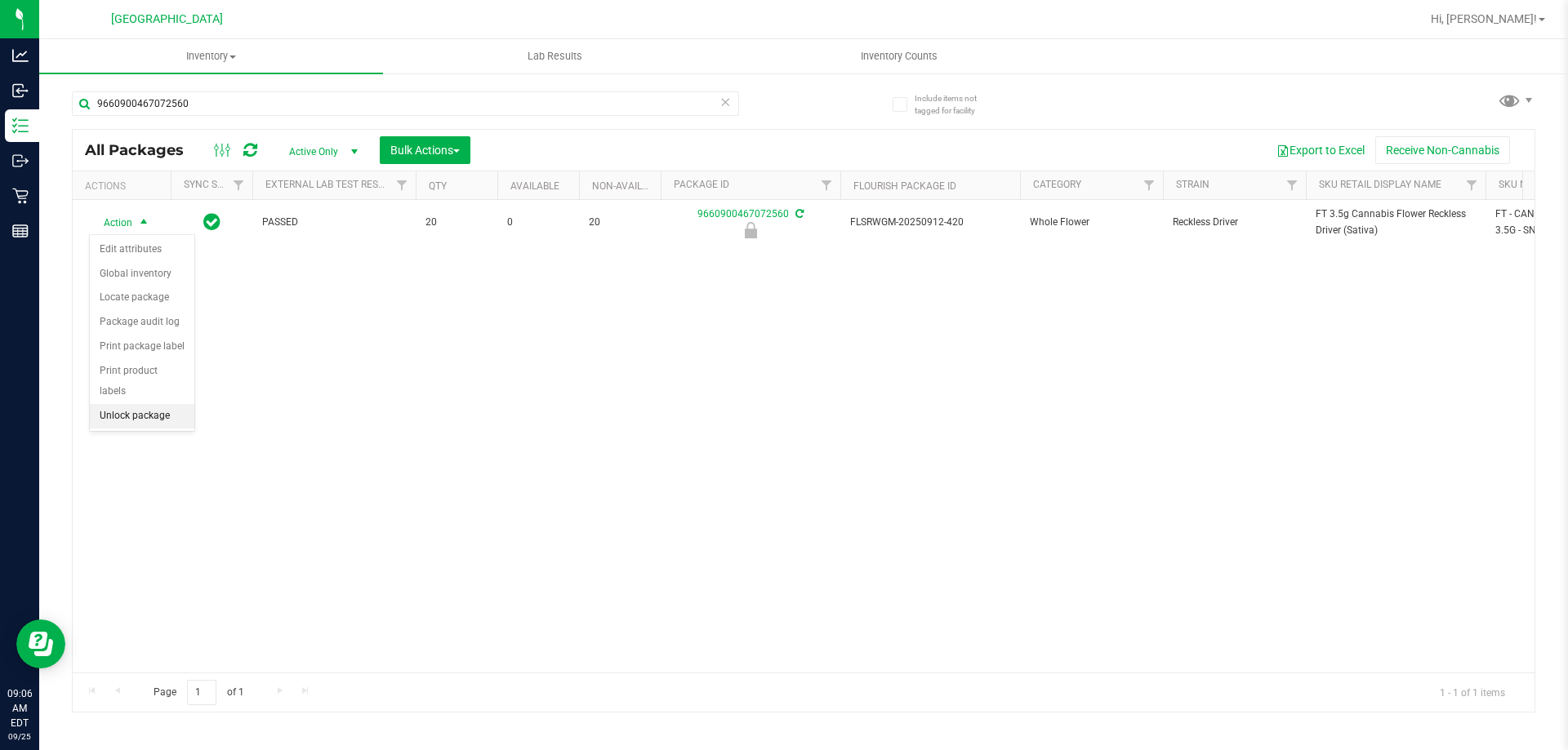
click at [132, 405] on li "Unlock package" at bounding box center [142, 417] width 105 height 25
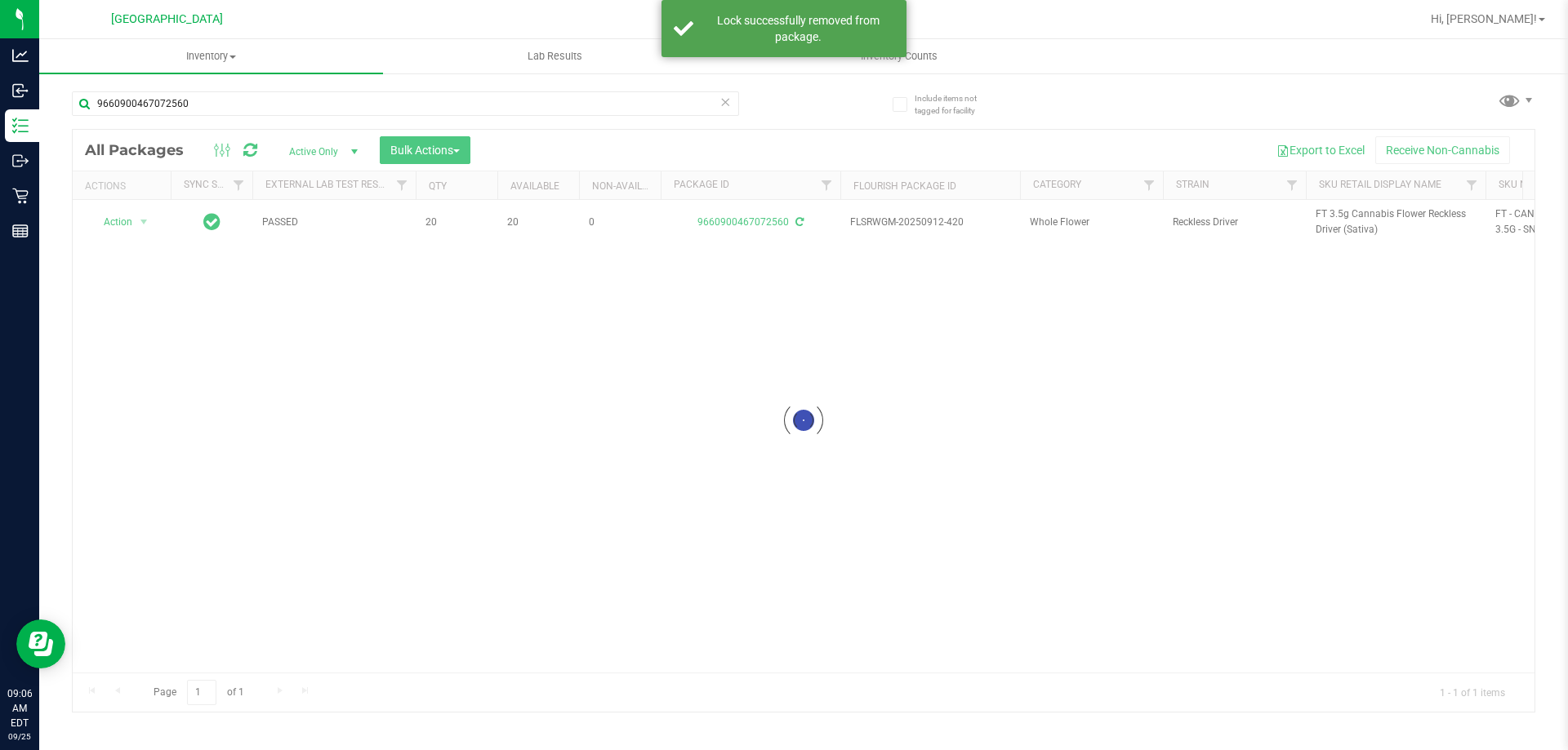
click at [1369, 221] on div at bounding box center [803, 421] width 1461 height 582
click at [1368, 218] on span "FT 3.5g Cannabis Flower Reckless Driver (Sativa)" at bounding box center [1396, 222] width 160 height 31
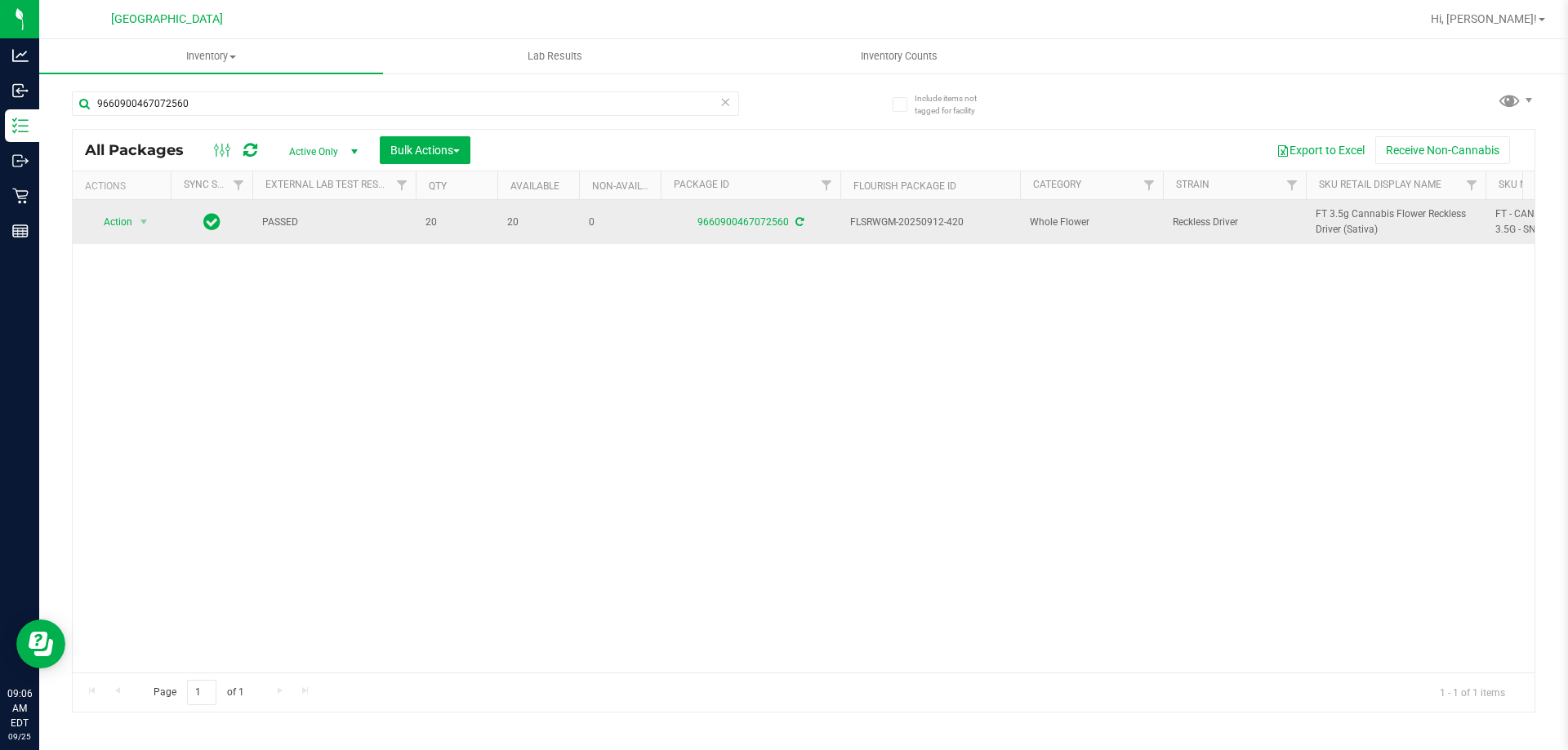
click at [1331, 209] on span "FT 3.5g Cannabis Flower Reckless Driver (Sativa)" at bounding box center [1396, 222] width 160 height 31
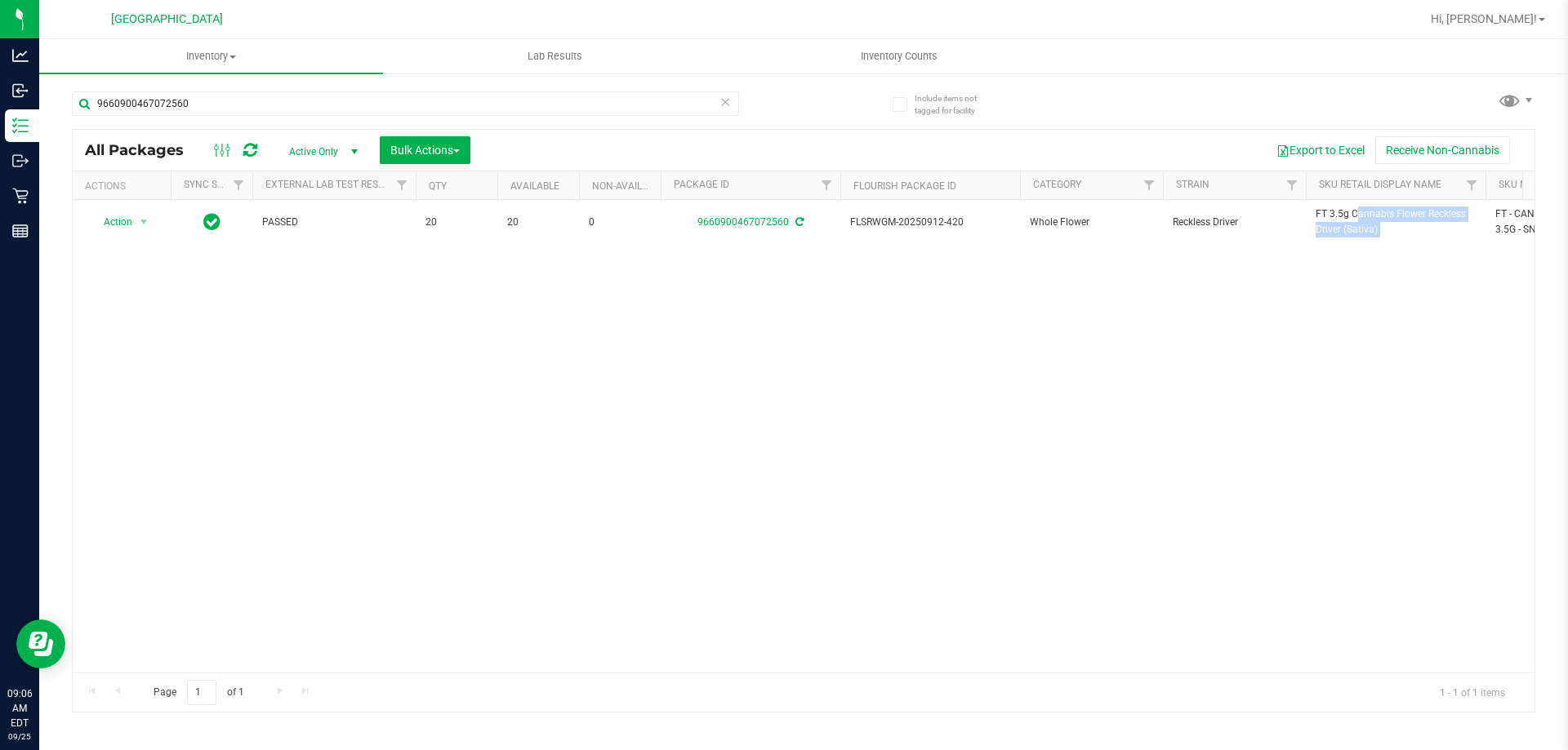
copy tr "FT 3.5g Cannabis Flower Reckless Driver (Sativa)"
click at [586, 105] on input "9660900467072560" at bounding box center [405, 104] width 667 height 25
paste input "FT 3.5g Cannabis Flower Reckless Driver (Sativa)"
click at [586, 105] on input "9660900467072560" at bounding box center [405, 104] width 667 height 25
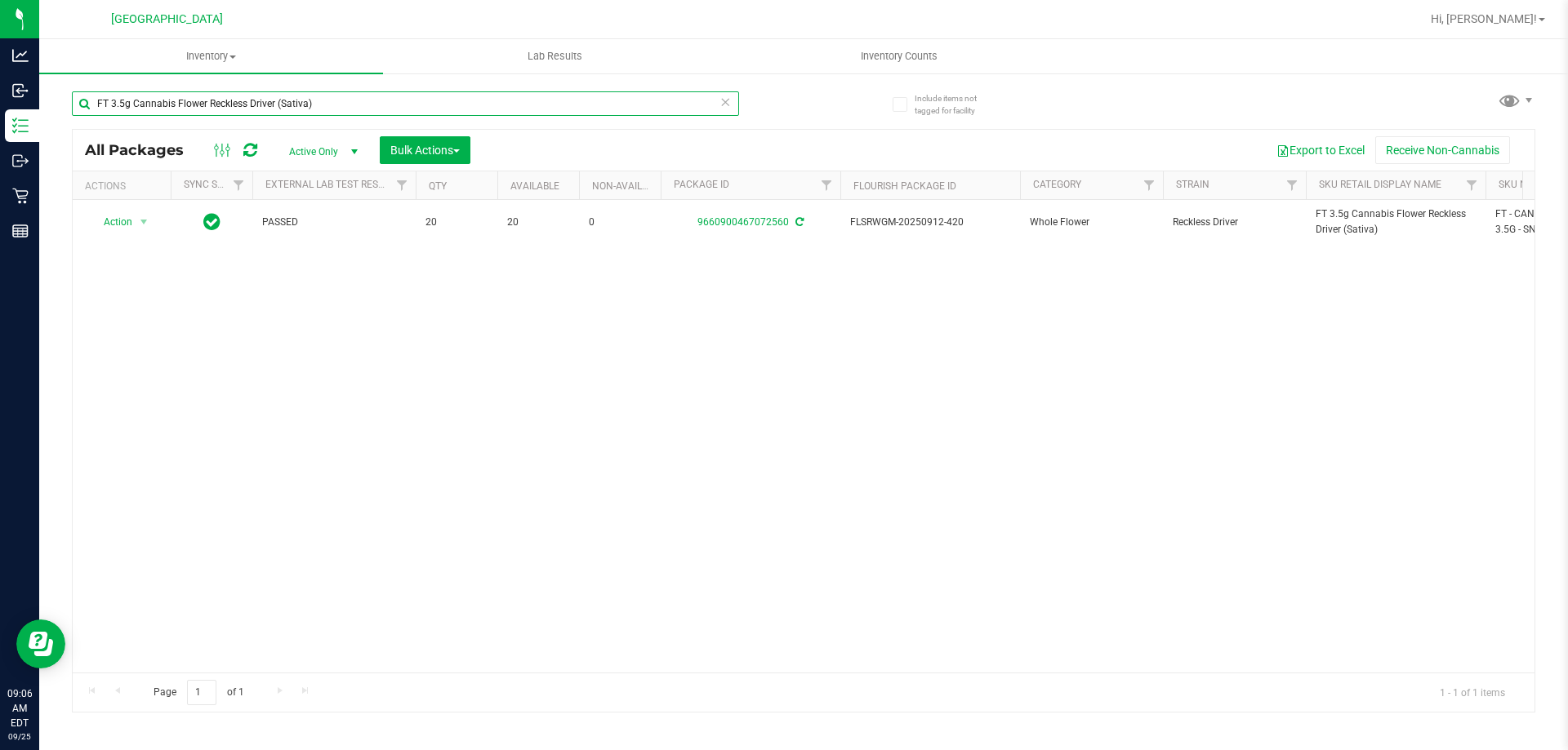
type input "FT 3.5g Cannabis Flower Reckless Driver (Sativa)"
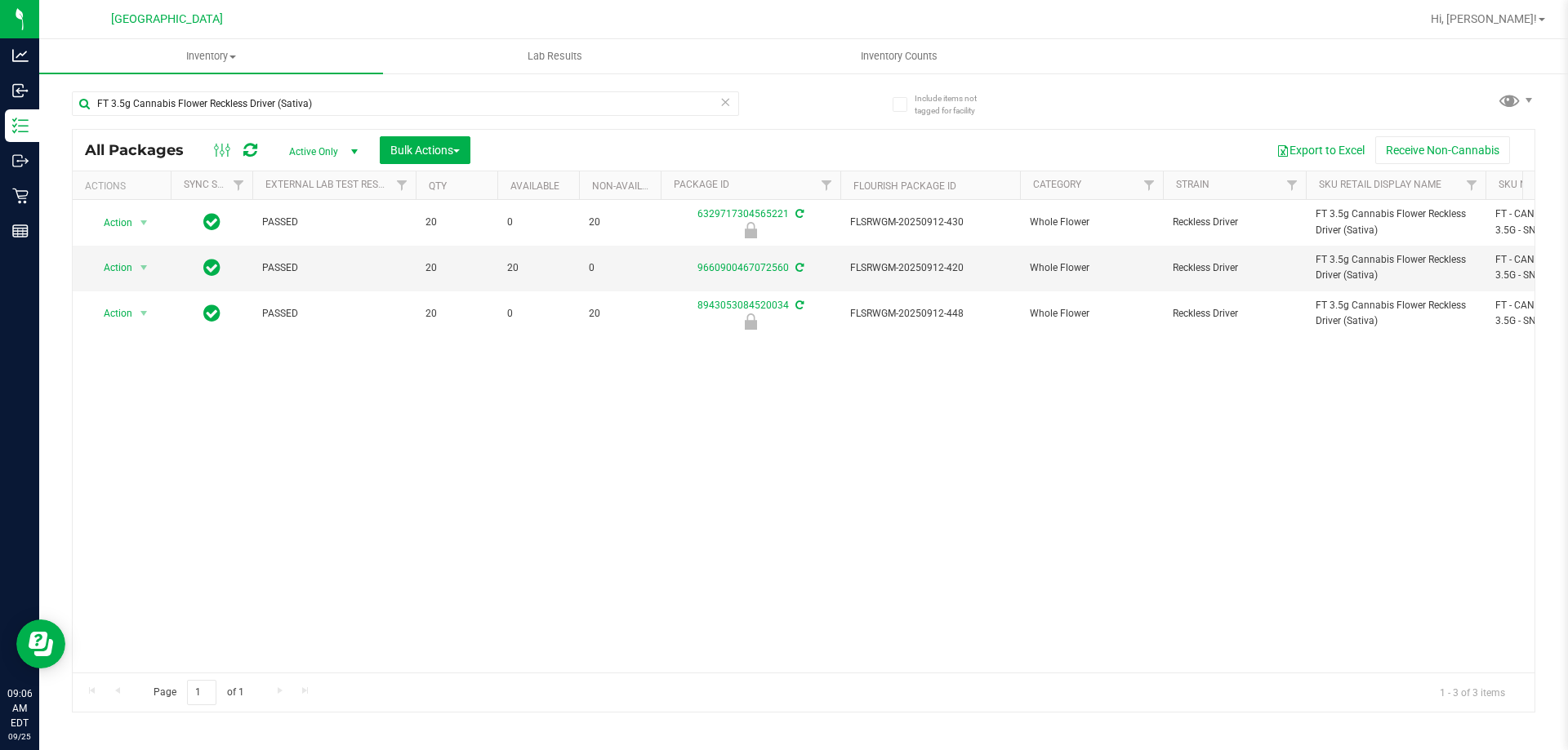
click at [348, 148] on span "select" at bounding box center [354, 152] width 13 height 13
click at [263, 400] on div "Action Action Edit attributes Global inventory Locate package Package audit log…" at bounding box center [803, 436] width 1461 height 473
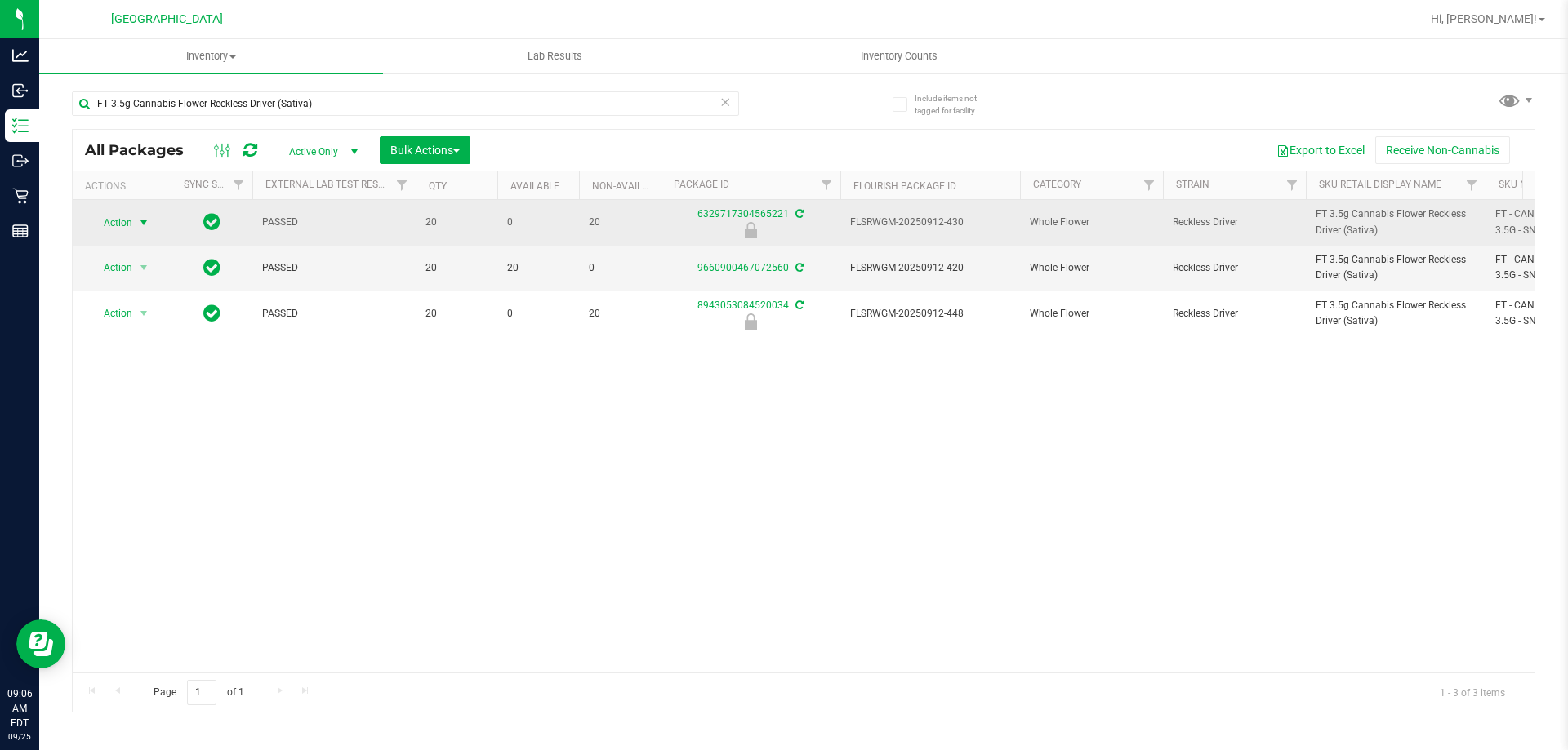
click at [127, 217] on span "Action" at bounding box center [110, 223] width 44 height 23
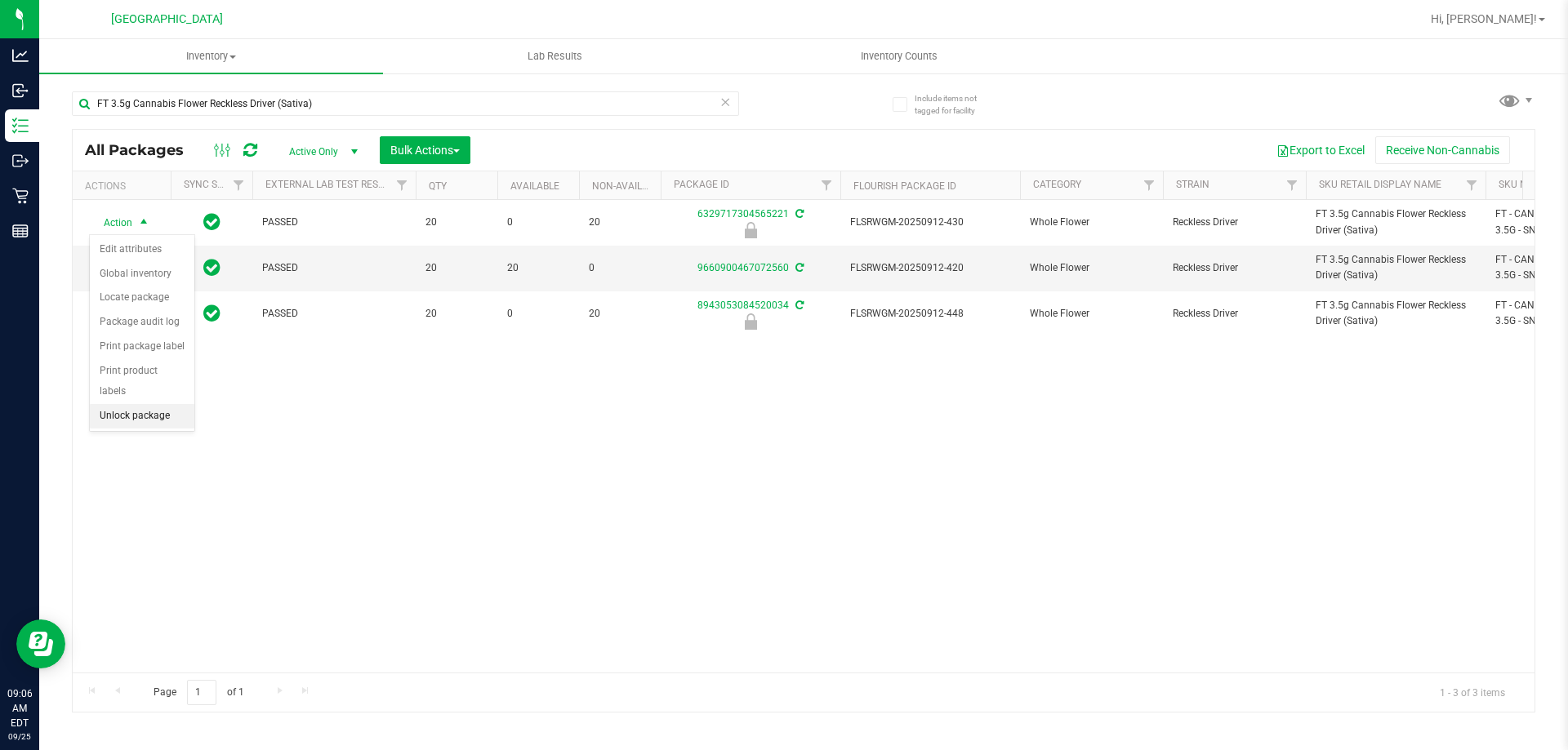
click at [150, 405] on li "Unlock package" at bounding box center [142, 417] width 105 height 25
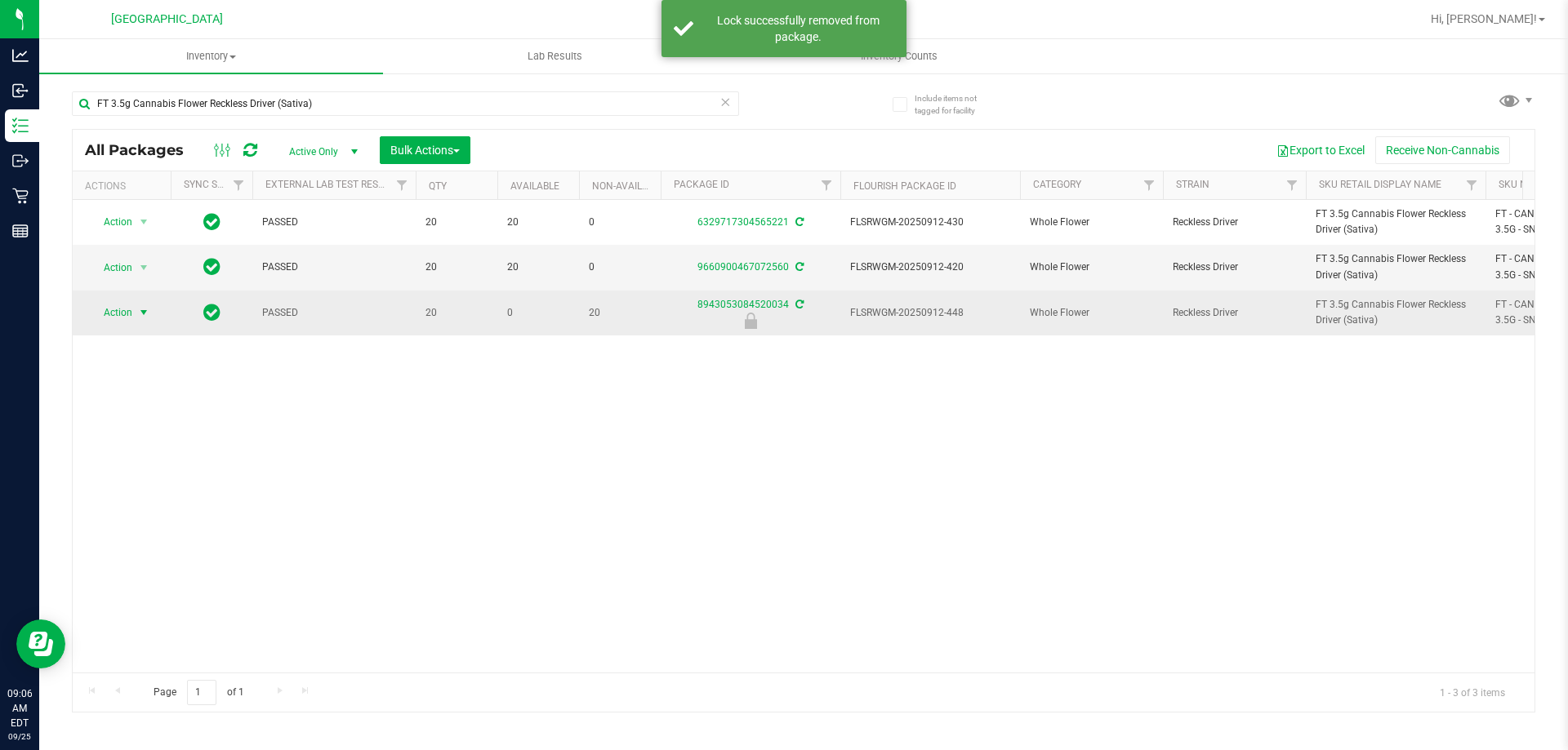
click at [136, 316] on span "select" at bounding box center [144, 313] width 20 height 23
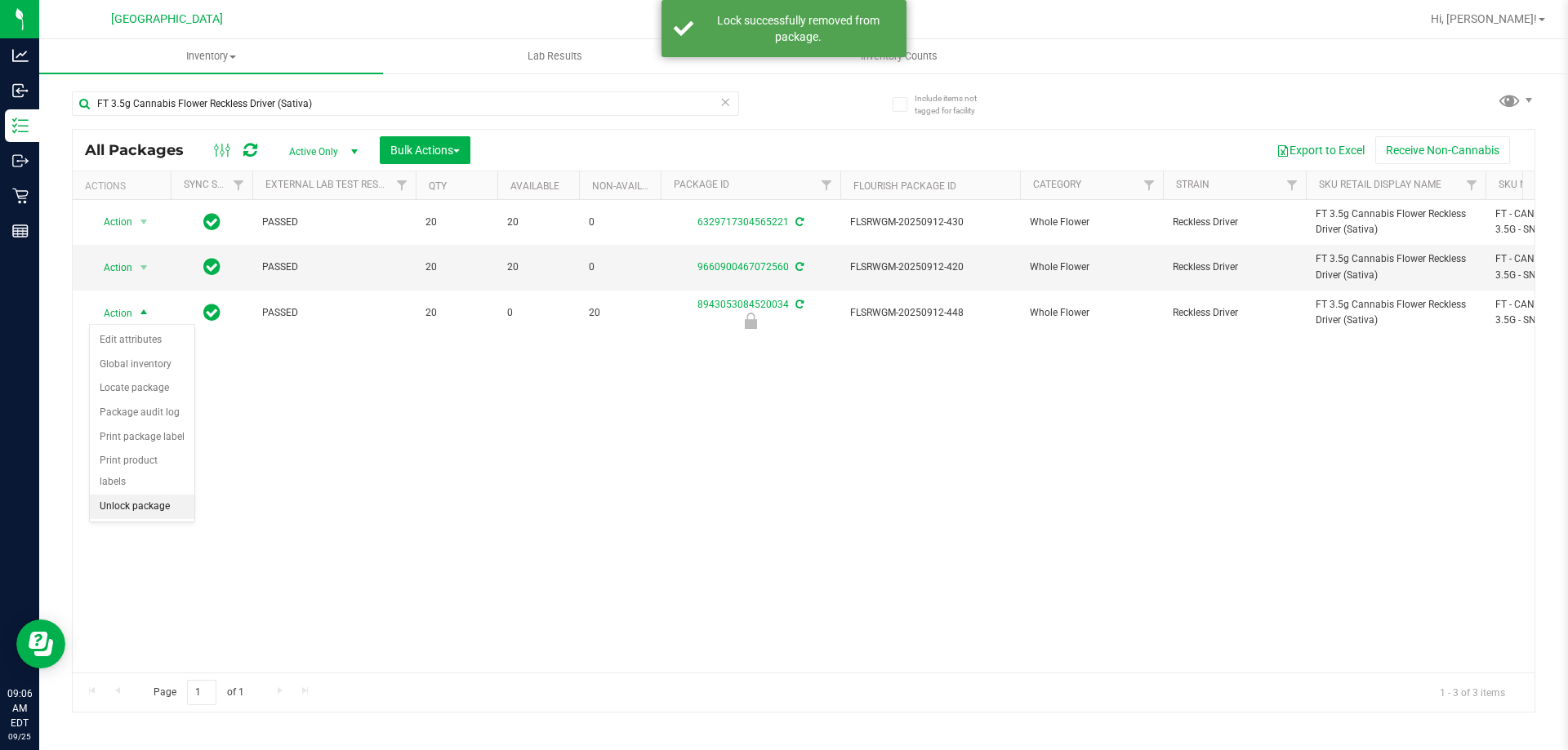
click at [162, 495] on li "Unlock package" at bounding box center [142, 507] width 105 height 25
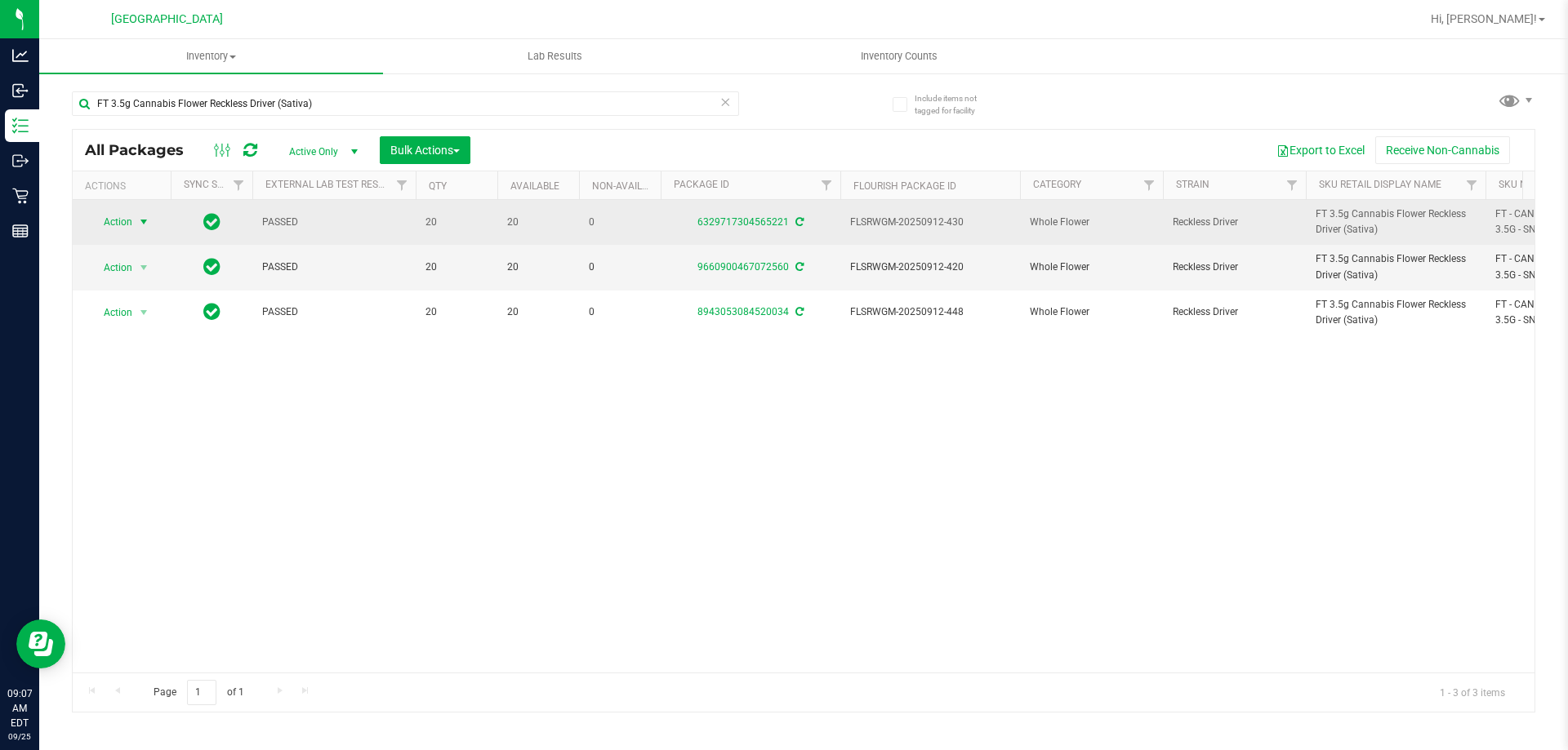
click at [134, 220] on span "select" at bounding box center [144, 222] width 20 height 23
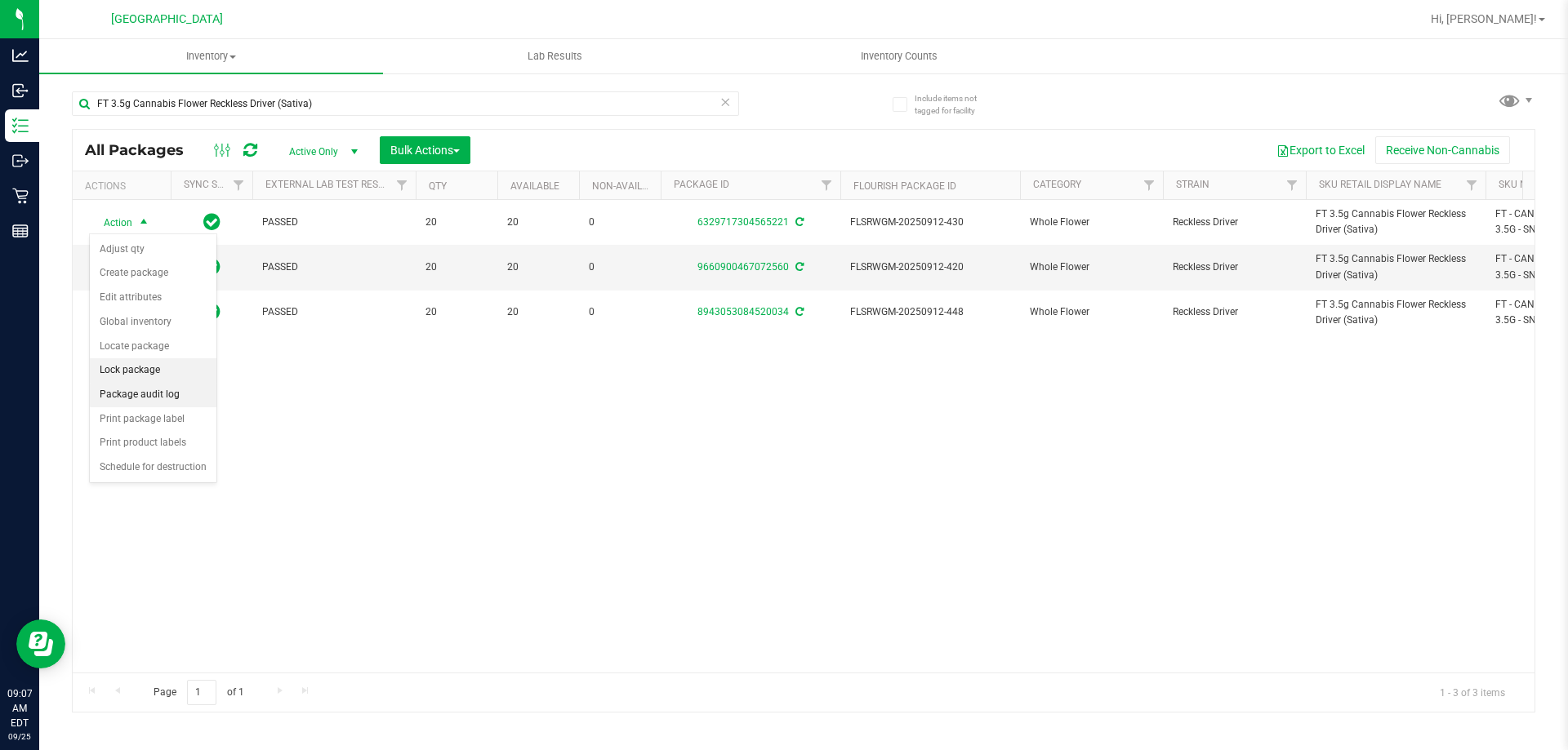
click at [117, 368] on li "Lock package" at bounding box center [152, 371] width 127 height 25
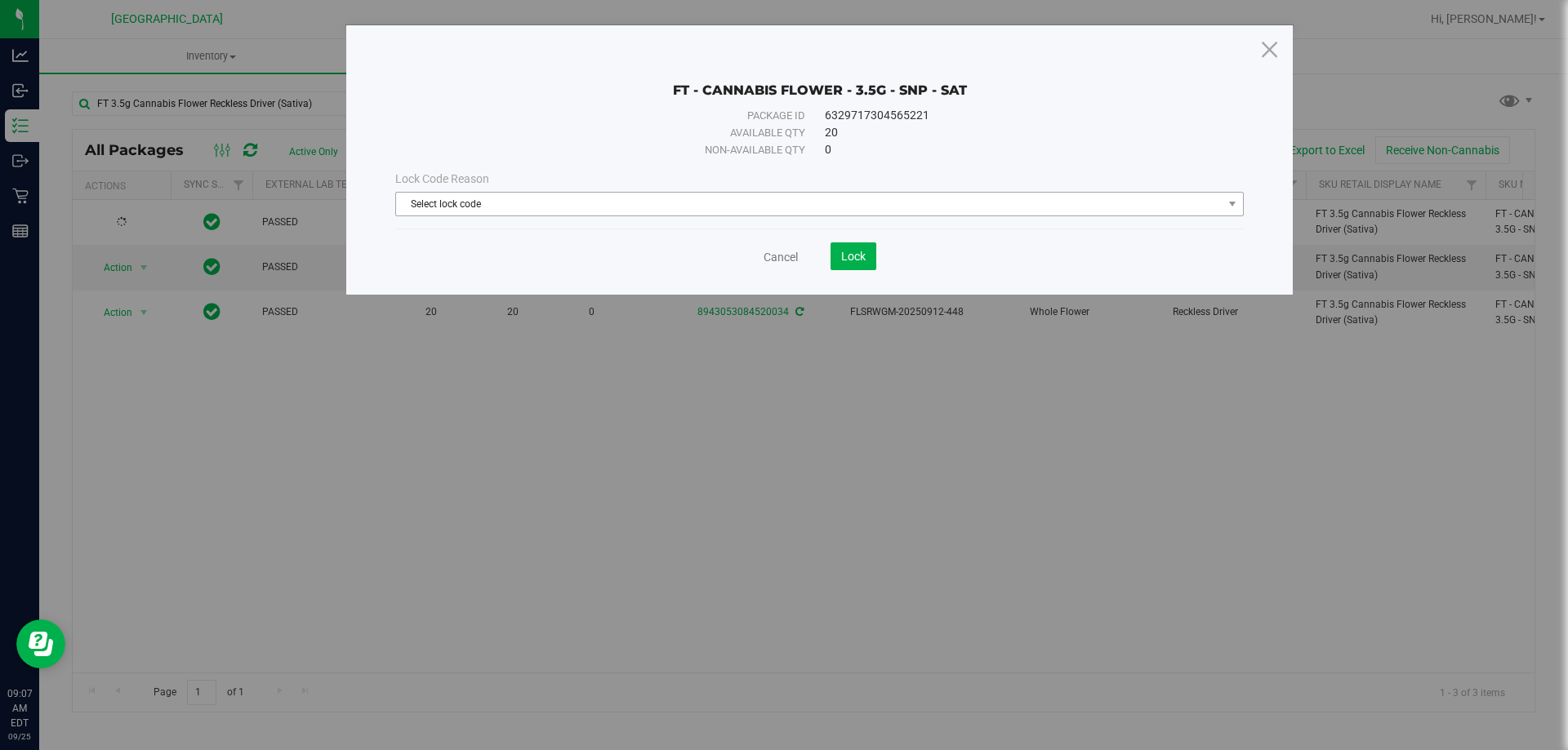
click at [558, 202] on span "Select lock code" at bounding box center [809, 204] width 826 height 23
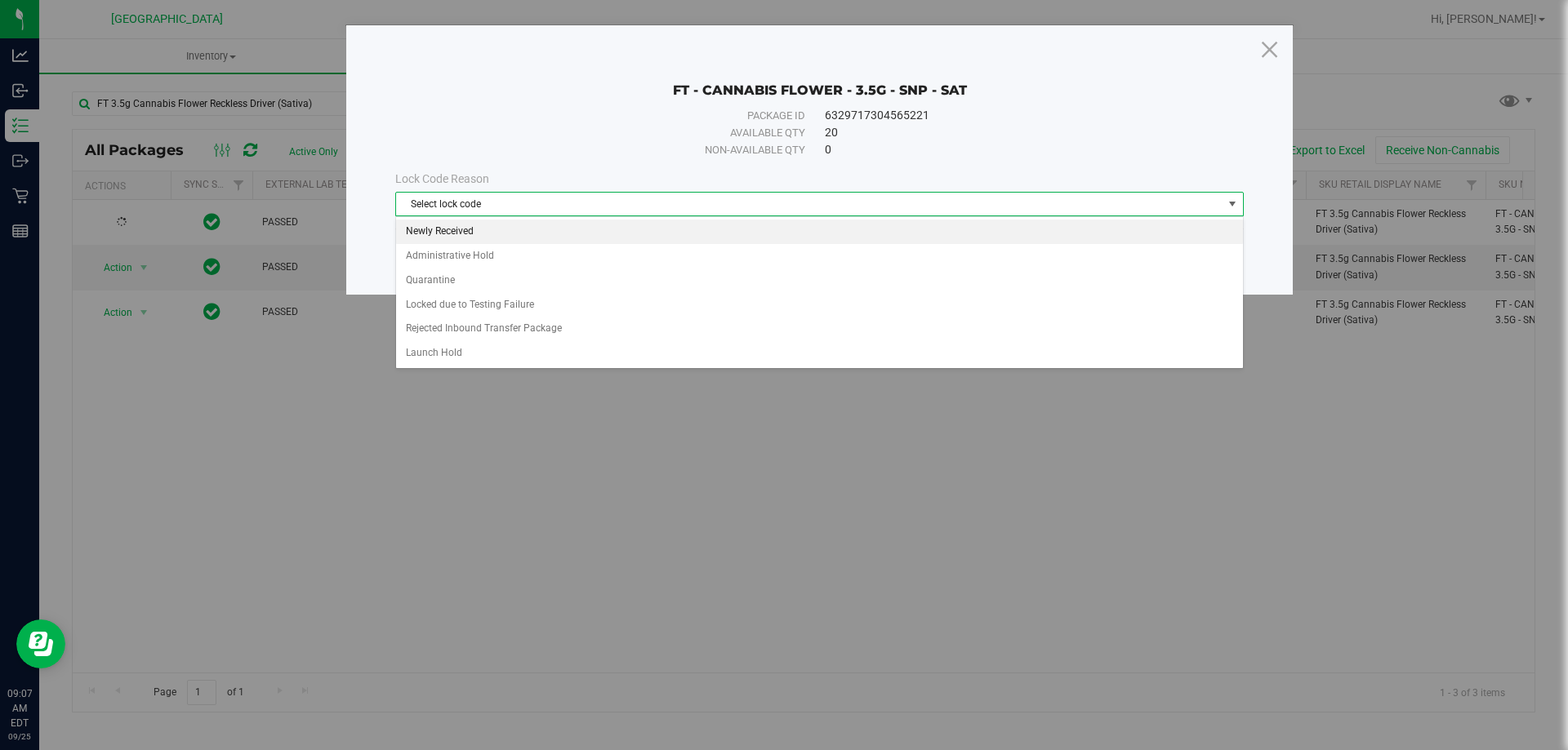
click at [486, 232] on li "Newly Received" at bounding box center [820, 232] width 847 height 25
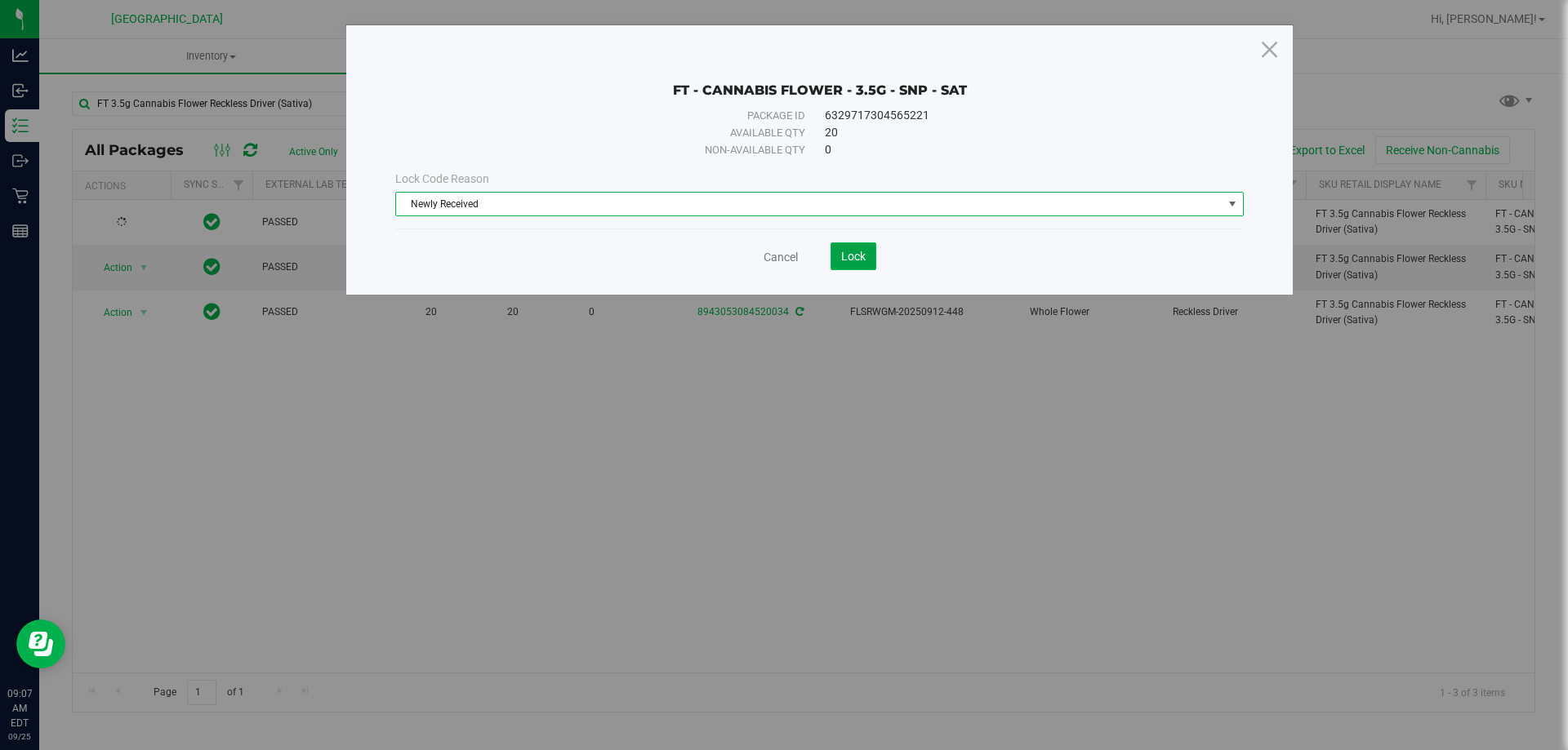
click at [842, 260] on span "Lock" at bounding box center [854, 256] width 25 height 13
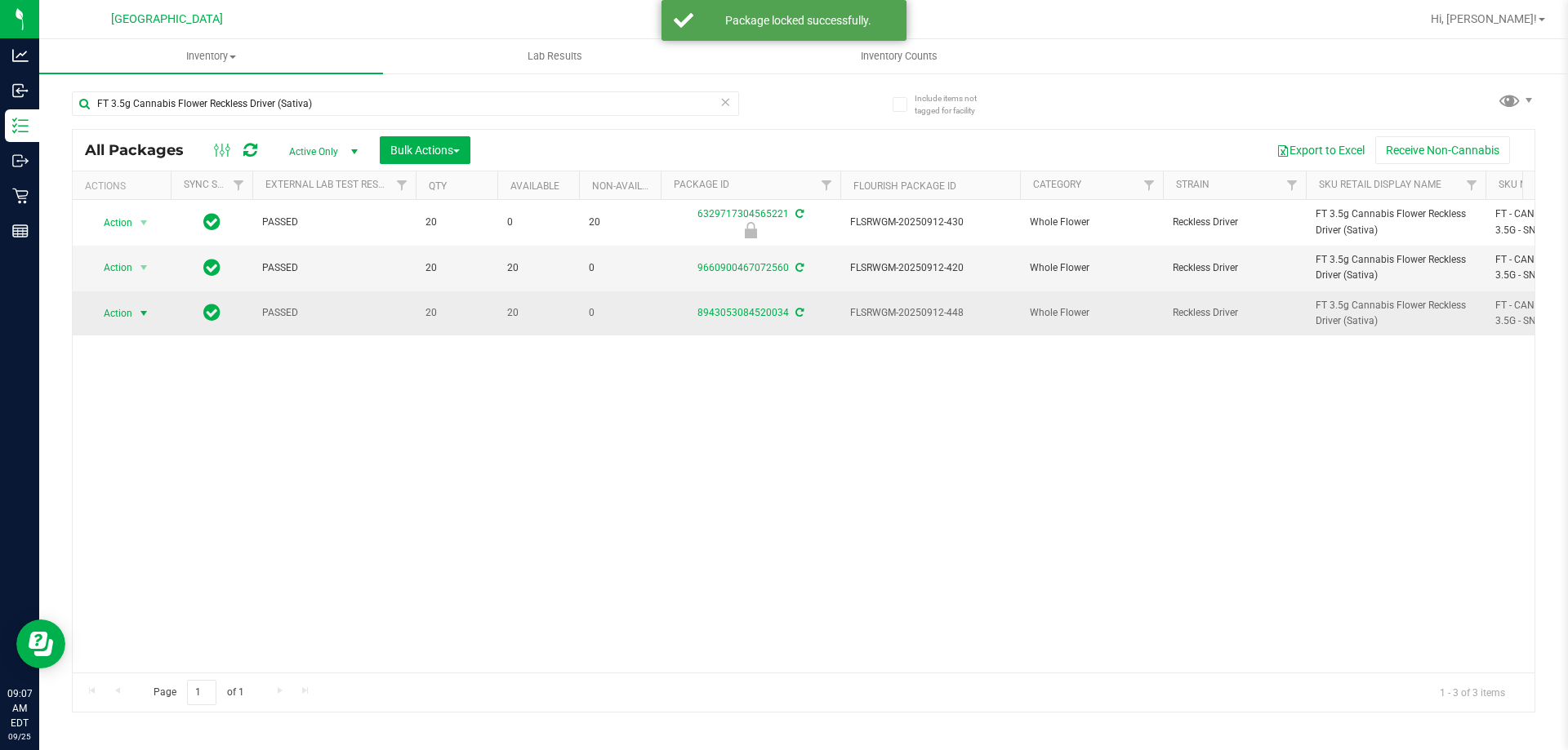
click at [137, 314] on span "select" at bounding box center [144, 314] width 13 height 13
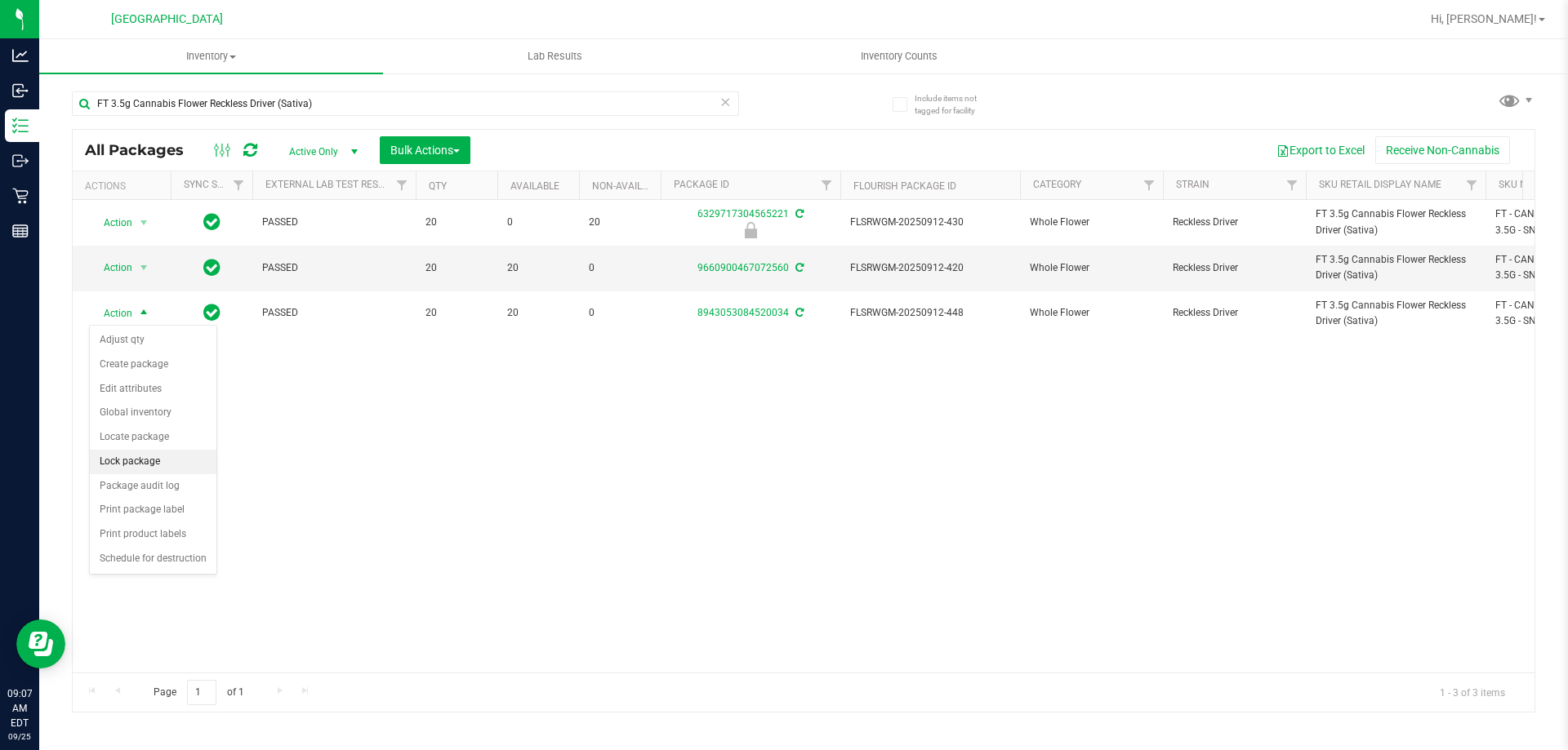
click at [152, 464] on li "Lock package" at bounding box center [152, 463] width 127 height 25
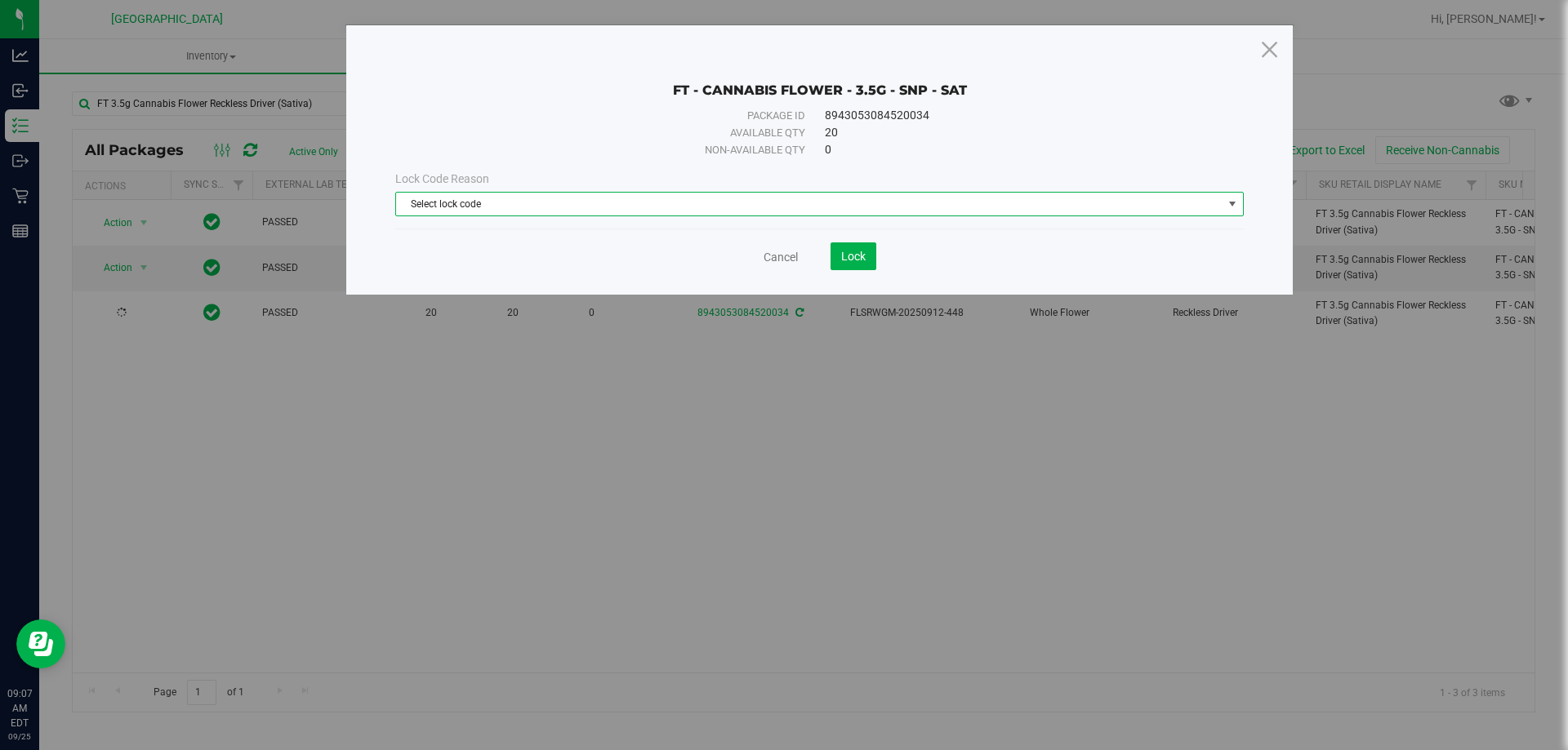
click at [515, 203] on span "Select lock code" at bounding box center [809, 204] width 826 height 23
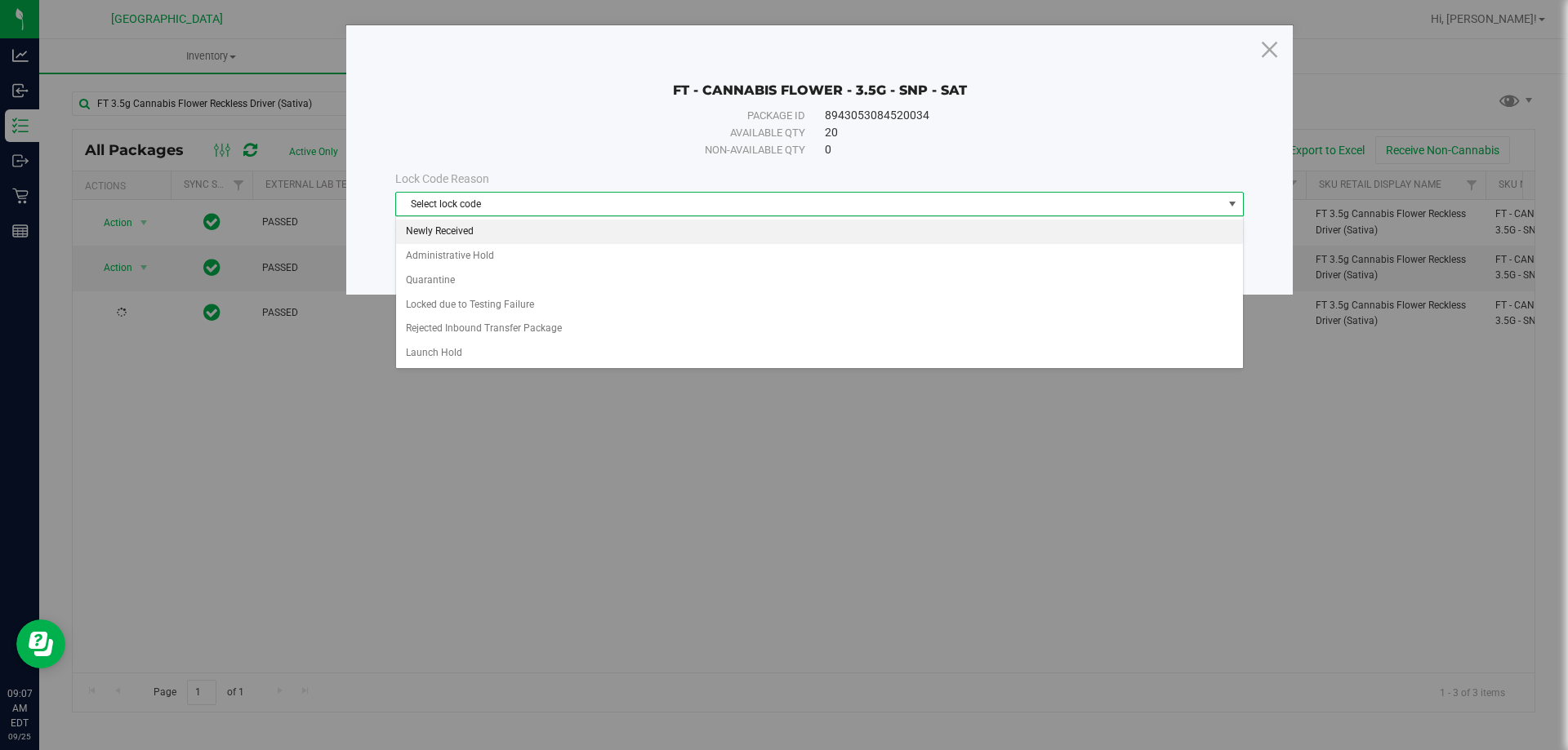
click at [485, 230] on li "Newly Received" at bounding box center [820, 232] width 847 height 25
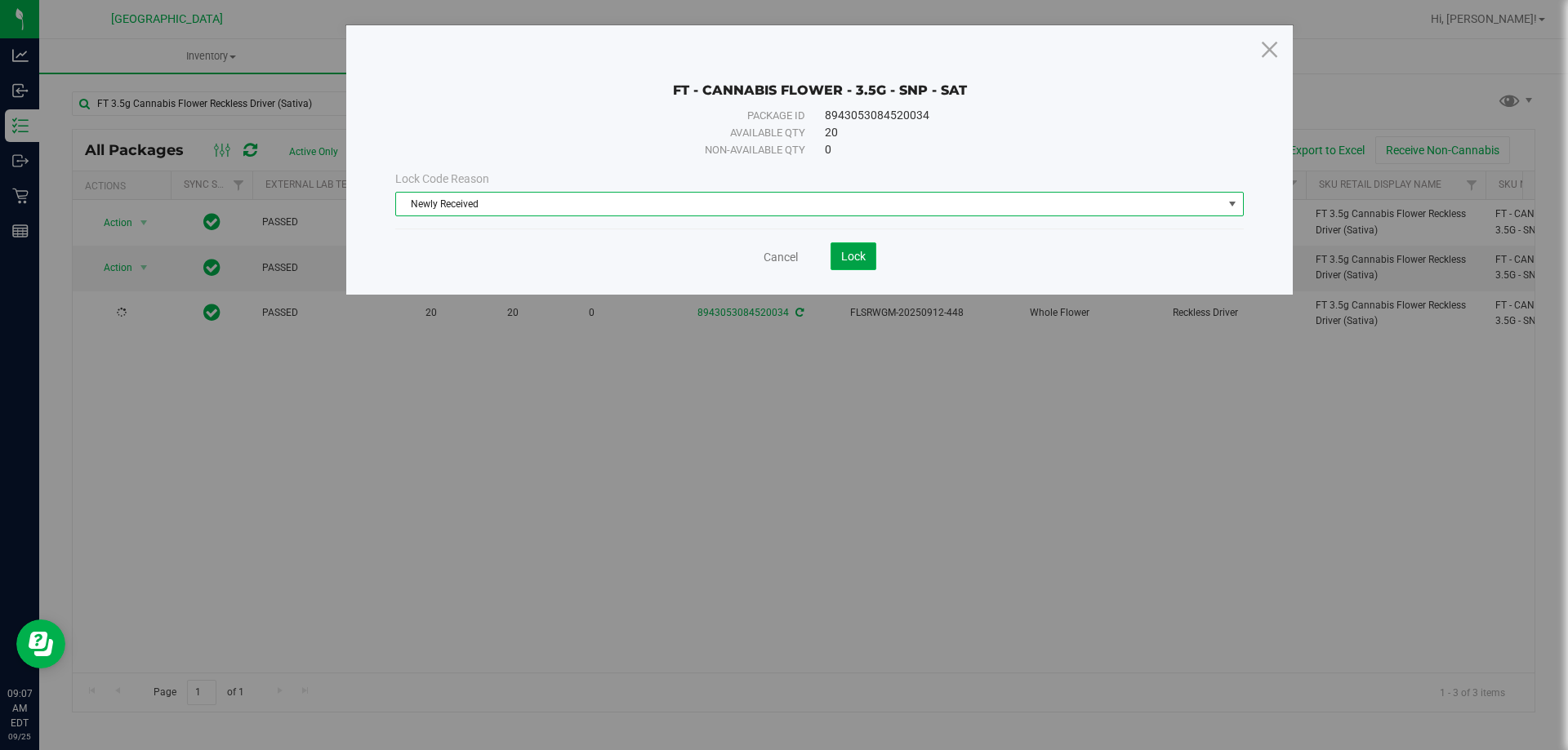
click at [840, 253] on button "Lock" at bounding box center [853, 256] width 46 height 28
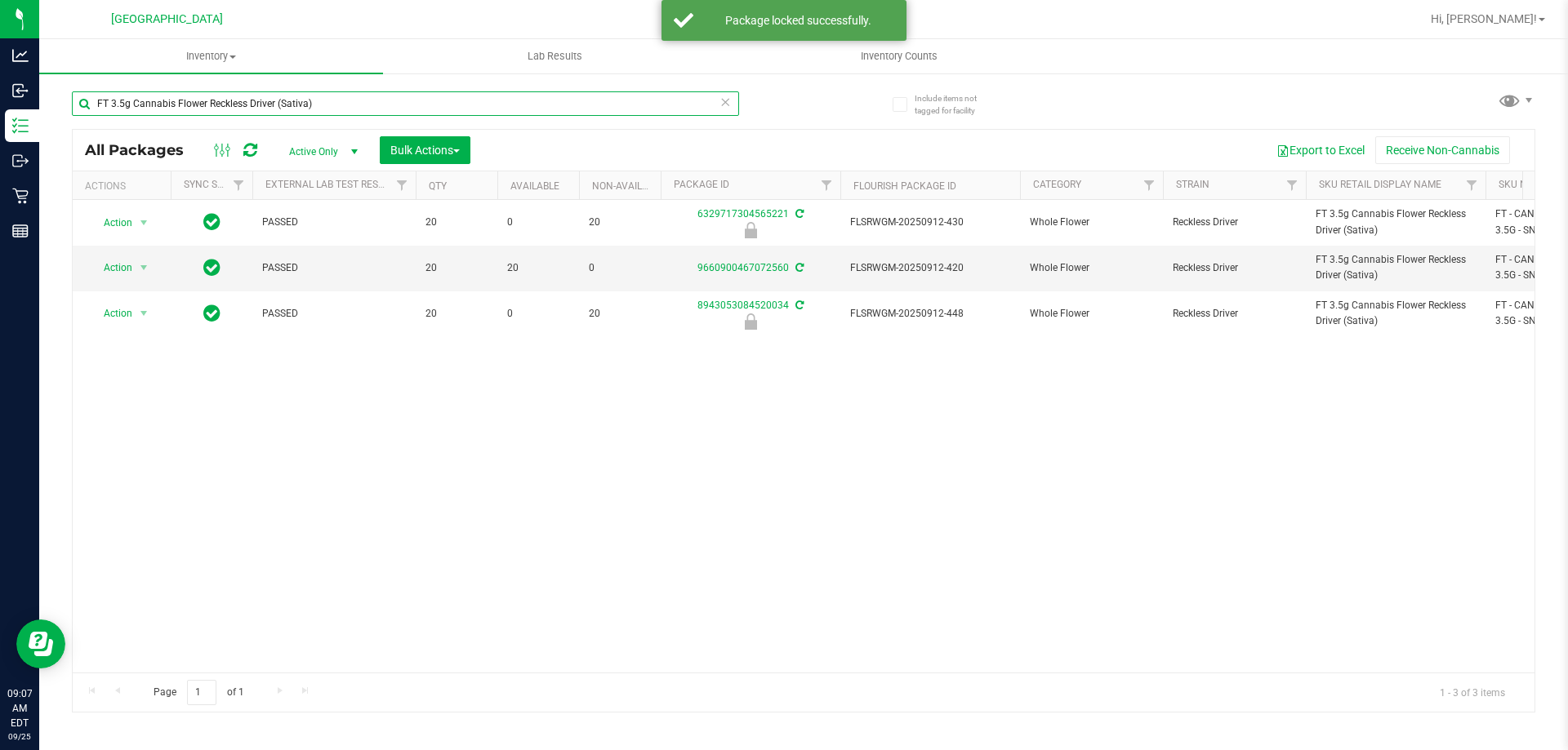
click at [373, 101] on input "FT 3.5g Cannabis Flower Reckless Driver (Sativa)" at bounding box center [405, 104] width 667 height 25
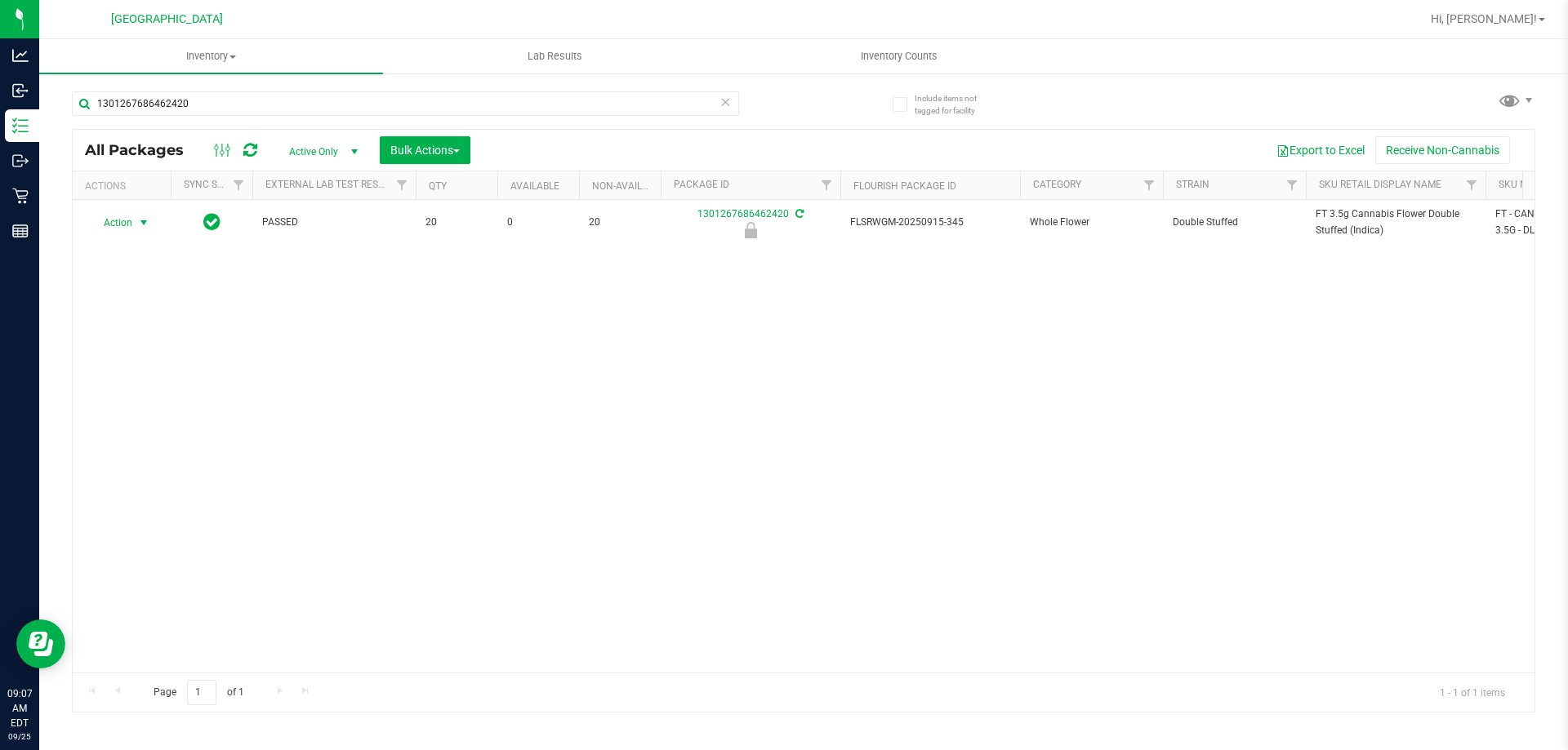
click at [131, 222] on span "Action" at bounding box center [110, 223] width 44 height 23
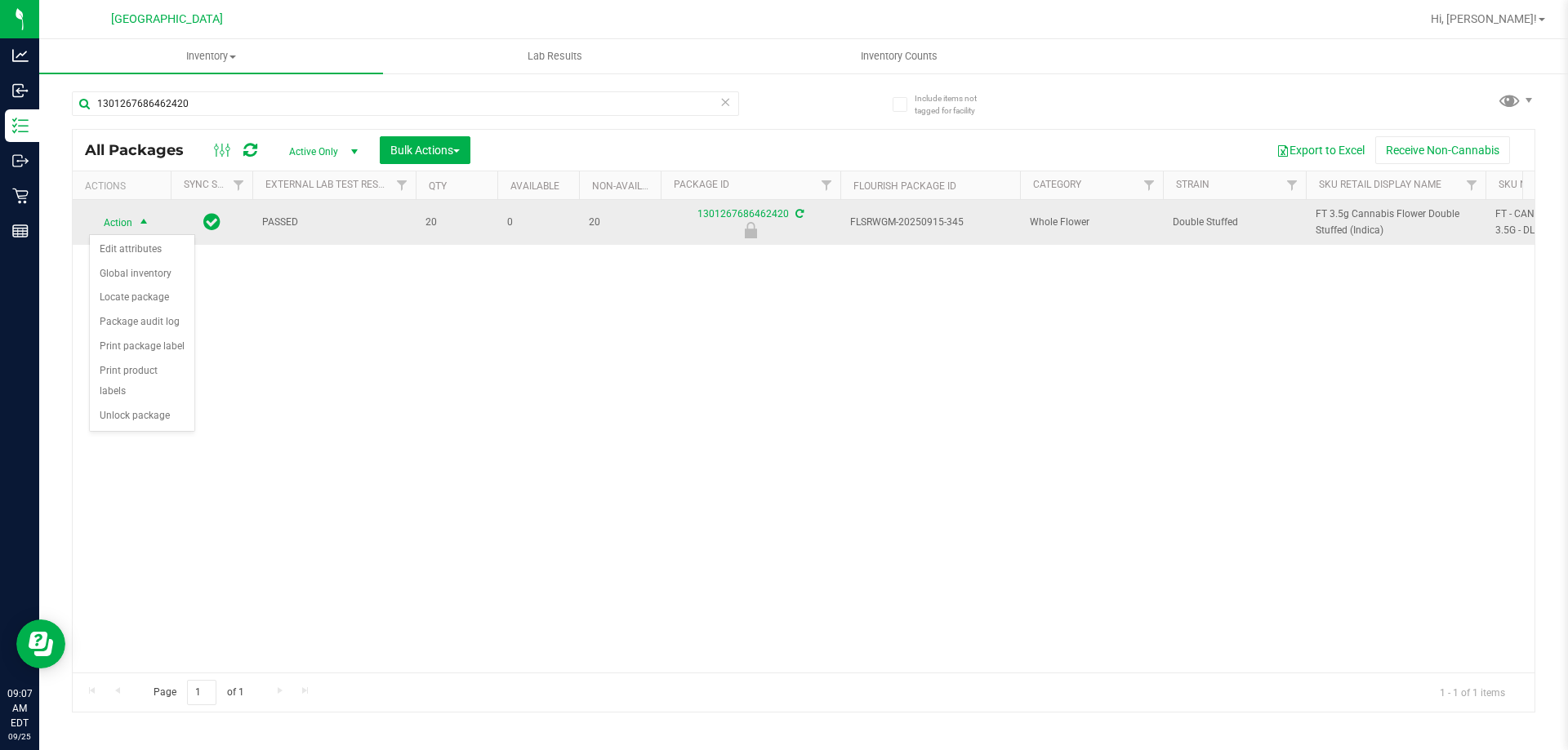
click at [1346, 218] on span "FT 3.5g Cannabis Flower Double Stuffed (Indica)" at bounding box center [1396, 222] width 160 height 31
copy tr "FT 3.5g Cannabis Flower Double Stuffed (Indica)"
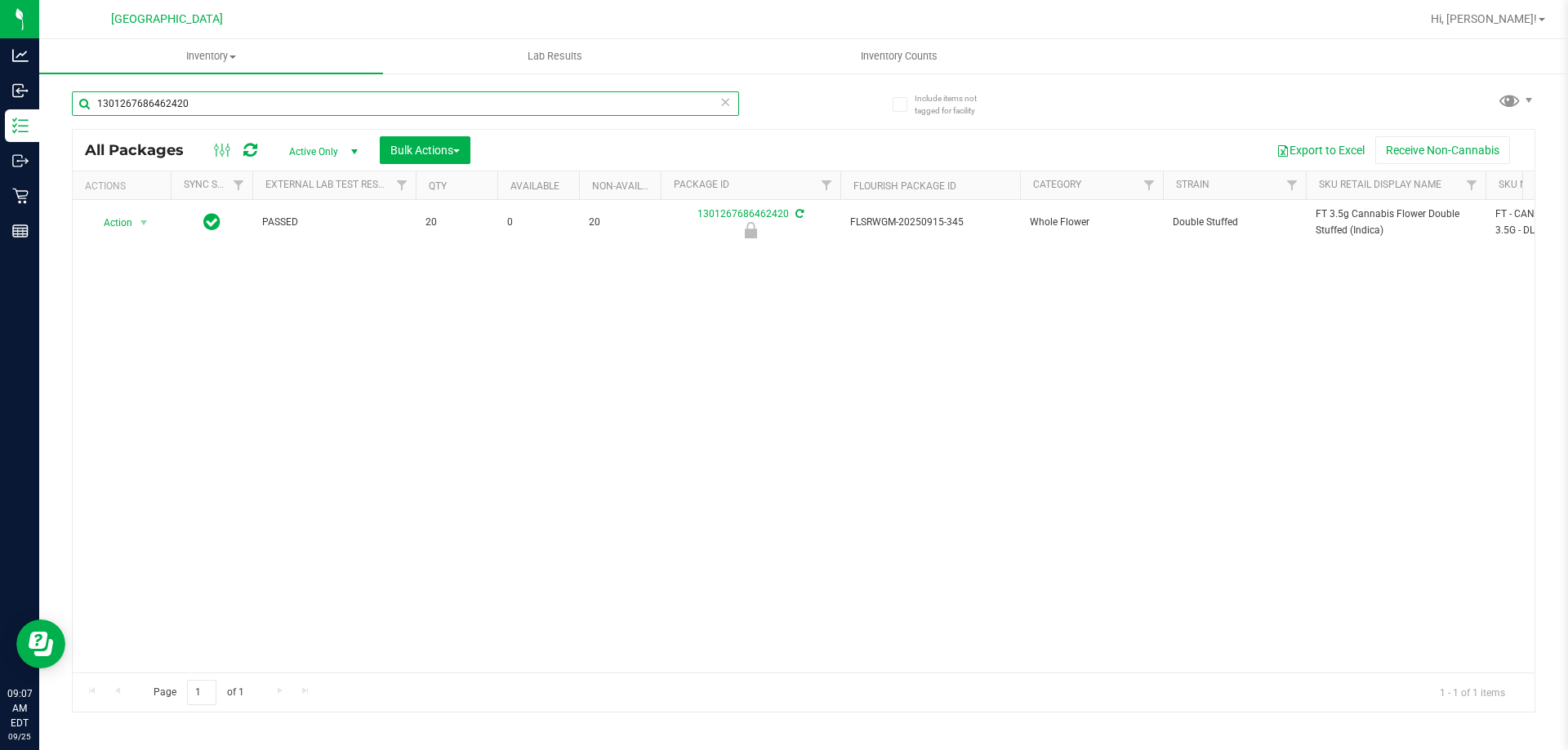
click at [279, 101] on input "1301267686462420" at bounding box center [405, 104] width 667 height 25
paste input "FT 3.5g Cannabis Flower Double Stuffed (Indica)"
type input "FT 3.5g Cannabis Flower Double Stuffed (Indica)"
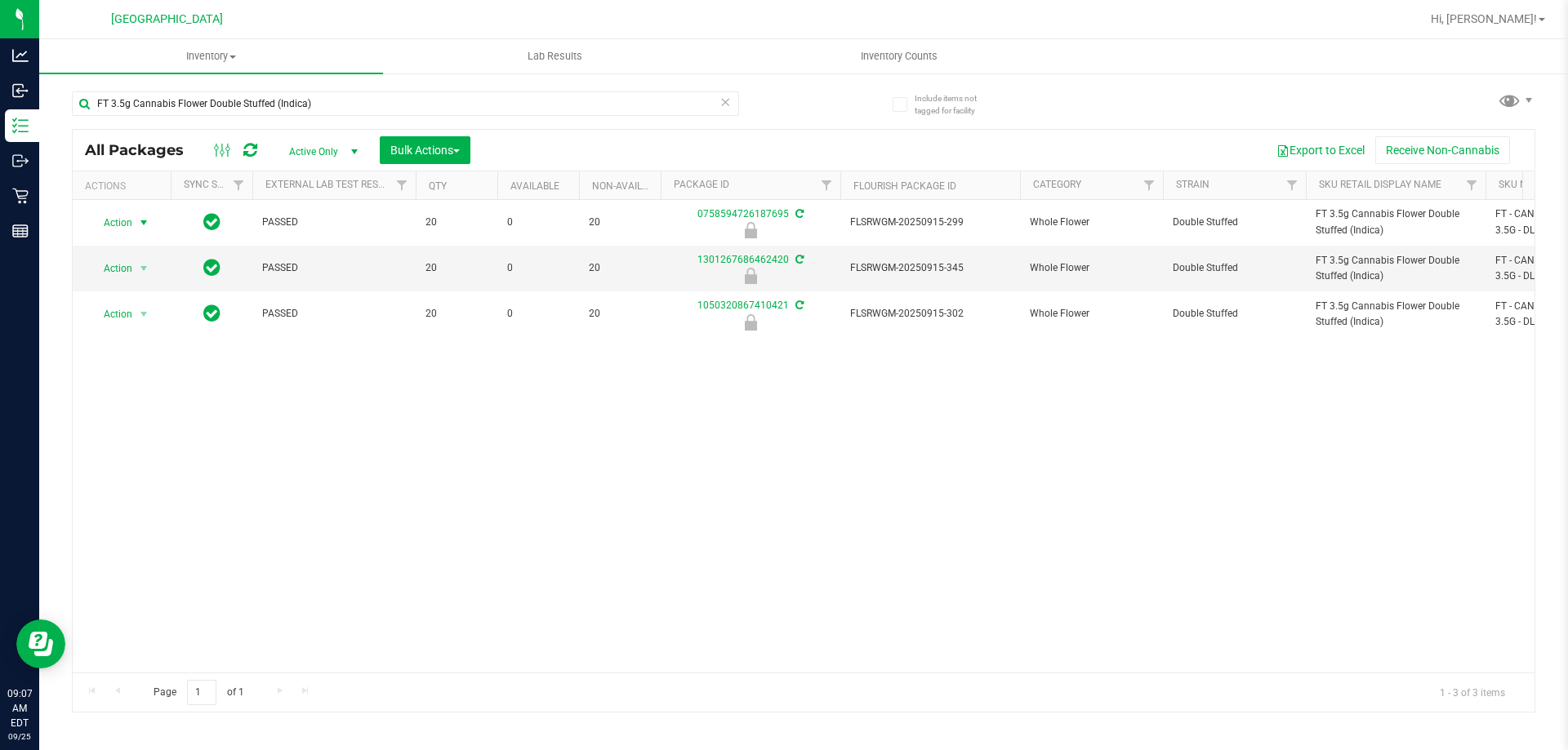
click at [131, 221] on span "Action" at bounding box center [110, 223] width 44 height 23
click at [121, 405] on li "Unlock package" at bounding box center [142, 417] width 105 height 25
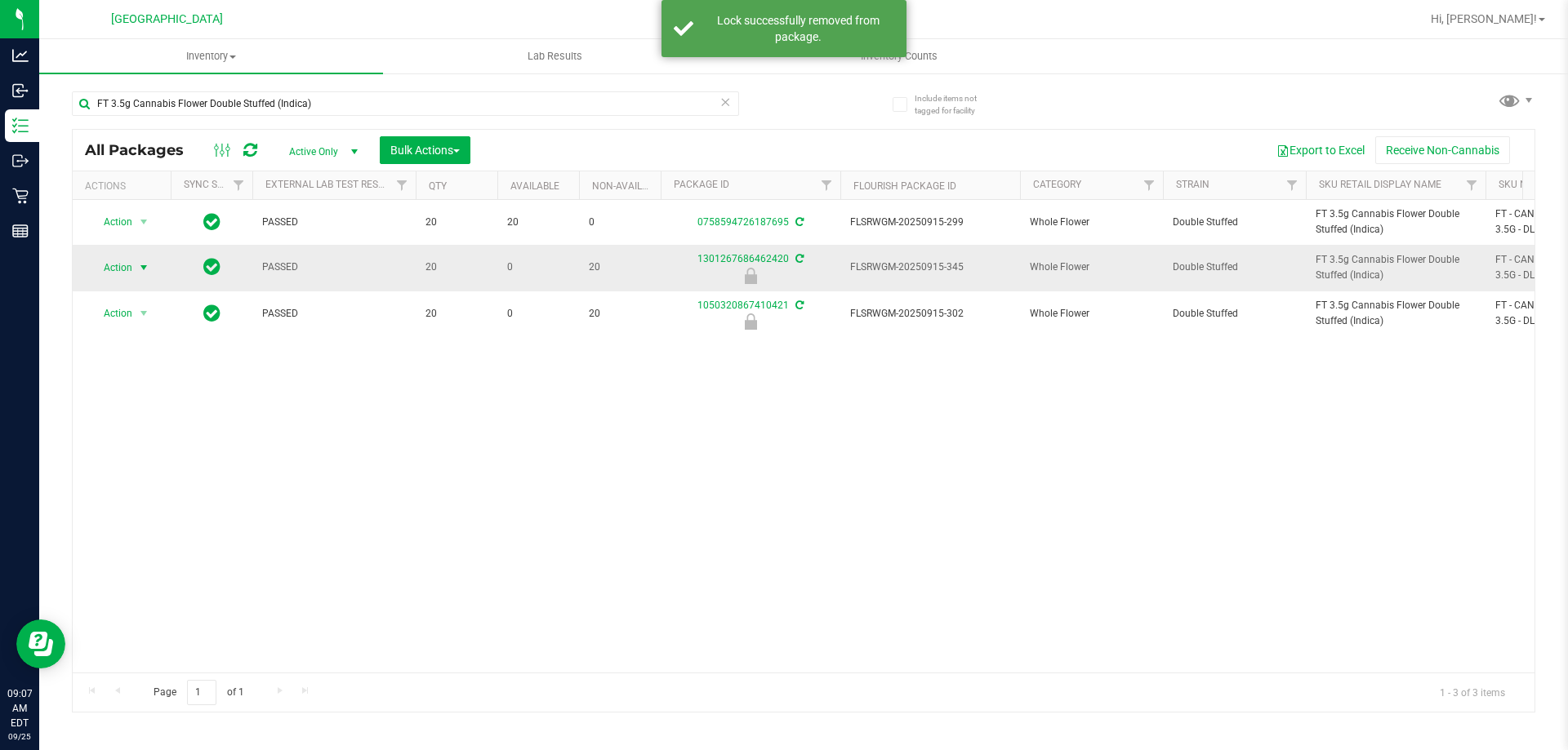
click at [135, 261] on span "select" at bounding box center [144, 267] width 20 height 23
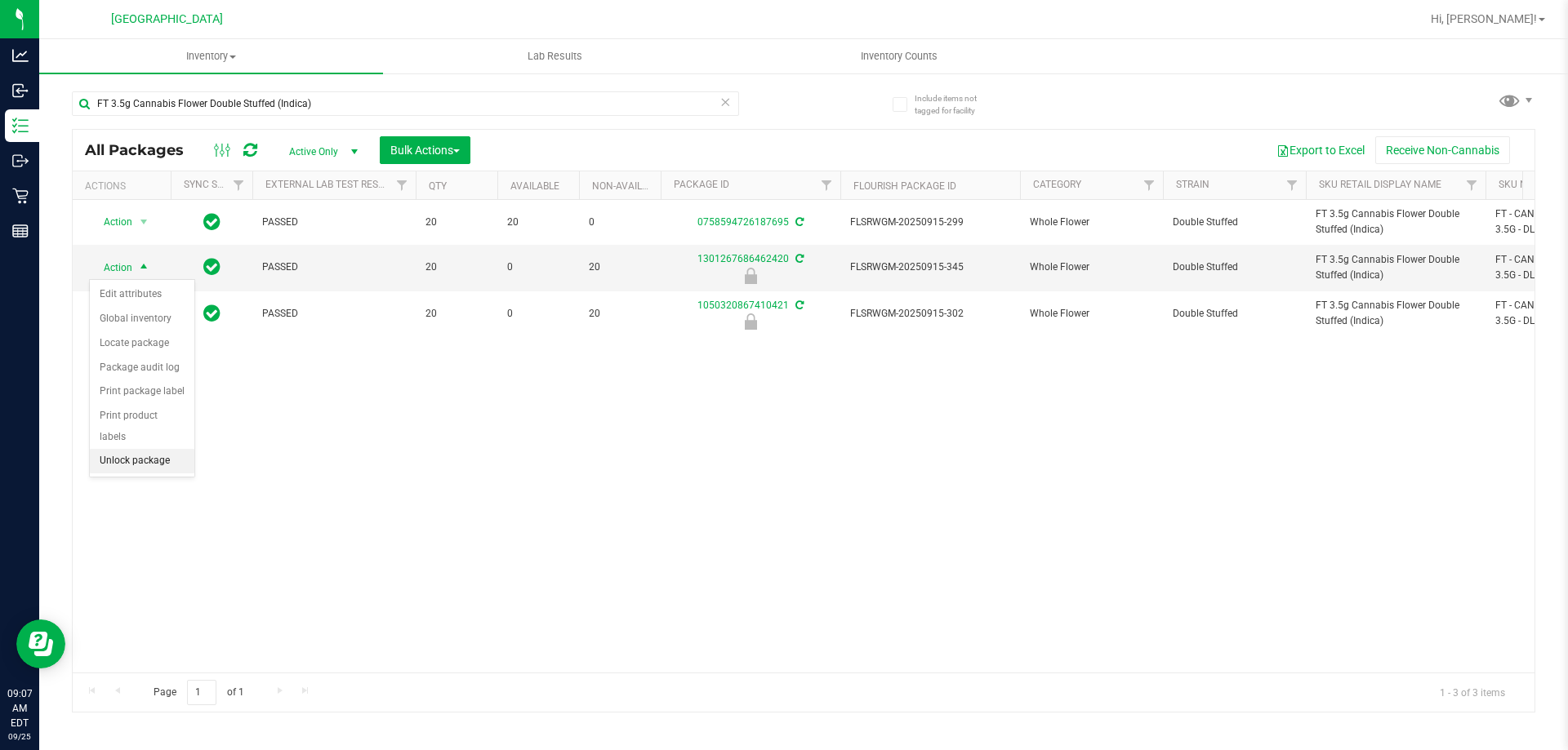
click at [139, 449] on li "Unlock package" at bounding box center [142, 462] width 105 height 25
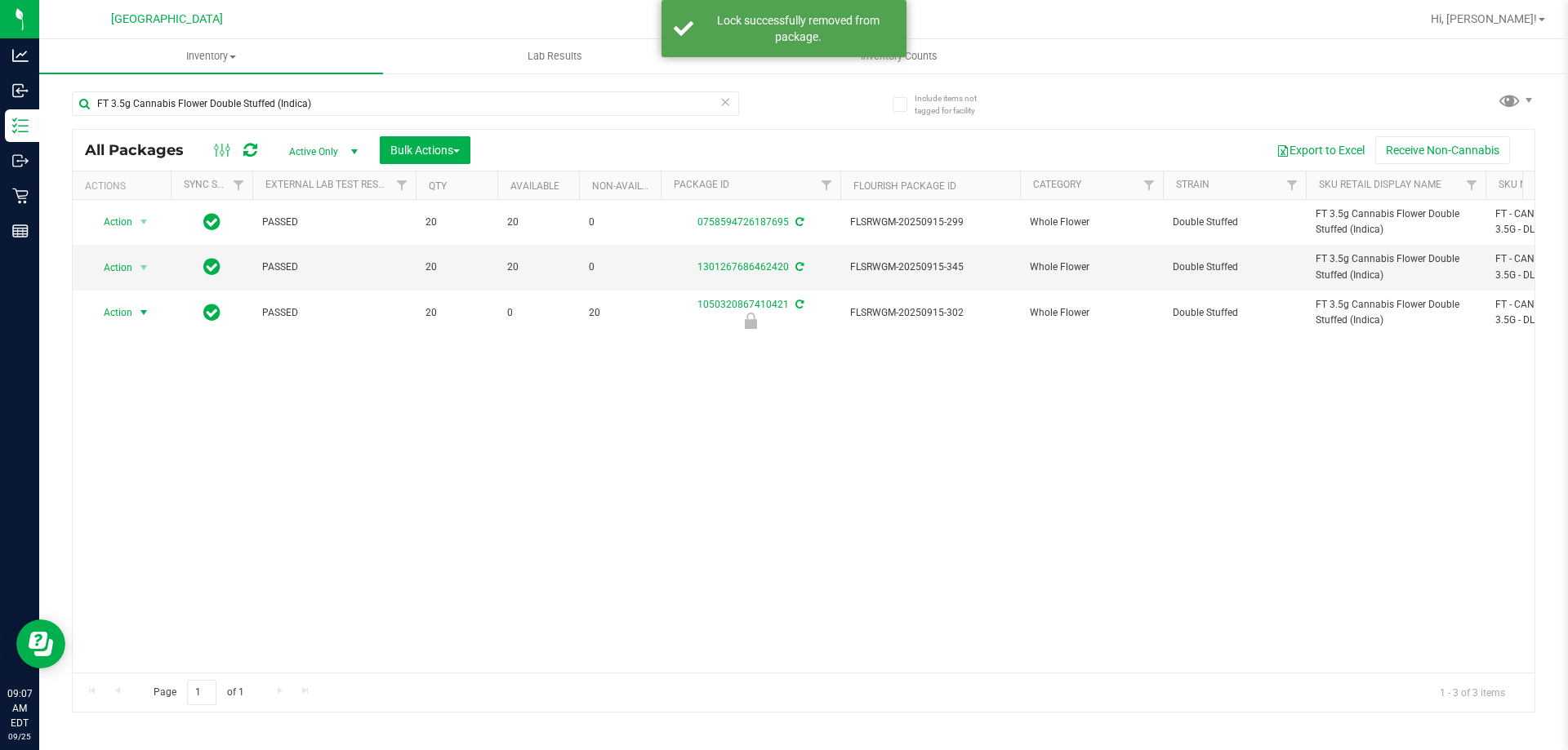
click at [132, 311] on span "Action" at bounding box center [110, 313] width 44 height 23
click at [152, 495] on li "Unlock package" at bounding box center [142, 507] width 105 height 25
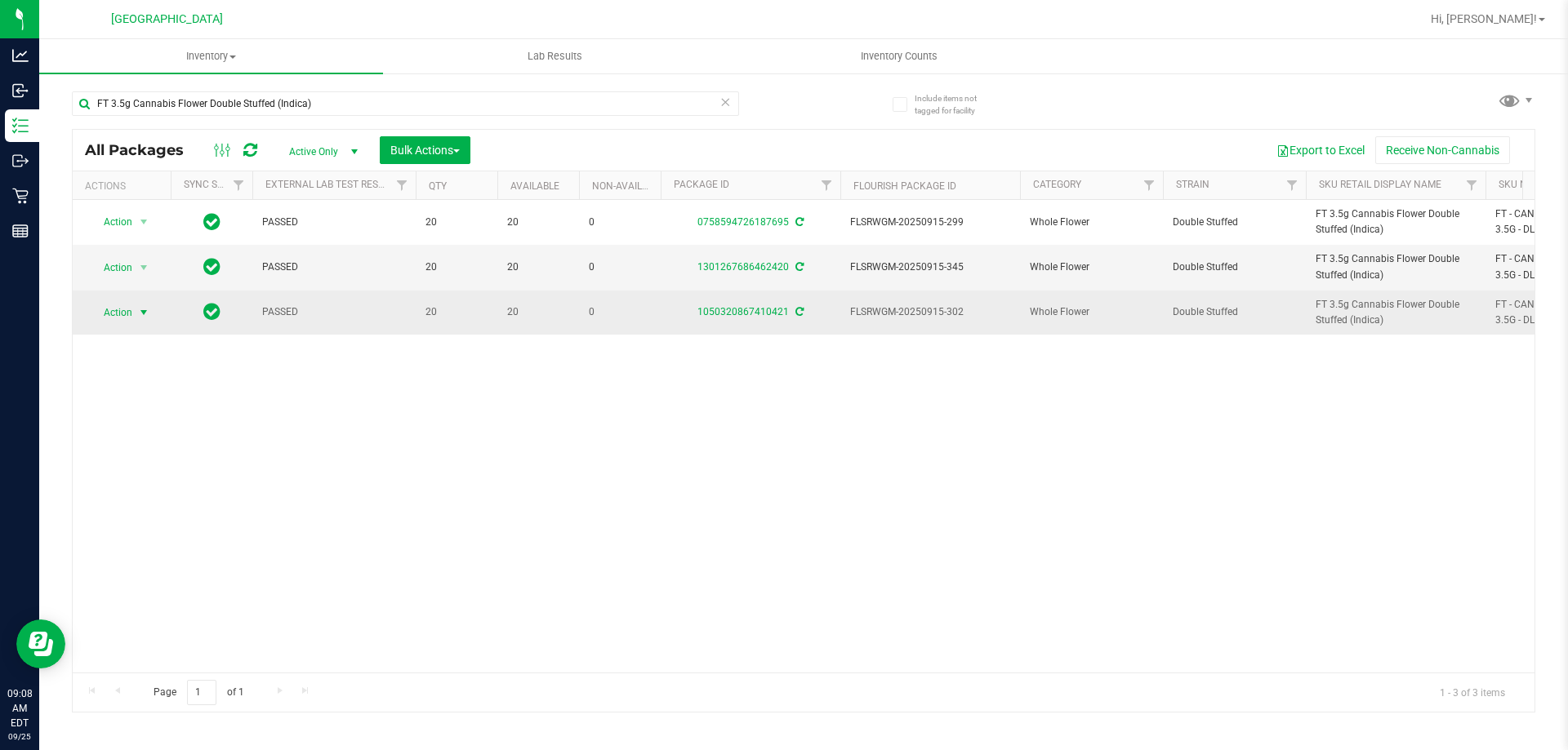
click at [125, 319] on span "Action" at bounding box center [110, 313] width 44 height 23
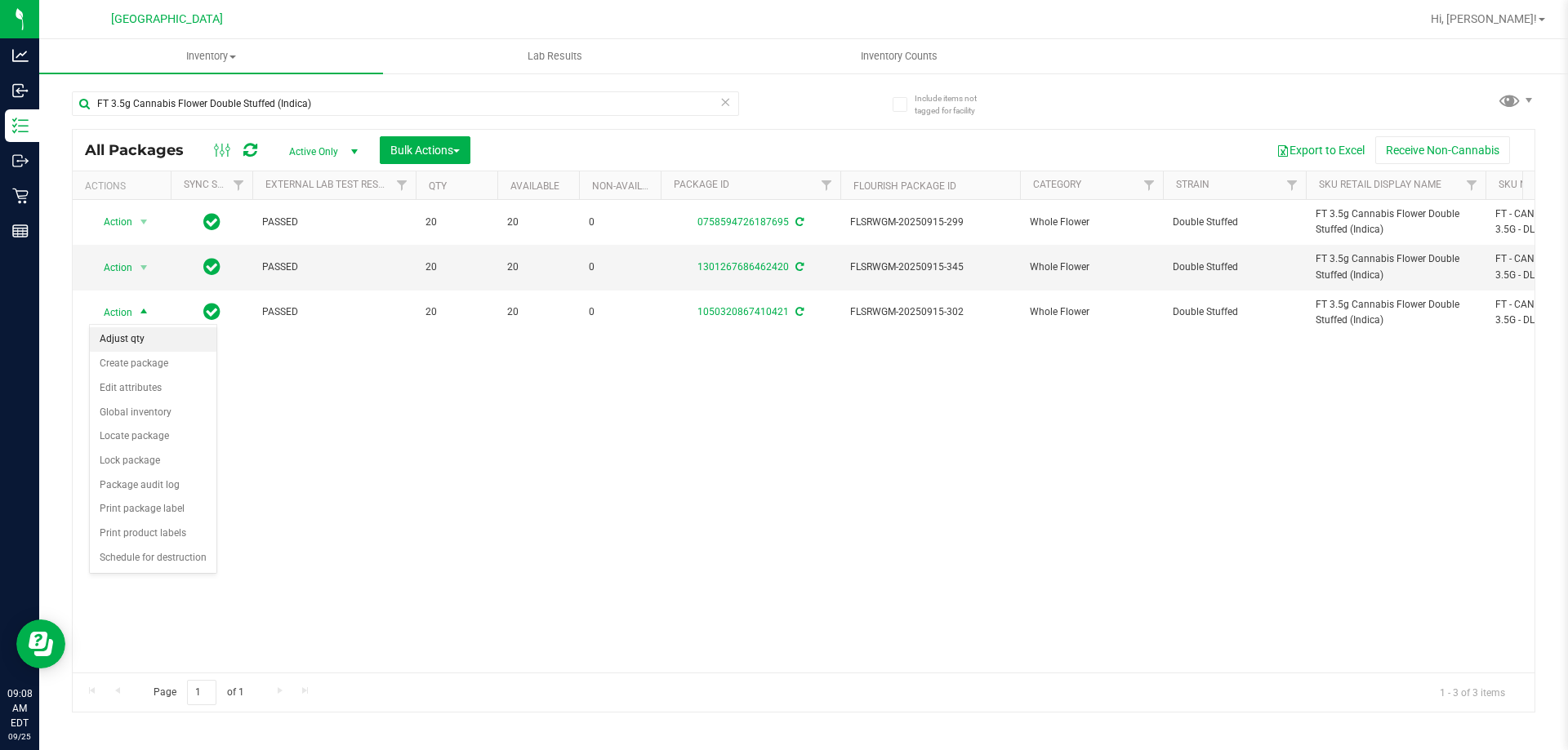
click at [139, 335] on li "Adjust qty" at bounding box center [152, 340] width 127 height 25
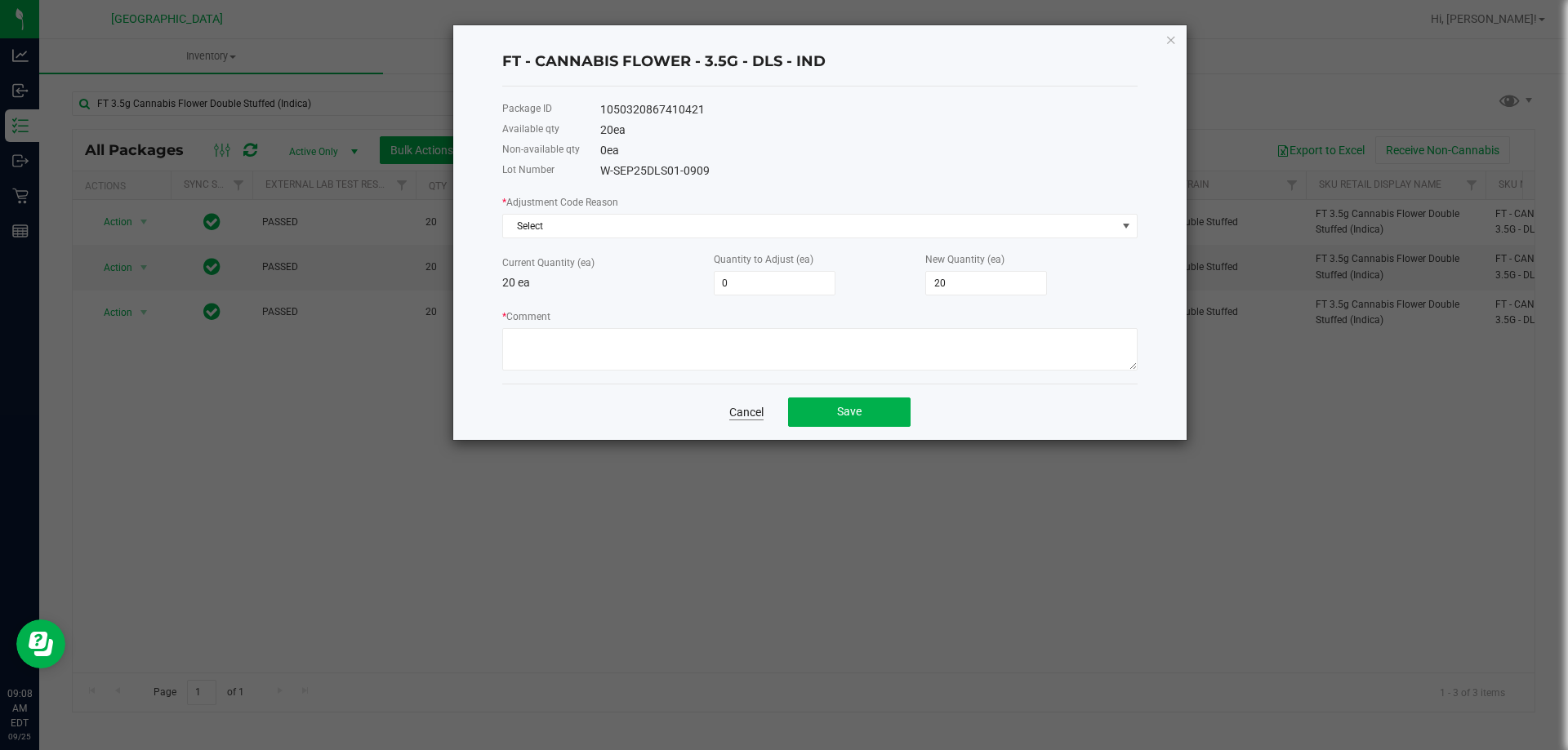
click at [746, 410] on link "Cancel" at bounding box center [746, 412] width 34 height 16
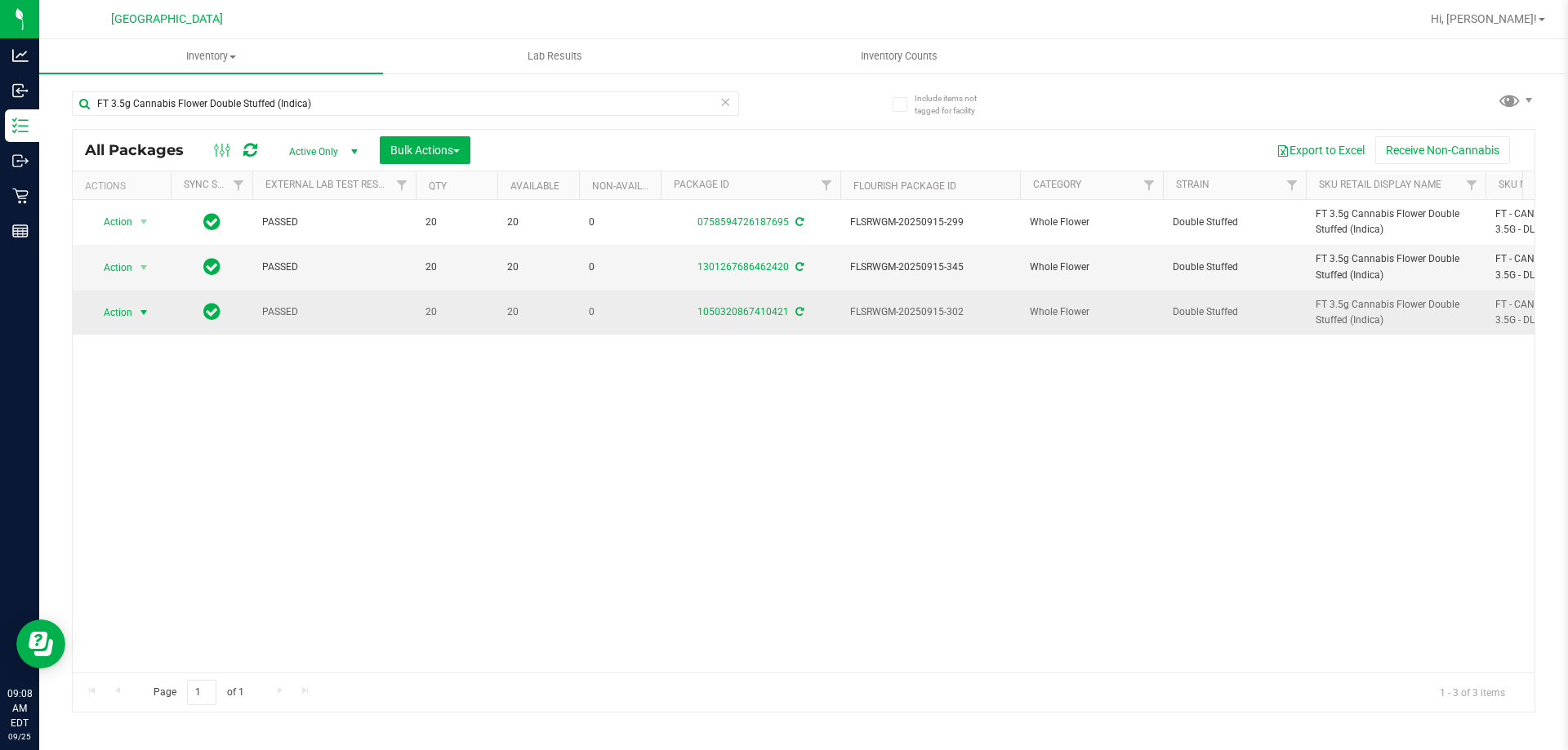
click at [119, 312] on span "Action" at bounding box center [110, 313] width 44 height 23
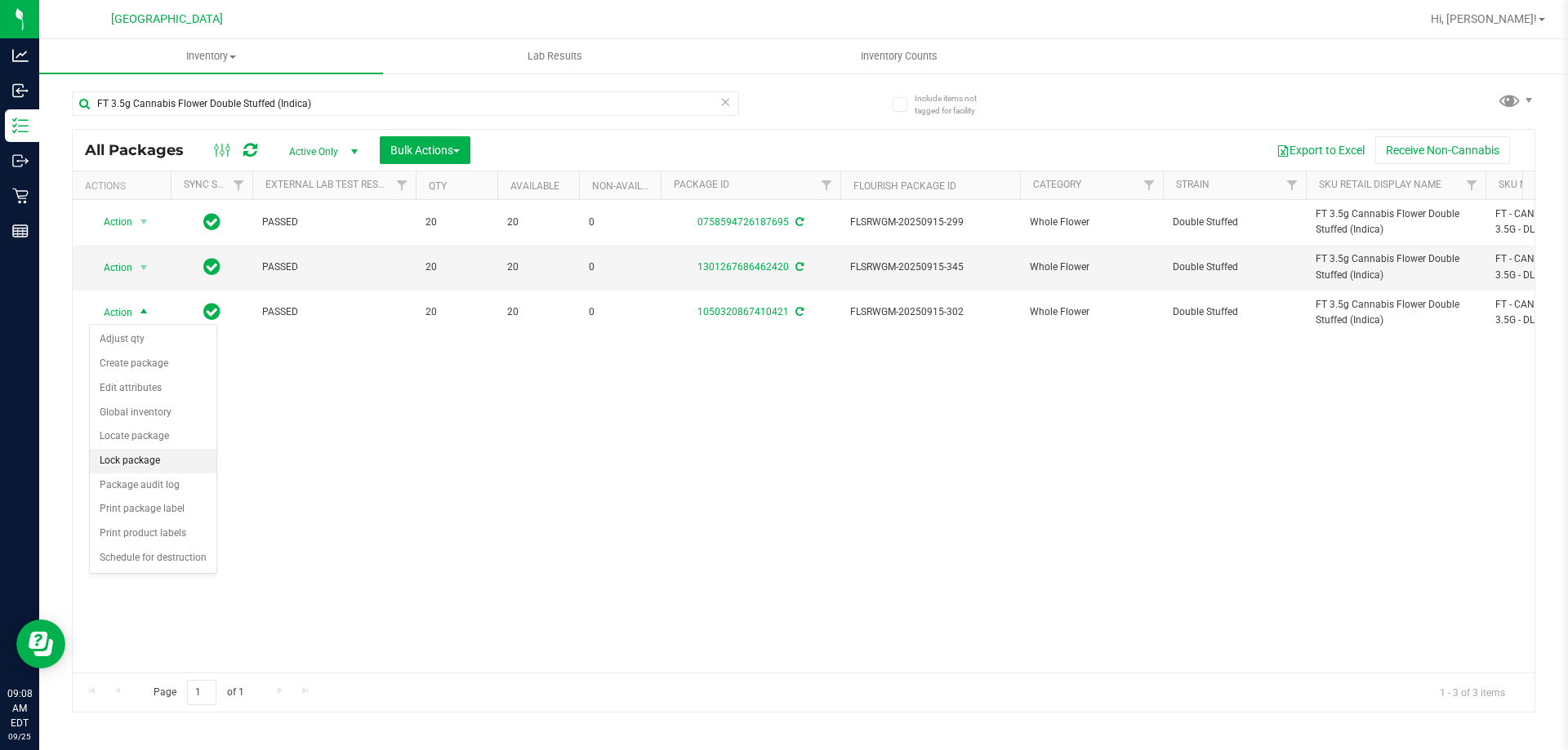
click at [160, 463] on li "Lock package" at bounding box center [152, 462] width 127 height 25
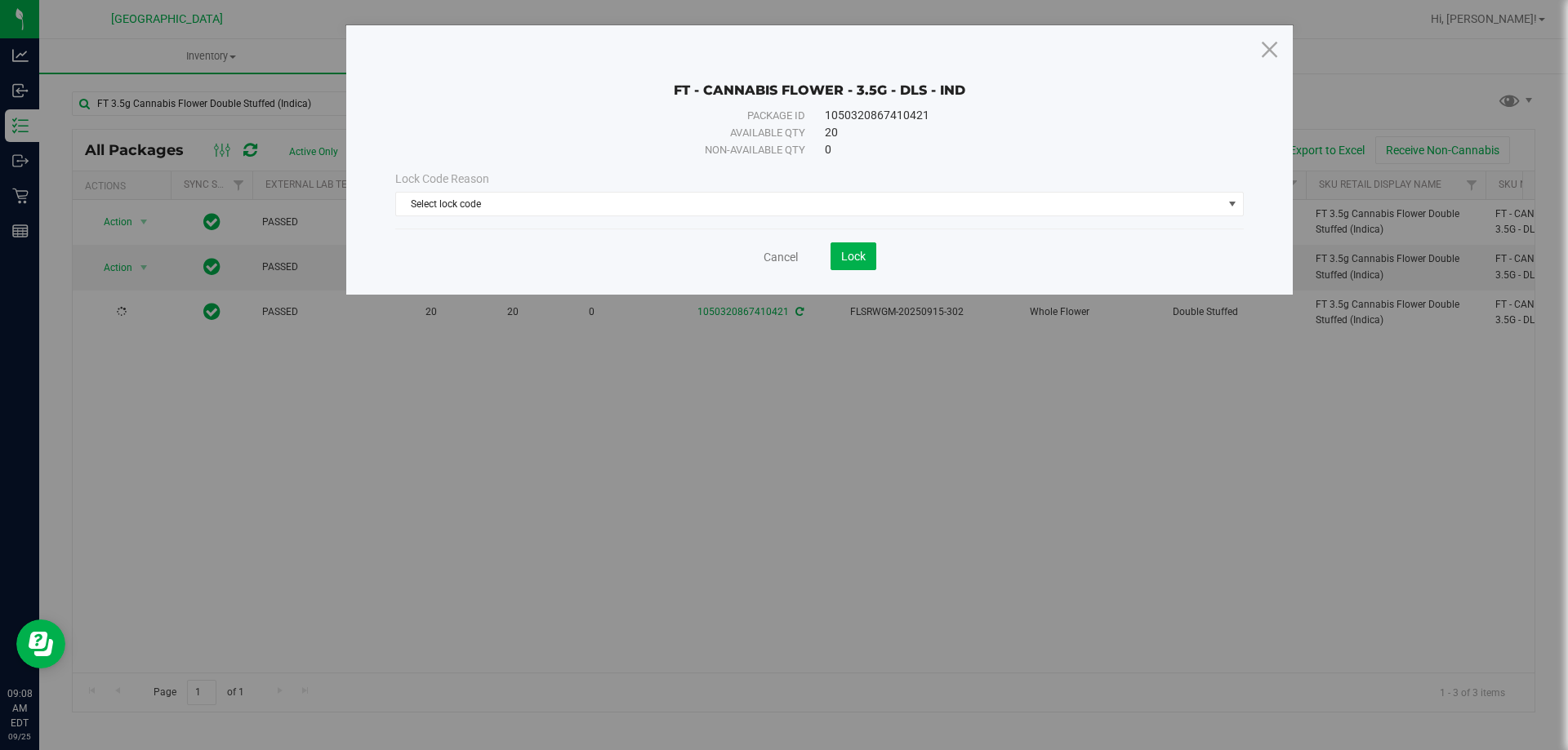
click at [415, 187] on div "Lock Code Reason" at bounding box center [819, 179] width 848 height 17
click at [420, 202] on span "Select lock code" at bounding box center [809, 204] width 826 height 23
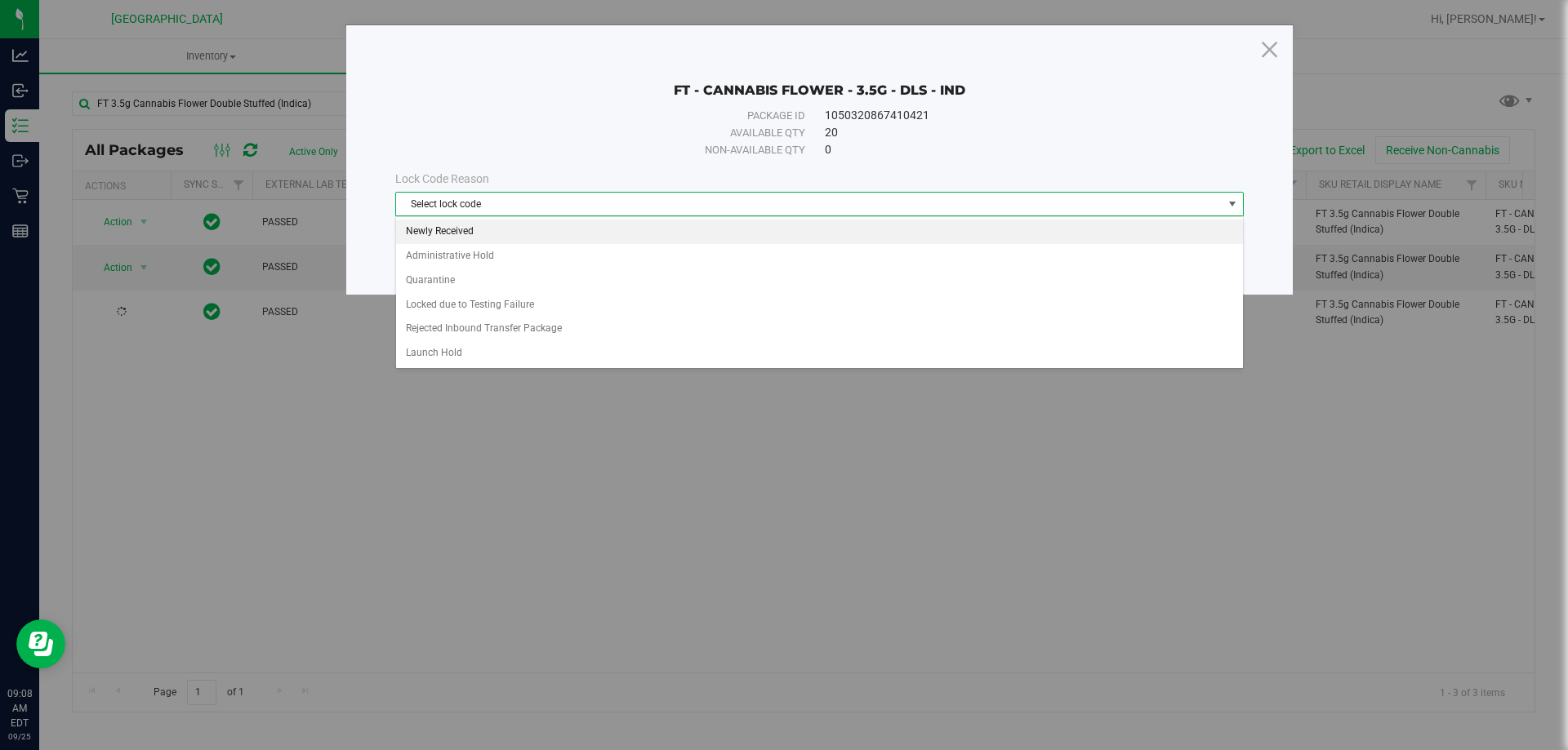
click at [441, 229] on li "Newly Received" at bounding box center [820, 232] width 847 height 25
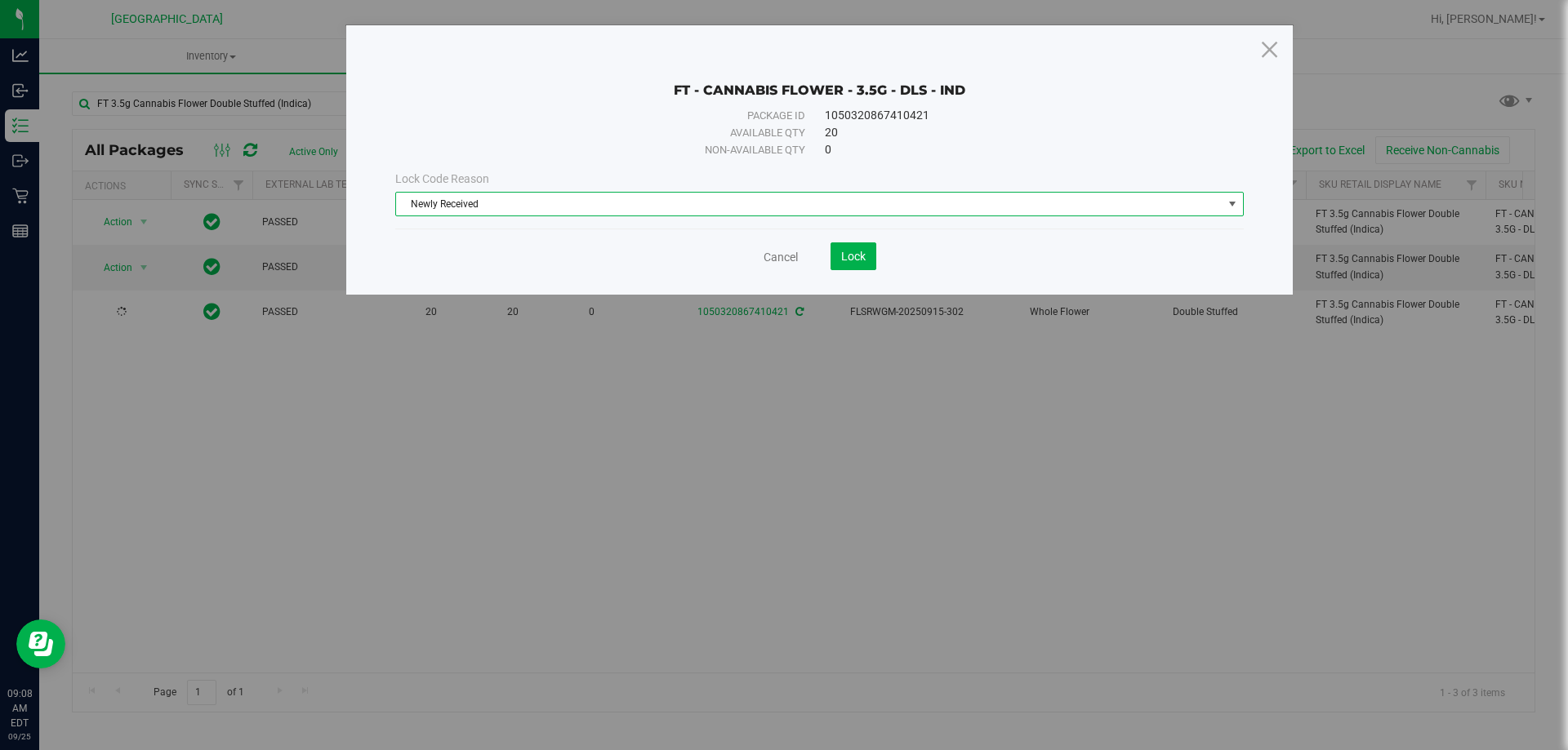
click at [829, 260] on save-button "Lock" at bounding box center [837, 256] width 78 height 28
click at [863, 260] on span "Lock" at bounding box center [854, 256] width 25 height 13
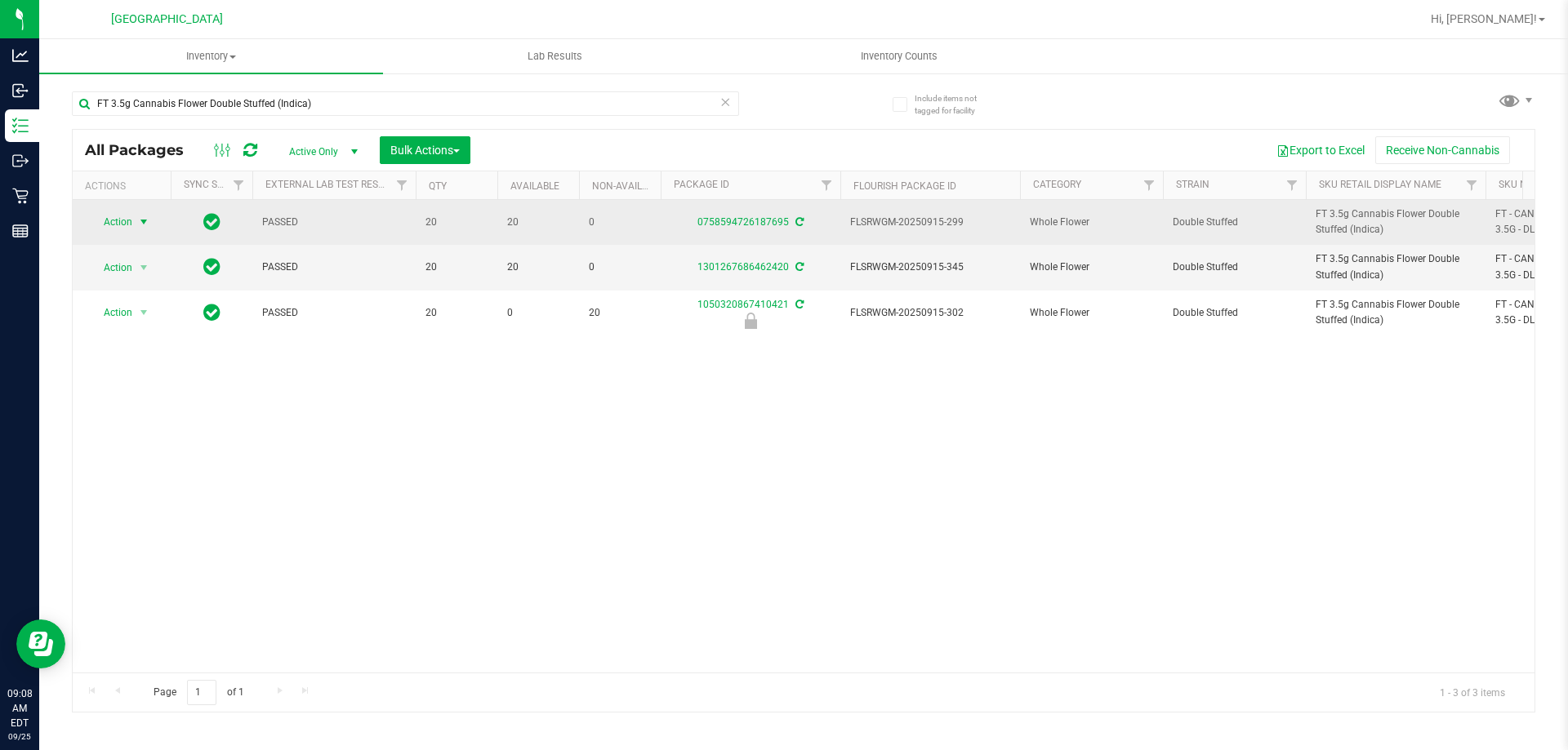
click at [127, 226] on span "Action" at bounding box center [110, 222] width 44 height 23
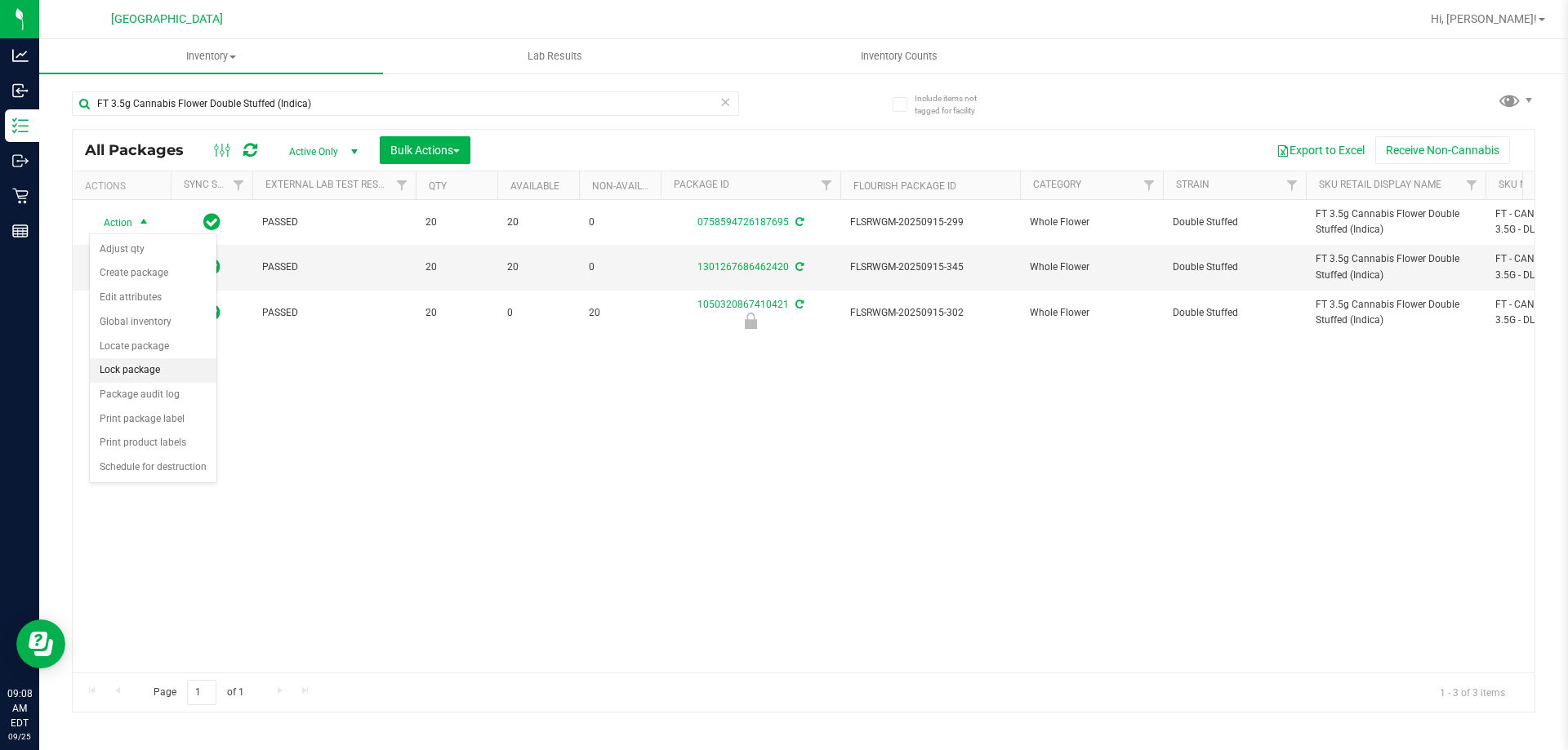
click at [132, 366] on li "Lock package" at bounding box center [152, 371] width 127 height 25
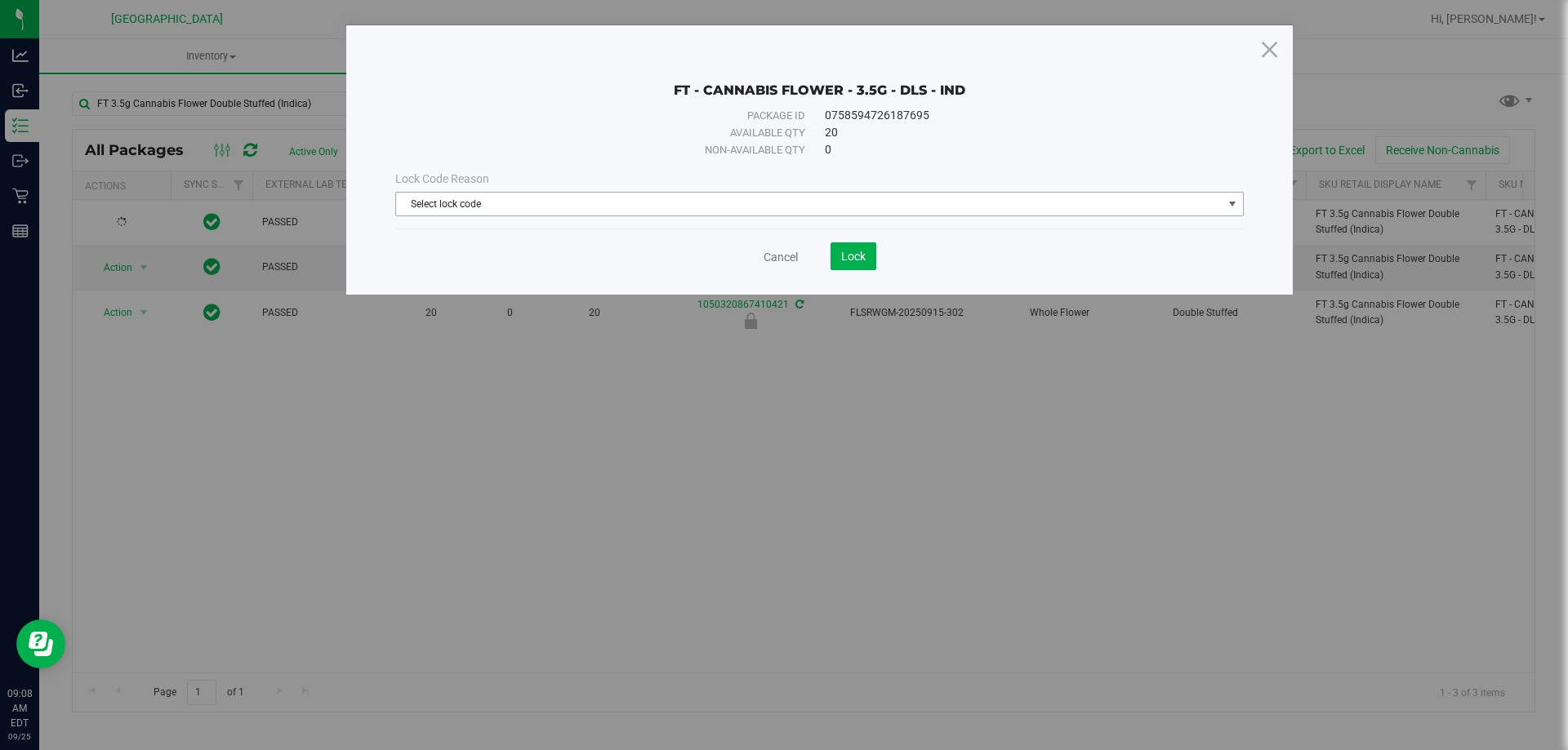
click at [530, 203] on span "Select lock code" at bounding box center [809, 204] width 826 height 23
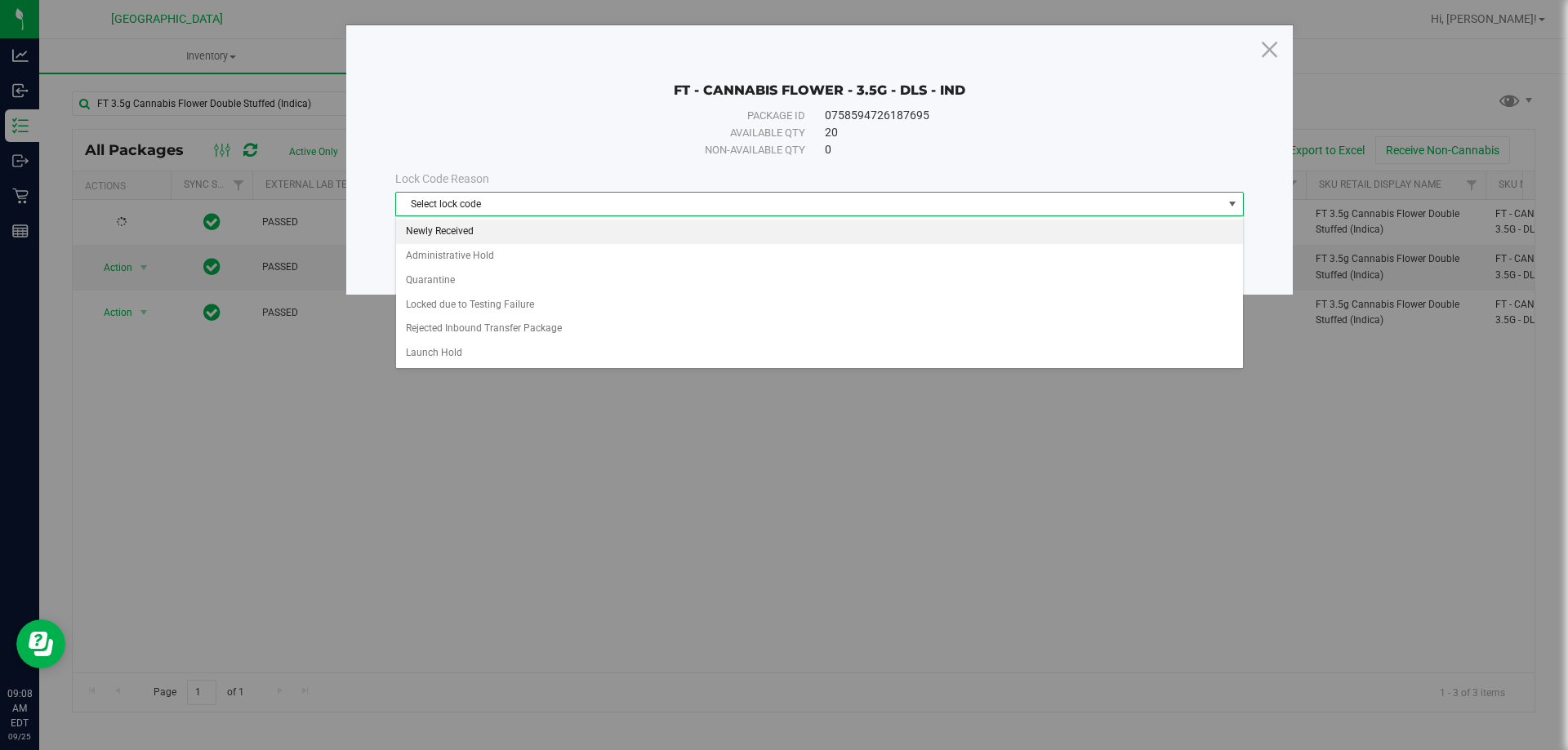
click at [489, 230] on li "Newly Received" at bounding box center [820, 232] width 847 height 25
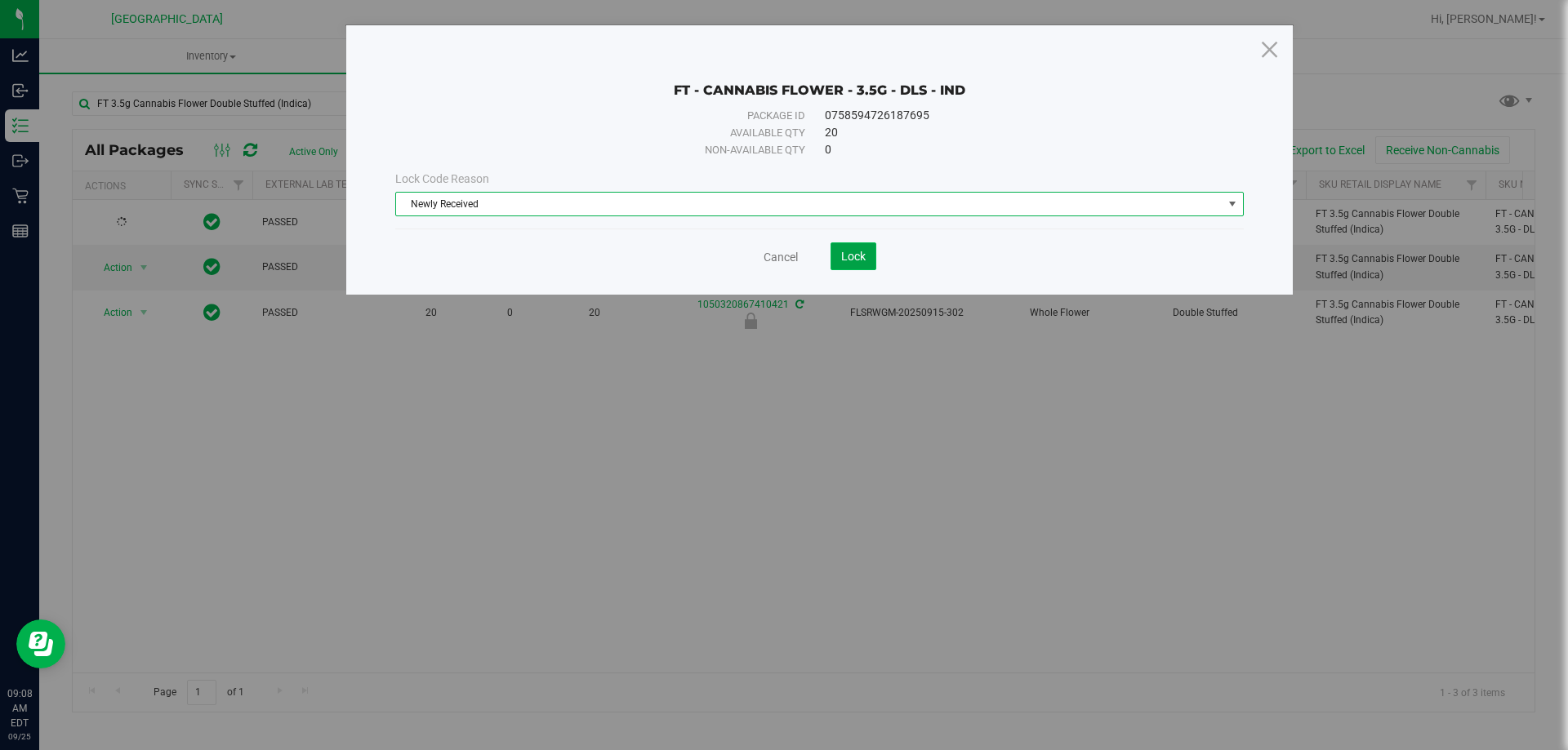
click at [875, 247] on button "Lock" at bounding box center [853, 256] width 46 height 28
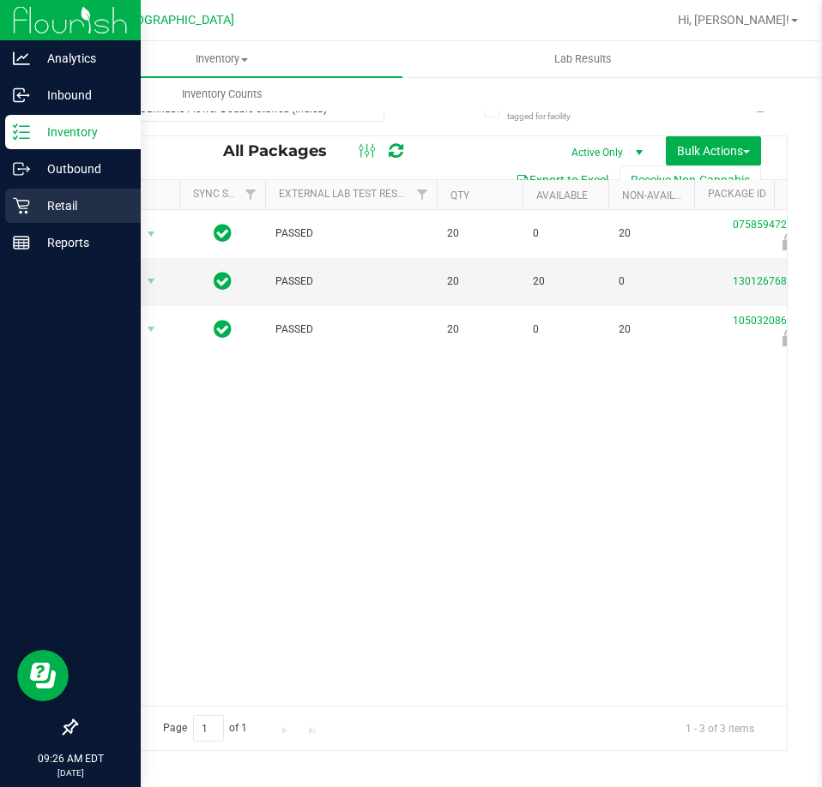
click at [49, 212] on p "Retail" at bounding box center [81, 206] width 103 height 21
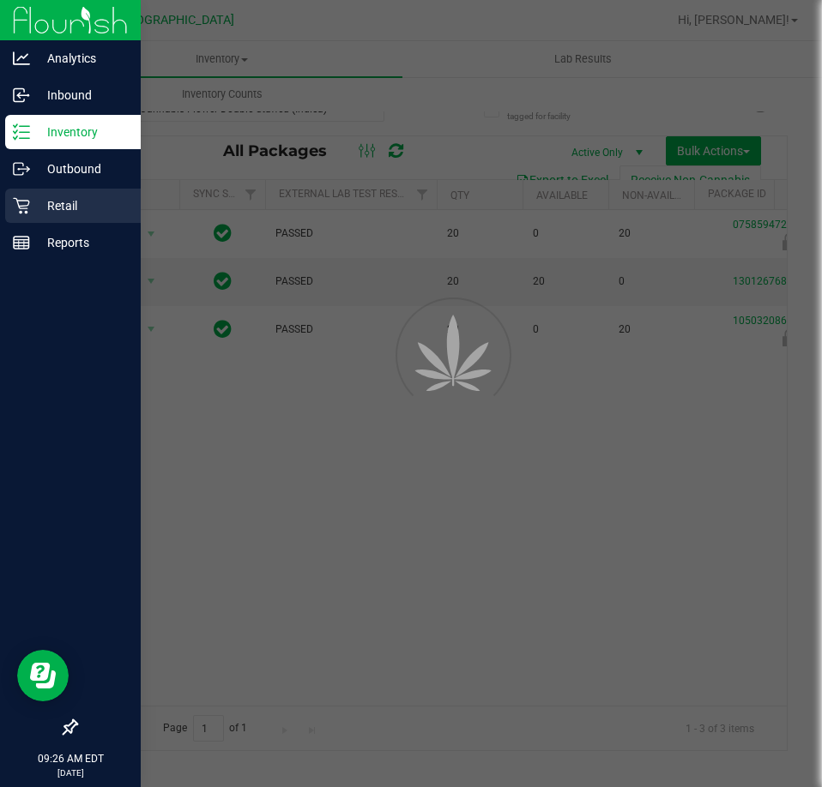
click at [55, 207] on p "Retail" at bounding box center [81, 206] width 103 height 21
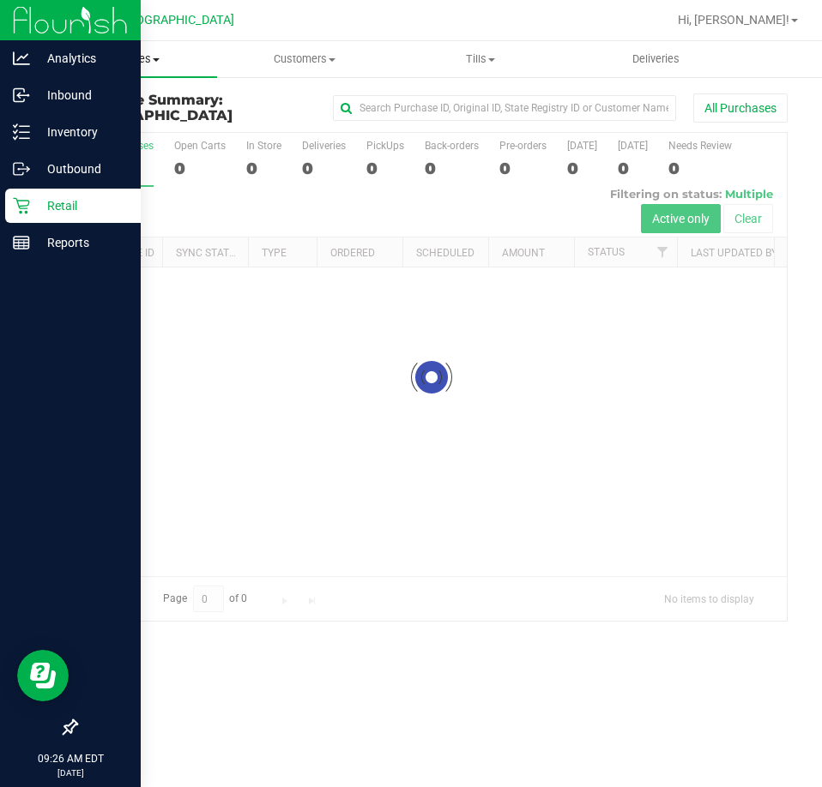
drag, startPoint x: 153, startPoint y: 60, endPoint x: 130, endPoint y: 78, distance: 29.3
click at [152, 59] on span "Purchases" at bounding box center [129, 58] width 176 height 15
click at [96, 117] on span "Fulfillment" at bounding box center [94, 124] width 106 height 15
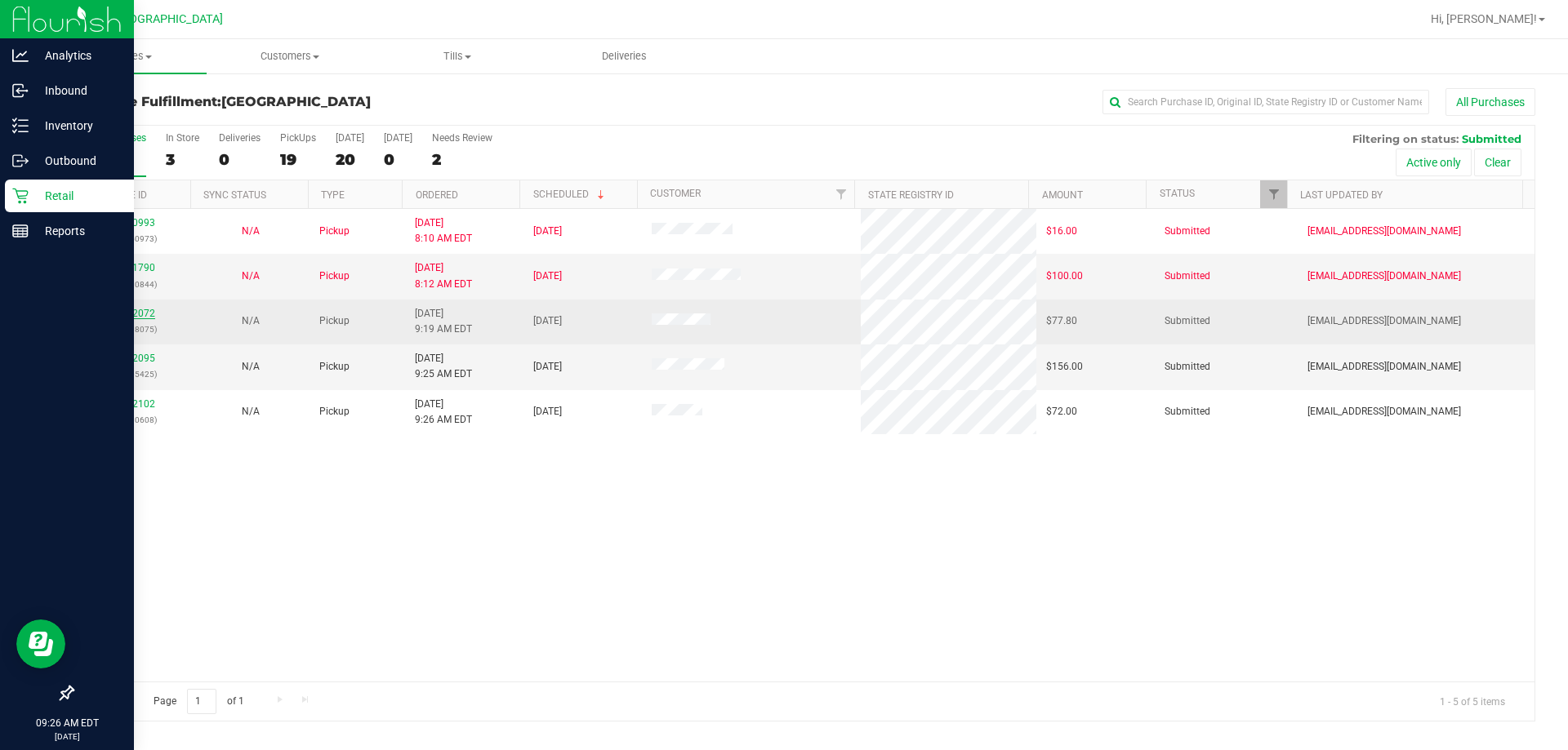
click at [135, 310] on link "12002072" at bounding box center [132, 313] width 46 height 11
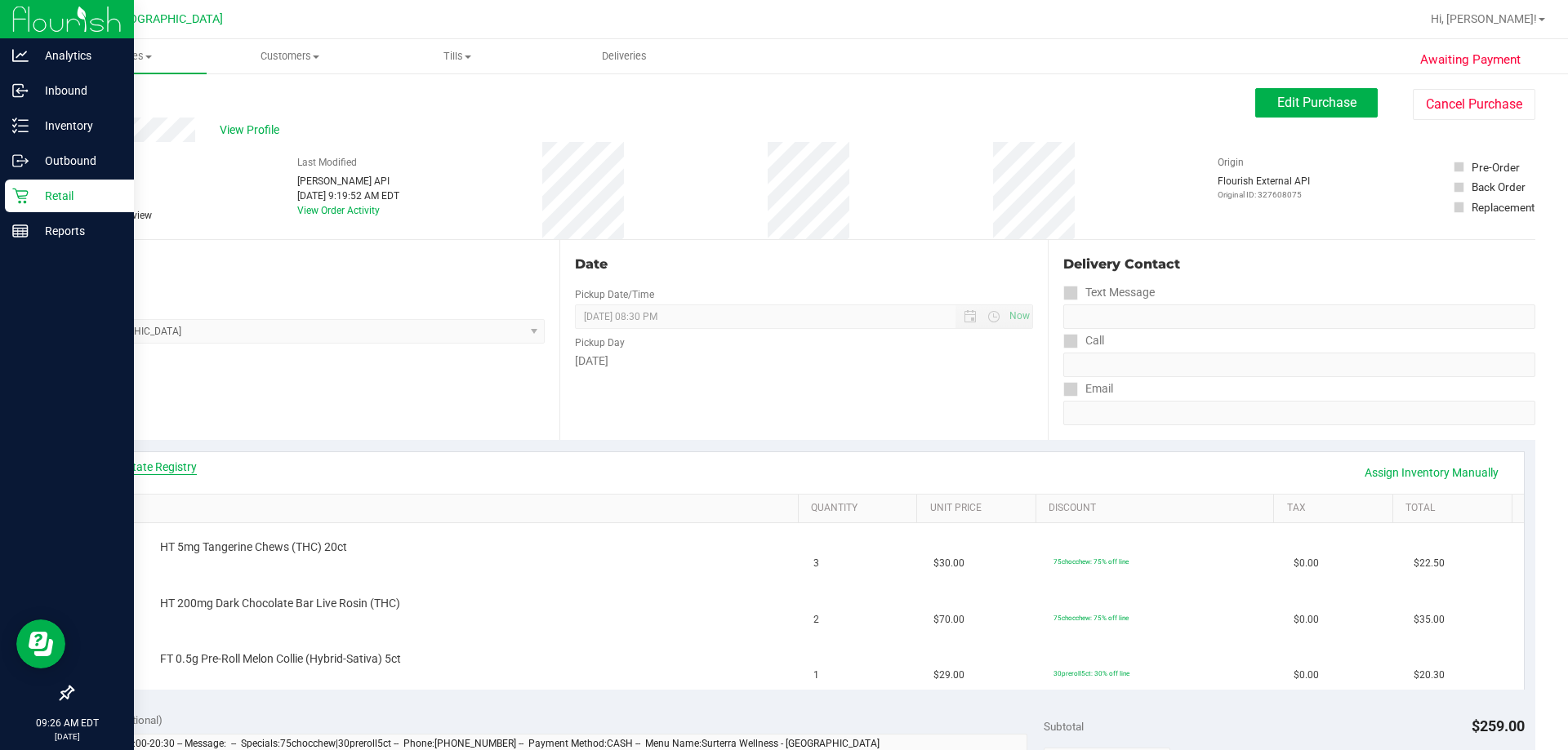
click at [165, 468] on link "View State Registry" at bounding box center [148, 466] width 98 height 16
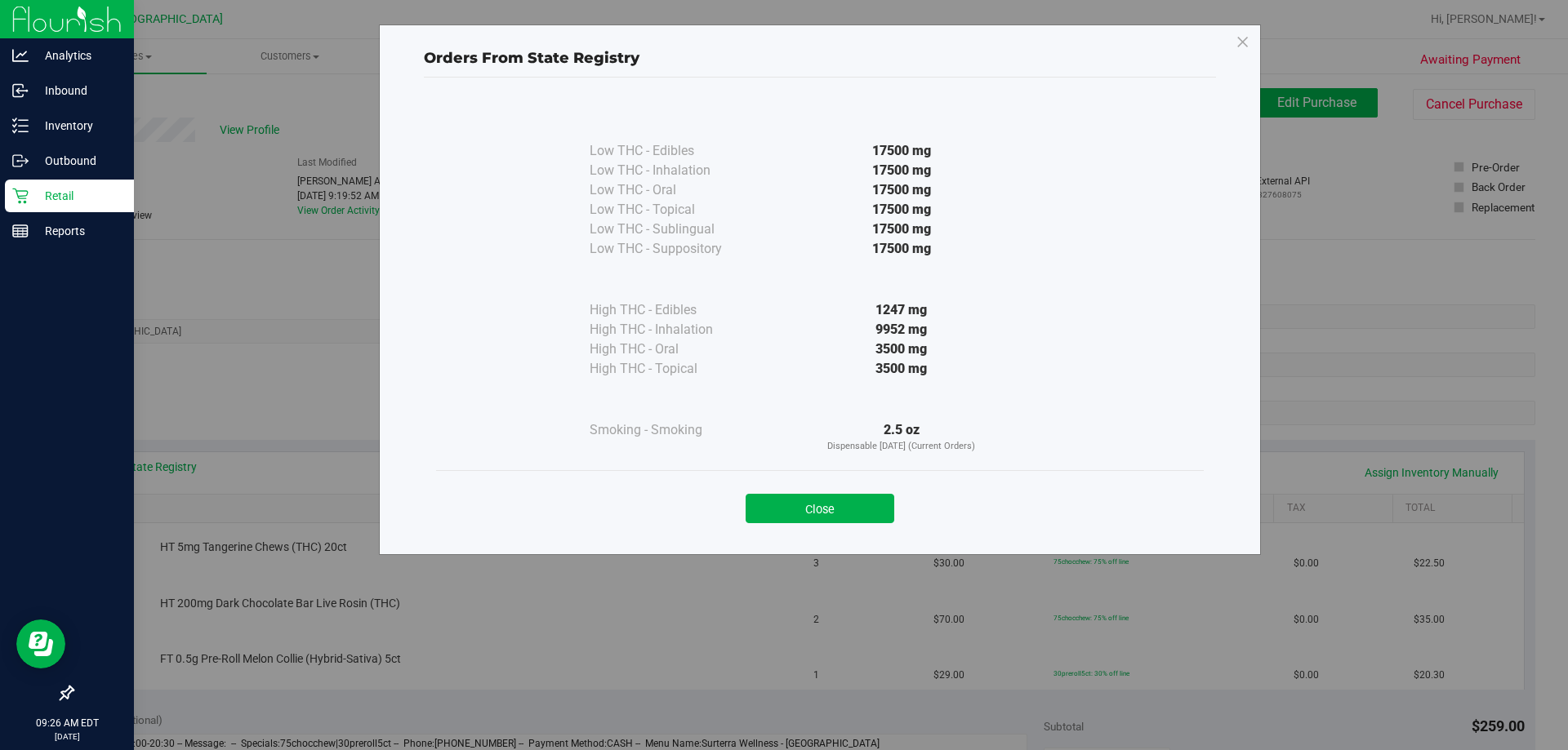
click at [803, 508] on button "Close" at bounding box center [820, 508] width 149 height 30
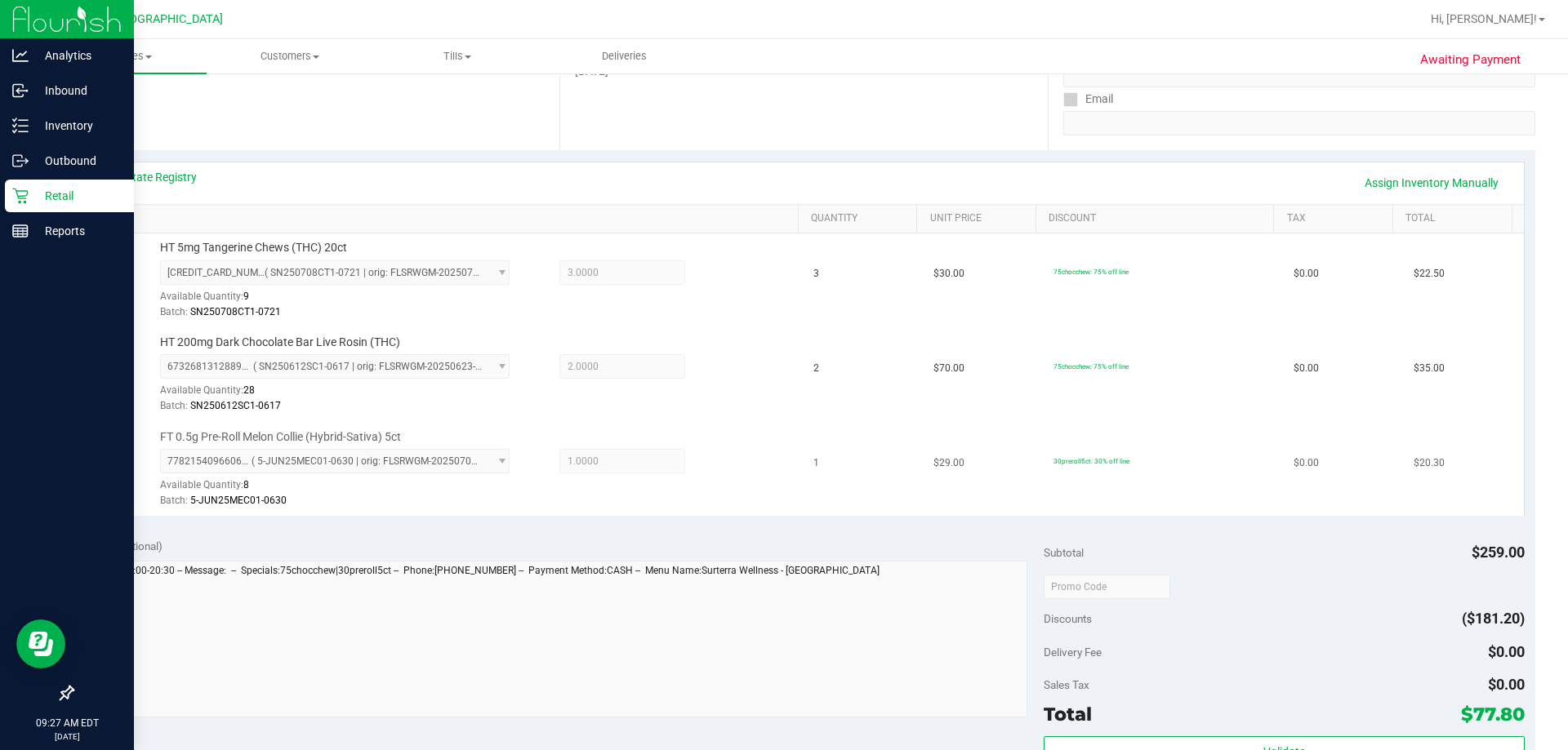
scroll to position [326, 0]
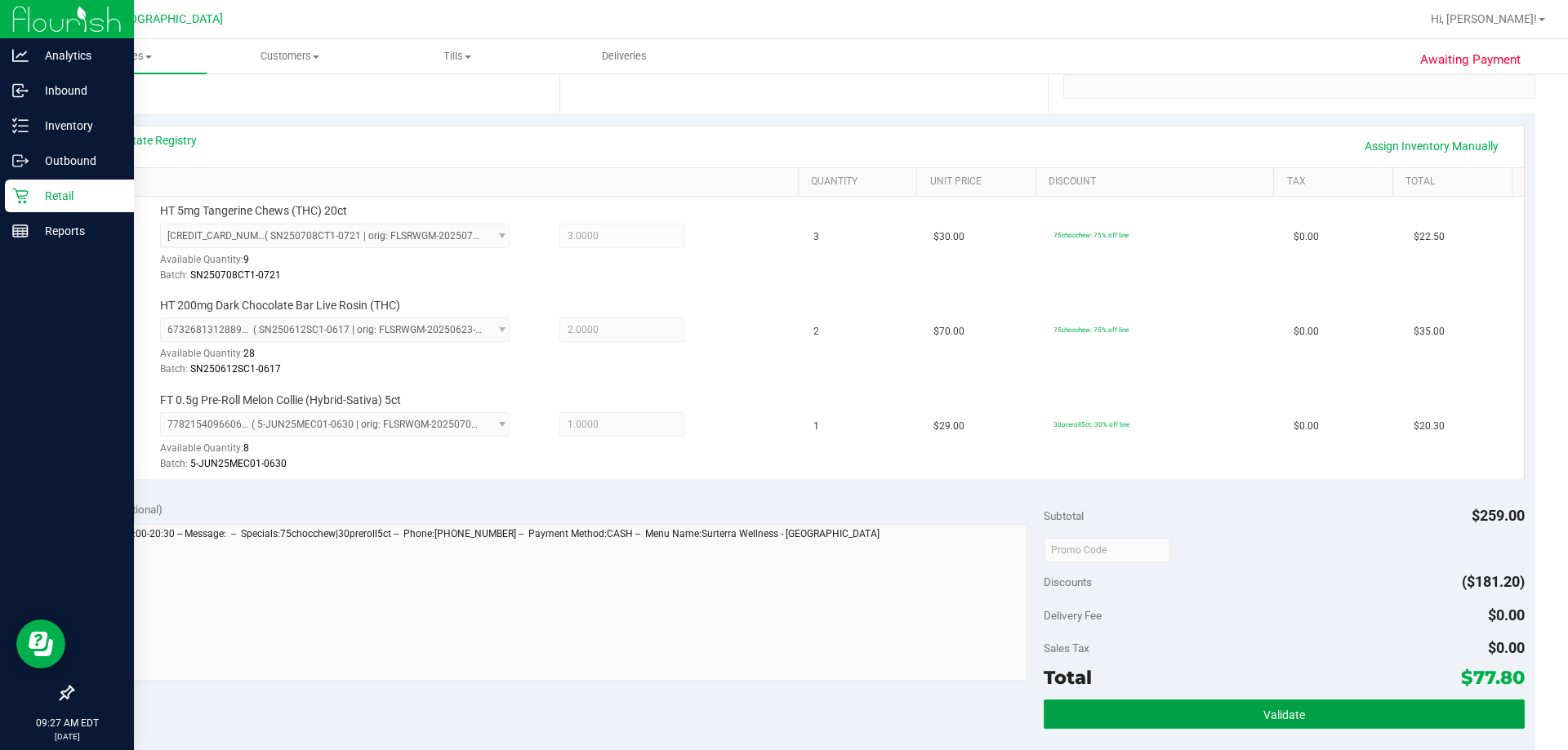
click at [1221, 717] on button "Validate" at bounding box center [1283, 714] width 480 height 30
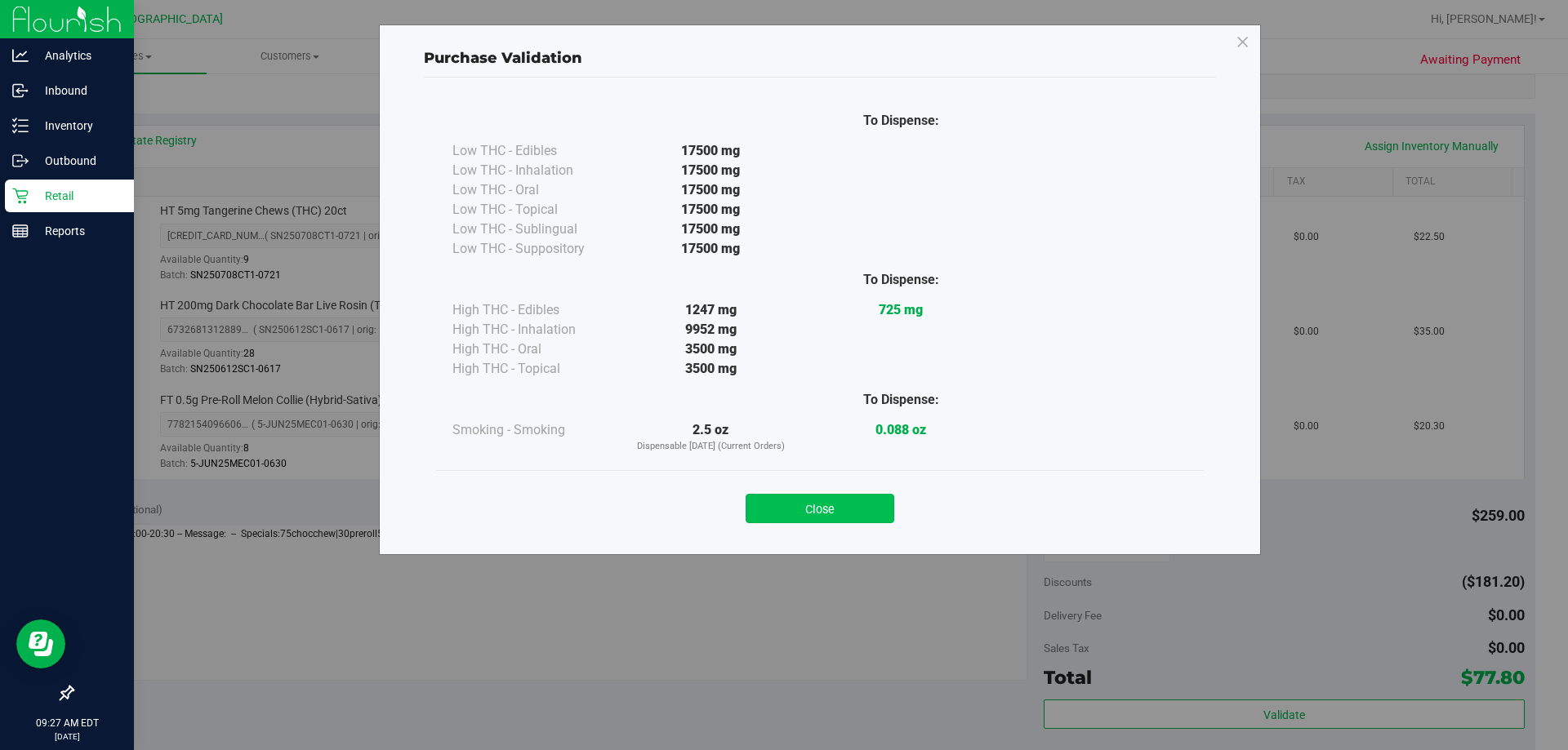
click at [838, 508] on button "Close" at bounding box center [820, 508] width 149 height 30
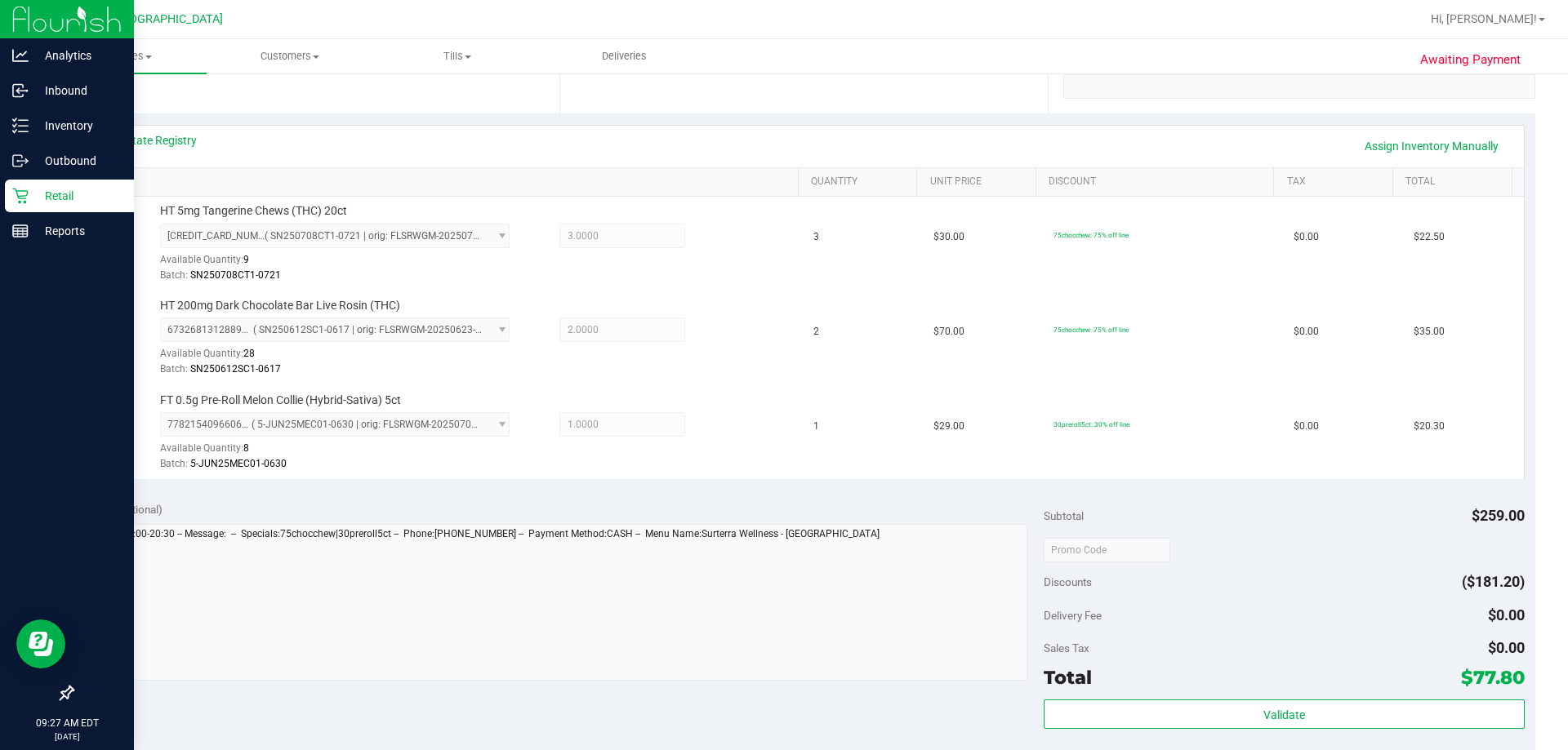
scroll to position [571, 0]
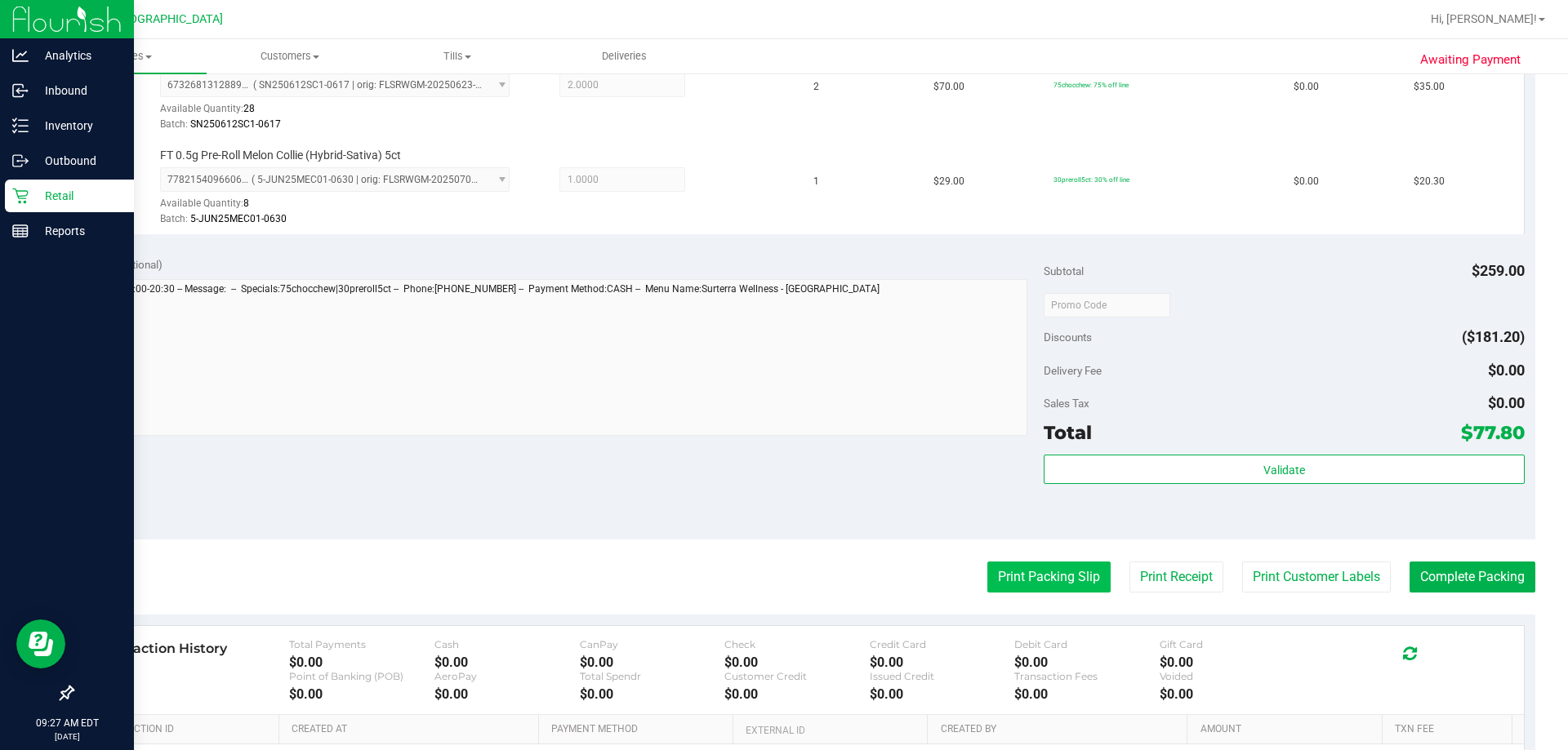
click at [1038, 571] on button "Print Packing Slip" at bounding box center [1049, 577] width 124 height 31
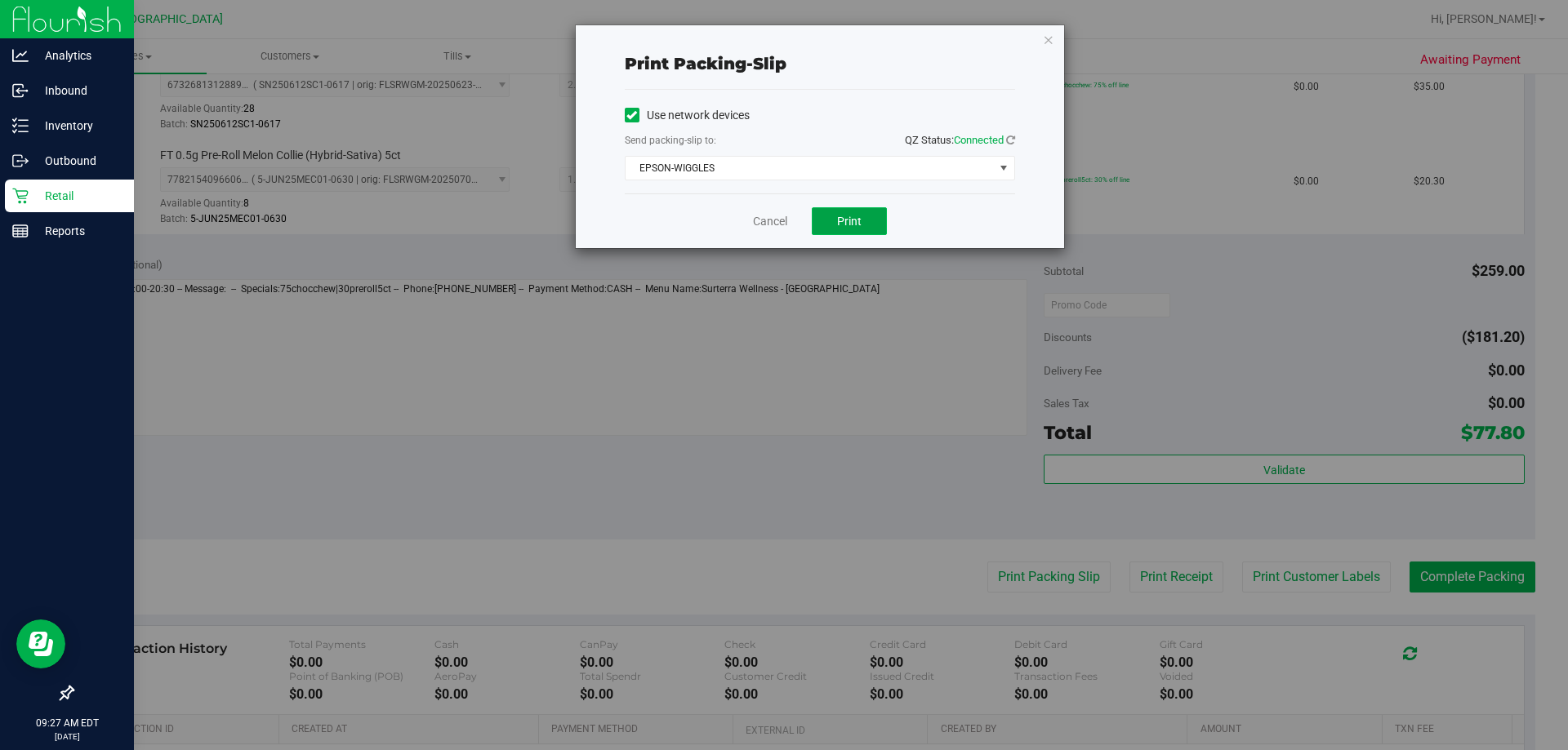
click at [859, 226] on span "Print" at bounding box center [849, 222] width 25 height 13
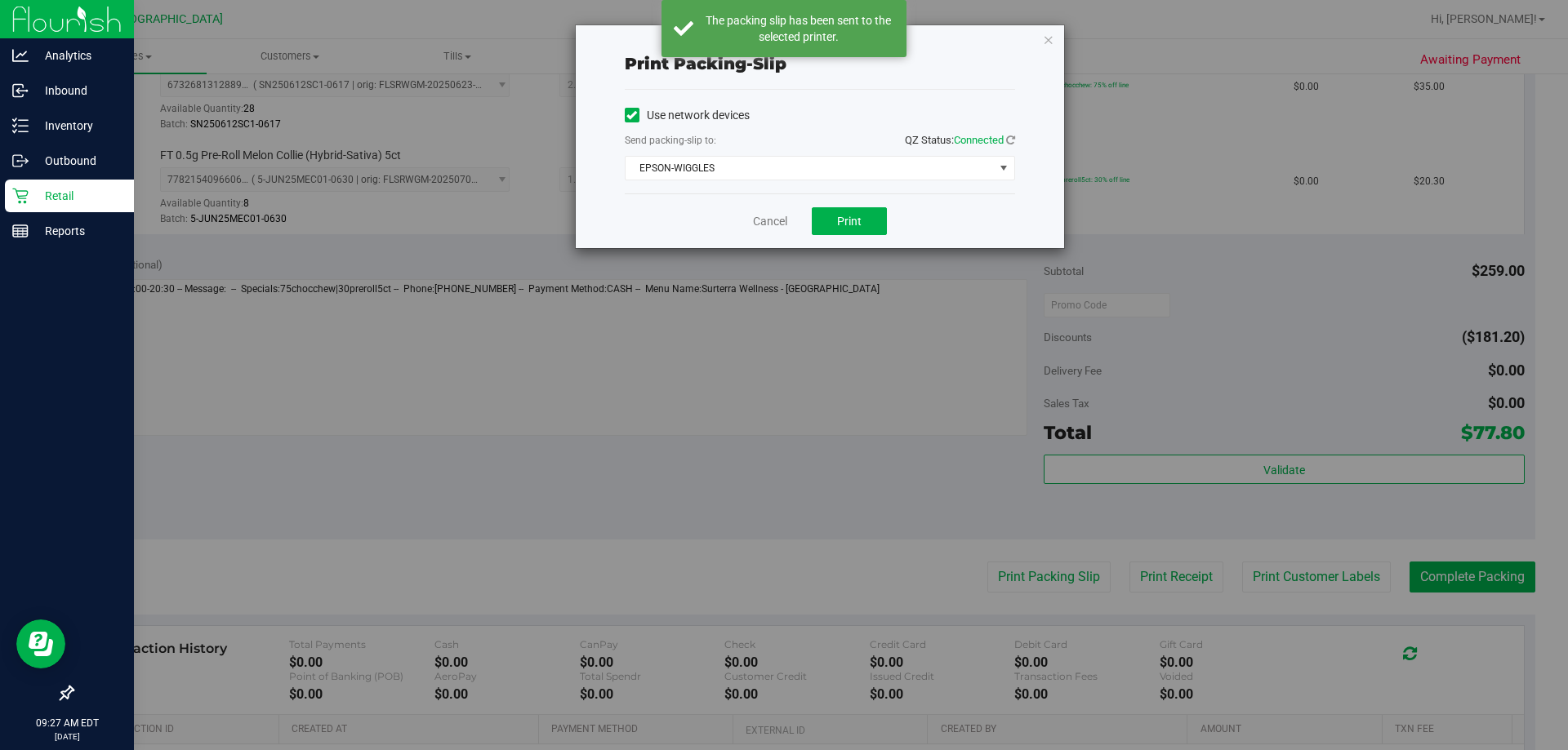
click at [1042, 38] on div "Print packing-slip Use network devices Send packing-slip to: QZ Status: Connect…" at bounding box center [820, 137] width 488 height 223
click at [1049, 38] on icon "button" at bounding box center [1048, 39] width 11 height 20
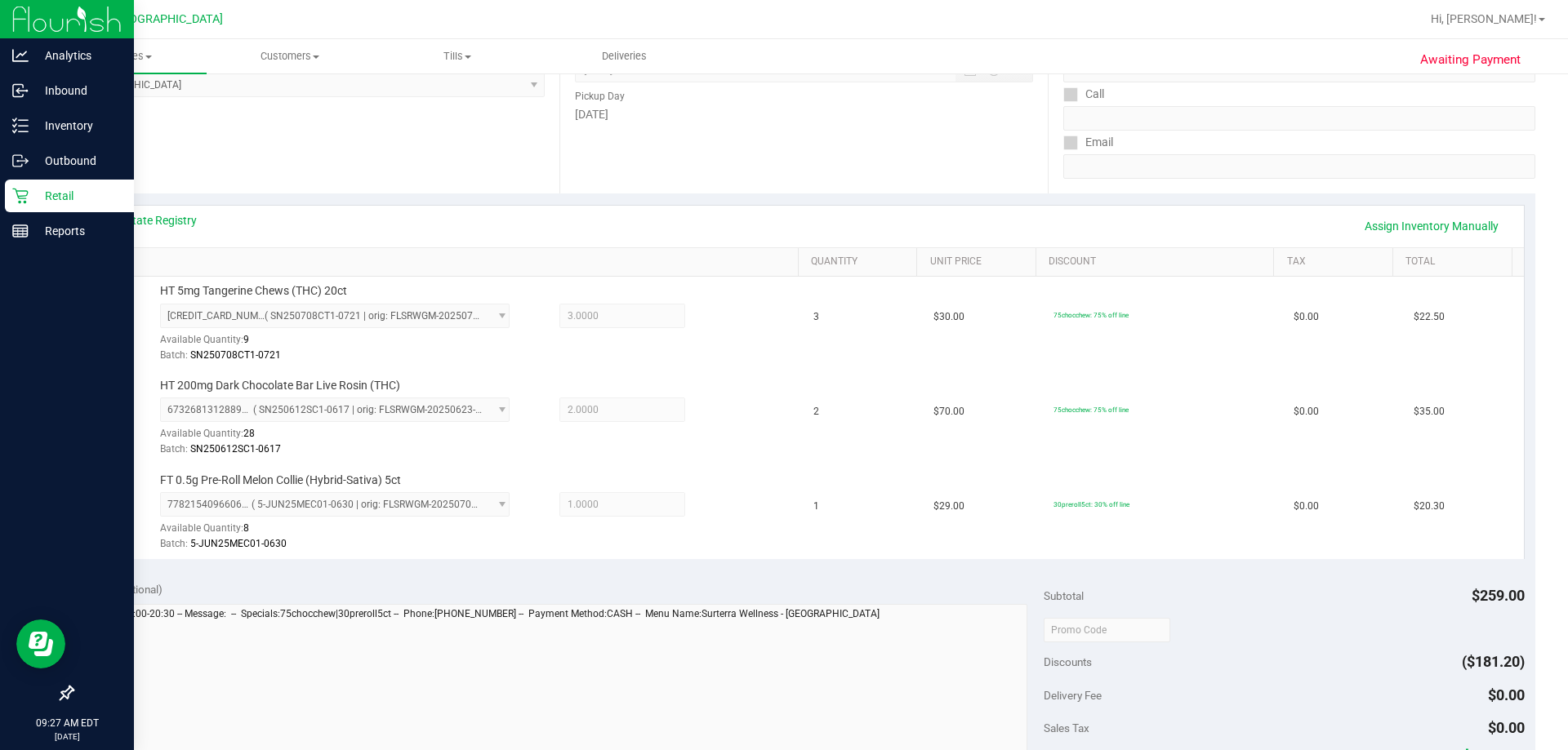
scroll to position [735, 0]
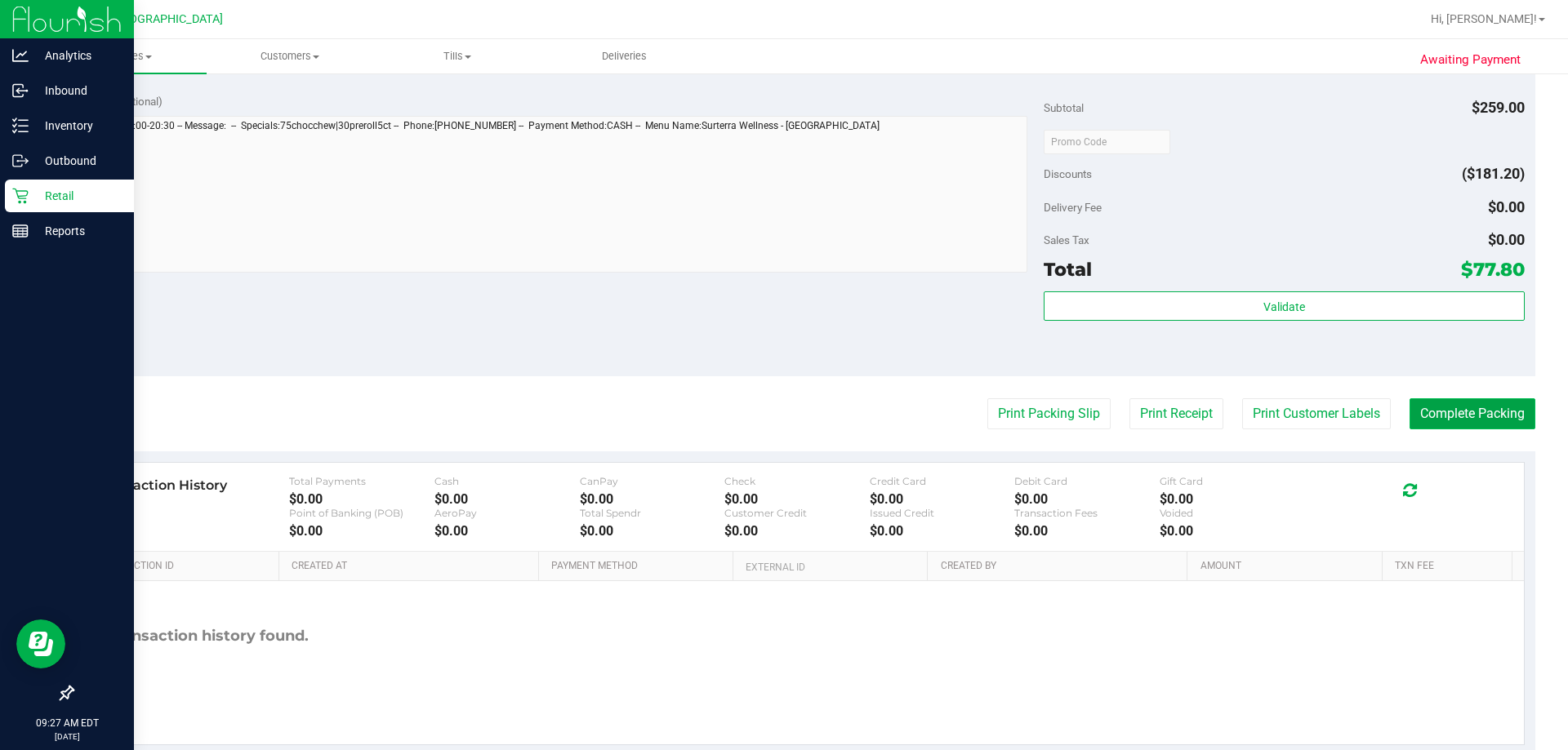
click at [1495, 409] on button "Complete Packing" at bounding box center [1473, 414] width 126 height 31
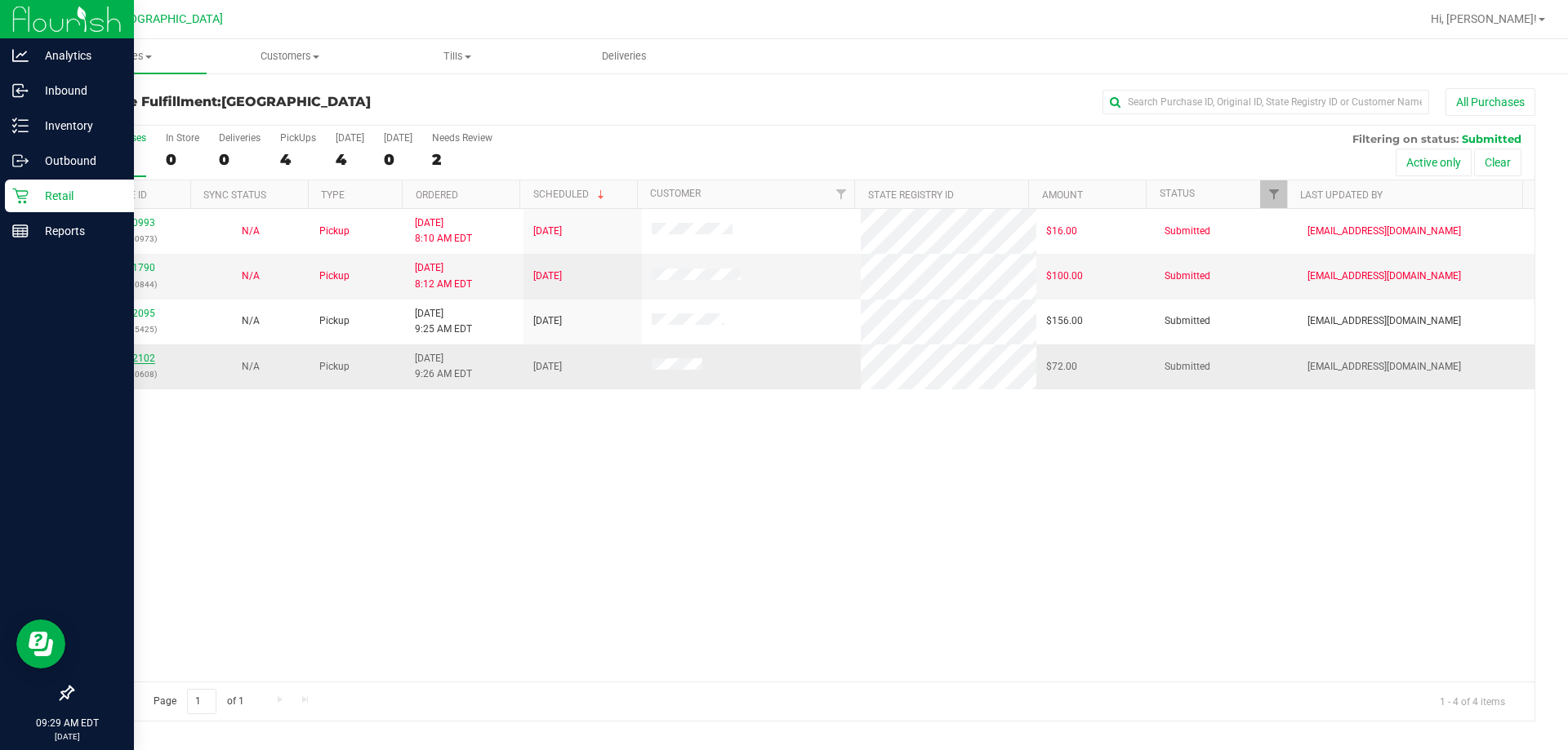
click at [136, 353] on link "12002102" at bounding box center [132, 359] width 46 height 11
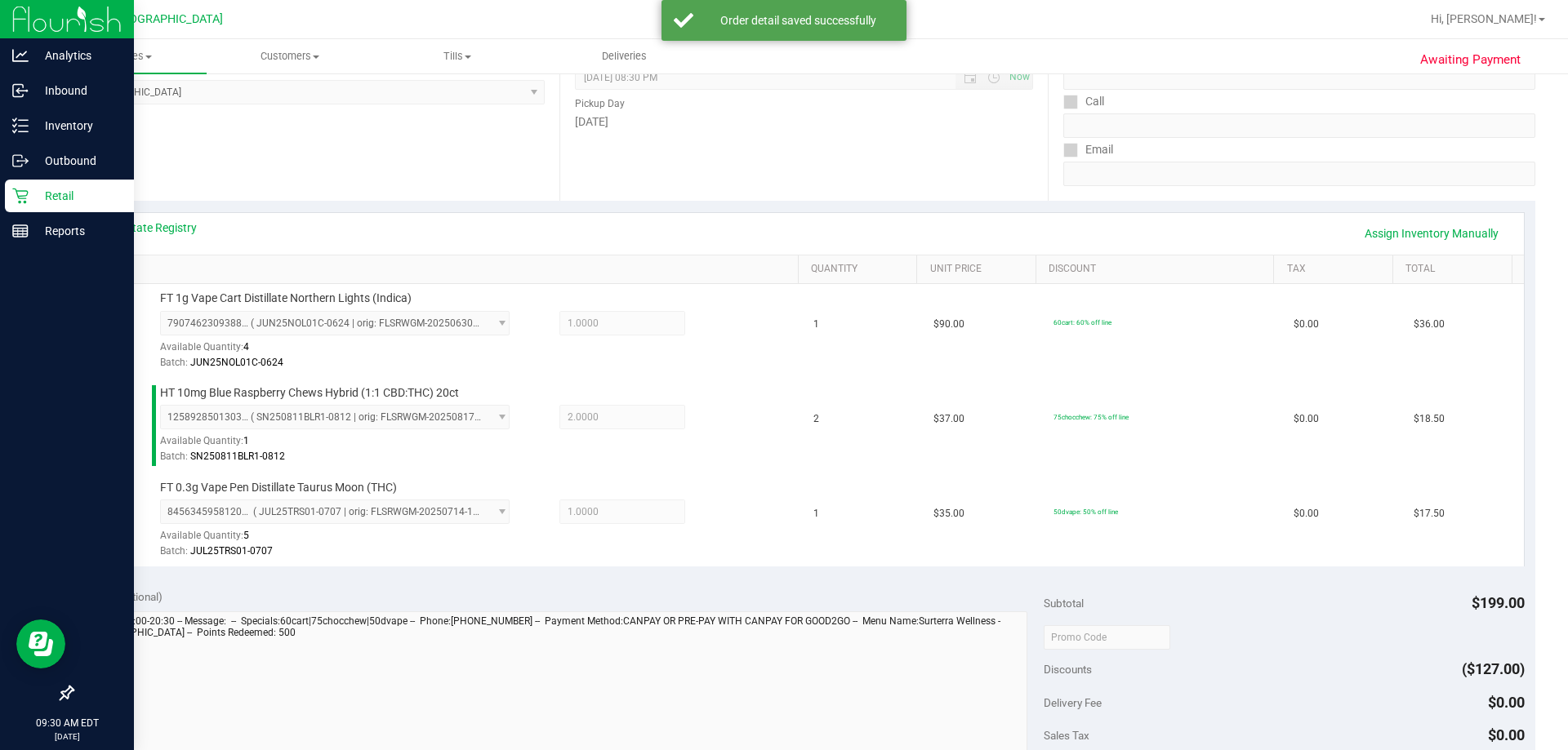
scroll to position [408, 0]
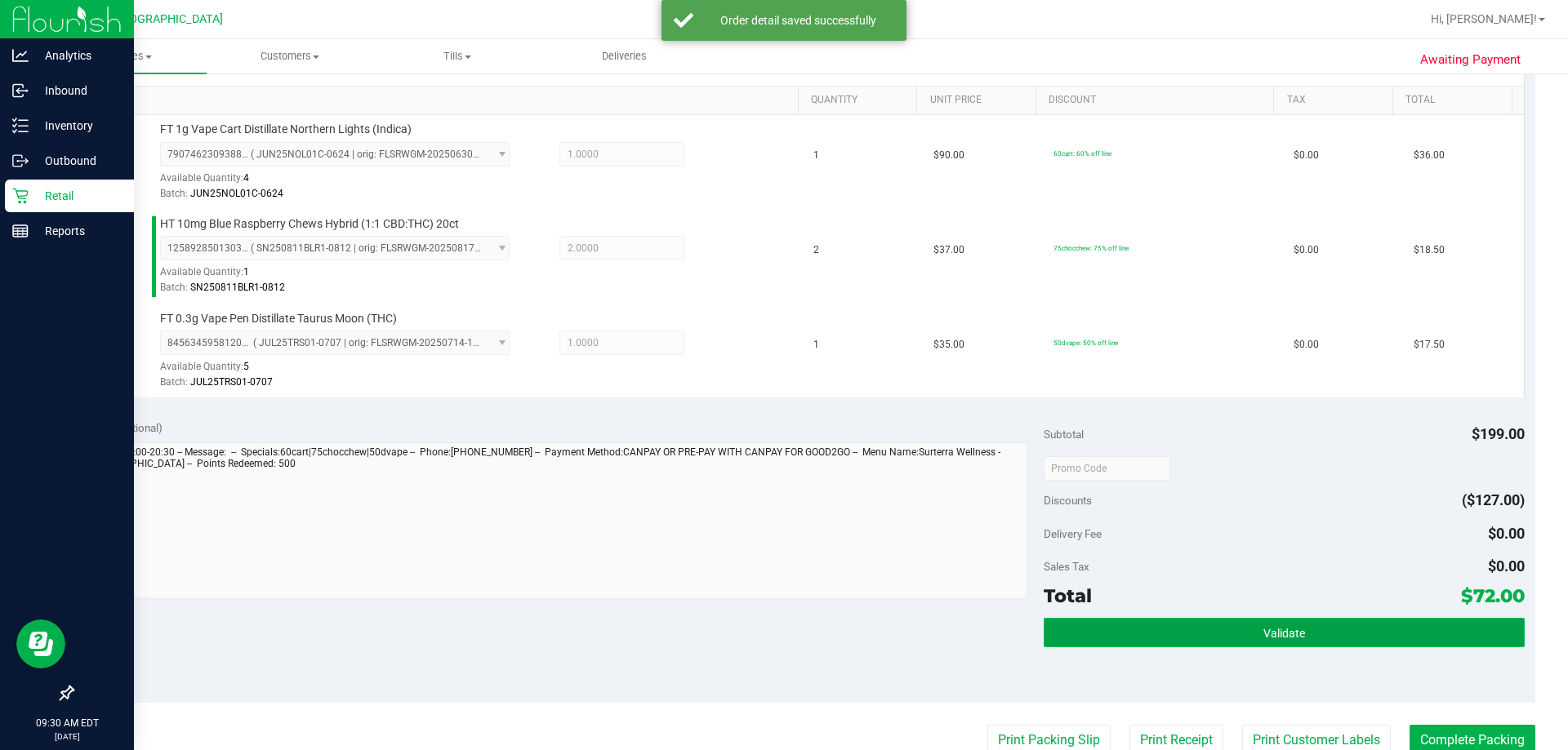
click at [1110, 625] on button "Validate" at bounding box center [1283, 632] width 480 height 30
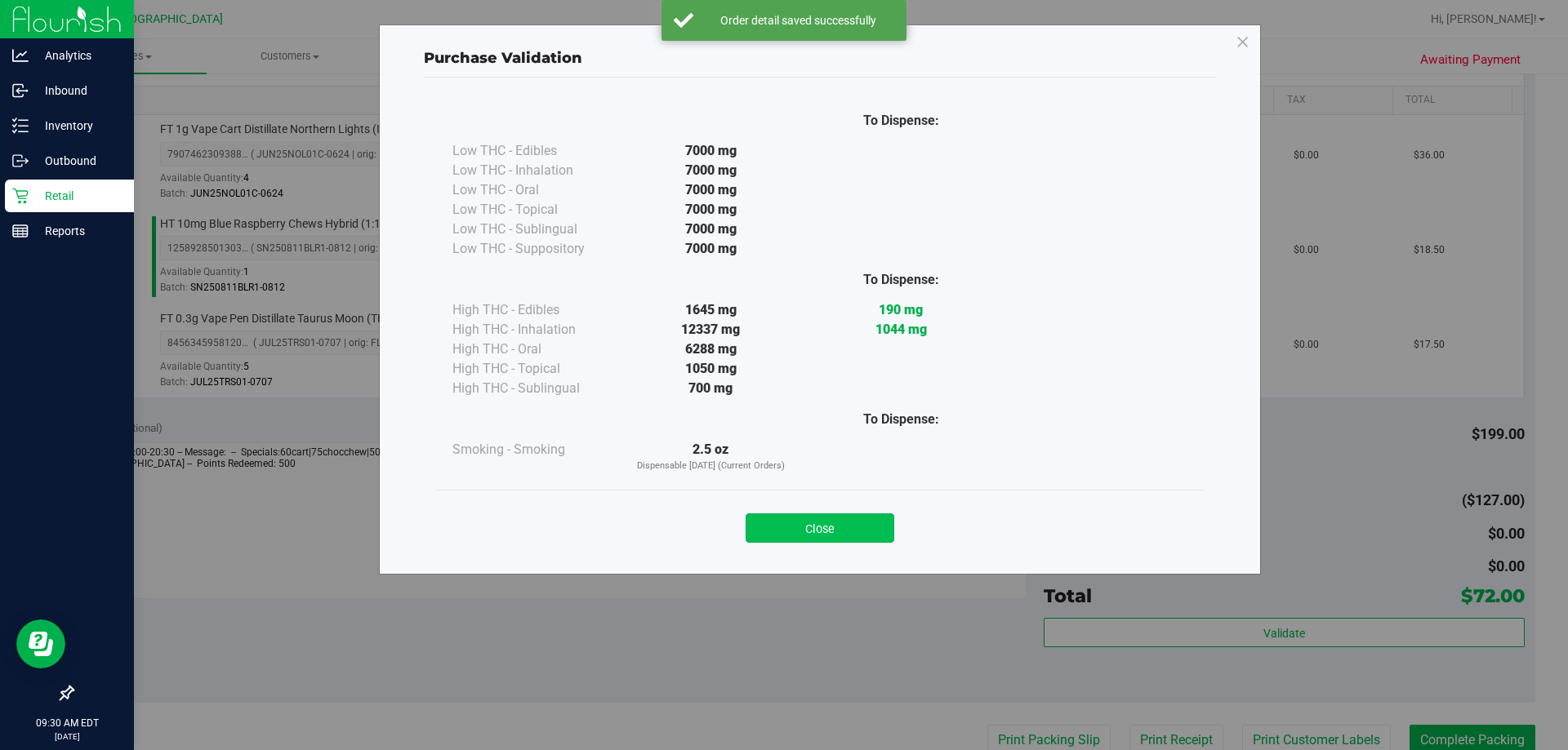
click at [835, 523] on button "Close" at bounding box center [820, 528] width 149 height 30
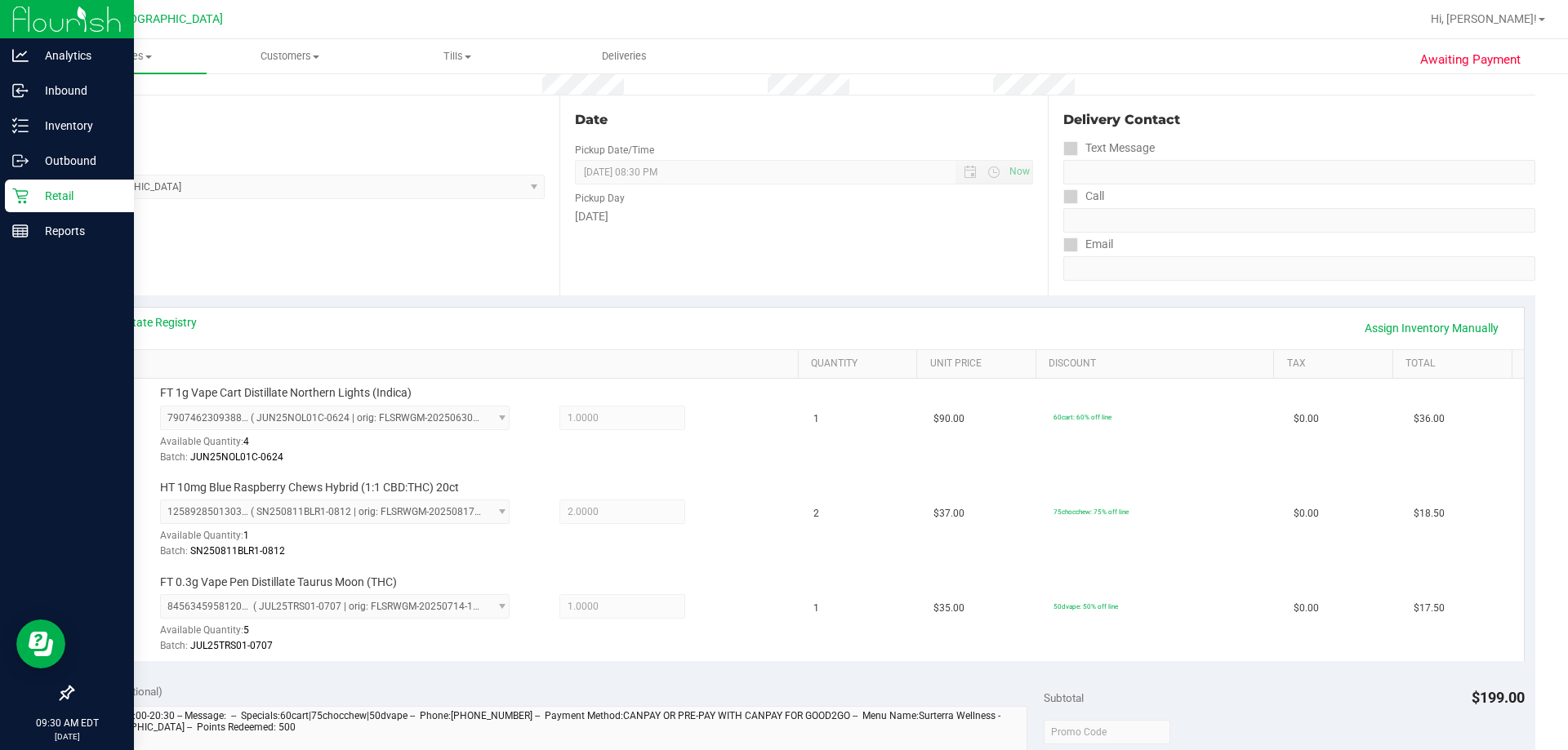
scroll to position [0, 0]
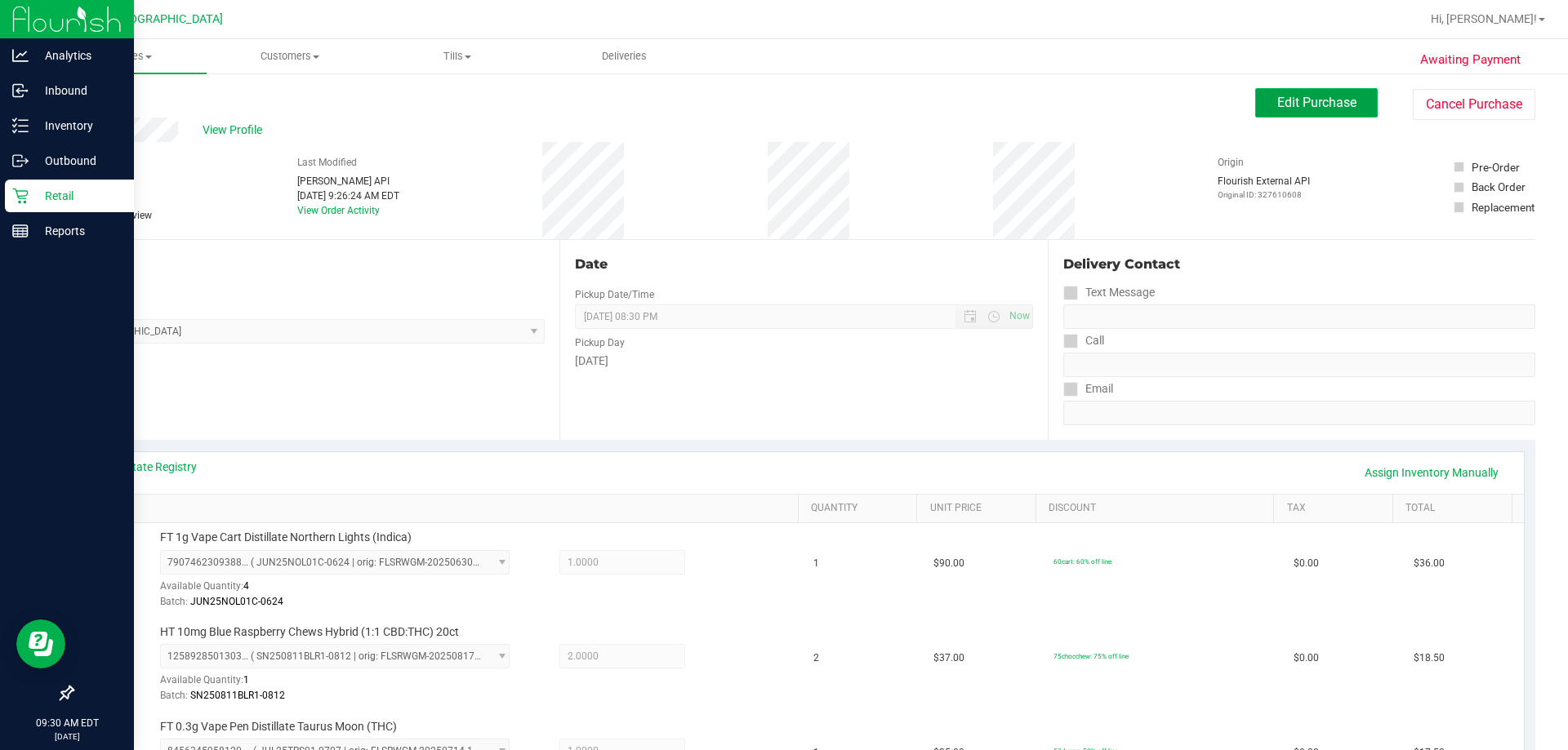
click at [1320, 103] on span "Edit Purchase" at bounding box center [1317, 103] width 79 height 15
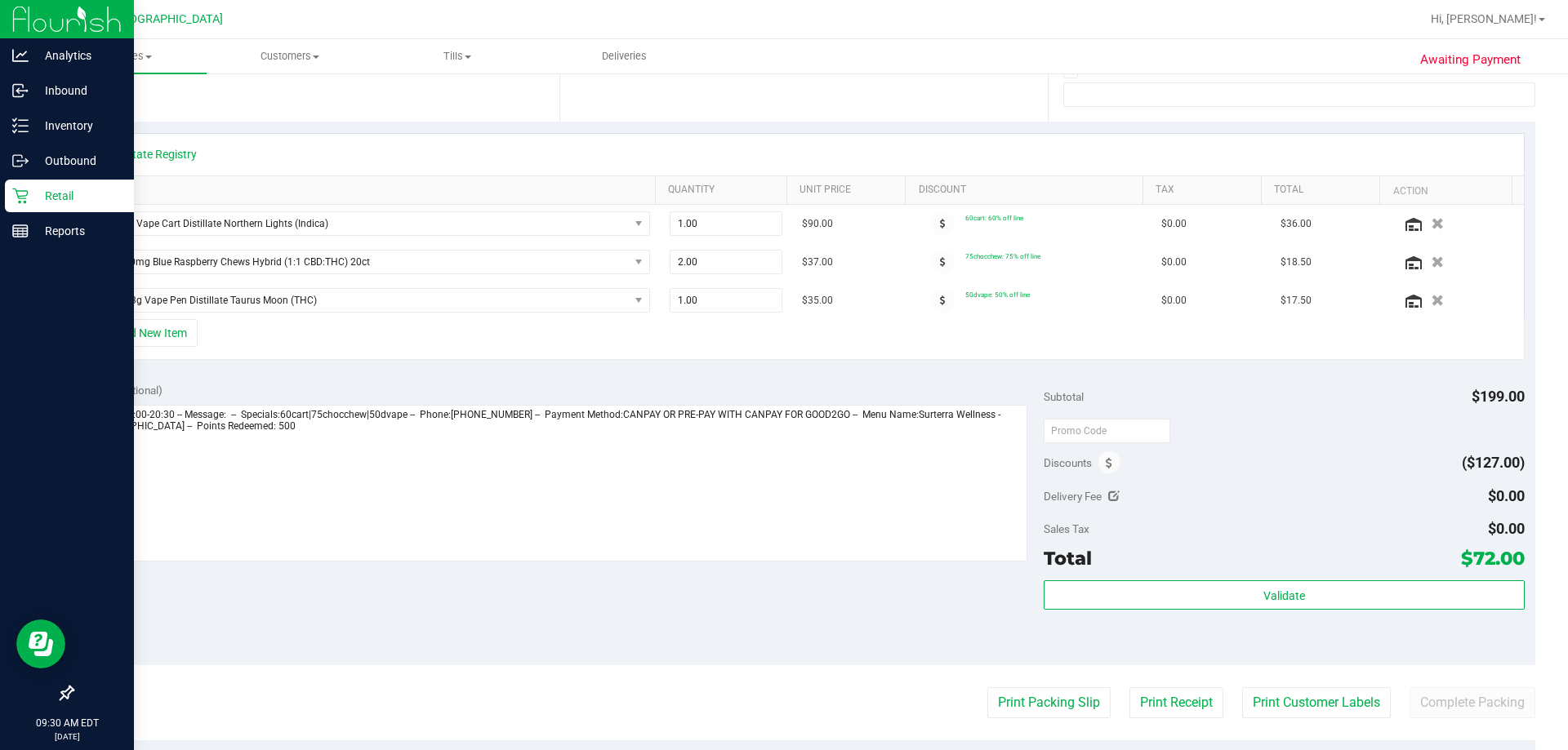
scroll to position [326, 0]
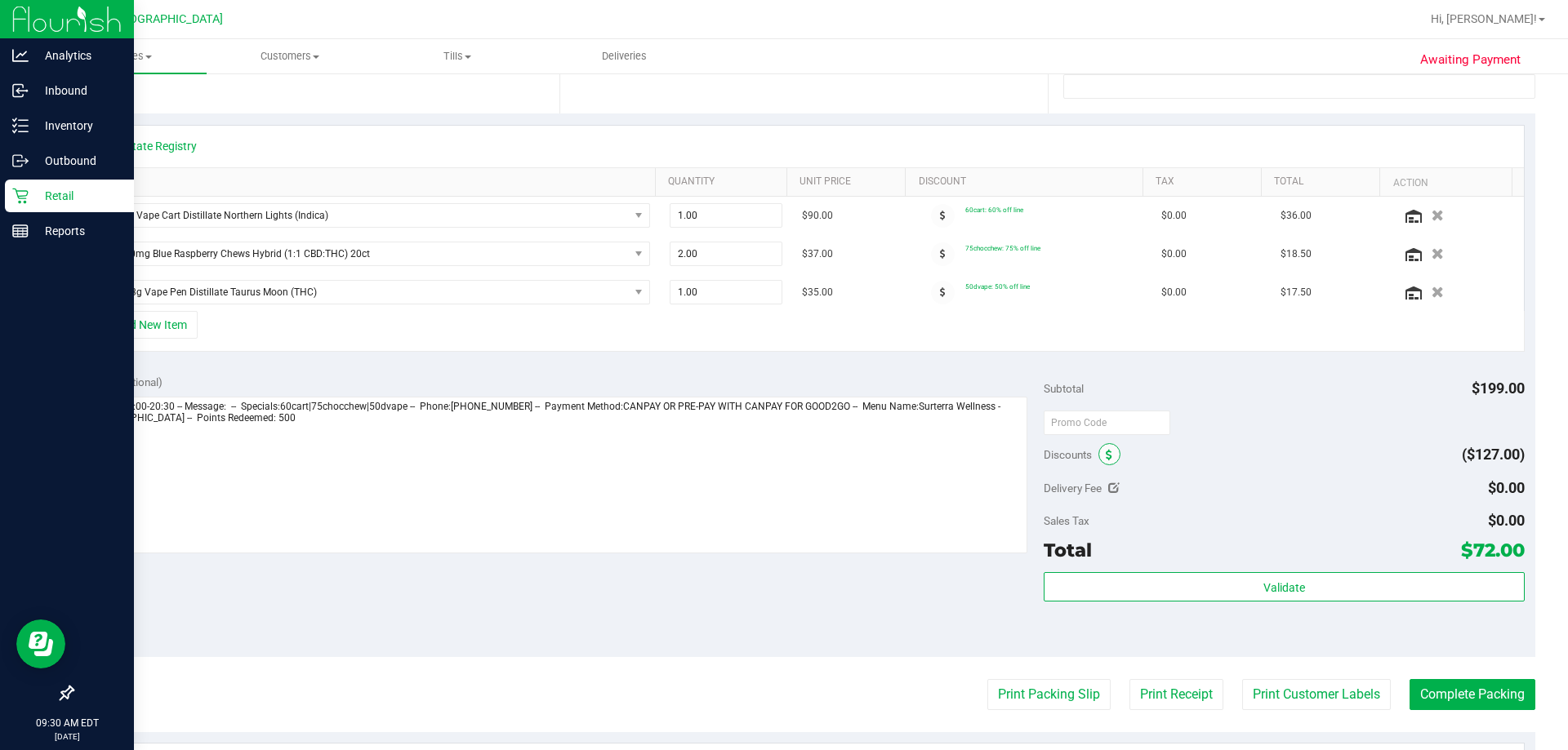
click at [1105, 454] on icon at bounding box center [1108, 456] width 7 height 11
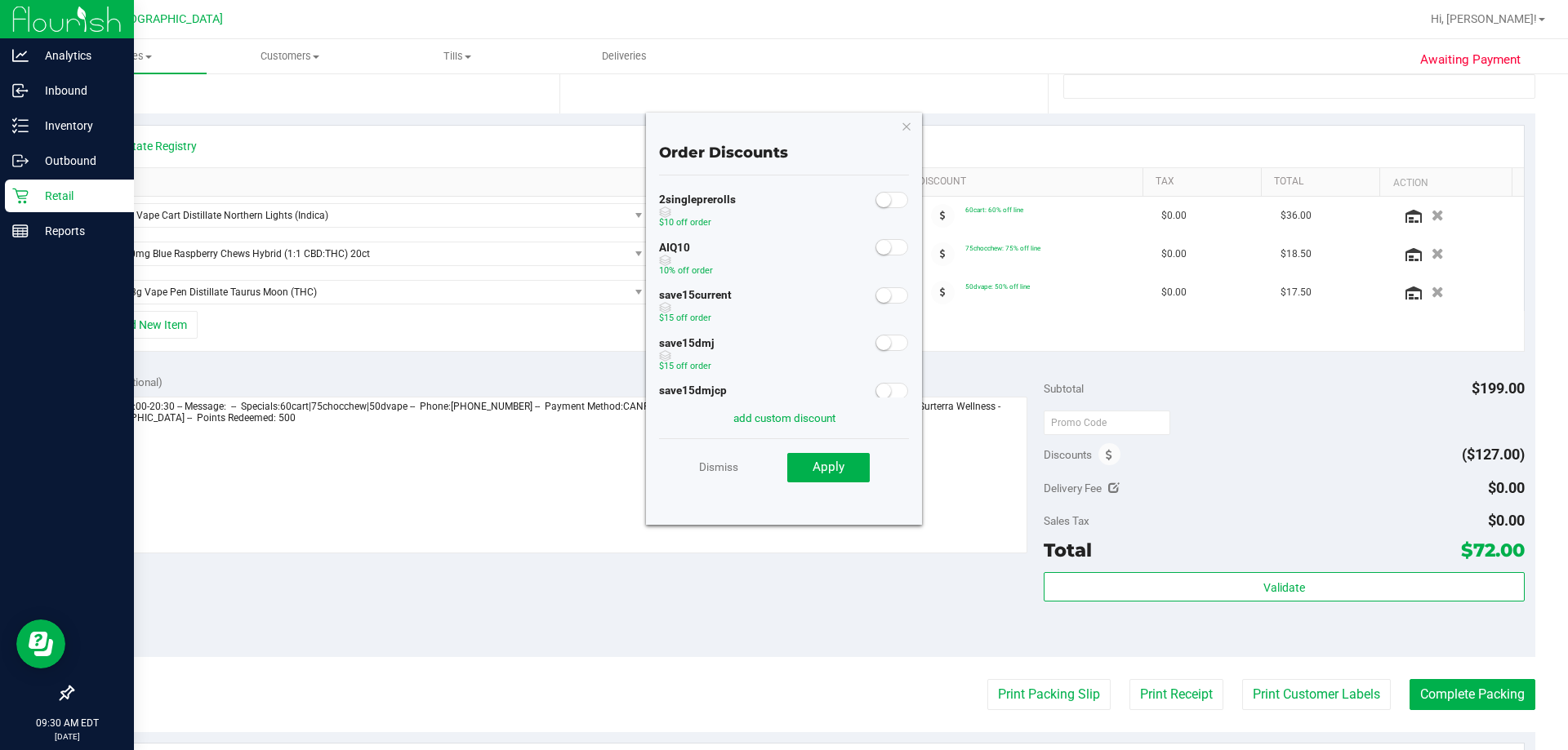
click at [876, 244] on small at bounding box center [883, 247] width 14 height 14
click at [820, 465] on span "Apply" at bounding box center [827, 466] width 31 height 14
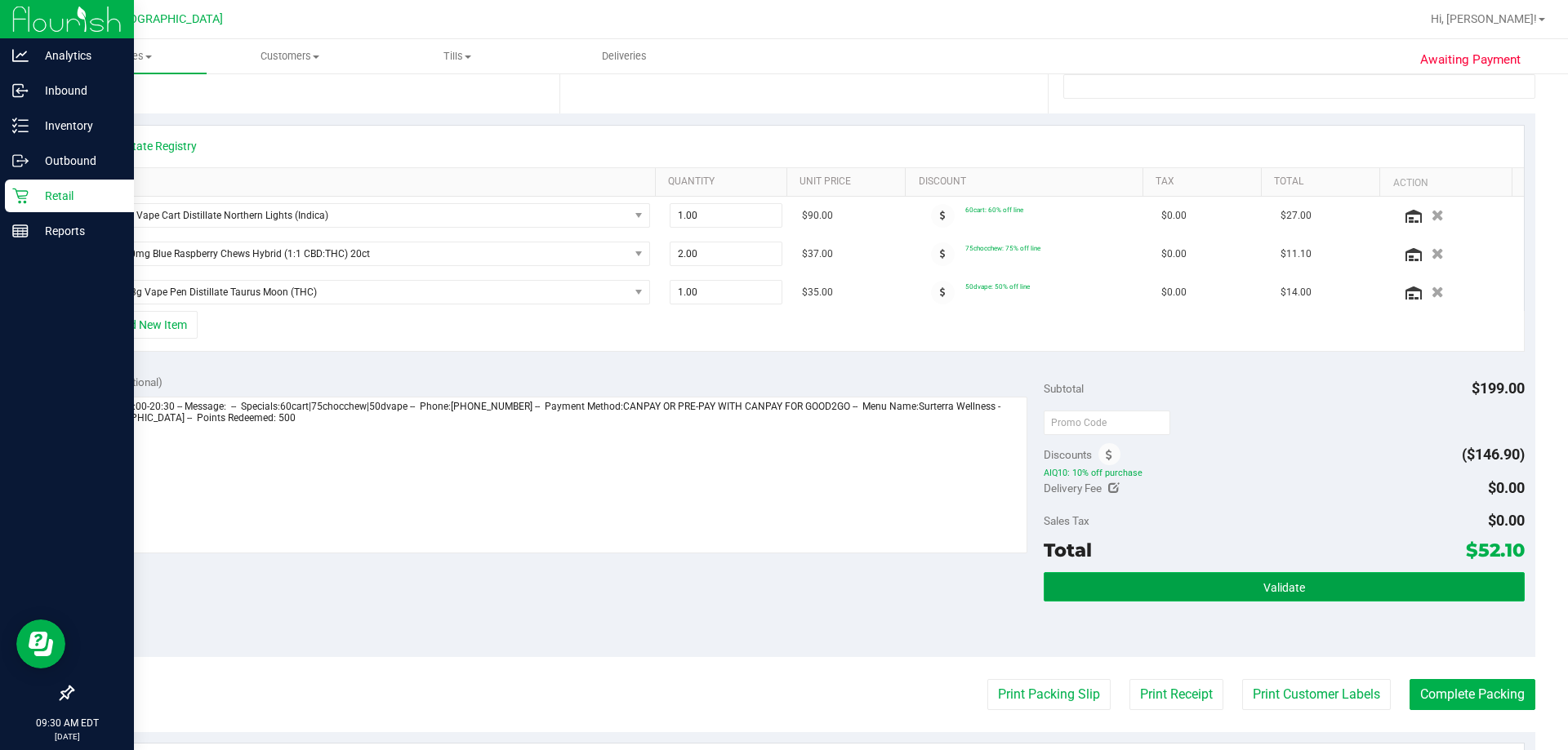
click at [1324, 596] on button "Validate" at bounding box center [1283, 586] width 480 height 30
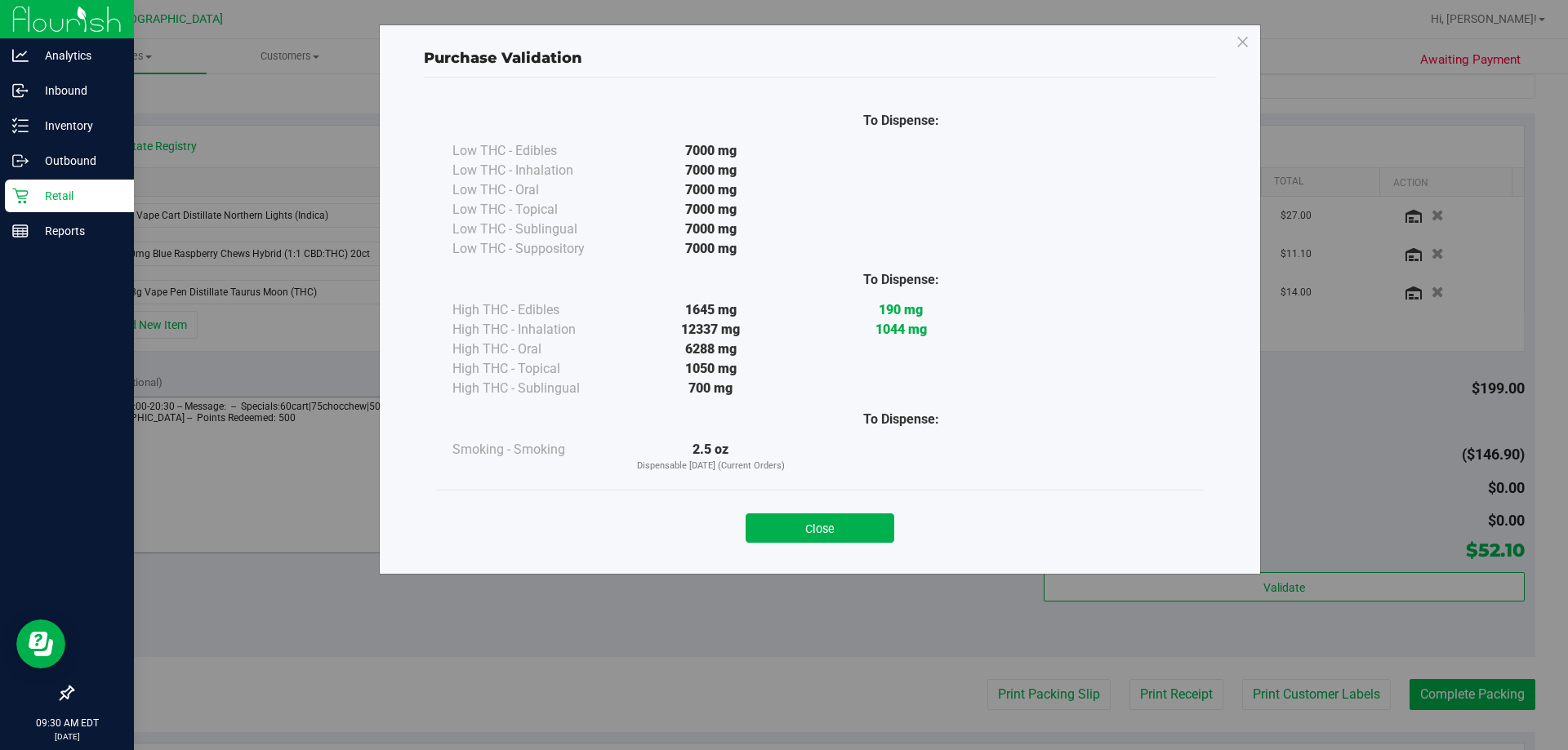
click at [826, 527] on button "Close" at bounding box center [820, 528] width 149 height 30
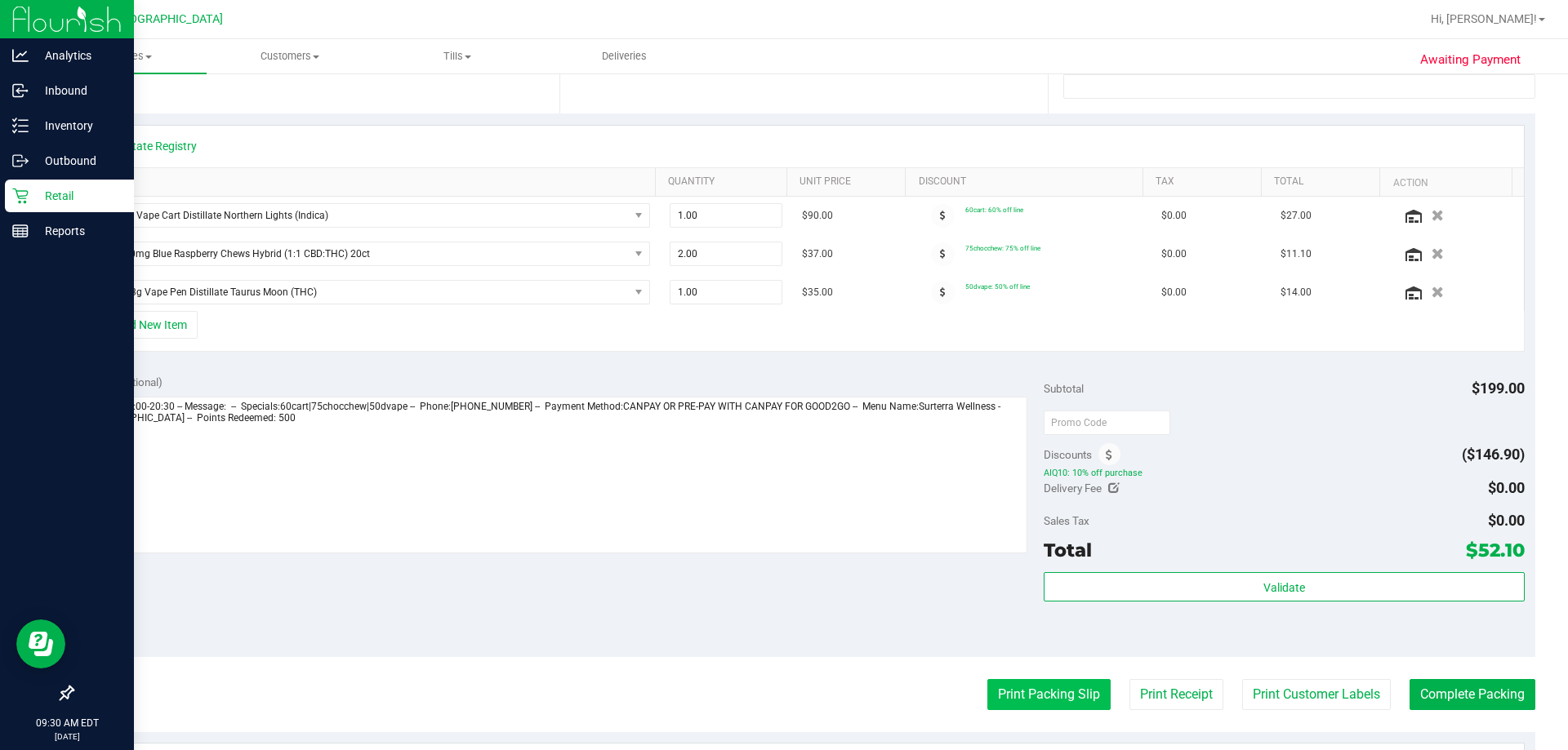
click at [1001, 687] on button "Print Packing Slip" at bounding box center [1049, 695] width 124 height 31
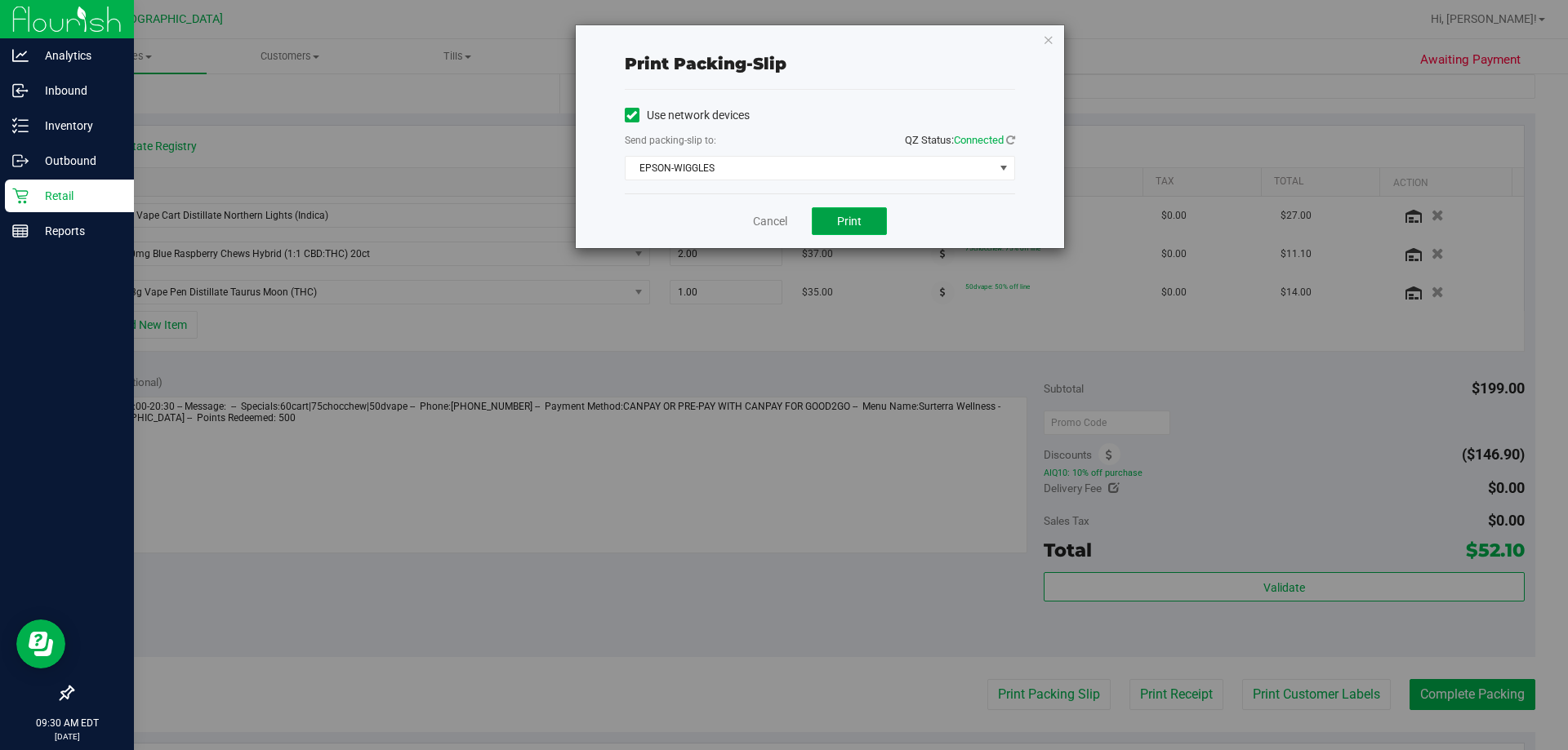
click at [863, 227] on button "Print" at bounding box center [849, 221] width 75 height 28
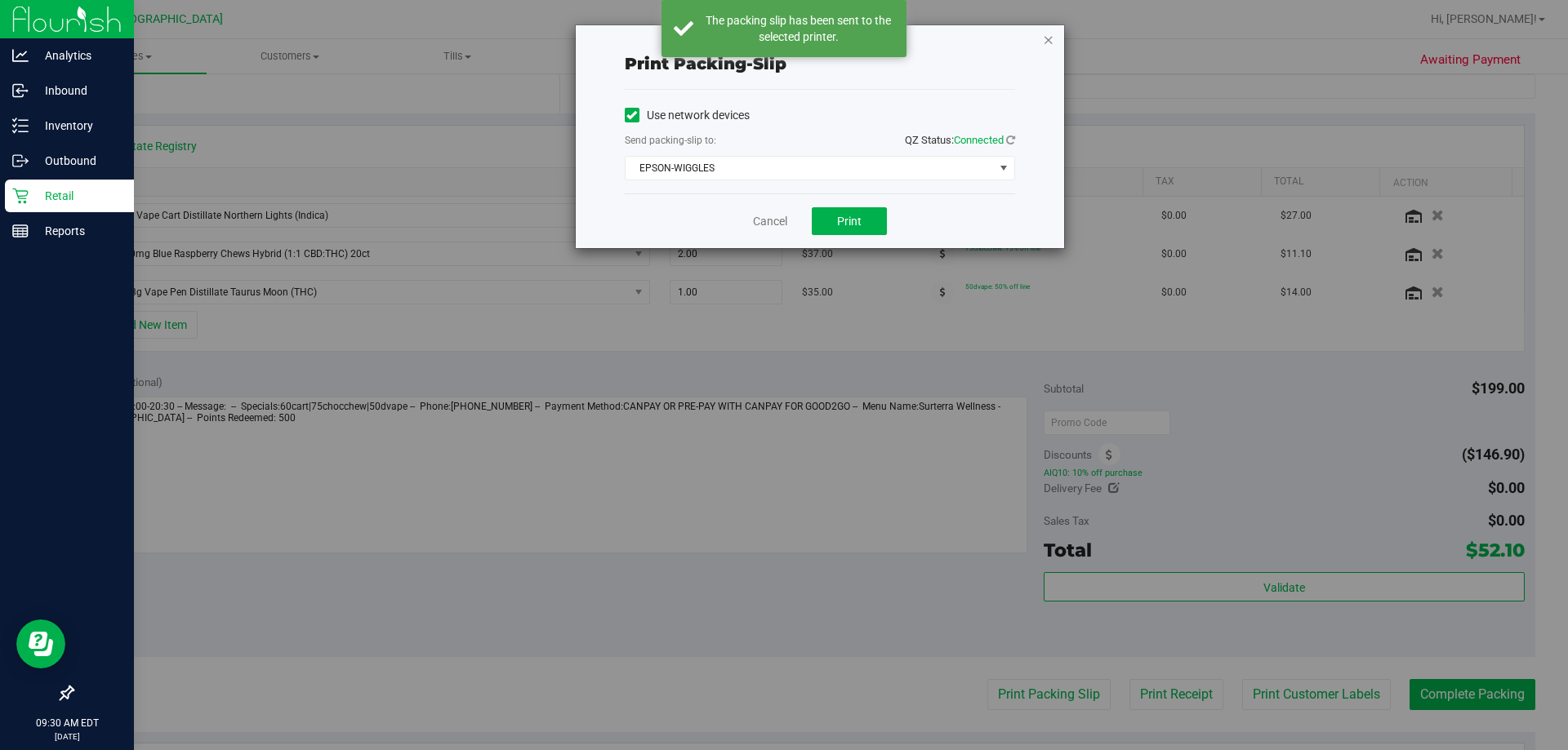
click at [1049, 37] on icon "button" at bounding box center [1048, 39] width 11 height 20
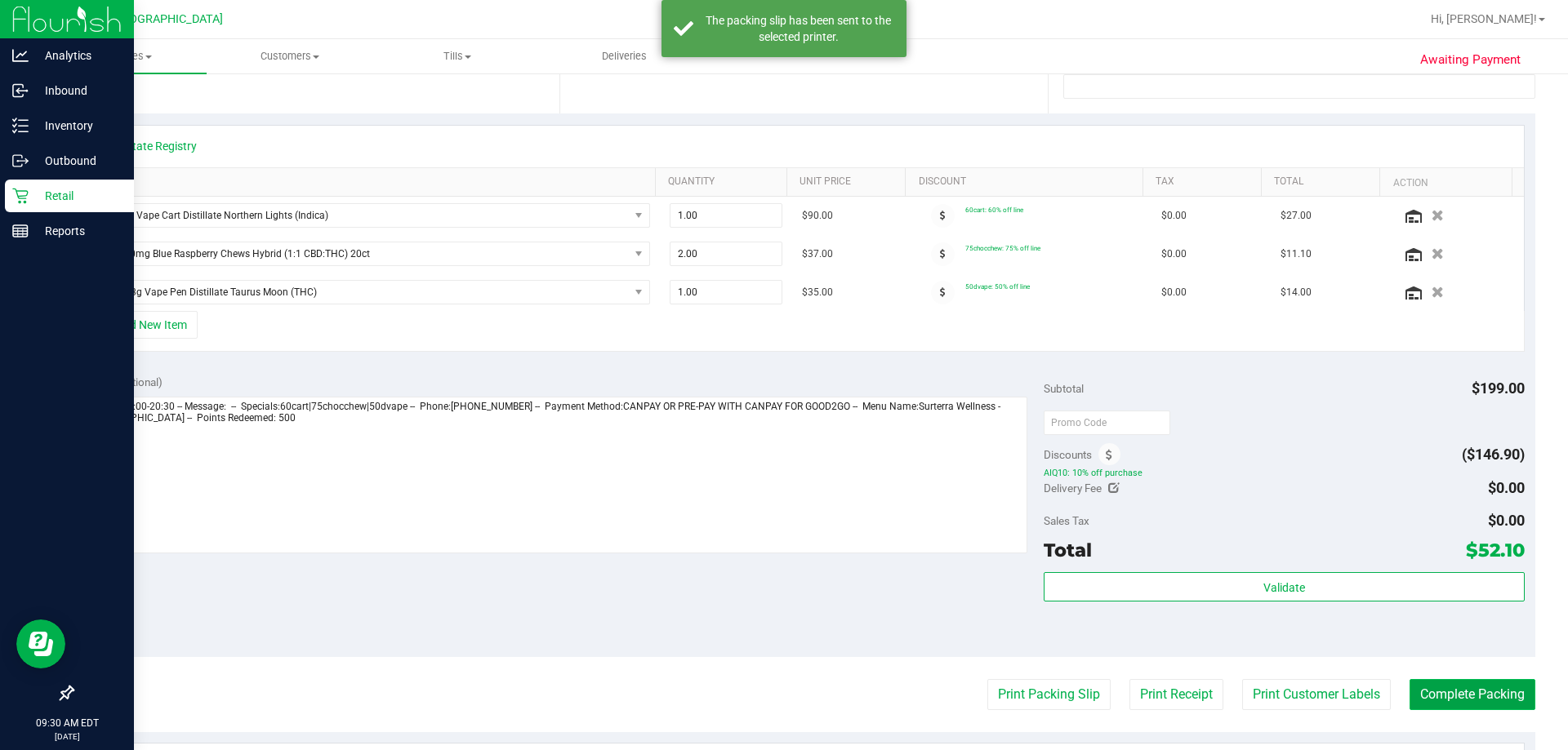
click at [1491, 696] on button "Complete Packing" at bounding box center [1473, 695] width 126 height 31
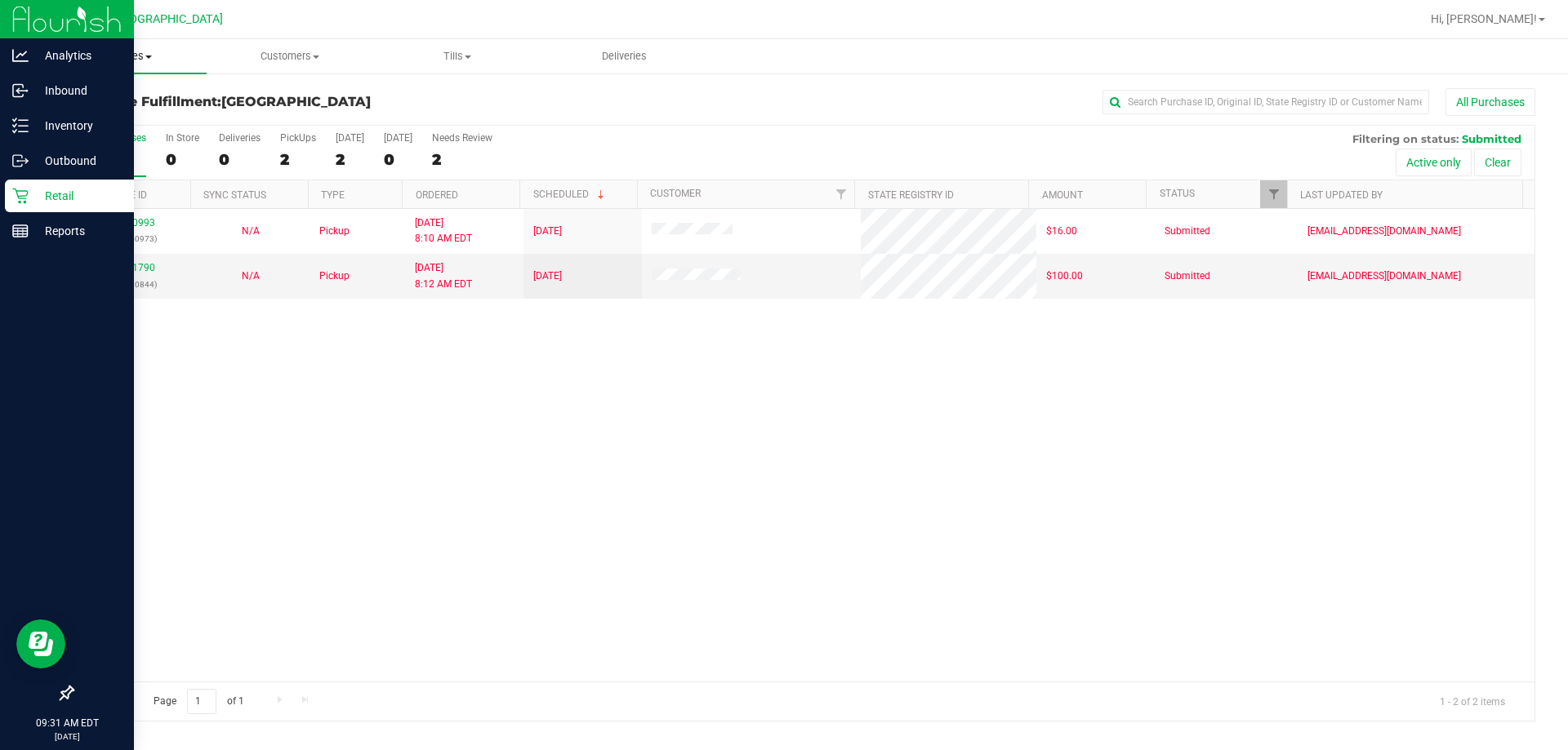
click at [132, 62] on span "Purchases" at bounding box center [123, 55] width 168 height 14
click at [97, 112] on span "Fulfillment" at bounding box center [89, 118] width 101 height 14
click at [221, 54] on span "Purchases" at bounding box center [210, 55] width 344 height 14
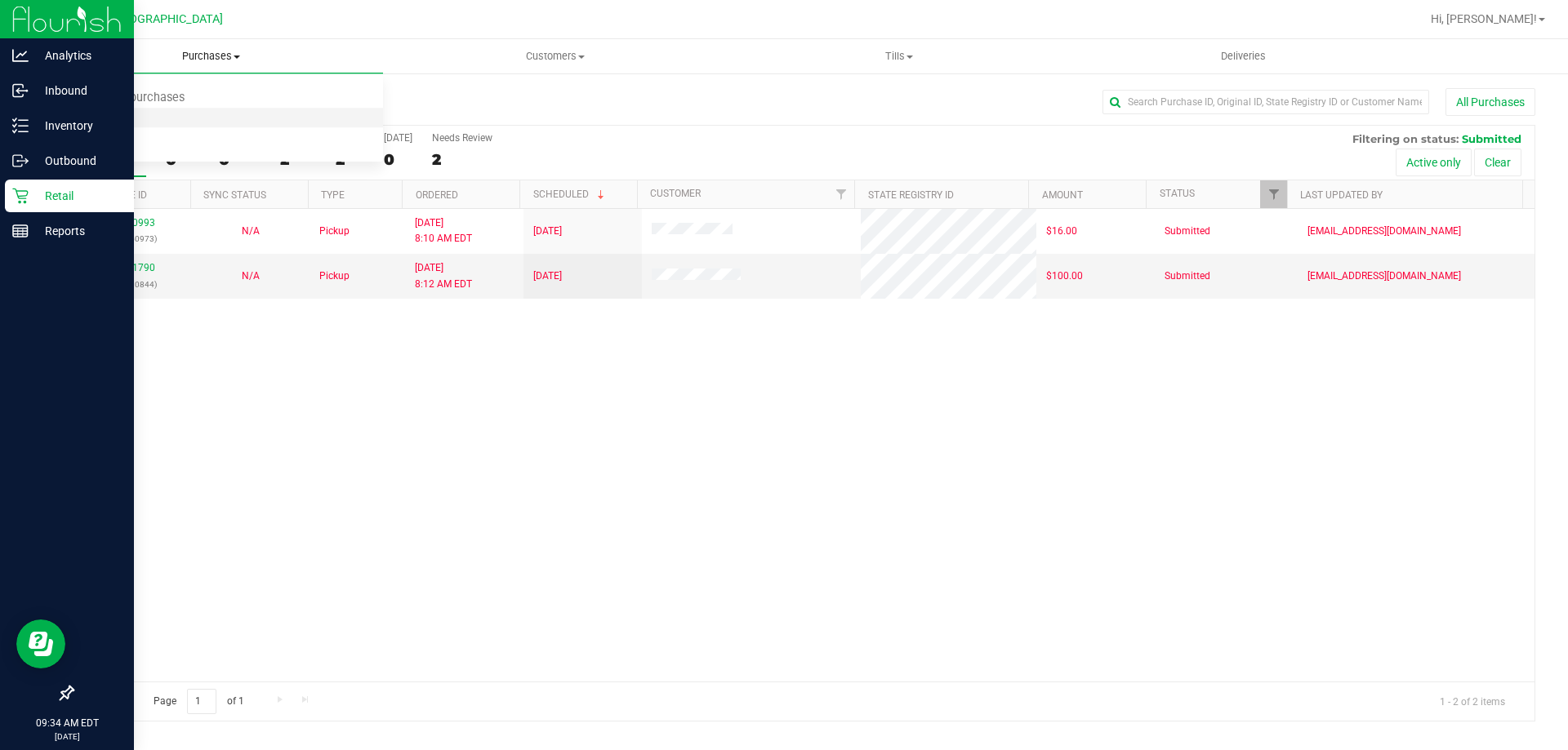
click at [141, 112] on li "Fulfillment" at bounding box center [210, 118] width 344 height 20
click at [898, 60] on span "Tills" at bounding box center [898, 55] width 342 height 14
click at [832, 95] on span "Manage tills" at bounding box center [782, 98] width 110 height 14
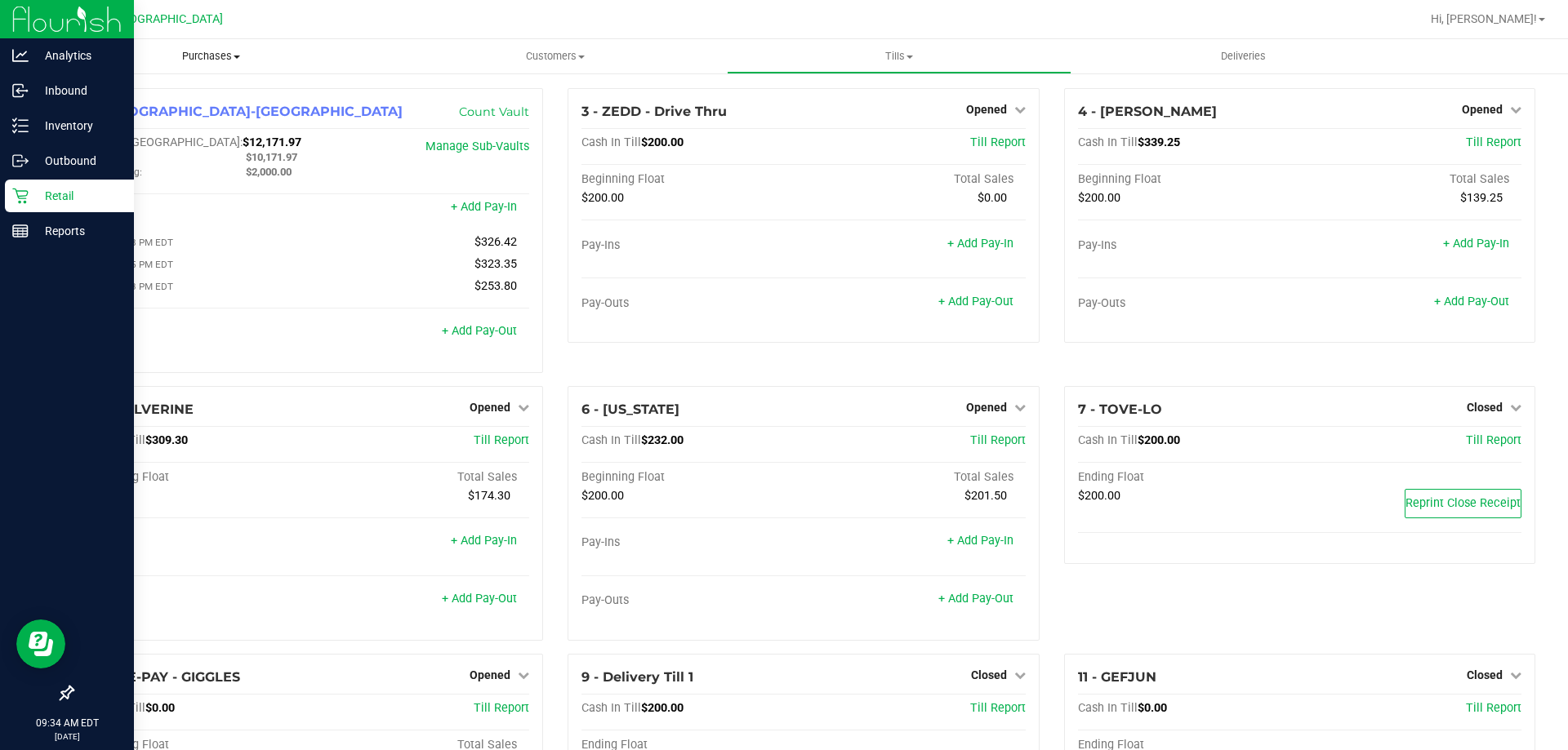
click at [211, 55] on span "Purchases" at bounding box center [210, 55] width 344 height 14
click at [101, 112] on span "Fulfillment" at bounding box center [89, 118] width 101 height 14
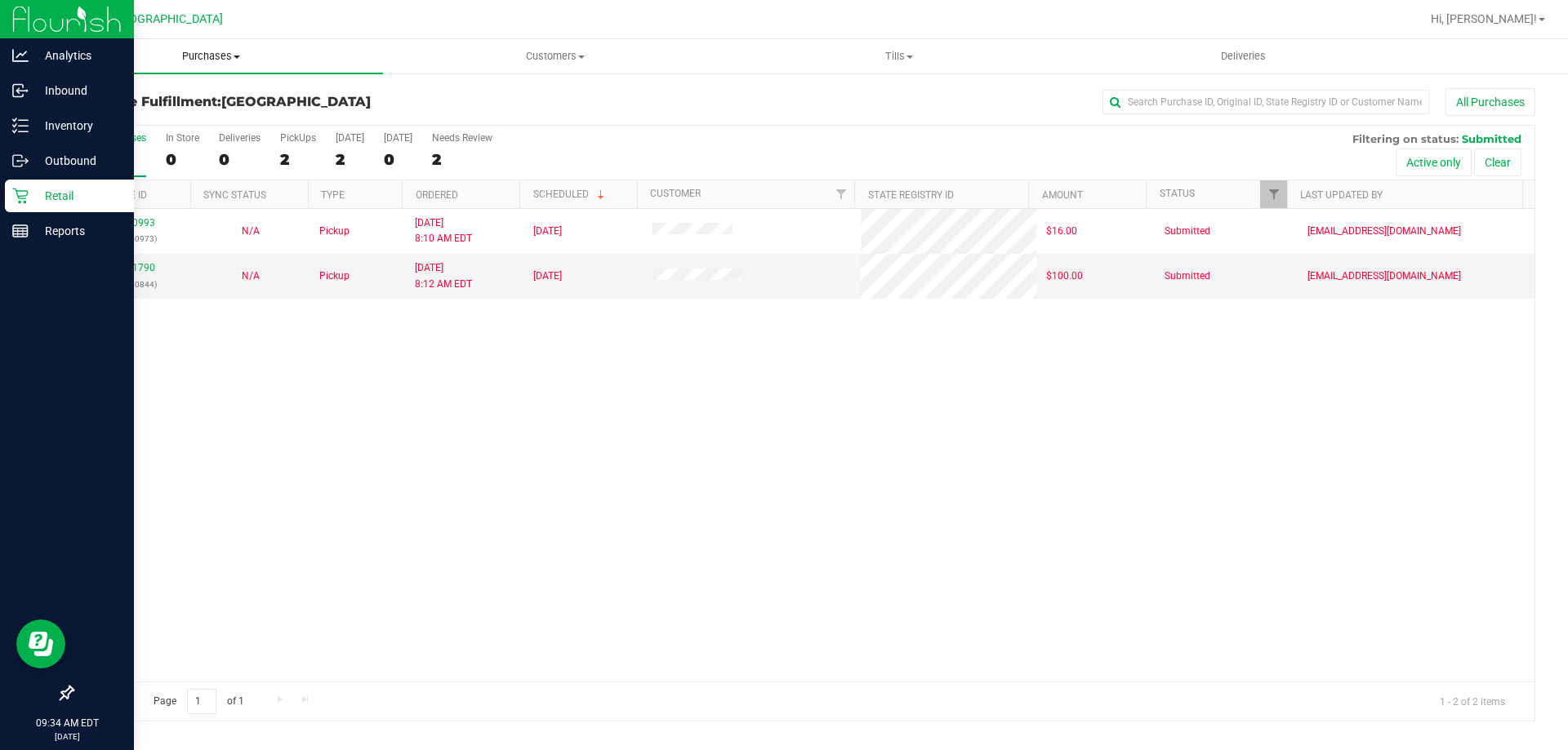
click at [204, 65] on uib-tab-heading "Purchases Summary of purchases Fulfillment All purchases" at bounding box center [210, 56] width 344 height 34
click at [94, 124] on span "Fulfillment" at bounding box center [89, 118] width 101 height 14
click at [220, 58] on span "Purchases" at bounding box center [210, 55] width 344 height 14
click at [149, 115] on li "Fulfillment" at bounding box center [210, 118] width 344 height 20
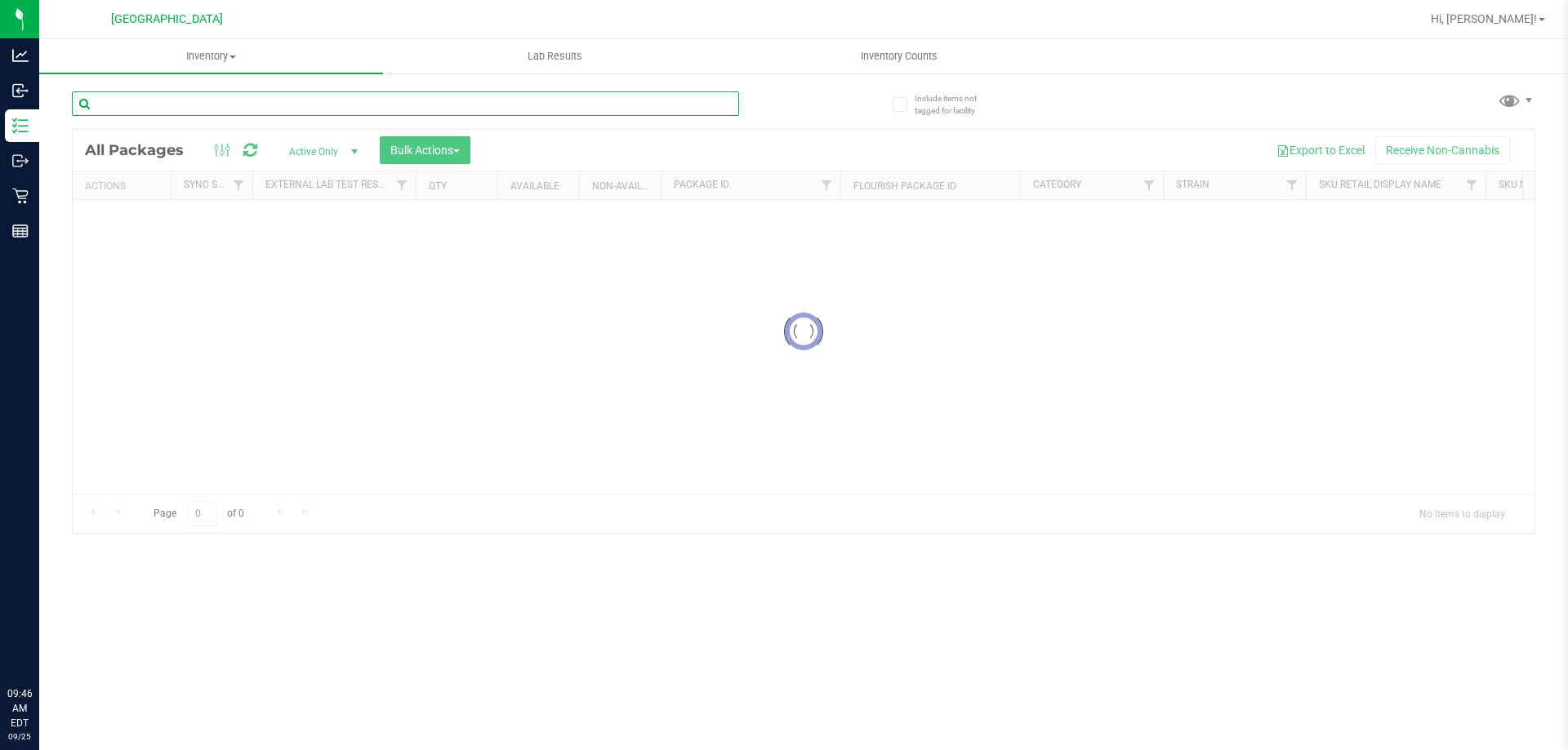
click at [315, 105] on input "text" at bounding box center [405, 104] width 667 height 25
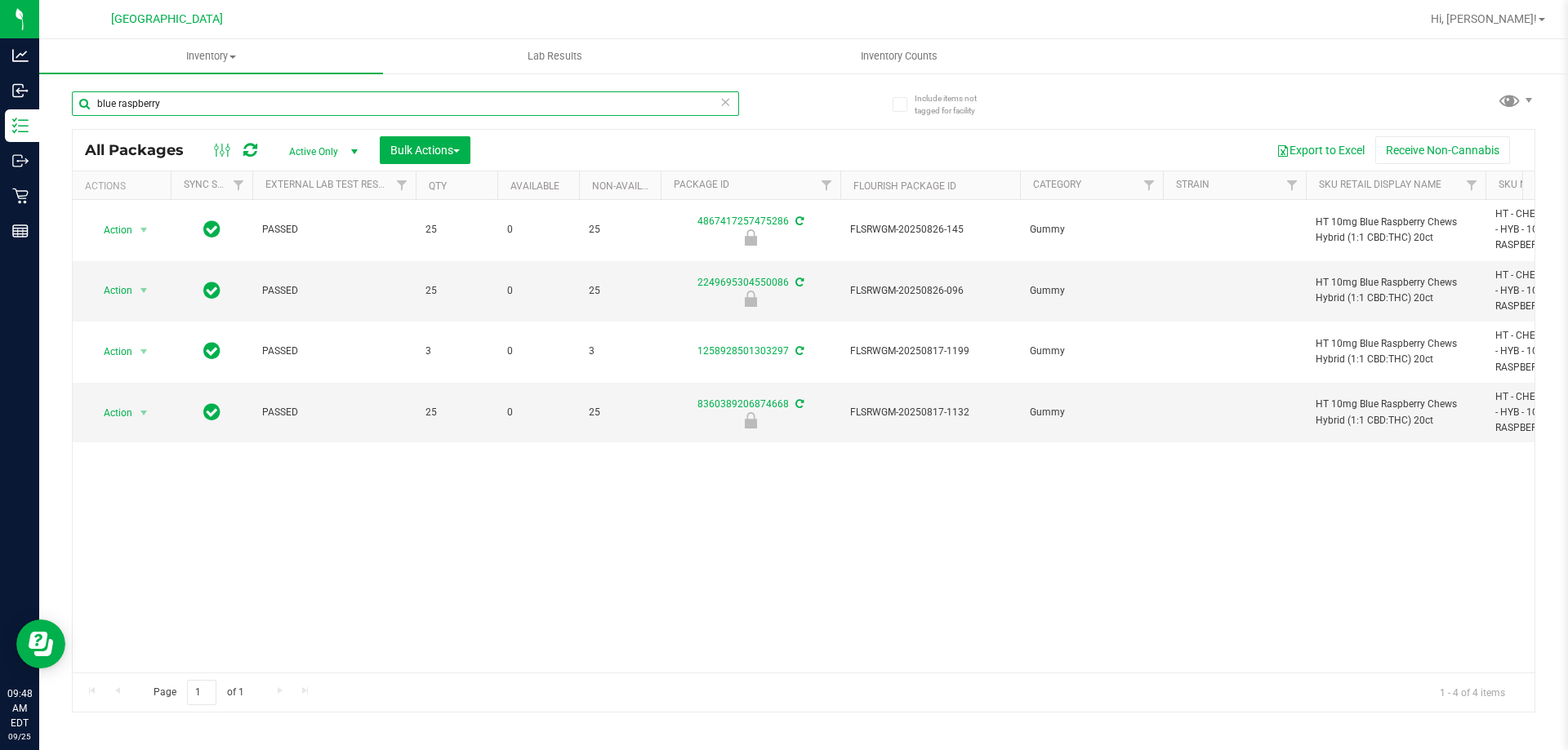
click at [331, 105] on input "blue raspberry" at bounding box center [405, 104] width 667 height 25
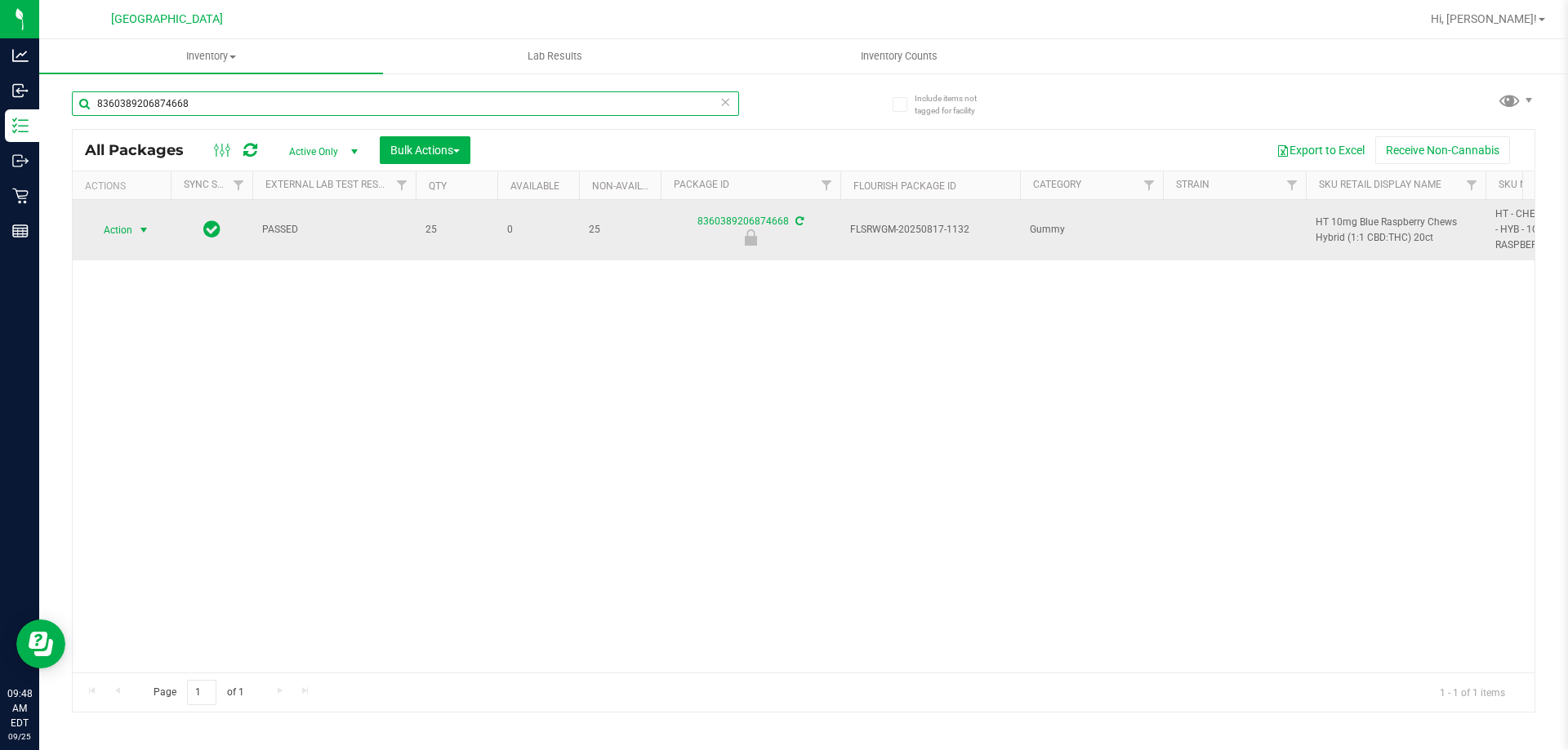
type input "8360389206874668"
click at [149, 225] on span "select" at bounding box center [144, 230] width 13 height 13
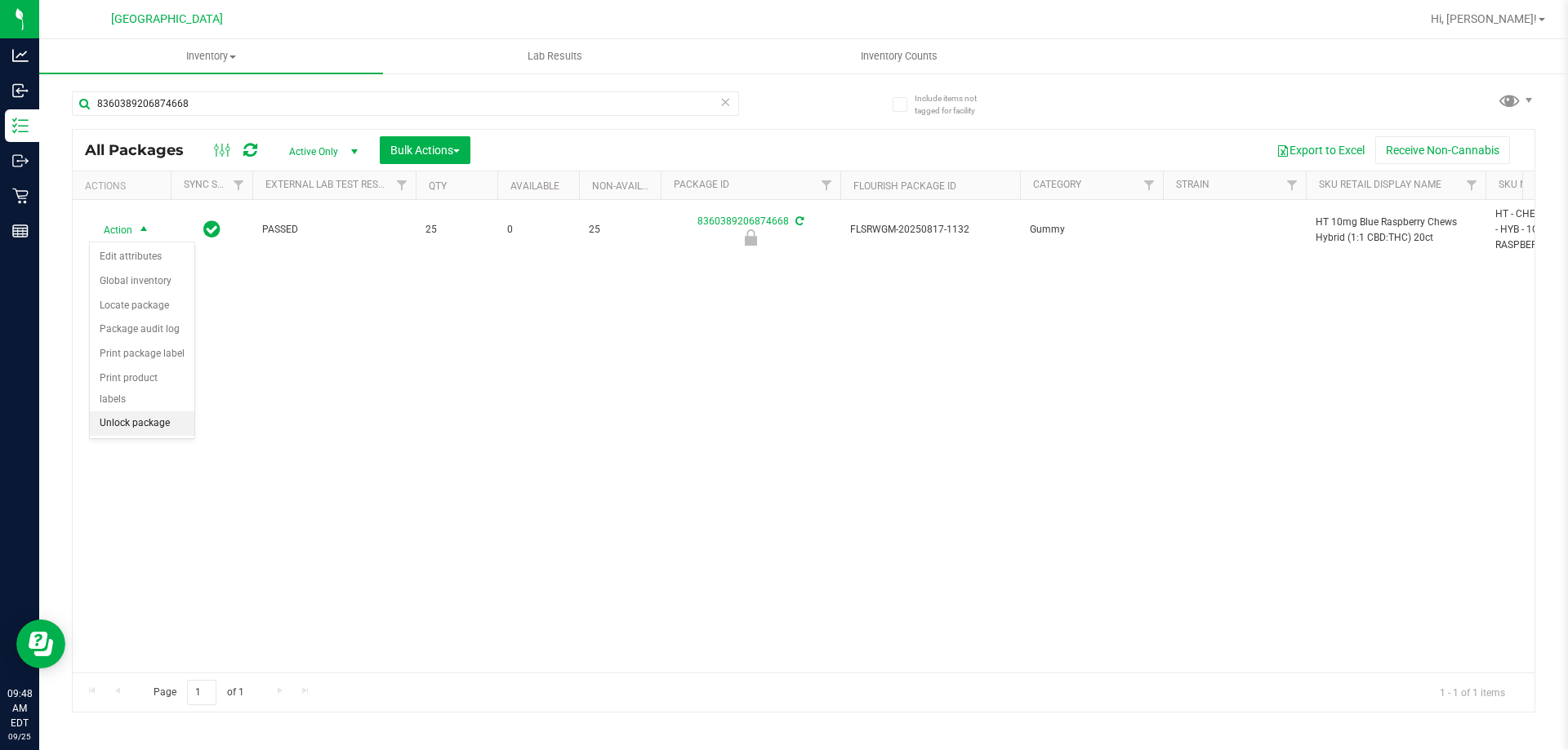
click at [144, 411] on li "Unlock package" at bounding box center [142, 424] width 105 height 25
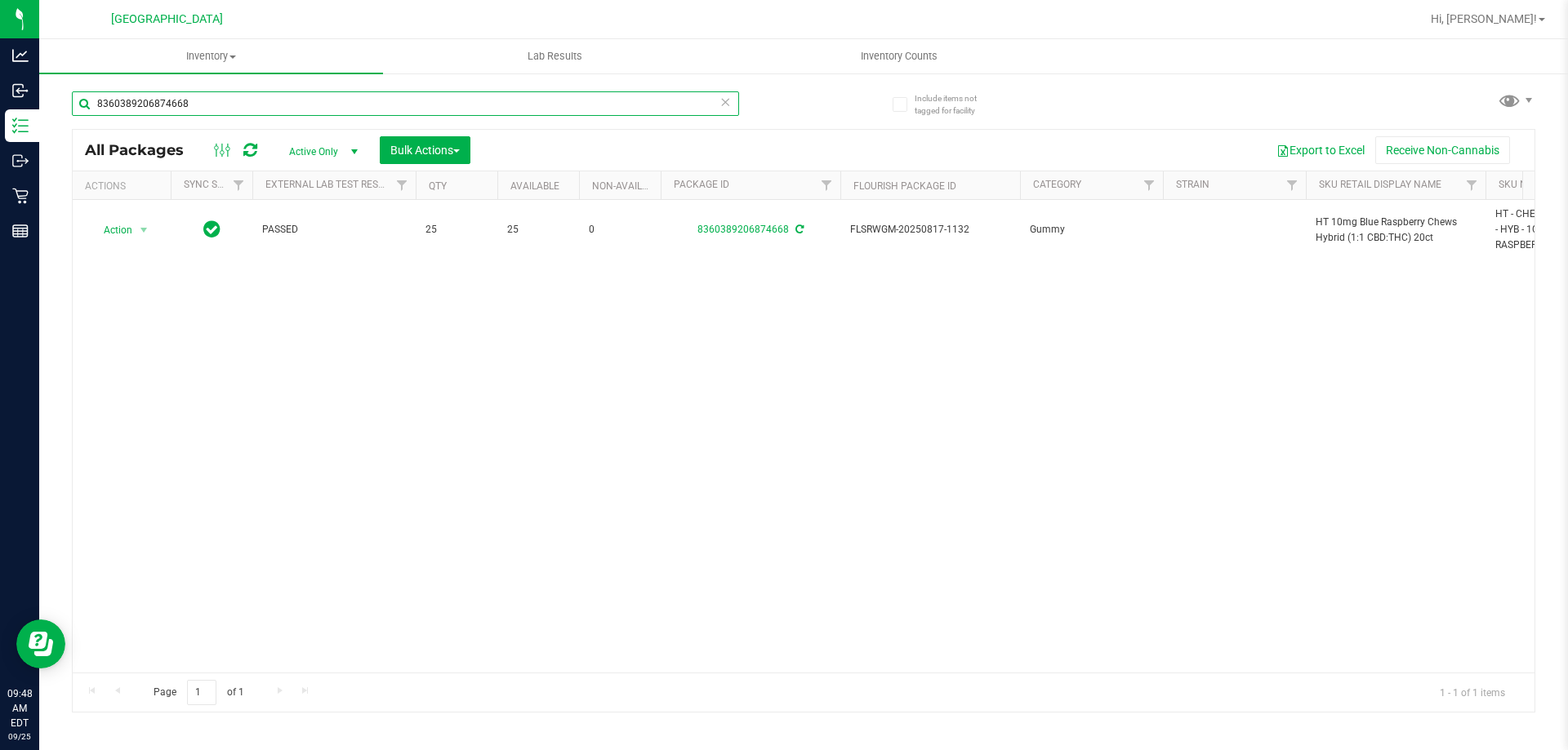
click at [389, 101] on input "8360389206874668" at bounding box center [405, 104] width 667 height 25
click at [320, 107] on input "mixed [PERSON_NAME]" at bounding box center [405, 104] width 667 height 25
click at [569, 444] on div "Action Action Adjust qty Create package Edit attributes Global inventory Locate…" at bounding box center [803, 436] width 1461 height 473
click at [318, 98] on input "mixed [PERSON_NAME]" at bounding box center [405, 104] width 667 height 25
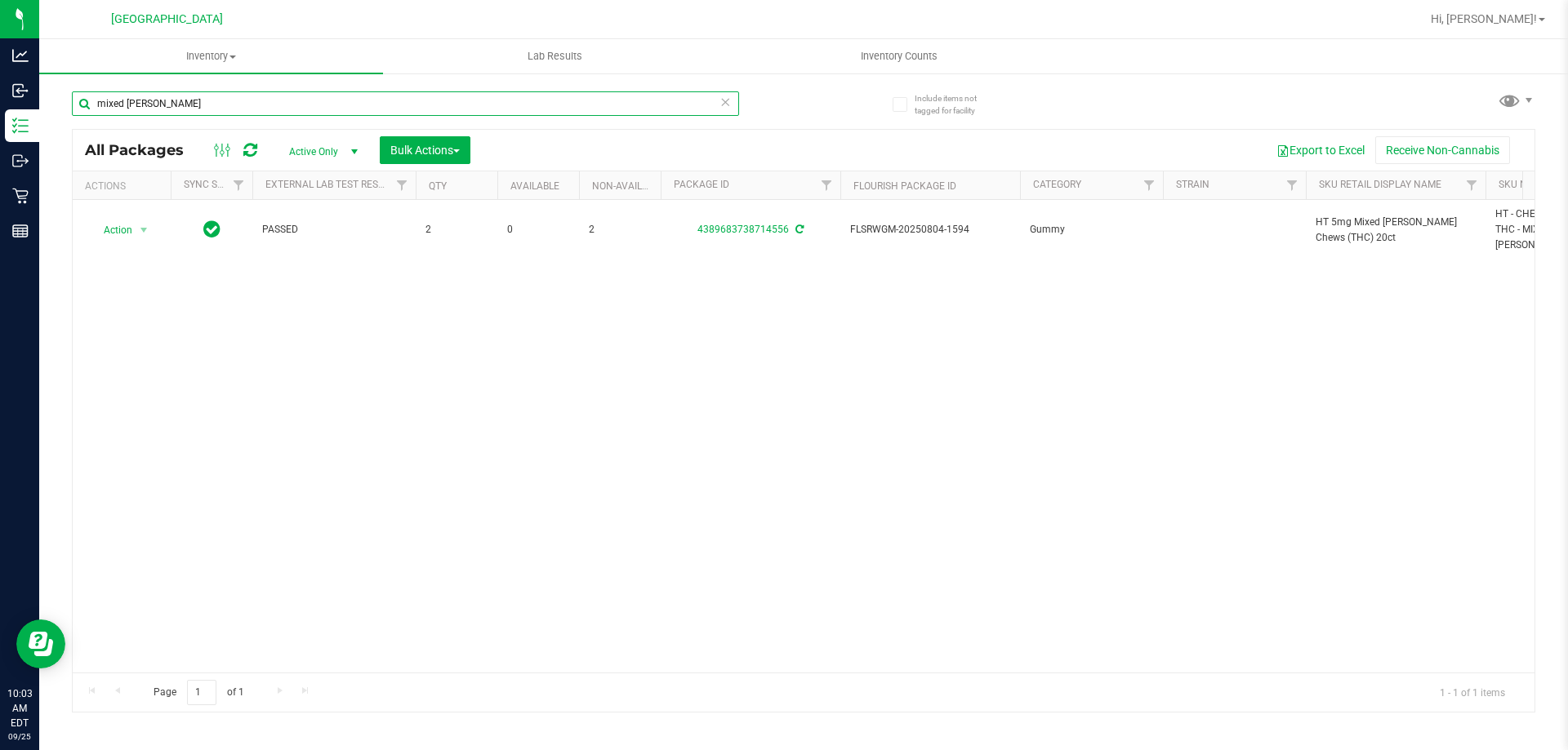
paste input "SN250728DC1-0804"
click at [318, 98] on input "mixed [PERSON_NAME]" at bounding box center [405, 104] width 667 height 25
type input "mixed SN250728DC1-0804"
paste input "SN250728DC1-0804"
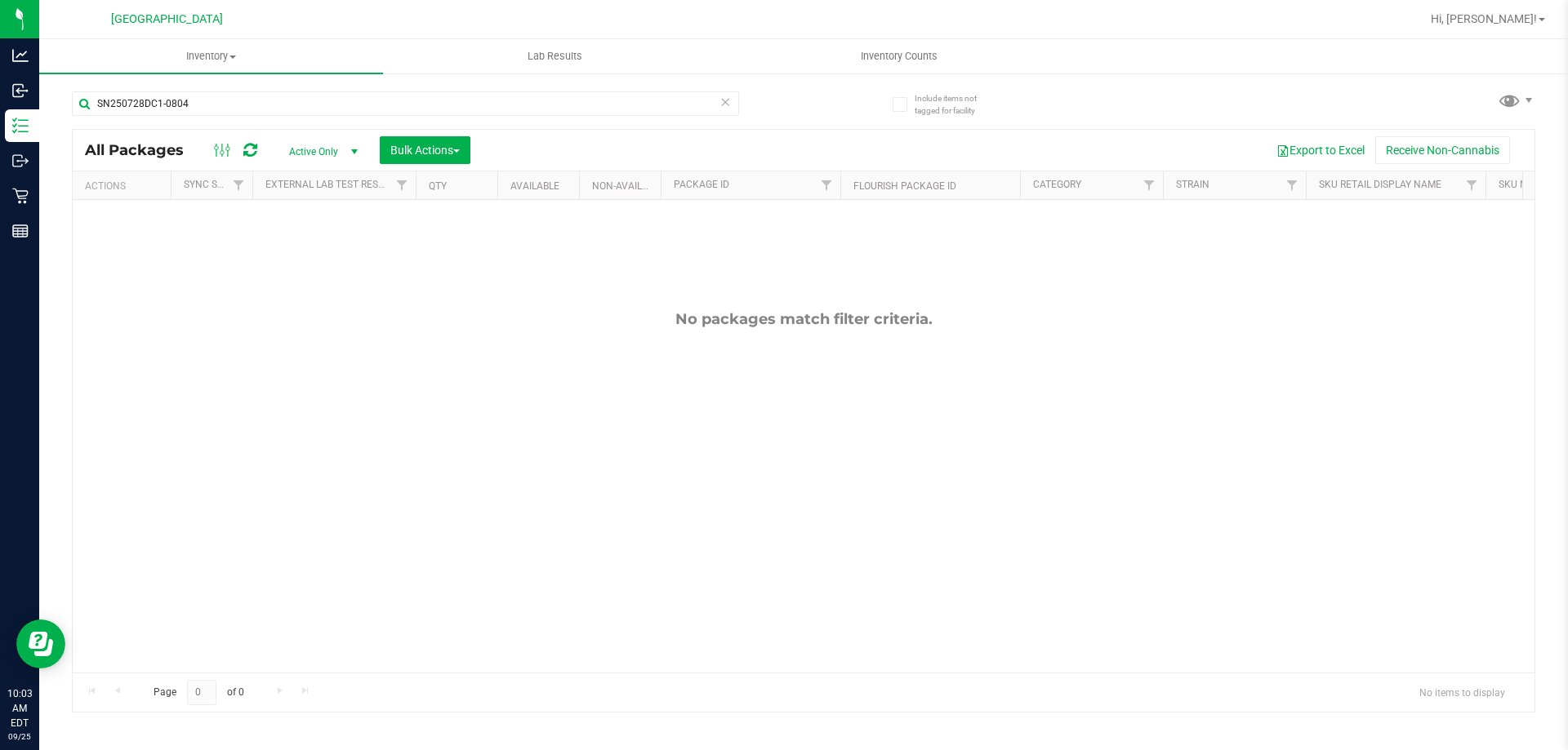
drag, startPoint x: 347, startPoint y: 285, endPoint x: 427, endPoint y: 258, distance: 84.4
click at [356, 283] on div "No packages match filter criteria." at bounding box center [803, 491] width 1461 height 582
click at [236, 105] on input "SN250728DC1-0804" at bounding box center [405, 104] width 667 height 25
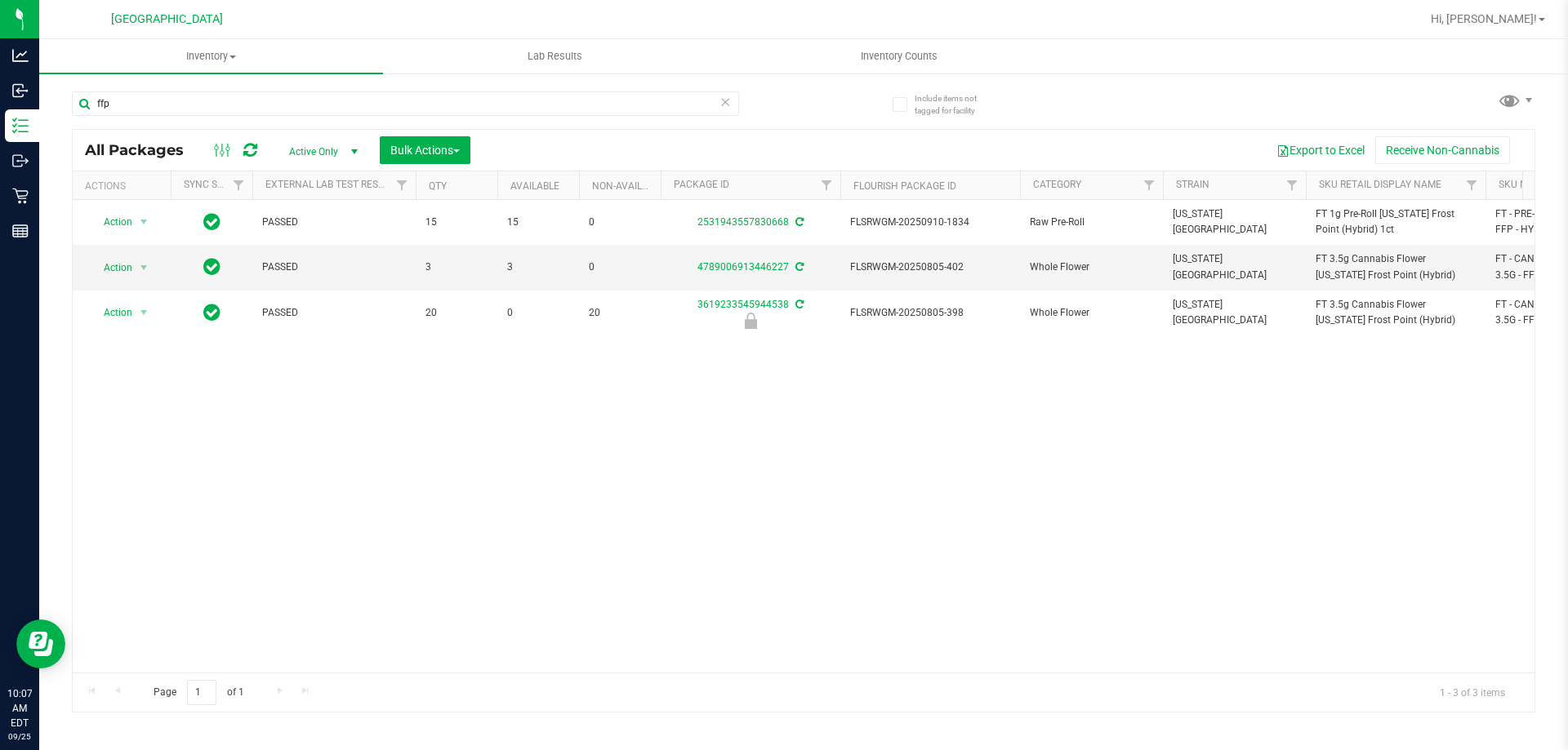
click at [727, 480] on div "Action Action Adjust qty Create package Edit attributes Global inventory Locate…" at bounding box center [803, 436] width 1461 height 473
click at [729, 497] on div "Action Action Adjust qty Create package Edit attributes Global inventory Locate…" at bounding box center [803, 436] width 1461 height 473
click at [279, 114] on input "ffp" at bounding box center [405, 104] width 667 height 25
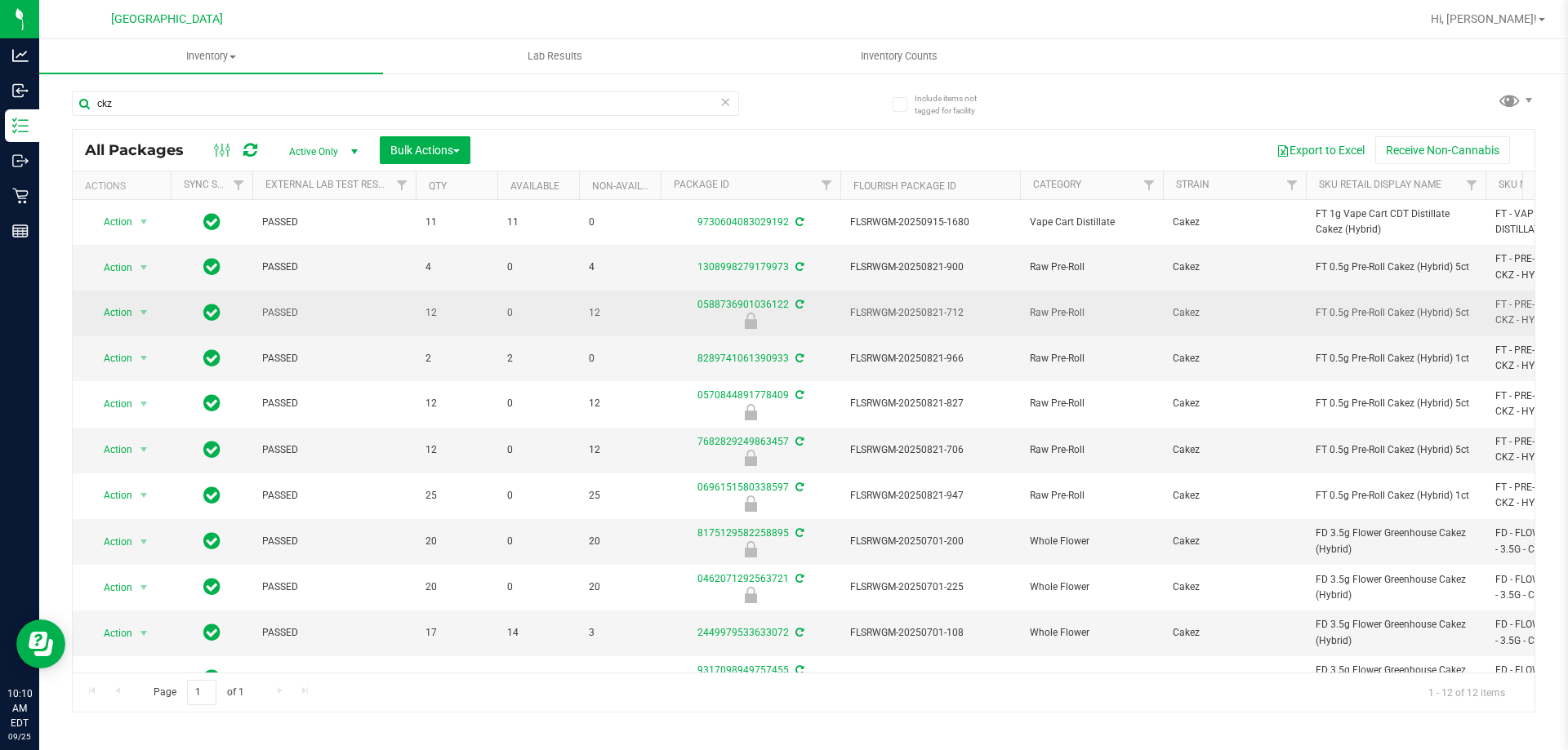
click at [1330, 321] on span "FT 0.5g Pre-Roll Cakez (Hybrid) 5ct" at bounding box center [1396, 313] width 160 height 15
copy tr "FT 0.5g Pre-Roll Cakez (Hybrid) 5ct"
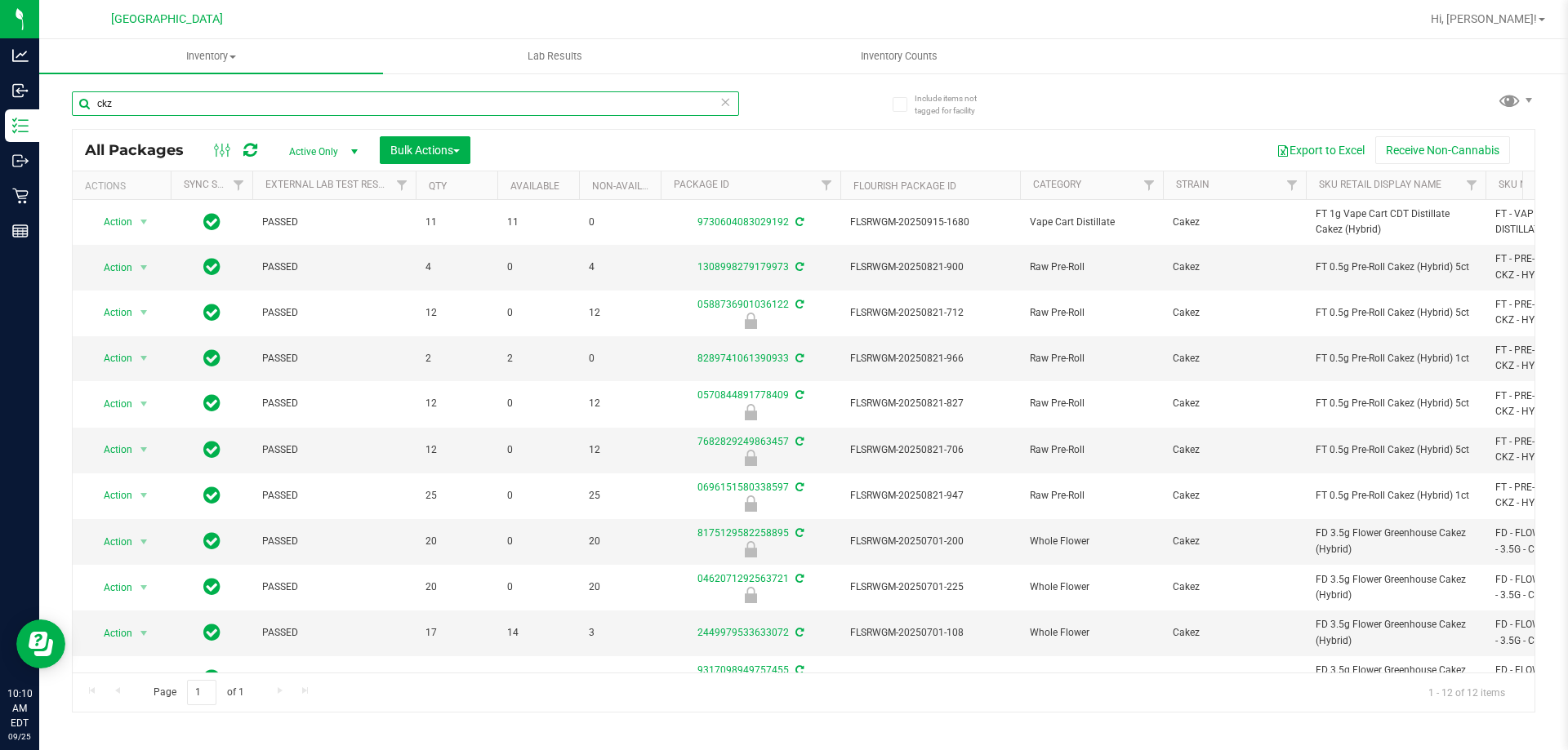
click at [623, 99] on input "ckz" at bounding box center [405, 104] width 667 height 25
paste input "FT 0.5g Pre-Roll Cakez (Hybrid) 5ct"
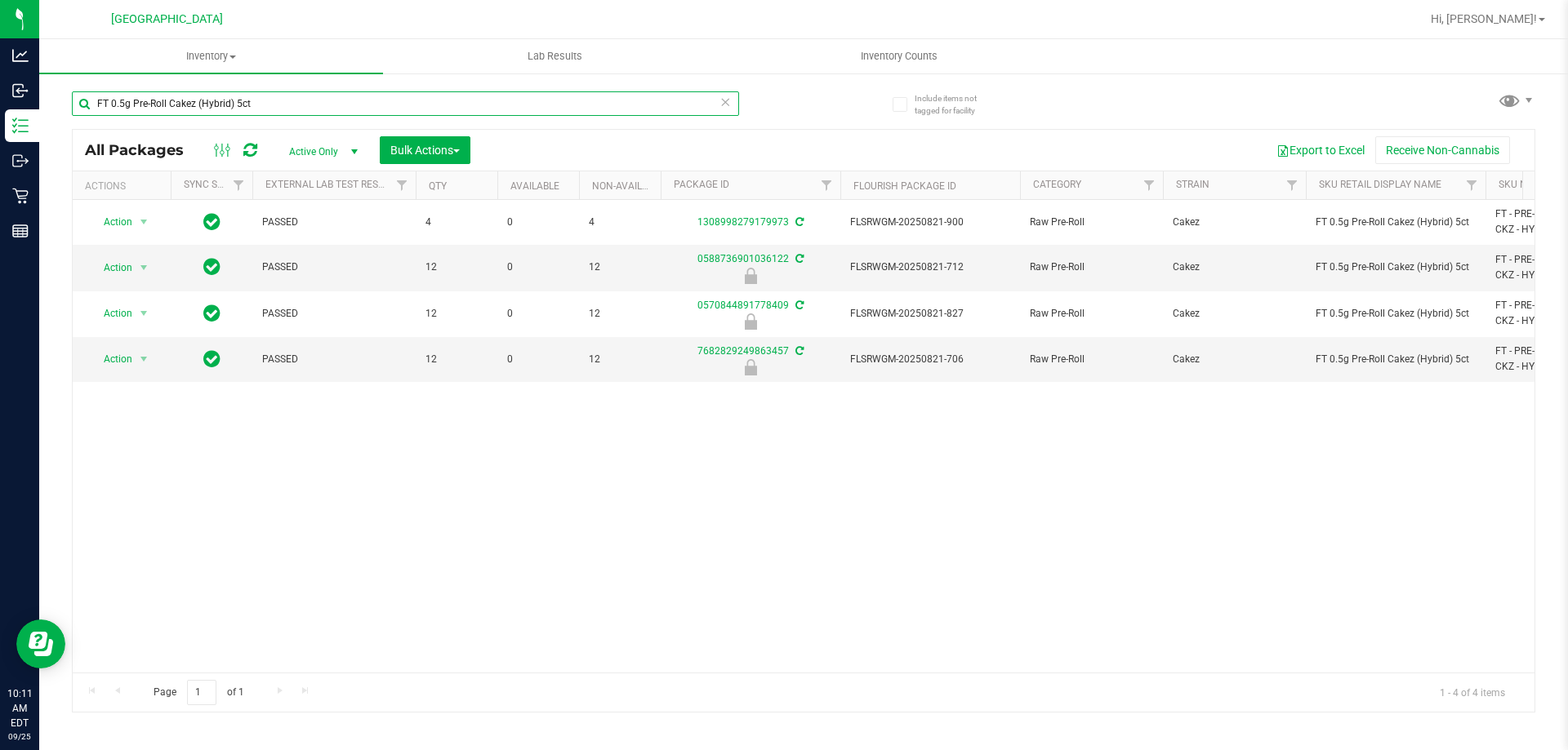
click at [623, 101] on input "FT 0.5g Pre-Roll Cakez (Hybrid) 5ct" at bounding box center [405, 104] width 667 height 25
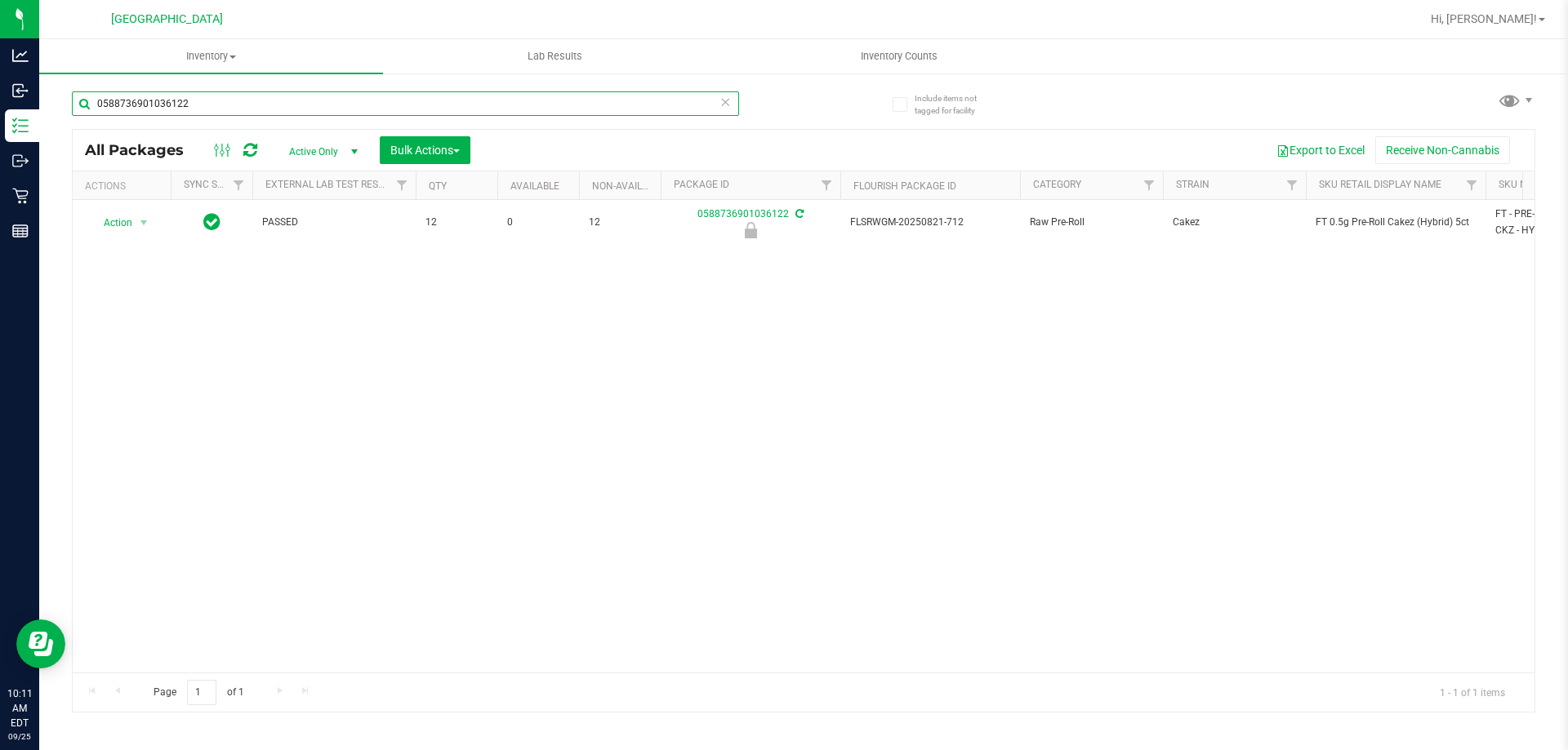
type input "0588736901036122"
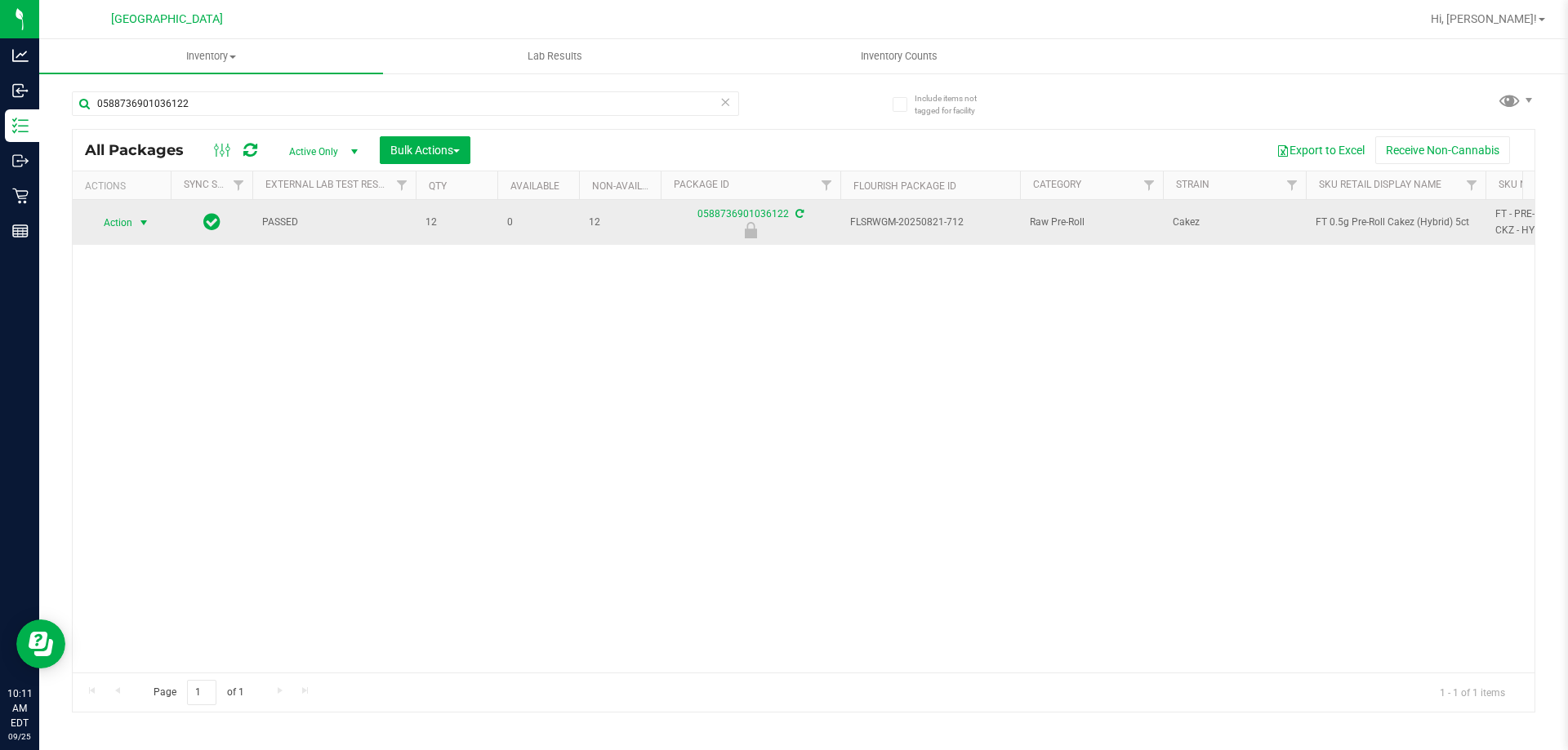
click at [116, 227] on span "Action" at bounding box center [110, 223] width 44 height 23
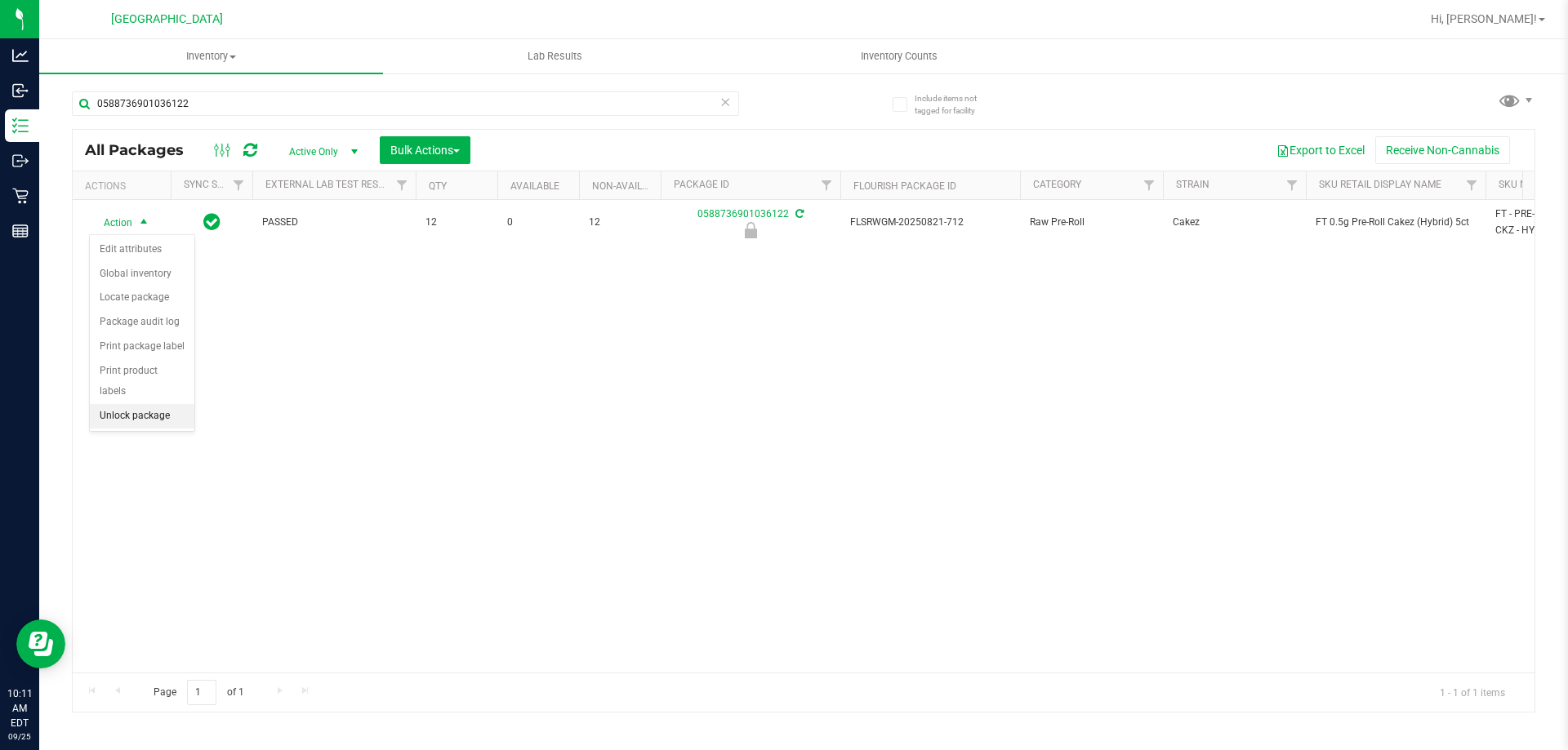
click at [131, 405] on li "Unlock package" at bounding box center [142, 417] width 105 height 25
click at [1272, 439] on div "Action Action Adjust qty Create package Edit attributes Global inventory Locate…" at bounding box center [803, 436] width 1461 height 473
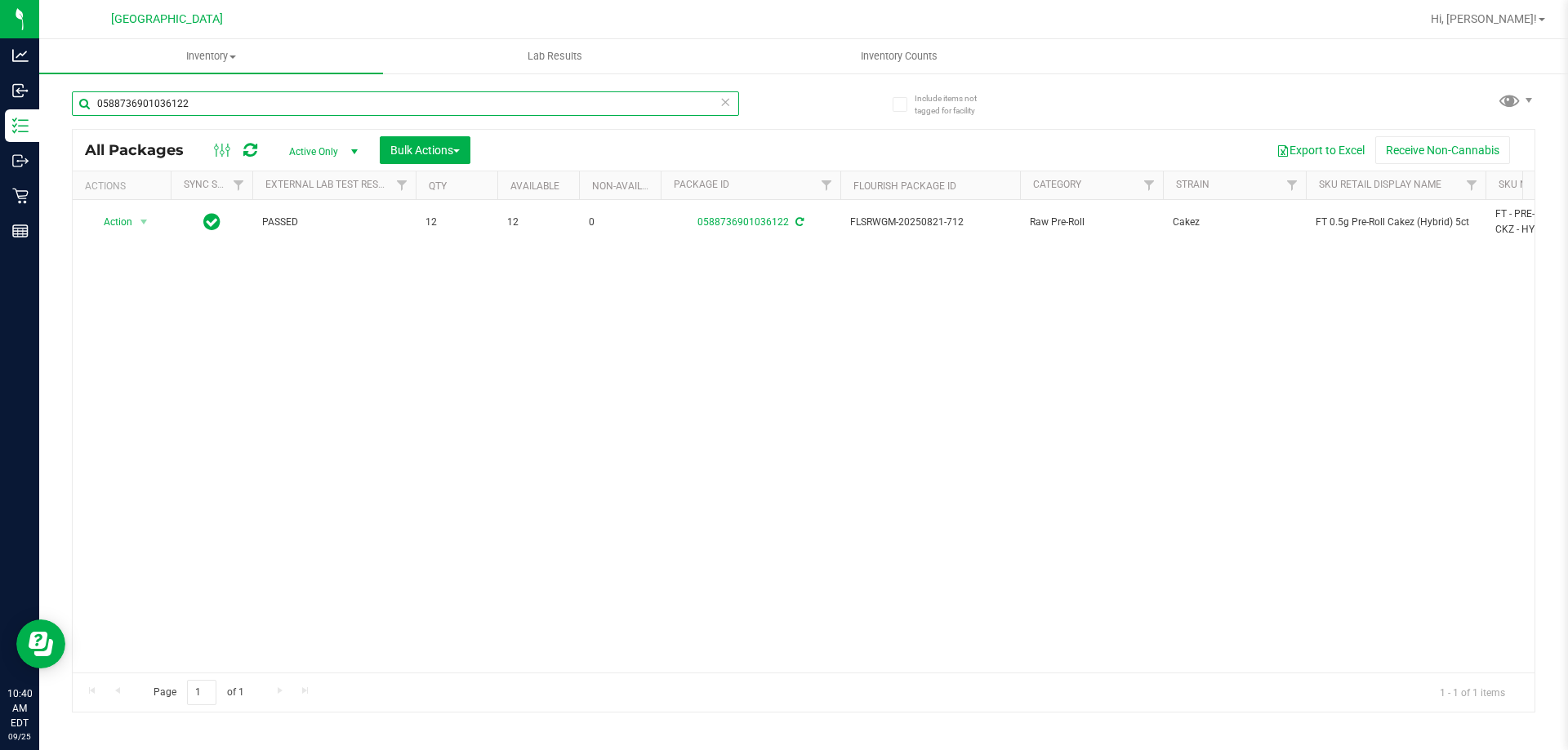
click at [177, 102] on input "0588736901036122" at bounding box center [405, 104] width 667 height 25
click at [178, 101] on input "0588736901036122" at bounding box center [405, 104] width 667 height 25
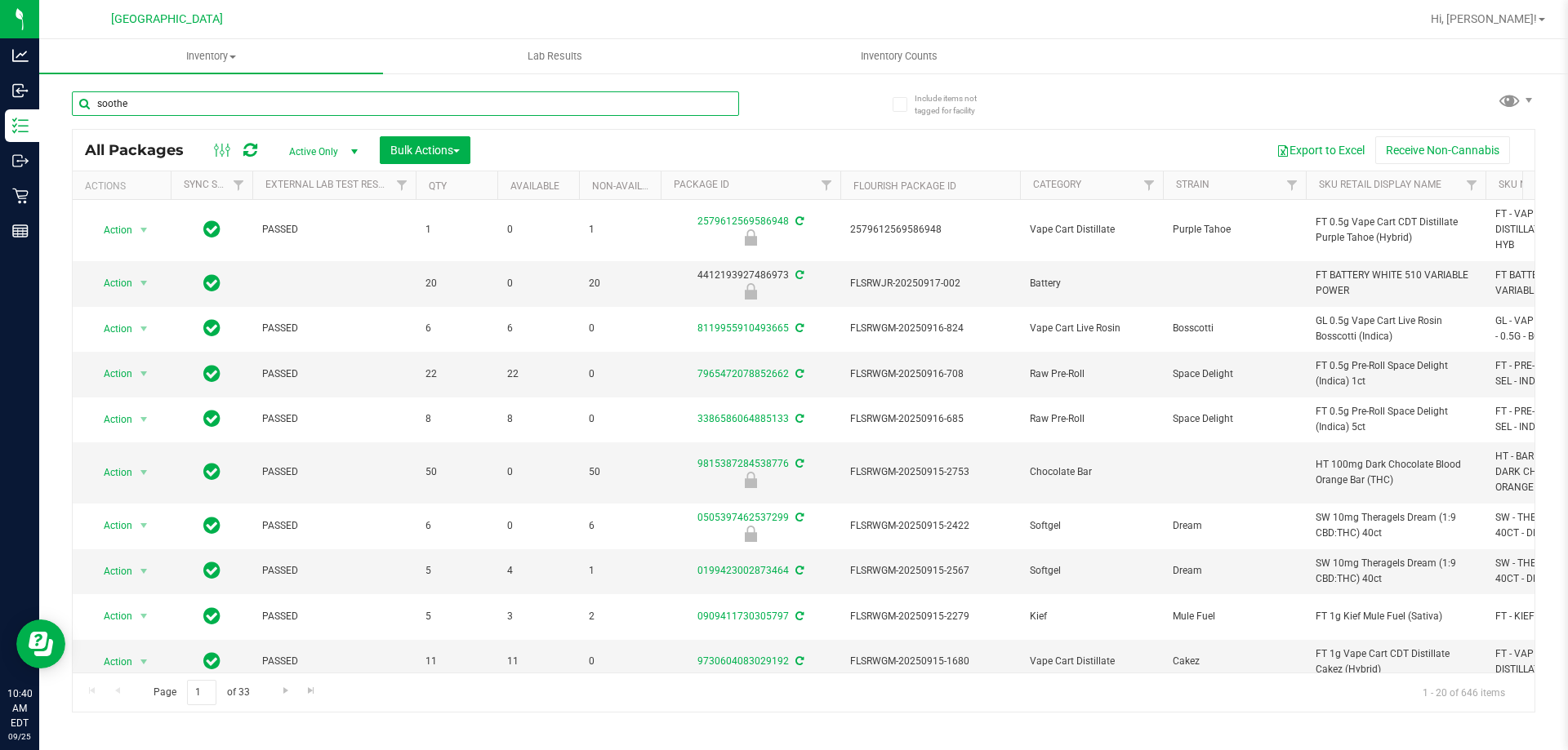
type input "soothe"
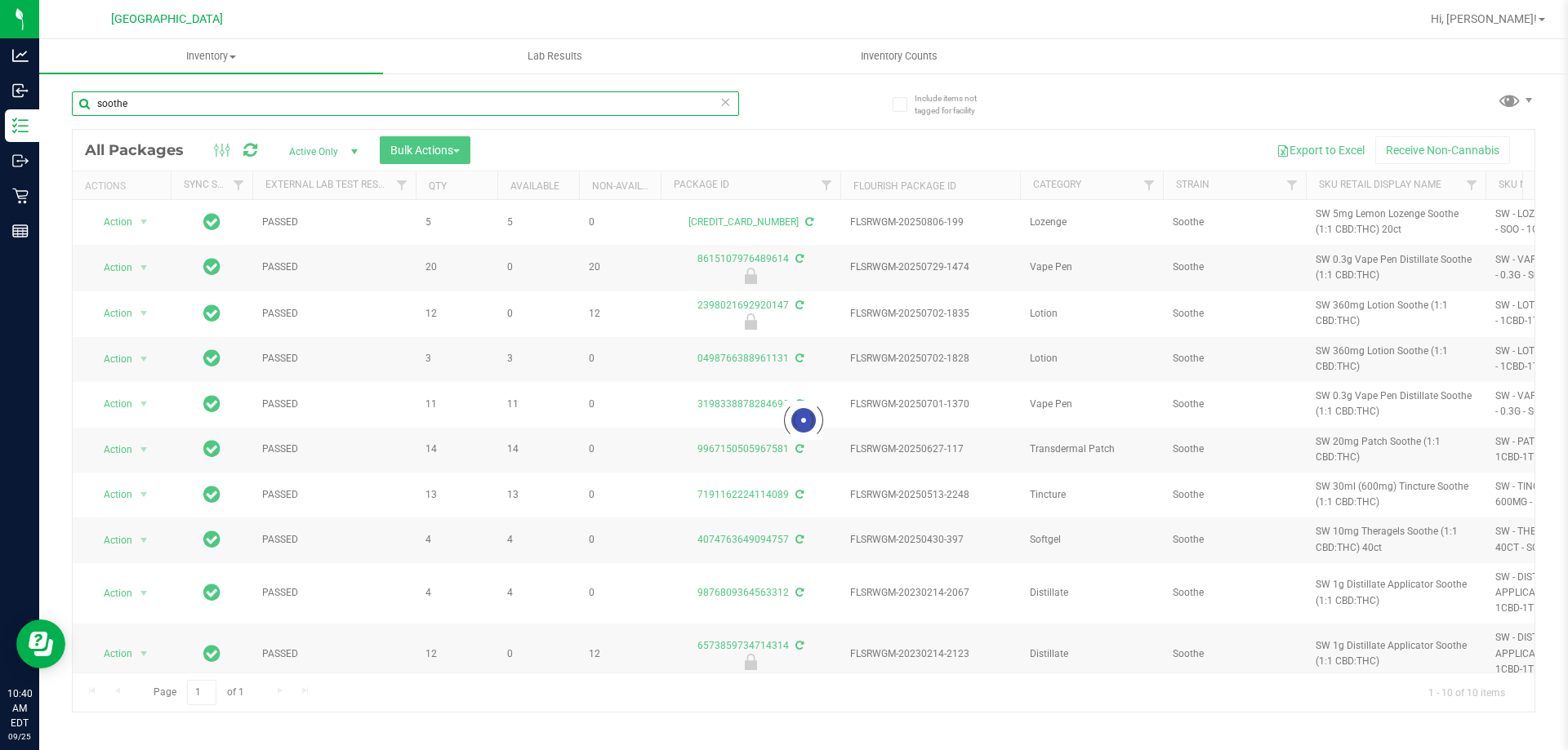
click at [313, 107] on input "soothe" at bounding box center [405, 104] width 667 height 25
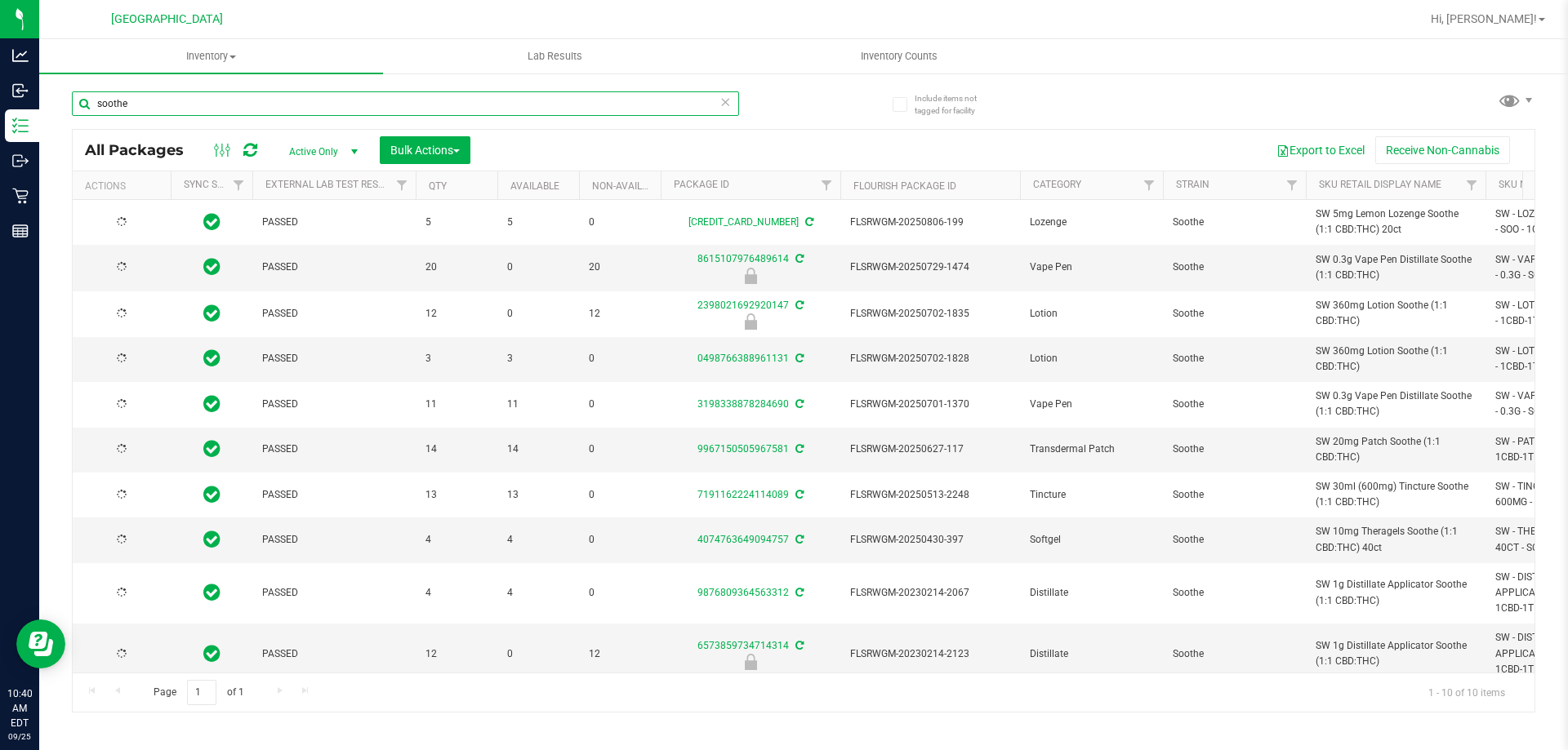
click at [313, 106] on input "soothe" at bounding box center [405, 104] width 667 height 25
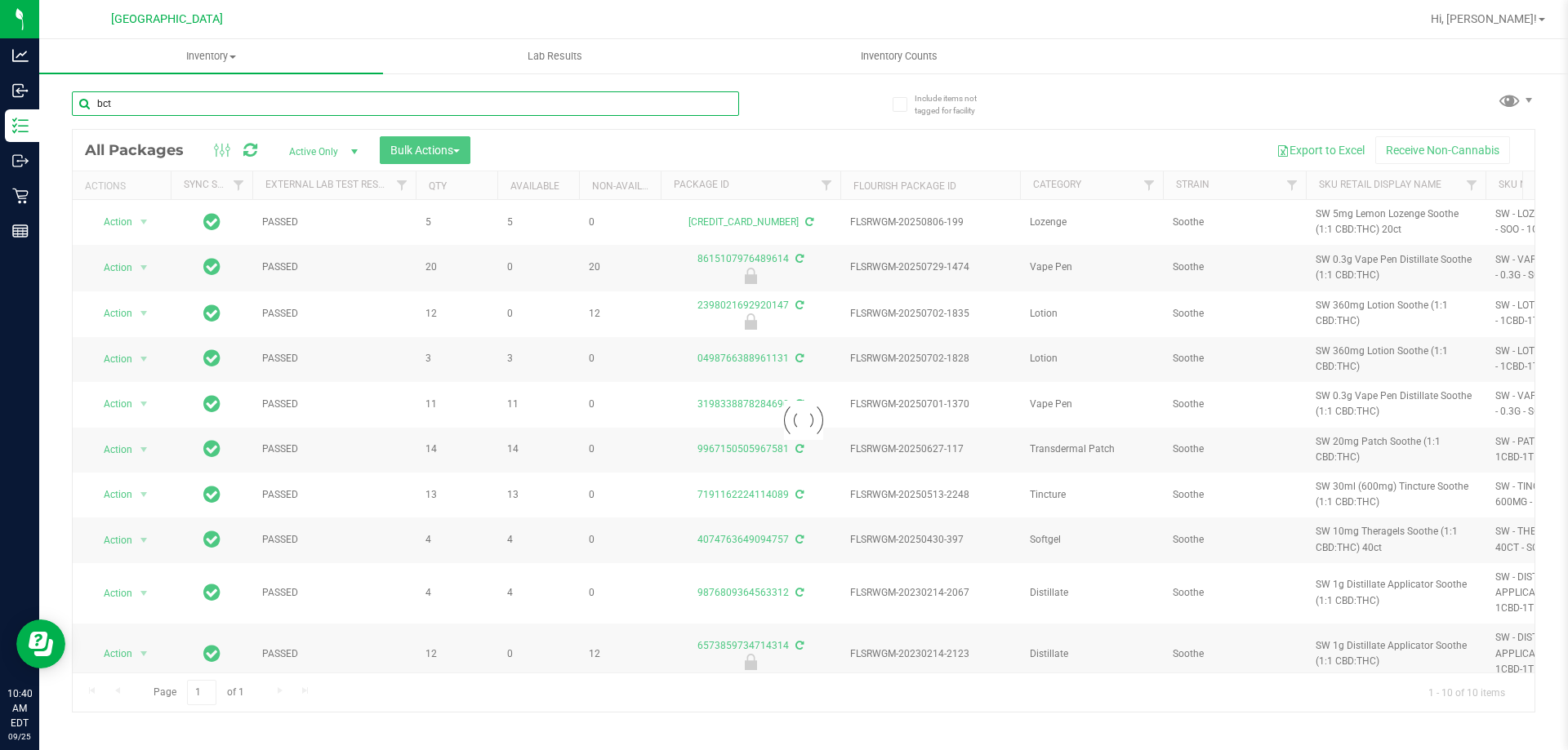
type input "bct"
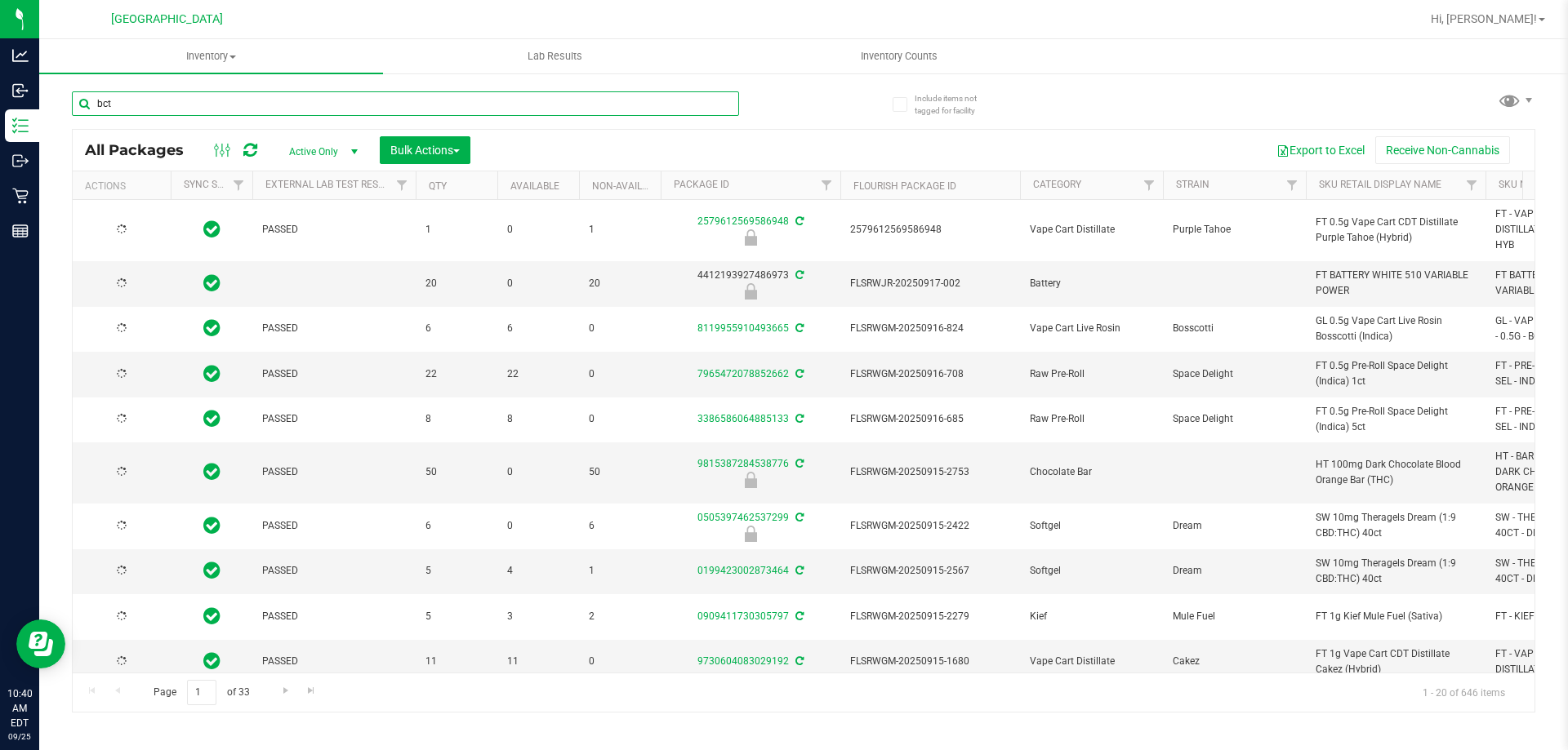
type input "[DATE]"
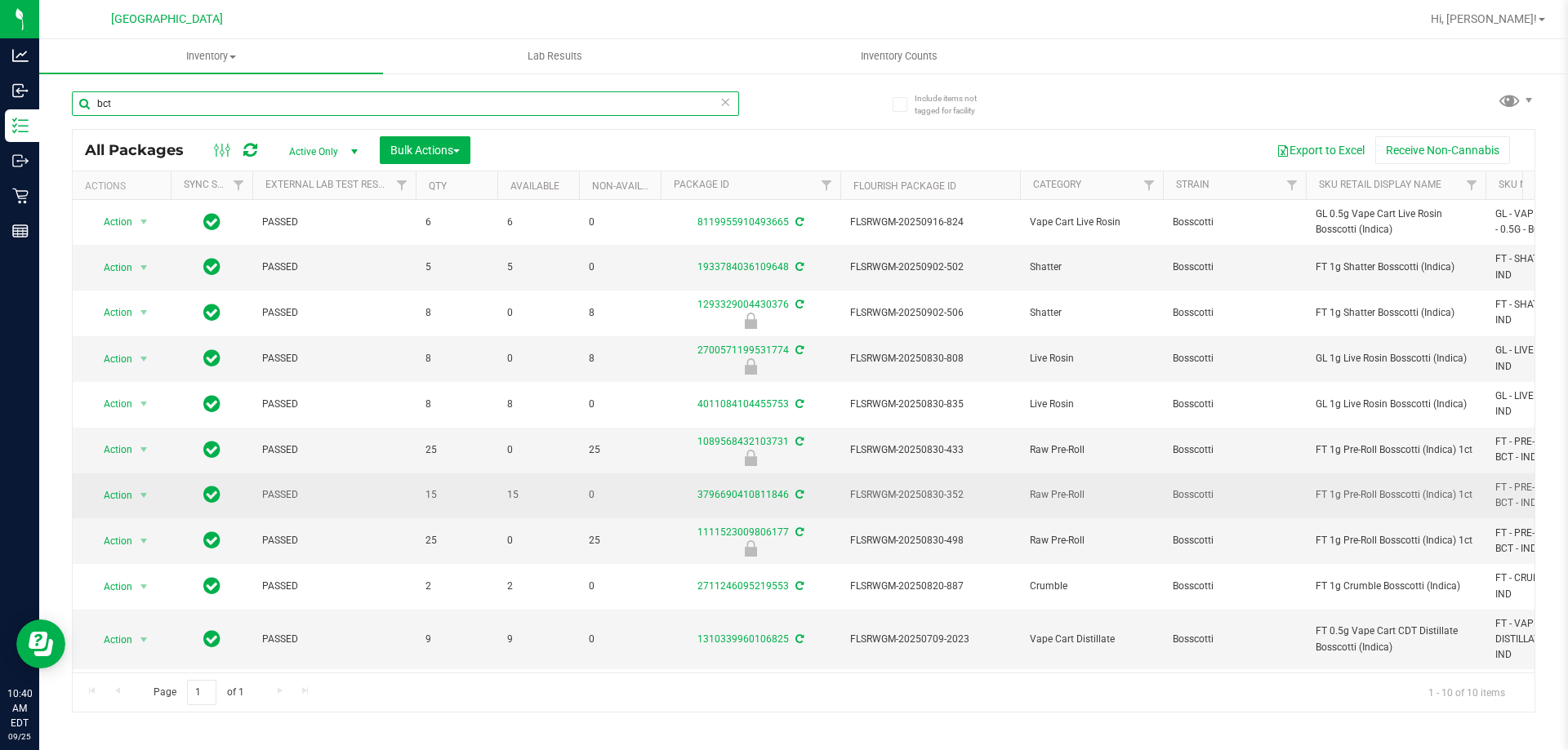
scroll to position [9, 0]
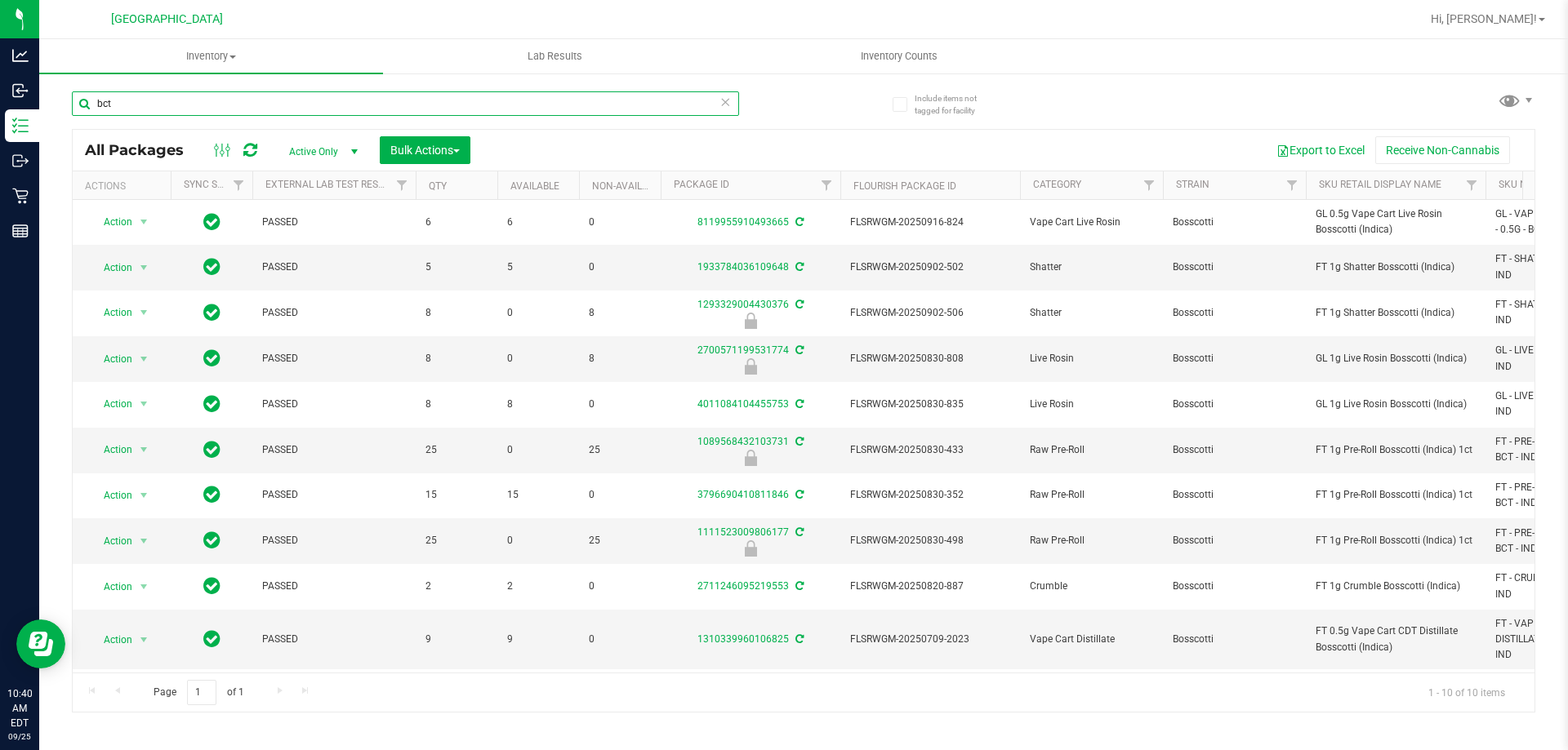
click at [520, 108] on input "bct" at bounding box center [405, 104] width 667 height 25
type input "jgn"
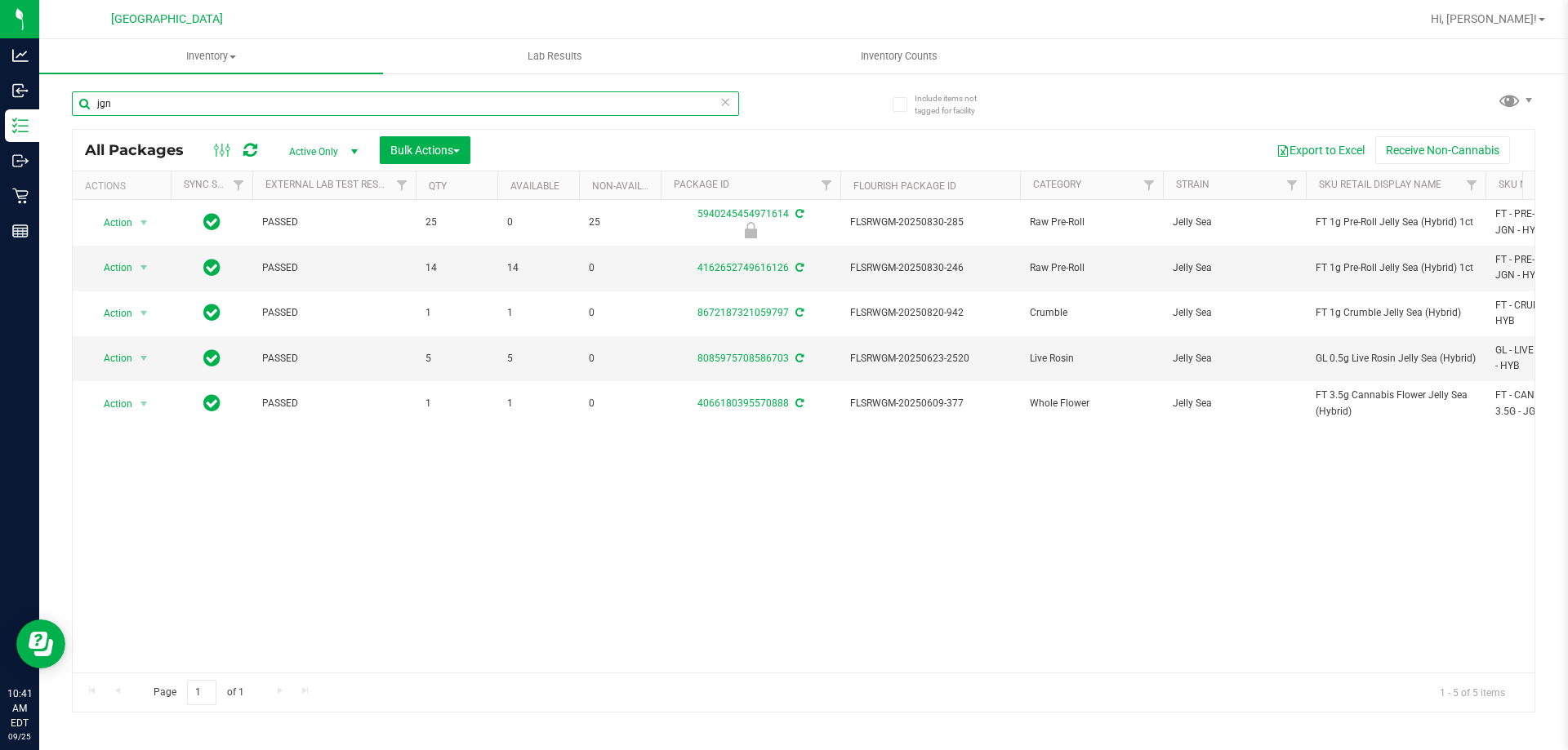
click at [328, 105] on input "jgn" at bounding box center [405, 104] width 667 height 25
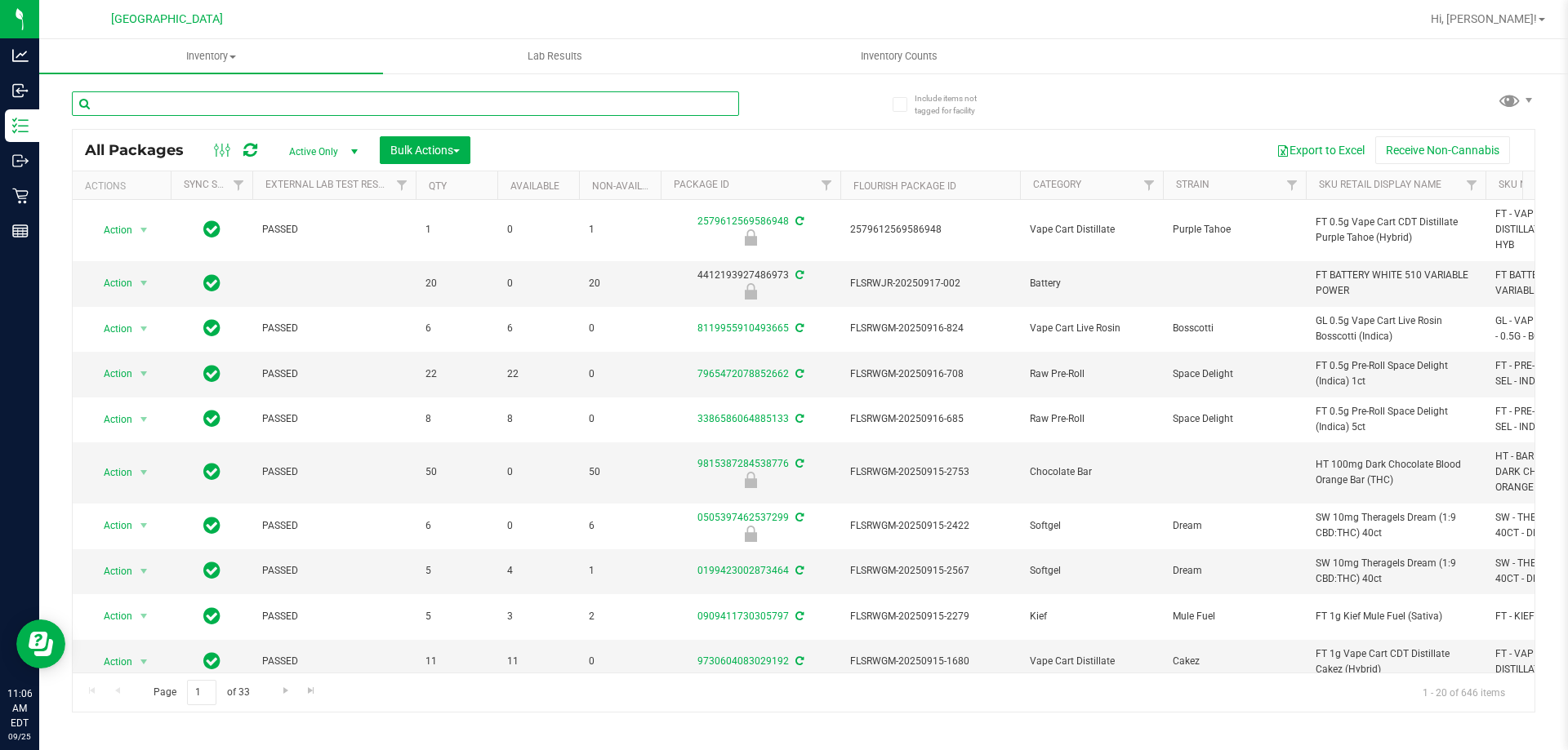
click at [346, 107] on input "text" at bounding box center [405, 104] width 667 height 25
type input "pex"
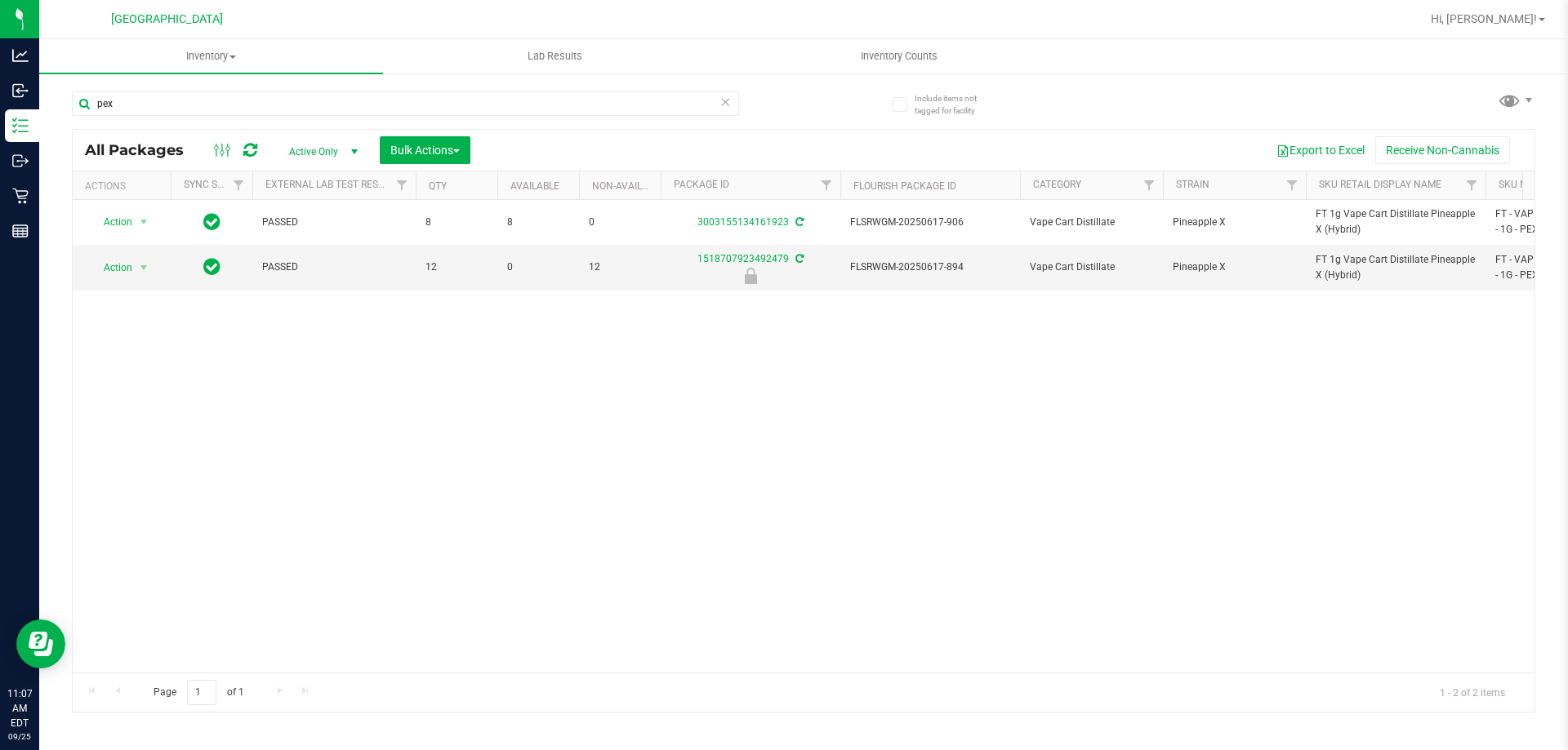
click at [868, 441] on div "Action Action Adjust qty Create package Edit attributes Global inventory Locate…" at bounding box center [803, 436] width 1461 height 473
click at [932, 423] on div "Action Action Adjust qty Create package Edit attributes Global inventory Locate…" at bounding box center [803, 436] width 1461 height 473
click at [931, 433] on div "Action Action Adjust qty Create package Edit attributes Global inventory Locate…" at bounding box center [803, 436] width 1461 height 473
click at [357, 105] on input "pex" at bounding box center [405, 104] width 667 height 25
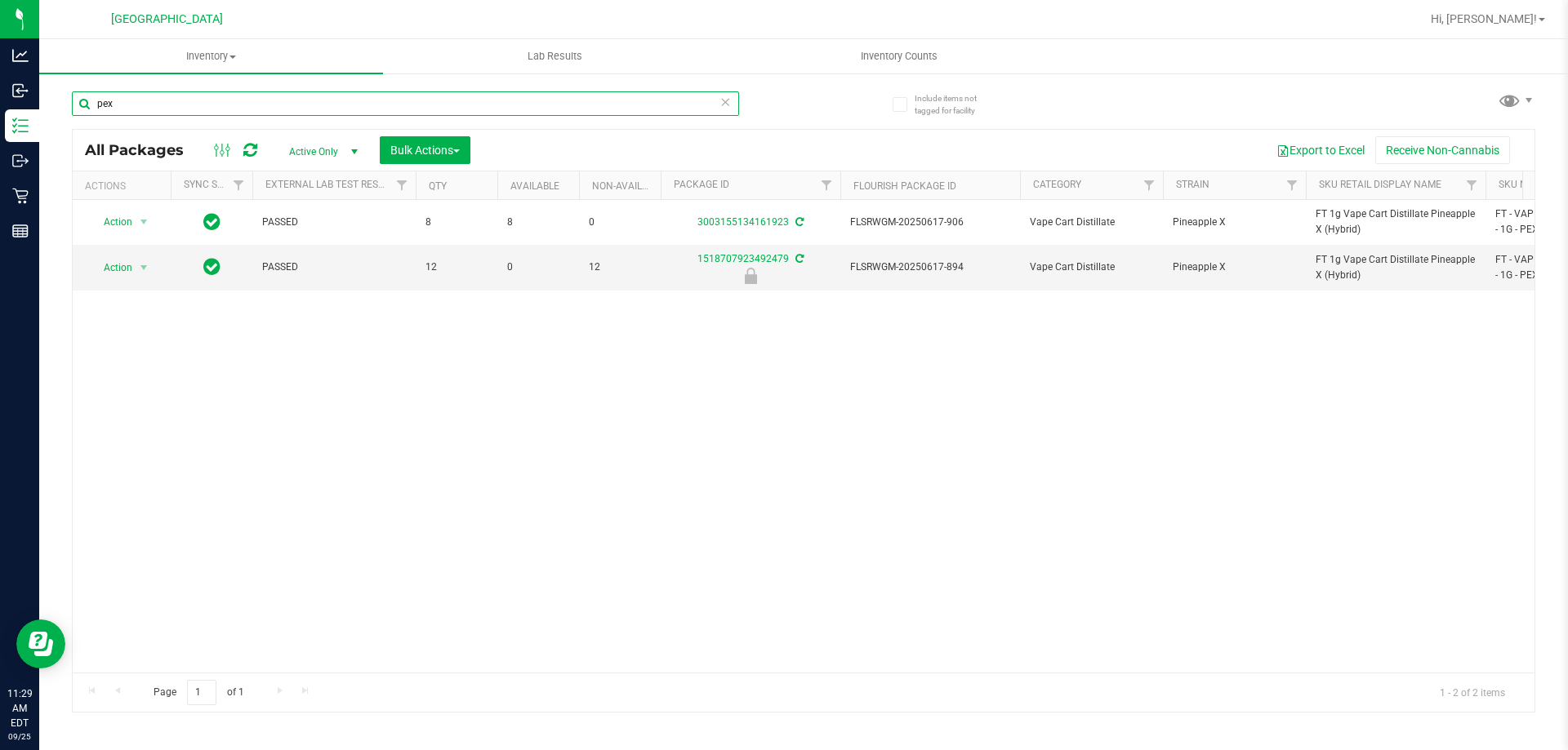
click at [357, 105] on input "pex" at bounding box center [405, 104] width 667 height 25
type input "jgn"
